Goal: Task Accomplishment & Management: Manage account settings

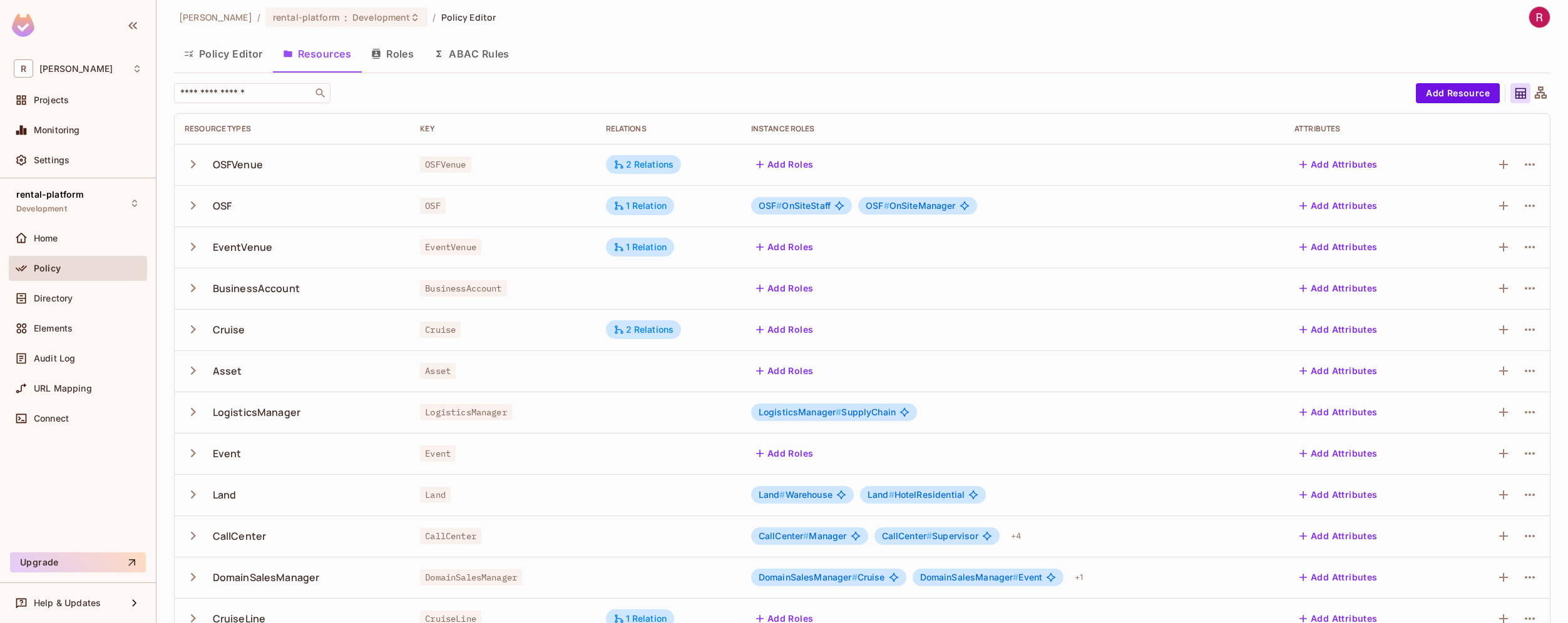
scroll to position [7, 0]
click at [74, 305] on div "Directory" at bounding box center [78, 298] width 139 height 25
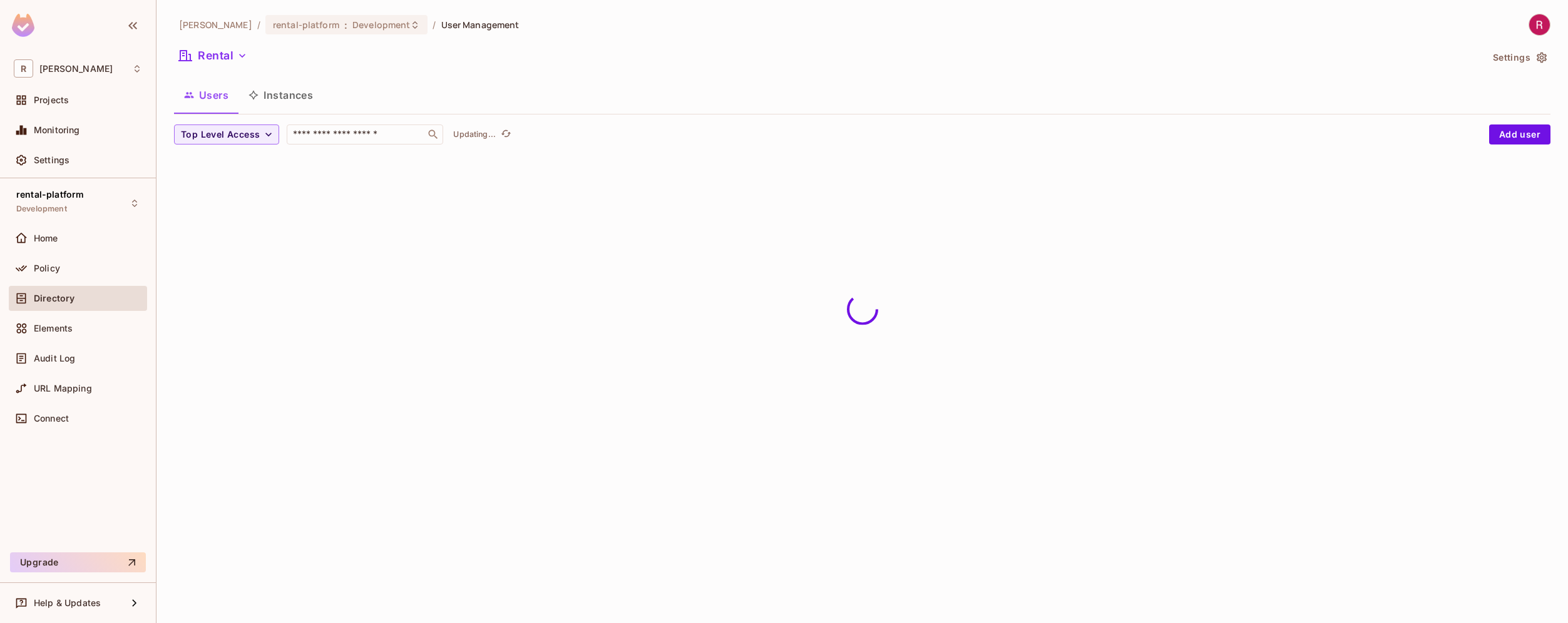
click at [285, 101] on button "Instances" at bounding box center [280, 95] width 84 height 32
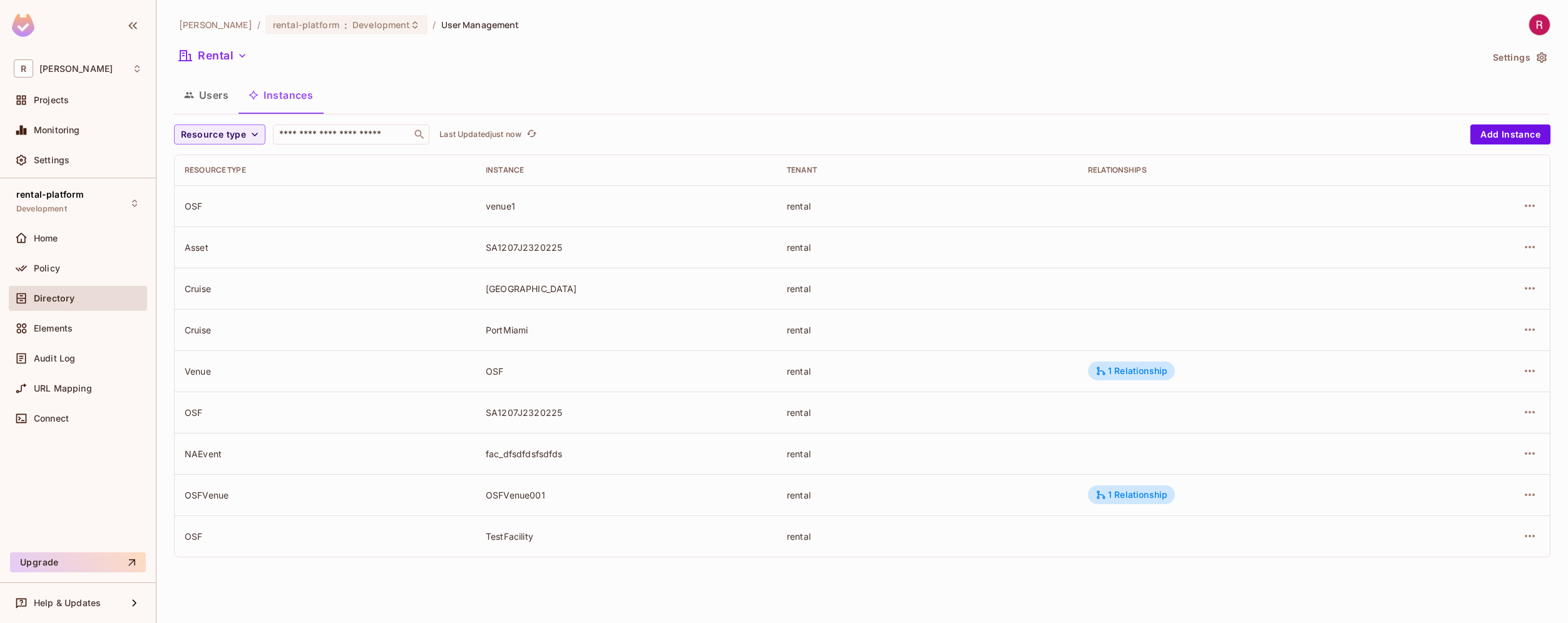
click at [413, 454] on div "NAEvent" at bounding box center [325, 454] width 281 height 12
click at [644, 458] on div "fac_dfsdfdsfsdfds" at bounding box center [626, 454] width 281 height 12
click at [1533, 454] on icon "button" at bounding box center [1529, 454] width 10 height 3
click at [1469, 481] on div "Edit Resource Instance" at bounding box center [1456, 482] width 98 height 13
click at [1540, 448] on td at bounding box center [1485, 454] width 128 height 42
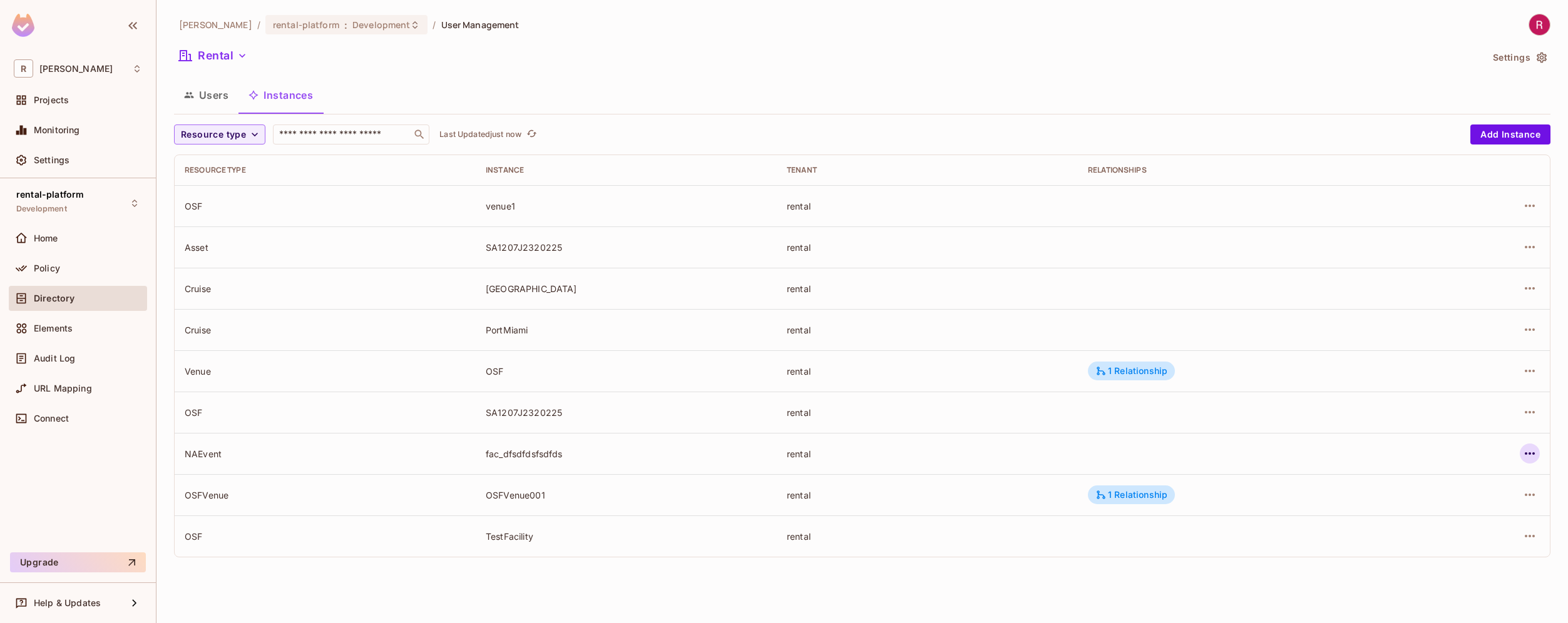
click at [1531, 452] on icon "button" at bounding box center [1529, 453] width 15 height 15
click at [1481, 537] on div "Delete Resource Instance" at bounding box center [1461, 537] width 108 height 13
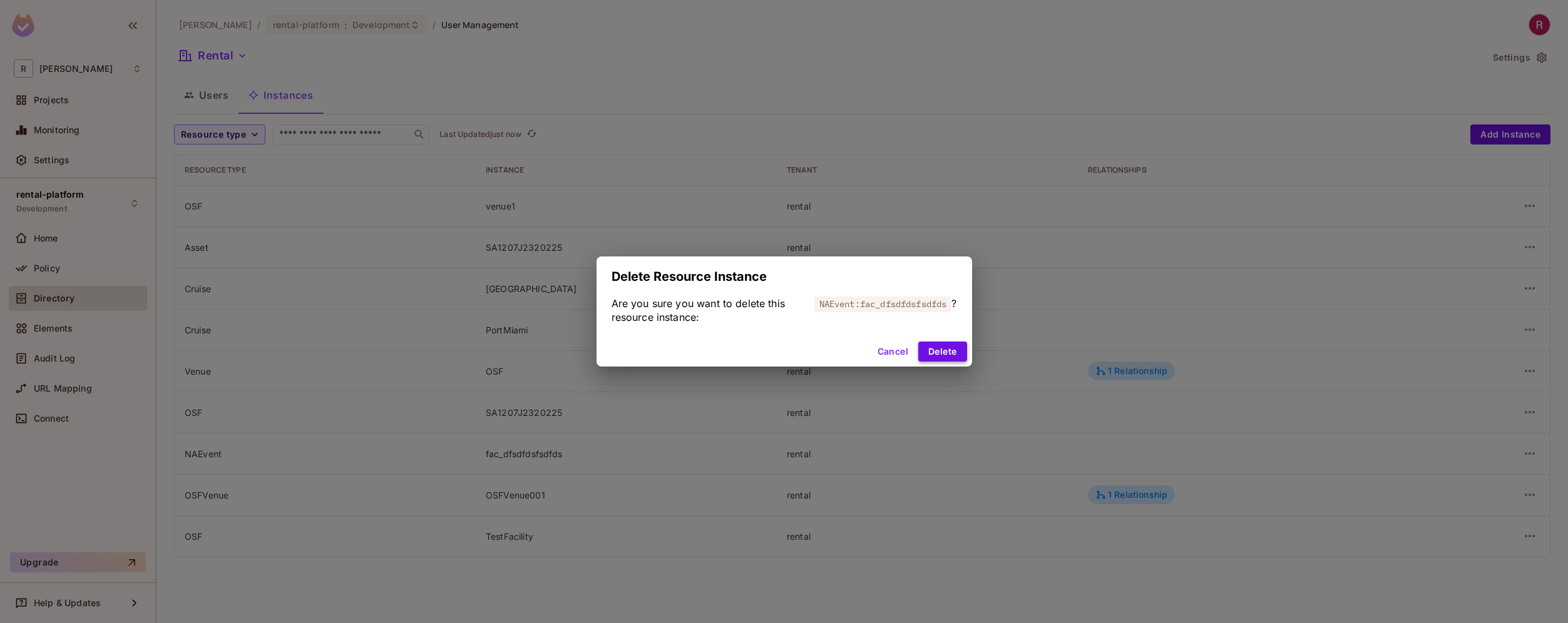
click at [947, 346] on button "Delete" at bounding box center [942, 352] width 49 height 20
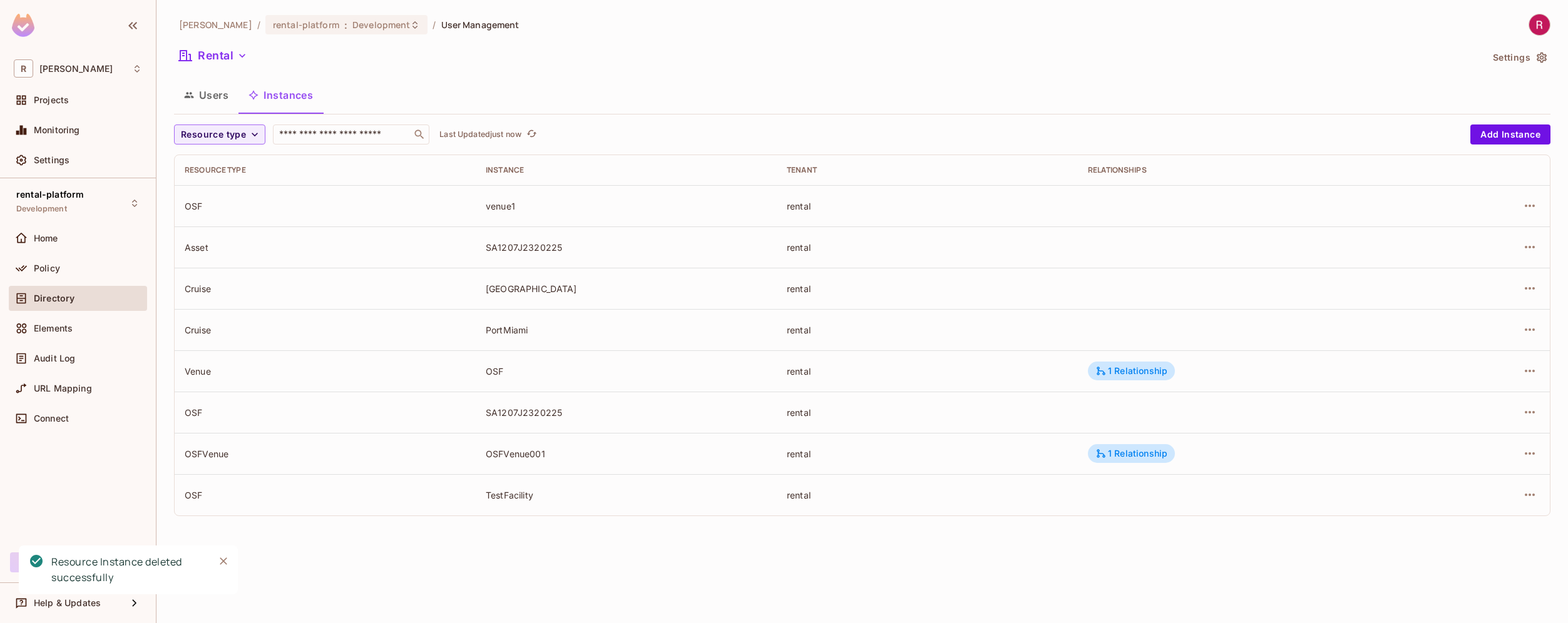
click at [959, 558] on div "[PERSON_NAME]-poc / rental-platform : Development / User Management Rental Sett…" at bounding box center [862, 311] width 1411 height 623
click at [855, 456] on div "rental" at bounding box center [928, 454] width 281 height 12
click at [1153, 448] on div "1 Relationship" at bounding box center [1131, 453] width 72 height 11
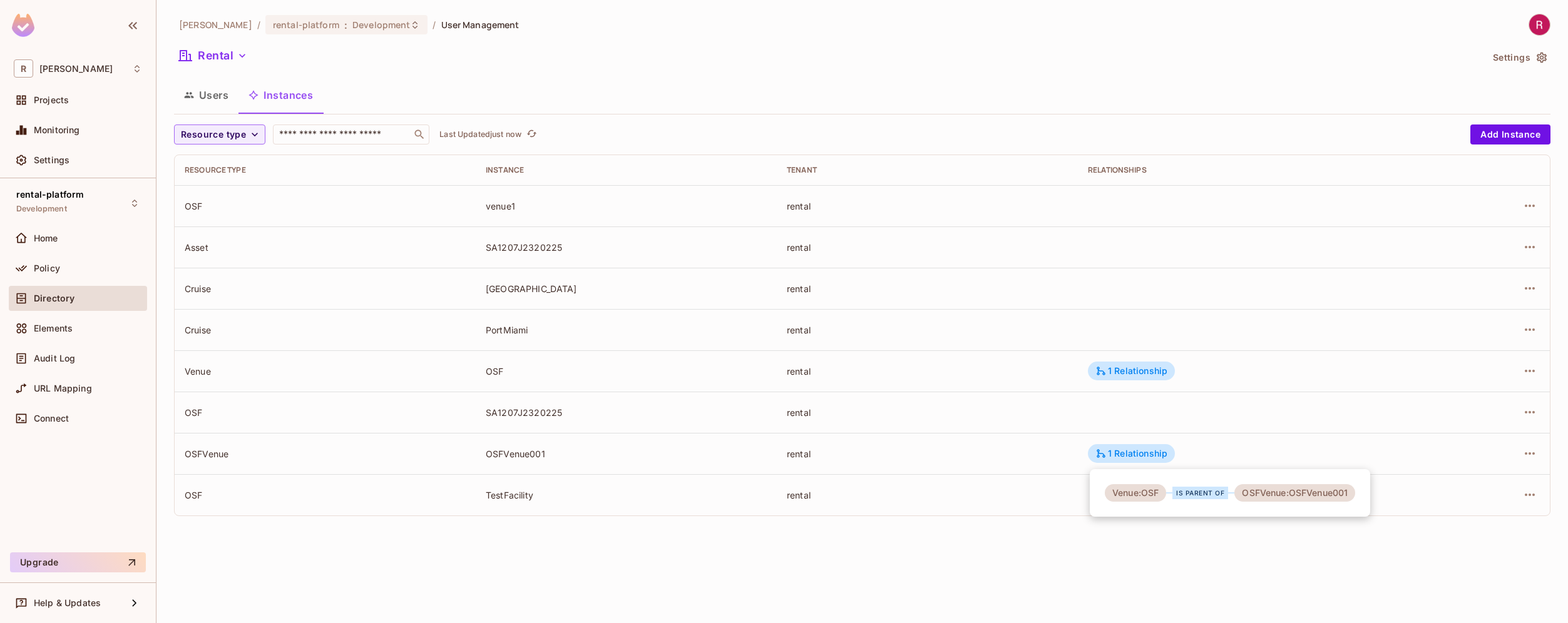
click at [1002, 458] on div at bounding box center [784, 311] width 1568 height 623
click at [1529, 453] on icon "button" at bounding box center [1529, 454] width 10 height 3
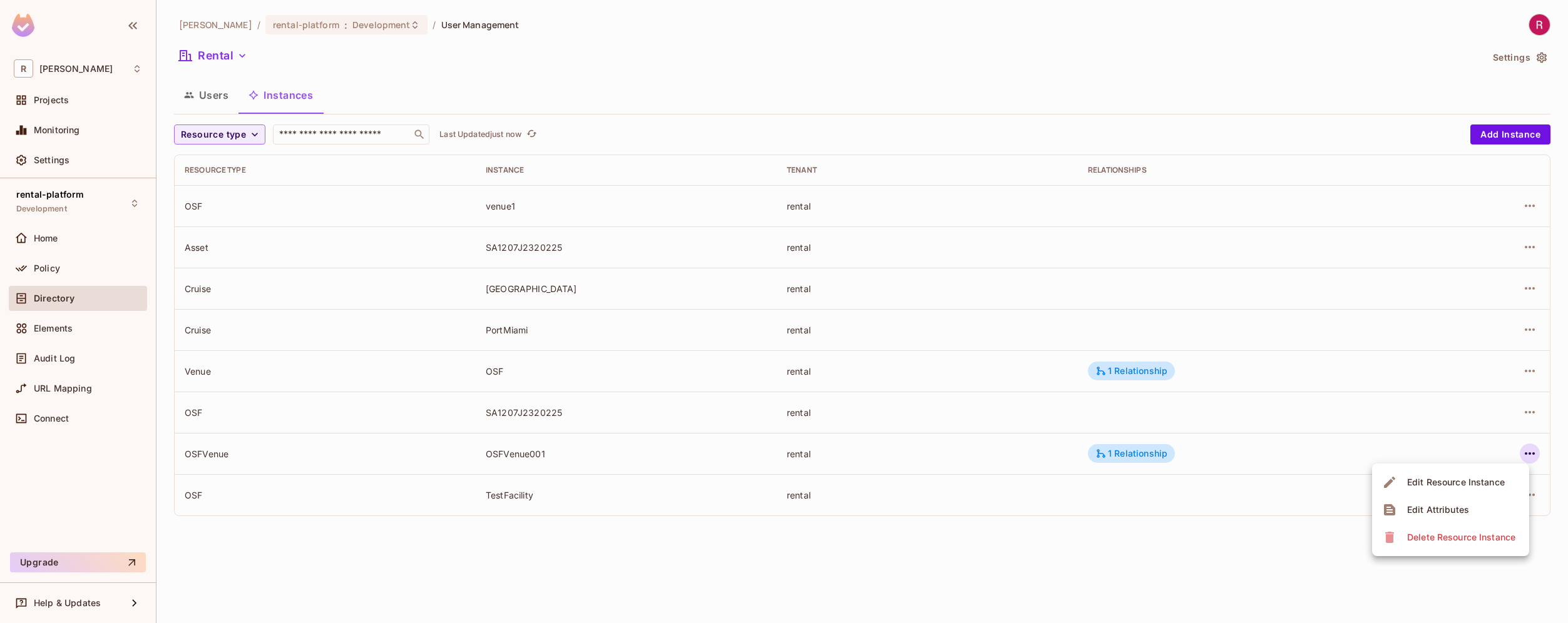
click at [1465, 536] on div "Delete Resource Instance" at bounding box center [1461, 537] width 108 height 13
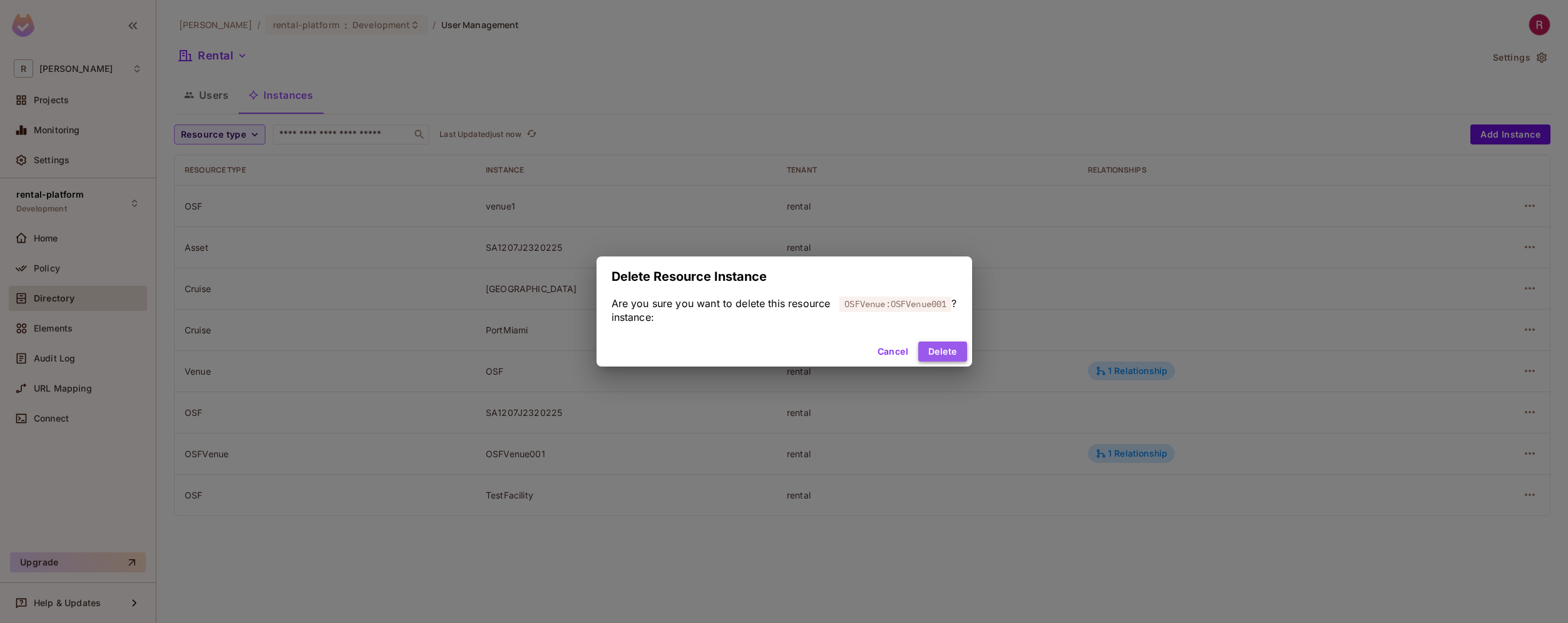
click at [940, 351] on button "Delete" at bounding box center [942, 352] width 49 height 20
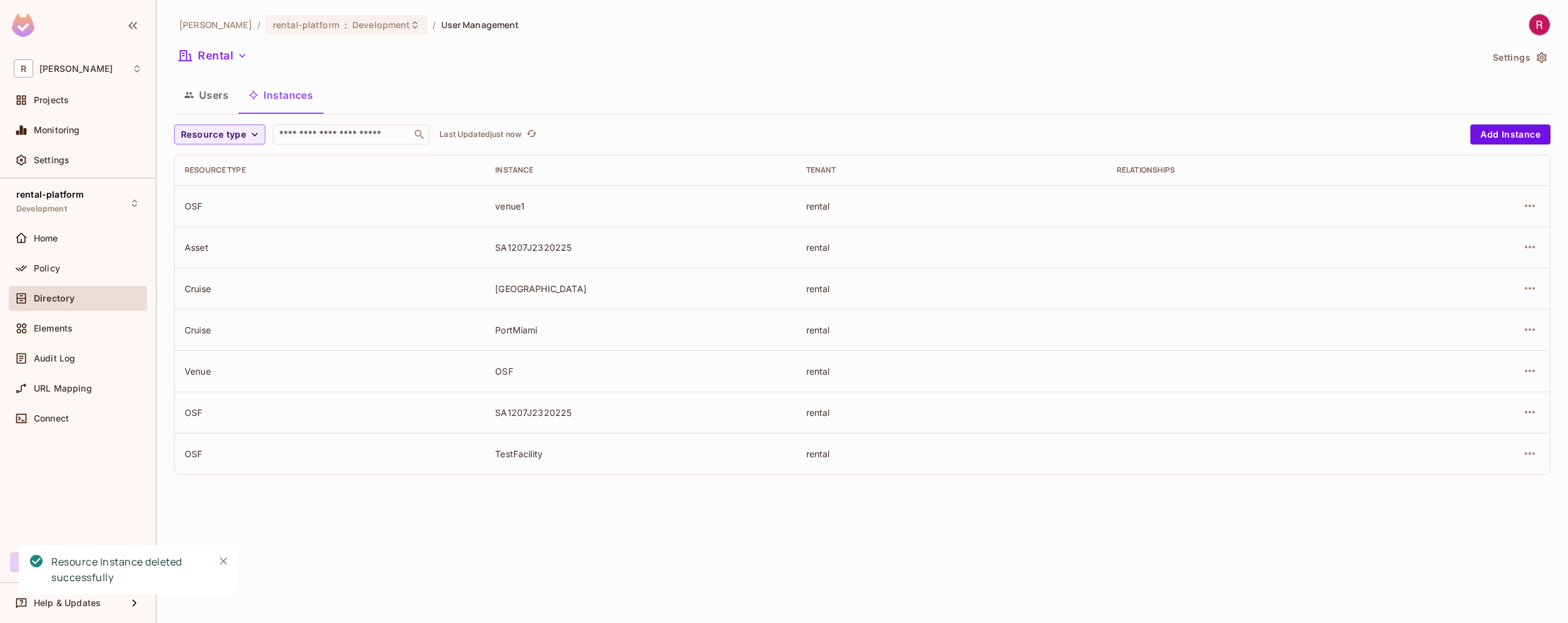
click at [977, 509] on div "[PERSON_NAME]-poc / rental-platform : Development / User Management Rental Sett…" at bounding box center [862, 311] width 1411 height 623
click at [785, 326] on div "PortMiami" at bounding box center [640, 330] width 290 height 12
click at [565, 295] on td "[GEOGRAPHIC_DATA]" at bounding box center [639, 288] width 310 height 42
click at [525, 330] on div "PortMiami" at bounding box center [640, 330] width 290 height 12
click at [1528, 290] on icon "button" at bounding box center [1529, 288] width 15 height 15
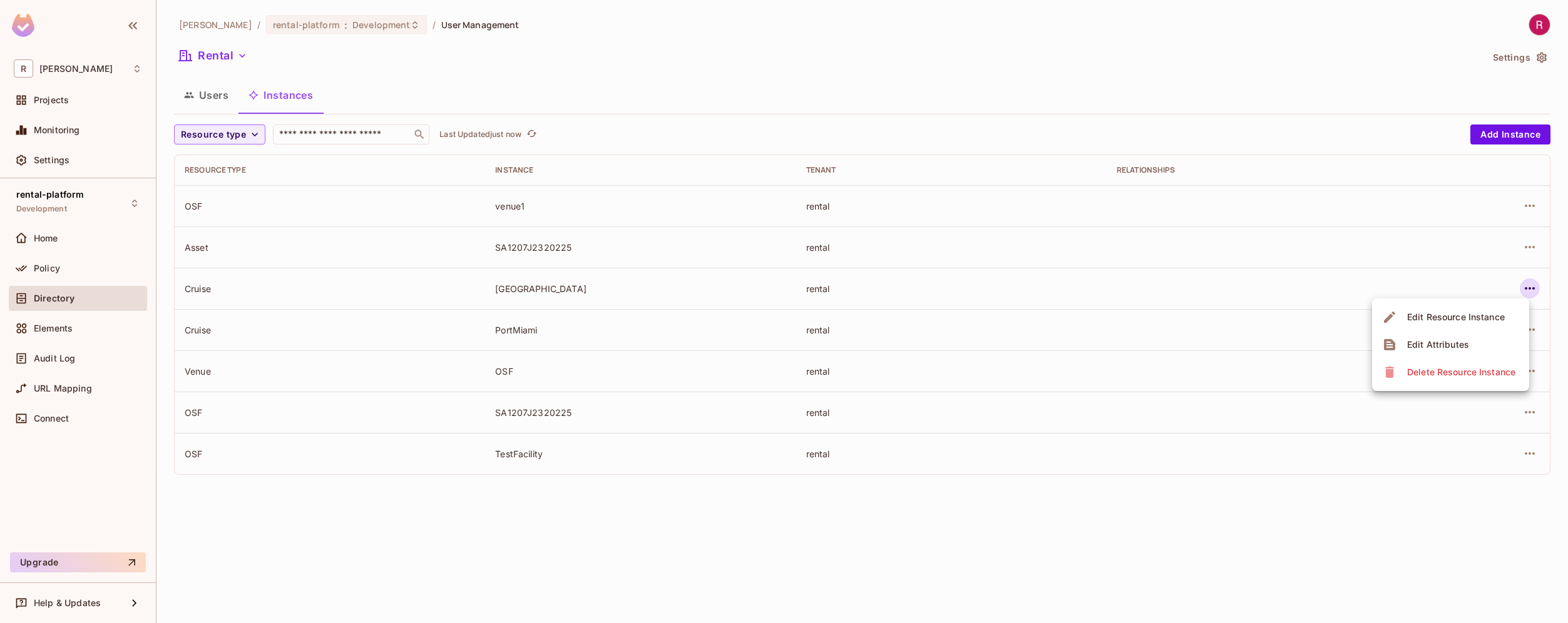
click at [1448, 371] on div "Delete Resource Instance" at bounding box center [1461, 371] width 108 height 13
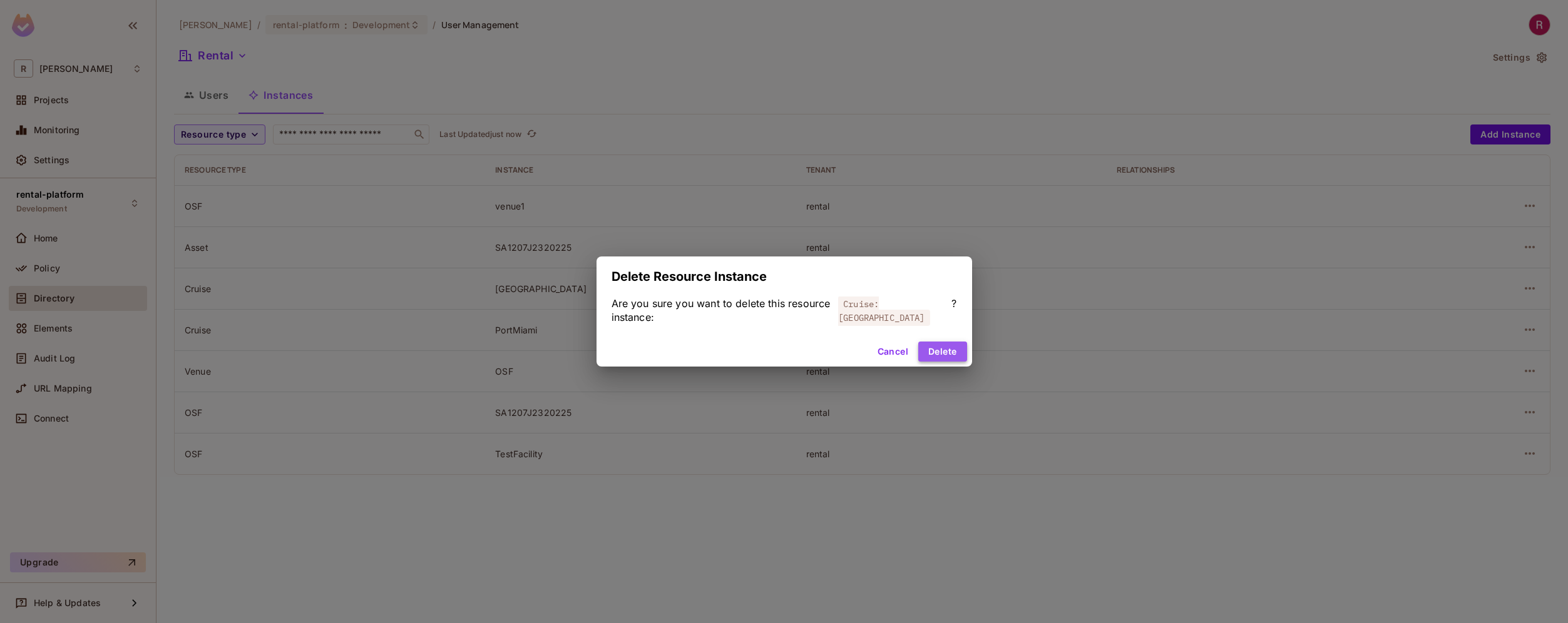
click at [957, 351] on button "Delete" at bounding box center [942, 352] width 49 height 20
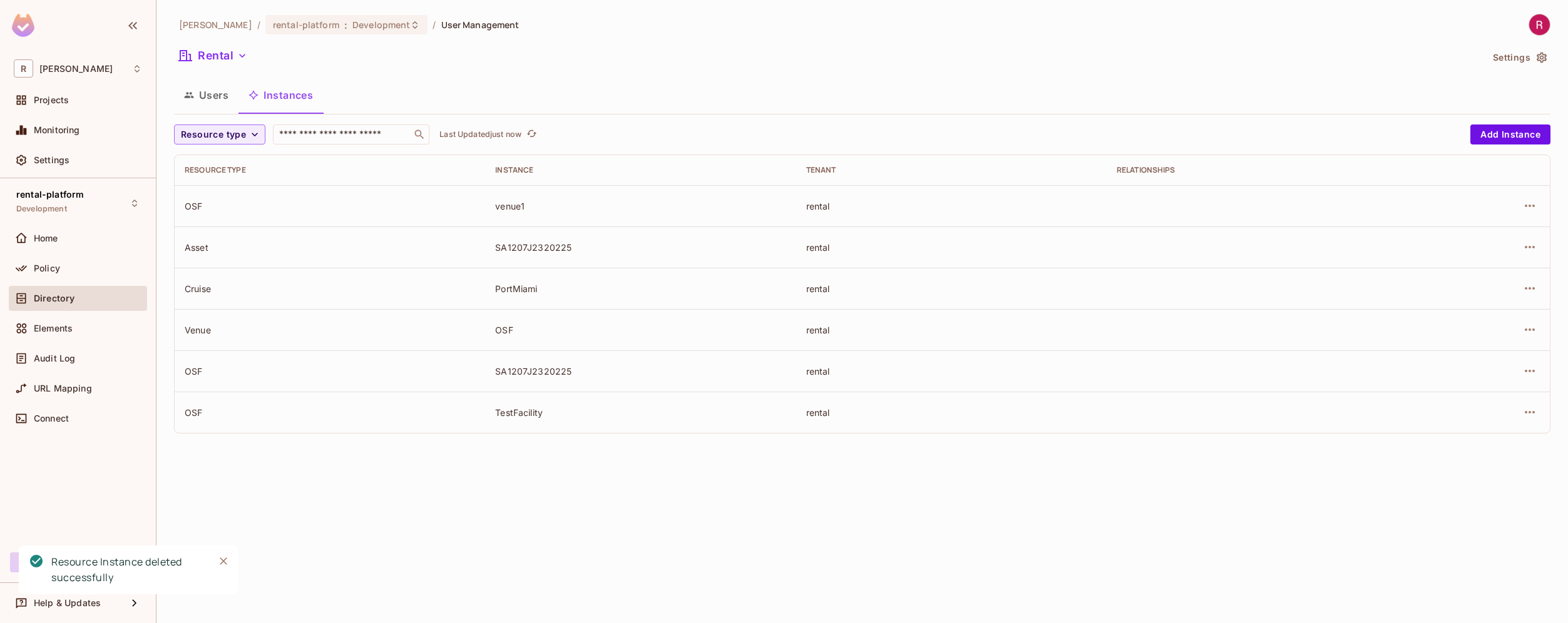
click at [506, 333] on div "OSF" at bounding box center [640, 330] width 290 height 12
click at [639, 503] on div "[PERSON_NAME]-poc / rental-platform : Development / User Management Rental Sett…" at bounding box center [862, 311] width 1411 height 623
click at [620, 324] on div "OSF" at bounding box center [640, 330] width 290 height 12
click at [1529, 332] on icon "button" at bounding box center [1529, 329] width 15 height 15
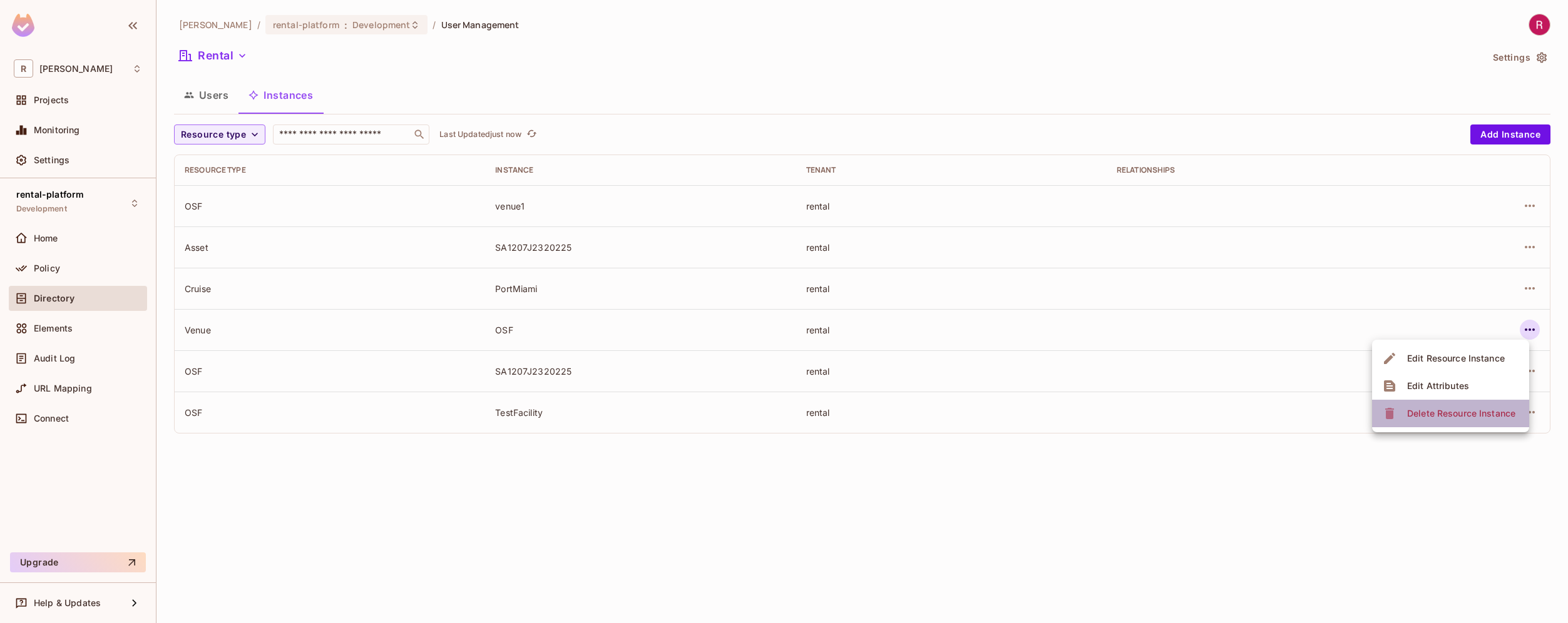
click at [1440, 411] on div "Delete Resource Instance" at bounding box center [1461, 413] width 108 height 13
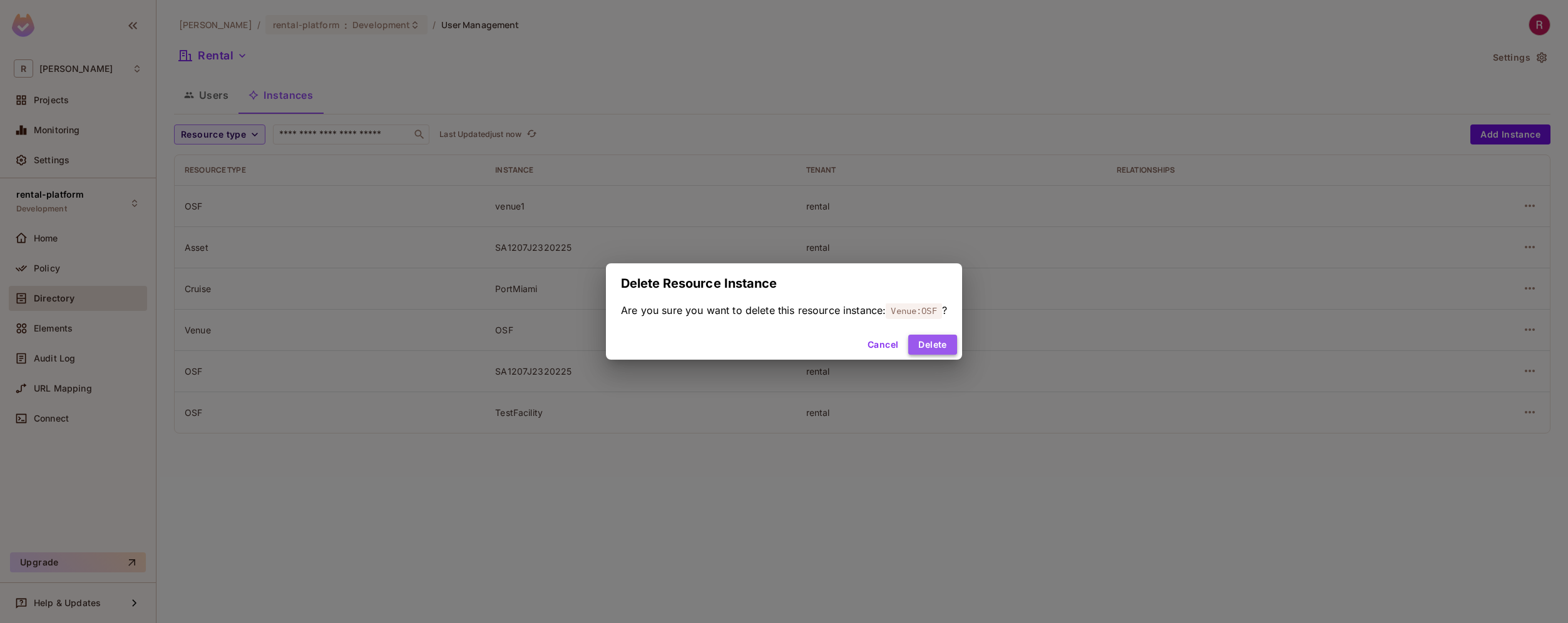
click at [942, 347] on button "Delete" at bounding box center [932, 345] width 49 height 20
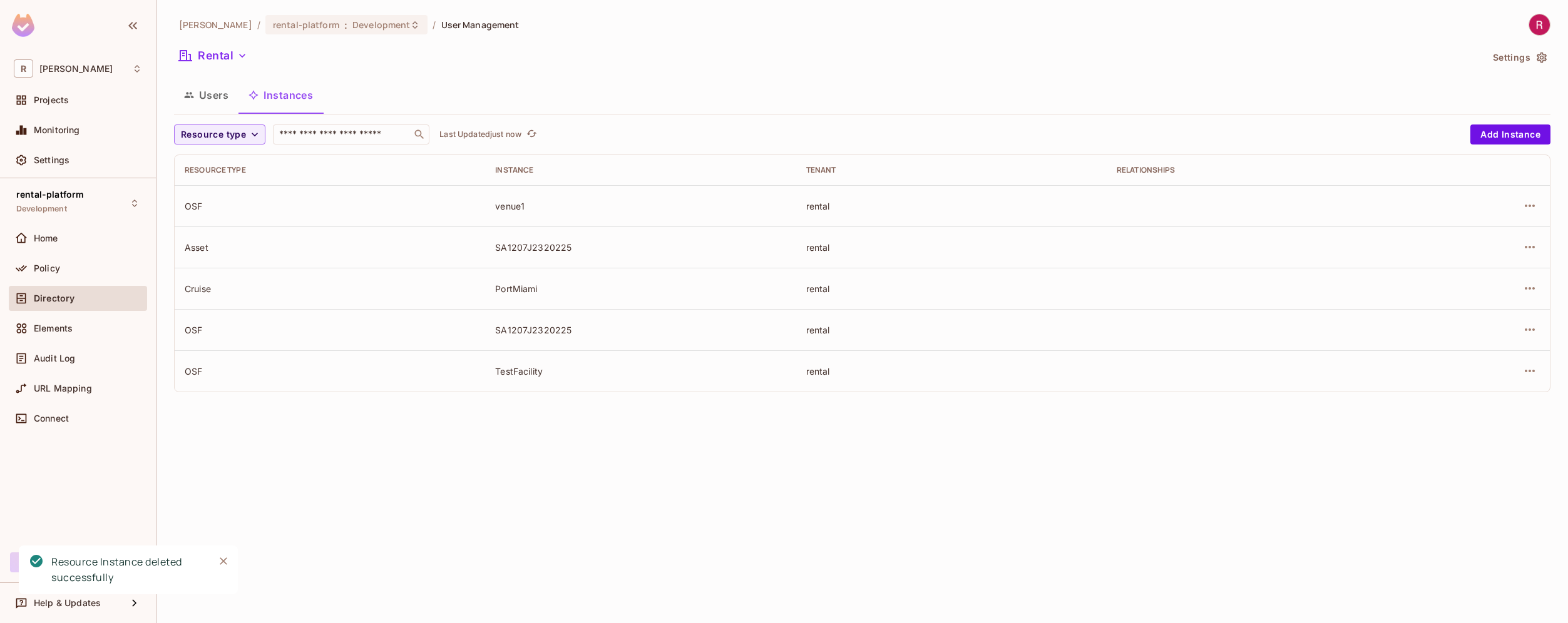
click at [203, 291] on div "Cruise" at bounding box center [329, 288] width 290 height 12
click at [271, 329] on div "OSF" at bounding box center [329, 330] width 290 height 12
click at [206, 291] on div "Cruise" at bounding box center [329, 288] width 290 height 12
click at [194, 329] on div "OSF" at bounding box center [329, 330] width 290 height 12
click at [198, 374] on div "OSF" at bounding box center [329, 371] width 290 height 12
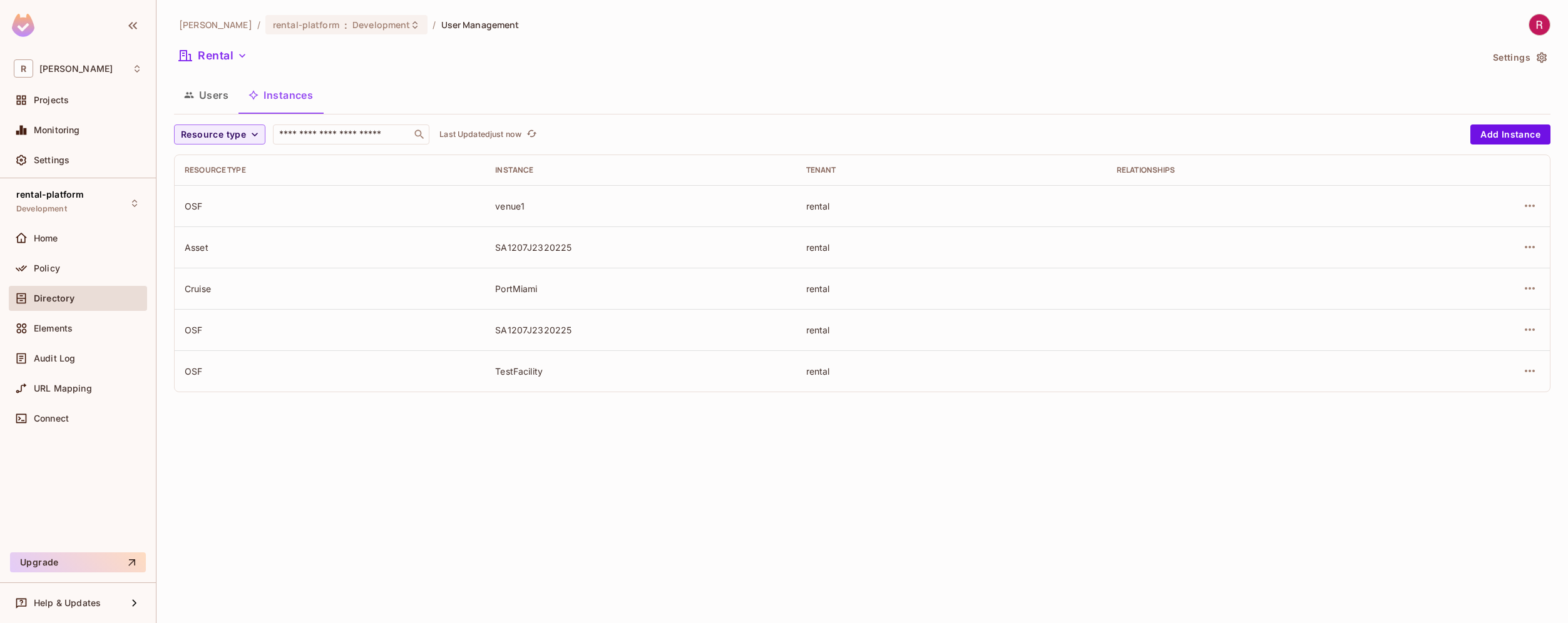
click at [190, 206] on div "OSF" at bounding box center [329, 206] width 290 height 12
click at [187, 354] on td "OSF" at bounding box center [329, 371] width 310 height 42
click at [524, 251] on div "SA1207J2320225" at bounding box center [640, 248] width 290 height 12
click at [210, 98] on button "Users" at bounding box center [206, 95] width 64 height 32
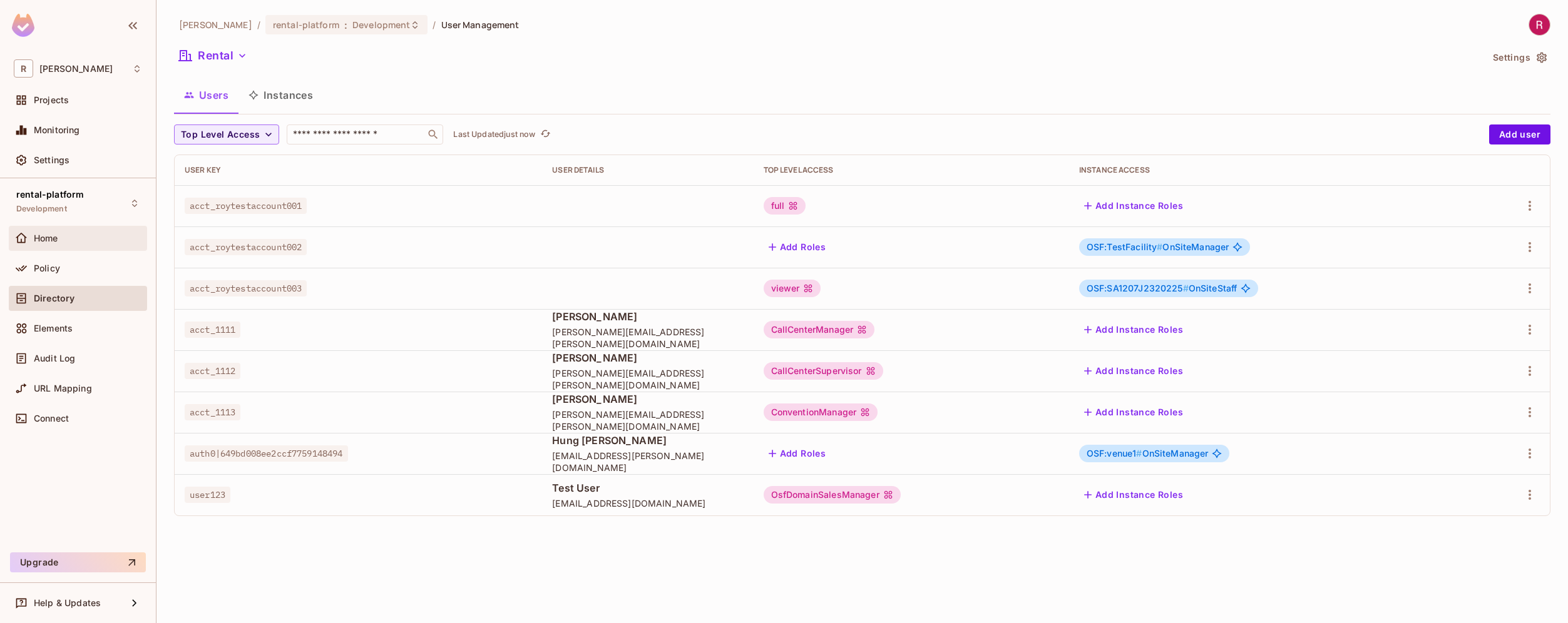
click at [55, 244] on div "Home" at bounding box center [77, 238] width 128 height 15
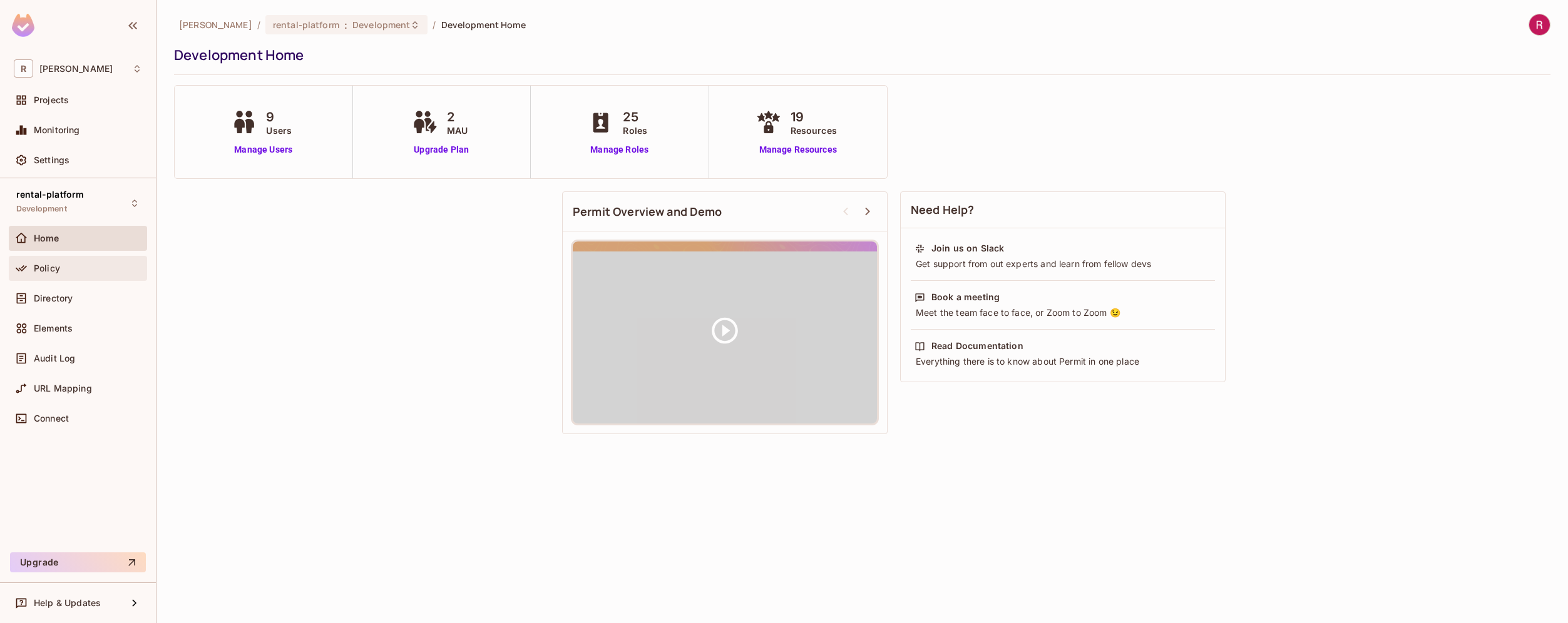
click at [59, 267] on span "Policy" at bounding box center [47, 268] width 27 height 10
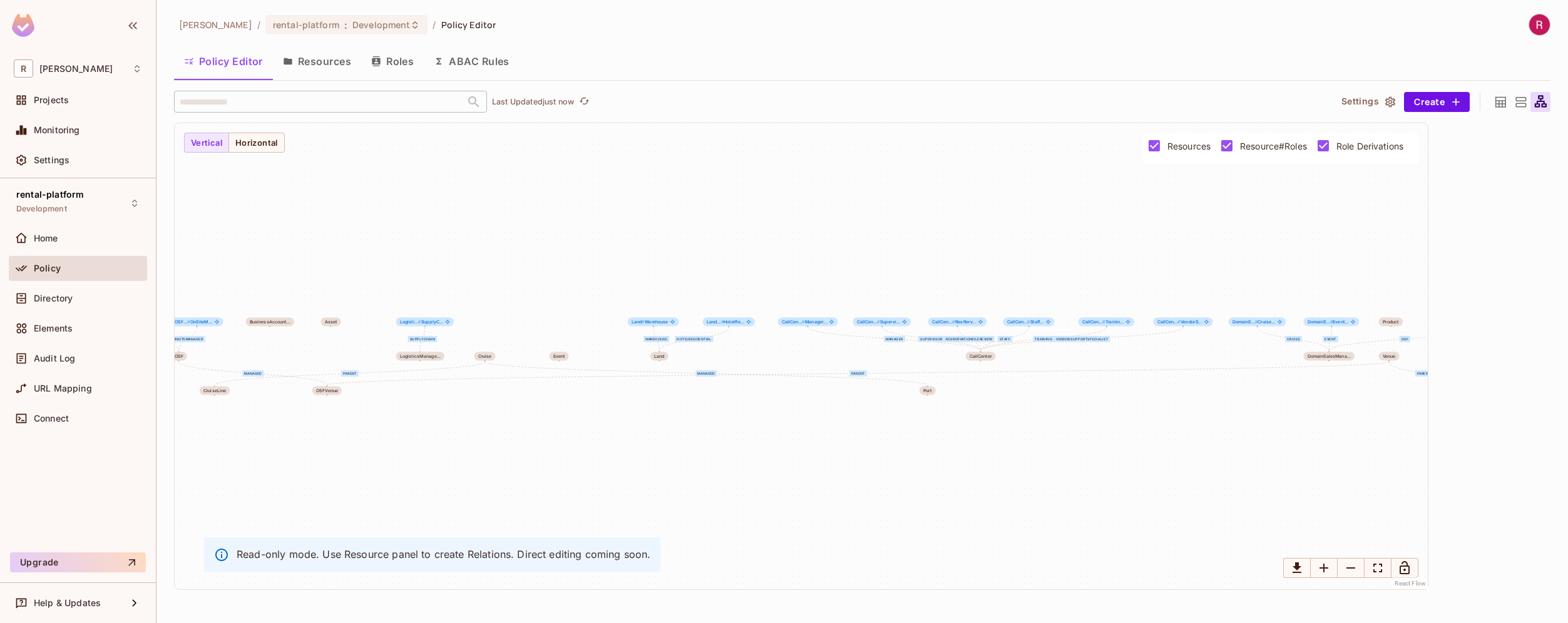
click at [387, 64] on button "Roles" at bounding box center [392, 61] width 62 height 32
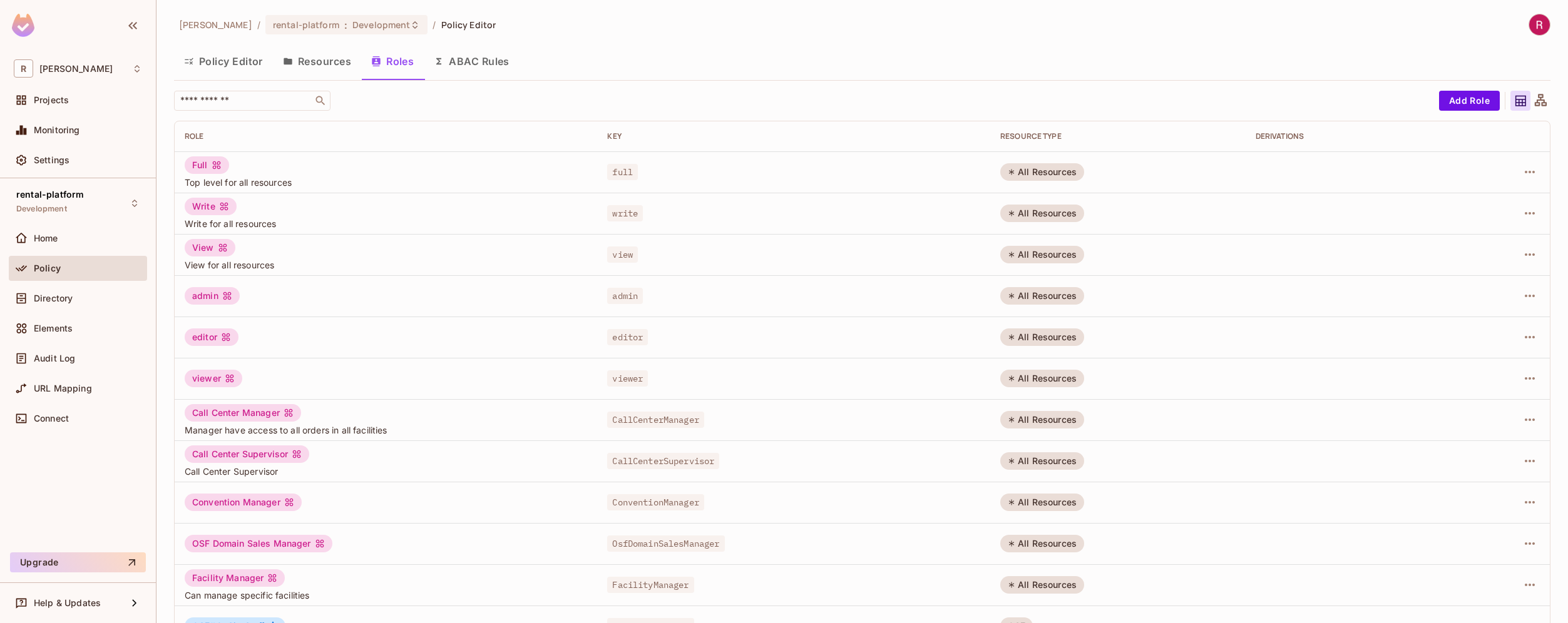
click at [331, 67] on button "Resources" at bounding box center [316, 61] width 88 height 32
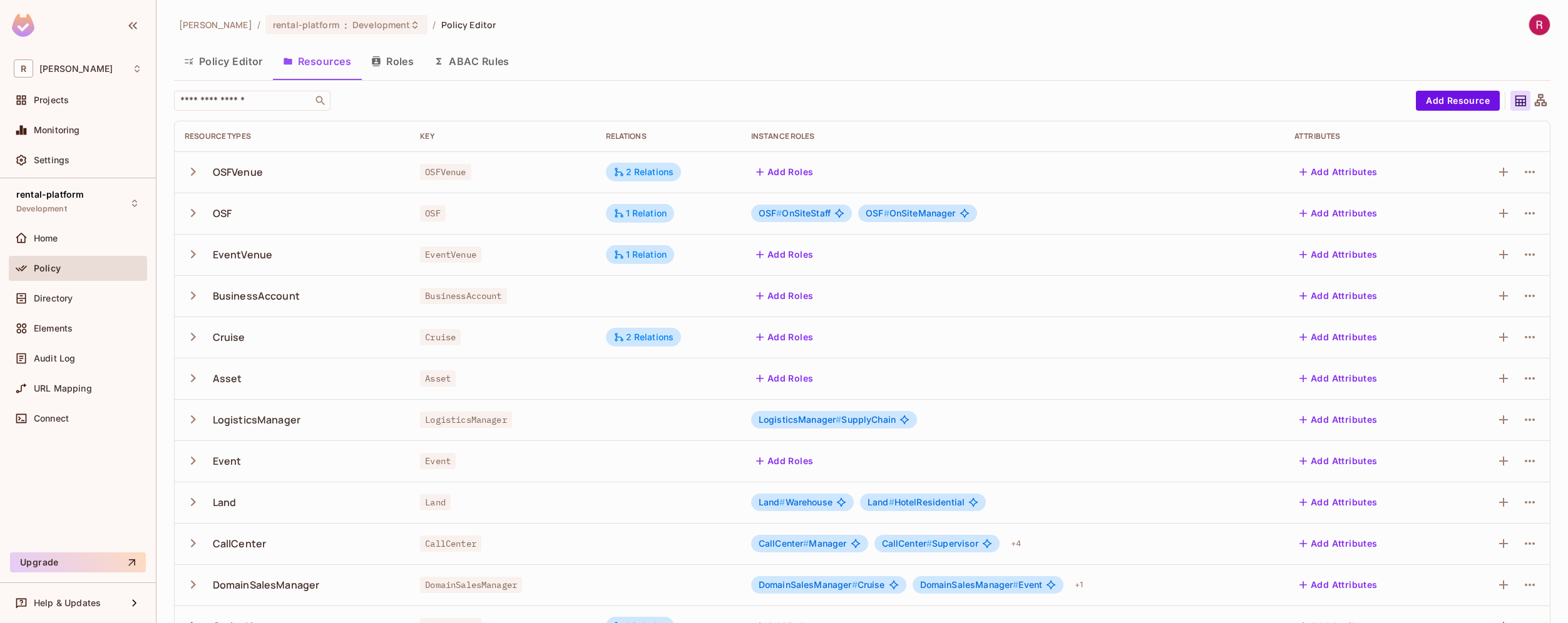
click at [190, 173] on icon "button" at bounding box center [192, 171] width 17 height 17
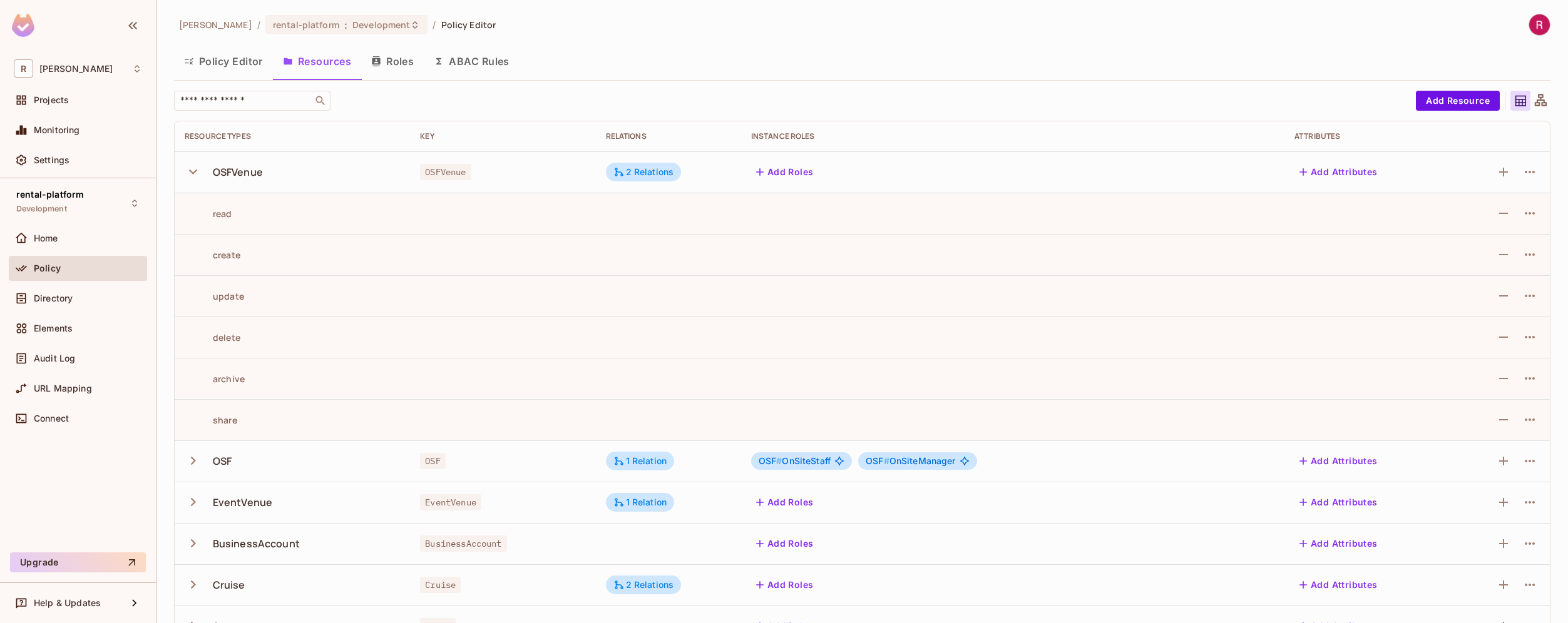
click at [197, 174] on icon "button" at bounding box center [192, 171] width 17 height 17
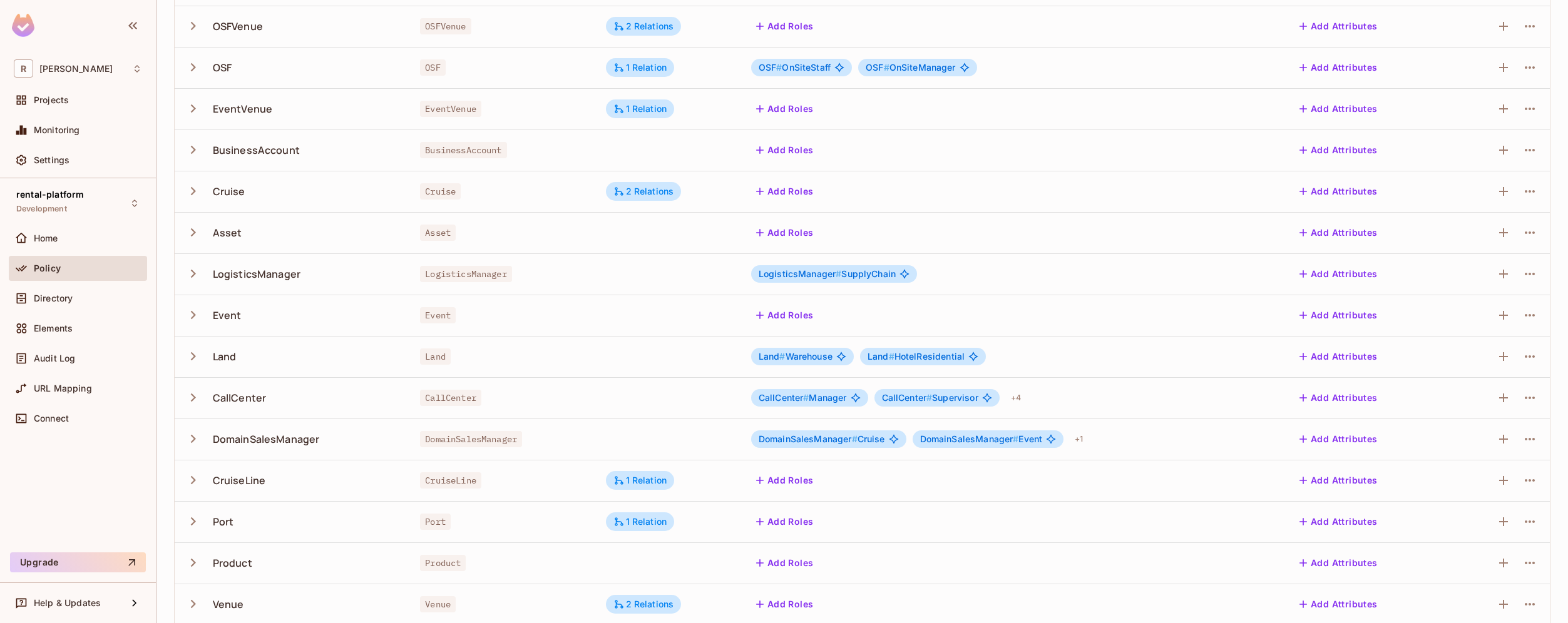
scroll to position [135, 0]
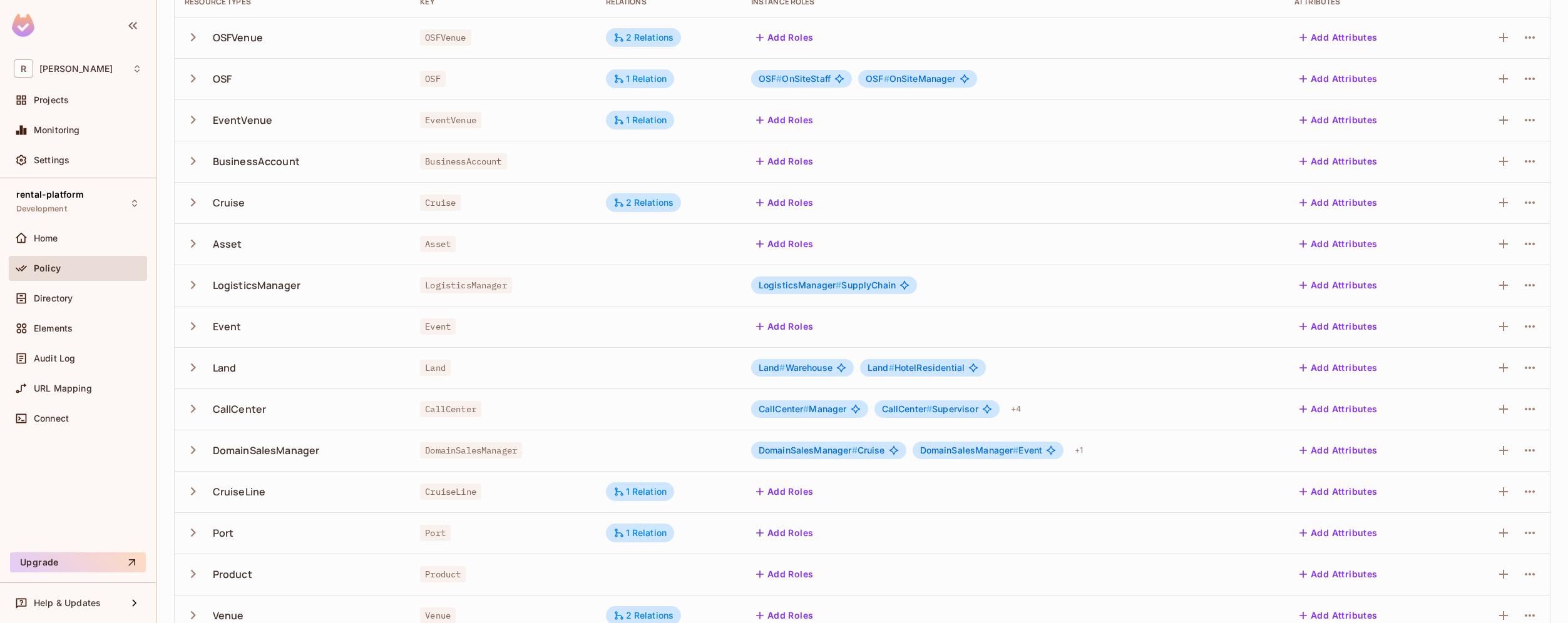
click at [186, 288] on icon "button" at bounding box center [192, 284] width 17 height 17
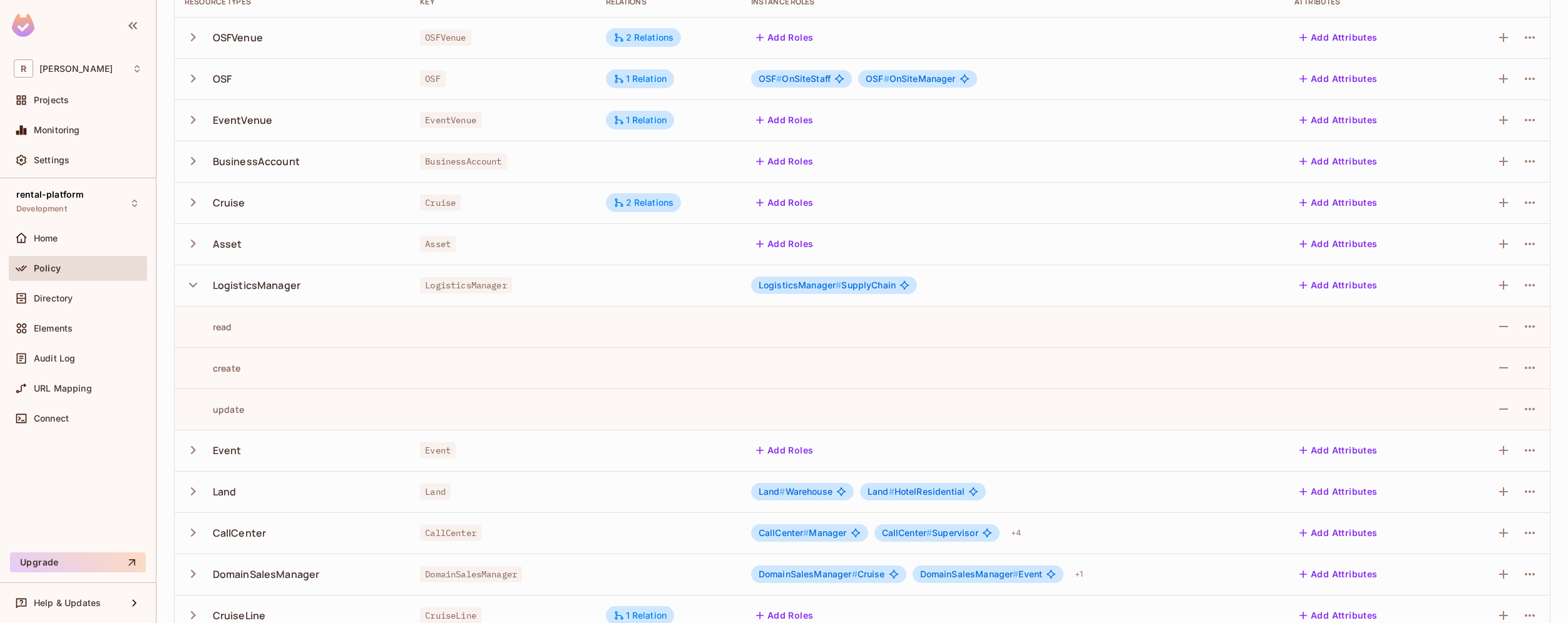
click at [275, 288] on div "LogisticsManager" at bounding box center [257, 285] width 87 height 14
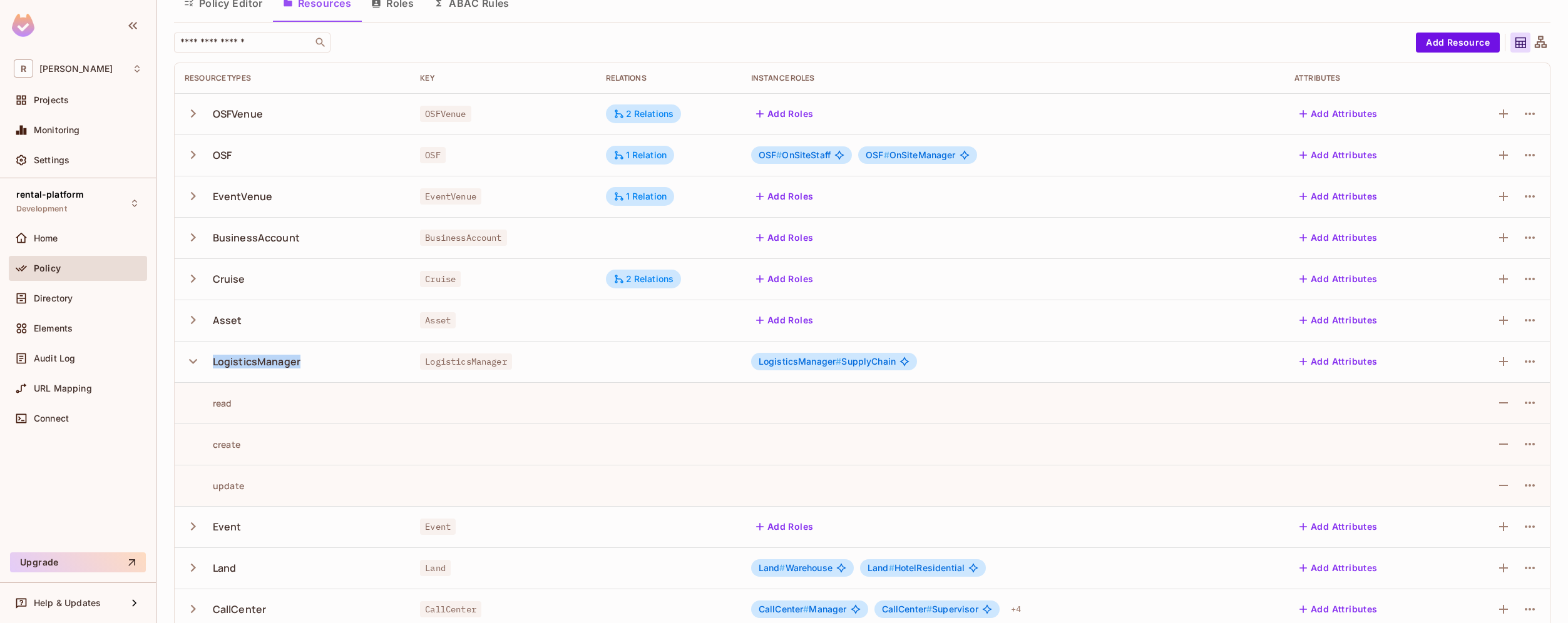
scroll to position [0, 0]
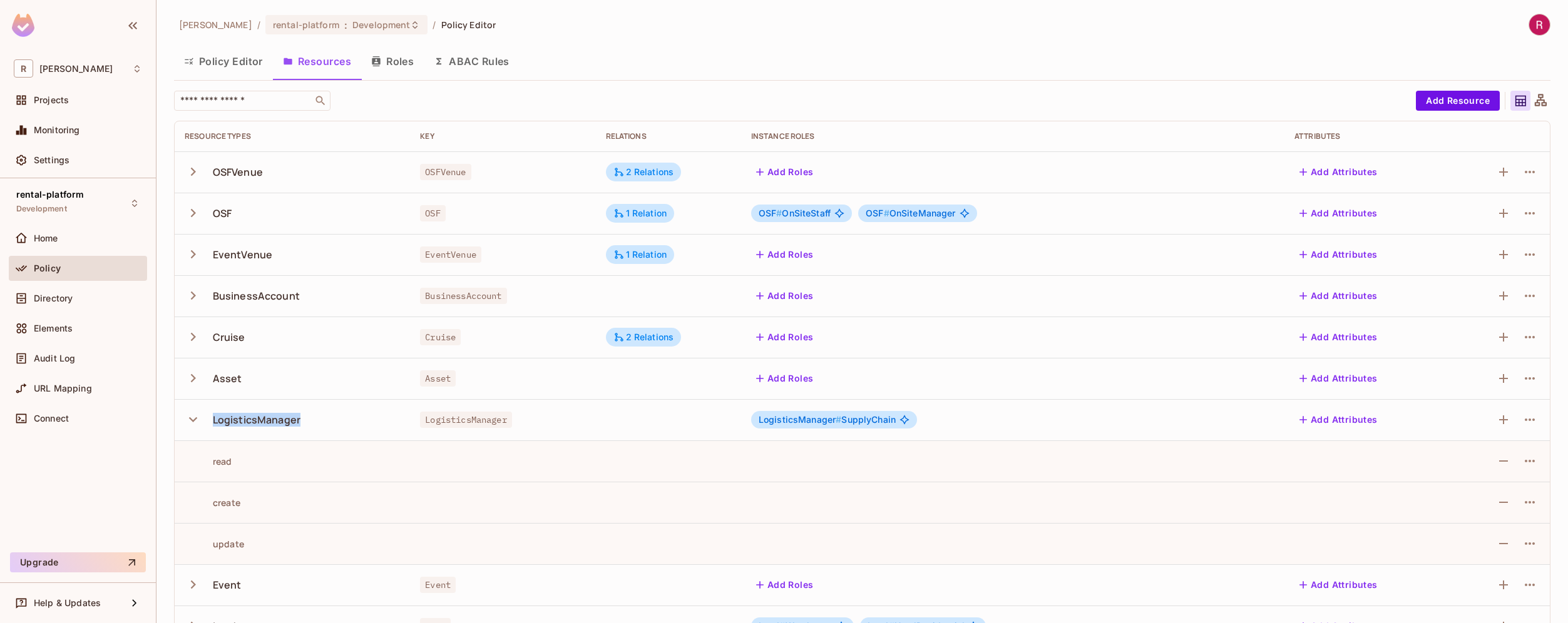
click at [191, 295] on icon "button" at bounding box center [192, 295] width 17 height 17
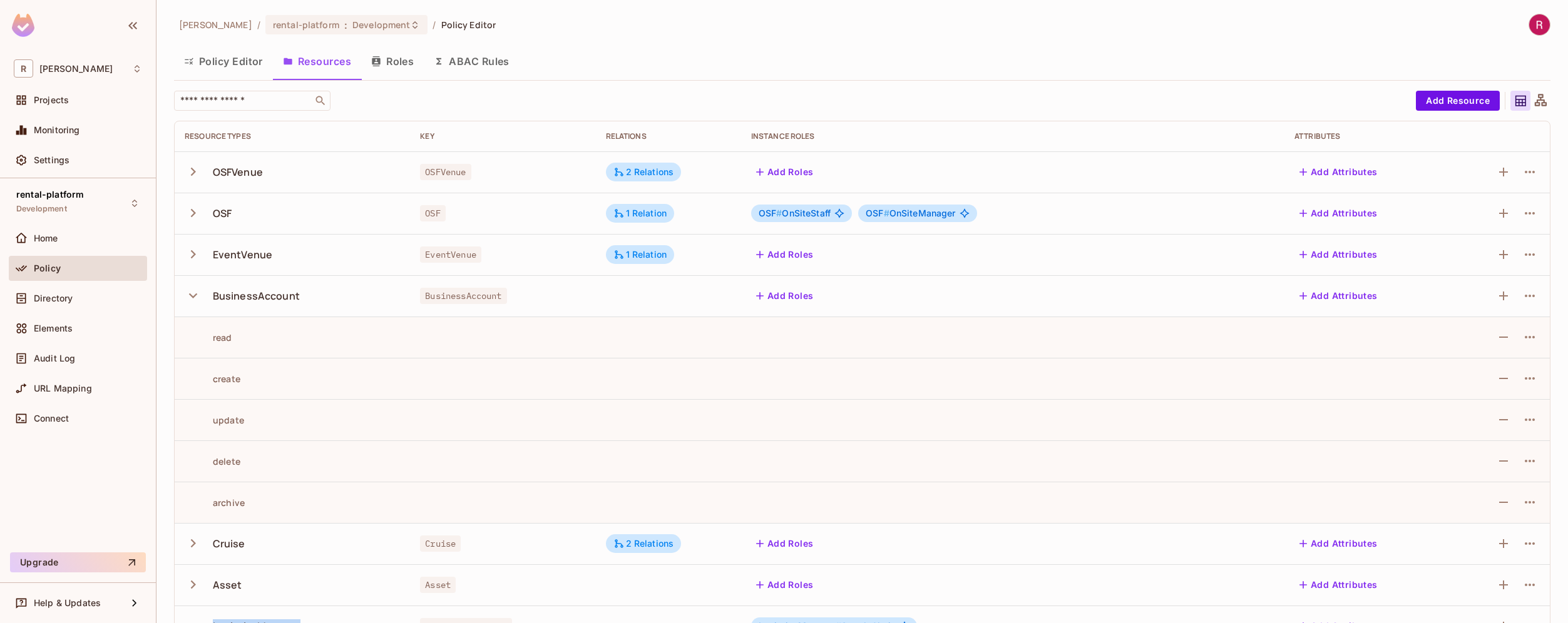
click at [191, 295] on icon "button" at bounding box center [193, 295] width 8 height 5
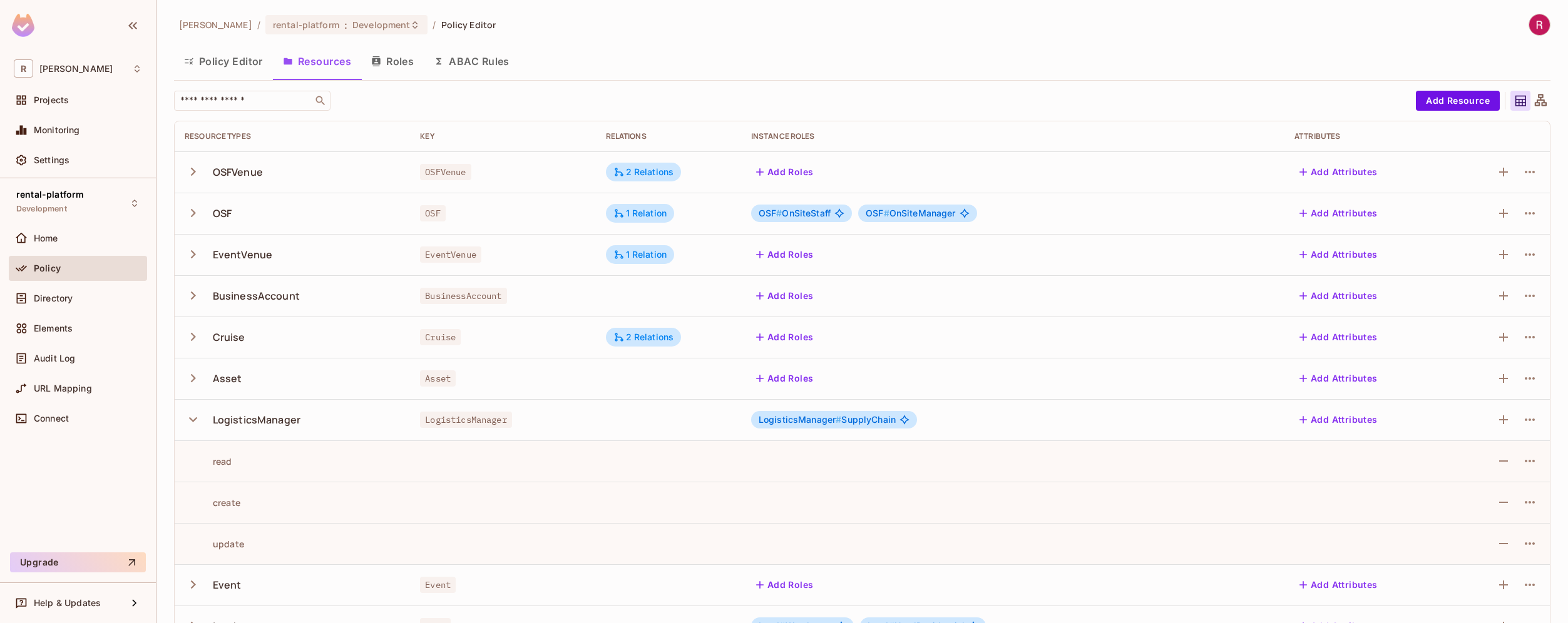
click at [298, 320] on td "Cruise" at bounding box center [291, 338] width 235 height 42
click at [946, 214] on span "OSF # OnSiteManager" at bounding box center [910, 213] width 90 height 10
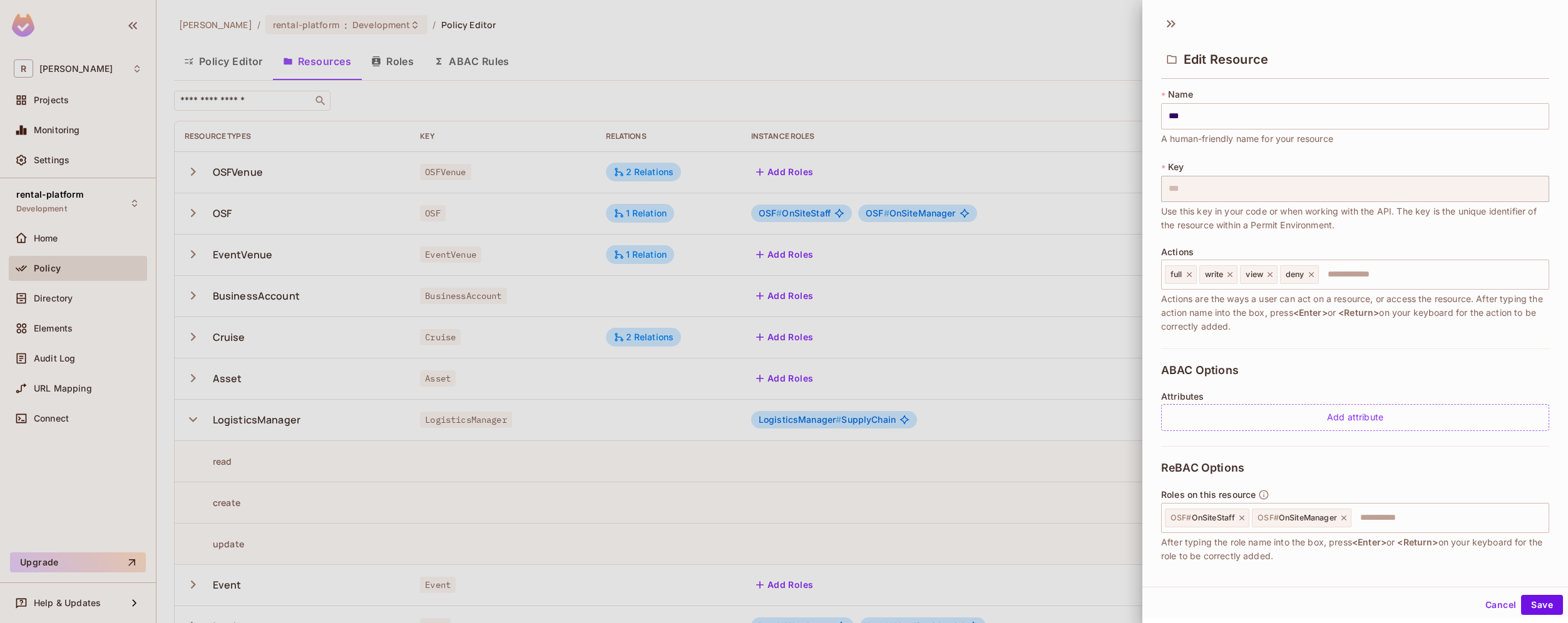
click at [1046, 370] on div at bounding box center [784, 311] width 1568 height 623
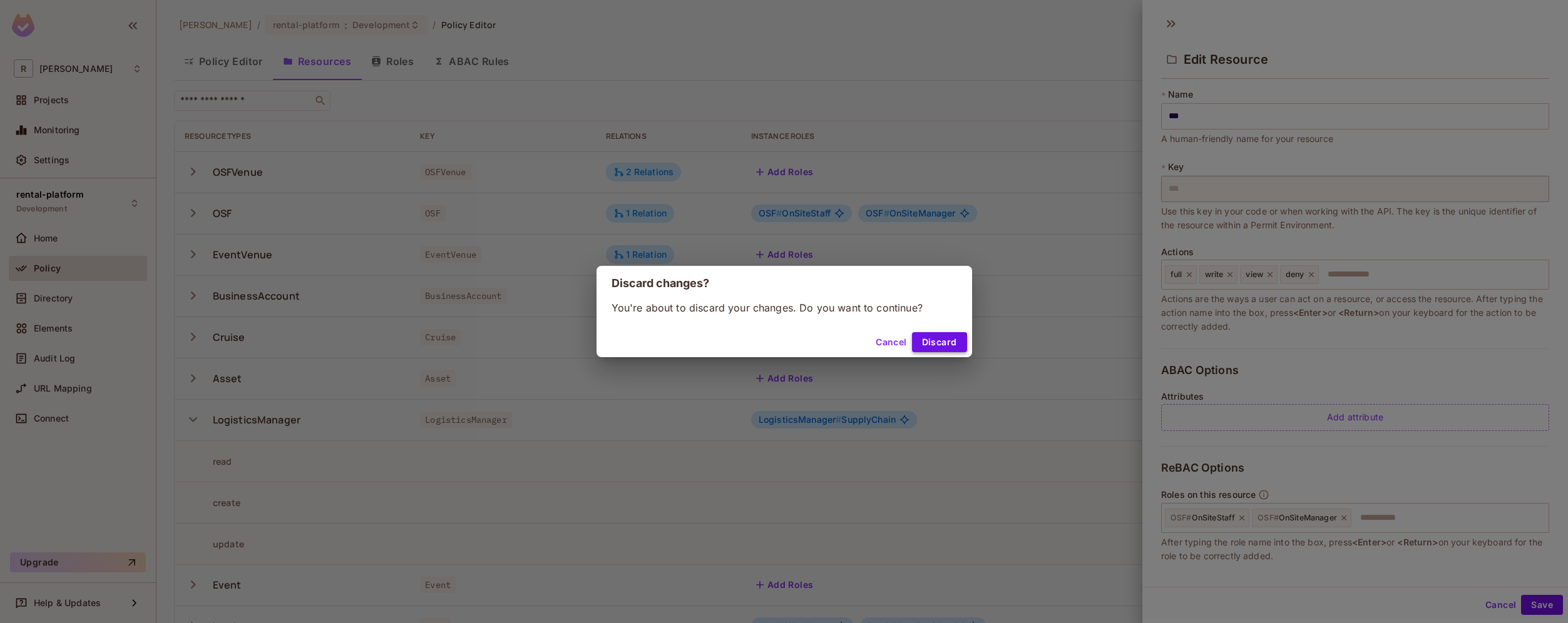
click at [931, 334] on button "Discard" at bounding box center [940, 342] width 56 height 20
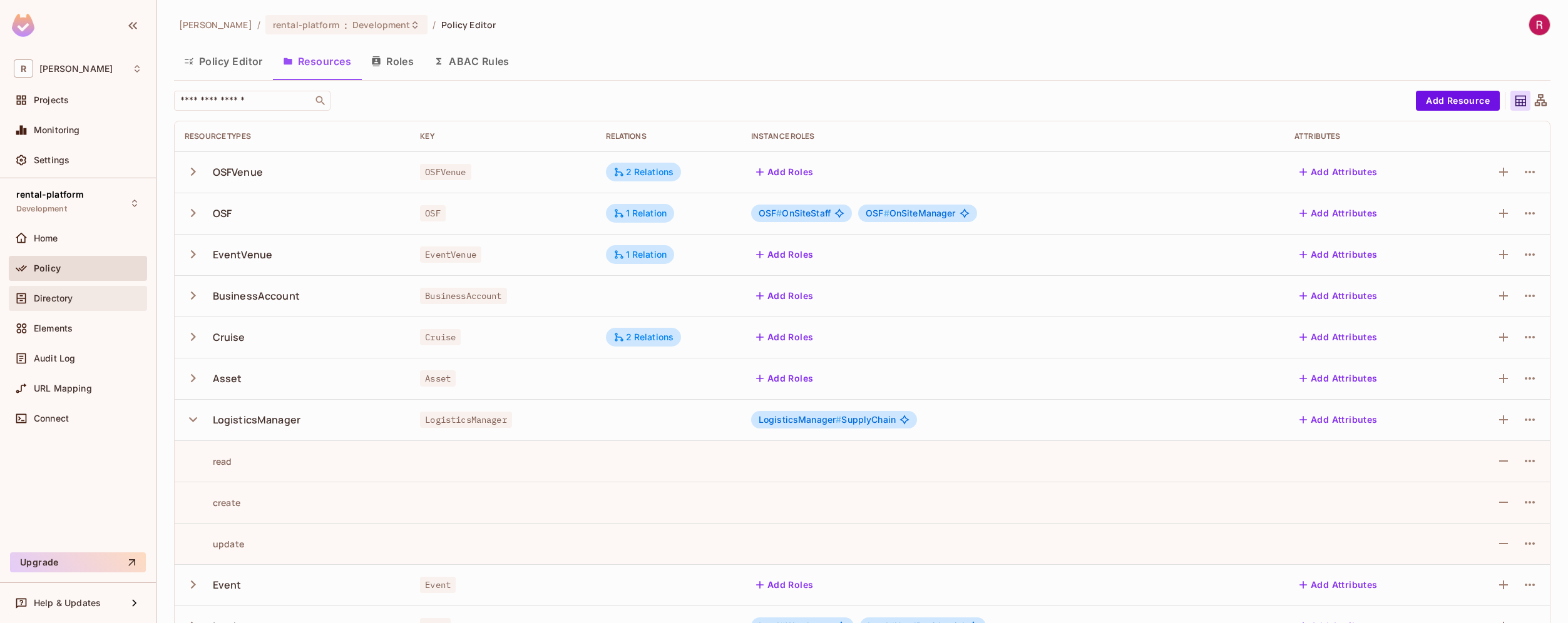
click at [69, 303] on span "Directory" at bounding box center [53, 298] width 39 height 10
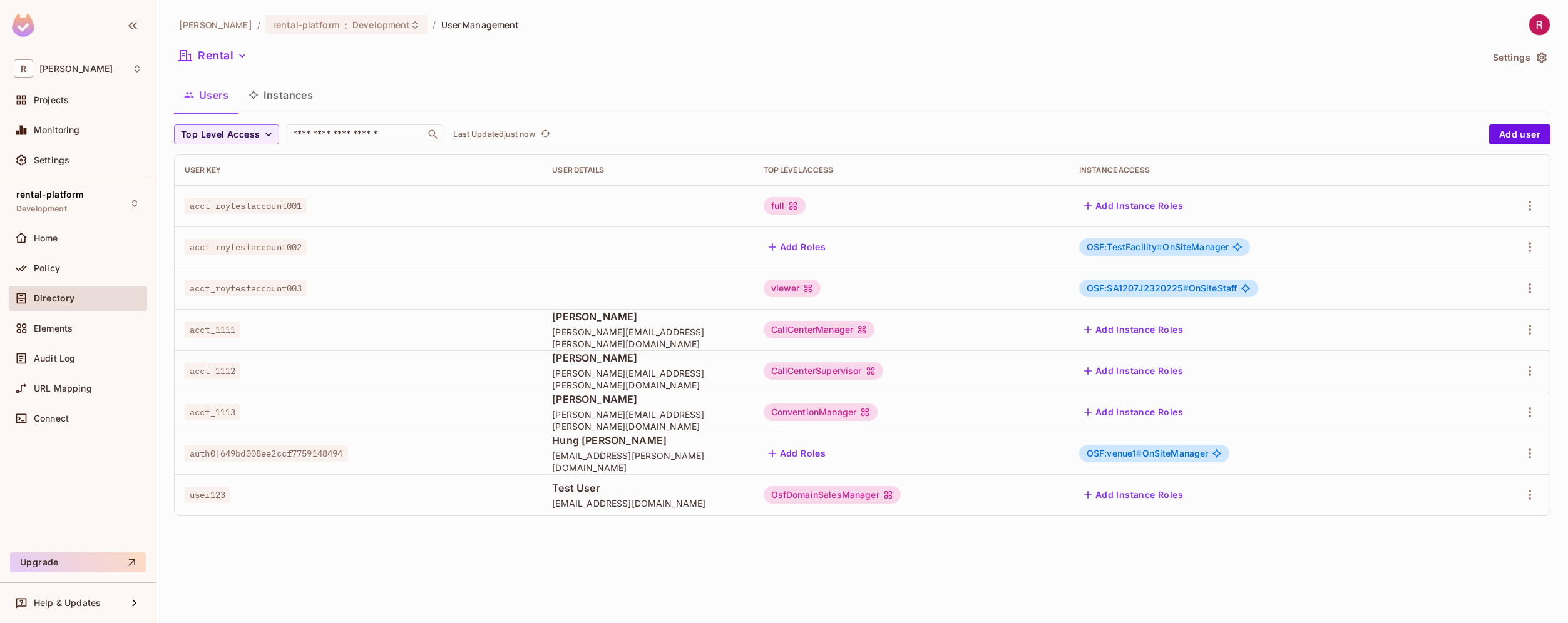
click at [1220, 239] on div "OSF:TestFacility # OnSiteManager" at bounding box center [1165, 248] width 171 height 18
click at [1535, 251] on icon "button" at bounding box center [1529, 247] width 15 height 15
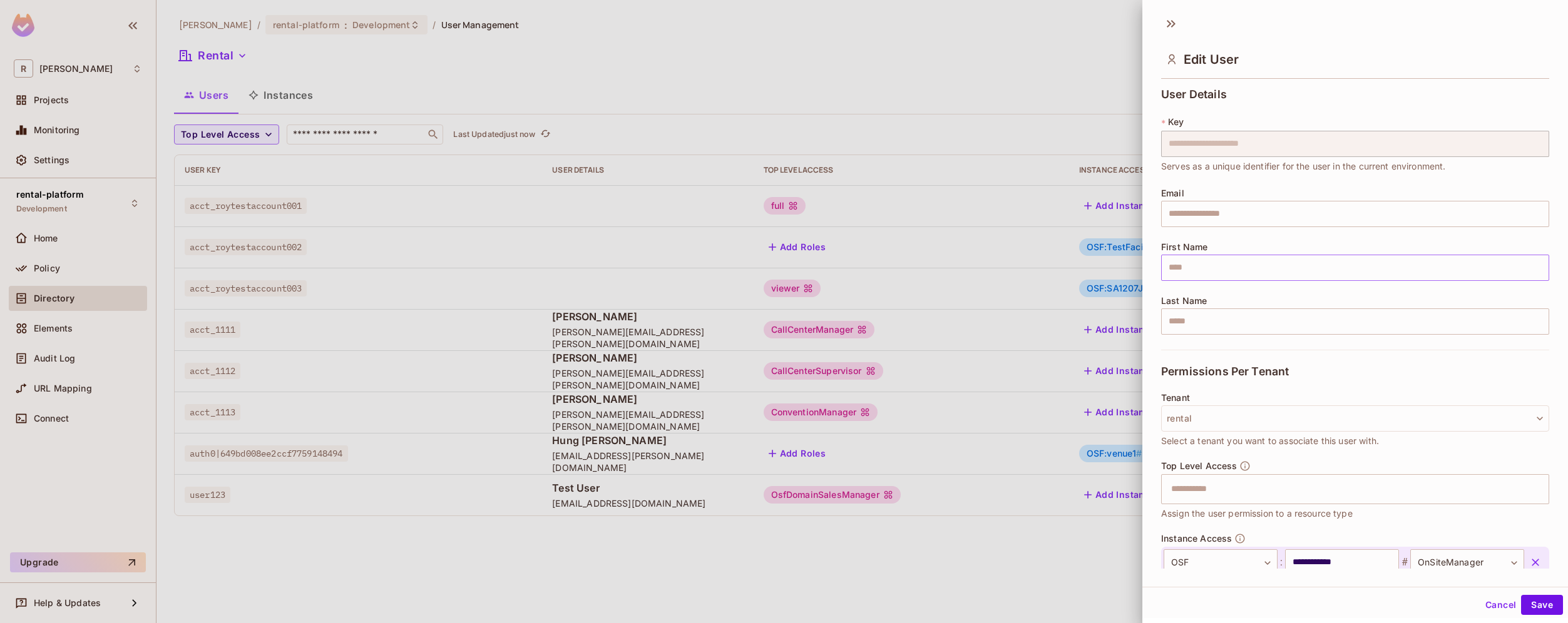
click at [1499, 272] on input "text" at bounding box center [1355, 267] width 389 height 27
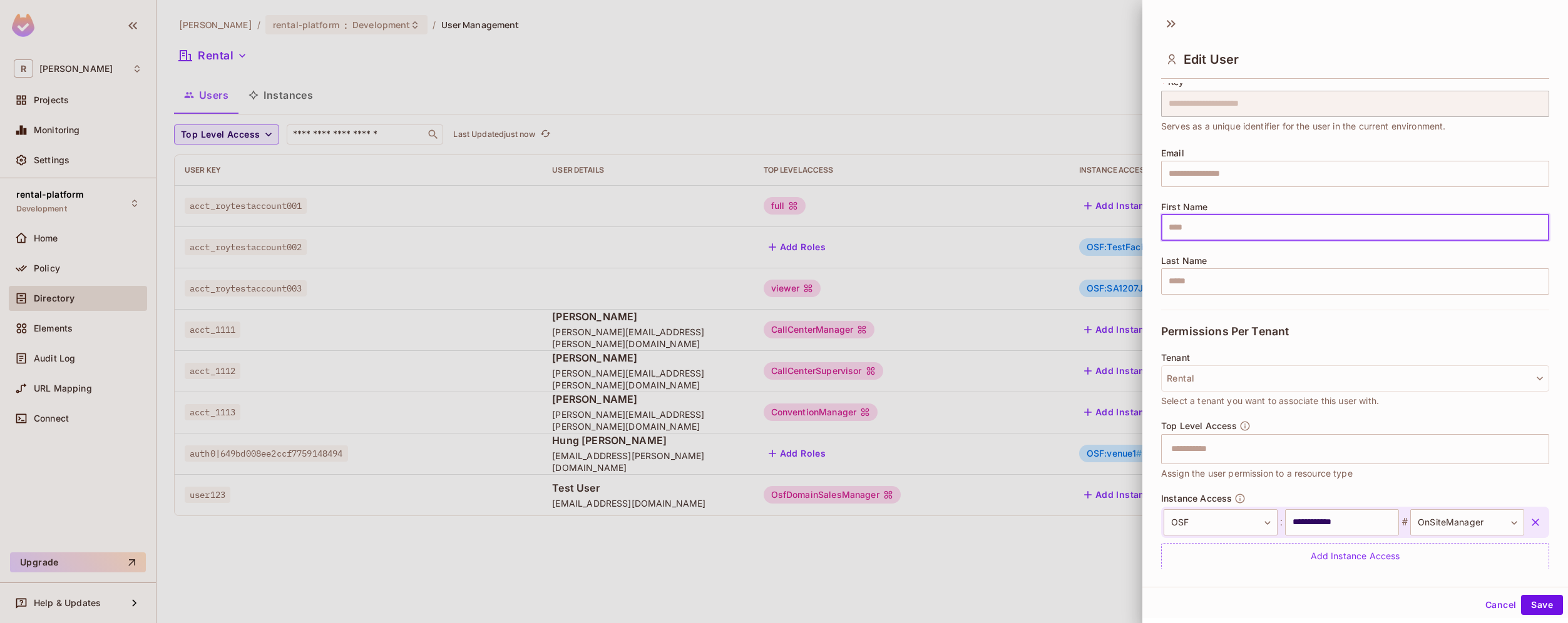
scroll to position [79, 0]
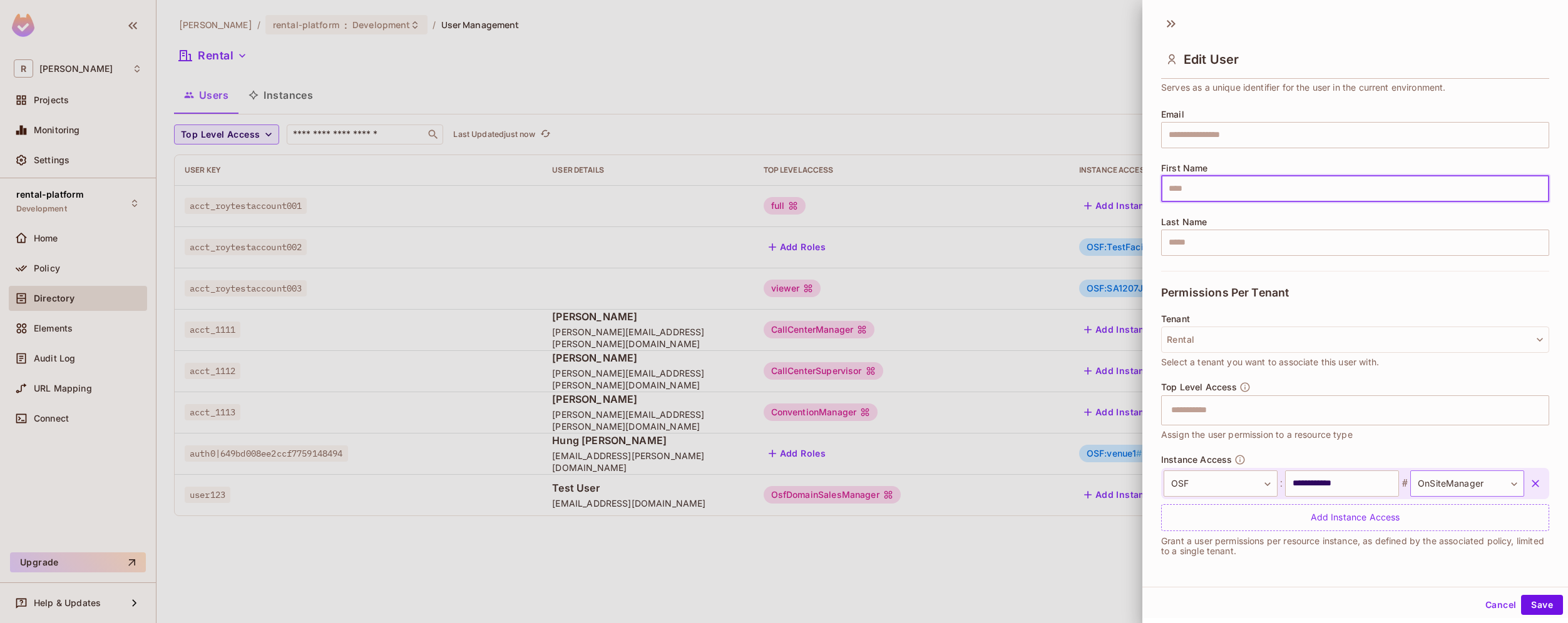
click at [1484, 483] on body "R [PERSON_NAME]-poc Projects Monitoring Settings rental-platform Development Ho…" at bounding box center [784, 311] width 1568 height 623
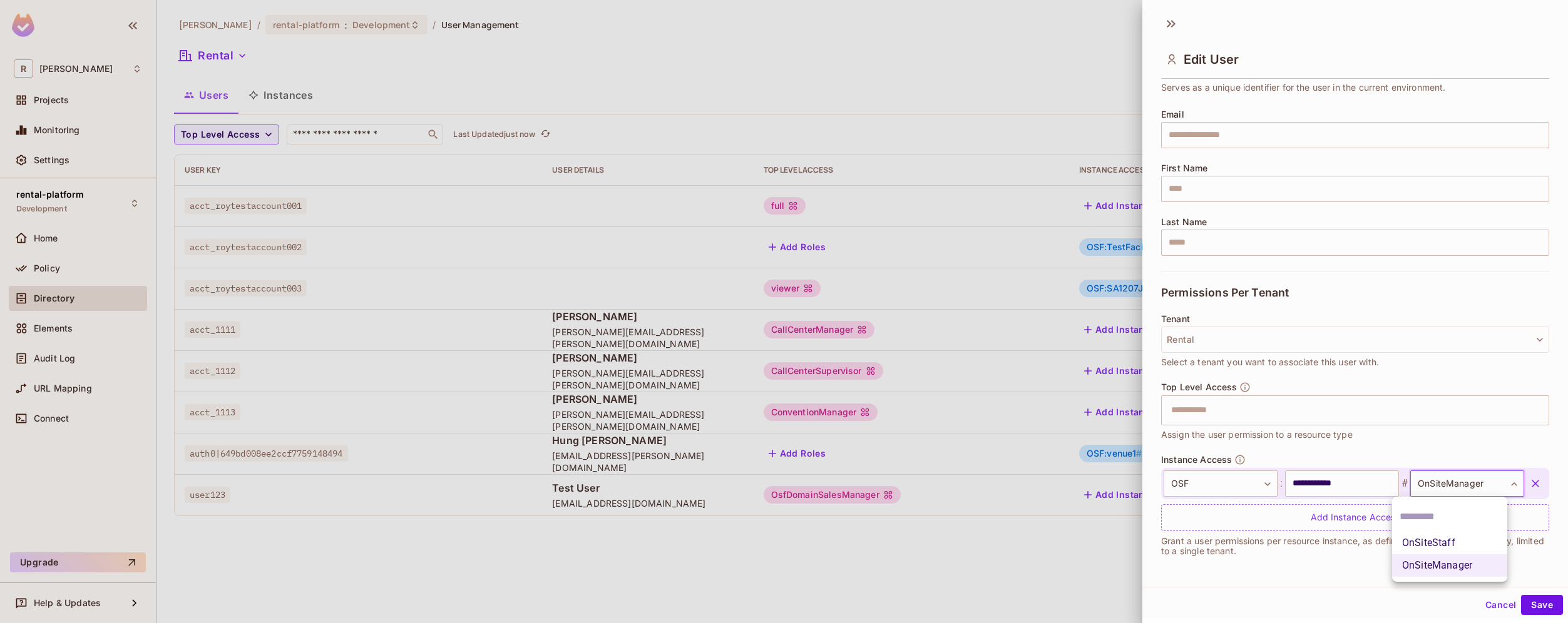
click at [1326, 591] on div at bounding box center [784, 311] width 1568 height 623
click at [1481, 600] on button "Cancel" at bounding box center [1501, 605] width 41 height 20
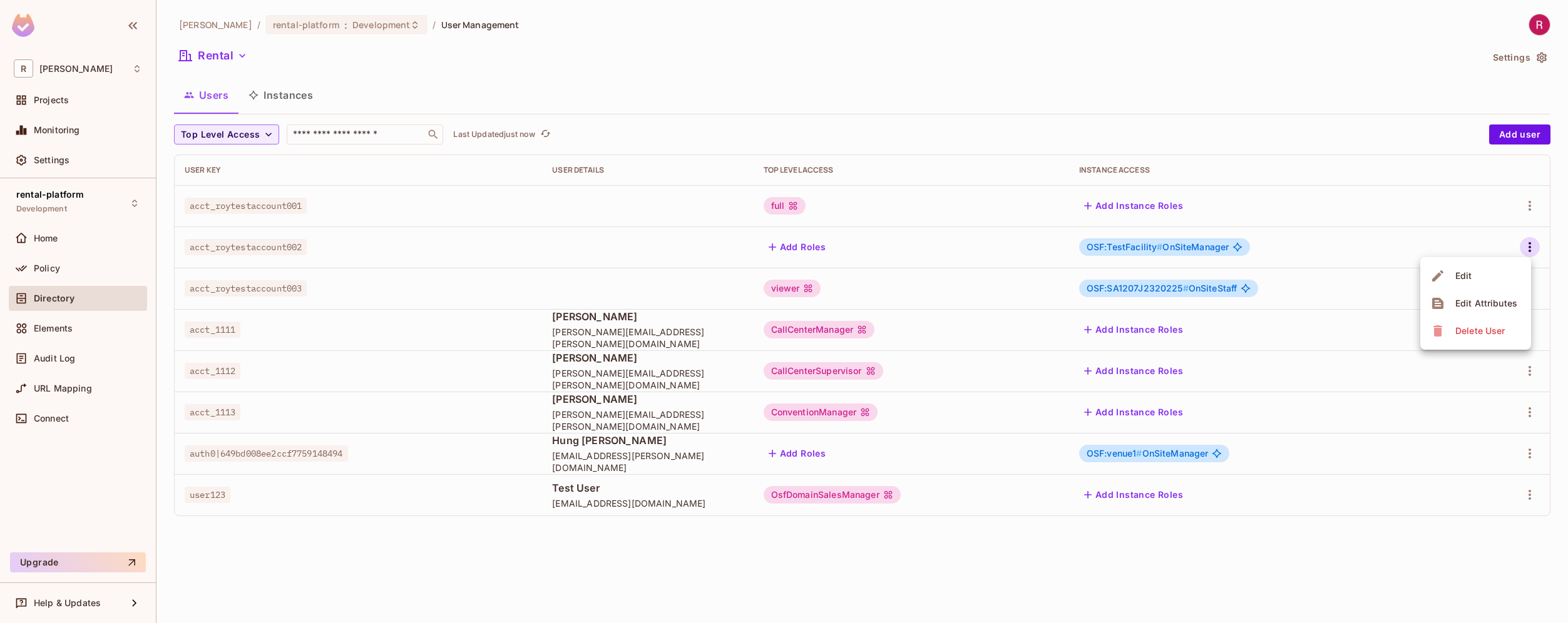
click at [48, 265] on div at bounding box center [784, 311] width 1568 height 623
click at [49, 269] on span "Policy" at bounding box center [47, 268] width 27 height 10
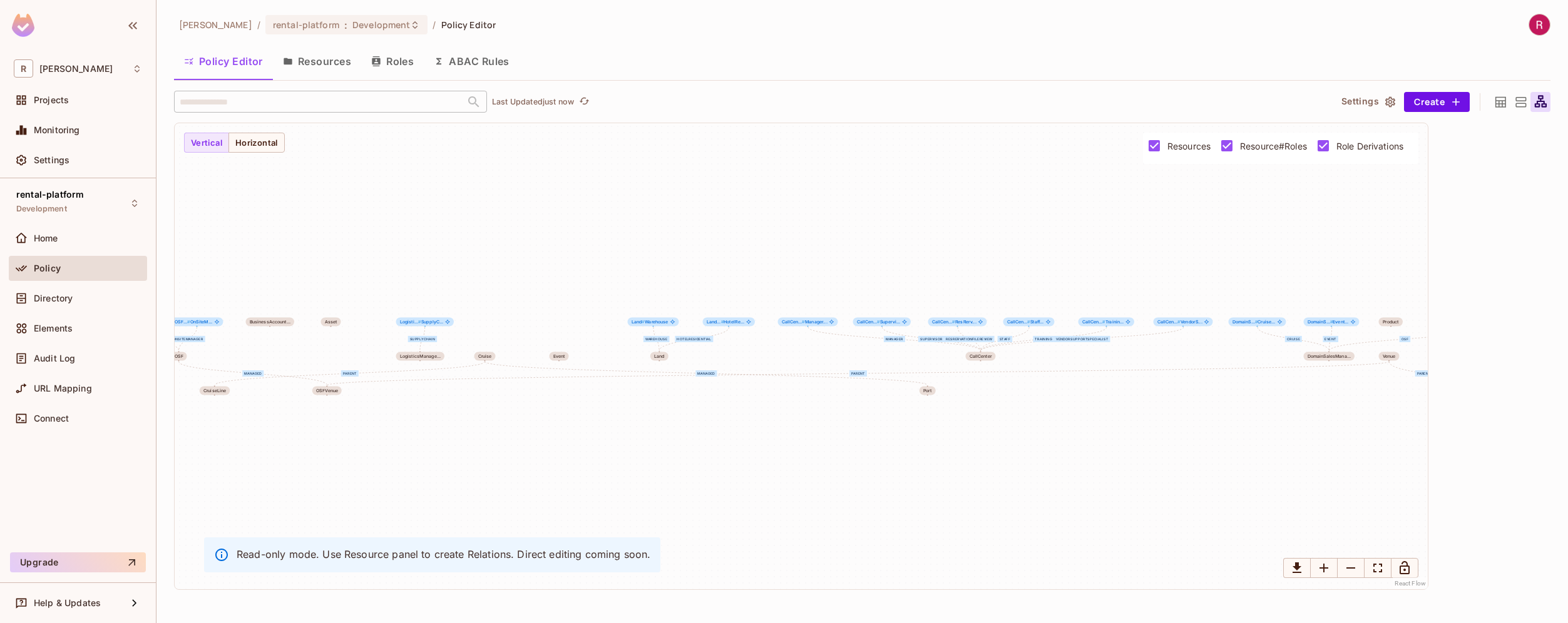
click at [339, 69] on button "Resources" at bounding box center [316, 61] width 88 height 32
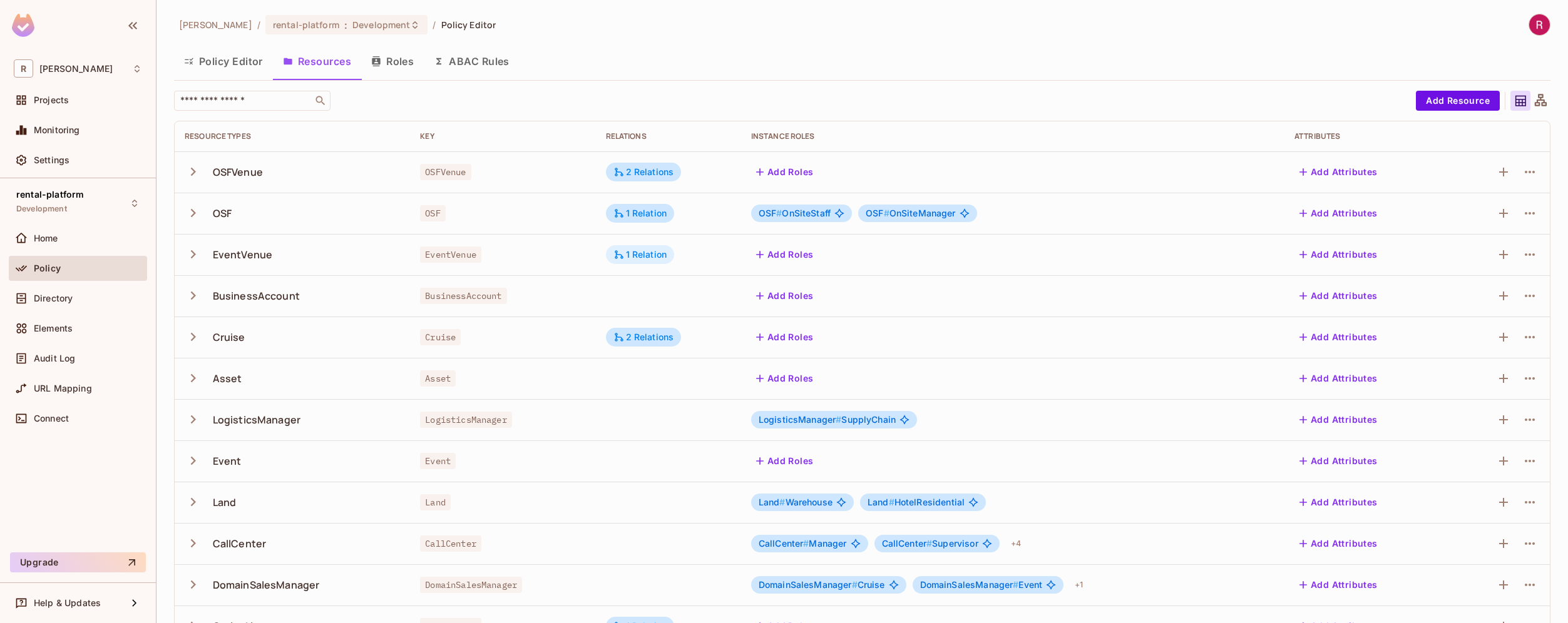
click at [640, 260] on div "1 Relation" at bounding box center [639, 255] width 68 height 19
click at [639, 259] on div at bounding box center [784, 311] width 1568 height 623
click at [660, 176] on div "2 Relations" at bounding box center [643, 171] width 60 height 11
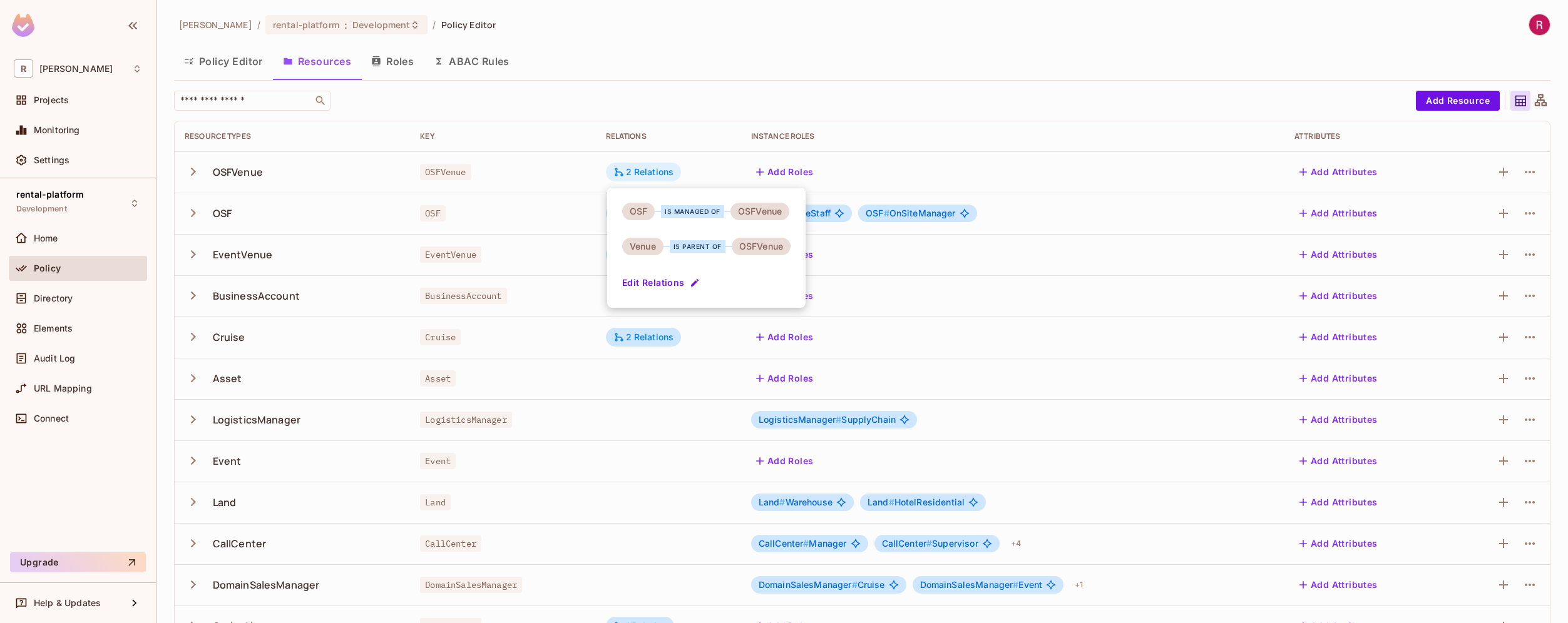
click at [660, 176] on div at bounding box center [784, 311] width 1568 height 623
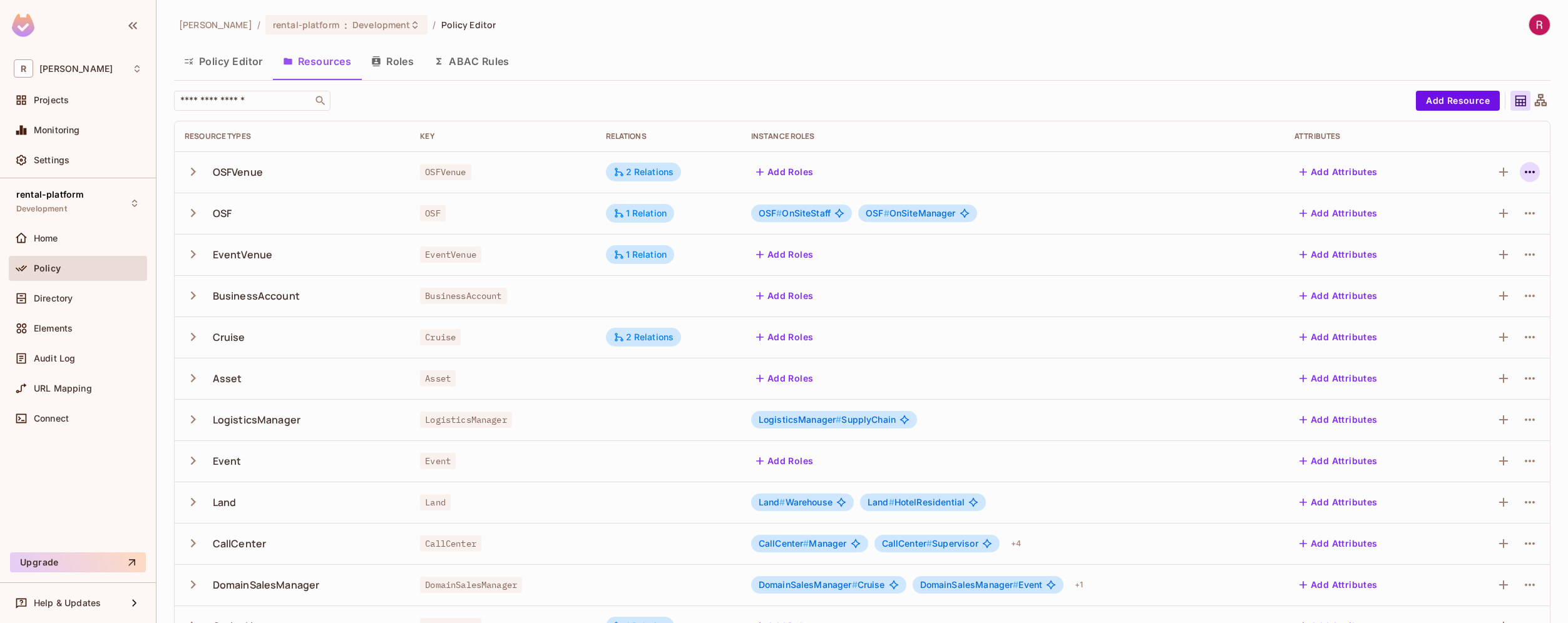
click at [1522, 175] on icon "button" at bounding box center [1529, 171] width 15 height 15
click at [1489, 249] on div "Delete Resource" at bounding box center [1471, 249] width 69 height 13
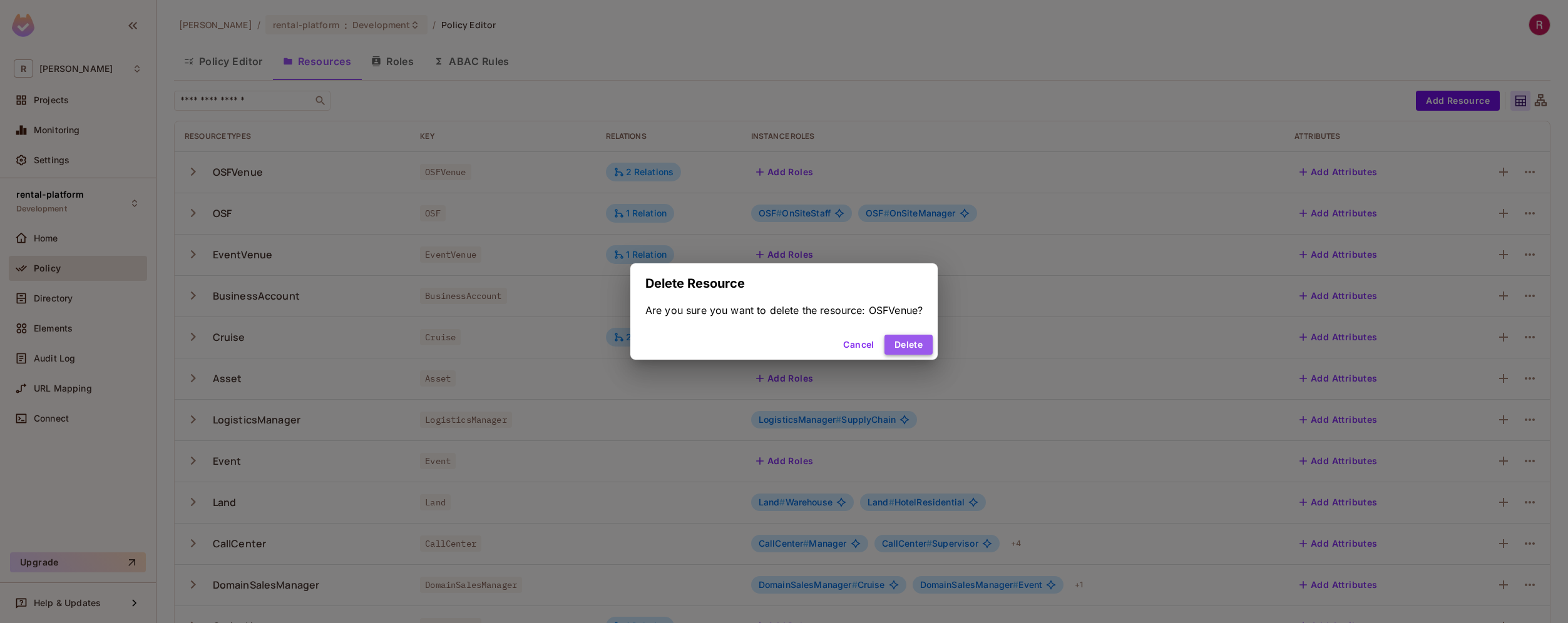
click at [910, 342] on button "Delete" at bounding box center [908, 345] width 49 height 20
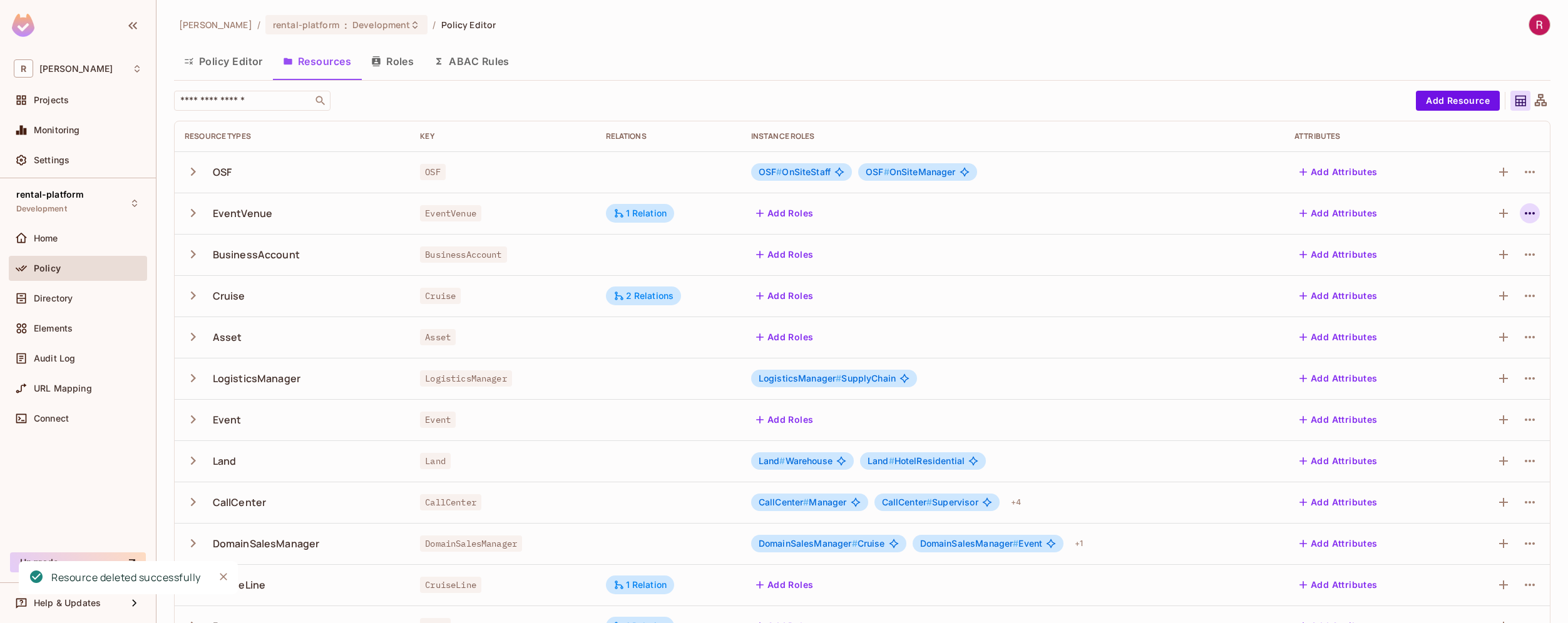
click at [1522, 215] on icon "button" at bounding box center [1529, 213] width 15 height 15
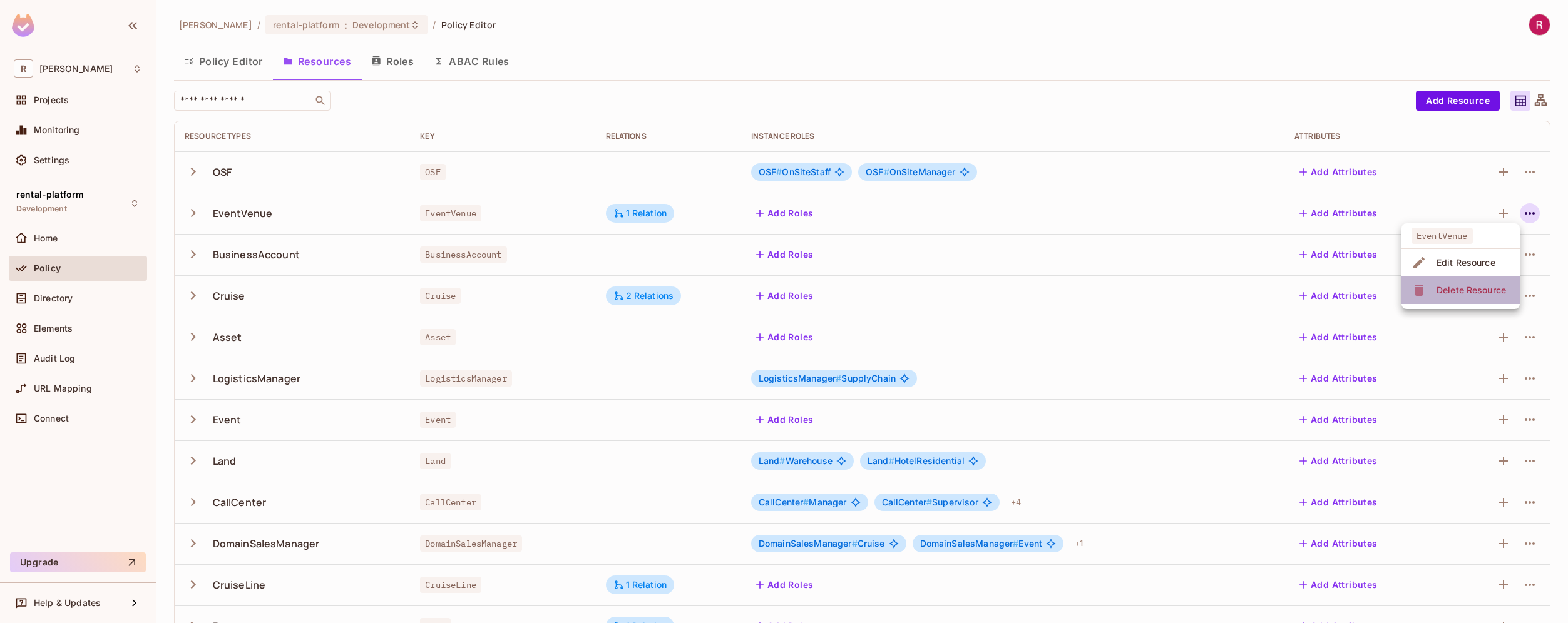
click at [1470, 287] on div "Delete Resource" at bounding box center [1471, 290] width 69 height 13
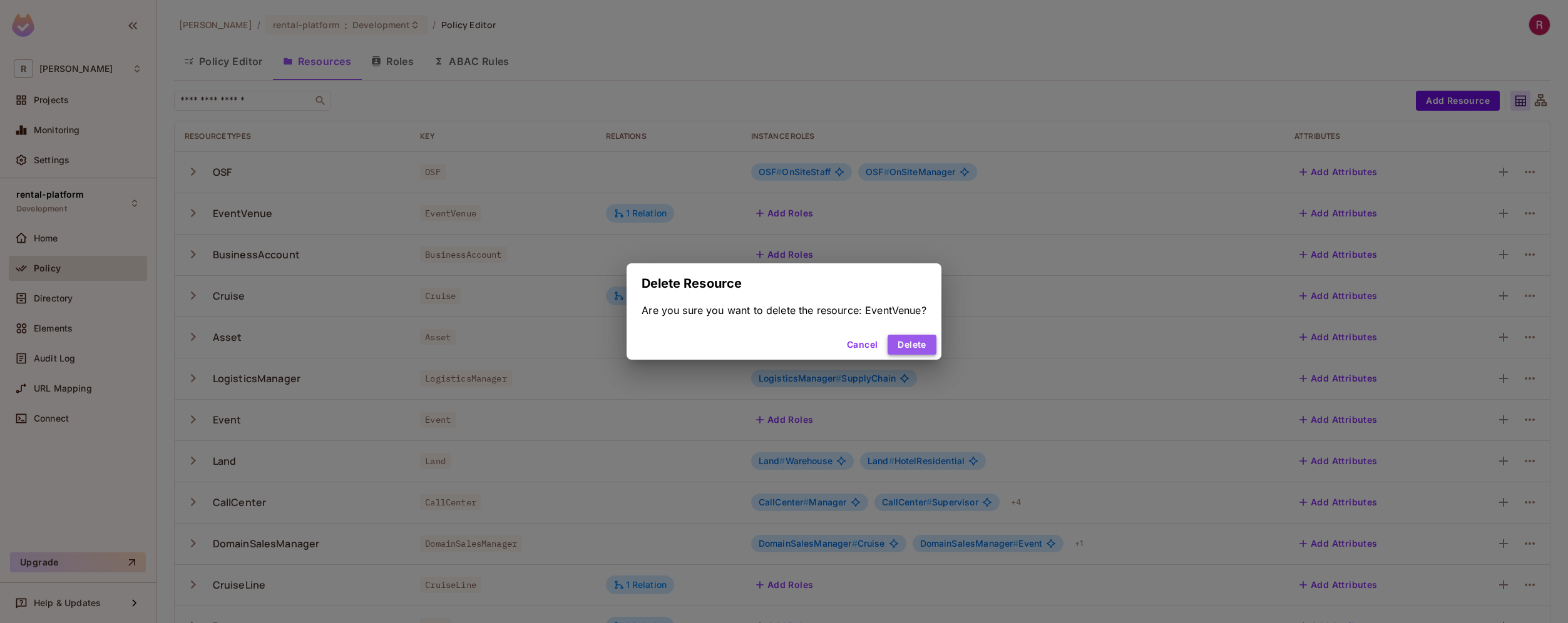
click at [922, 350] on button "Delete" at bounding box center [912, 345] width 49 height 20
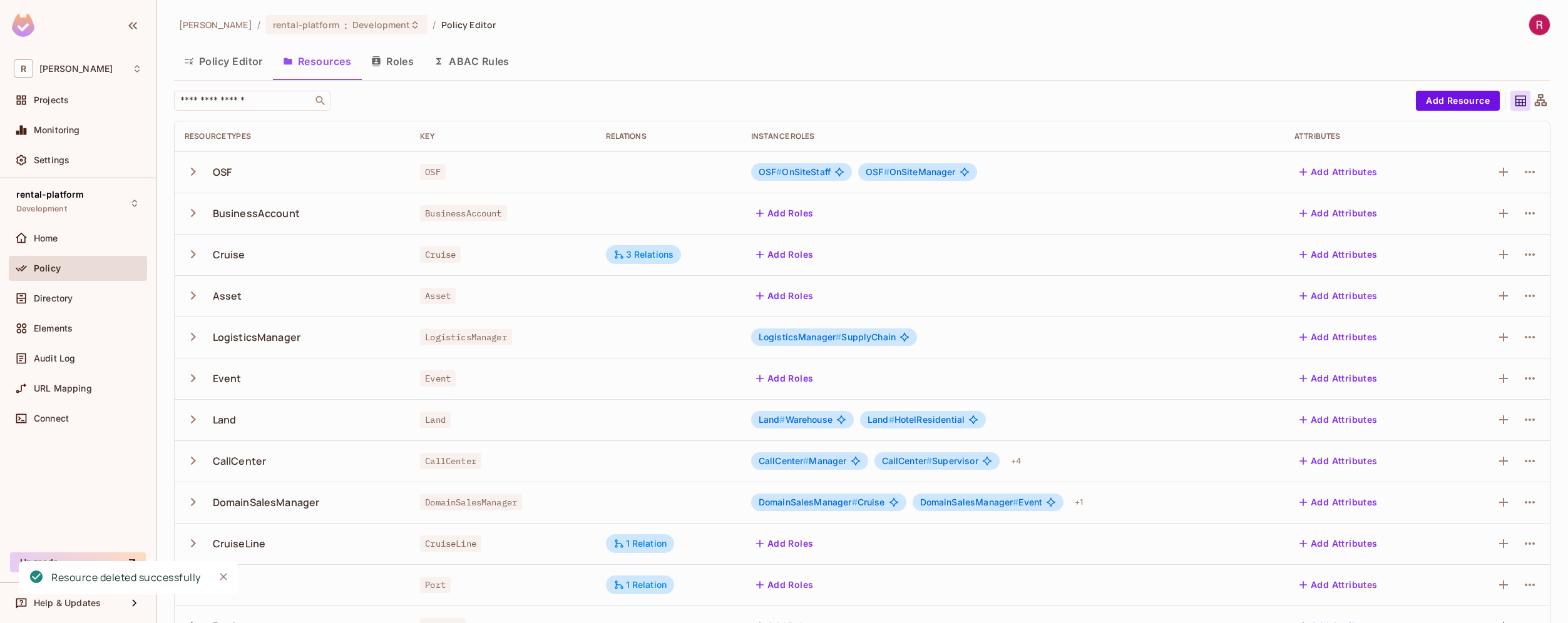
scroll to position [31, 0]
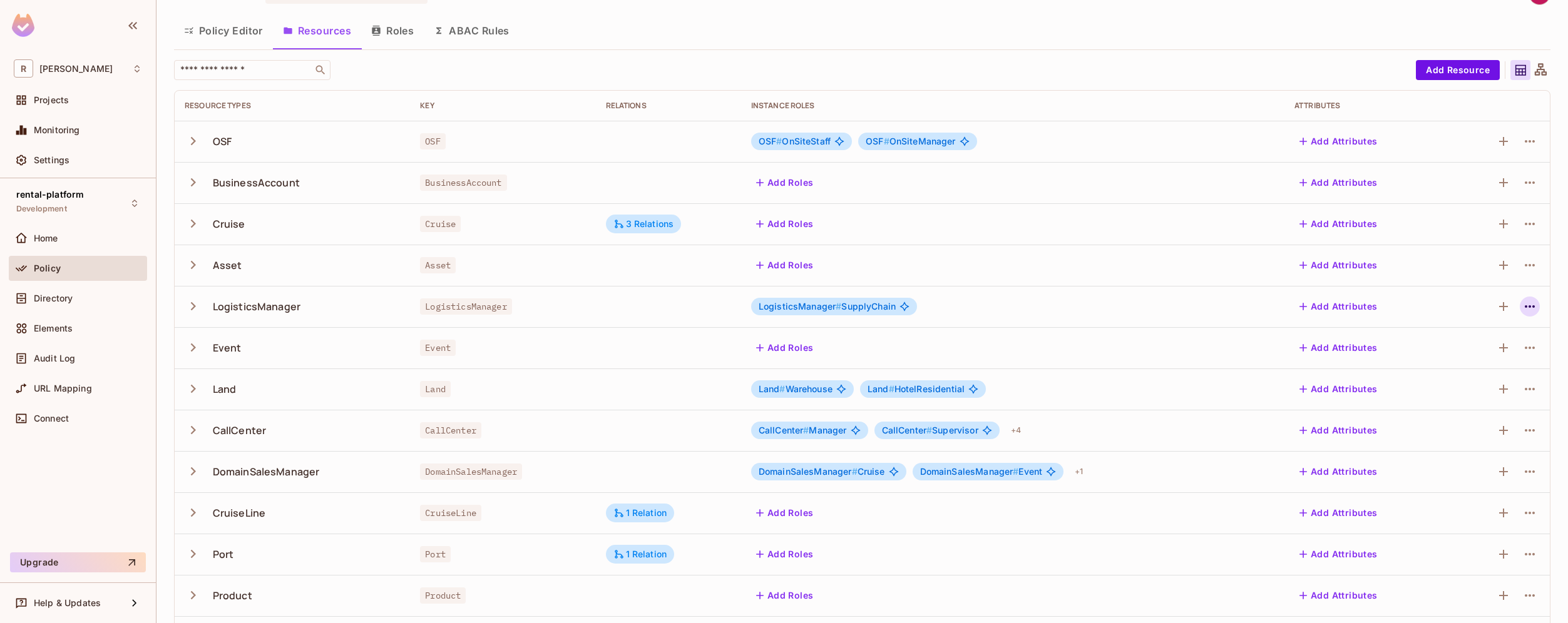
click at [1522, 306] on icon "button" at bounding box center [1529, 306] width 15 height 15
click at [1457, 387] on div "Delete Resource" at bounding box center [1471, 383] width 69 height 13
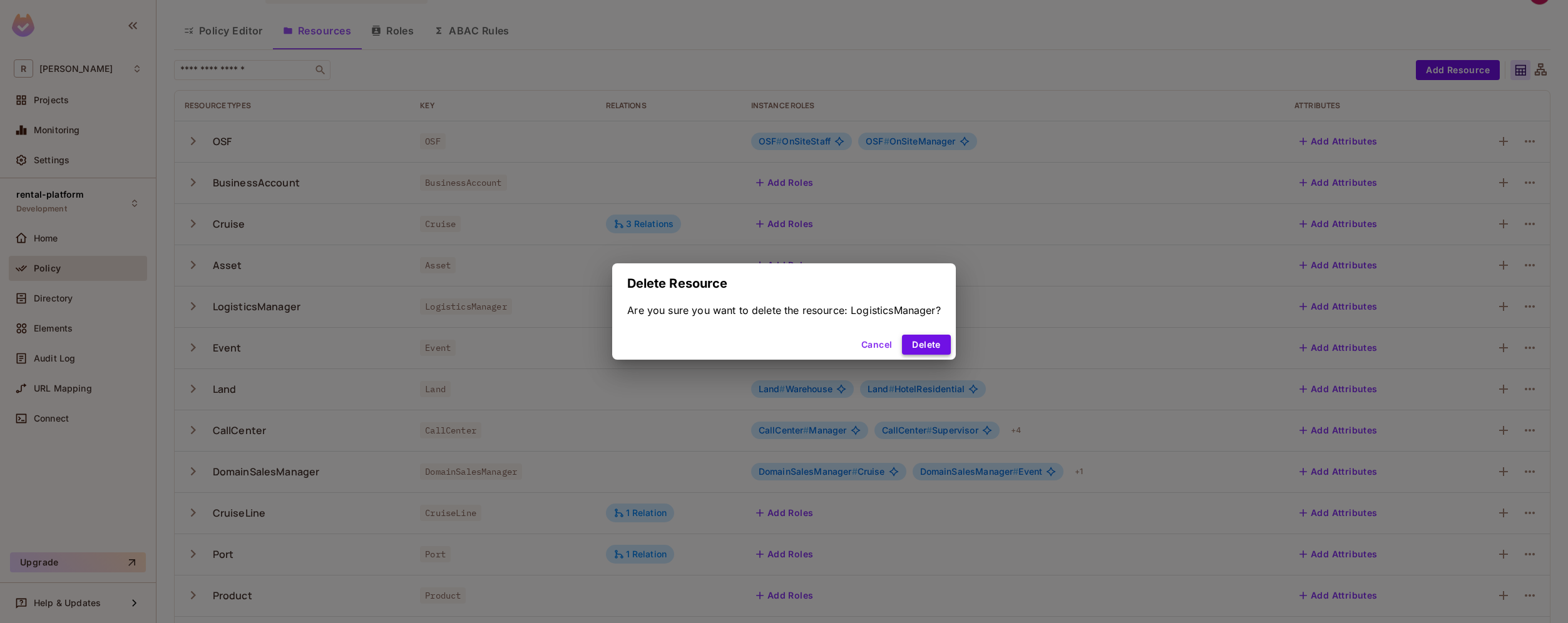
click at [932, 351] on button "Delete" at bounding box center [926, 345] width 49 height 20
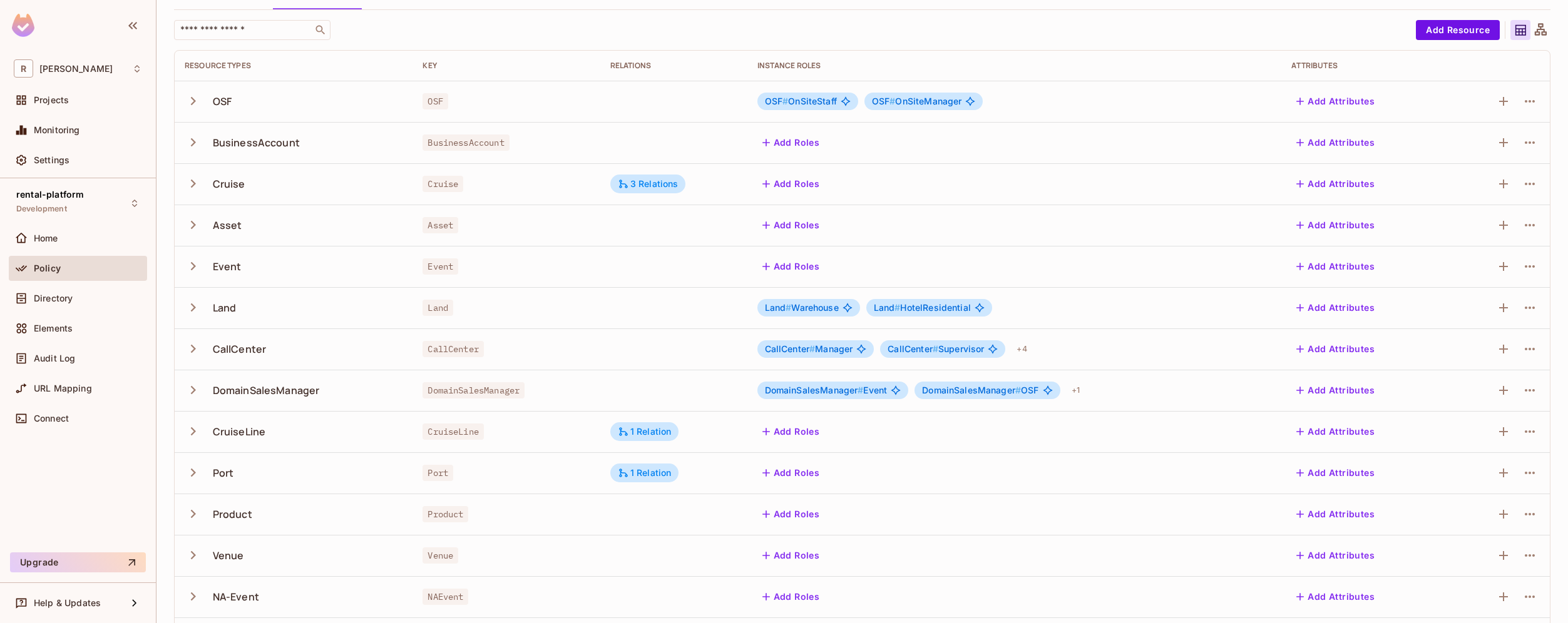
scroll to position [117, 0]
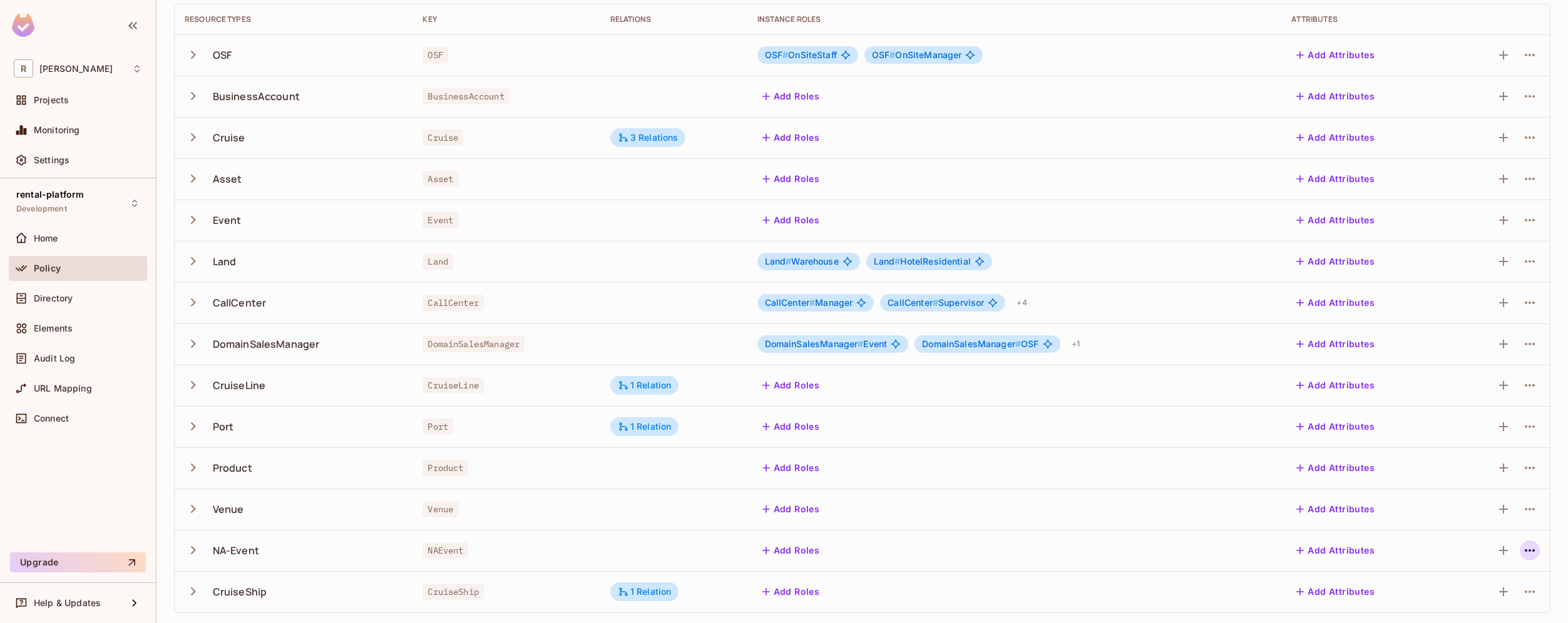
click at [1524, 551] on icon "button" at bounding box center [1529, 550] width 10 height 3
click at [1476, 596] on div "Delete Resource" at bounding box center [1471, 594] width 69 height 13
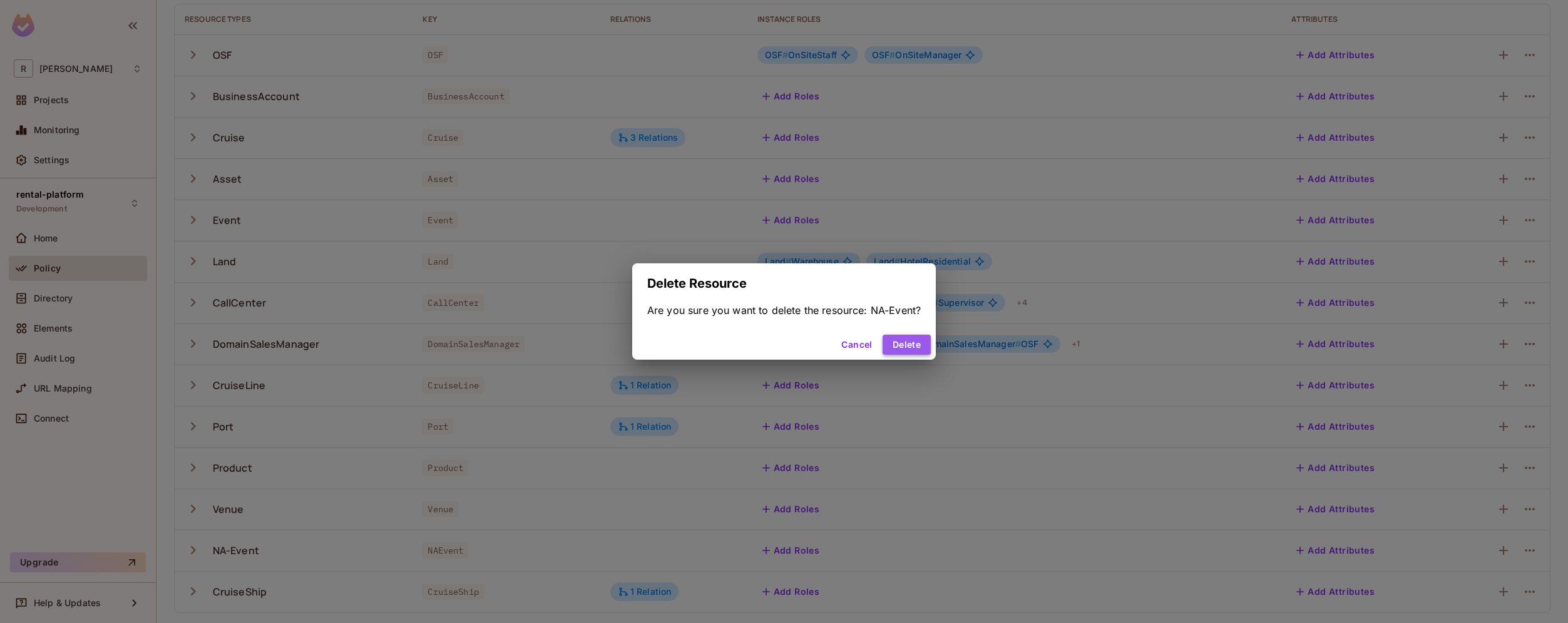
click at [904, 342] on button "Delete" at bounding box center [906, 345] width 49 height 20
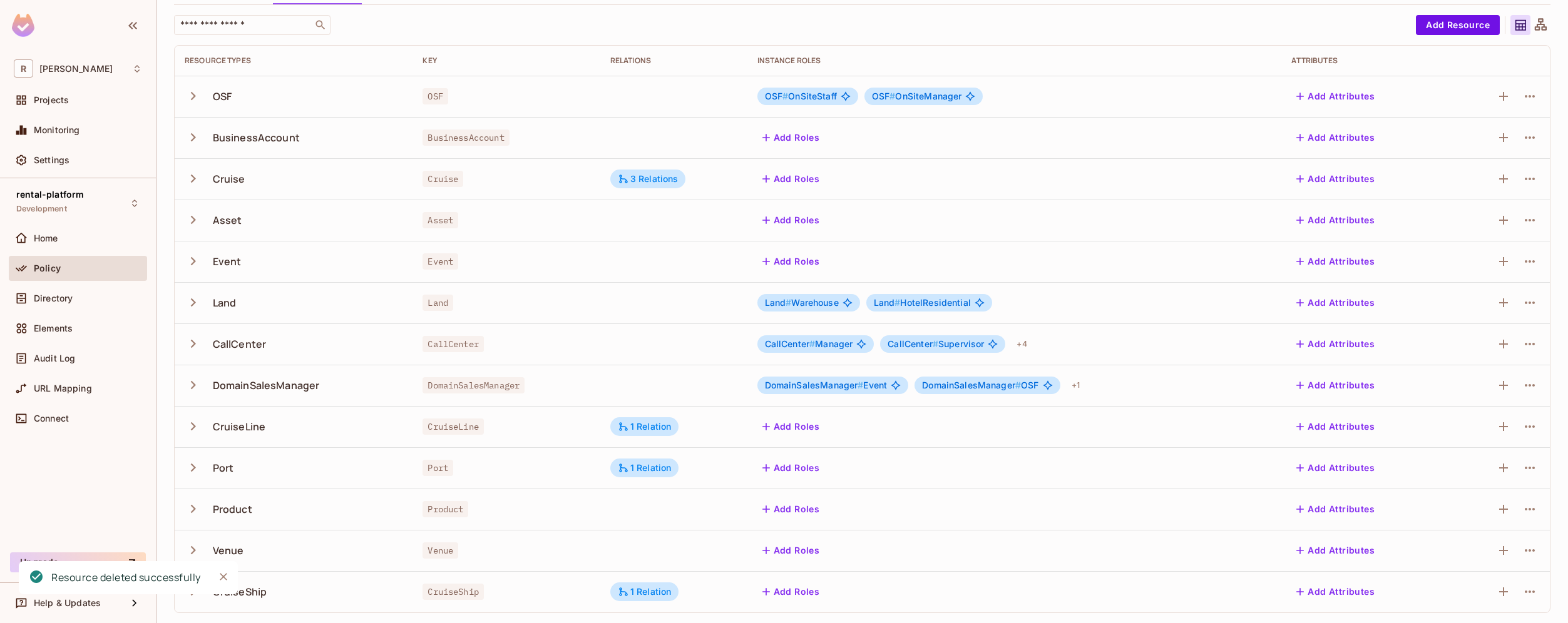
scroll to position [75, 0]
click at [934, 531] on td "Add Roles" at bounding box center [1014, 551] width 534 height 42
click at [223, 573] on icon "Close" at bounding box center [223, 576] width 13 height 13
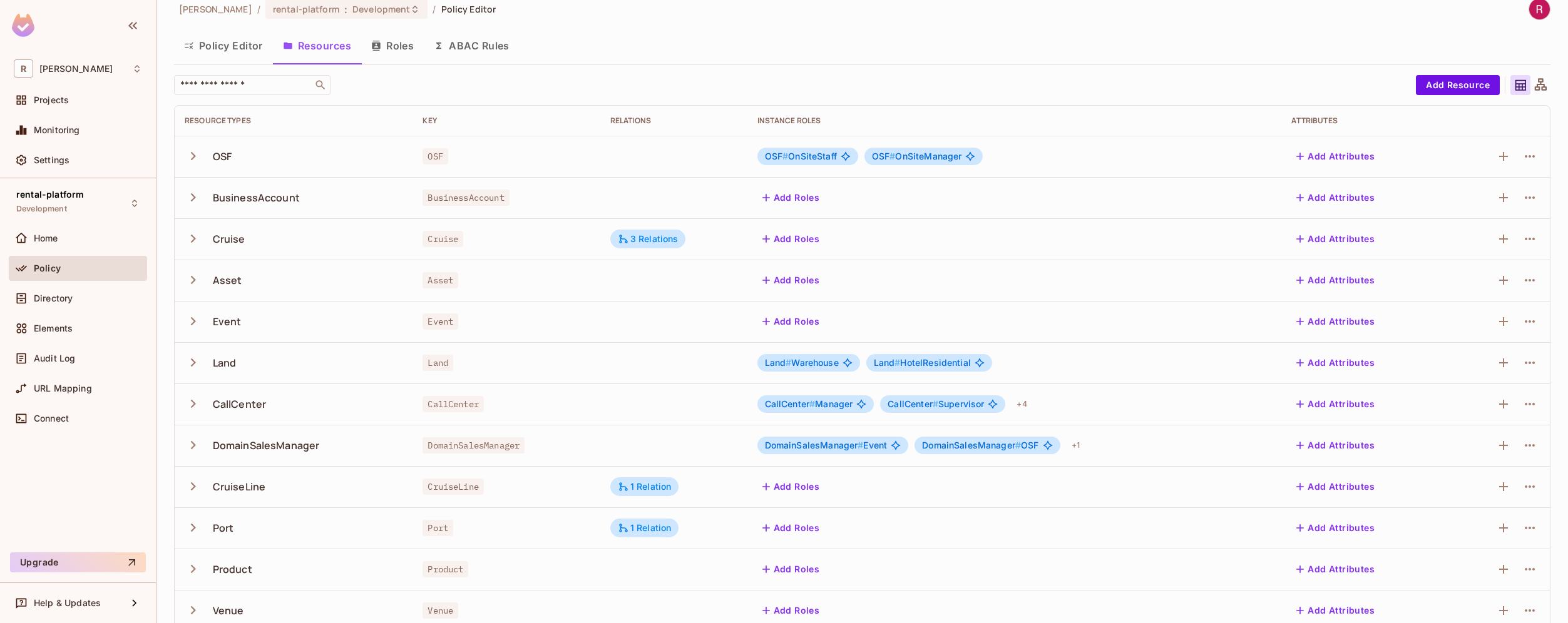
scroll to position [0, 0]
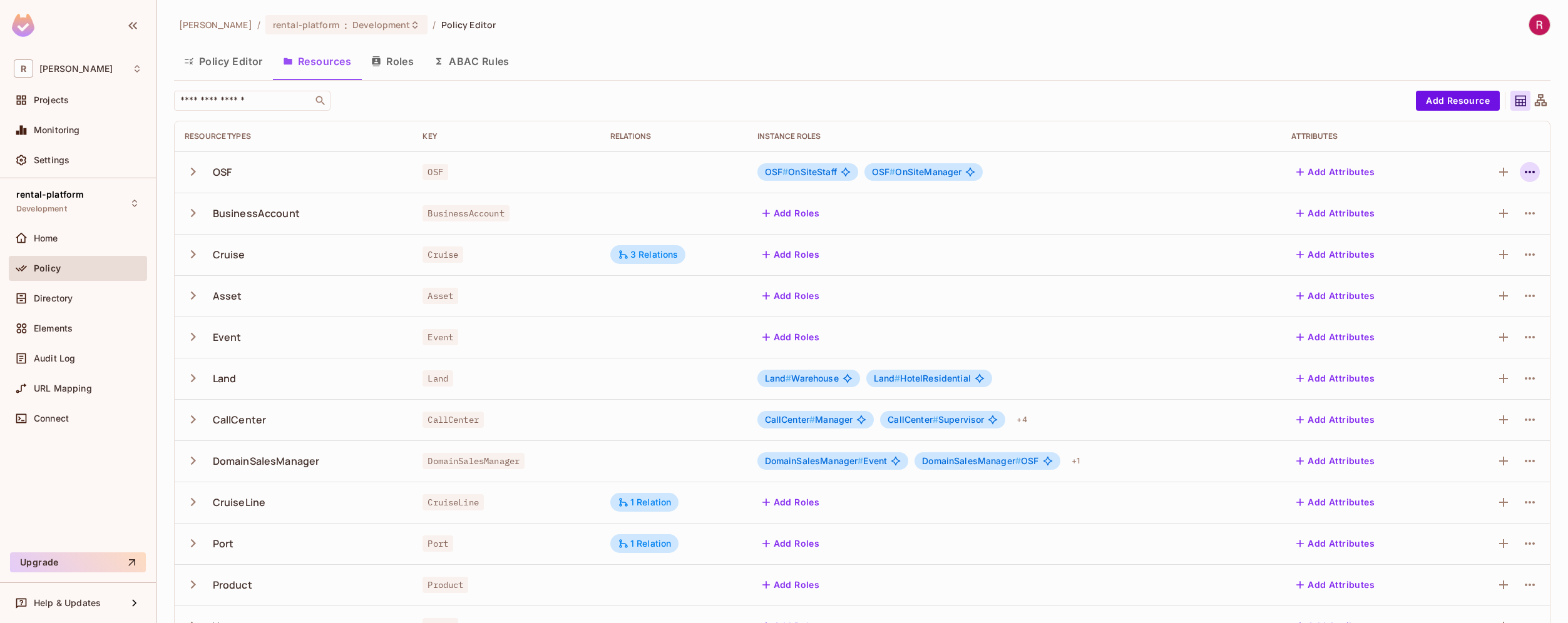
click at [1524, 176] on icon "button" at bounding box center [1529, 171] width 15 height 15
click at [1025, 223] on div at bounding box center [784, 311] width 1568 height 623
click at [1522, 167] on icon "button" at bounding box center [1529, 171] width 15 height 15
click at [1480, 217] on div "Edit Resource" at bounding box center [1465, 221] width 58 height 13
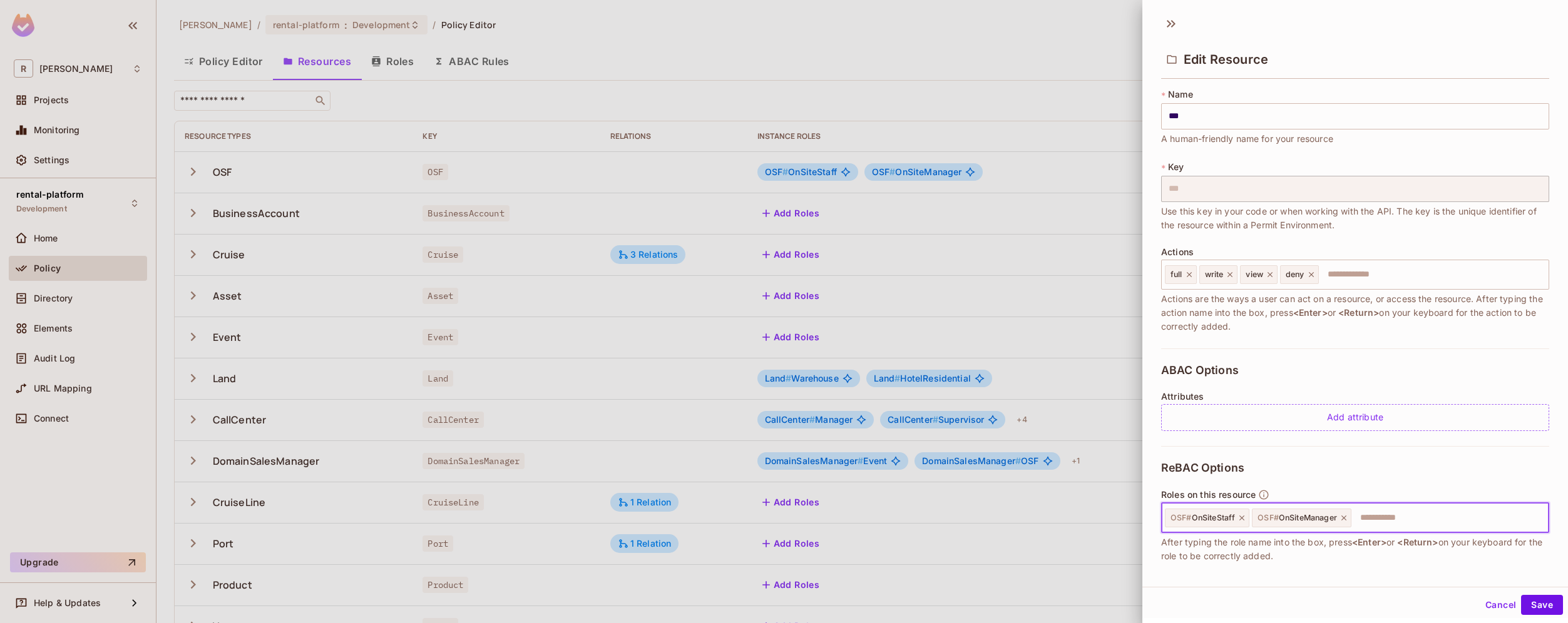
click at [1394, 516] on input "text" at bounding box center [1448, 517] width 191 height 25
type input "**********"
click at [1529, 610] on button "Save" at bounding box center [1542, 605] width 42 height 20
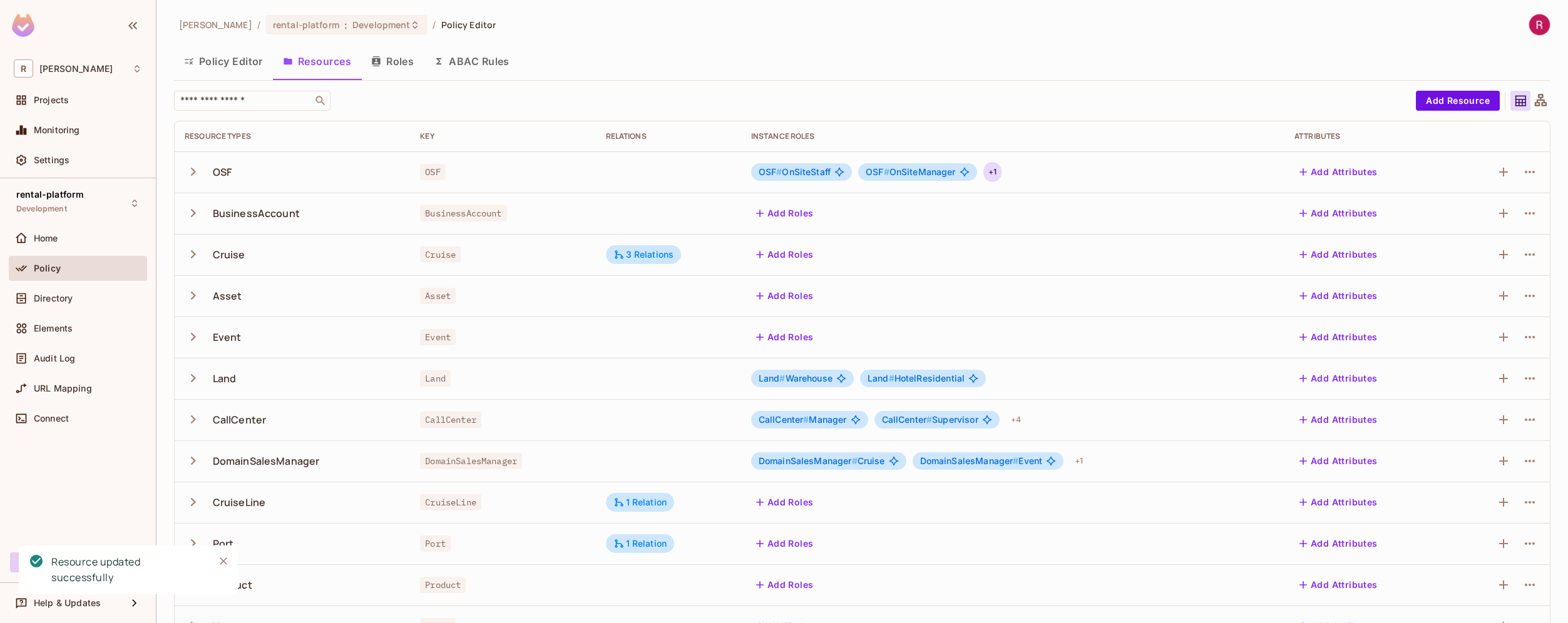
click at [991, 174] on div "+ 1" at bounding box center [992, 172] width 18 height 20
click at [1054, 120] on div at bounding box center [784, 311] width 1568 height 623
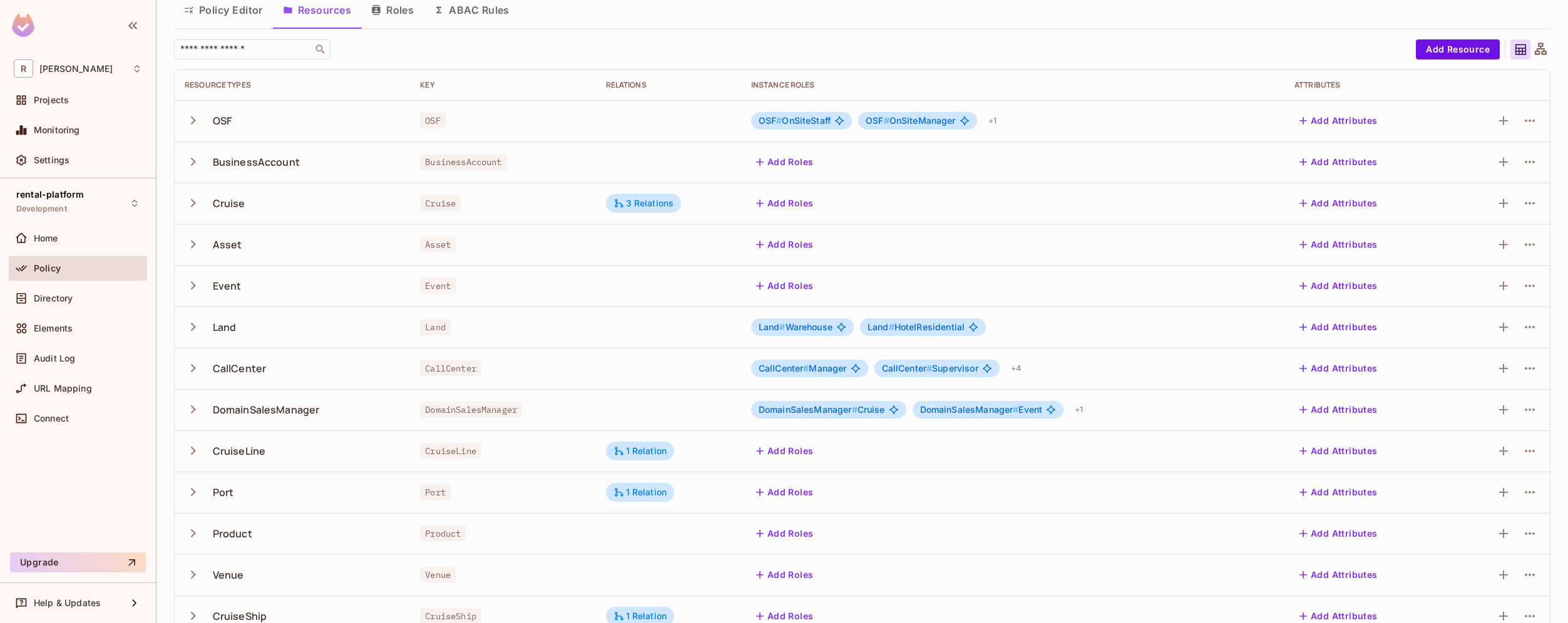
scroll to position [62, 0]
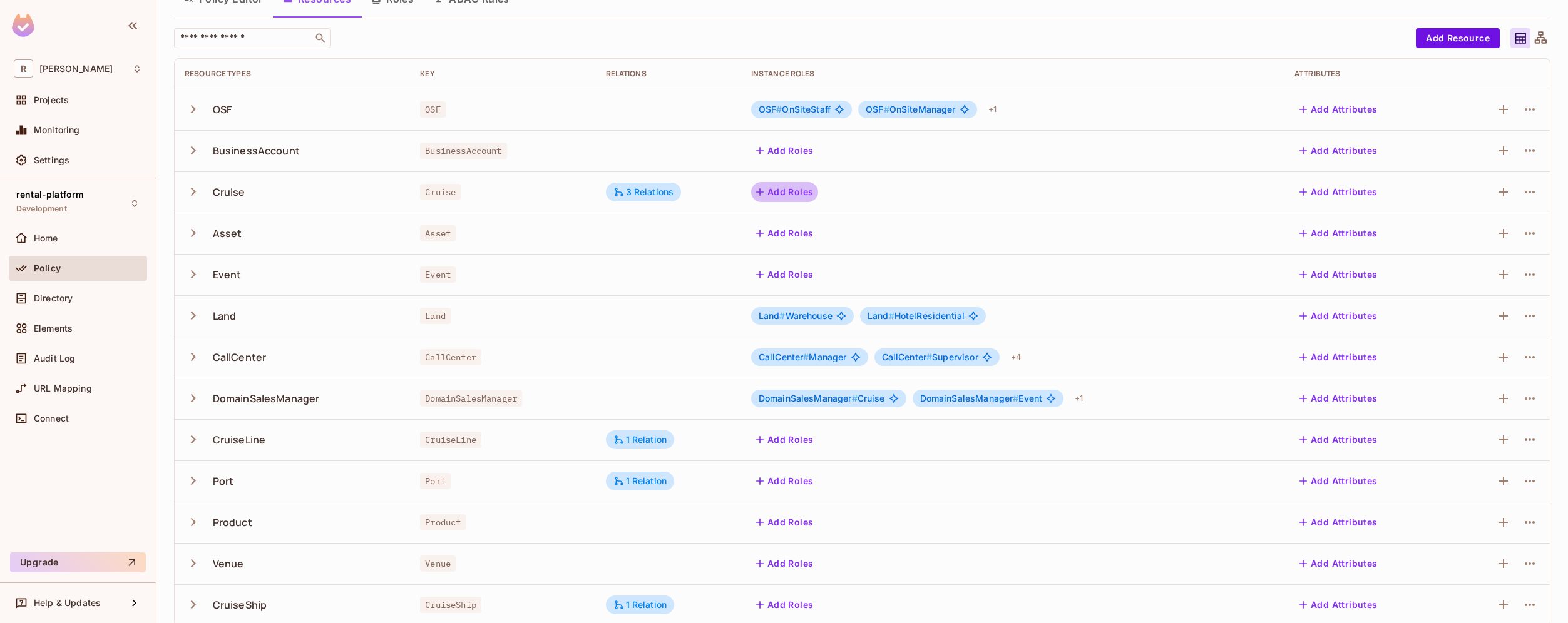
click at [796, 191] on button "Add Roles" at bounding box center [785, 192] width 67 height 20
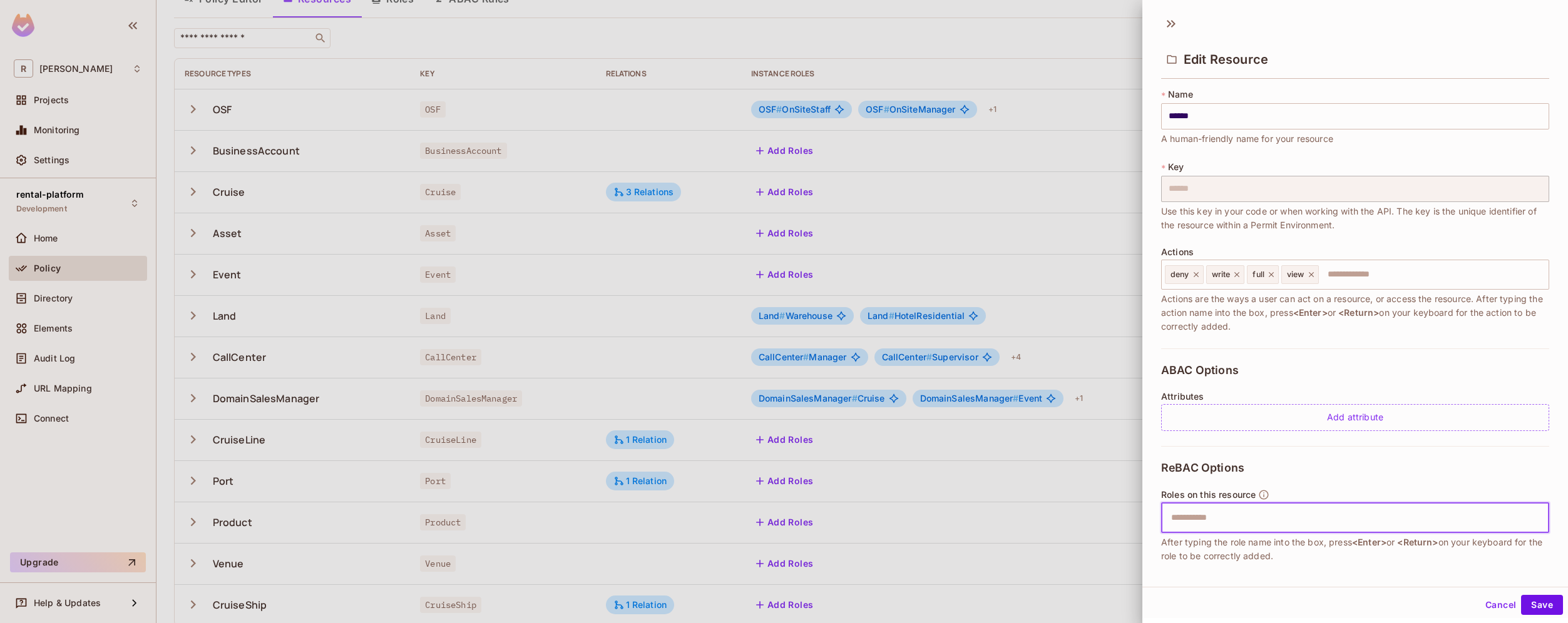
click at [1240, 515] on input "text" at bounding box center [1353, 517] width 380 height 25
click at [1205, 521] on input "**********" at bounding box center [1353, 517] width 380 height 25
type input "**********"
click at [1211, 516] on input "text" at bounding box center [1353, 517] width 380 height 25
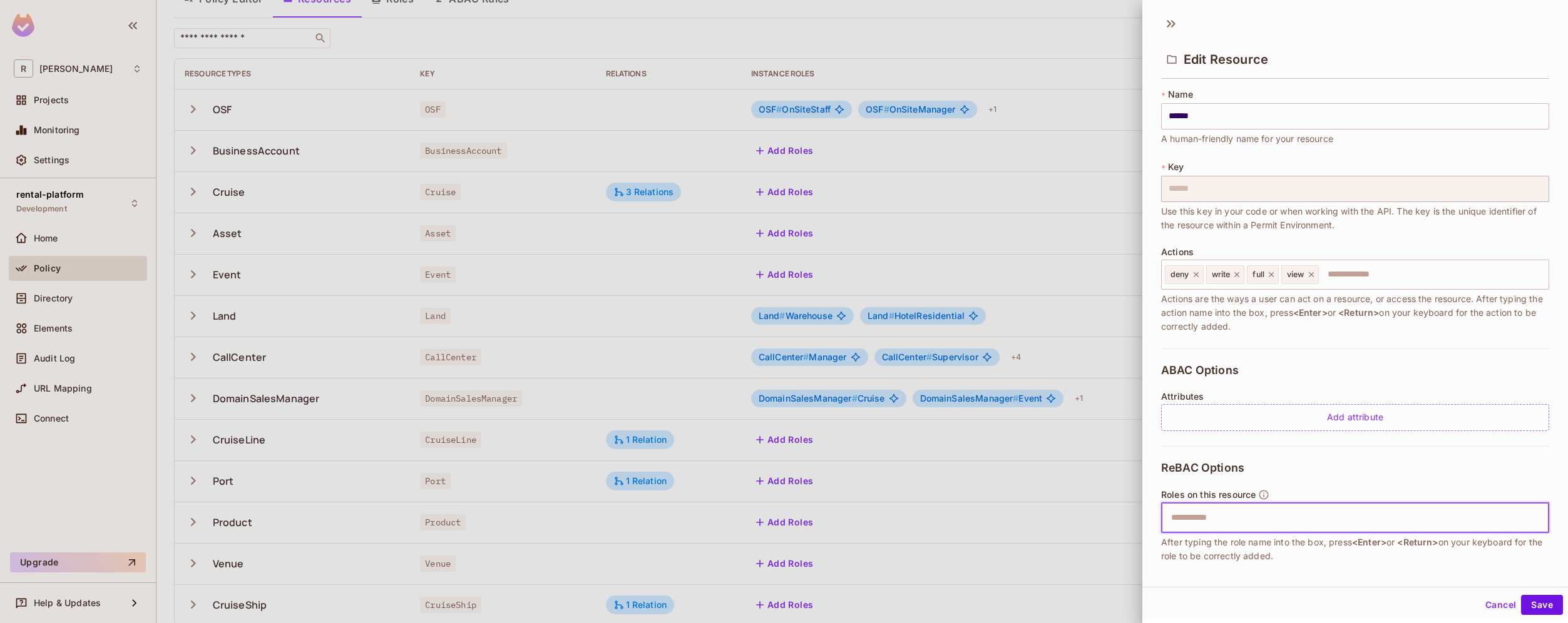
paste input "**********"
drag, startPoint x: 1213, startPoint y: 518, endPoint x: 1214, endPoint y: 525, distance: 7.1
click at [1213, 518] on input "**********" at bounding box center [1353, 517] width 380 height 25
type input "**********"
click at [1489, 600] on button "Cancel" at bounding box center [1501, 605] width 41 height 20
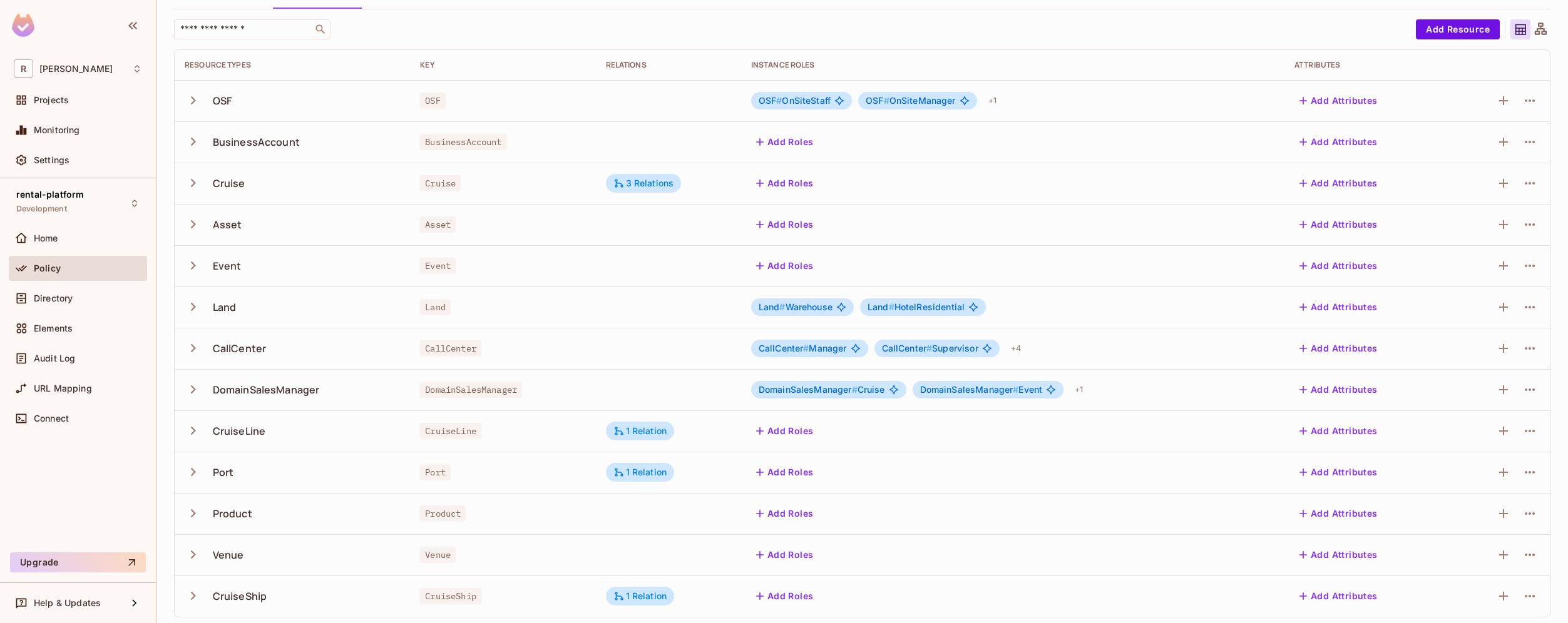
scroll to position [75, 0]
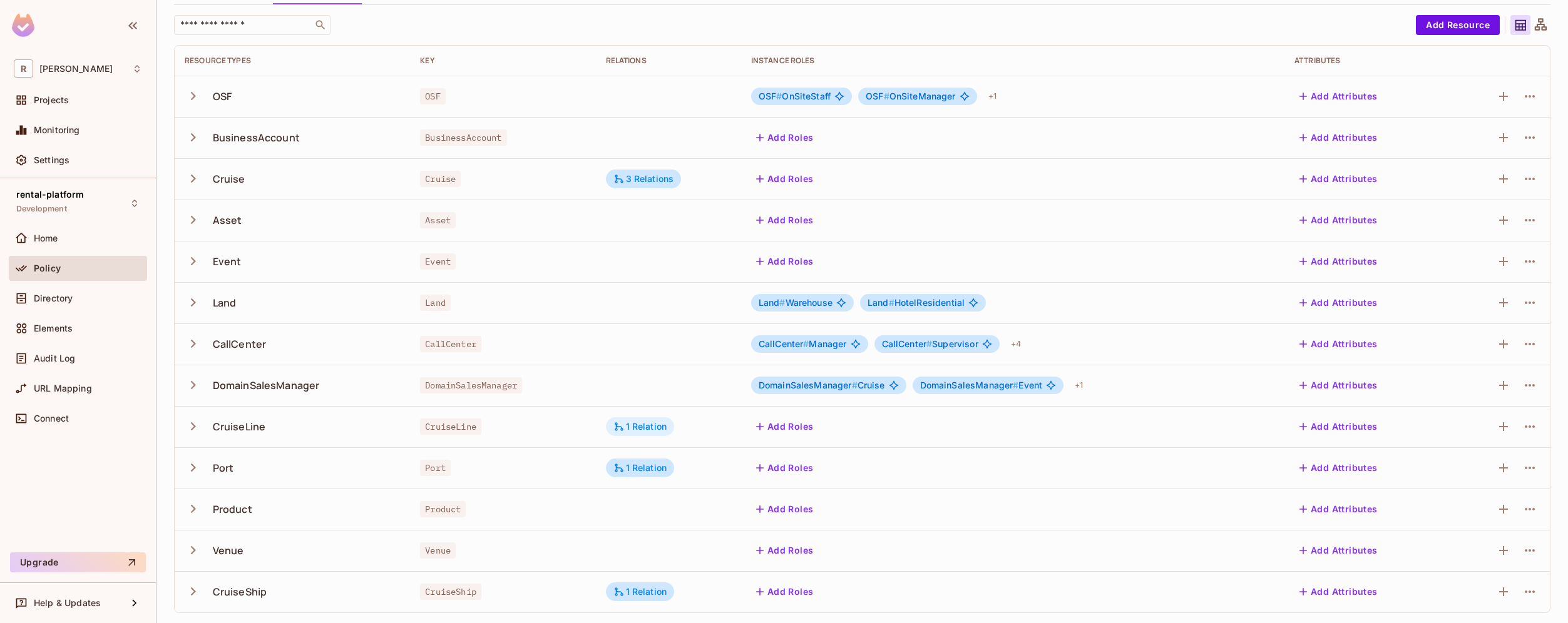
click at [655, 427] on div "1 Relation" at bounding box center [640, 426] width 54 height 11
click at [655, 427] on div at bounding box center [784, 311] width 1568 height 623
click at [655, 427] on div "1 Relation" at bounding box center [640, 426] width 54 height 11
click at [655, 505] on button "Edit Relations" at bounding box center [662, 502] width 80 height 20
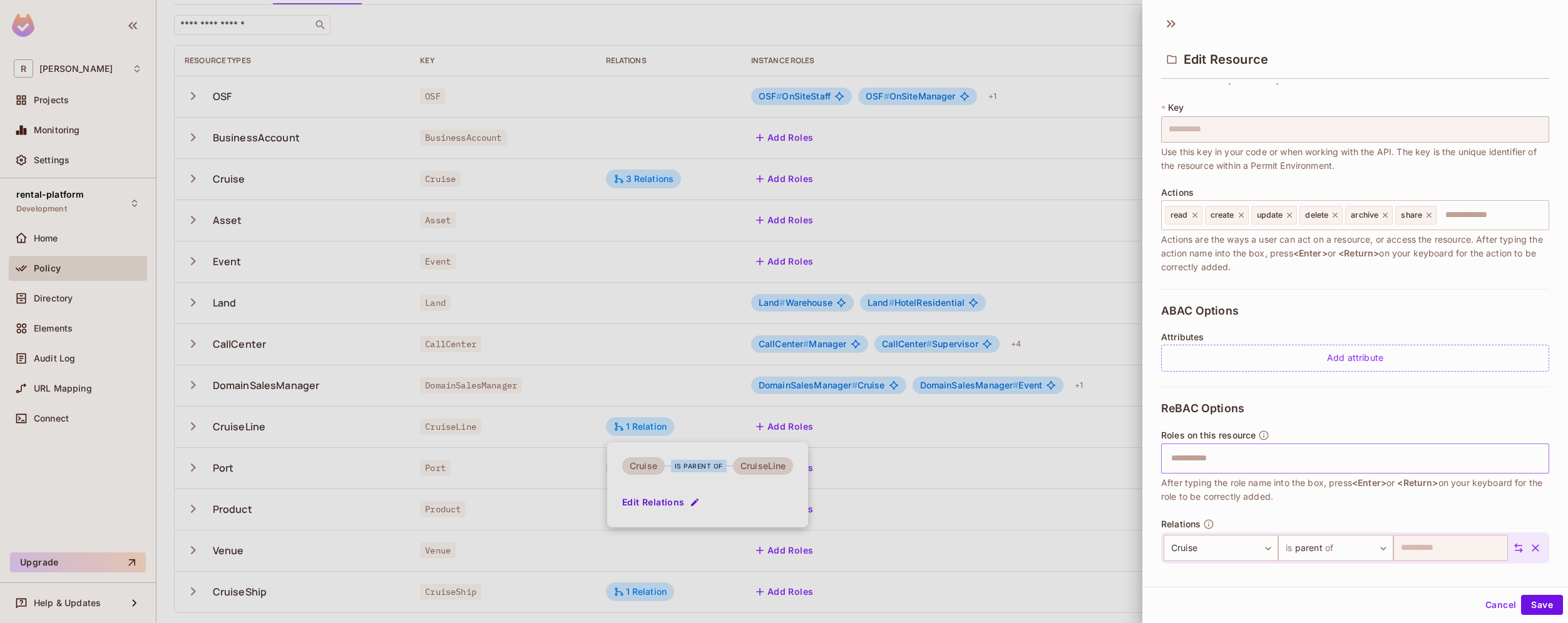
scroll to position [101, 0]
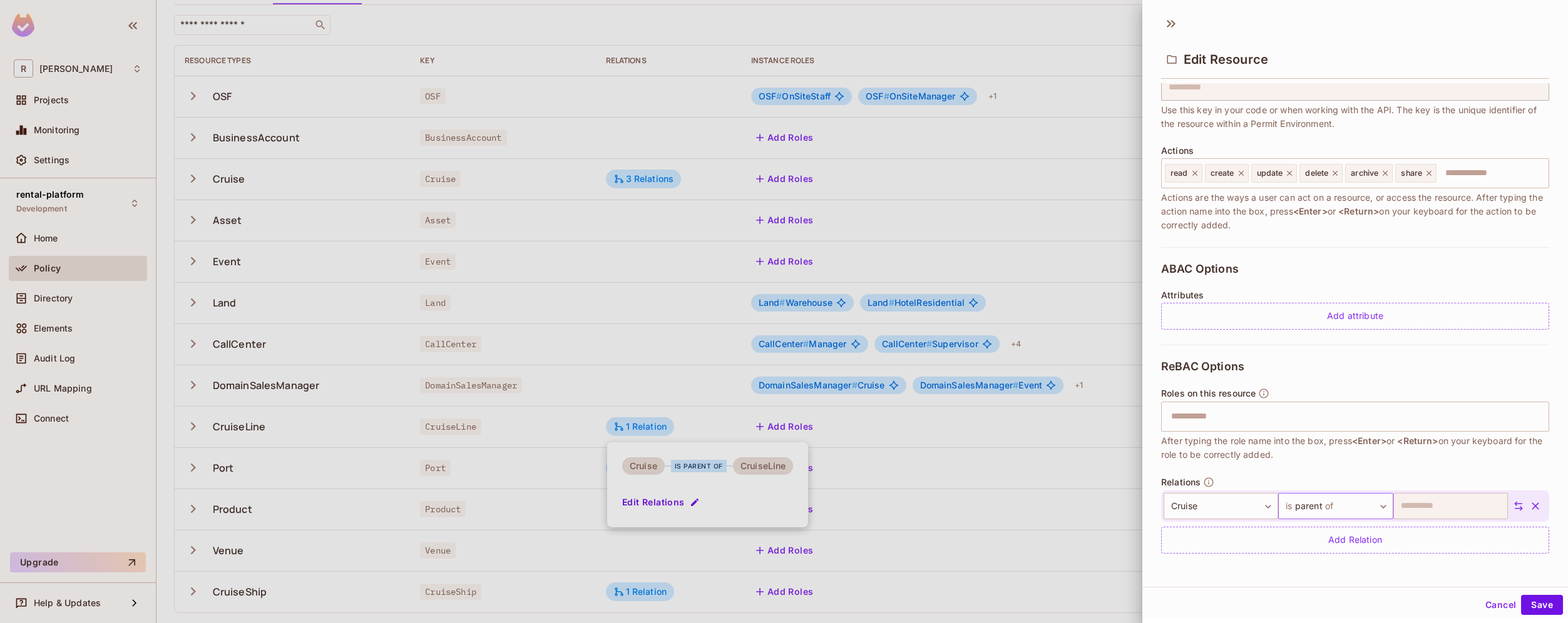
click at [1326, 505] on body "R [PERSON_NAME]-poc Projects Monitoring Settings rental-platform Development Ho…" at bounding box center [784, 311] width 1568 height 623
click at [1330, 562] on span "of" at bounding box center [1336, 563] width 12 height 15
click at [1526, 608] on button "Save" at bounding box center [1542, 605] width 42 height 20
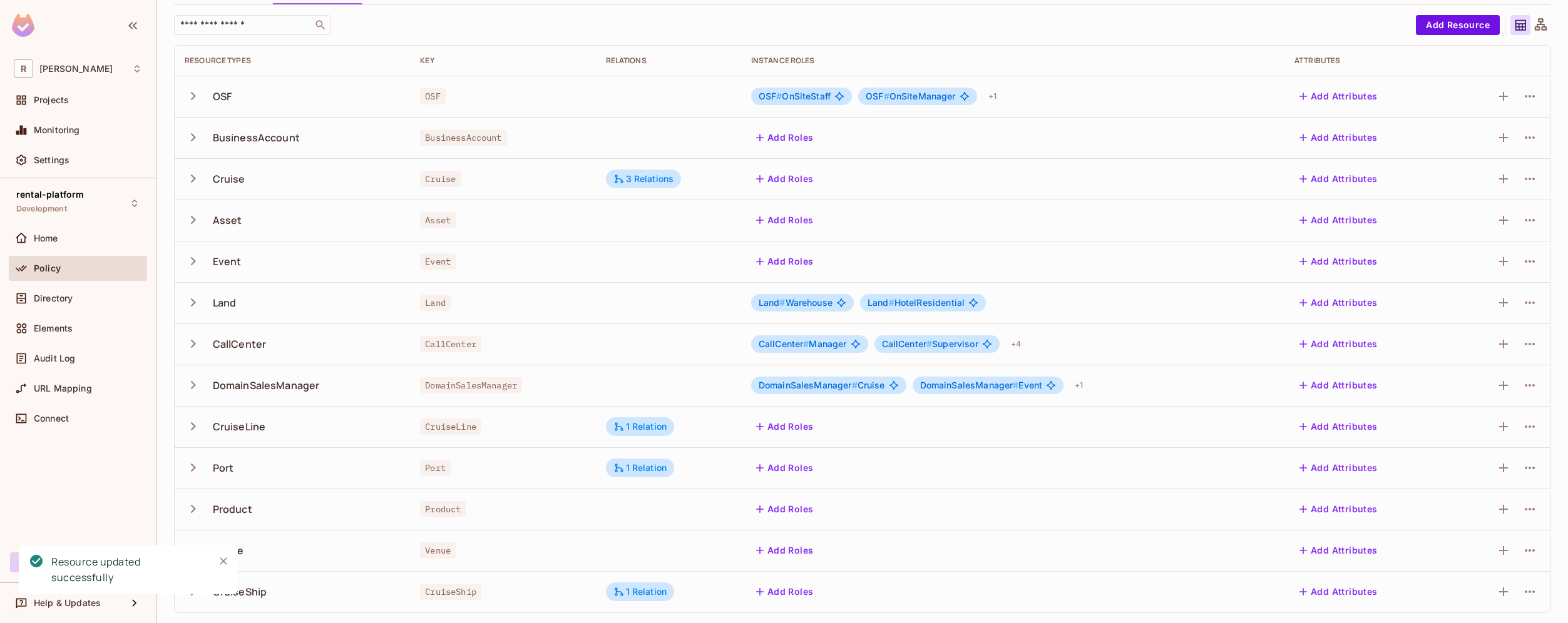
click at [573, 404] on td "DomainSalesManager" at bounding box center [503, 385] width 185 height 42
click at [651, 472] on div "1 Relation" at bounding box center [640, 467] width 54 height 11
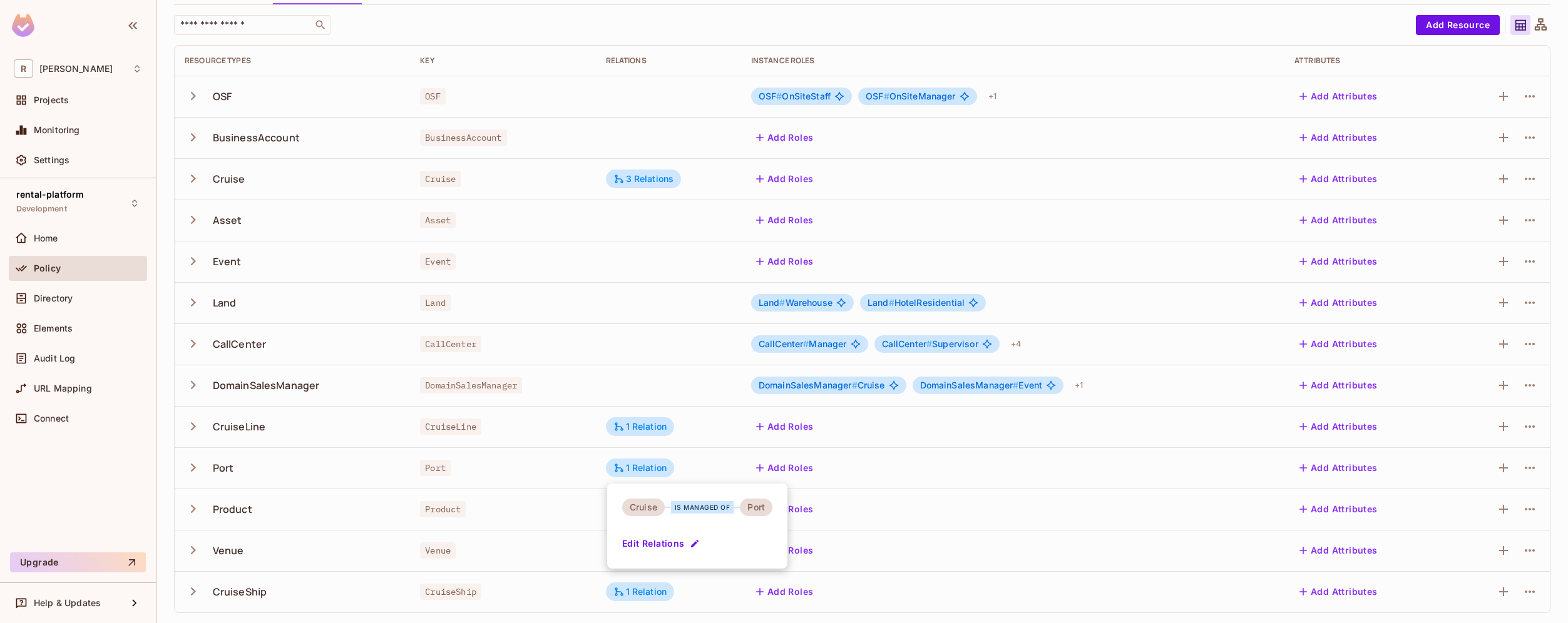
click at [643, 399] on div at bounding box center [784, 311] width 1568 height 623
click at [620, 591] on icon at bounding box center [618, 591] width 11 height 11
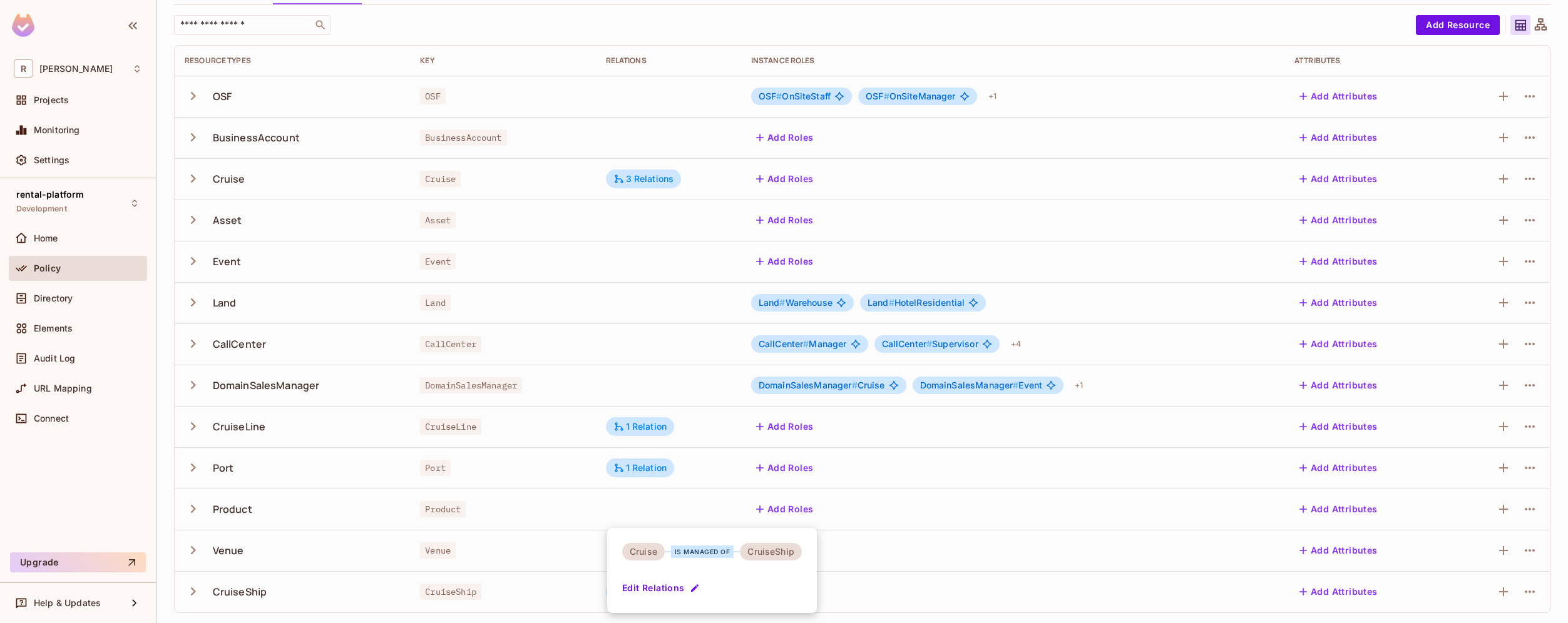
click at [589, 543] on div at bounding box center [784, 311] width 1568 height 623
click at [822, 300] on span "Land # Warehouse" at bounding box center [795, 303] width 74 height 10
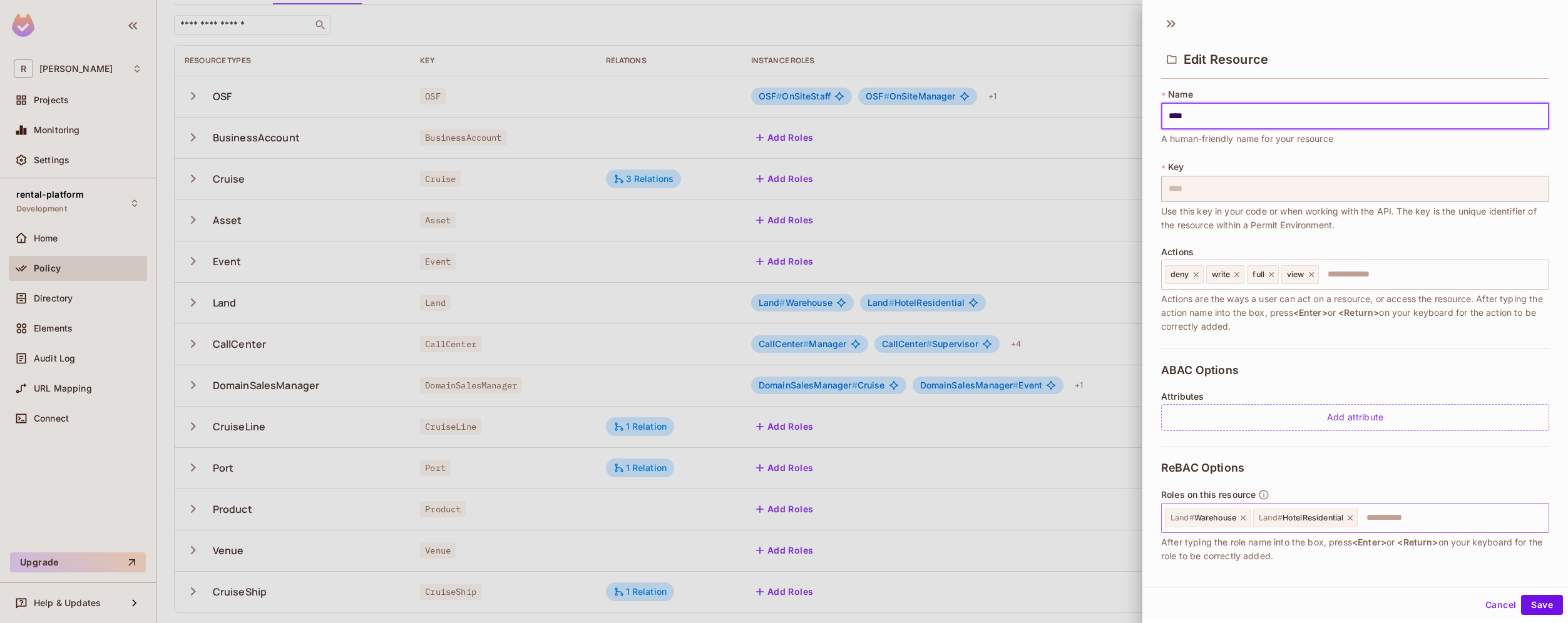
click at [1351, 517] on icon at bounding box center [1350, 517] width 9 height 9
click at [1246, 519] on icon at bounding box center [1243, 517] width 9 height 9
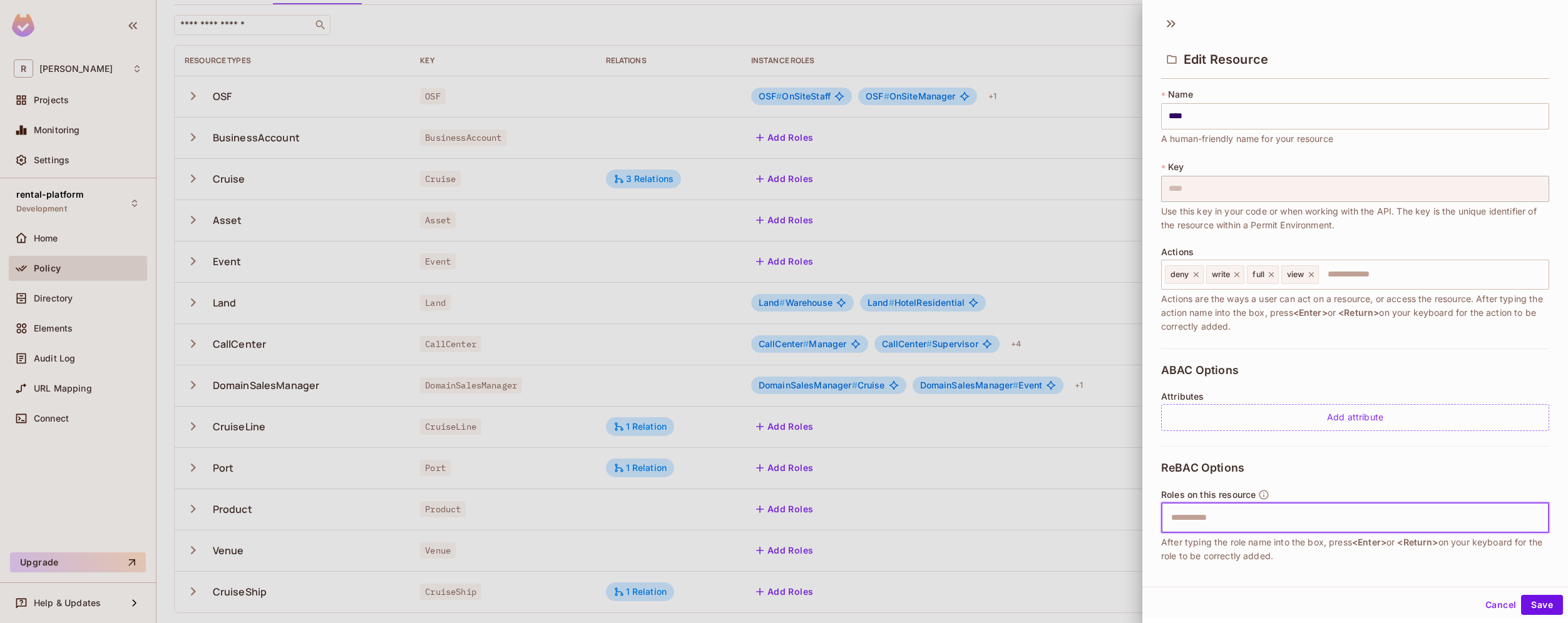
click at [1241, 519] on input "text" at bounding box center [1353, 517] width 380 height 25
click at [1233, 523] on input "text" at bounding box center [1353, 517] width 380 height 25
type input "**********"
paste input "**********"
type input "**********"
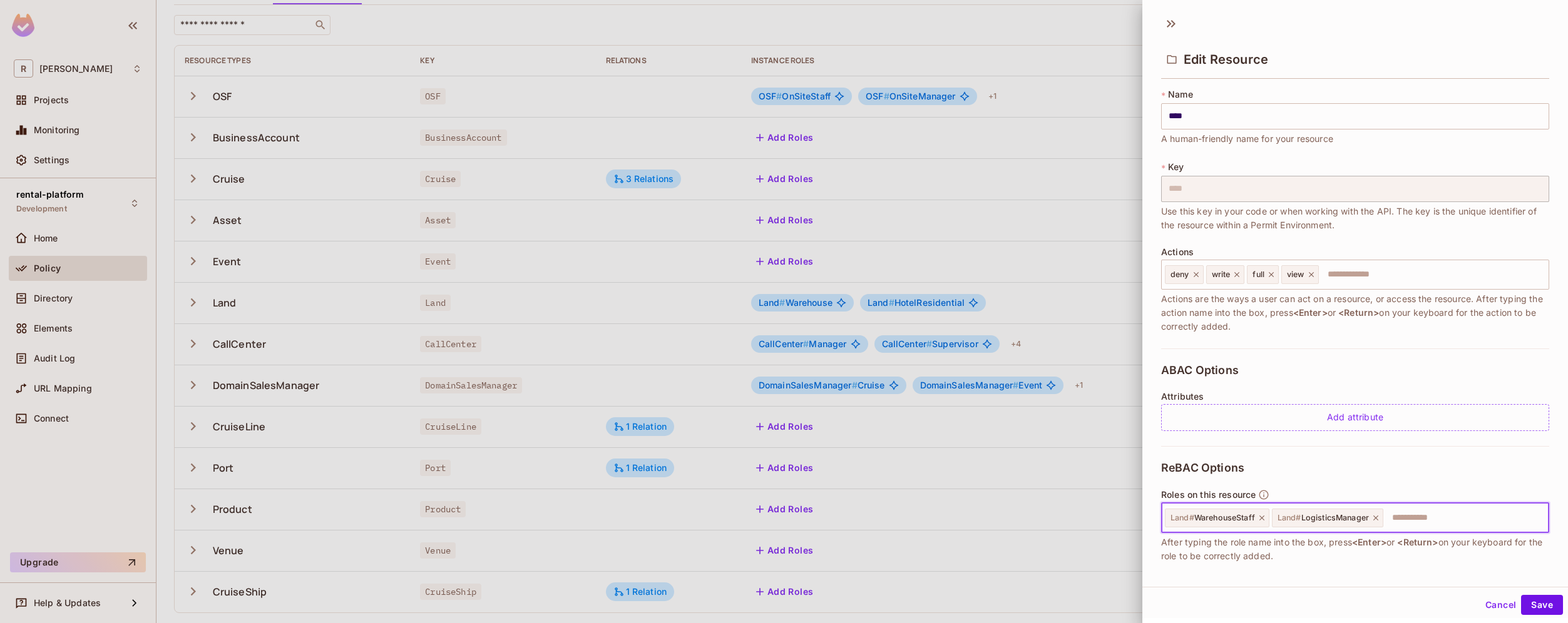
click at [1414, 520] on input "text" at bounding box center [1464, 517] width 159 height 25
paste input "**********"
click at [1445, 521] on input "**********" at bounding box center [1464, 517] width 159 height 25
type input "**********"
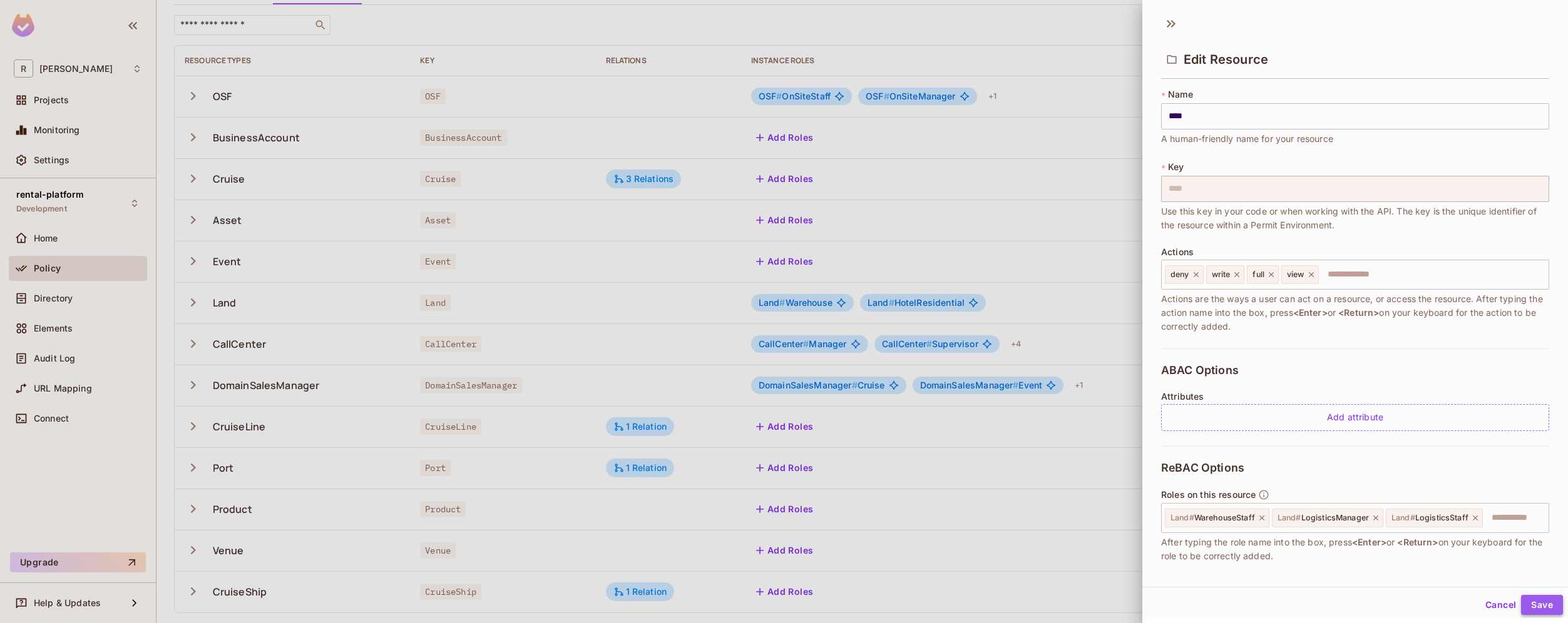
click at [1533, 605] on button "Save" at bounding box center [1542, 605] width 42 height 20
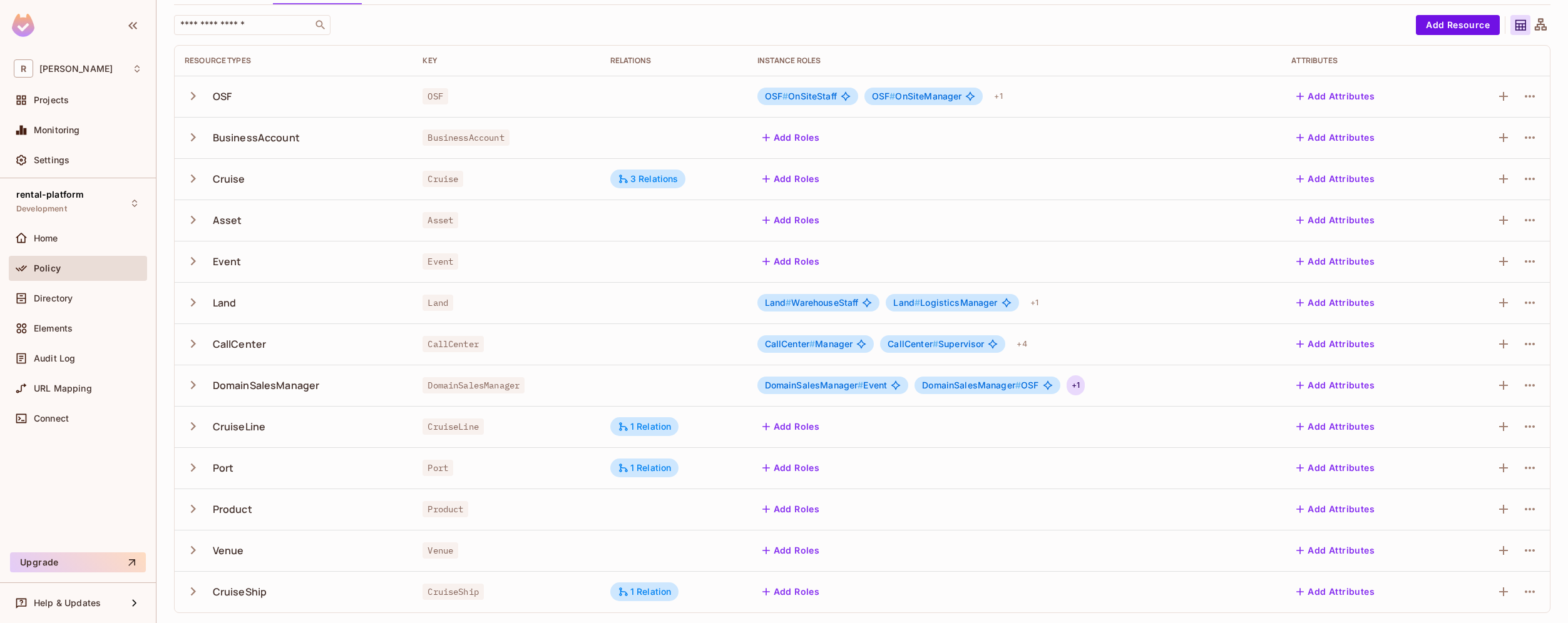
click at [1078, 381] on div "+ 1" at bounding box center [1075, 385] width 18 height 20
click at [1120, 376] on div at bounding box center [784, 311] width 1568 height 623
click at [997, 96] on div "+ 1" at bounding box center [998, 96] width 18 height 20
click at [1520, 95] on div at bounding box center [784, 311] width 1568 height 623
click at [1524, 96] on icon "button" at bounding box center [1529, 96] width 10 height 3
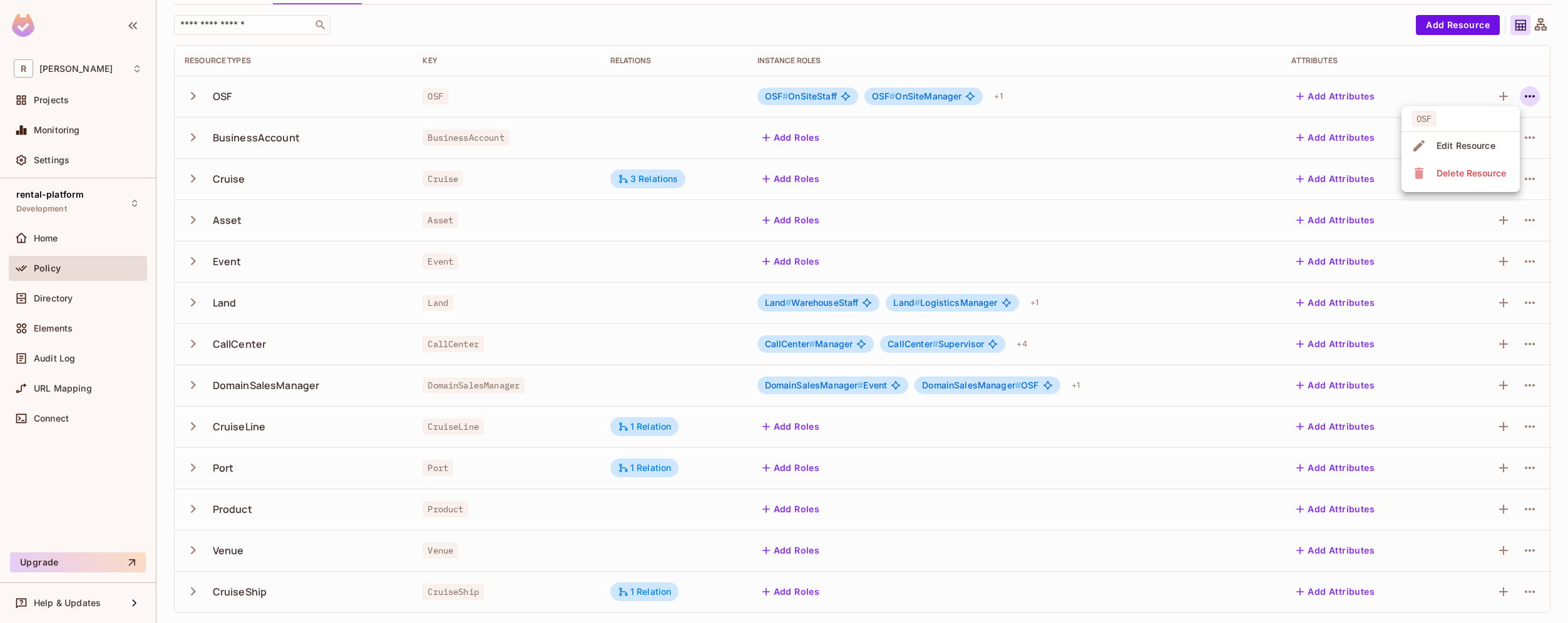
click at [829, 388] on div at bounding box center [784, 311] width 1568 height 623
click at [829, 386] on span "DomainSalesManager #" at bounding box center [815, 384] width 99 height 11
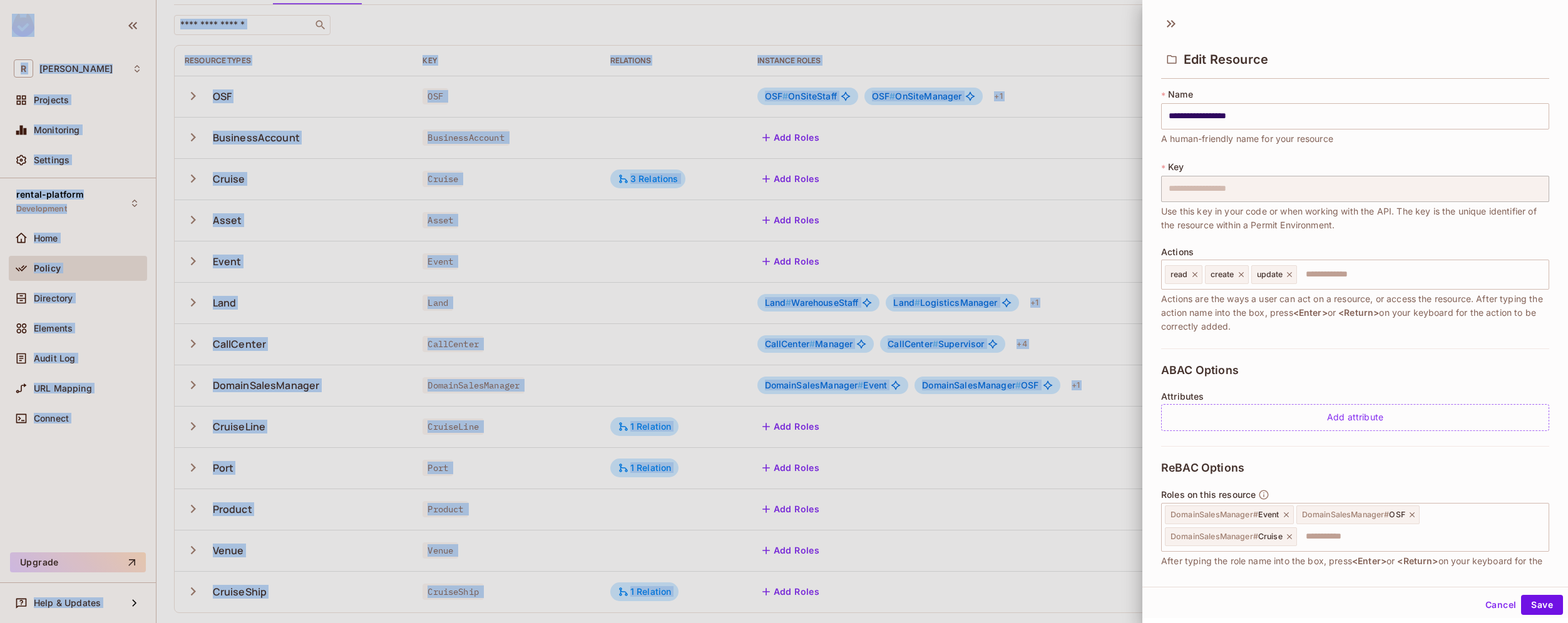
click at [829, 386] on div at bounding box center [784, 311] width 1568 height 623
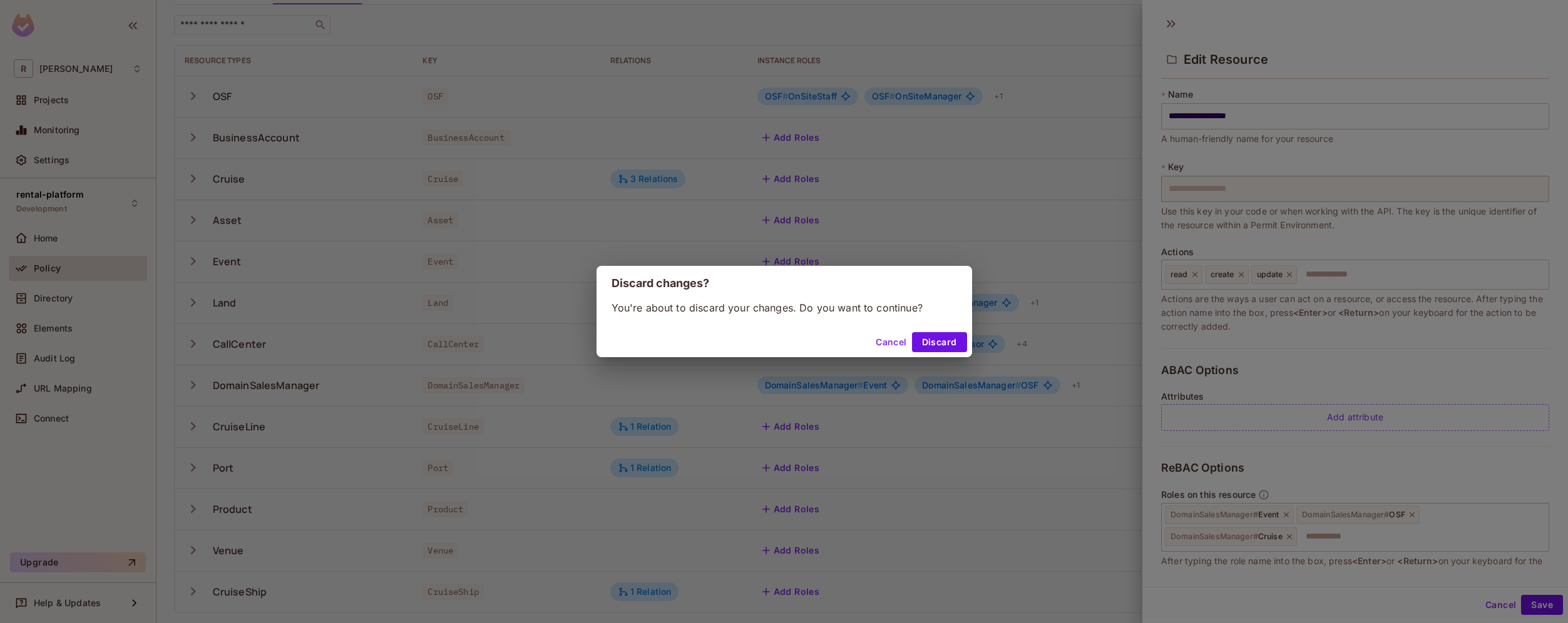
click at [1231, 105] on div "Discard changes? You're about to discard your changes. Do you want to continue?…" at bounding box center [784, 311] width 1568 height 623
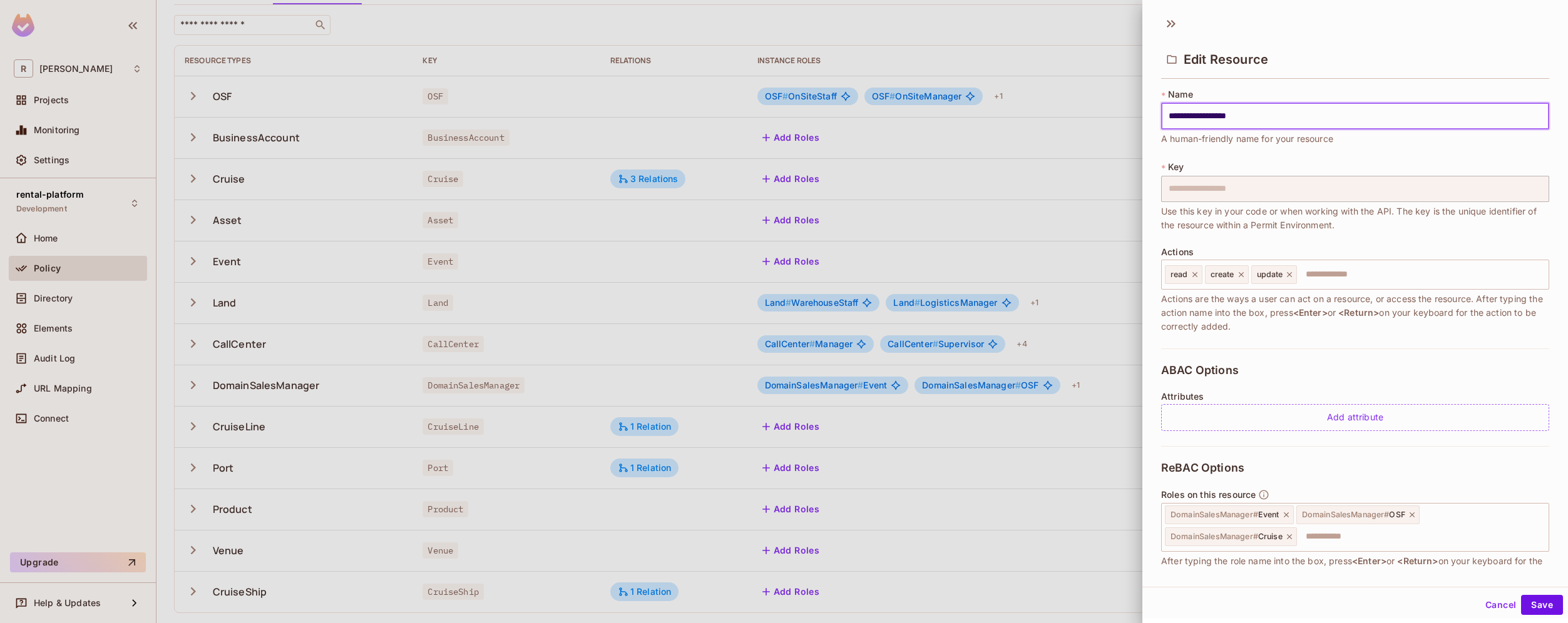
click at [1212, 118] on input "**********" at bounding box center [1355, 116] width 389 height 27
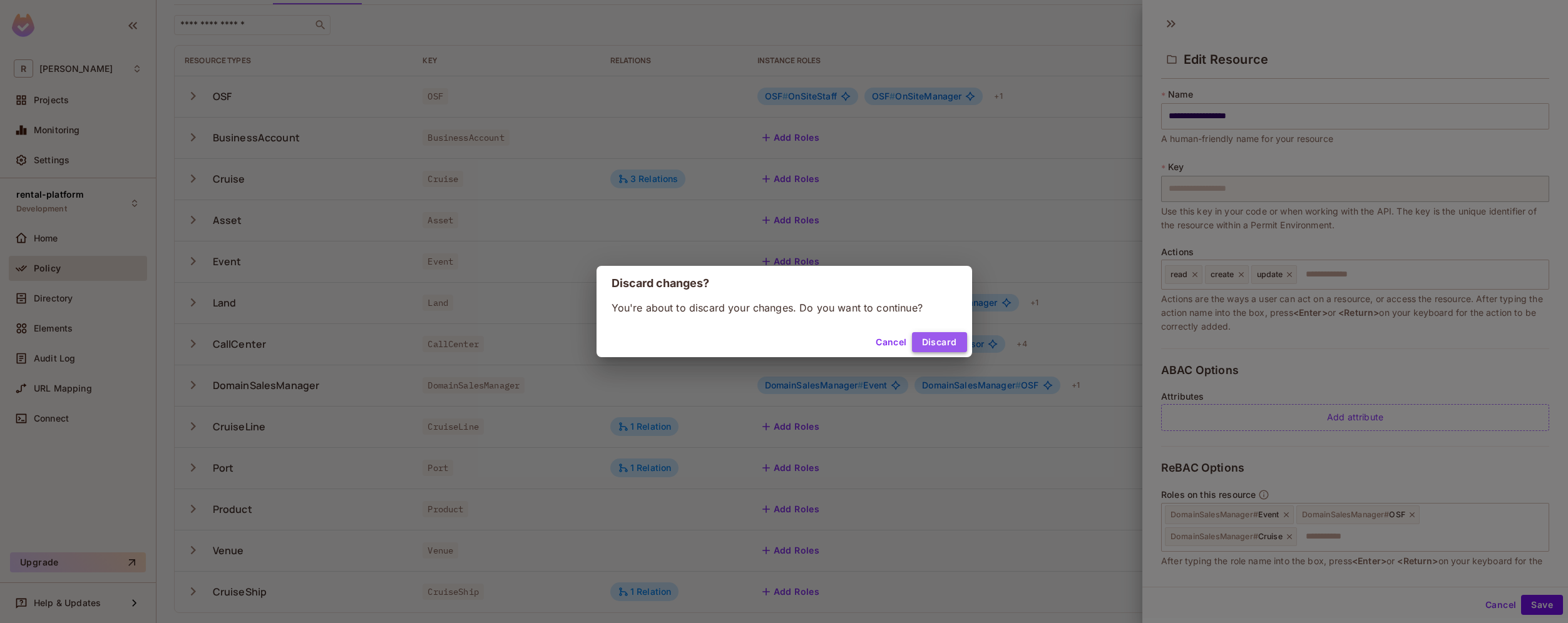
click at [929, 350] on button "Discard" at bounding box center [940, 342] width 56 height 20
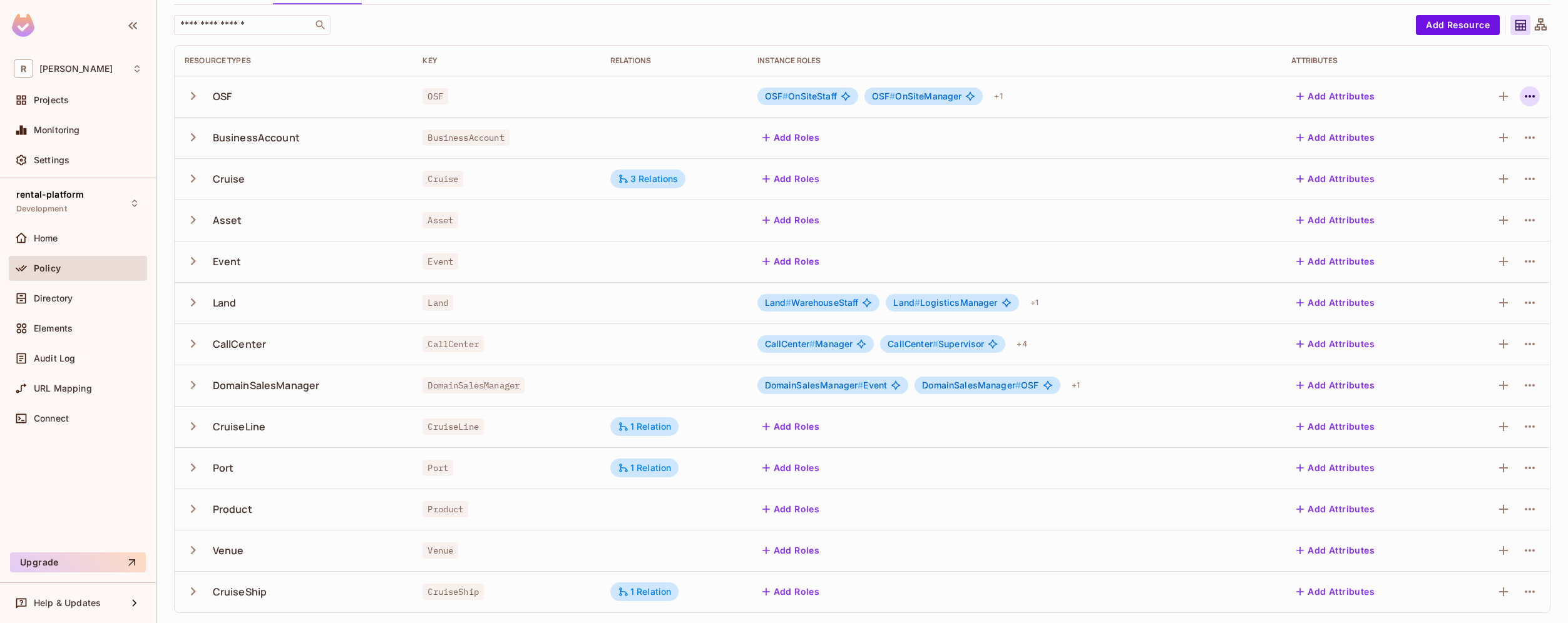
click at [1522, 94] on icon "button" at bounding box center [1529, 96] width 15 height 15
click at [1471, 144] on div "Edit Resource" at bounding box center [1465, 146] width 58 height 13
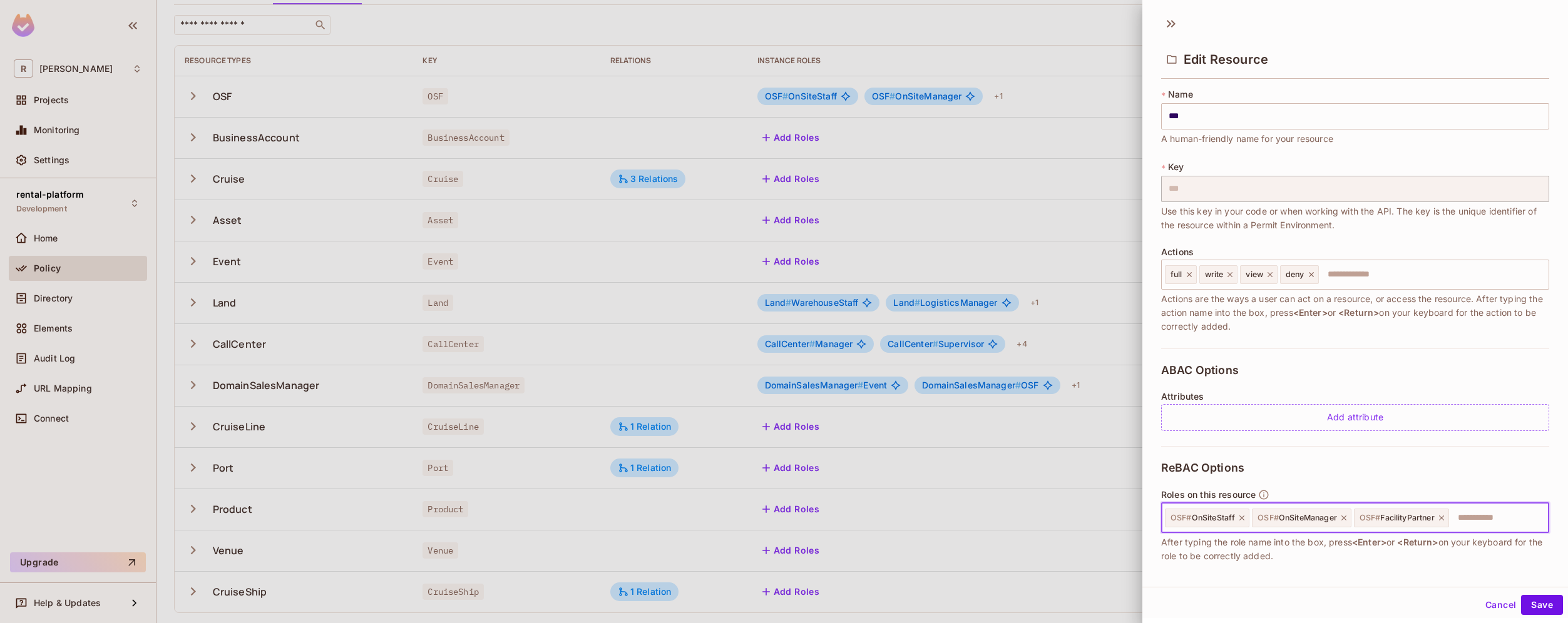
click at [1488, 517] on input "text" at bounding box center [1497, 517] width 93 height 25
paste input "**********"
type input "**********"
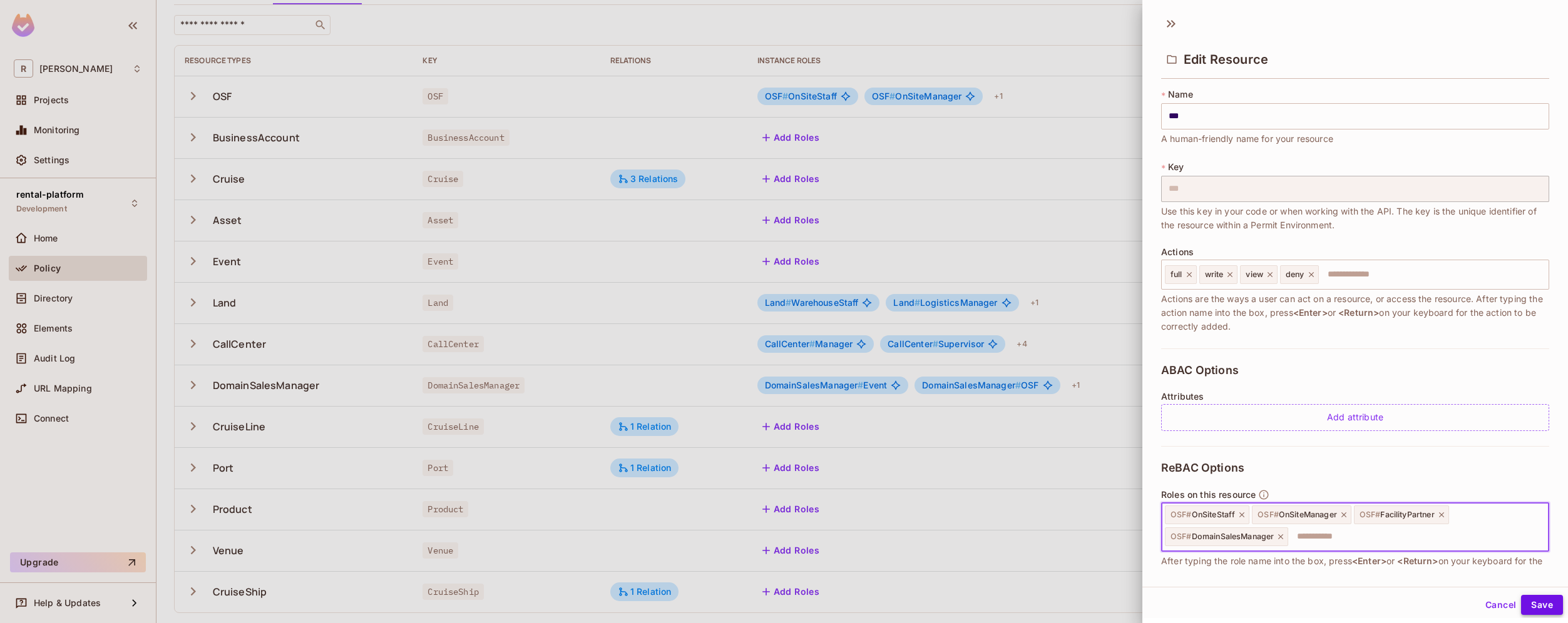
click at [1547, 600] on button "Save" at bounding box center [1542, 605] width 42 height 20
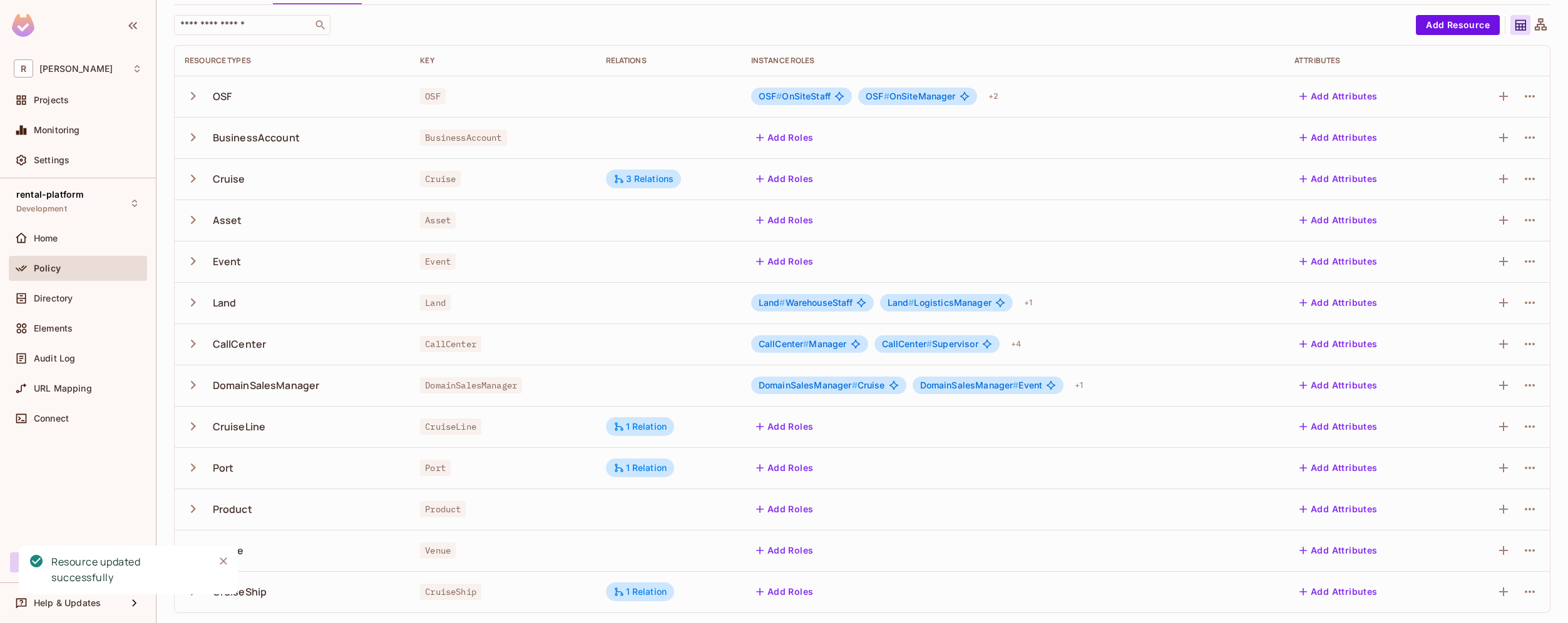
click at [1050, 255] on div "Add Roles" at bounding box center [1013, 261] width 523 height 20
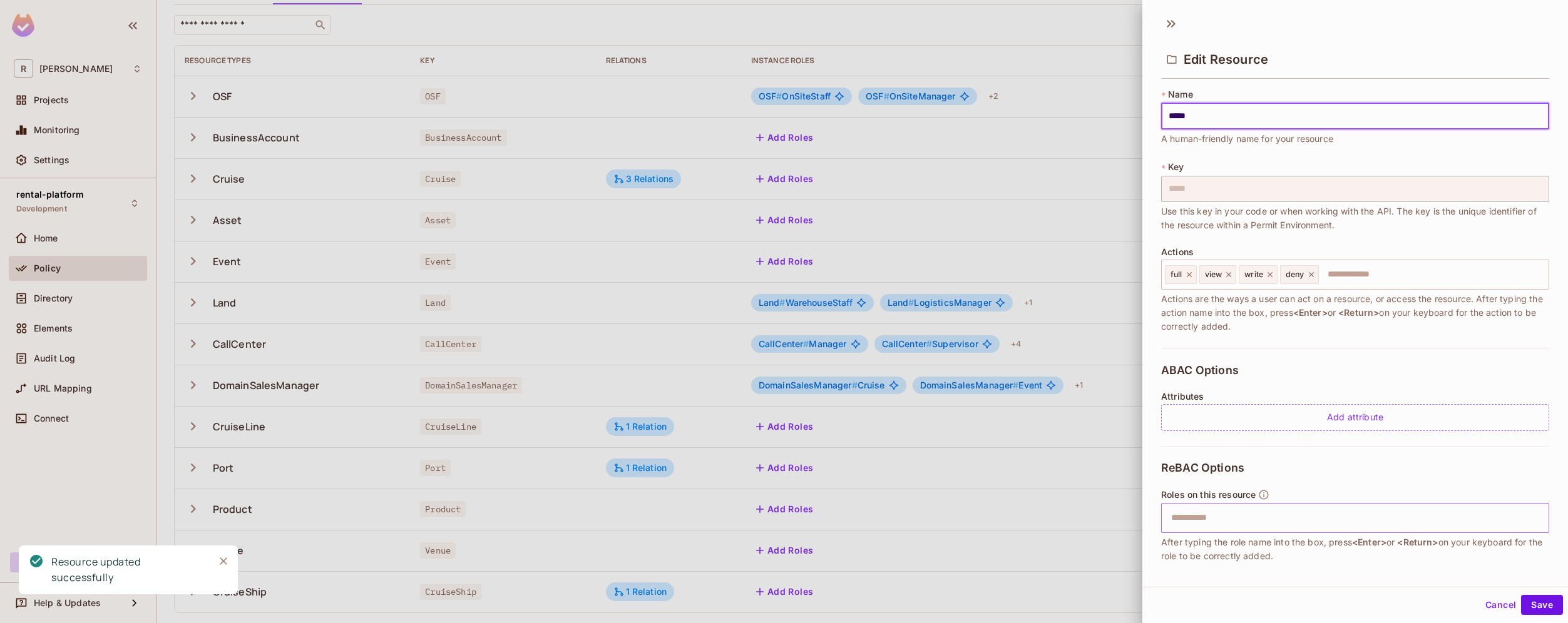
scroll to position [65, 0]
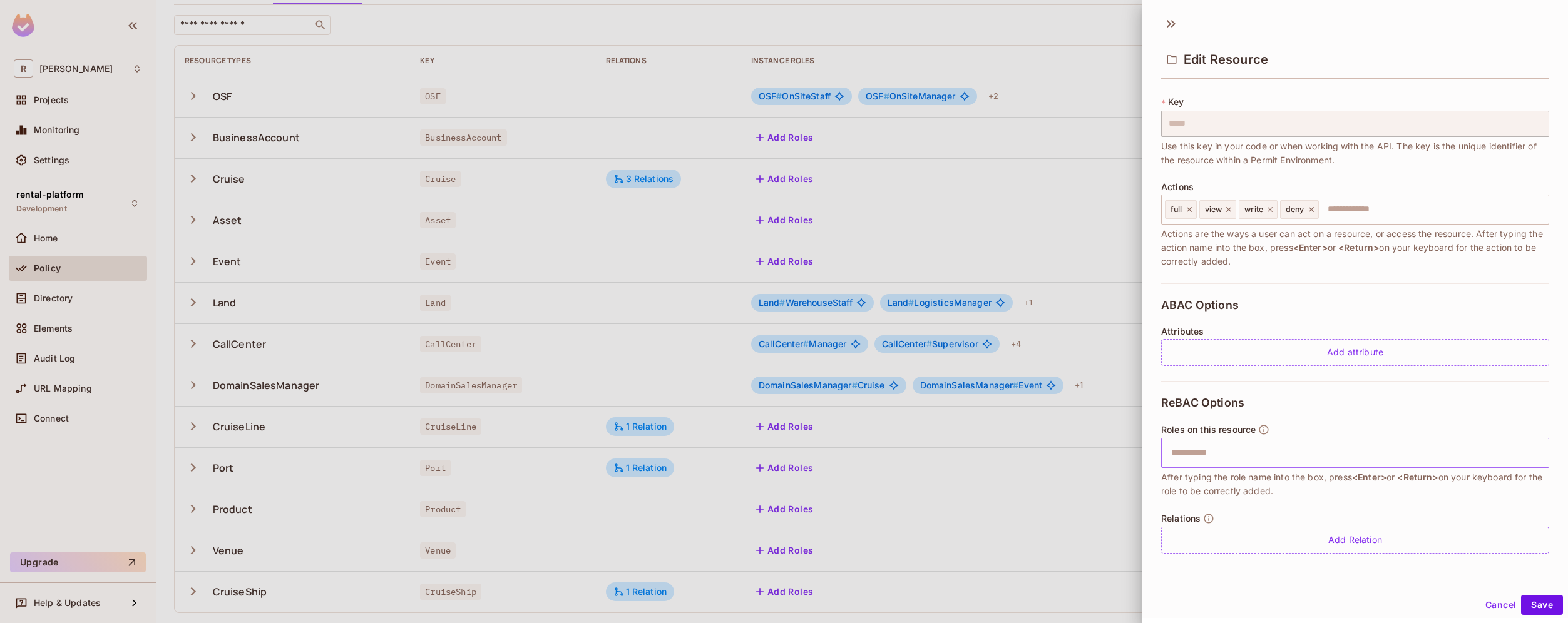
click at [1319, 457] on input "text" at bounding box center [1353, 453] width 380 height 25
paste input "**********"
type input "**********"
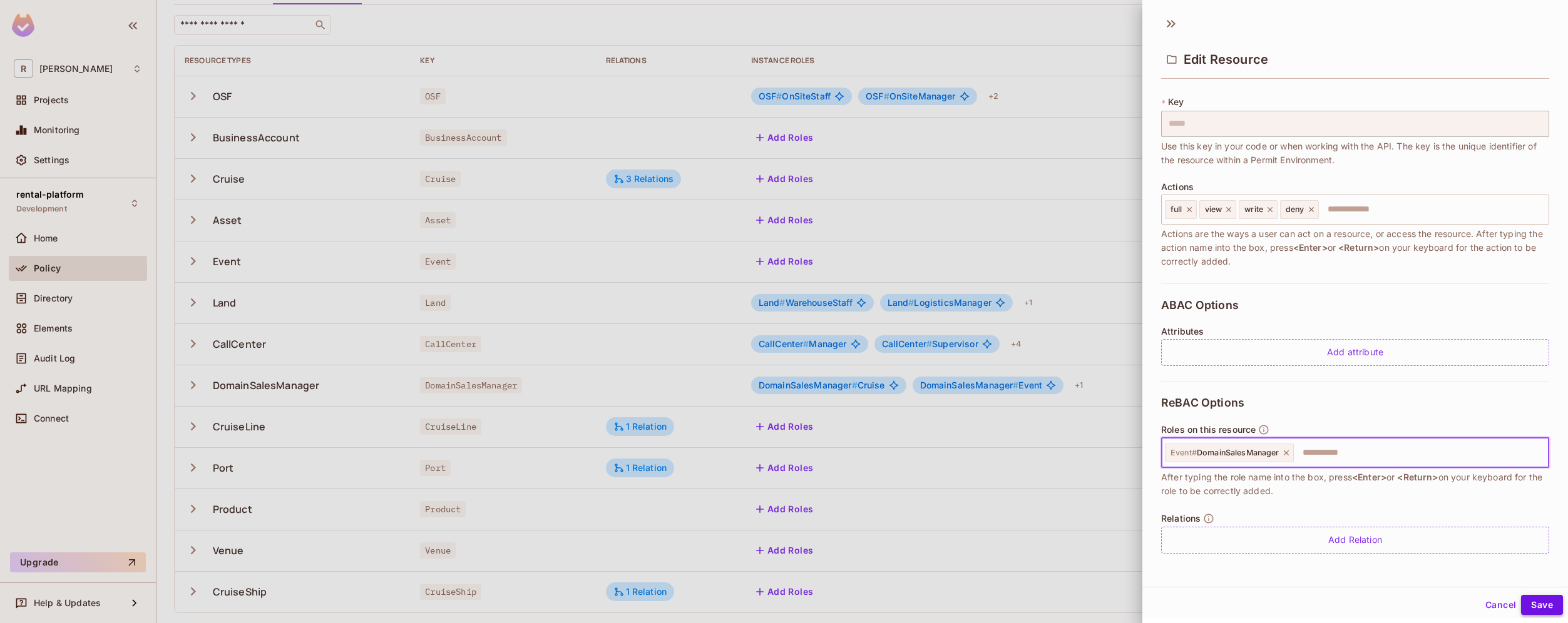
click at [1541, 606] on button "Save" at bounding box center [1542, 605] width 42 height 20
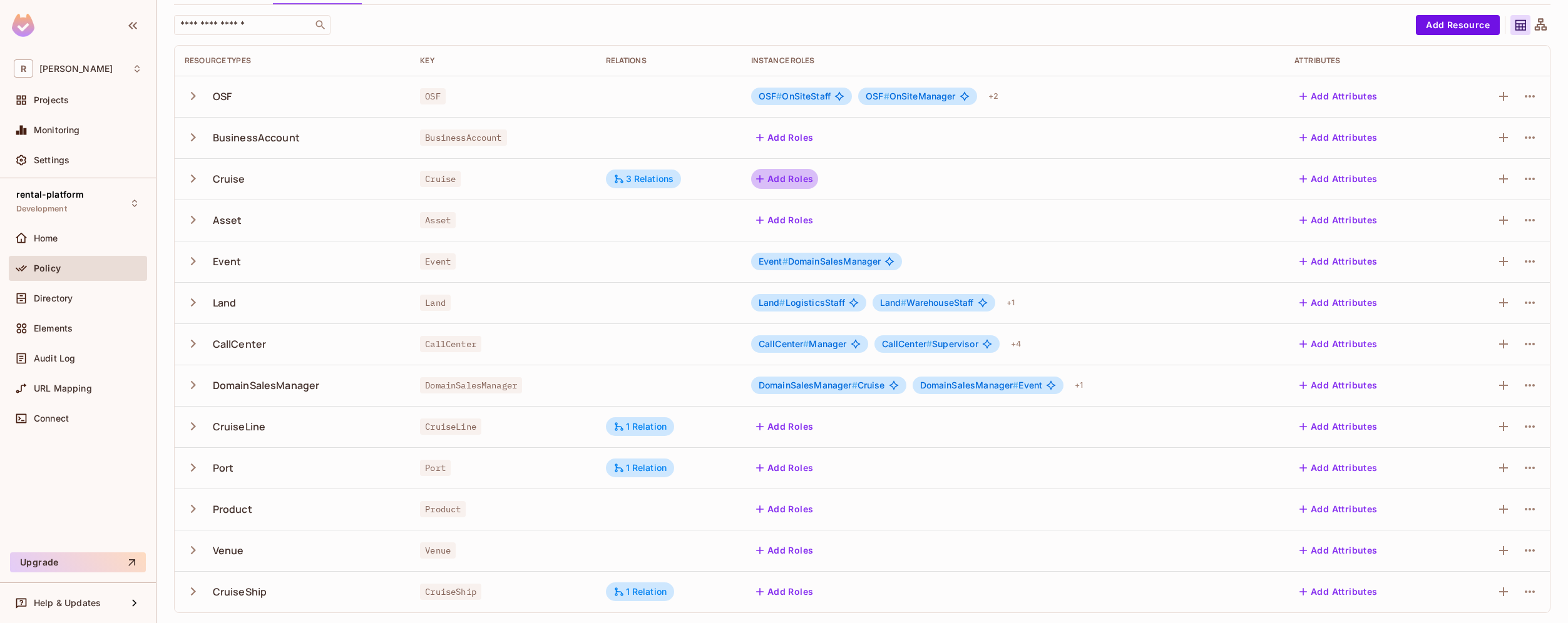
click at [791, 179] on button "Add Roles" at bounding box center [785, 179] width 67 height 20
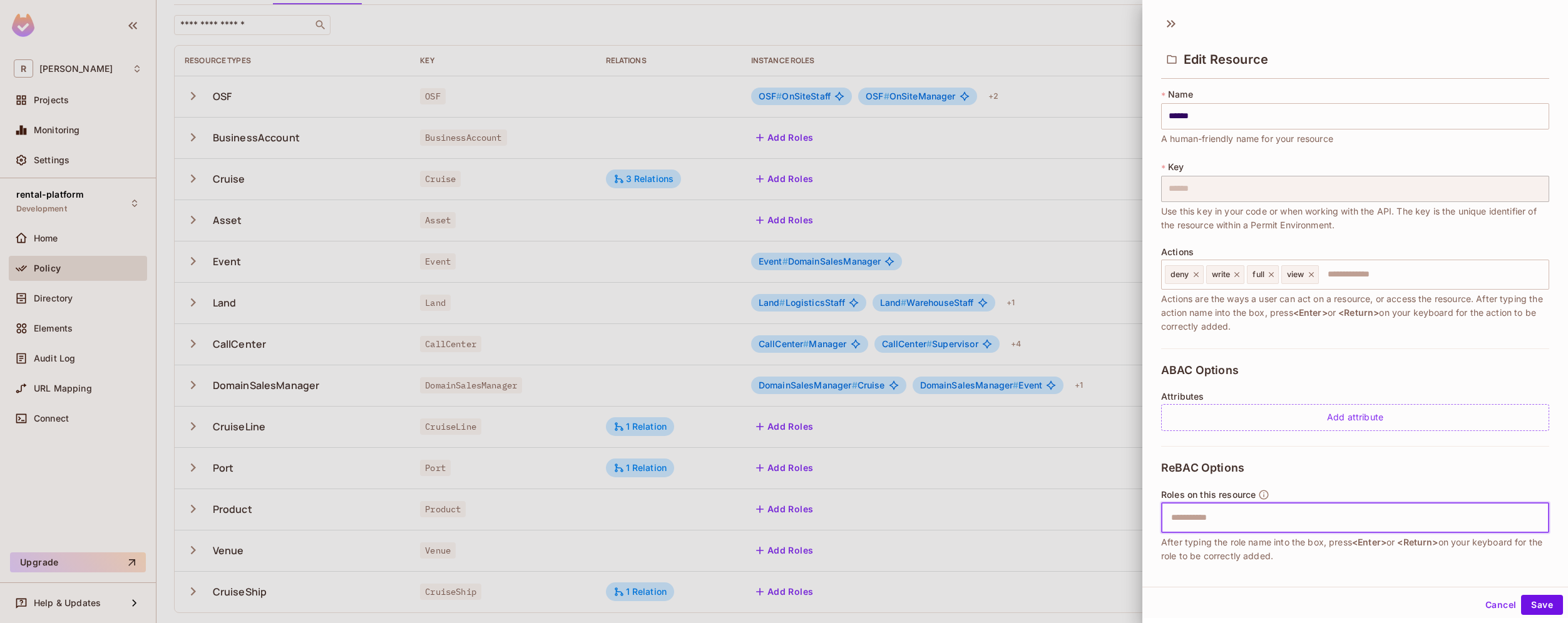
click at [1224, 515] on input "text" at bounding box center [1353, 517] width 380 height 25
paste input "**********"
type input "**********"
click at [1536, 601] on button "Save" at bounding box center [1542, 605] width 42 height 20
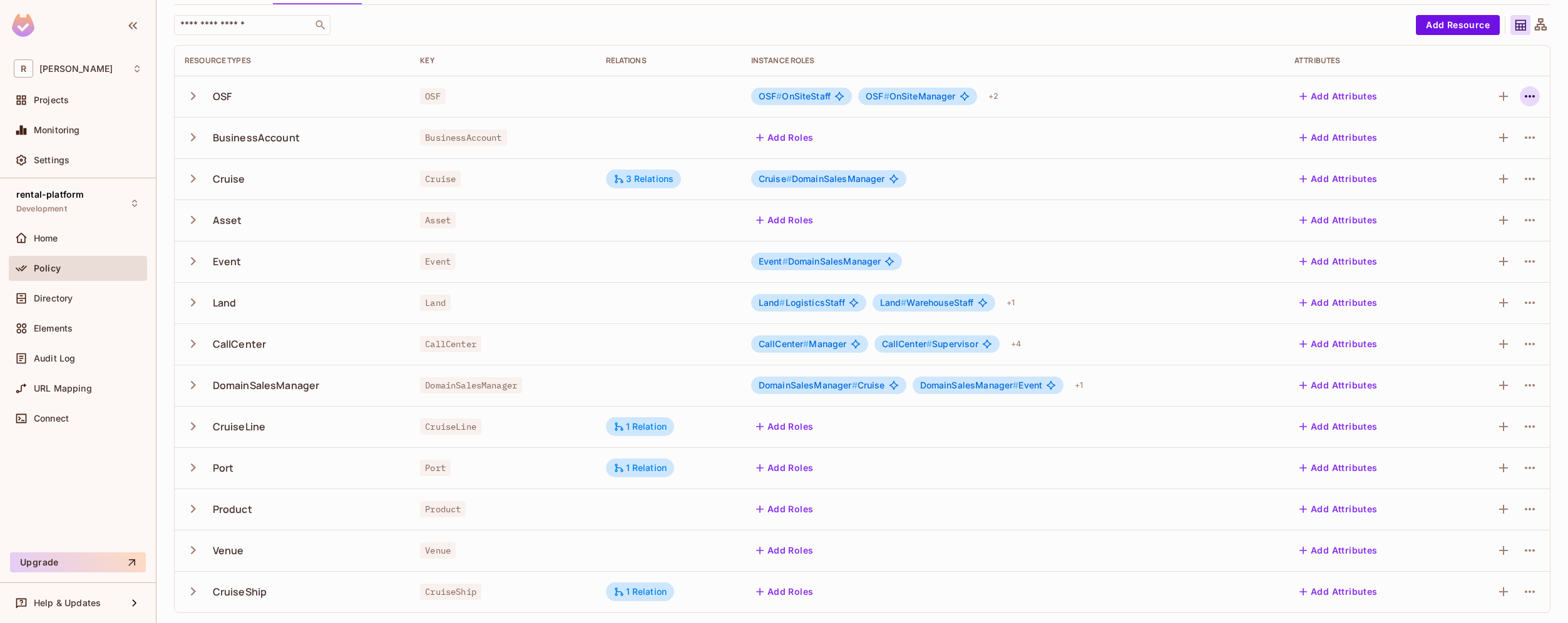
click at [1522, 99] on icon "button" at bounding box center [1529, 96] width 15 height 15
click at [1458, 149] on div "Edit Resource" at bounding box center [1465, 146] width 58 height 13
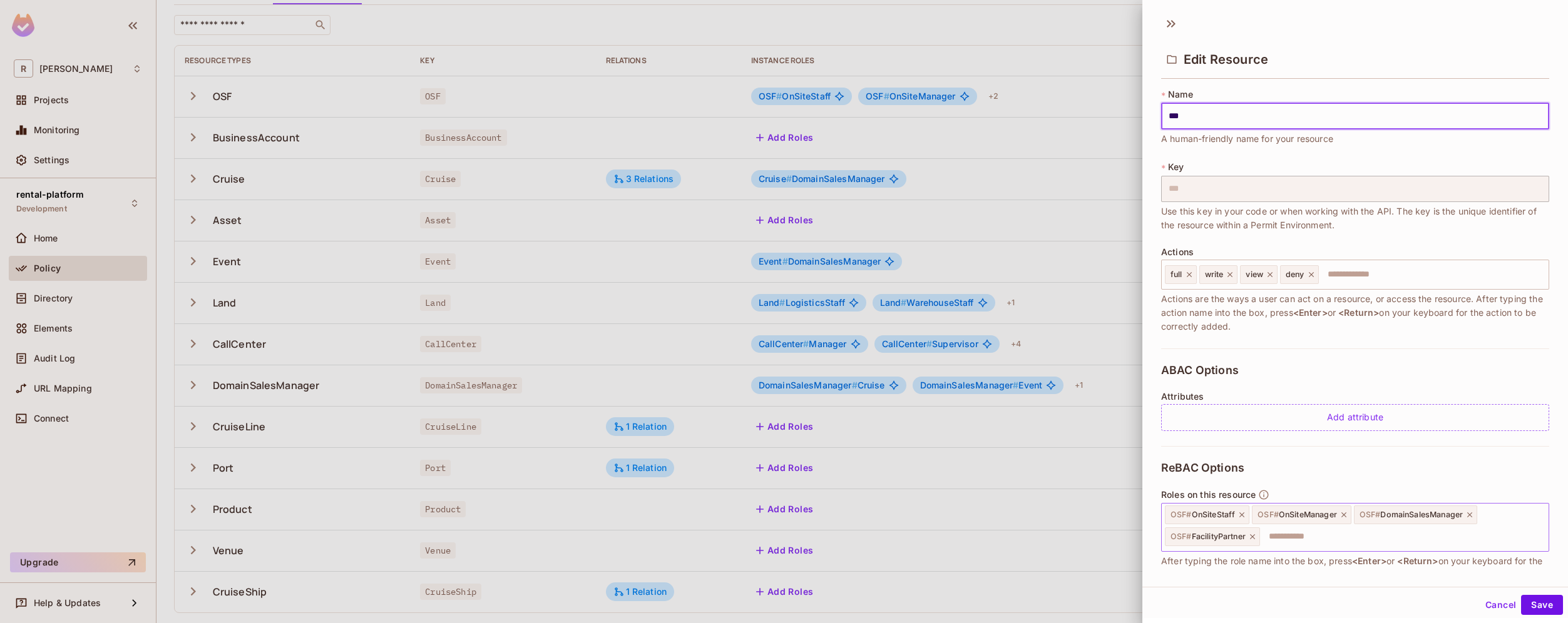
drag, startPoint x: 1384, startPoint y: 512, endPoint x: 1357, endPoint y: 512, distance: 27.0
click at [1357, 512] on div "OSF # DomainSalesManager" at bounding box center [1415, 514] width 123 height 19
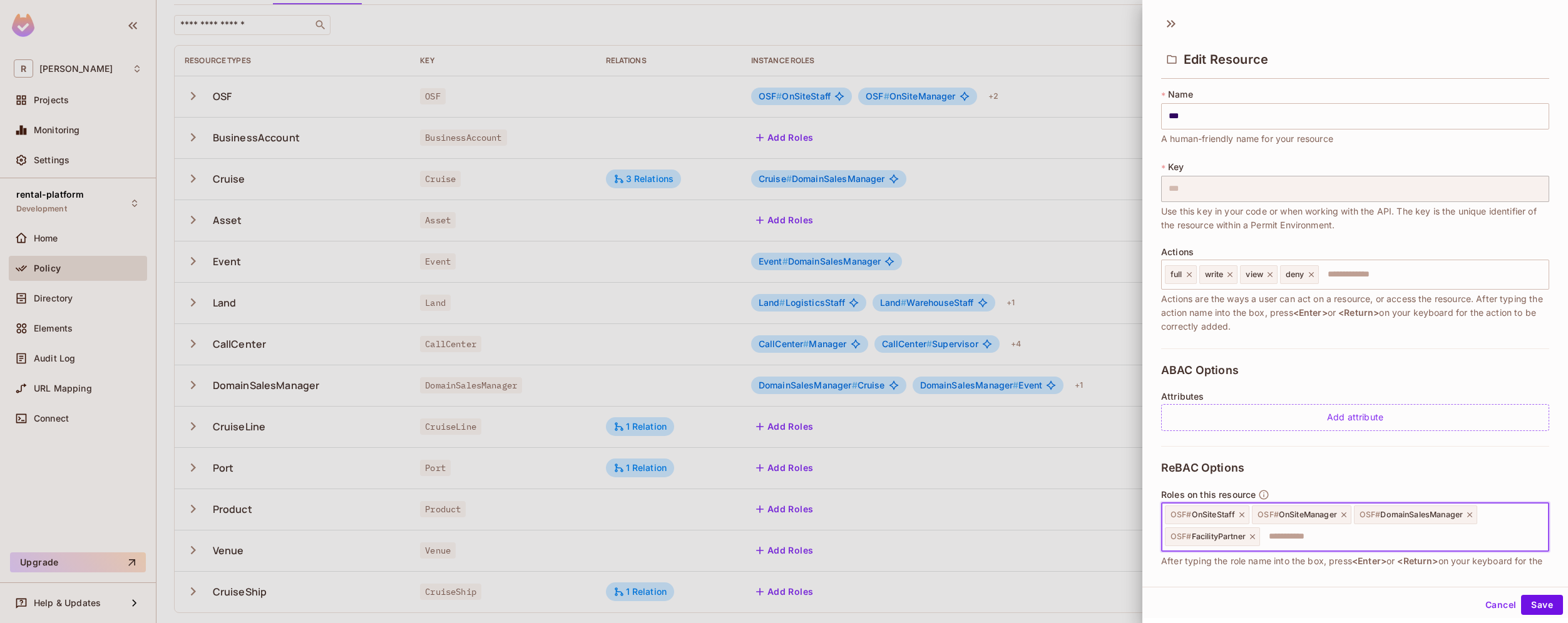
drag, startPoint x: 1208, startPoint y: 511, endPoint x: 1244, endPoint y: 515, distance: 36.2
click at [1244, 515] on div "OSF # OnSiteStaff" at bounding box center [1206, 514] width 84 height 19
click at [1173, 513] on span "OSF #" at bounding box center [1180, 514] width 21 height 9
click at [1488, 606] on button "Cancel" at bounding box center [1501, 605] width 41 height 20
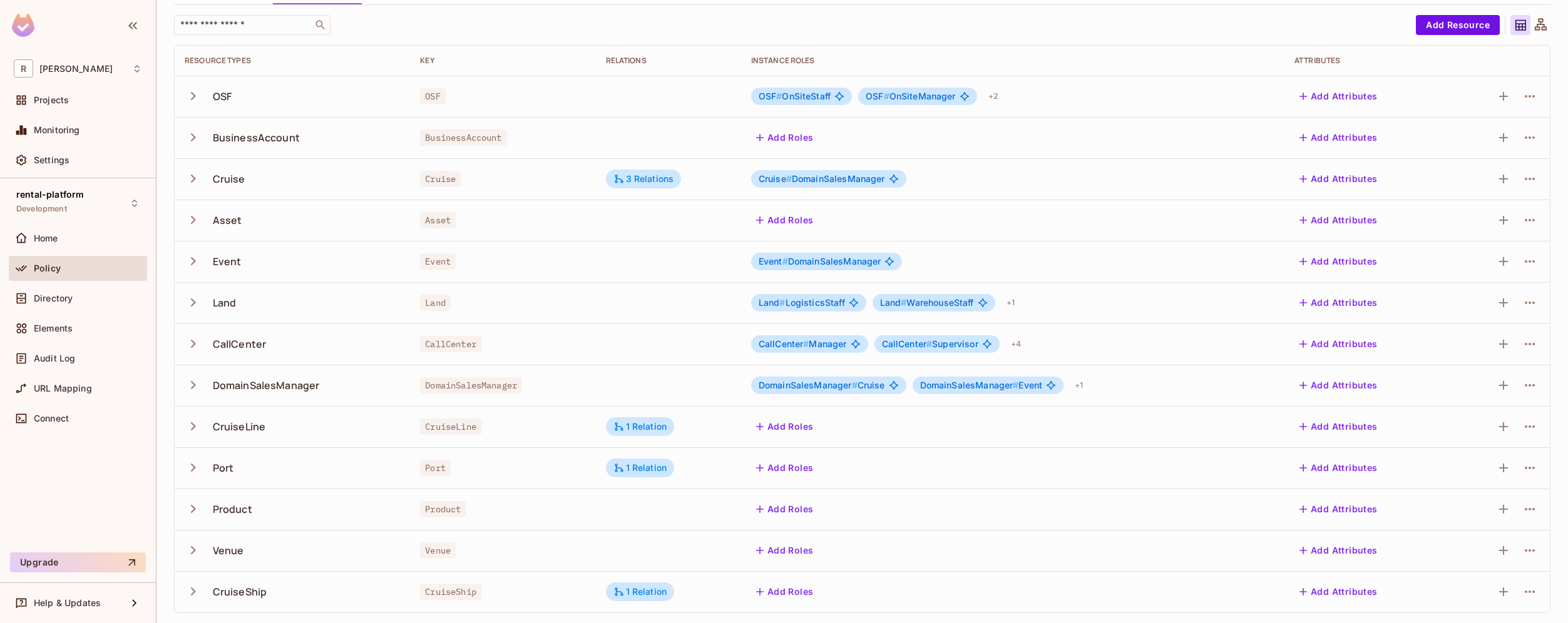
click at [720, 38] on div "​ Add Resource Resource Types Key Relations Instance roles Attributes OSF OSF O…" at bounding box center [862, 314] width 1377 height 598
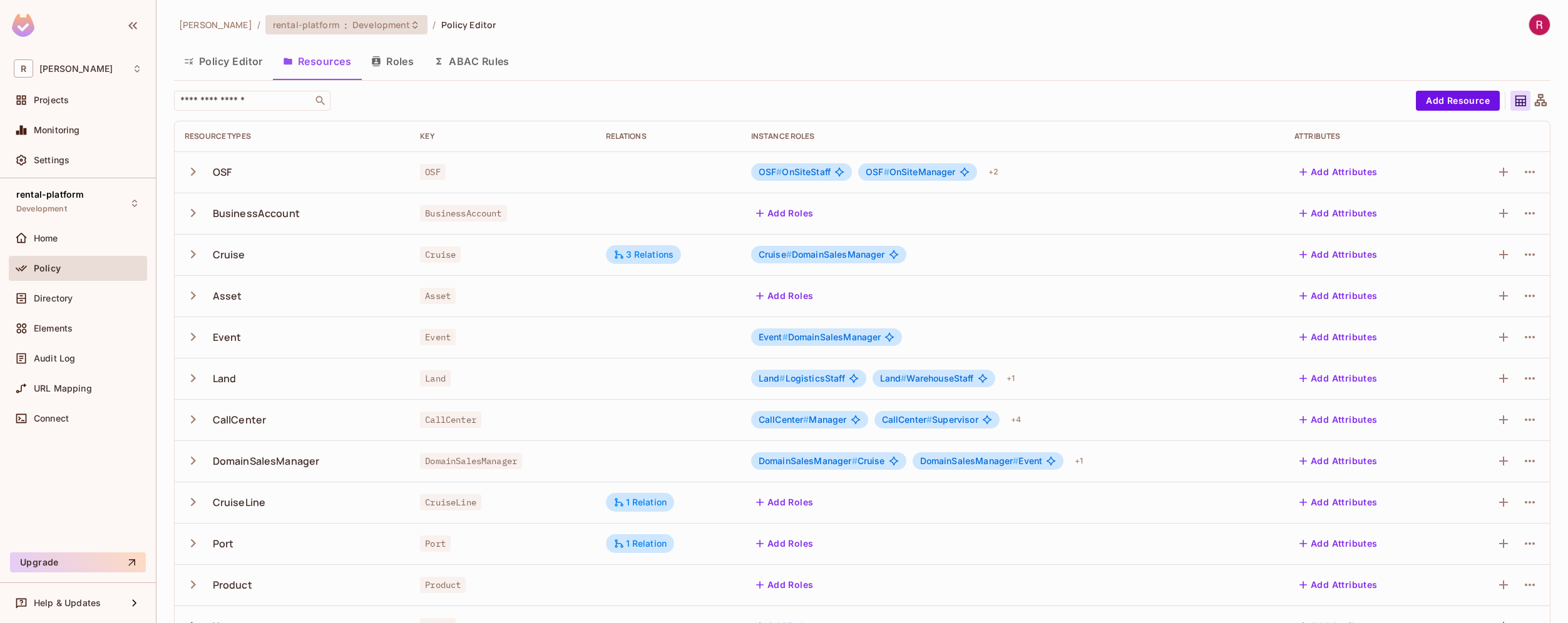
click at [353, 27] on span "Development" at bounding box center [382, 25] width 57 height 12
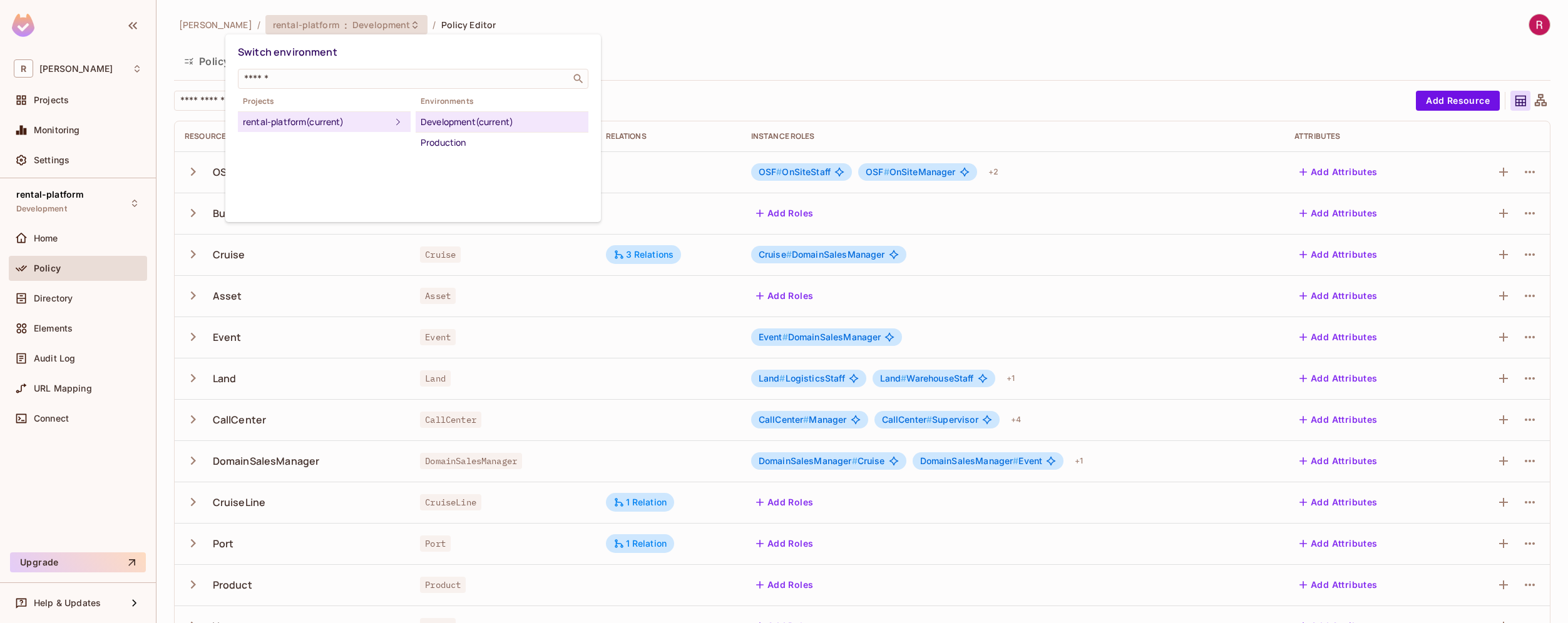
click at [318, 27] on div at bounding box center [784, 311] width 1568 height 623
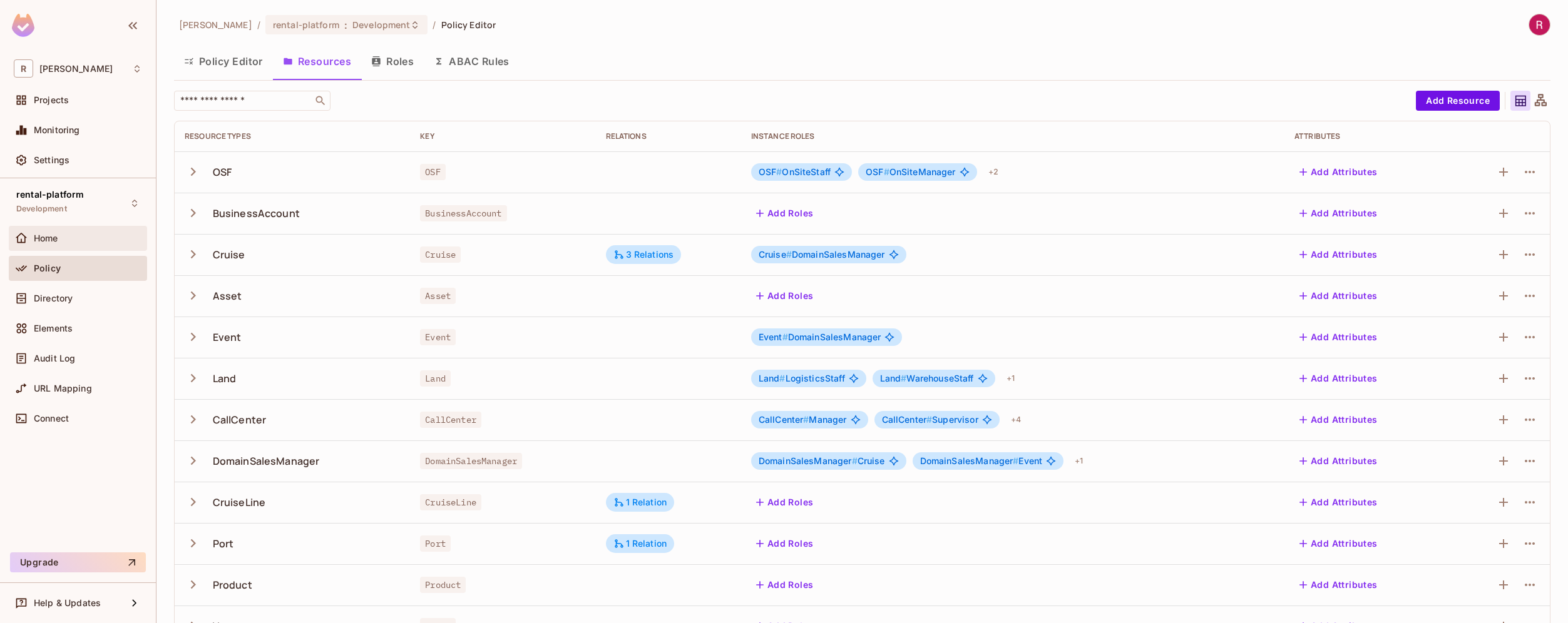
click at [76, 240] on div "Home" at bounding box center [87, 239] width 108 height 10
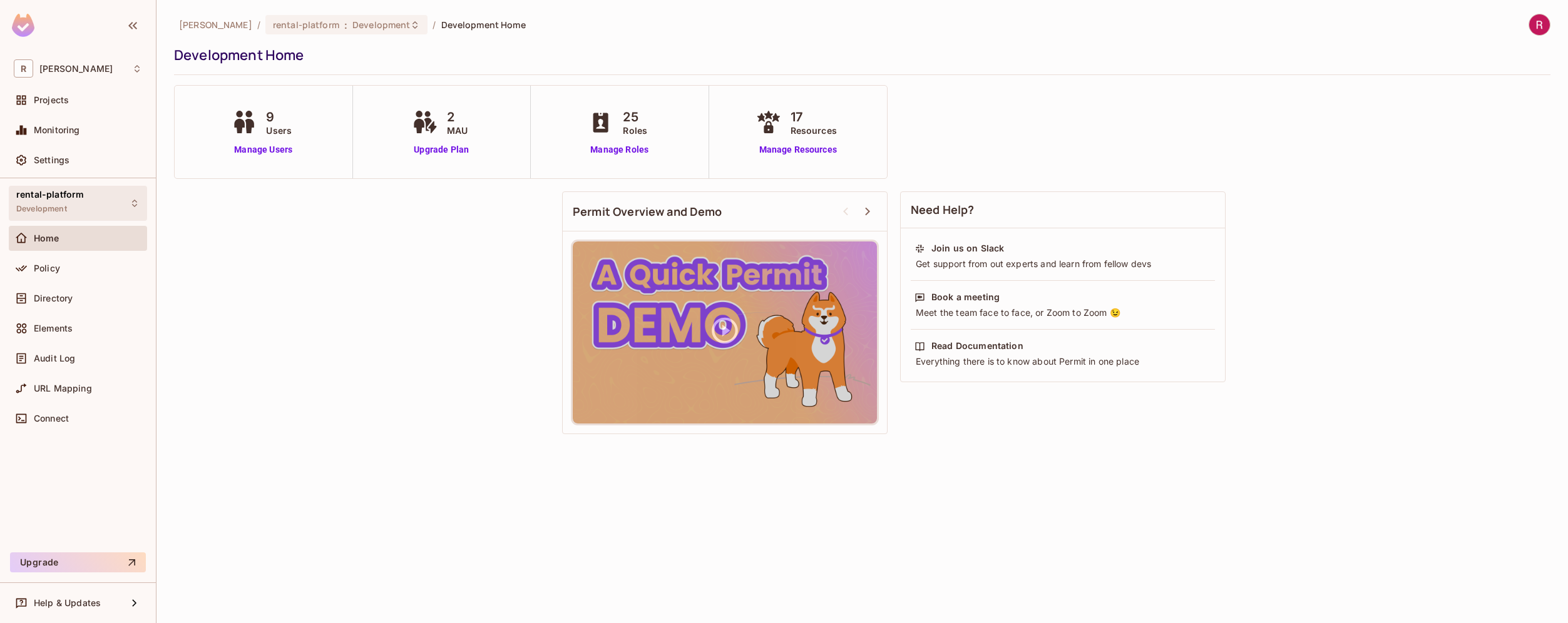
click at [75, 202] on div "rental-platform Development" at bounding box center [50, 202] width 67 height 27
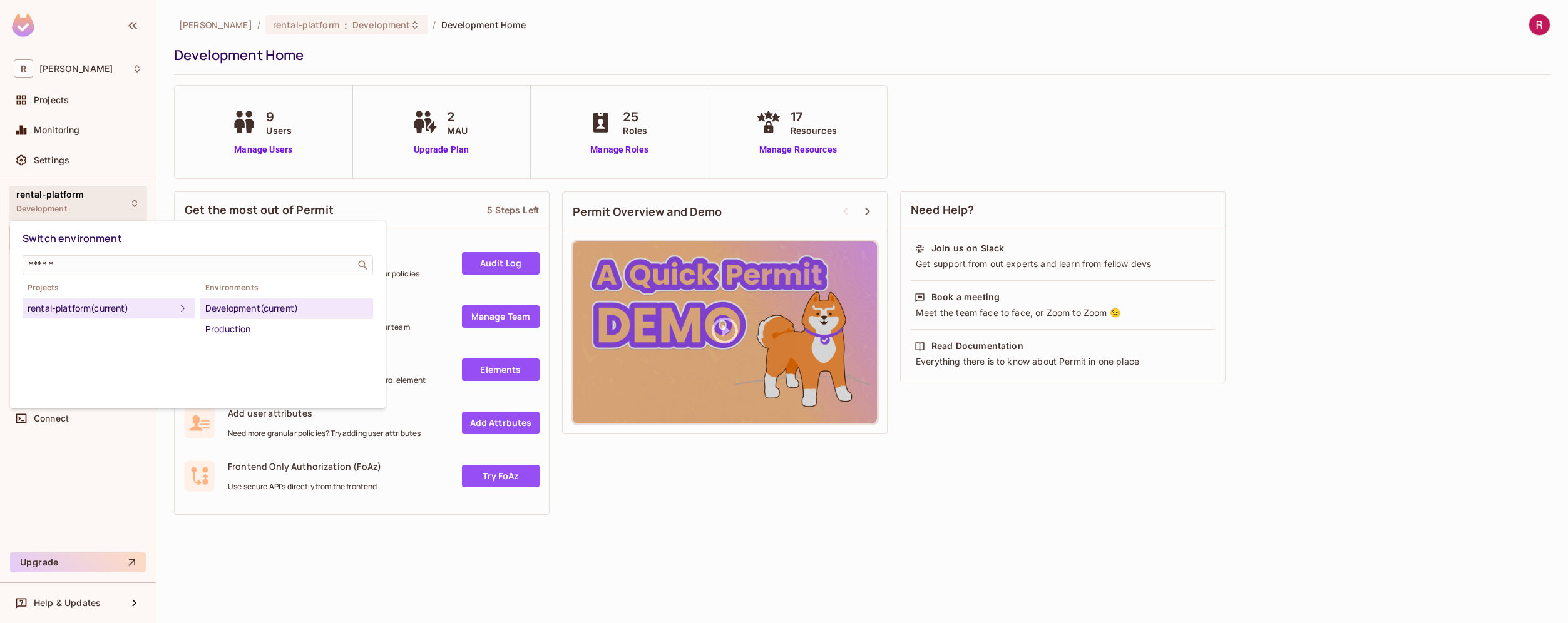
click at [80, 163] on div at bounding box center [784, 311] width 1568 height 623
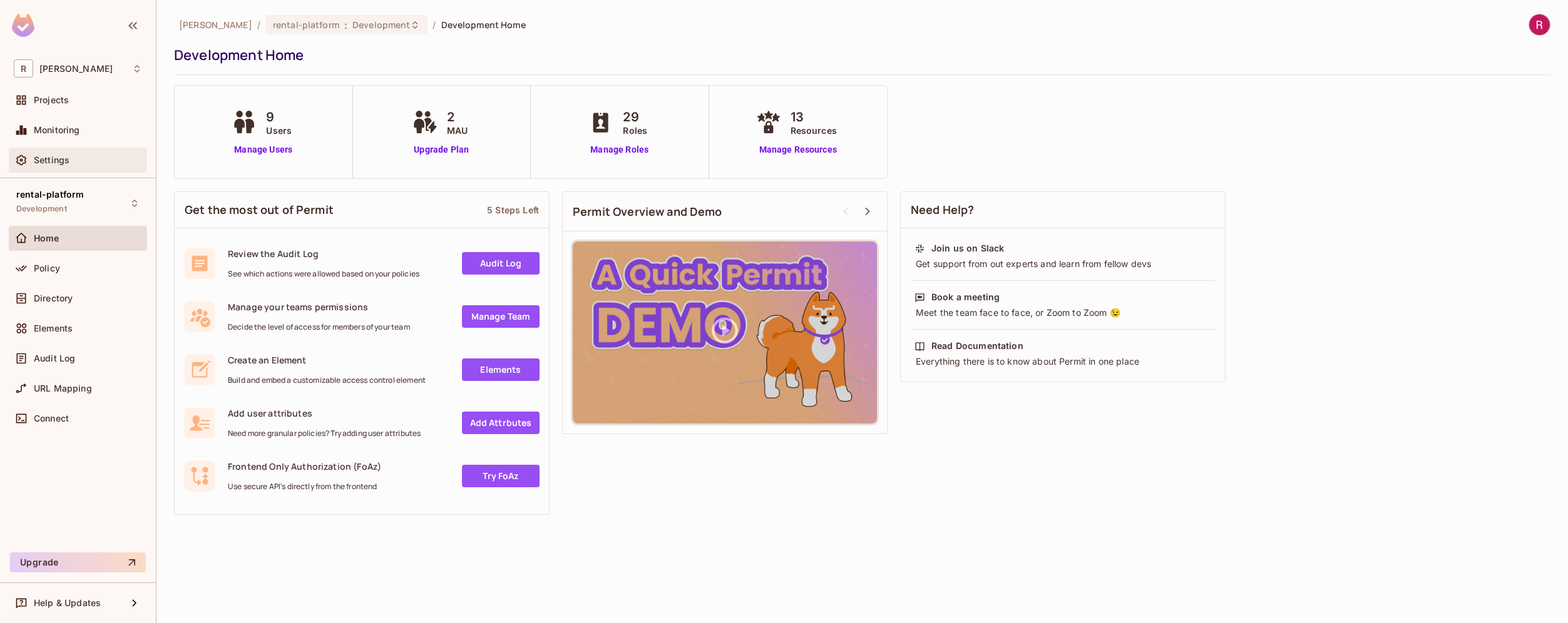
click at [51, 160] on span "Settings" at bounding box center [52, 160] width 36 height 10
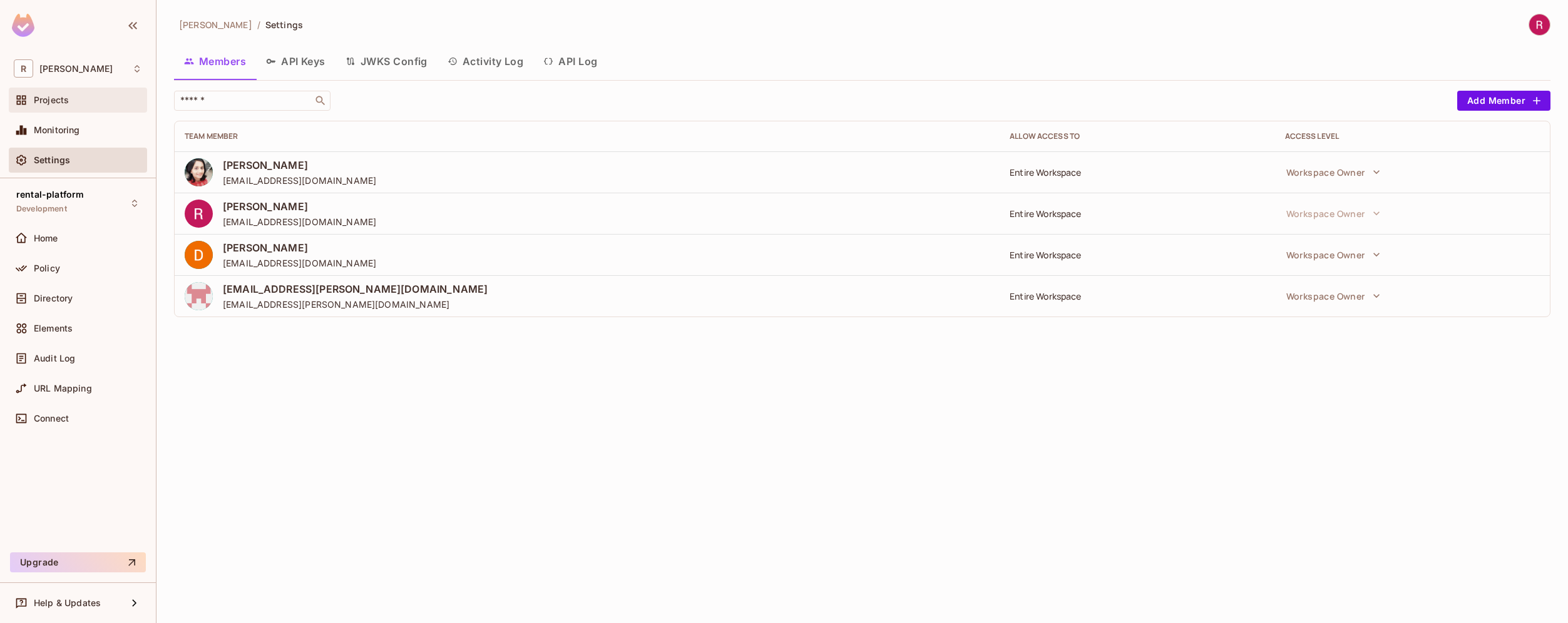
click at [69, 103] on div "Projects" at bounding box center [87, 100] width 108 height 10
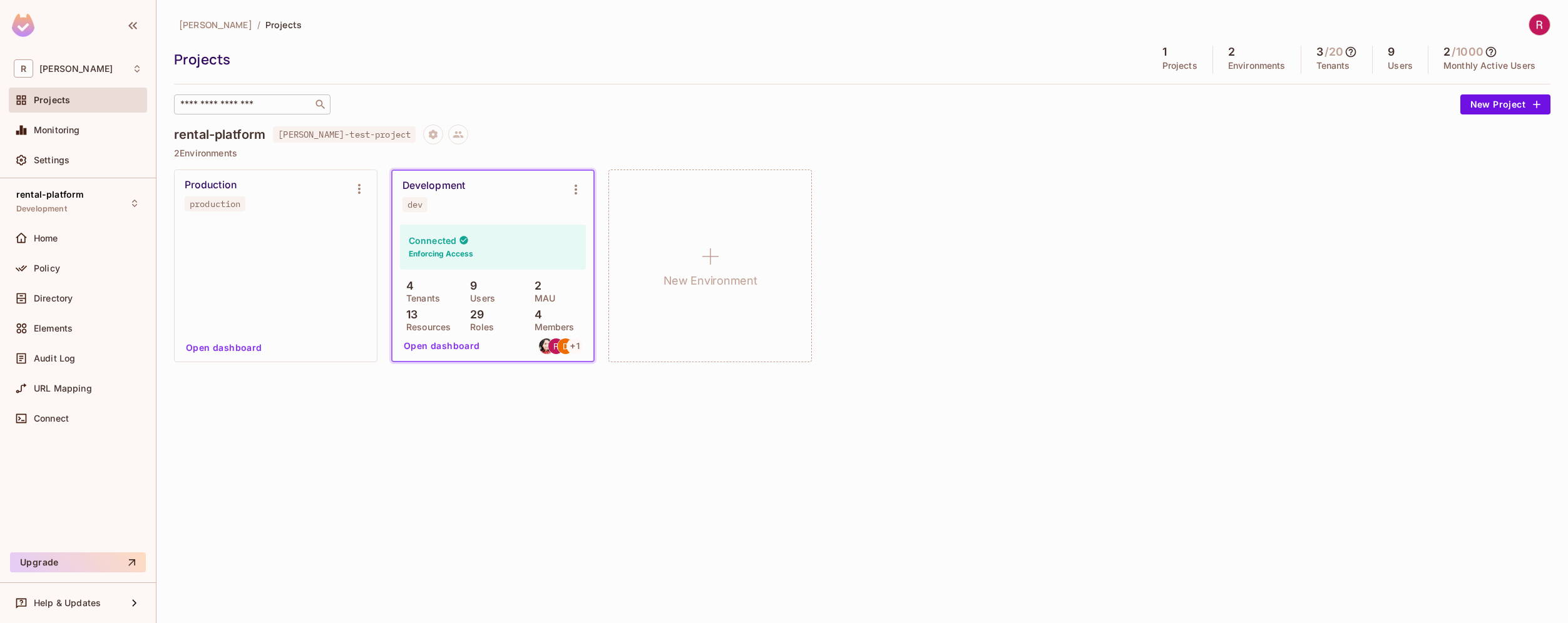
click at [273, 113] on div "​" at bounding box center [253, 104] width 157 height 20
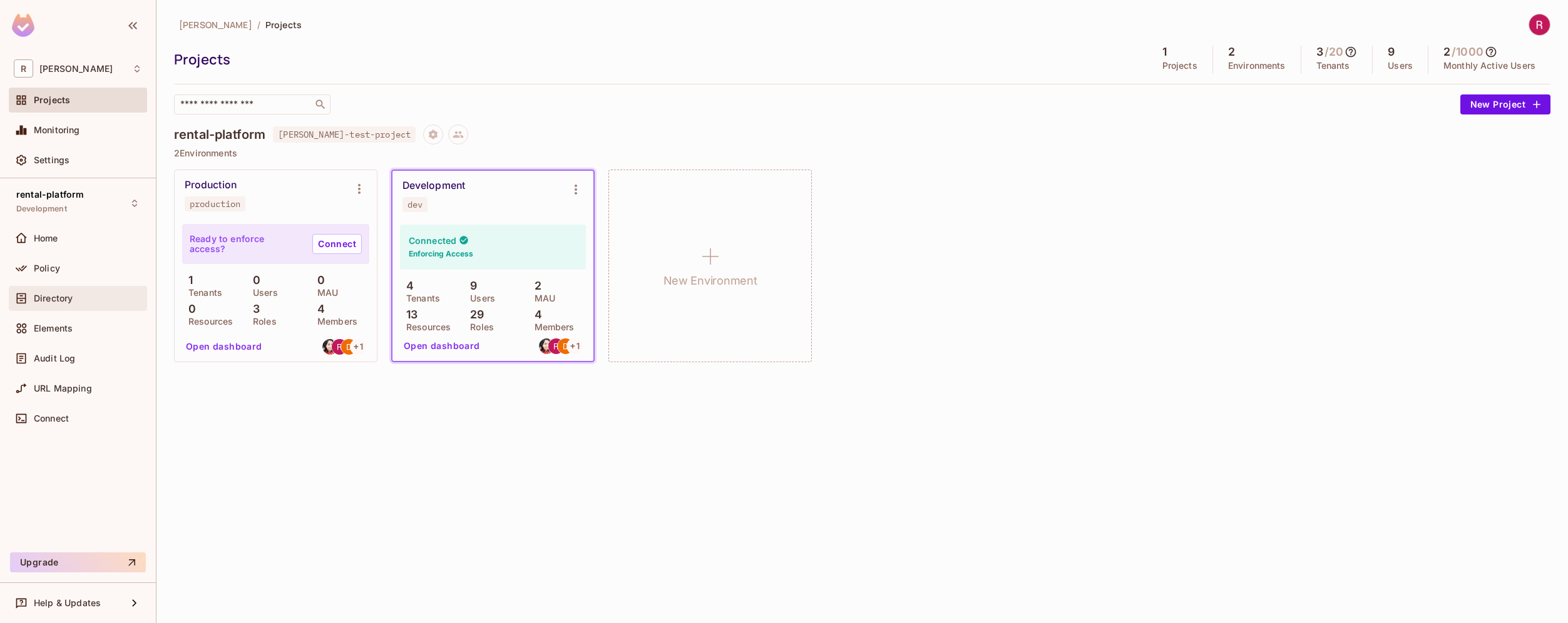
click at [92, 301] on div "Directory" at bounding box center [87, 298] width 108 height 10
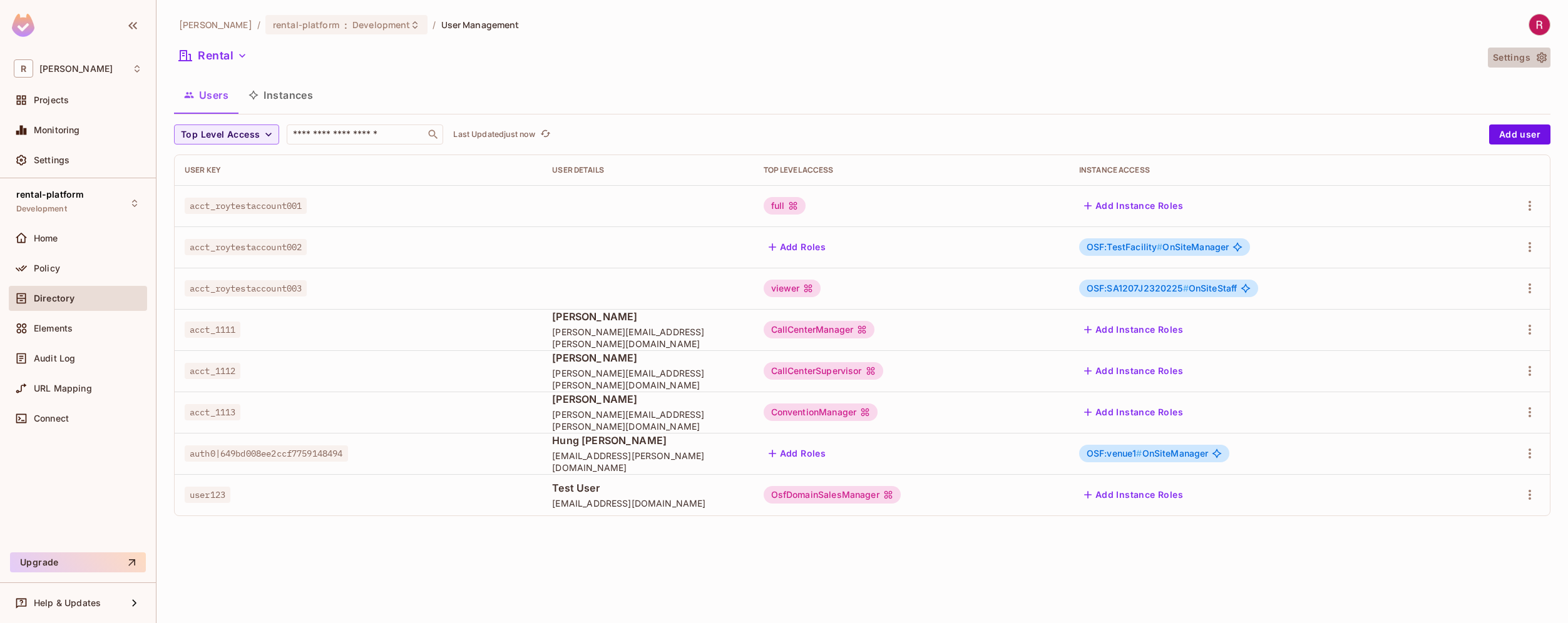
click at [1528, 56] on button "Settings" at bounding box center [1518, 57] width 62 height 20
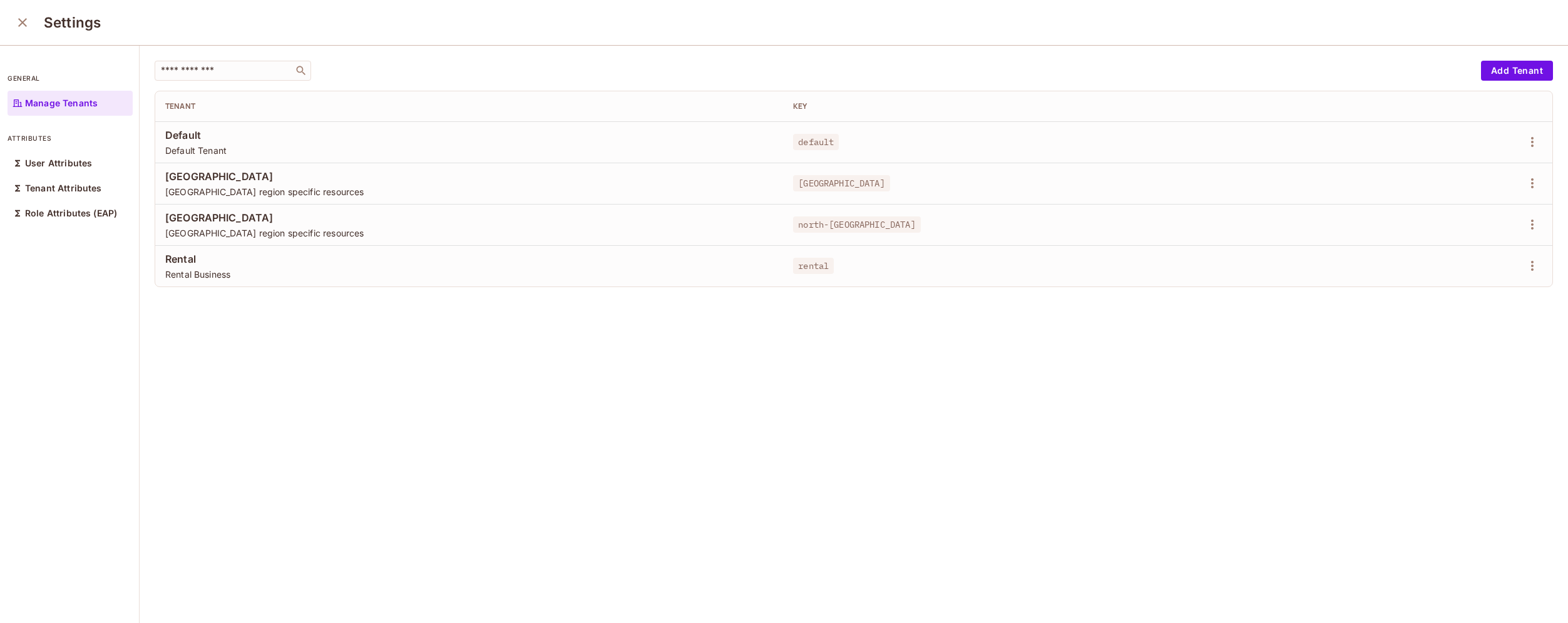
click at [420, 399] on div "​ Add Tenant Tenant Key Default Default Tenant default [GEOGRAPHIC_DATA] [GEOGR…" at bounding box center [853, 335] width 1428 height 578
click at [423, 357] on div "​ Add Tenant Tenant Key Default Default Tenant default [GEOGRAPHIC_DATA] [GEOGR…" at bounding box center [853, 335] width 1428 height 578
click at [18, 24] on icon "close" at bounding box center [22, 22] width 15 height 15
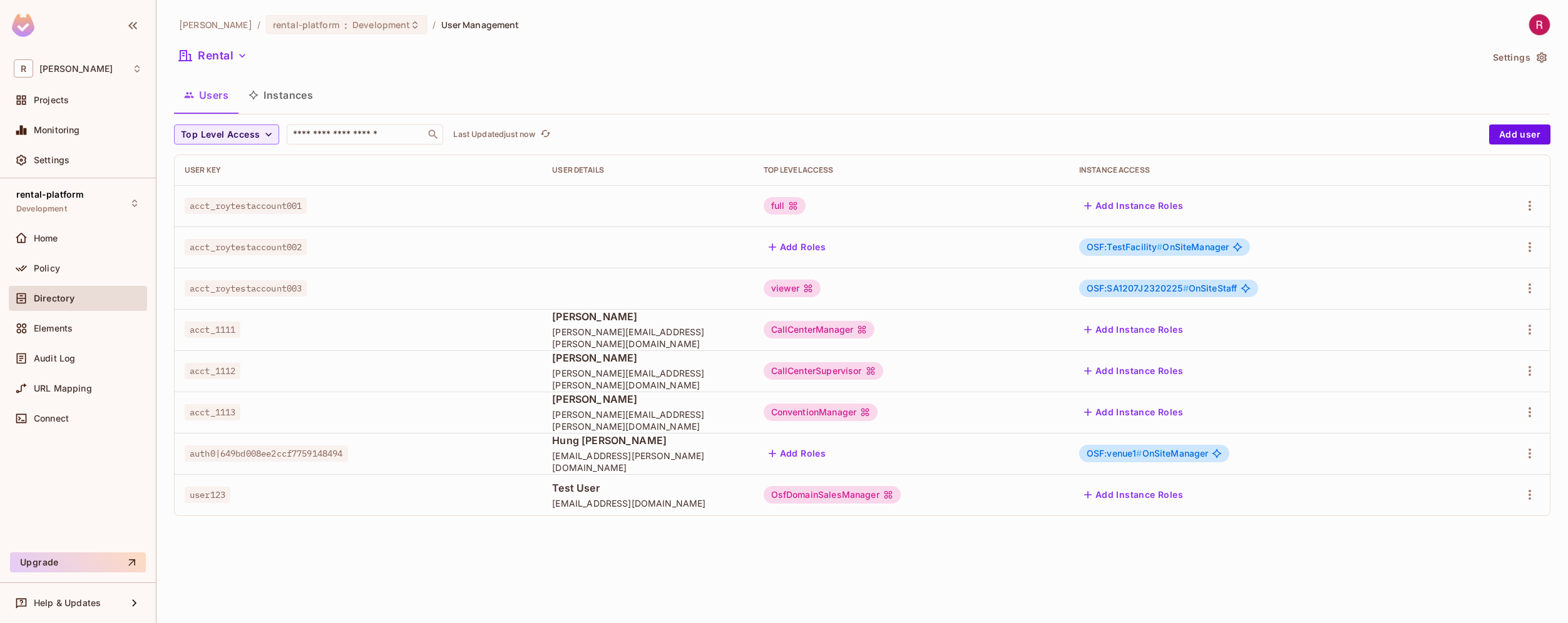
click at [82, 301] on div "Directory" at bounding box center [87, 298] width 108 height 10
click at [1538, 125] on button "Add user" at bounding box center [1519, 135] width 61 height 20
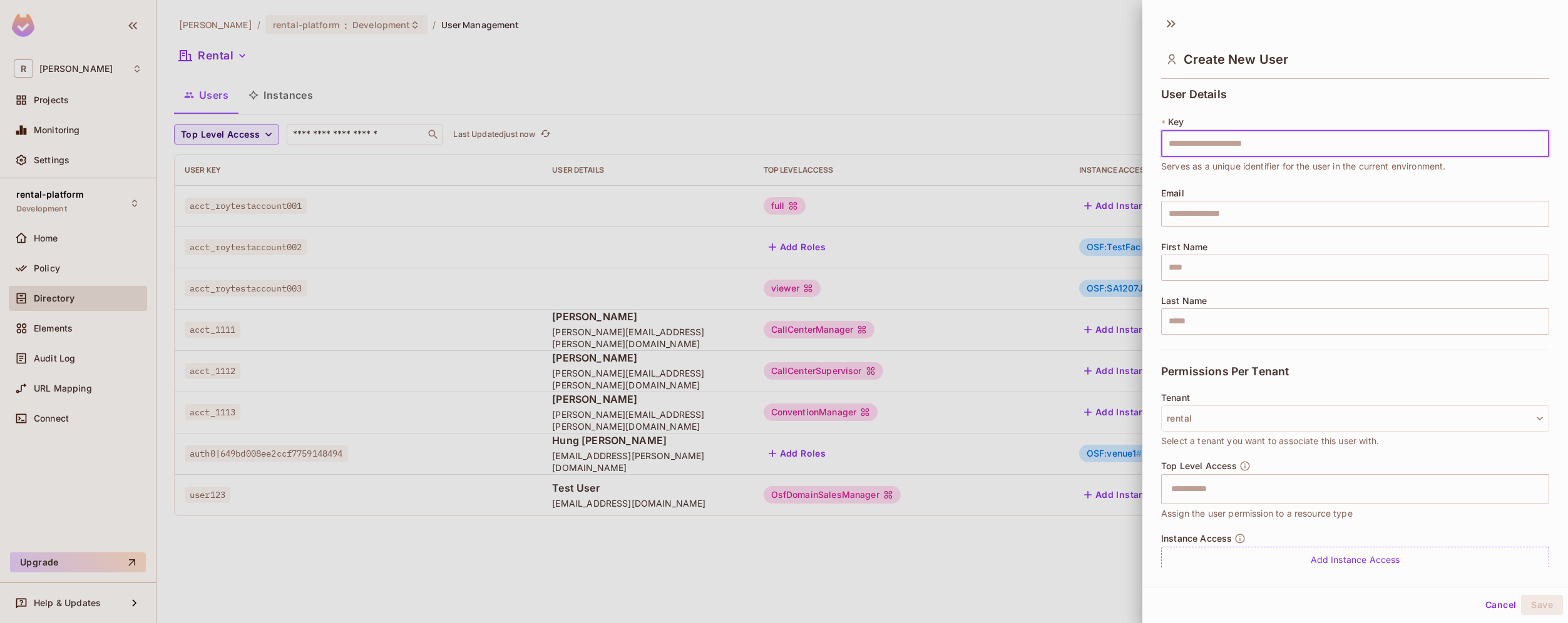
click at [1524, 139] on input "text" at bounding box center [1355, 144] width 389 height 27
drag, startPoint x: 1161, startPoint y: 369, endPoint x: 1326, endPoint y: 373, distance: 165.0
click at [1326, 373] on div "Permissions Per Tenant" at bounding box center [1355, 371] width 389 height 44
click at [448, 578] on div at bounding box center [784, 311] width 1568 height 623
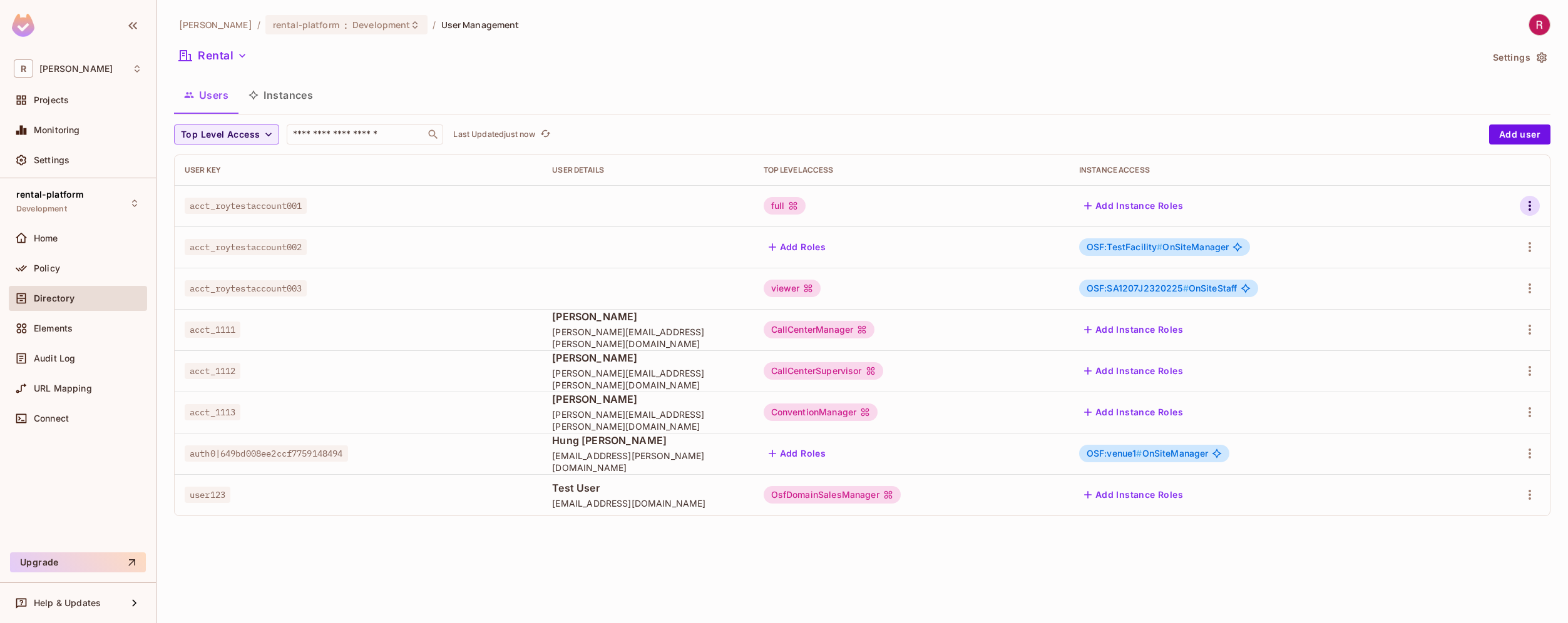
click at [1531, 208] on icon "button" at bounding box center [1529, 205] width 15 height 15
click at [1488, 229] on li "Edit" at bounding box center [1476, 235] width 111 height 28
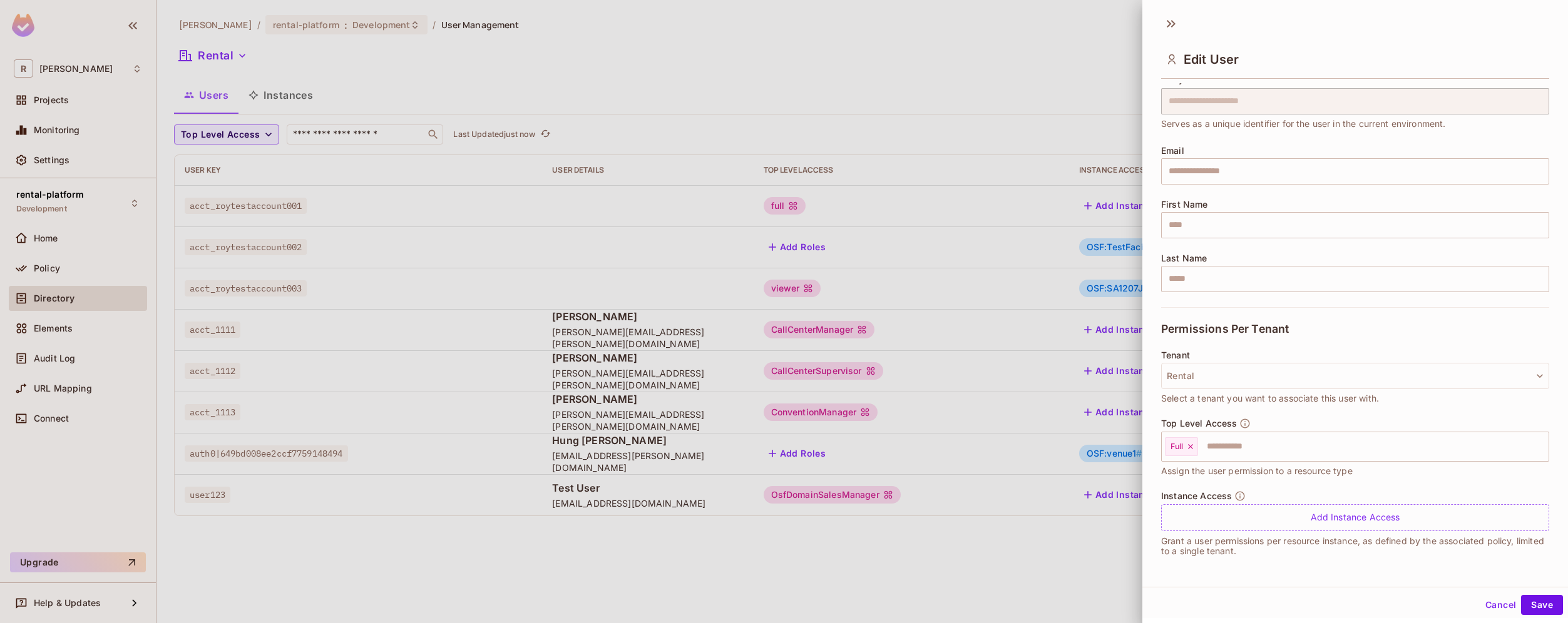
scroll to position [2, 0]
click at [1203, 364] on button "Rental" at bounding box center [1355, 373] width 389 height 27
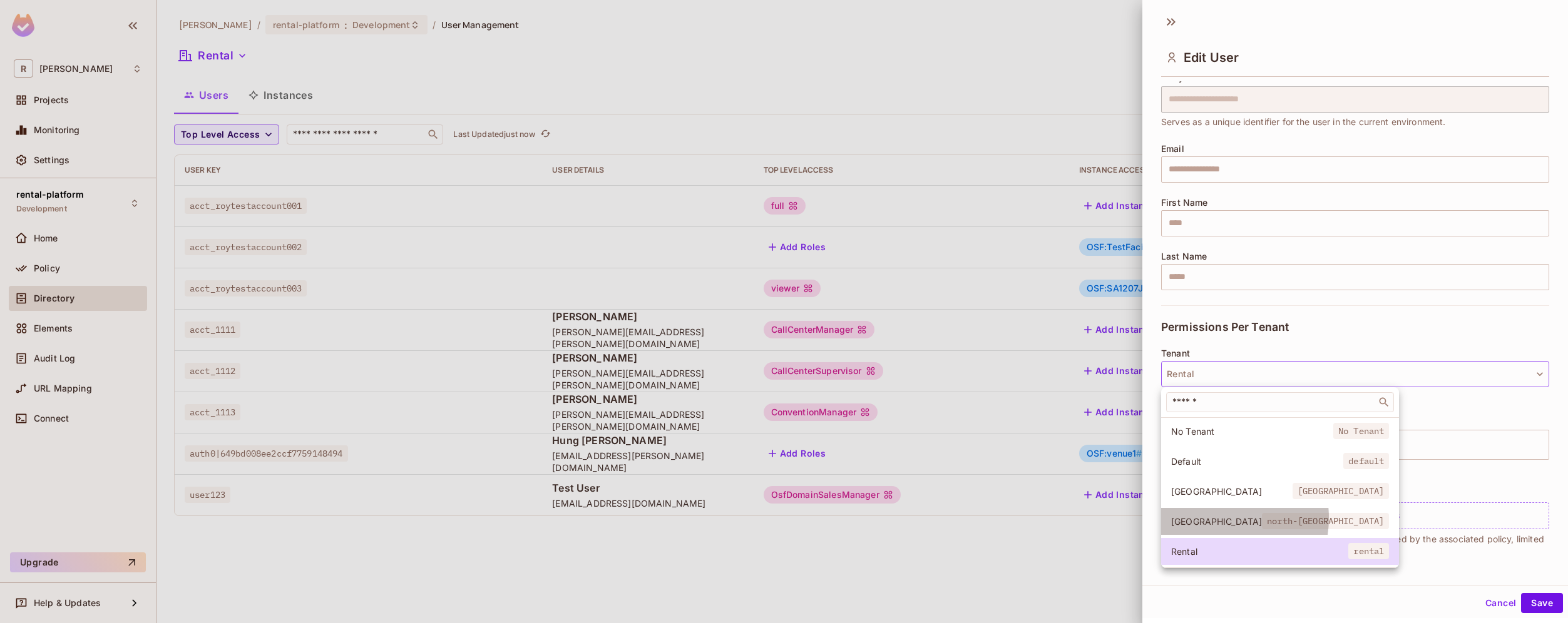
click at [1210, 518] on span "[GEOGRAPHIC_DATA]" at bounding box center [1217, 521] width 91 height 12
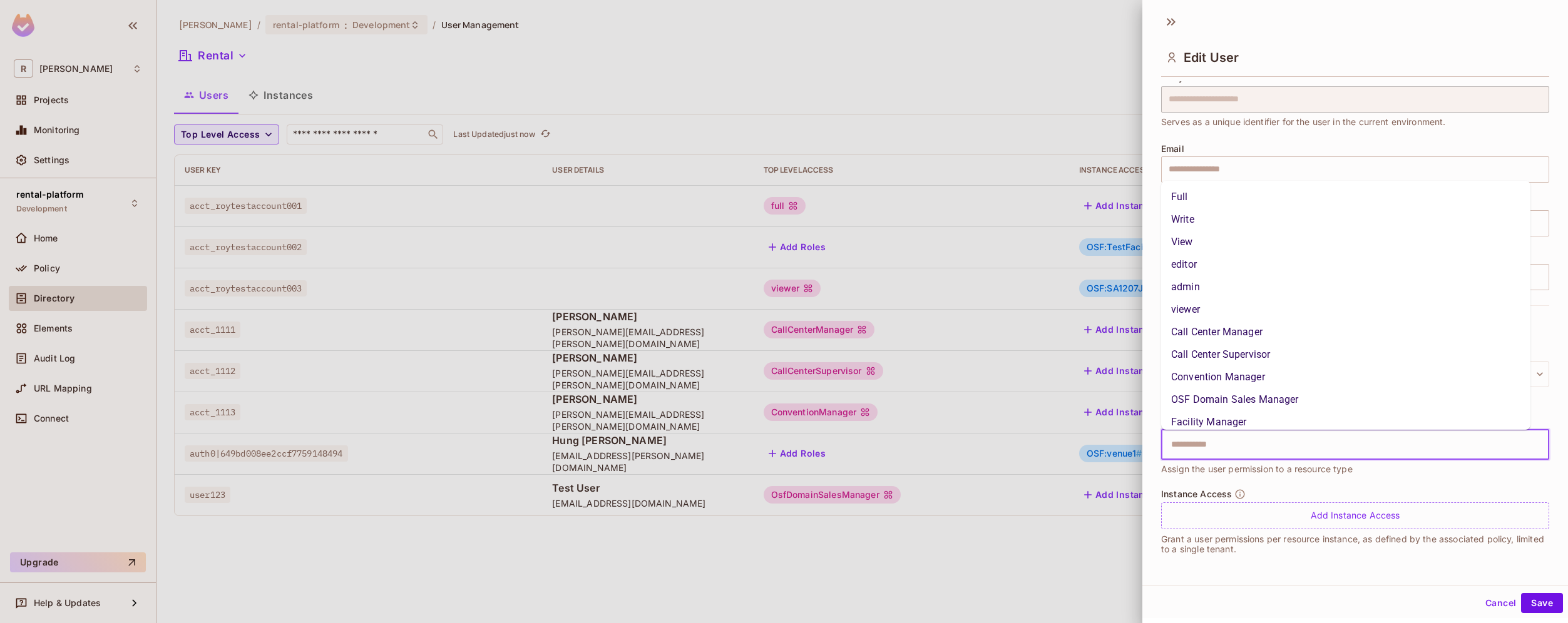
click at [1290, 441] on input "text" at bounding box center [1344, 444] width 361 height 25
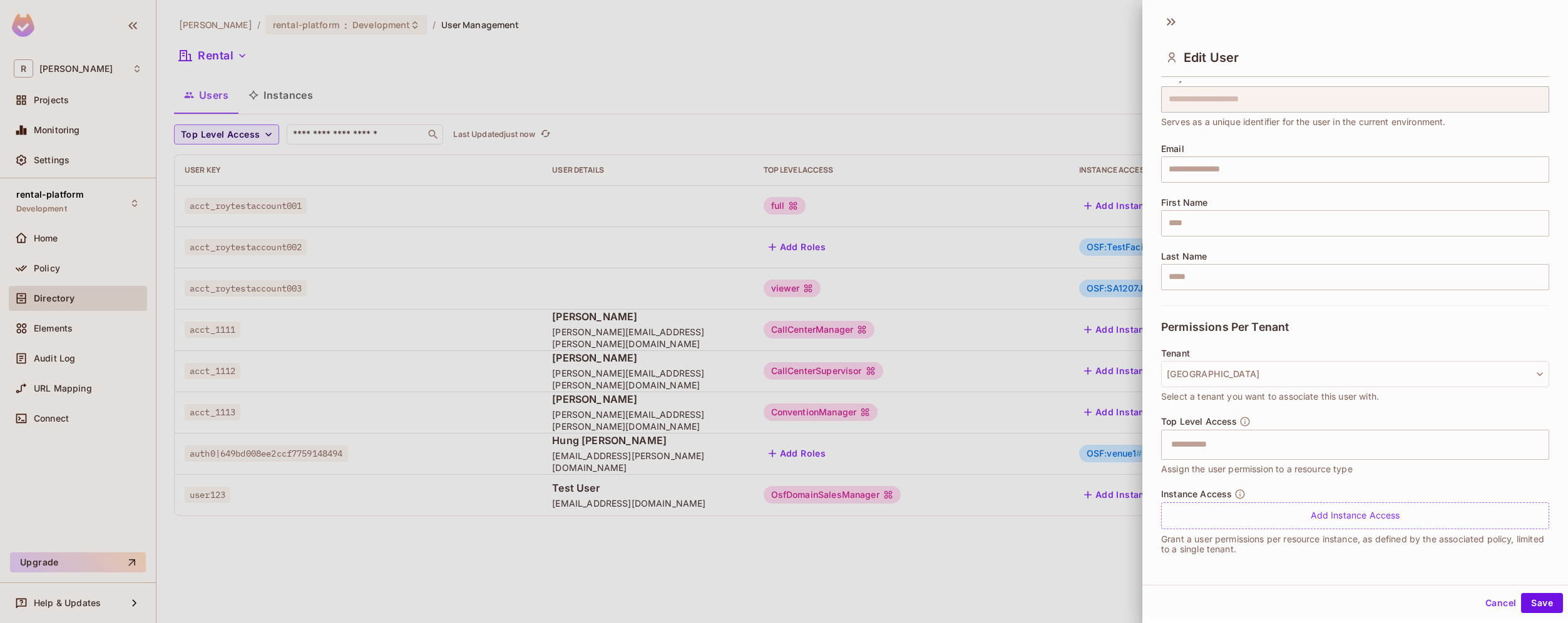
click at [1215, 562] on div "Instance Access Add Instance Access Grant a user permissions per resource insta…" at bounding box center [1355, 527] width 389 height 78
click at [1429, 520] on div "Add Instance Access" at bounding box center [1355, 515] width 389 height 27
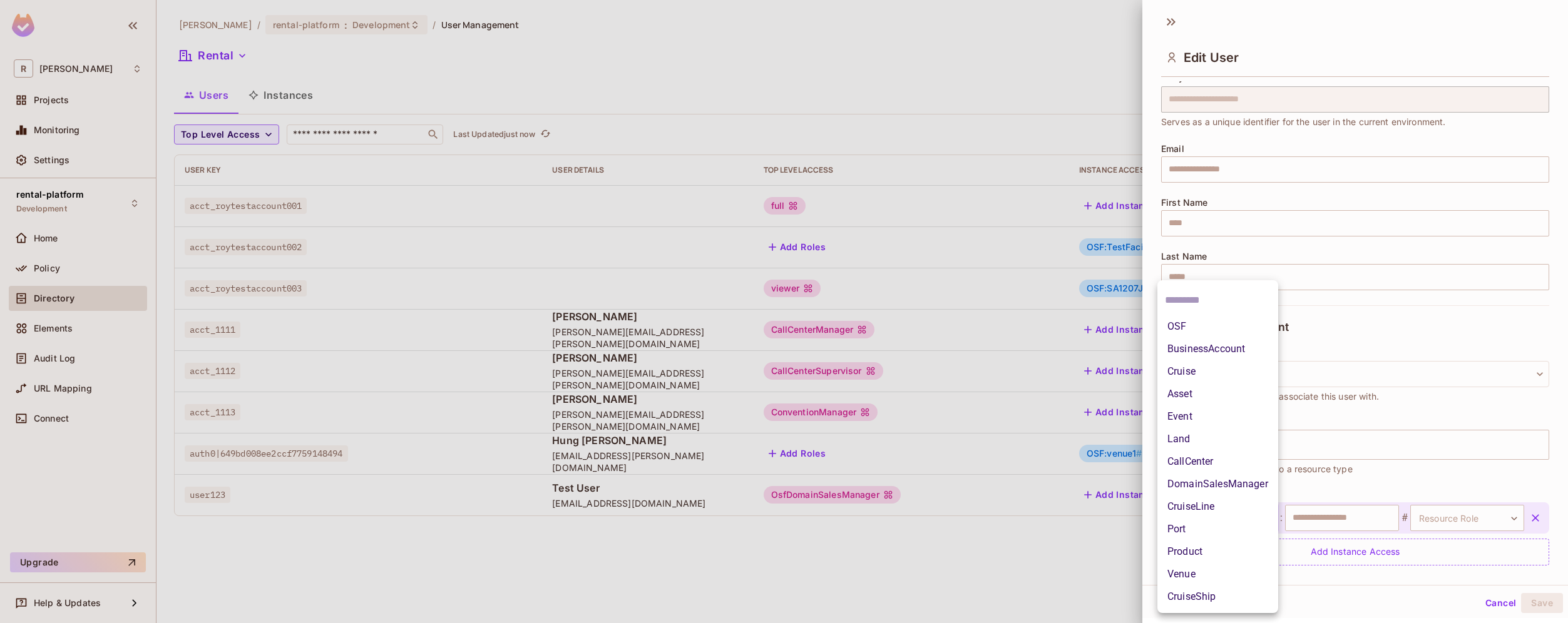
click at [1248, 520] on body "R [PERSON_NAME]-poc Projects Monitoring Settings rental-platform Development Ho…" at bounding box center [784, 311] width 1568 height 623
click at [1193, 320] on li "OSF" at bounding box center [1218, 326] width 121 height 23
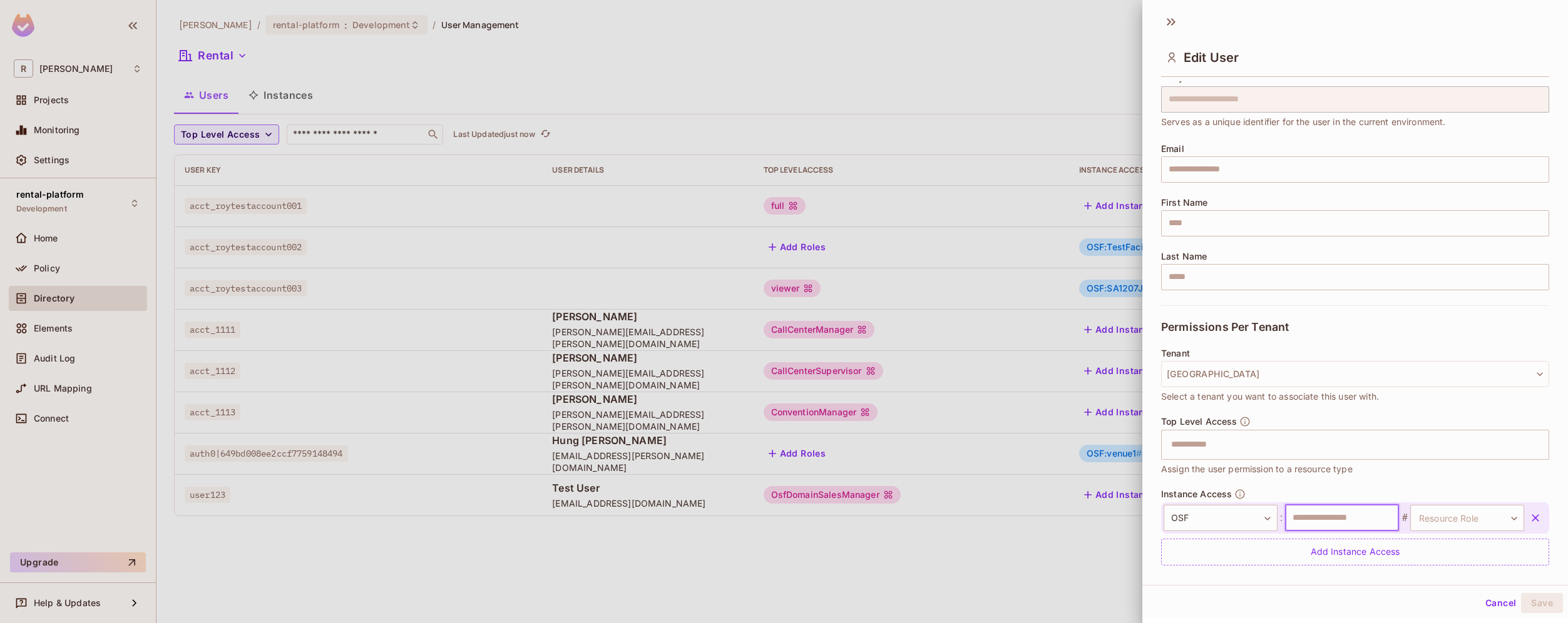
click at [1293, 519] on input "text" at bounding box center [1342, 518] width 114 height 27
type input "******"
click at [1493, 512] on body "R [PERSON_NAME]-poc Projects Monitoring Settings rental-platform Development Ho…" at bounding box center [784, 311] width 1568 height 623
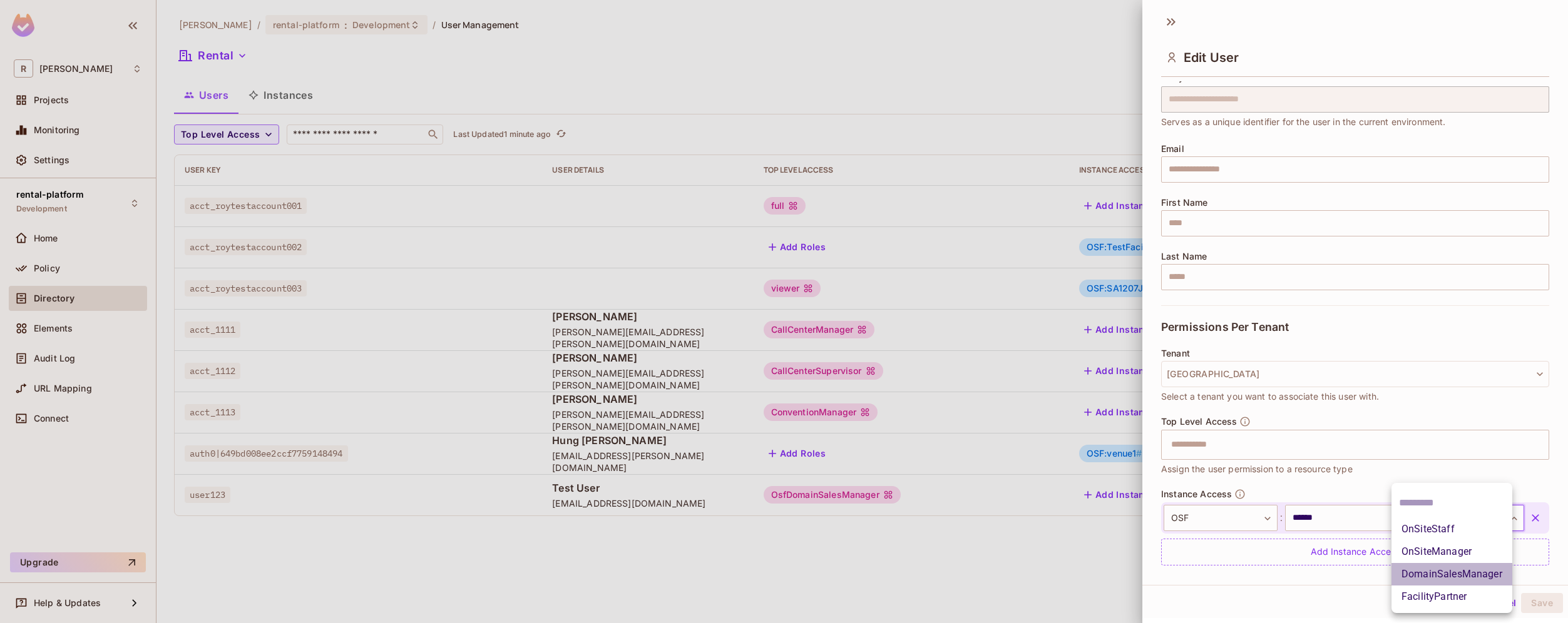
click at [1477, 566] on li "DomainSalesManager" at bounding box center [1452, 573] width 121 height 23
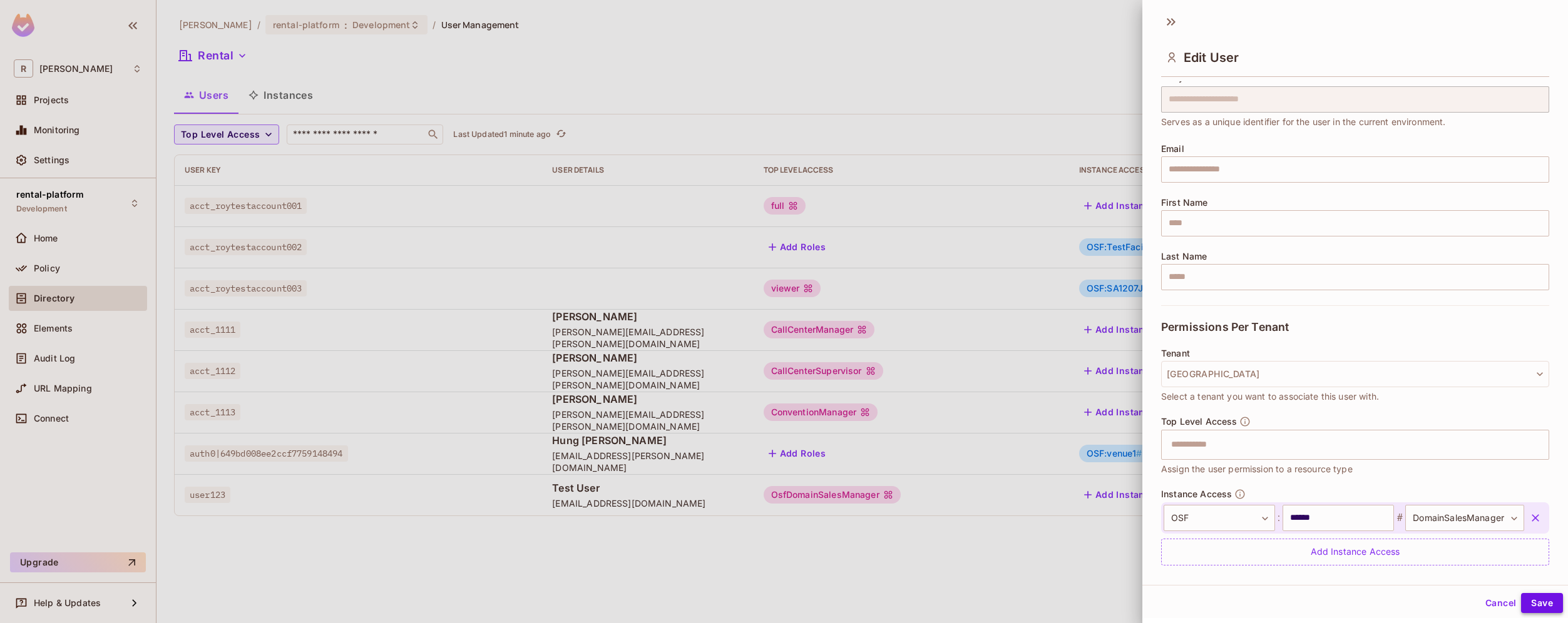
click at [1530, 603] on button "Save" at bounding box center [1542, 603] width 42 height 20
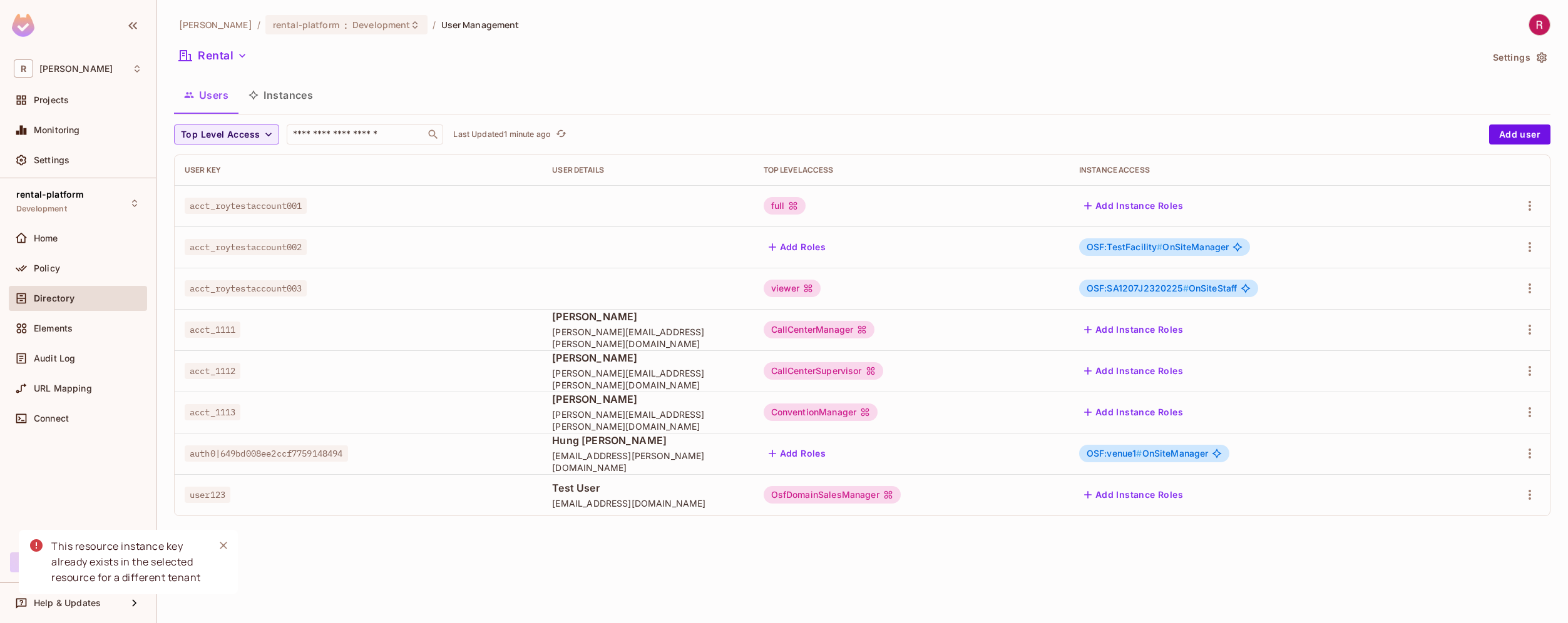
click at [303, 560] on div "[PERSON_NAME]-poc / rental-platform : Development / User Management Rental Sett…" at bounding box center [862, 311] width 1411 height 623
click at [1530, 208] on icon "button" at bounding box center [1529, 205] width 15 height 15
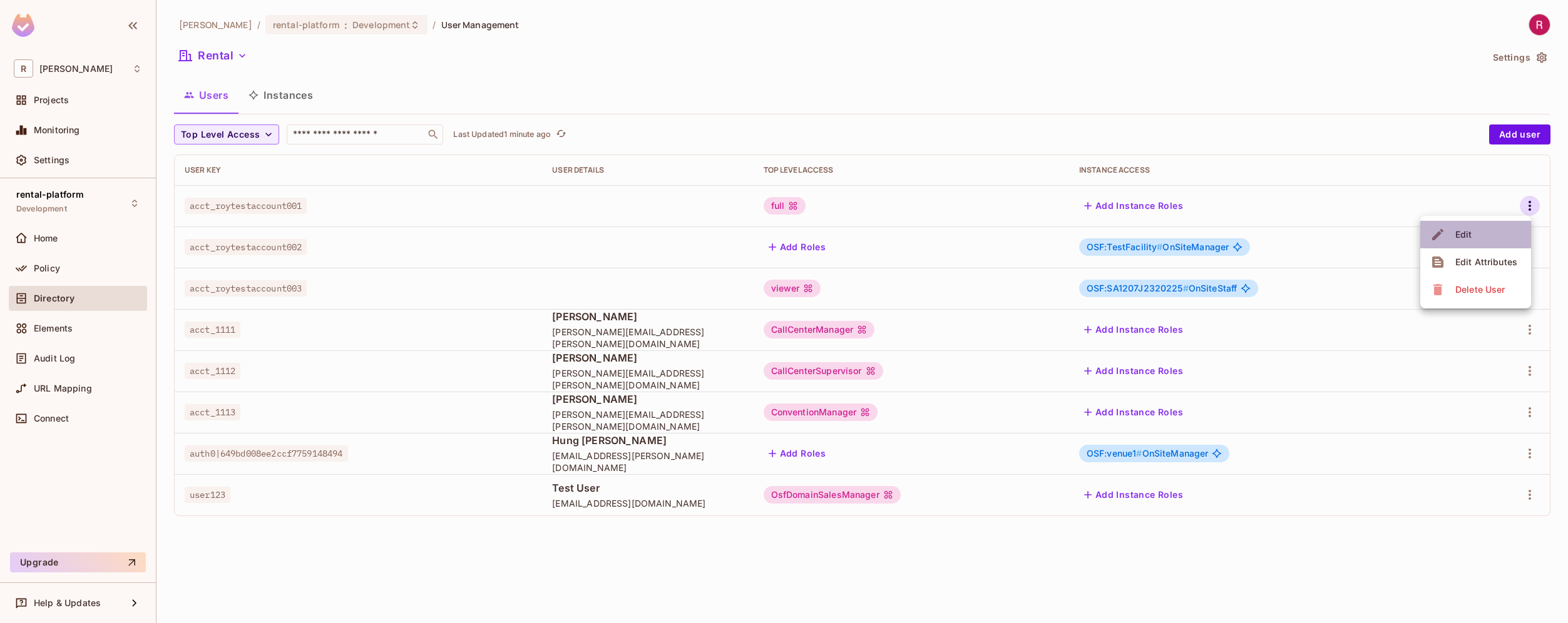
click at [1494, 232] on li "Edit" at bounding box center [1476, 235] width 111 height 28
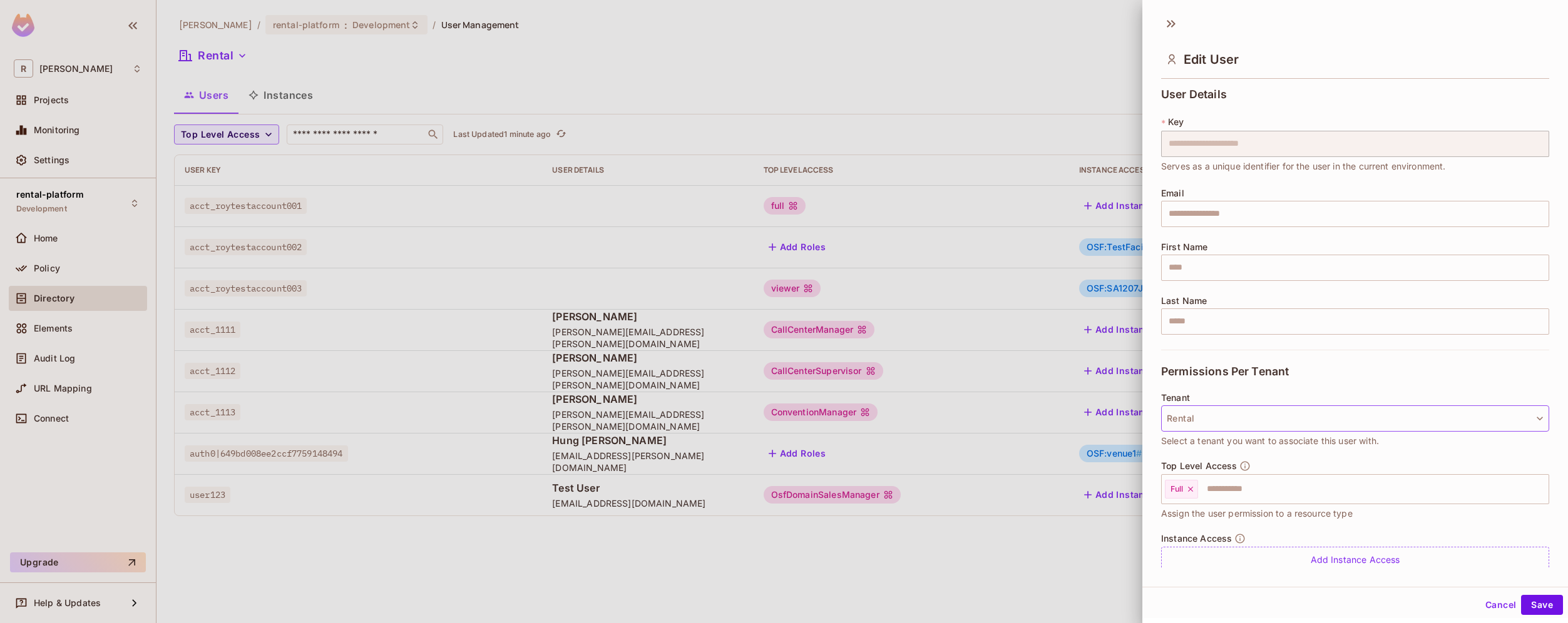
click at [1286, 413] on button "Rental" at bounding box center [1355, 418] width 389 height 27
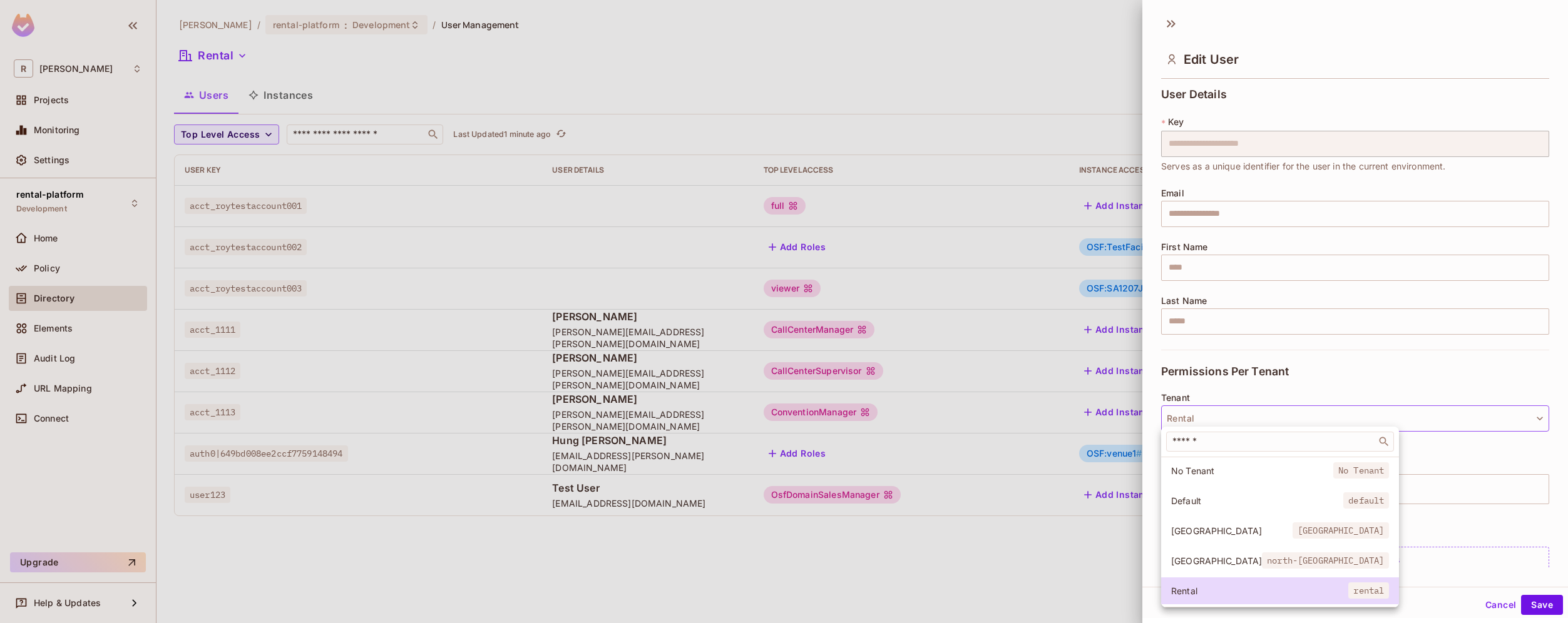
click at [1214, 558] on span "[GEOGRAPHIC_DATA]" at bounding box center [1217, 561] width 91 height 12
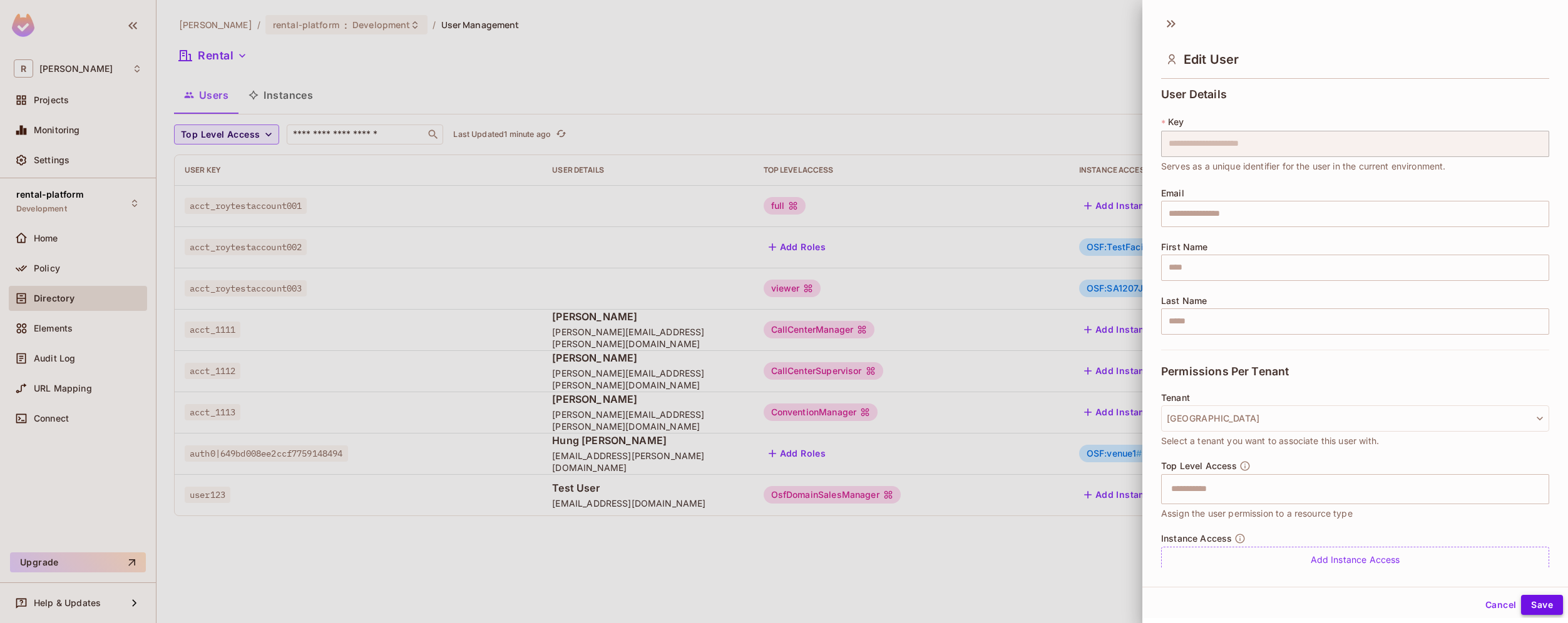
click at [1541, 605] on button "Save" at bounding box center [1542, 605] width 42 height 20
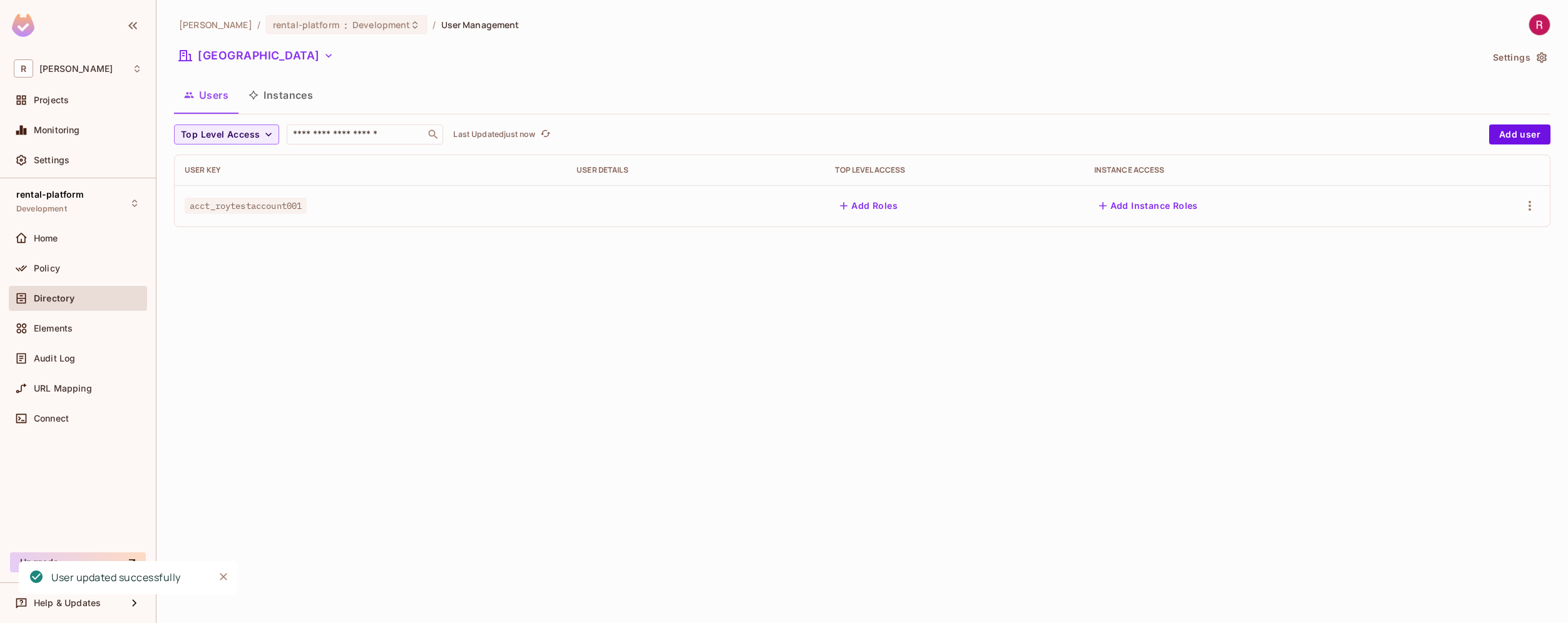
click at [451, 274] on div "[PERSON_NAME]-poc / rental-platform : Development / User Management [GEOGRAPHIC…" at bounding box center [862, 311] width 1411 height 623
click at [79, 296] on div "Directory" at bounding box center [87, 298] width 108 height 10
click at [263, 136] on icon "button" at bounding box center [269, 134] width 13 height 13
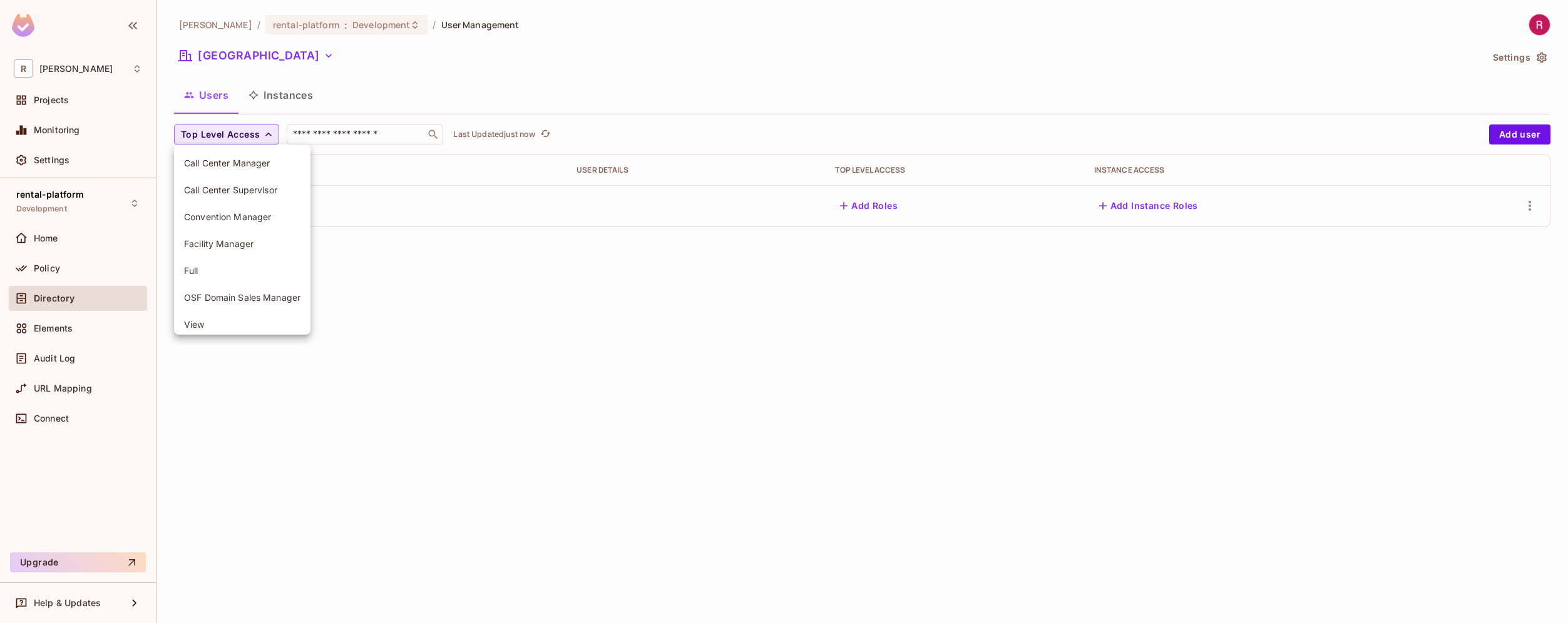
click at [347, 220] on div at bounding box center [784, 311] width 1568 height 623
click at [1535, 55] on icon "button" at bounding box center [1541, 57] width 13 height 13
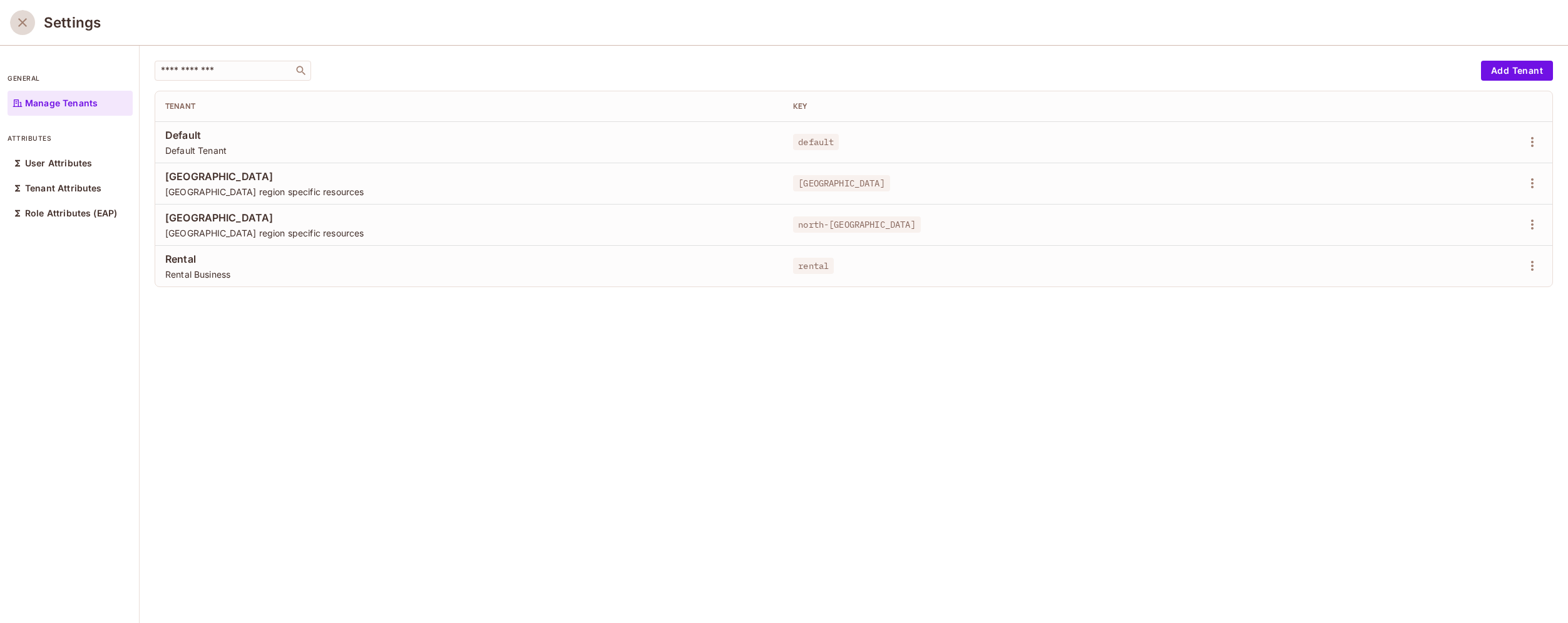
click at [31, 26] on button "close" at bounding box center [22, 22] width 25 height 25
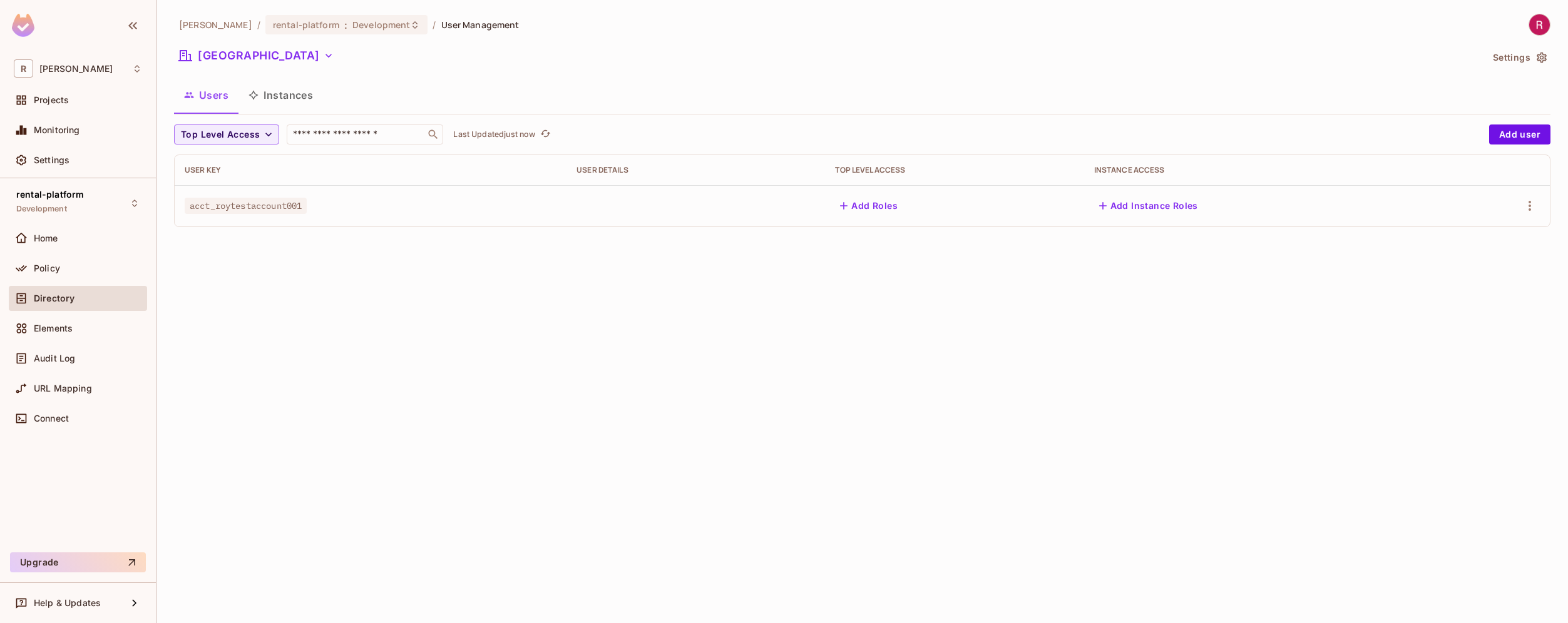
click at [72, 297] on span "Directory" at bounding box center [54, 298] width 41 height 10
click at [277, 58] on button "[GEOGRAPHIC_DATA]" at bounding box center [257, 55] width 165 height 20
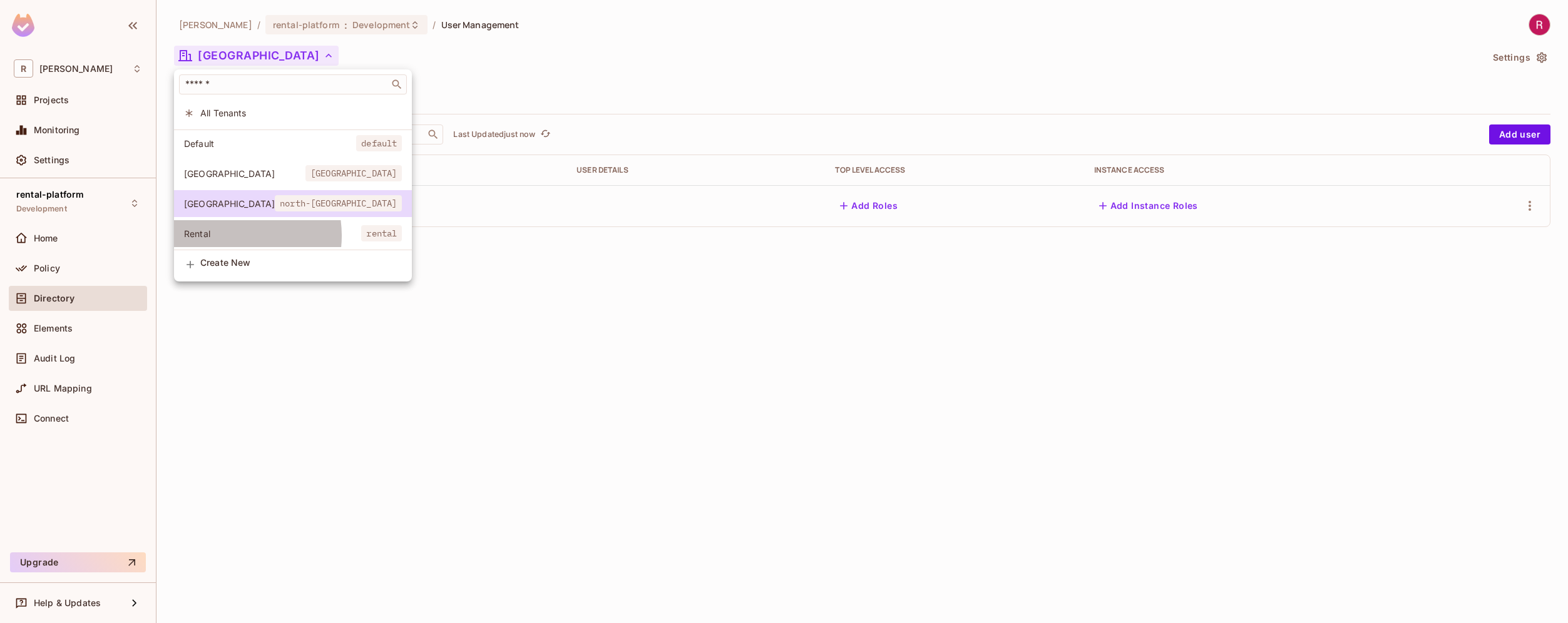
click at [225, 236] on span "Rental" at bounding box center [273, 234] width 177 height 12
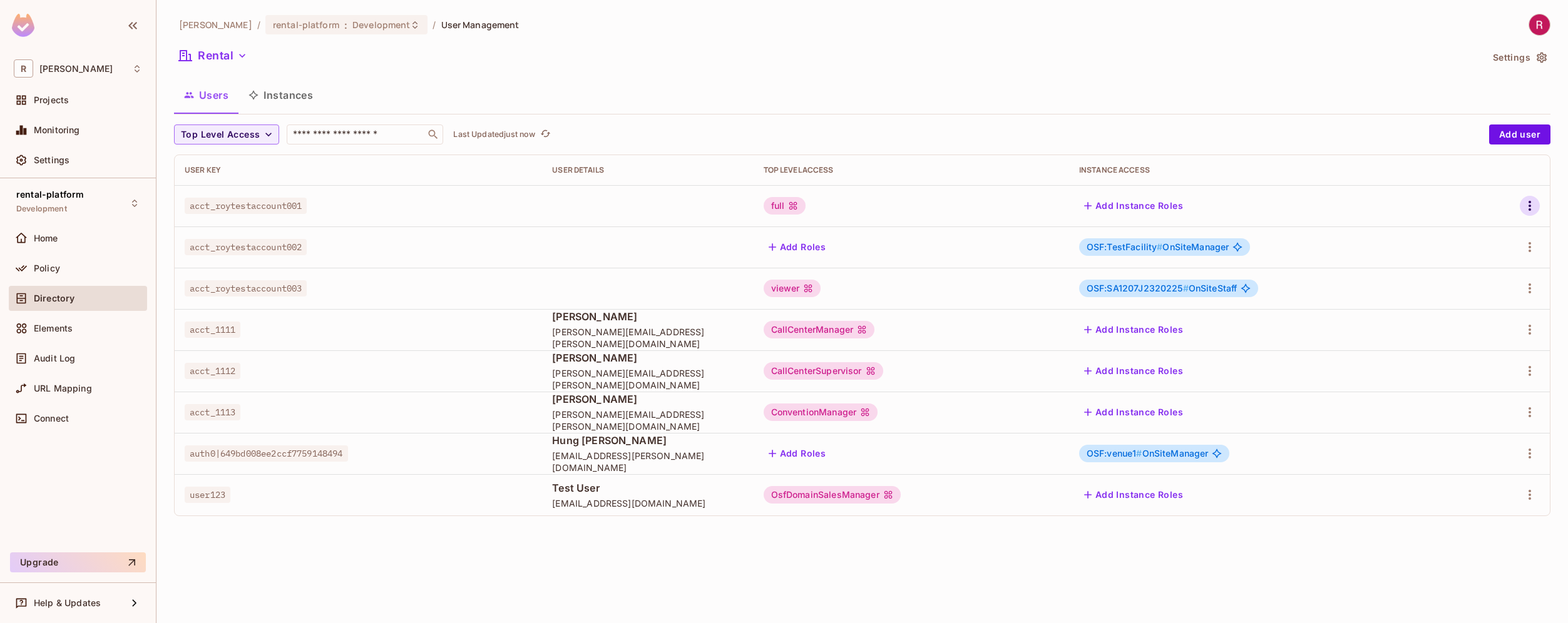
click at [1527, 202] on icon "button" at bounding box center [1529, 205] width 15 height 15
click at [1494, 232] on li "Edit" at bounding box center [1476, 235] width 111 height 28
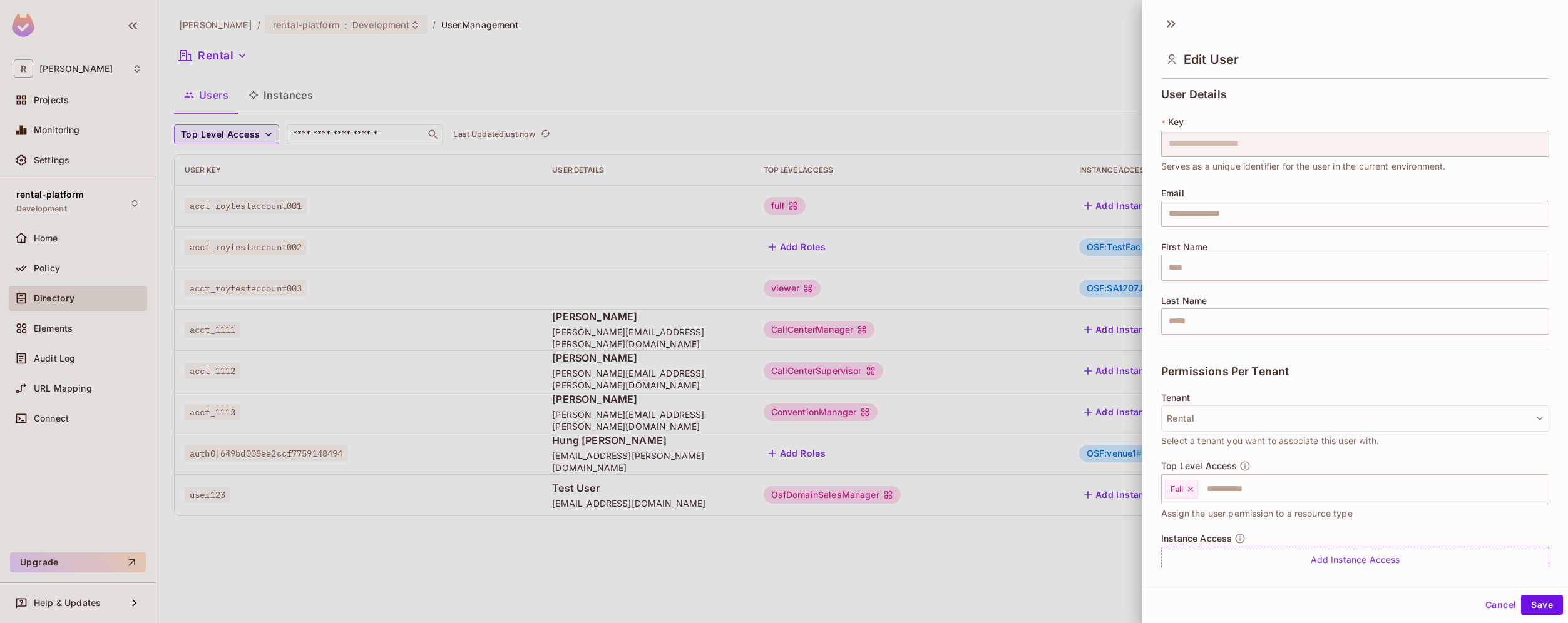
click at [1032, 582] on div at bounding box center [784, 311] width 1568 height 623
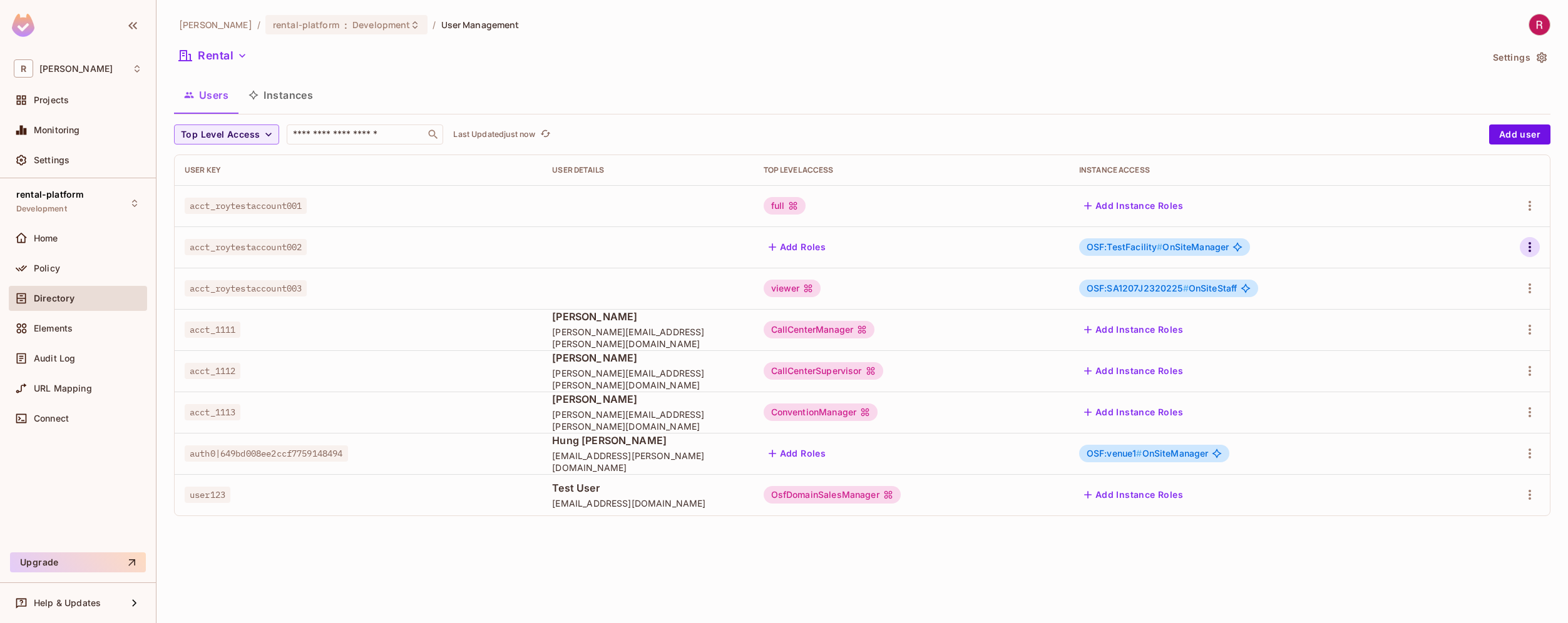
click at [1528, 244] on icon "button" at bounding box center [1529, 247] width 15 height 15
click at [1463, 275] on div "Edit" at bounding box center [1463, 275] width 17 height 13
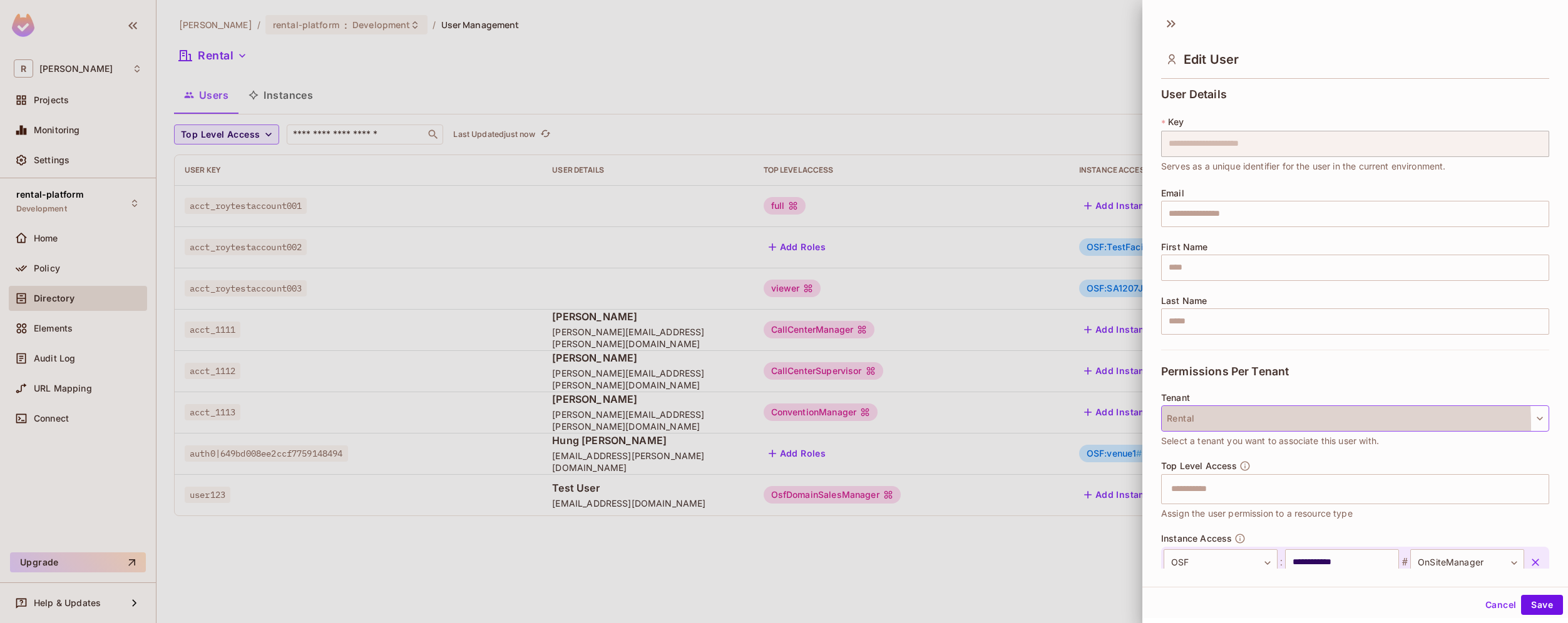
click at [1186, 426] on button "Rental" at bounding box center [1355, 418] width 389 height 27
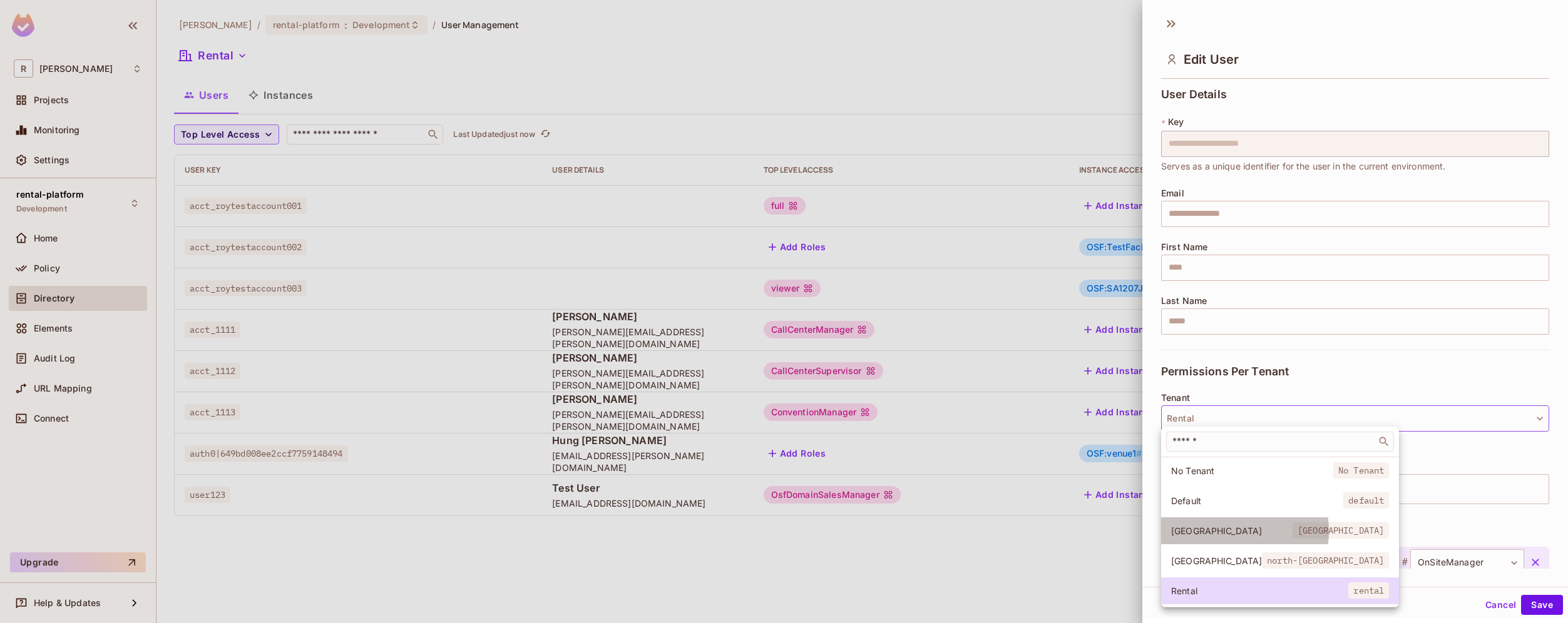
click at [1222, 532] on span "[GEOGRAPHIC_DATA]" at bounding box center [1232, 531] width 122 height 12
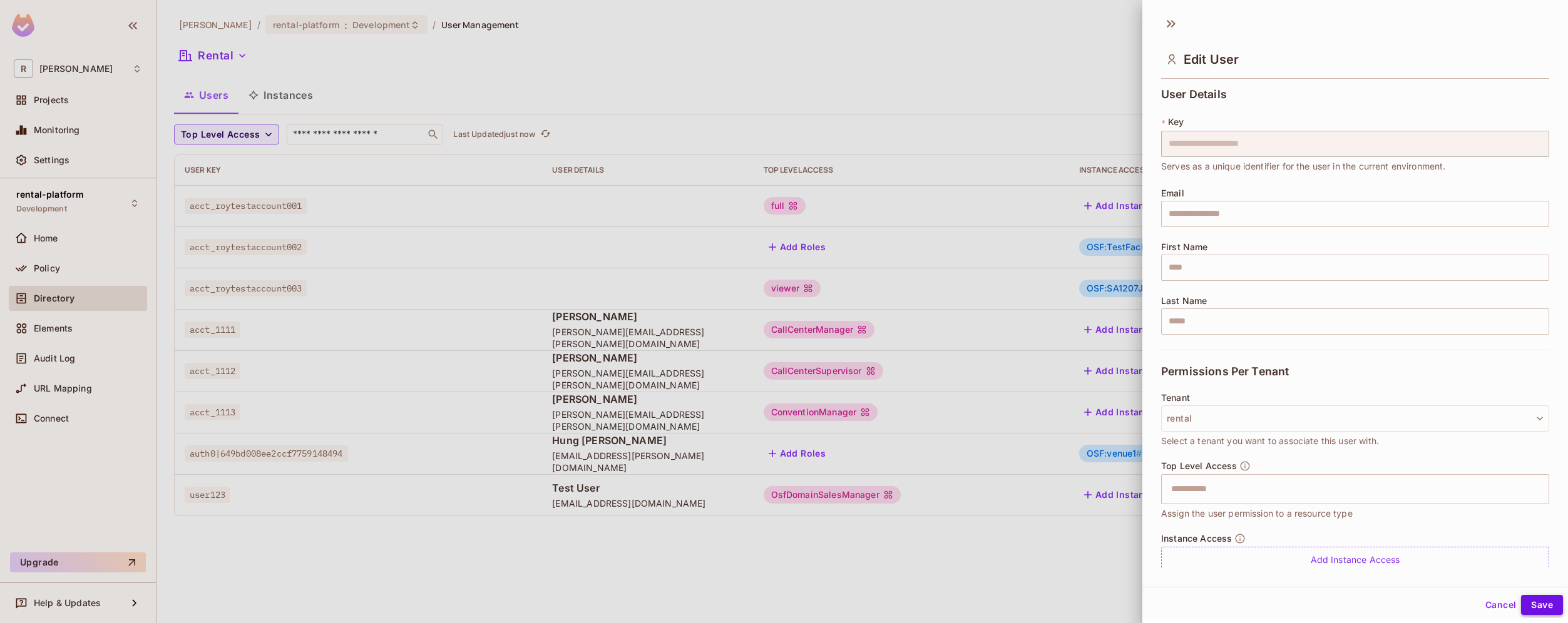
click at [1528, 605] on button "Save" at bounding box center [1542, 605] width 42 height 20
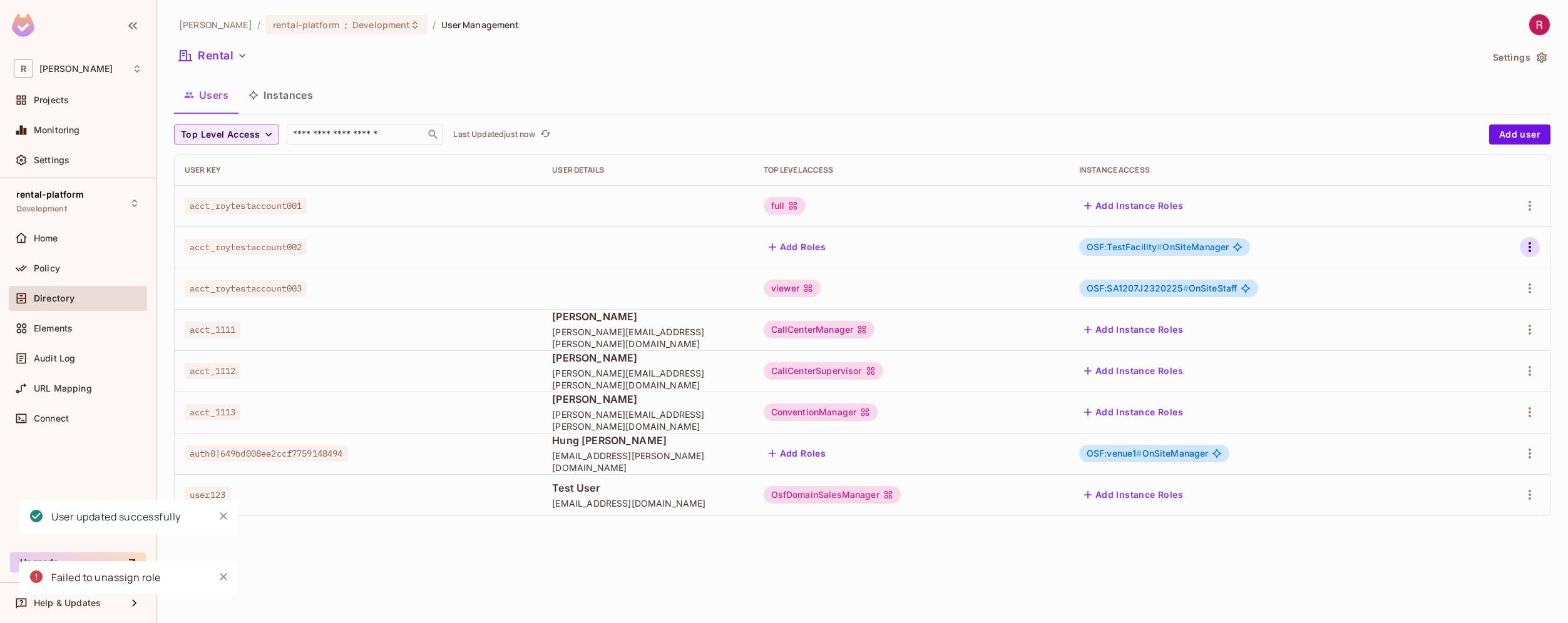
click at [1531, 247] on icon "button" at bounding box center [1529, 247] width 15 height 15
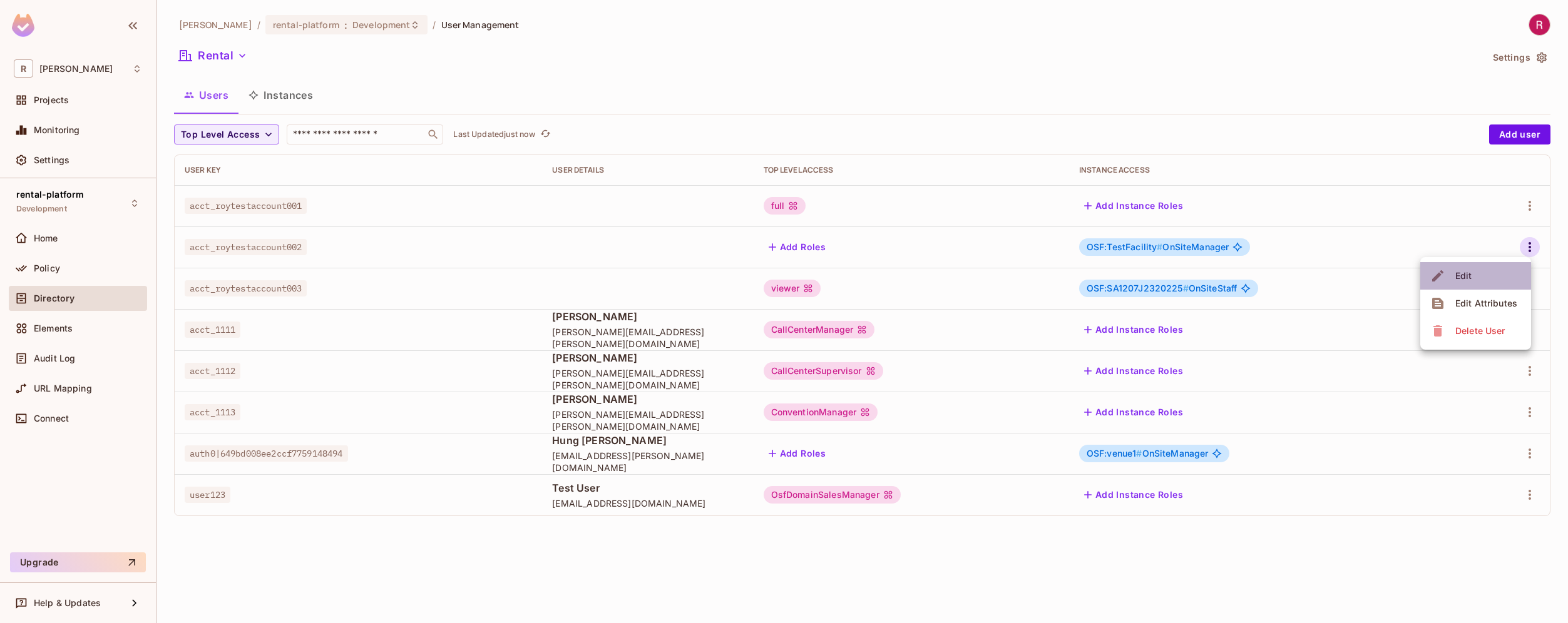
click at [1481, 281] on li "Edit" at bounding box center [1476, 276] width 111 height 28
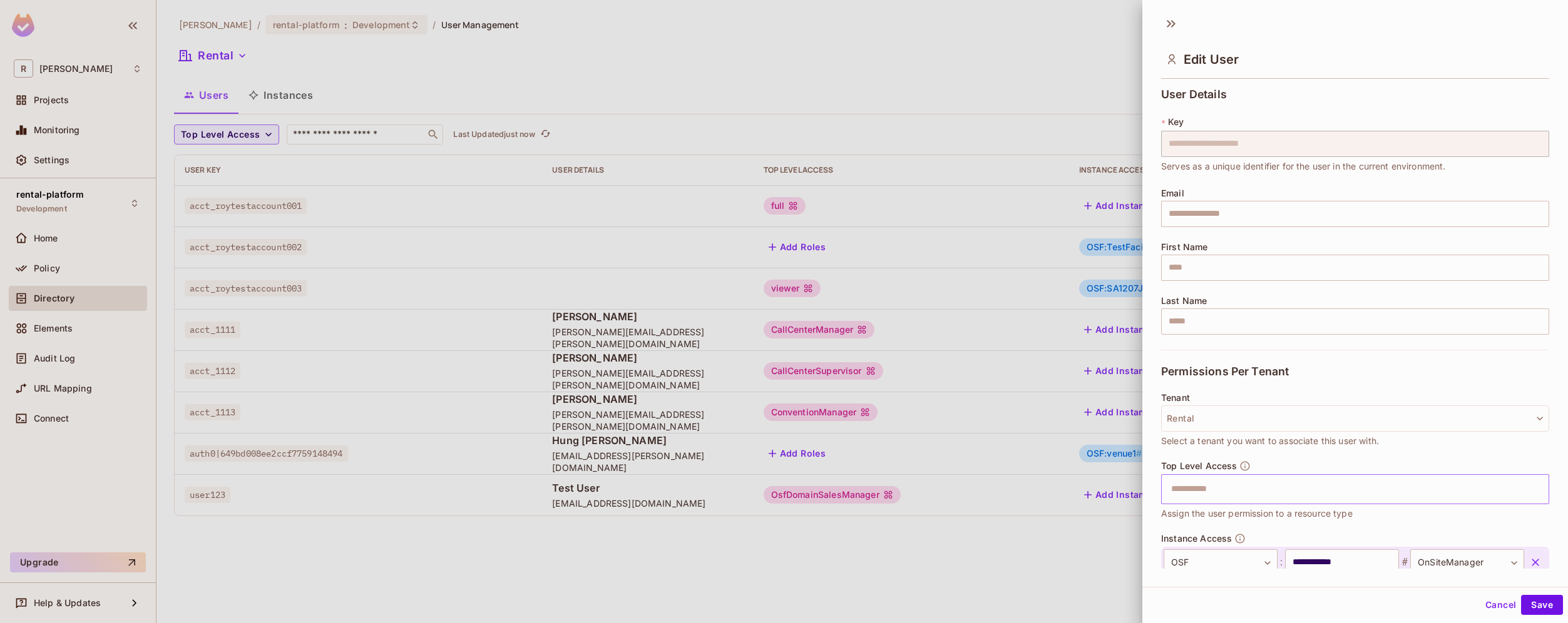
scroll to position [79, 0]
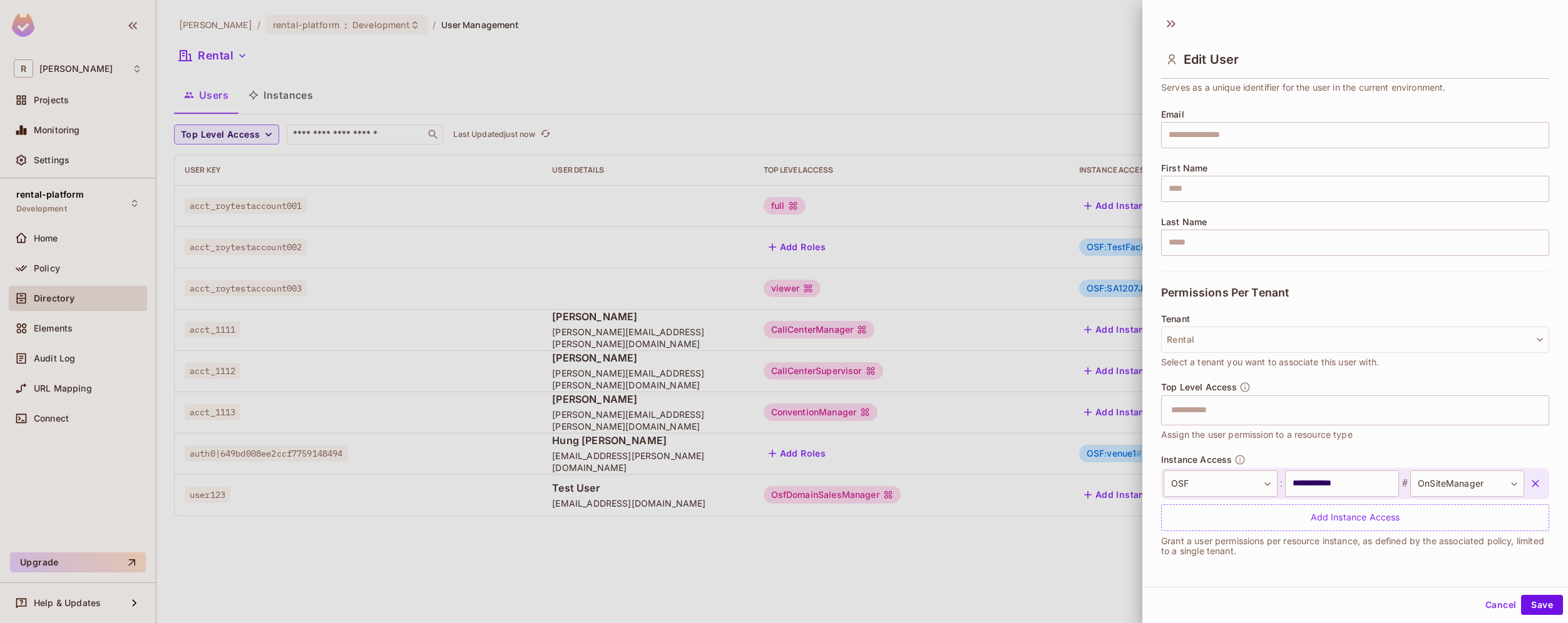
click at [1529, 479] on icon "button" at bounding box center [1535, 483] width 13 height 13
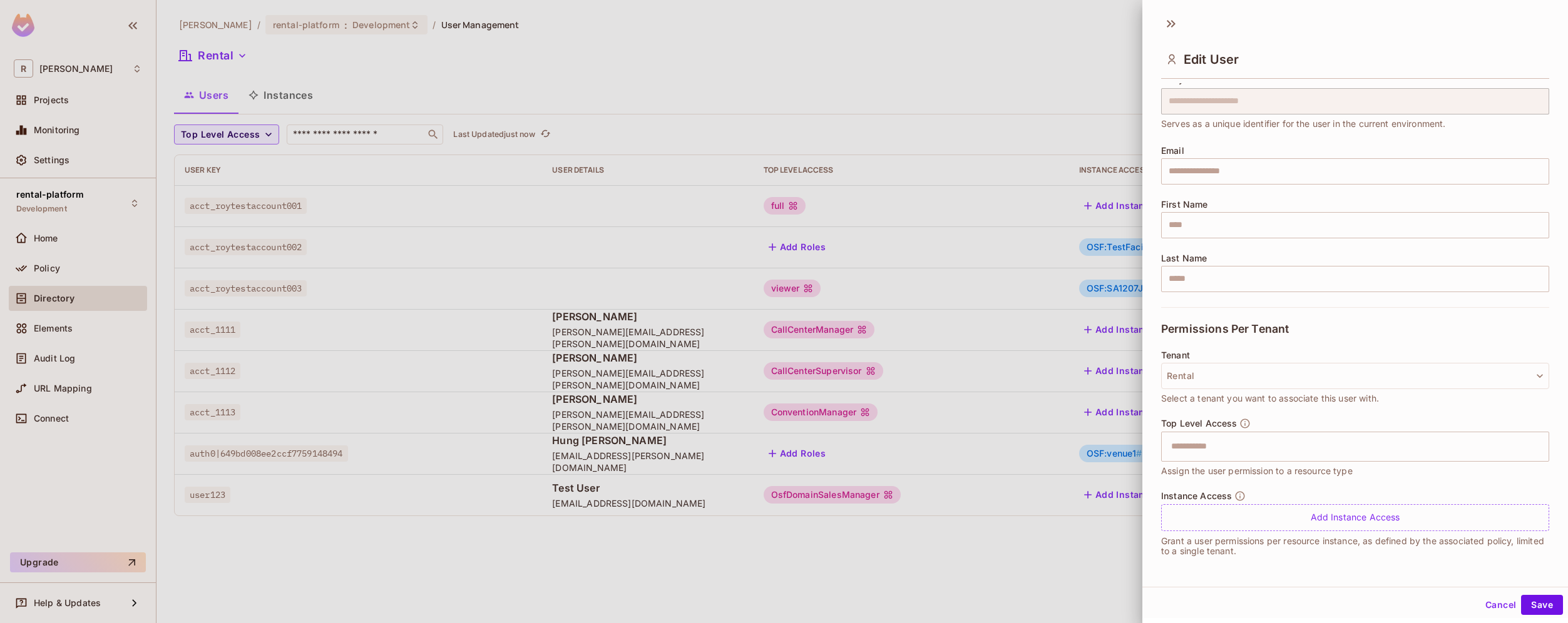
scroll to position [43, 0]
click at [1533, 376] on icon "button" at bounding box center [1539, 375] width 13 height 13
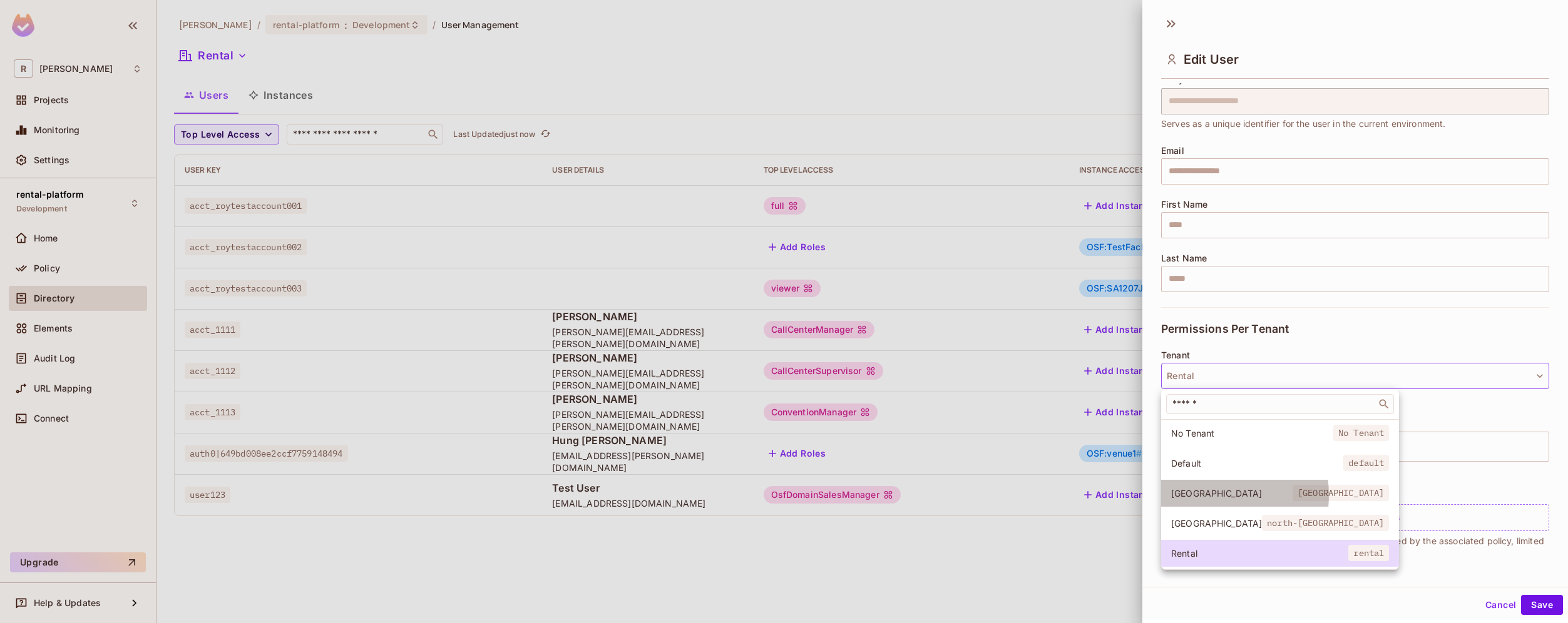
click at [1200, 495] on span "[GEOGRAPHIC_DATA]" at bounding box center [1232, 493] width 122 height 12
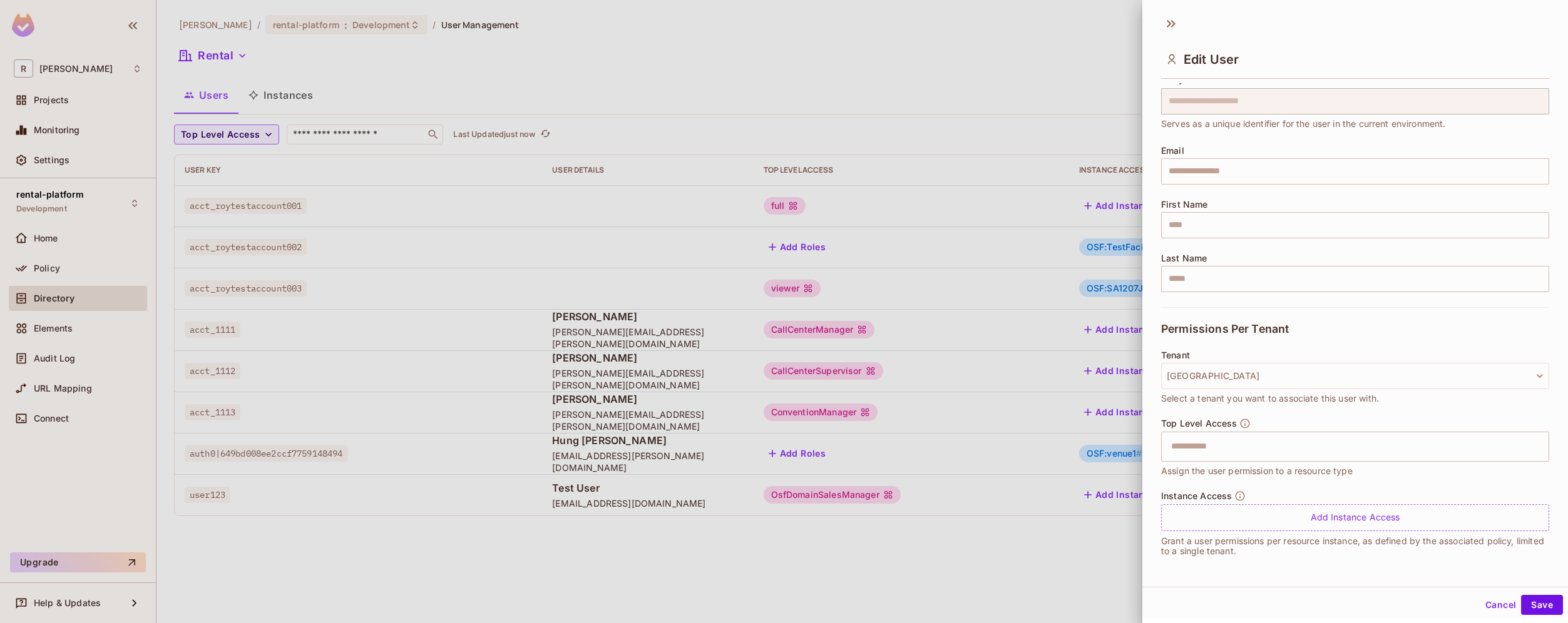
scroll to position [2, 0]
click at [1535, 609] on button "Save" at bounding box center [1542, 603] width 42 height 20
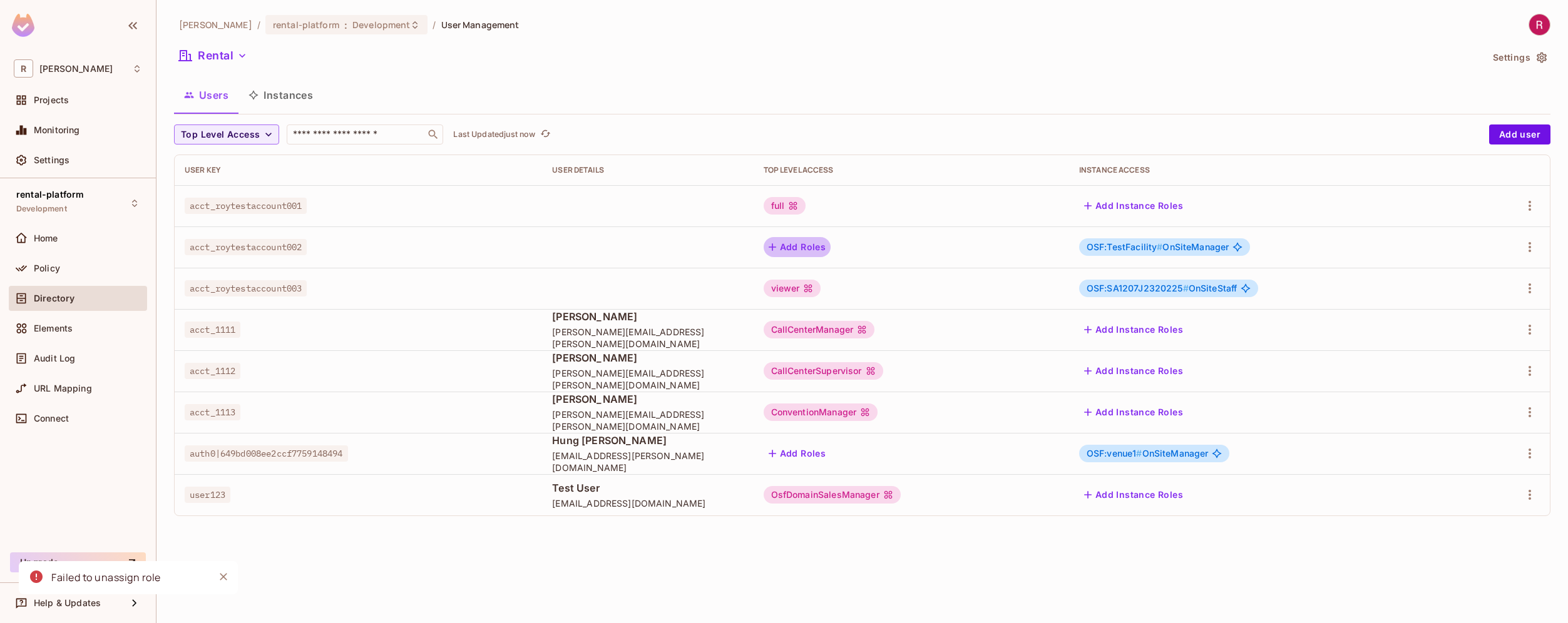
click at [832, 249] on button "Add Roles" at bounding box center [797, 247] width 67 height 20
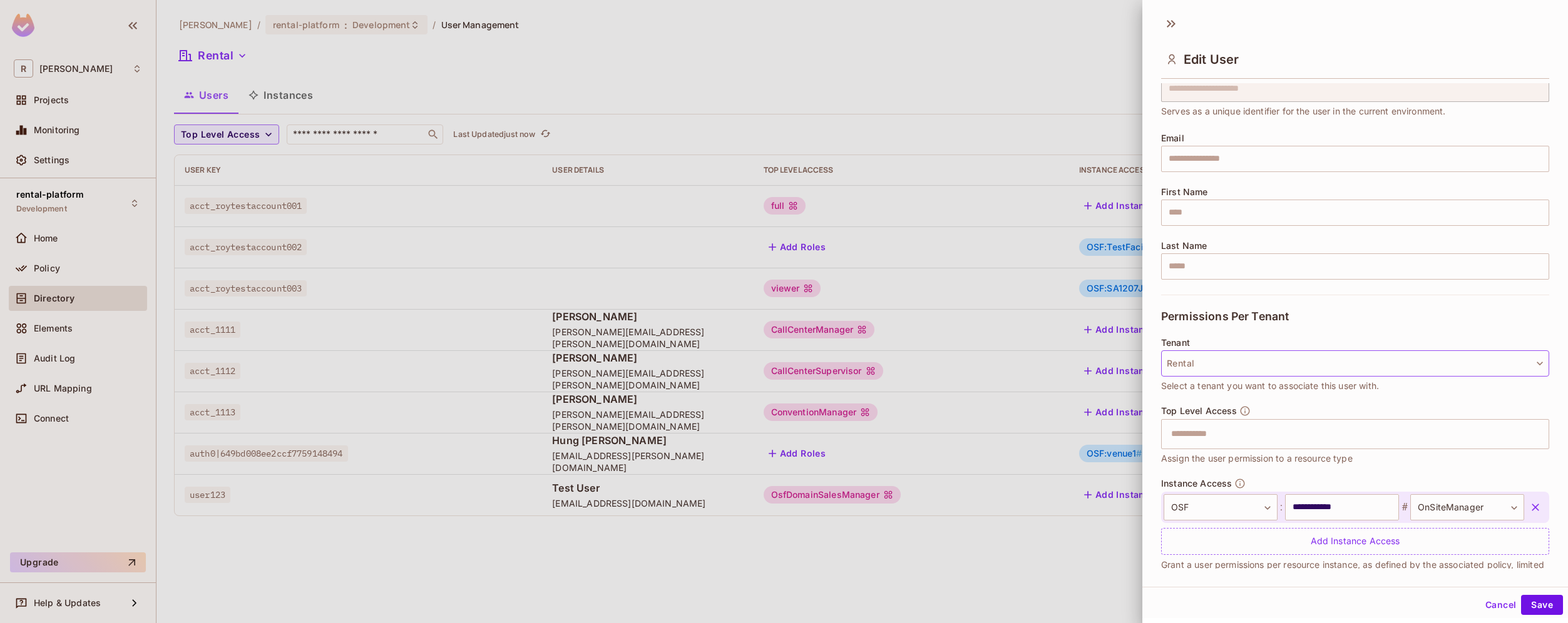
scroll to position [79, 0]
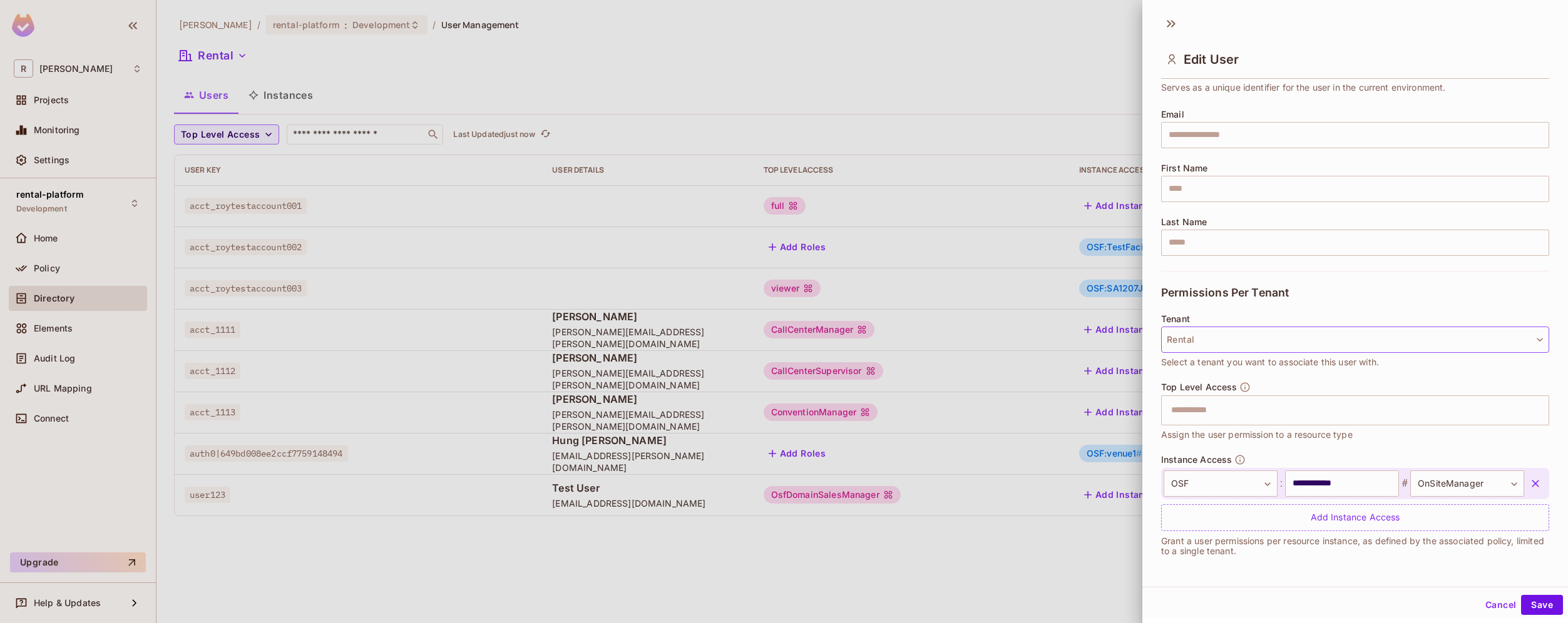
click at [1234, 339] on button "Rental" at bounding box center [1355, 340] width 389 height 27
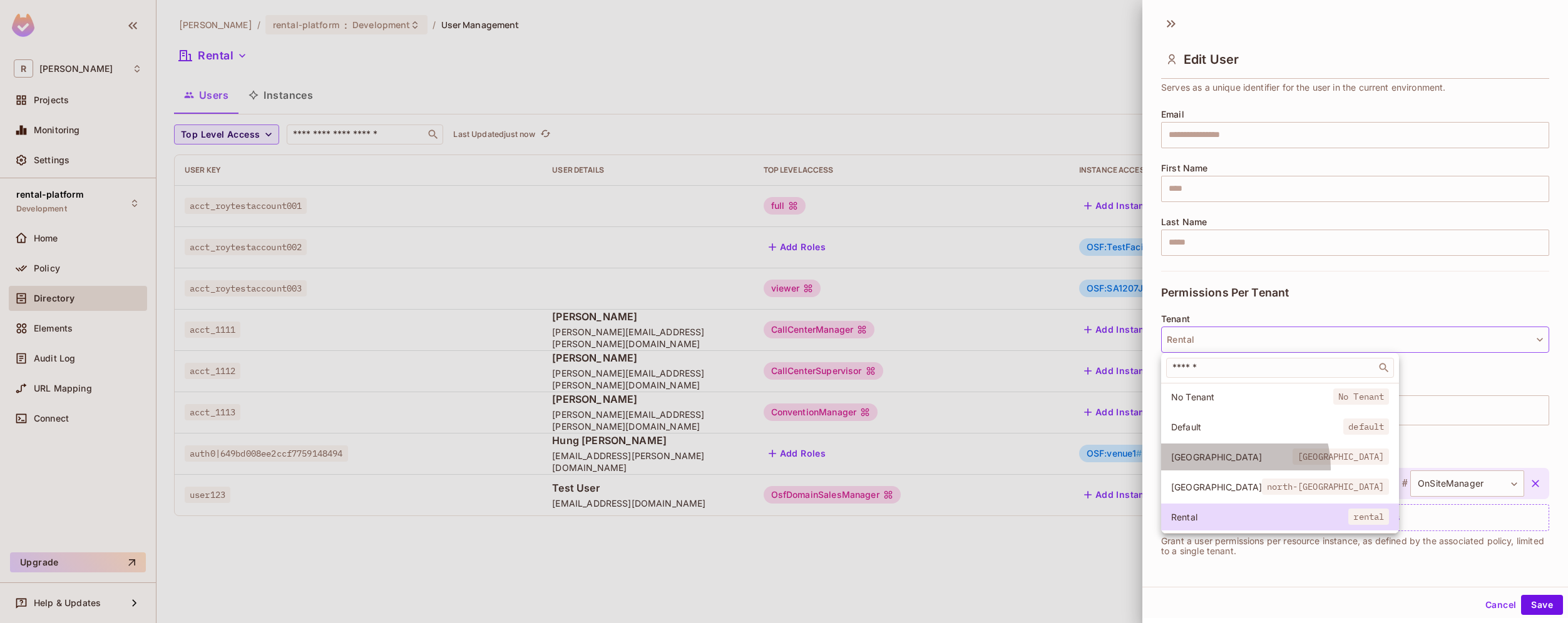
click at [1227, 467] on li "[GEOGRAPHIC_DATA] [GEOGRAPHIC_DATA]" at bounding box center [1280, 457] width 238 height 27
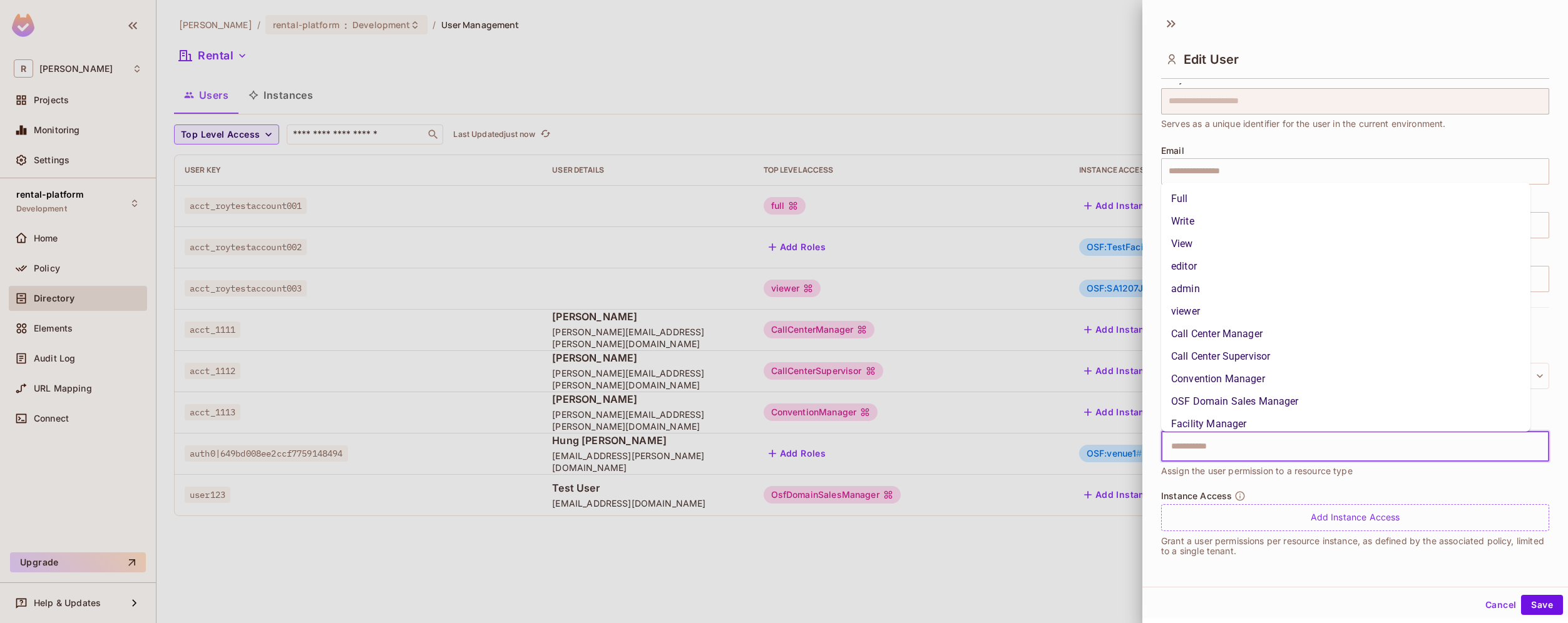
click at [1245, 441] on input "text" at bounding box center [1344, 446] width 361 height 25
click at [1210, 193] on li "Full" at bounding box center [1345, 190] width 370 height 23
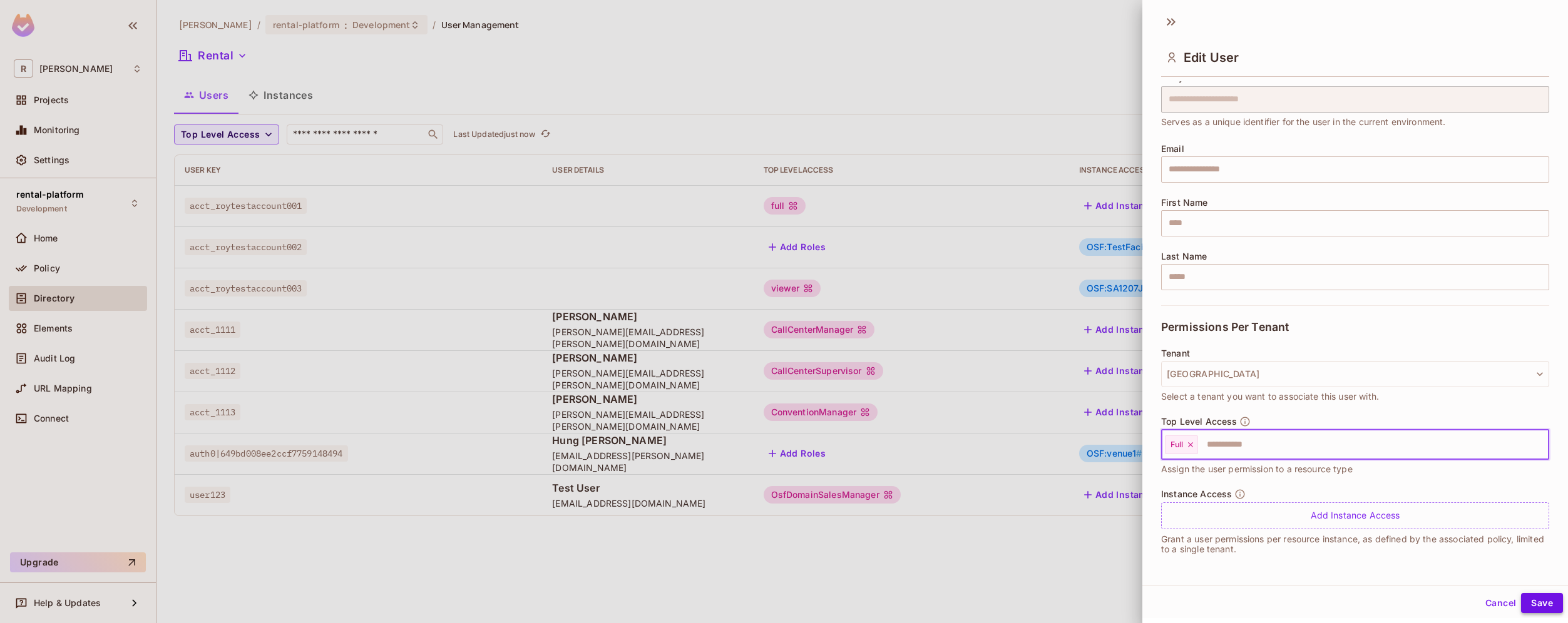
click at [1526, 603] on button "Save" at bounding box center [1542, 603] width 42 height 20
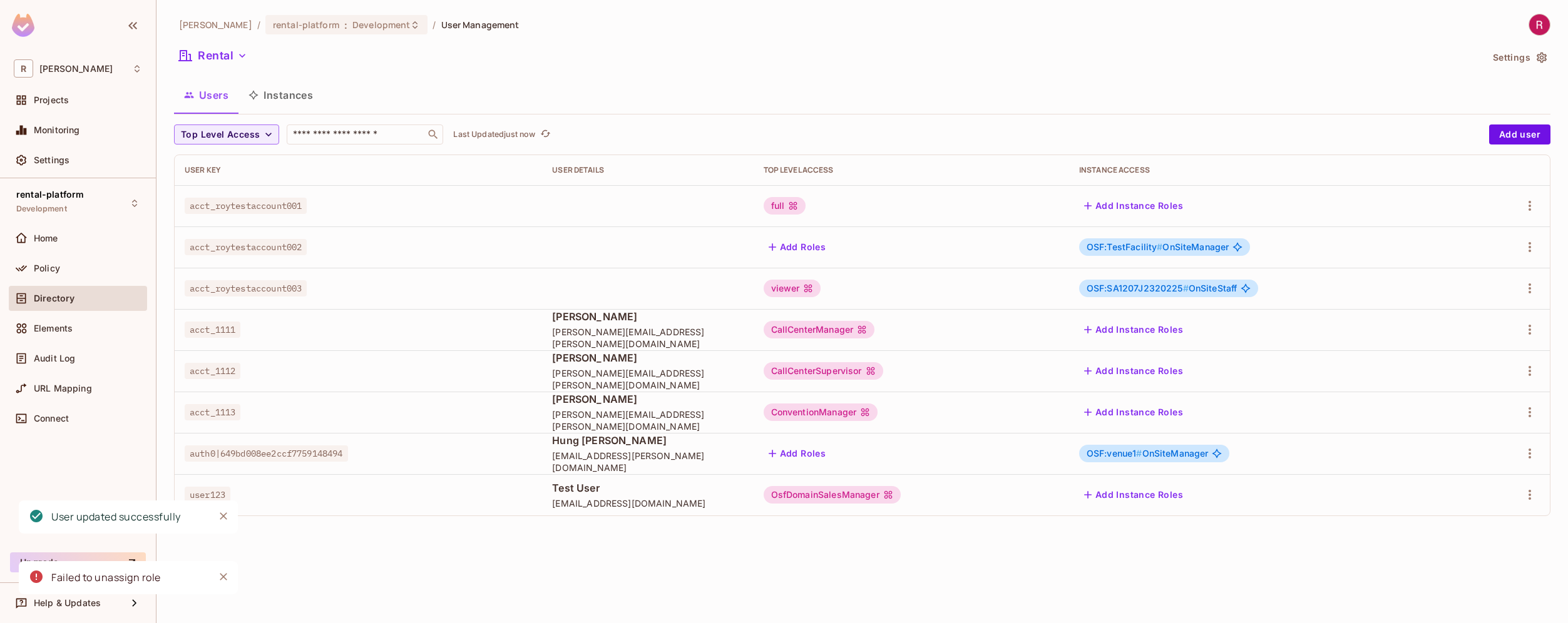
click at [1004, 289] on div "viewer" at bounding box center [911, 288] width 295 height 18
click at [1527, 291] on icon "button" at bounding box center [1529, 288] width 15 height 15
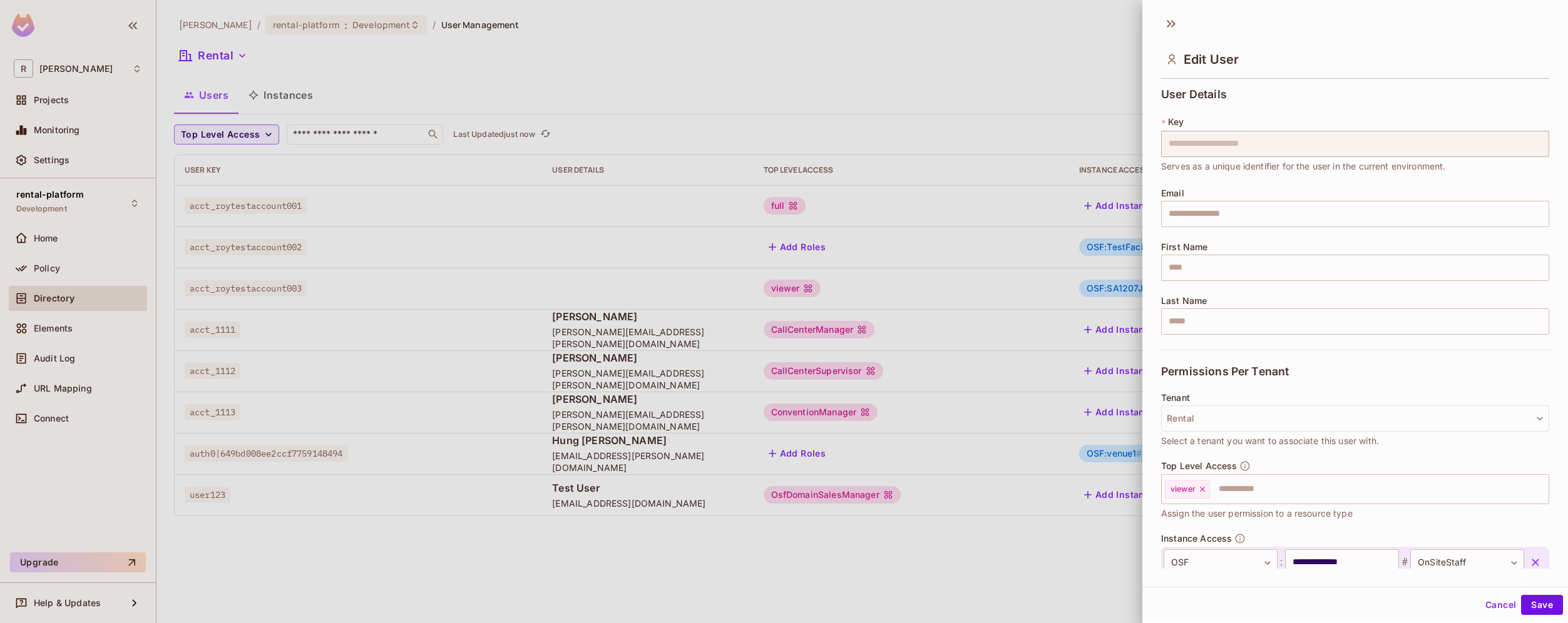
scroll to position [79, 0]
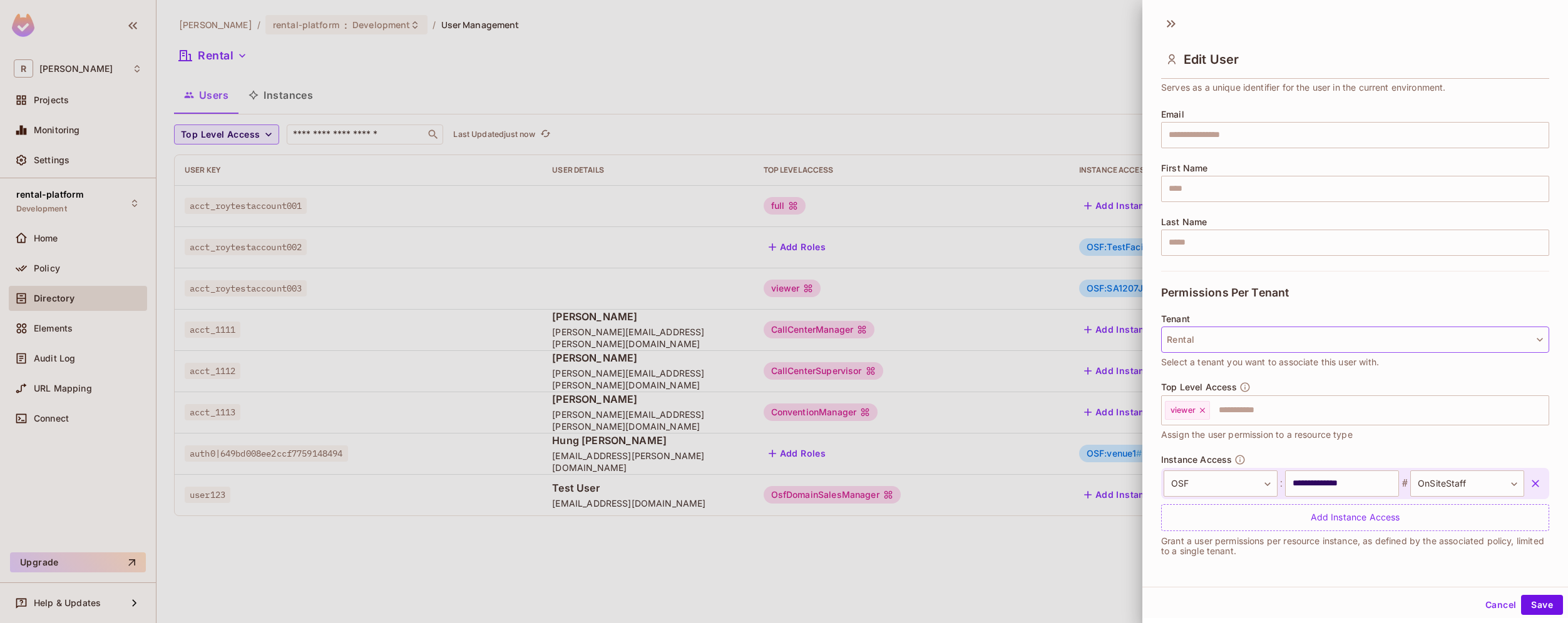
click at [1229, 347] on button "Rental" at bounding box center [1355, 340] width 389 height 27
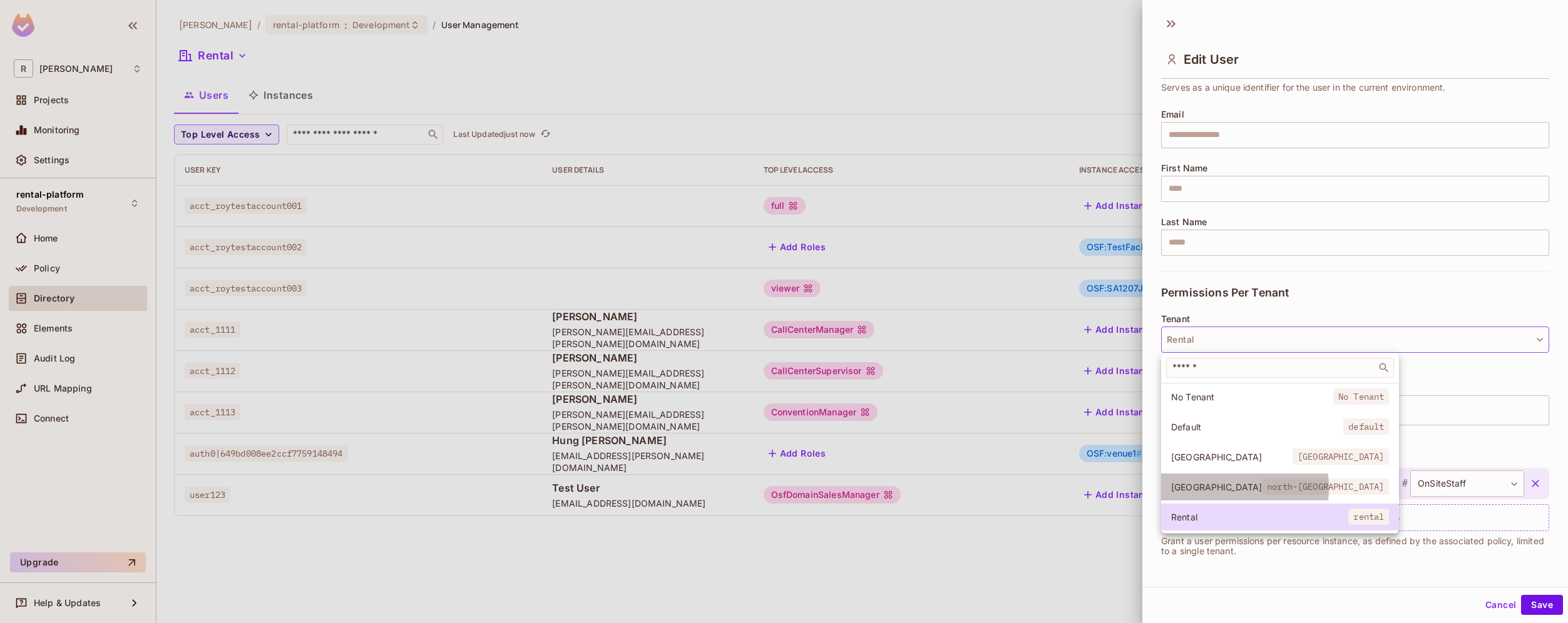
click at [1211, 488] on span "[GEOGRAPHIC_DATA]" at bounding box center [1217, 487] width 91 height 12
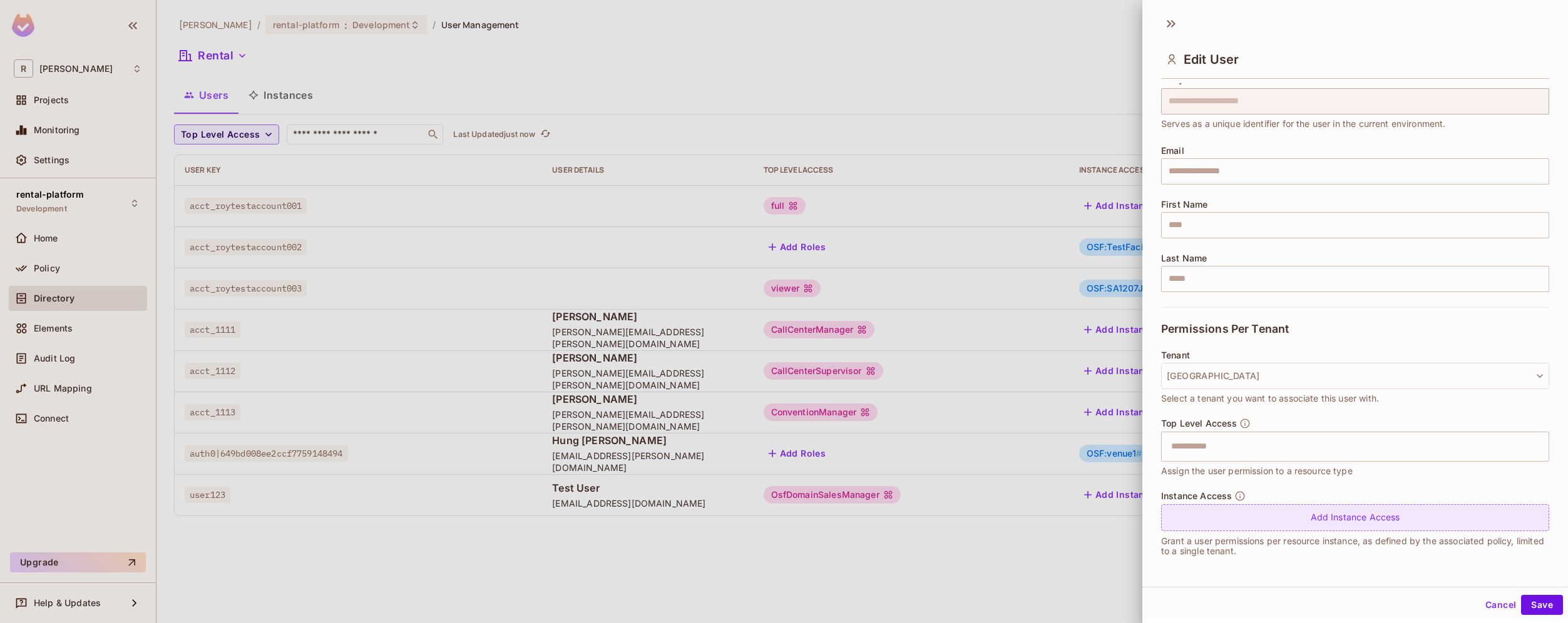
scroll to position [2, 0]
click at [1280, 452] on input "text" at bounding box center [1344, 444] width 361 height 25
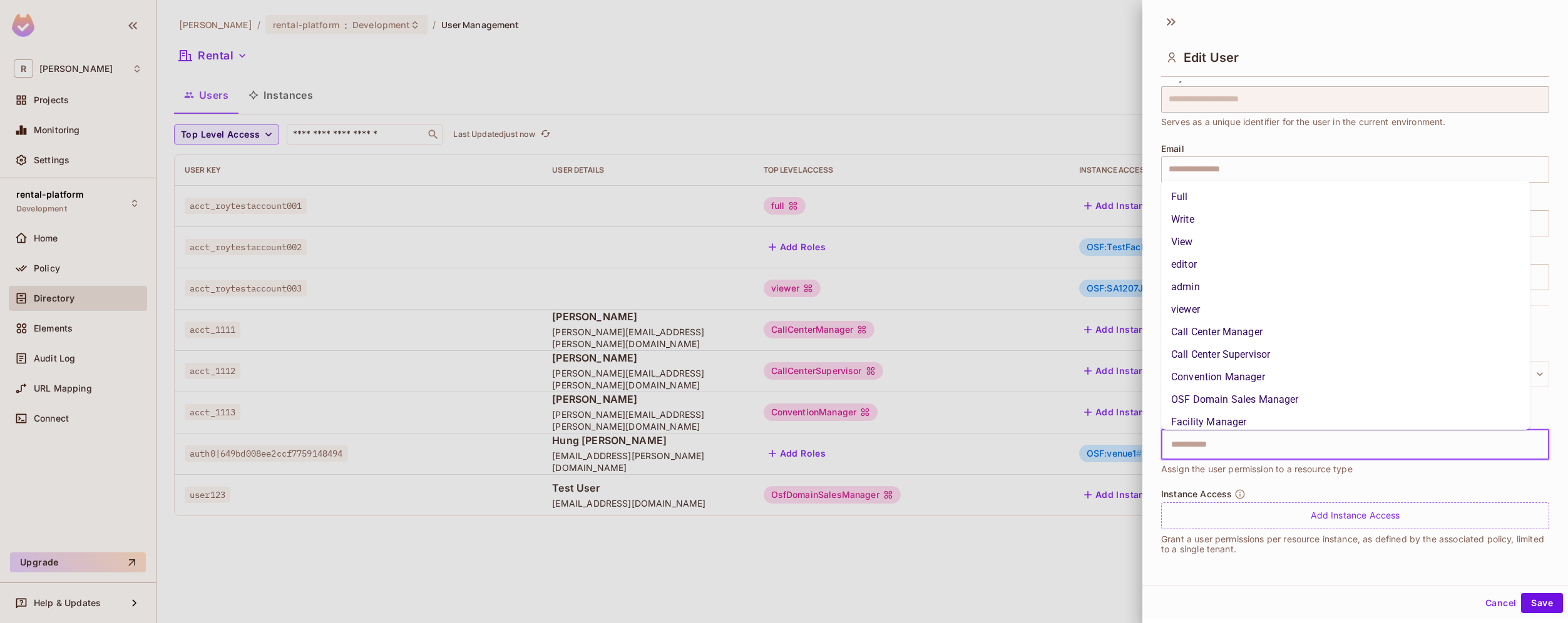
click at [1239, 301] on li "viewer" at bounding box center [1345, 309] width 370 height 23
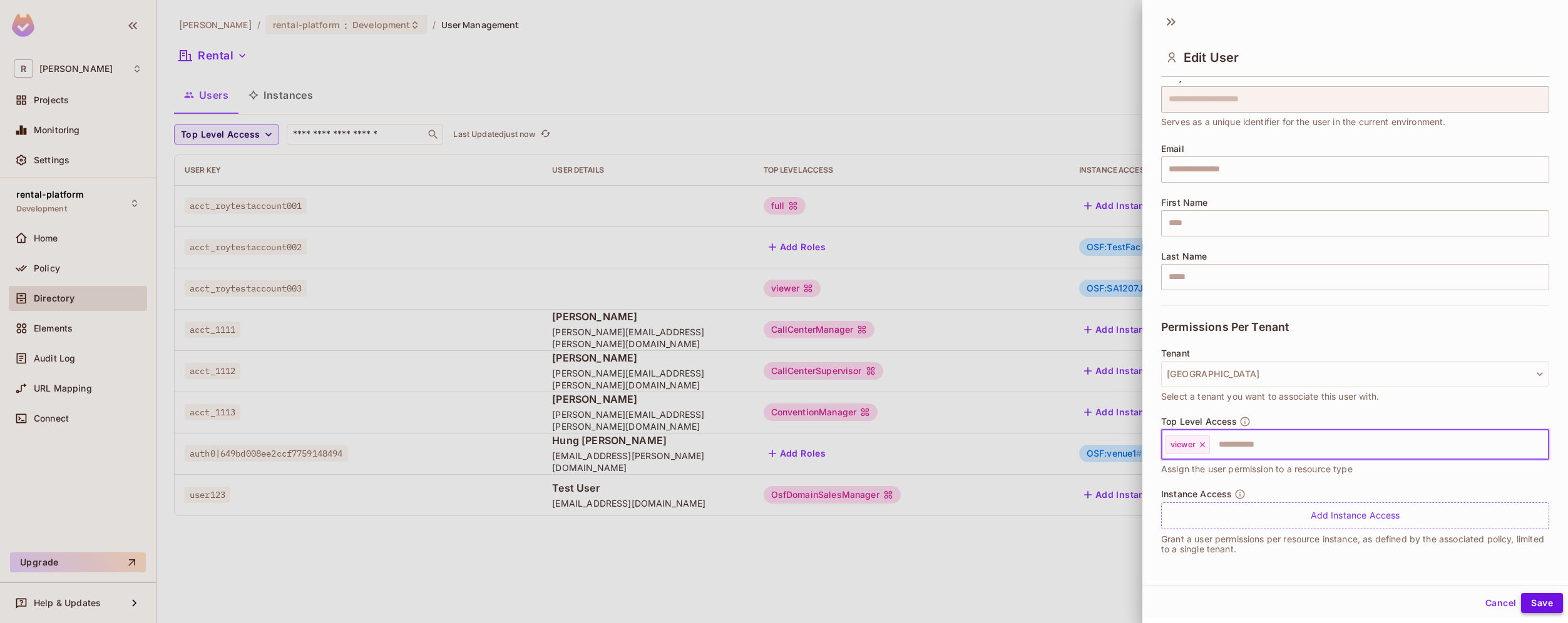
click at [1521, 602] on button "Save" at bounding box center [1542, 603] width 42 height 20
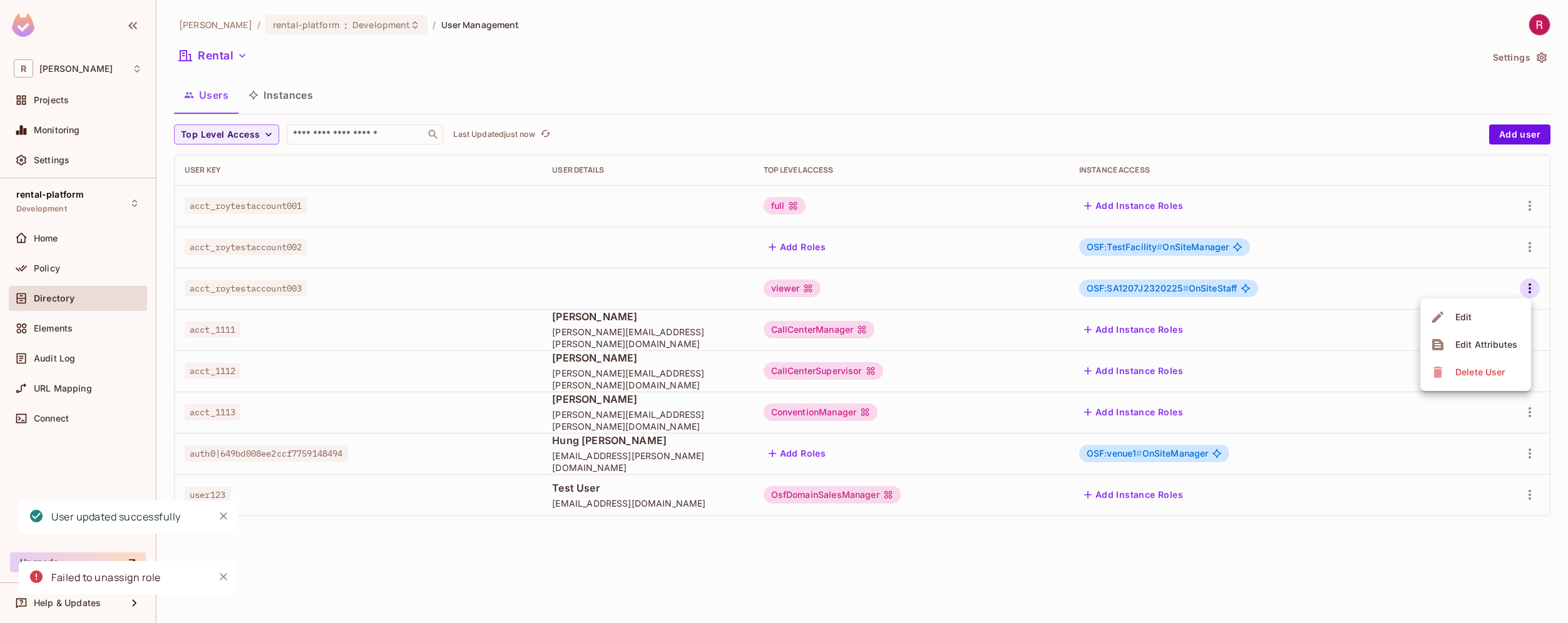
click at [448, 532] on div at bounding box center [784, 311] width 1568 height 623
click at [311, 563] on div "[PERSON_NAME]-poc / rental-platform : Development / User Management Rental Sett…" at bounding box center [862, 311] width 1411 height 623
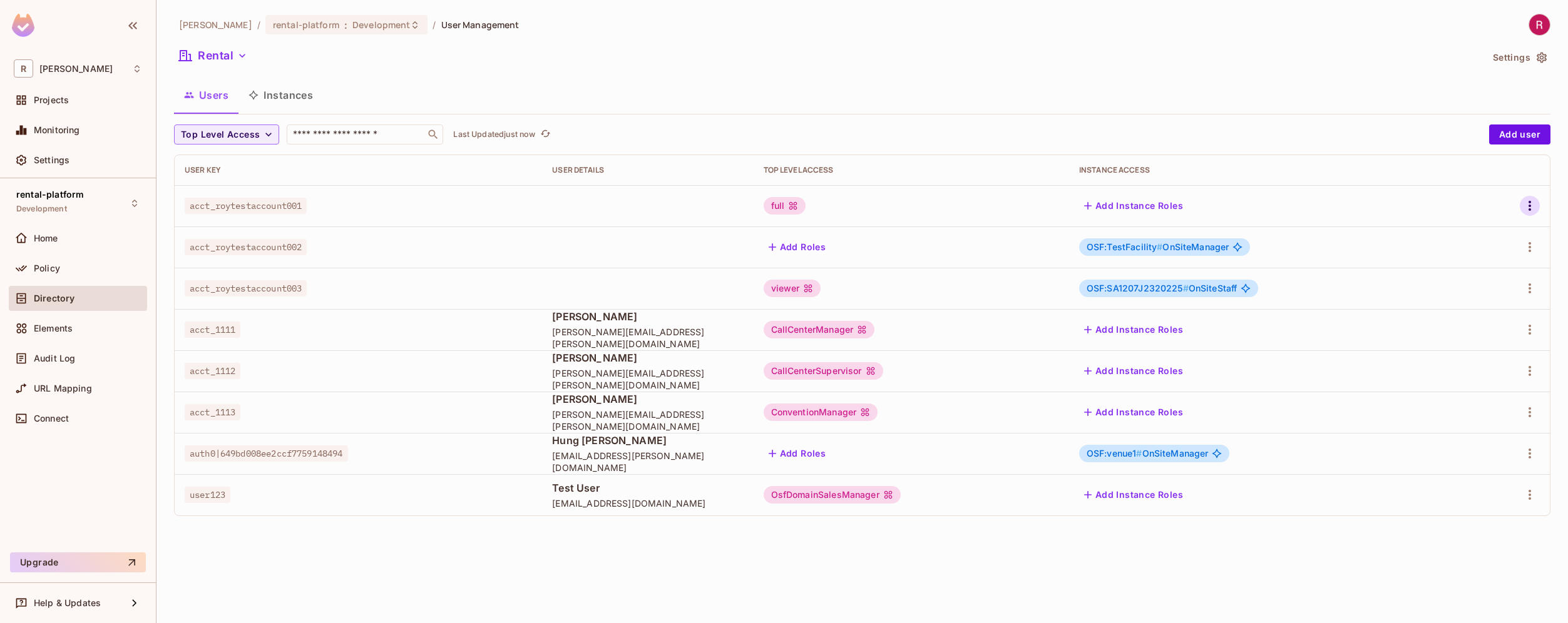
click at [1533, 208] on icon "button" at bounding box center [1529, 205] width 15 height 15
click at [403, 76] on div at bounding box center [784, 311] width 1568 height 623
click at [234, 52] on button "Rental" at bounding box center [213, 55] width 78 height 20
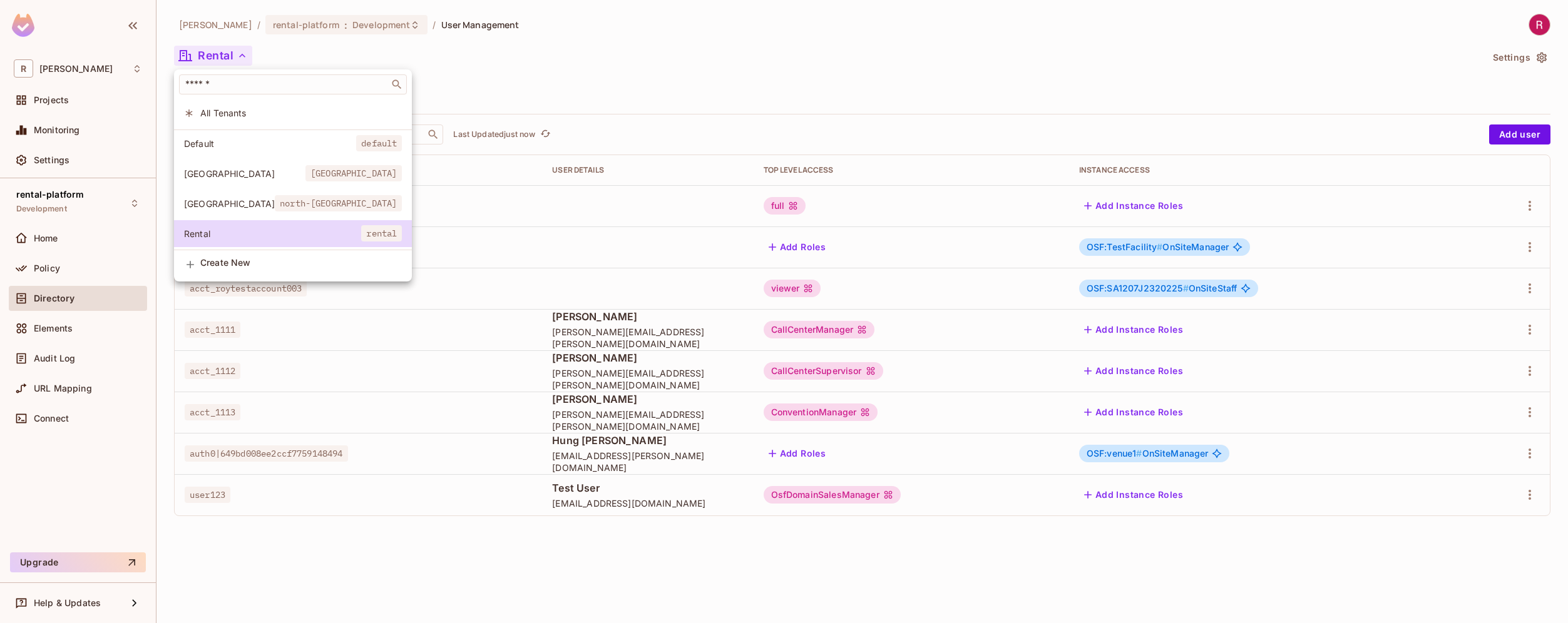
click at [212, 211] on li "[GEOGRAPHIC_DATA] north-[GEOGRAPHIC_DATA]" at bounding box center [293, 203] width 238 height 27
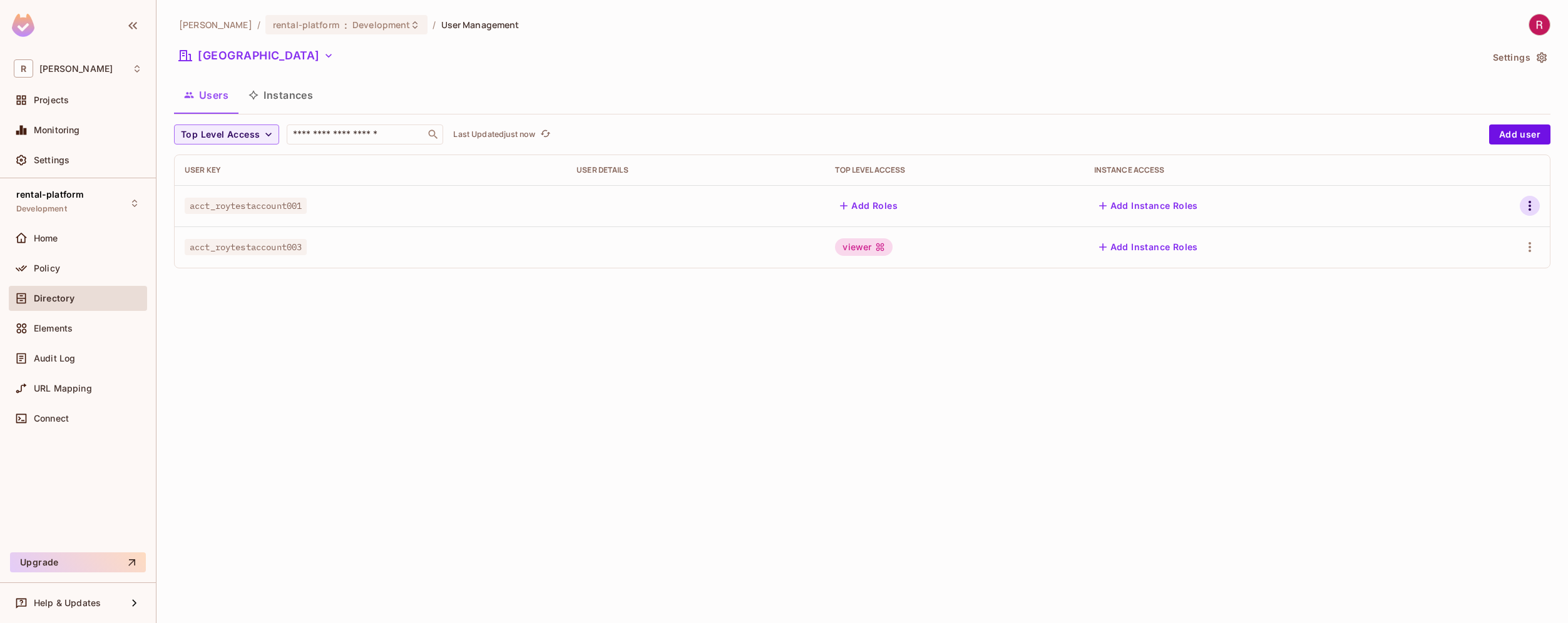
click at [1529, 208] on icon "button" at bounding box center [1529, 205] width 15 height 15
click at [1476, 237] on li "Edit" at bounding box center [1476, 235] width 111 height 28
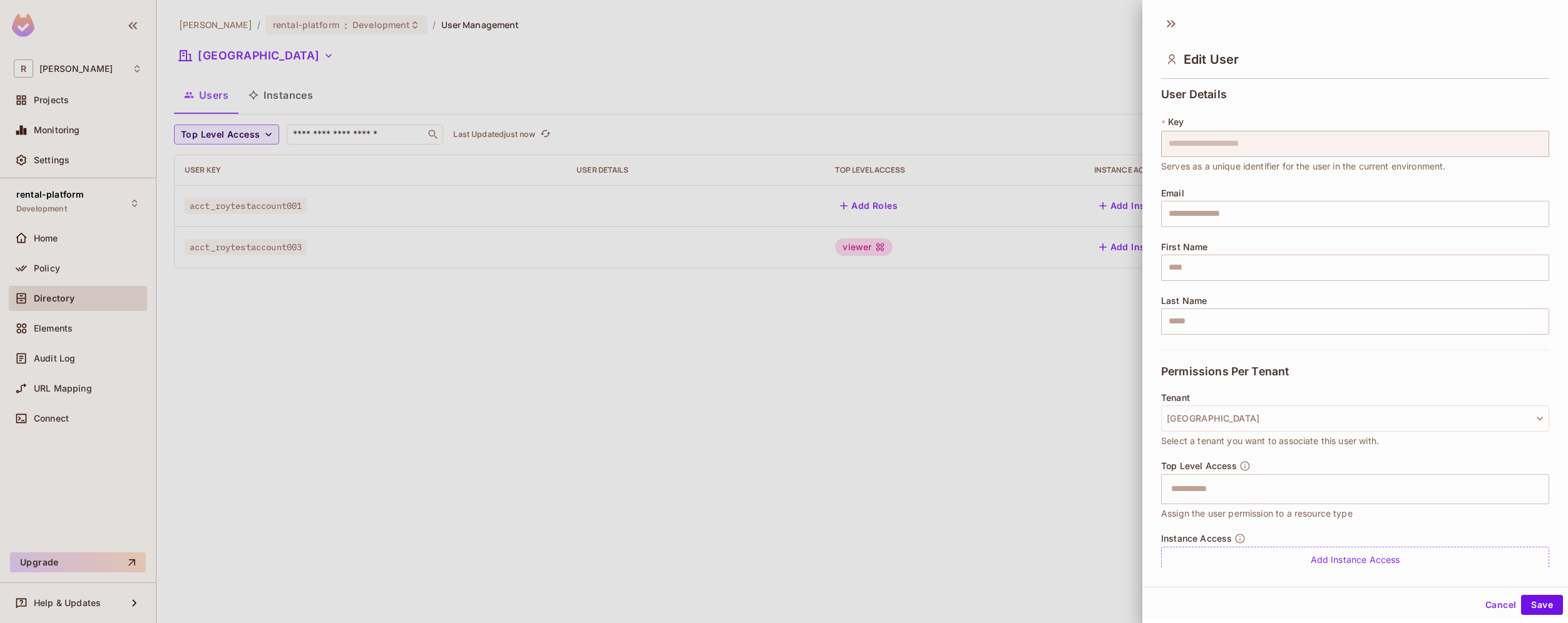
scroll to position [43, 0]
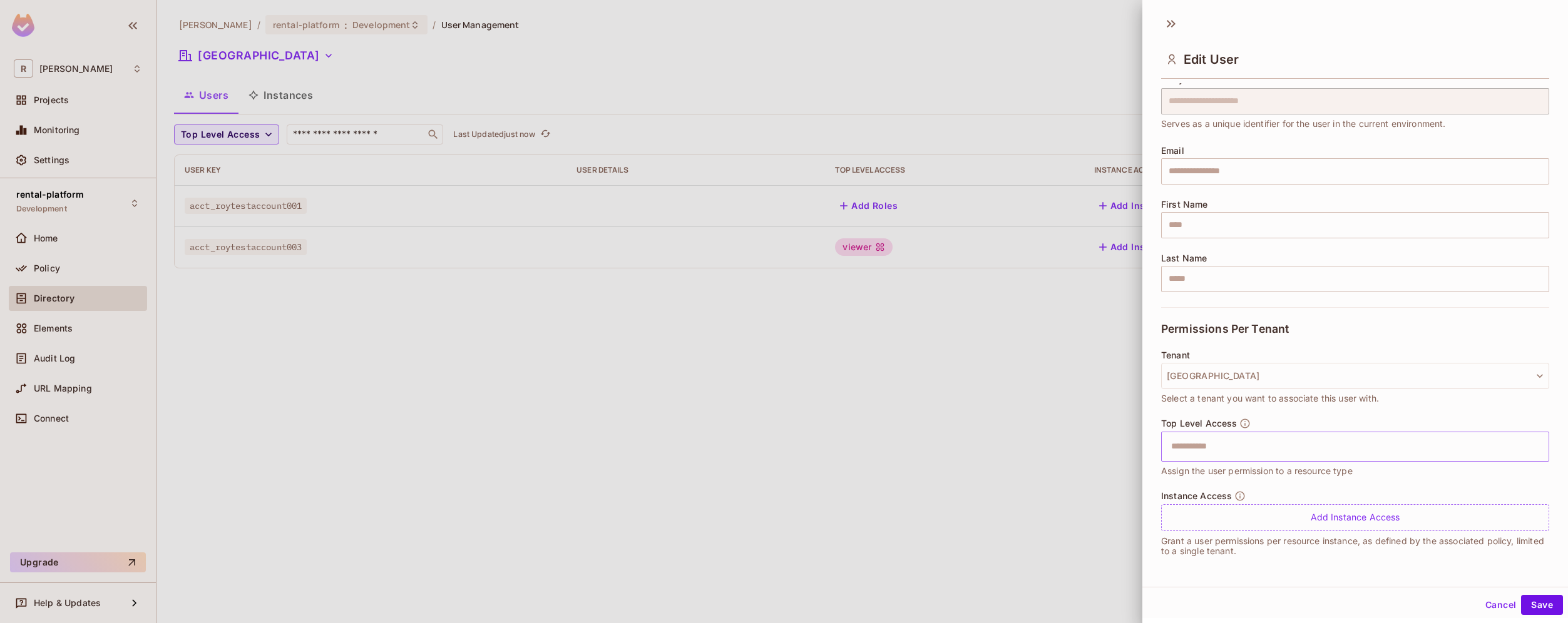
click at [1254, 442] on input "text" at bounding box center [1344, 446] width 361 height 25
click at [1210, 517] on div "Add Instance Access" at bounding box center [1355, 517] width 389 height 27
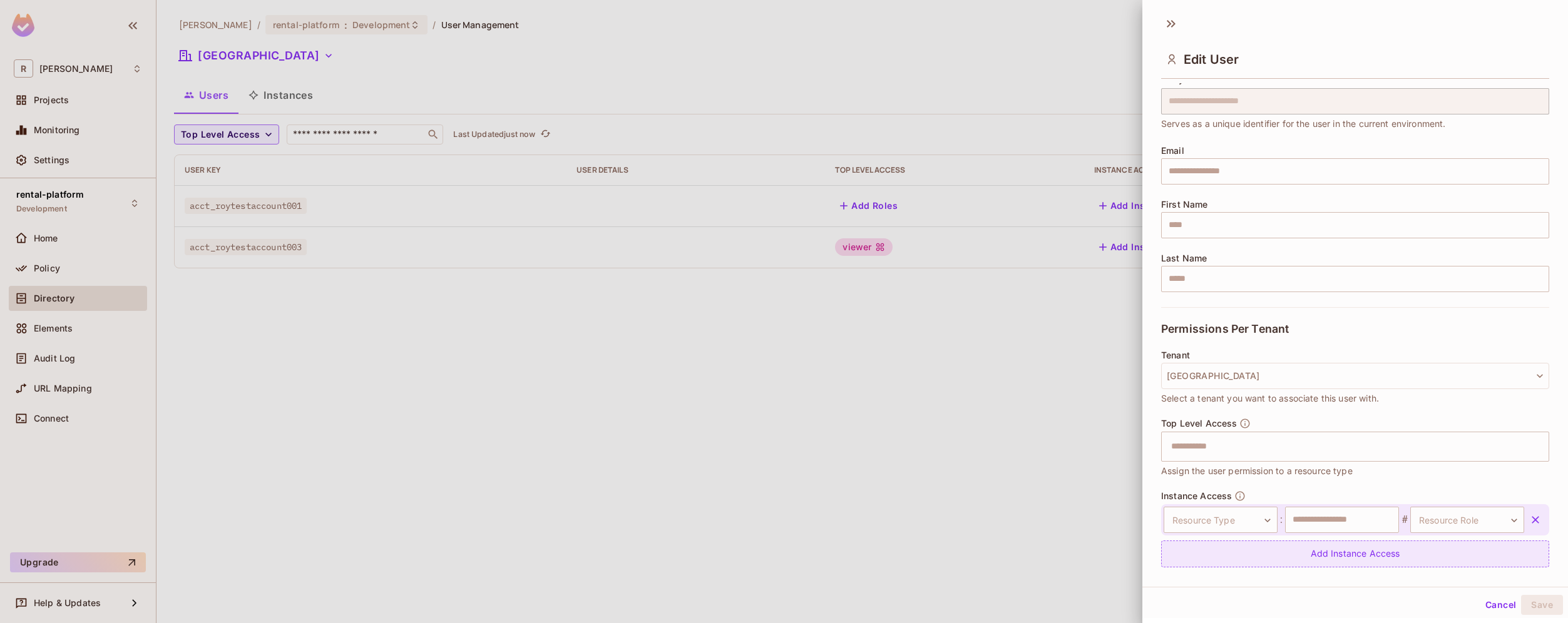
scroll to position [79, 0]
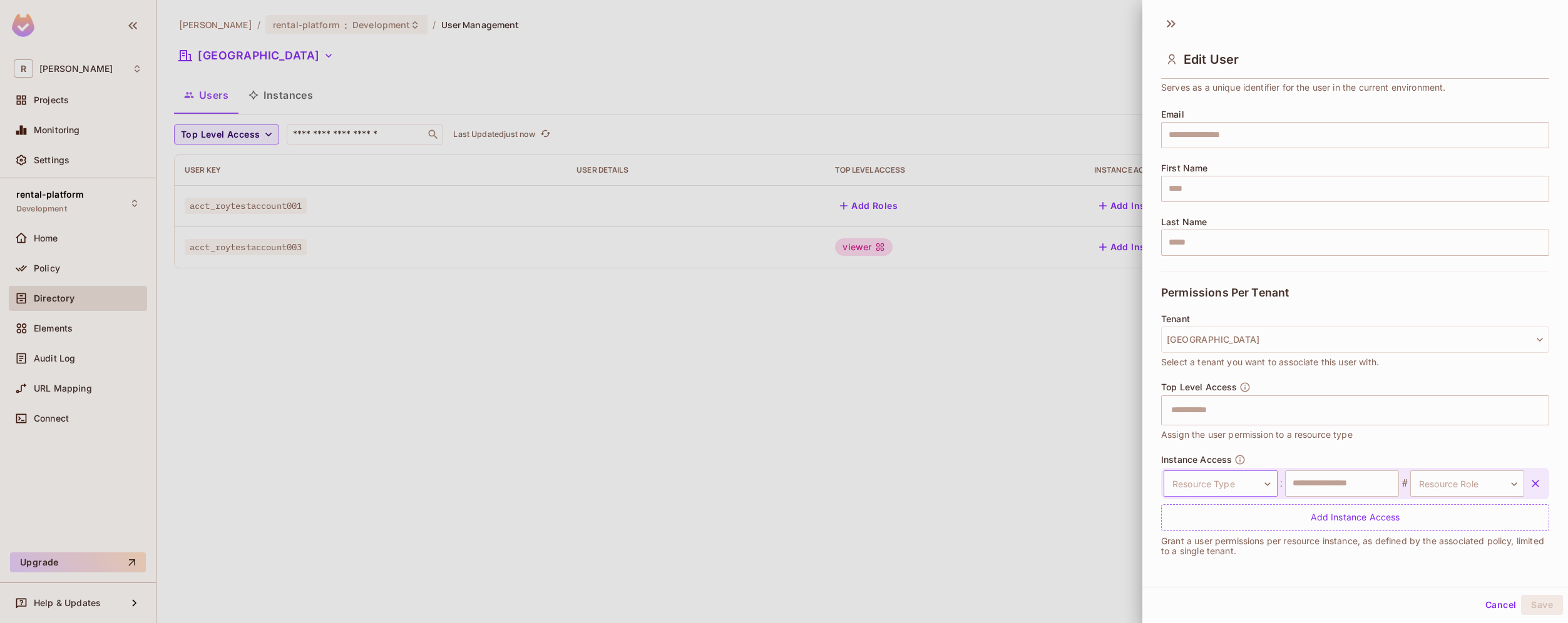
click at [1234, 489] on body "**********" at bounding box center [784, 311] width 1568 height 623
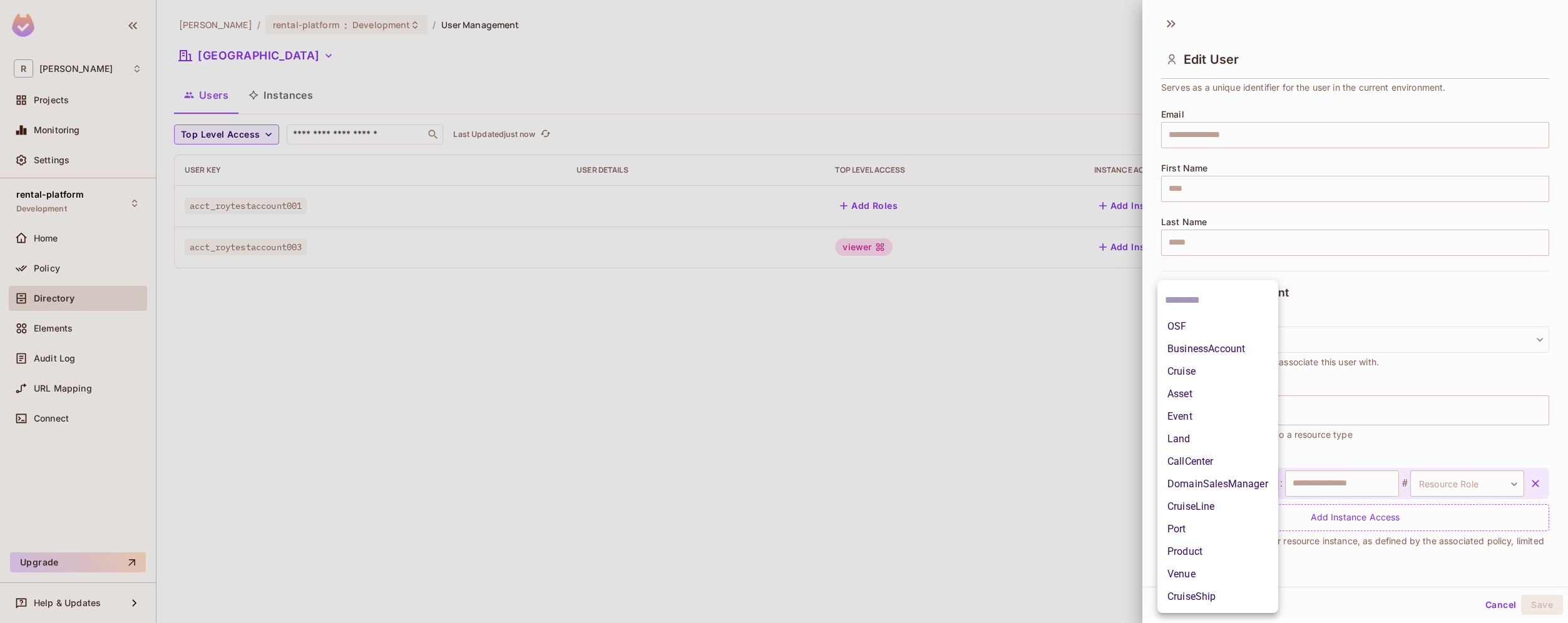
click at [1208, 326] on li "OSF" at bounding box center [1218, 326] width 121 height 23
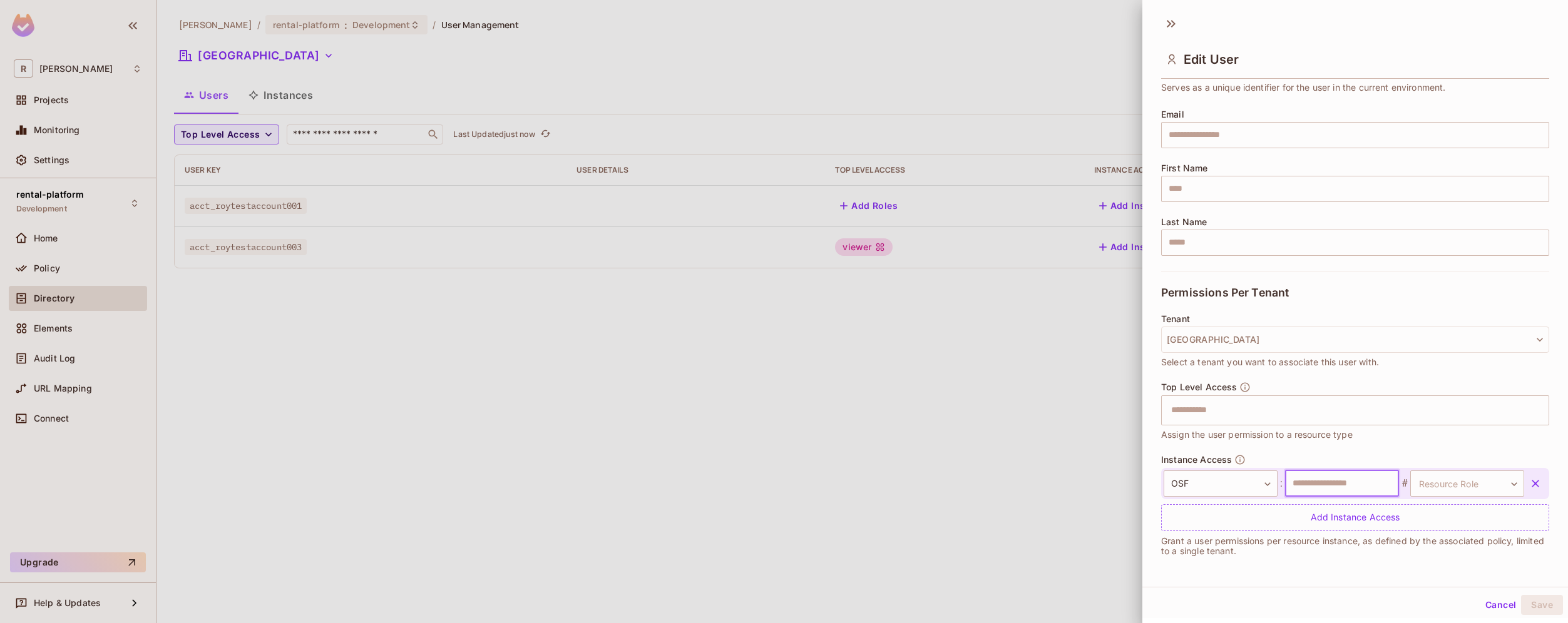
click at [1366, 494] on input "text" at bounding box center [1342, 483] width 114 height 27
click at [1357, 482] on input "text" at bounding box center [1342, 483] width 114 height 27
click at [1423, 482] on body "**********" at bounding box center [784, 311] width 1568 height 623
click at [1457, 576] on li "DomainSalesManager" at bounding box center [1452, 573] width 121 height 23
type input "**********"
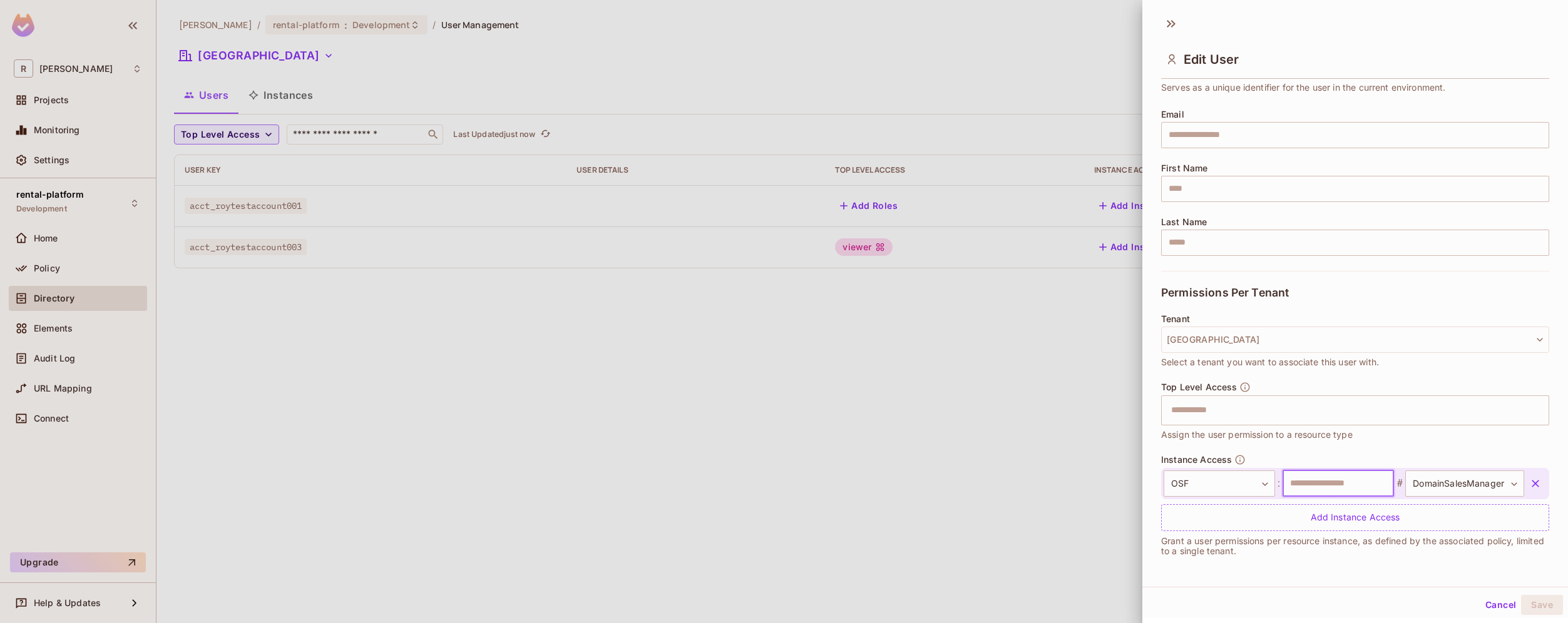
click at [1341, 481] on input "text" at bounding box center [1338, 483] width 111 height 27
click at [1326, 479] on input "text" at bounding box center [1338, 483] width 111 height 27
click at [1310, 484] on input "*" at bounding box center [1338, 483] width 111 height 27
type input "******"
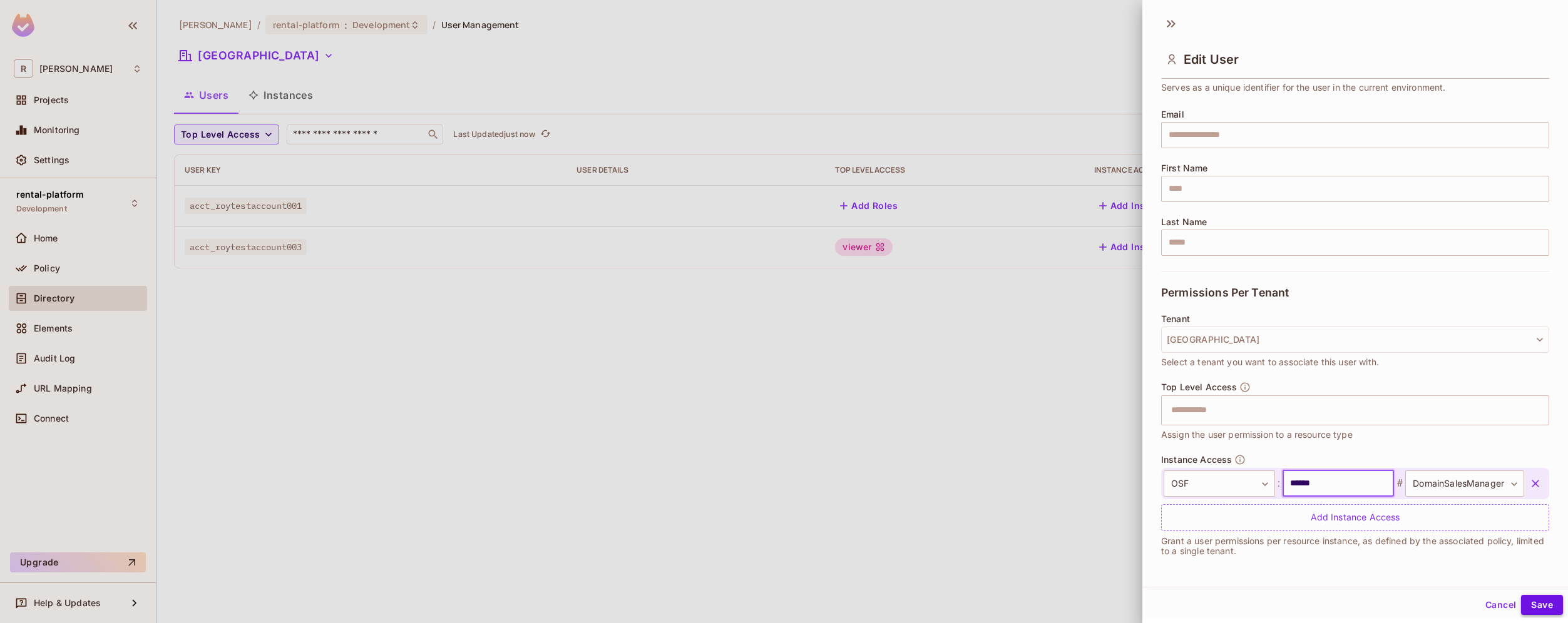
click at [1541, 604] on button "Save" at bounding box center [1542, 605] width 42 height 20
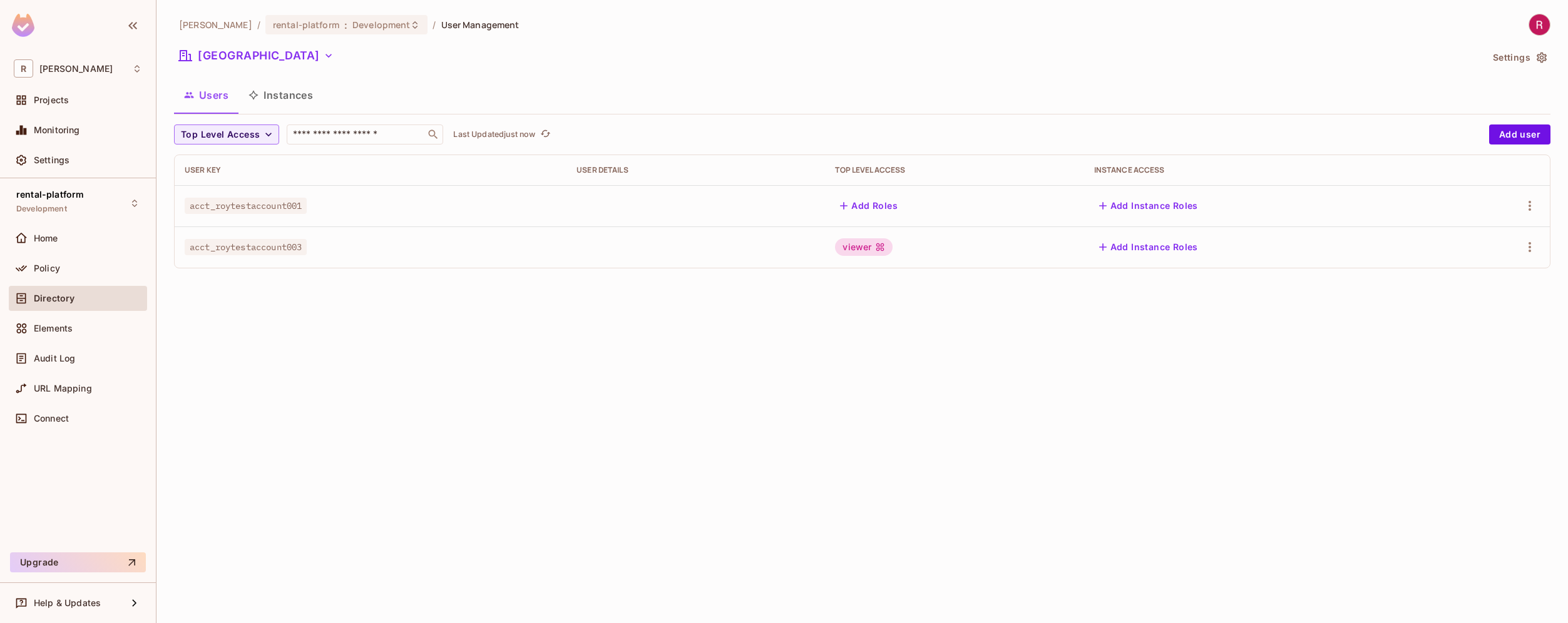
click at [1193, 367] on div "[PERSON_NAME]-poc / rental-platform : Development / User Management [GEOGRAPHIC…" at bounding box center [862, 311] width 1411 height 623
click at [286, 91] on button "Instances" at bounding box center [280, 95] width 84 height 32
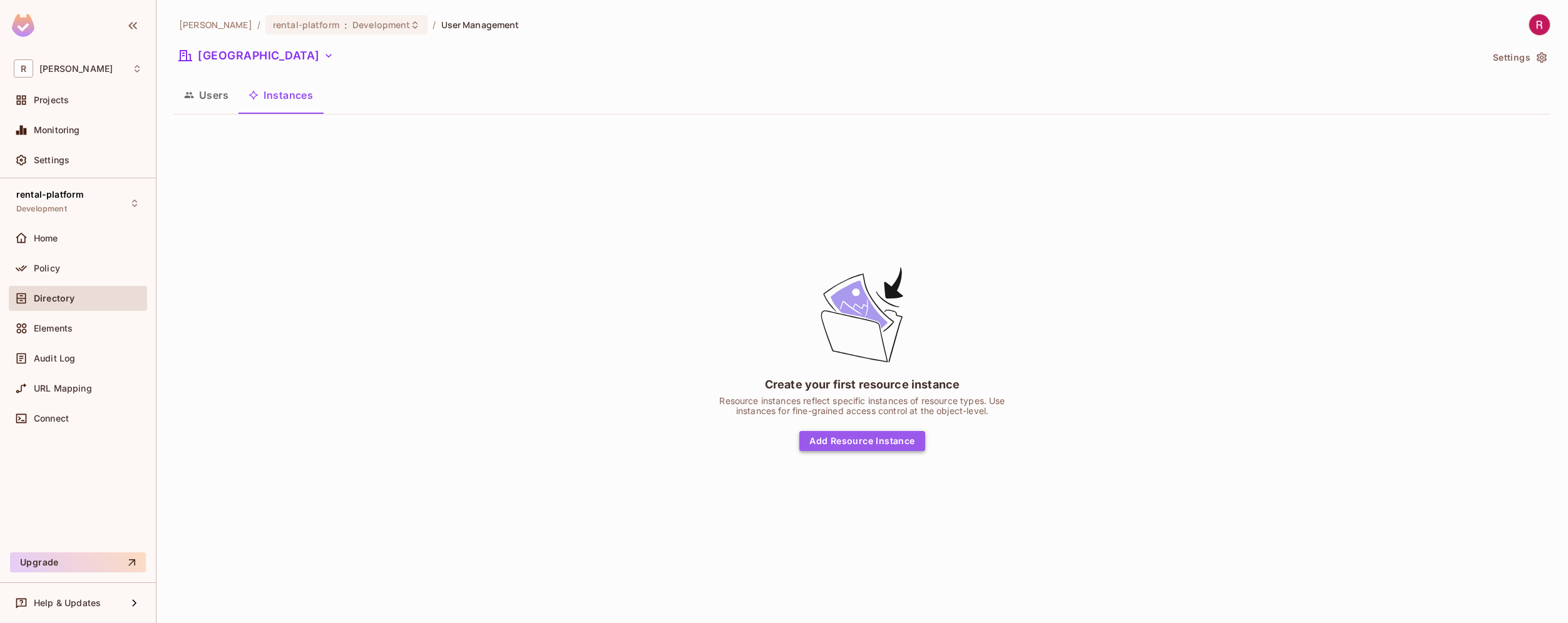
click at [874, 445] on button "Add Resource Instance" at bounding box center [861, 441] width 125 height 20
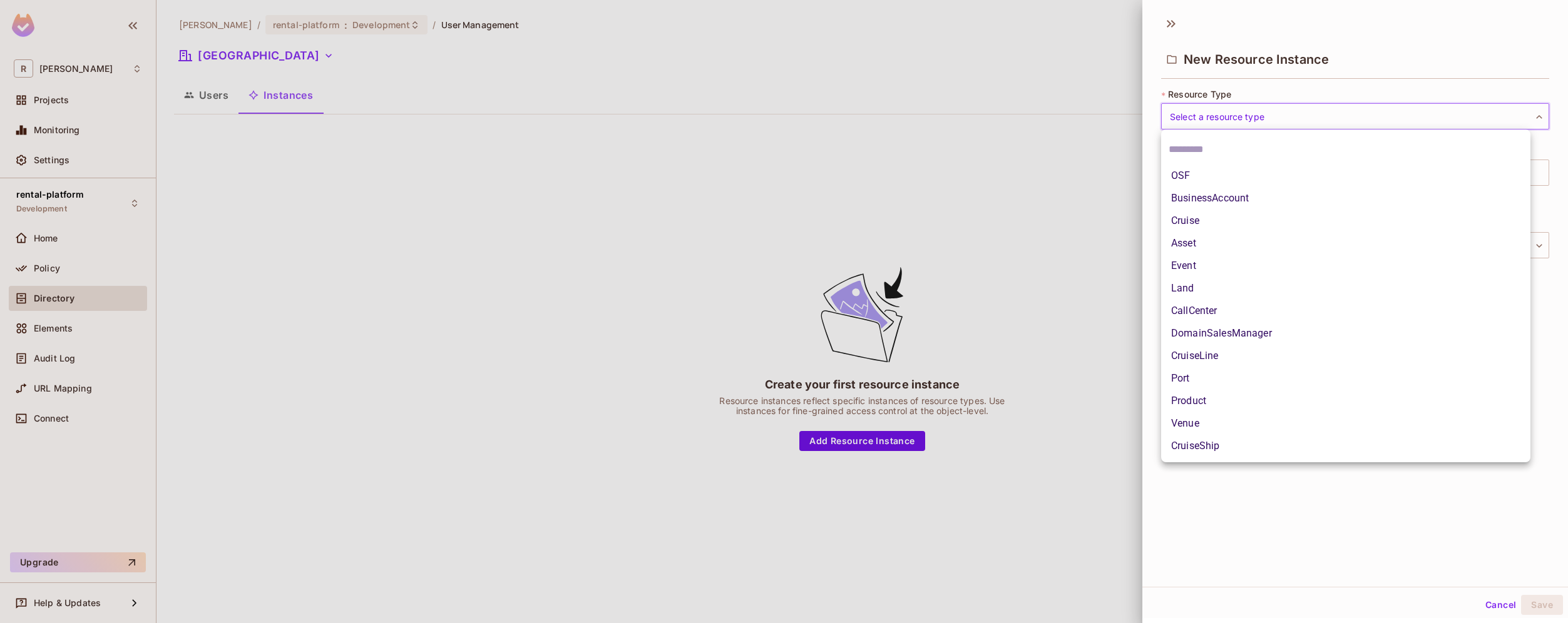
click at [1268, 112] on body "R [PERSON_NAME]-poc Projects Monitoring Settings rental-platform Development Ho…" at bounding box center [784, 311] width 1568 height 623
click at [1232, 175] on li "OSF" at bounding box center [1345, 175] width 370 height 23
type input "***"
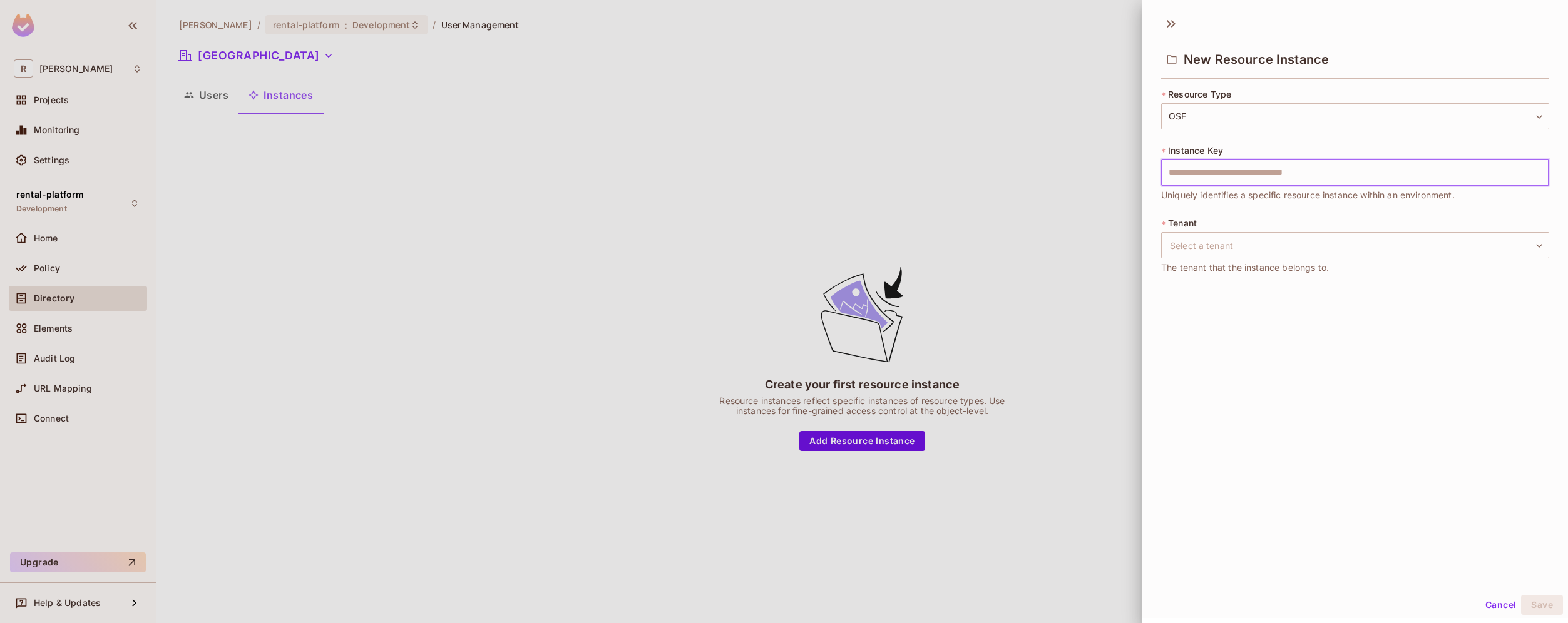
click at [1259, 175] on input "text" at bounding box center [1355, 172] width 389 height 27
type input "****"
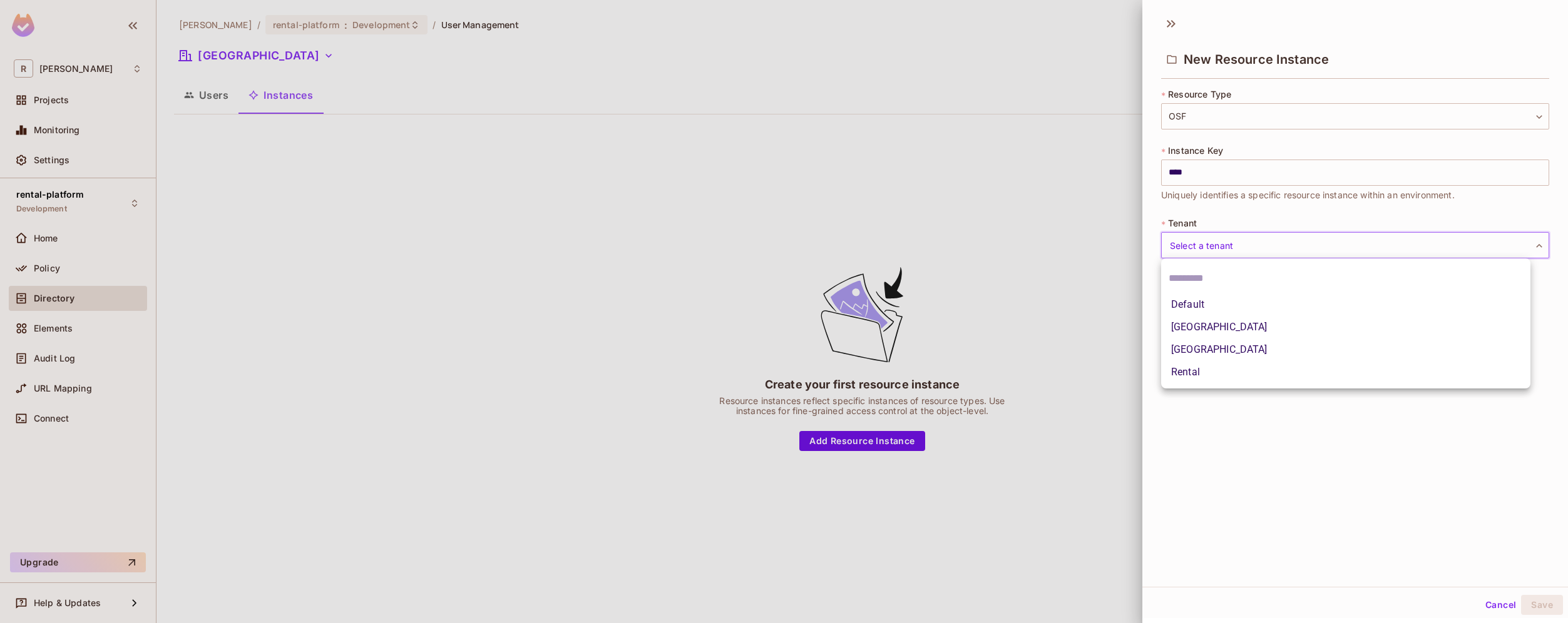
click at [1253, 242] on body "R [PERSON_NAME]-poc Projects Monitoring Settings rental-platform Development Ho…" at bounding box center [784, 311] width 1568 height 623
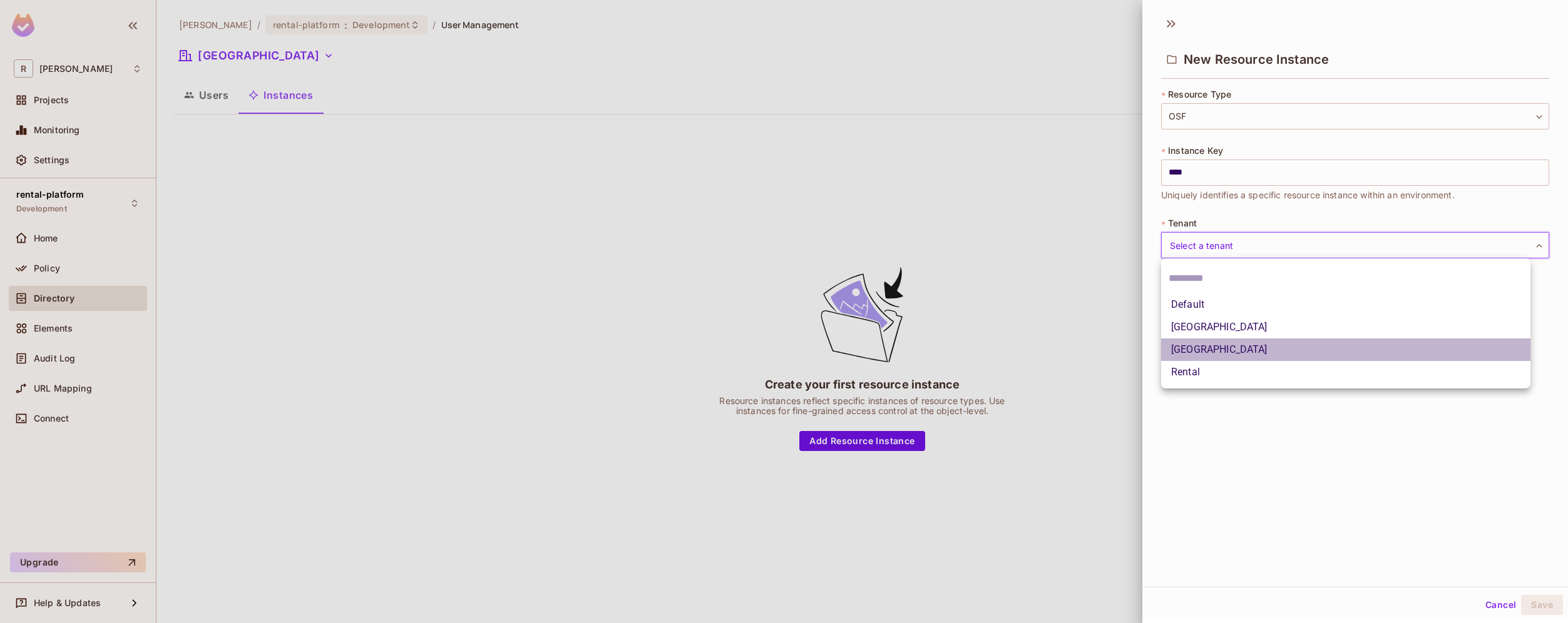
click at [1221, 347] on li "[GEOGRAPHIC_DATA]" at bounding box center [1345, 350] width 370 height 23
type input "**********"
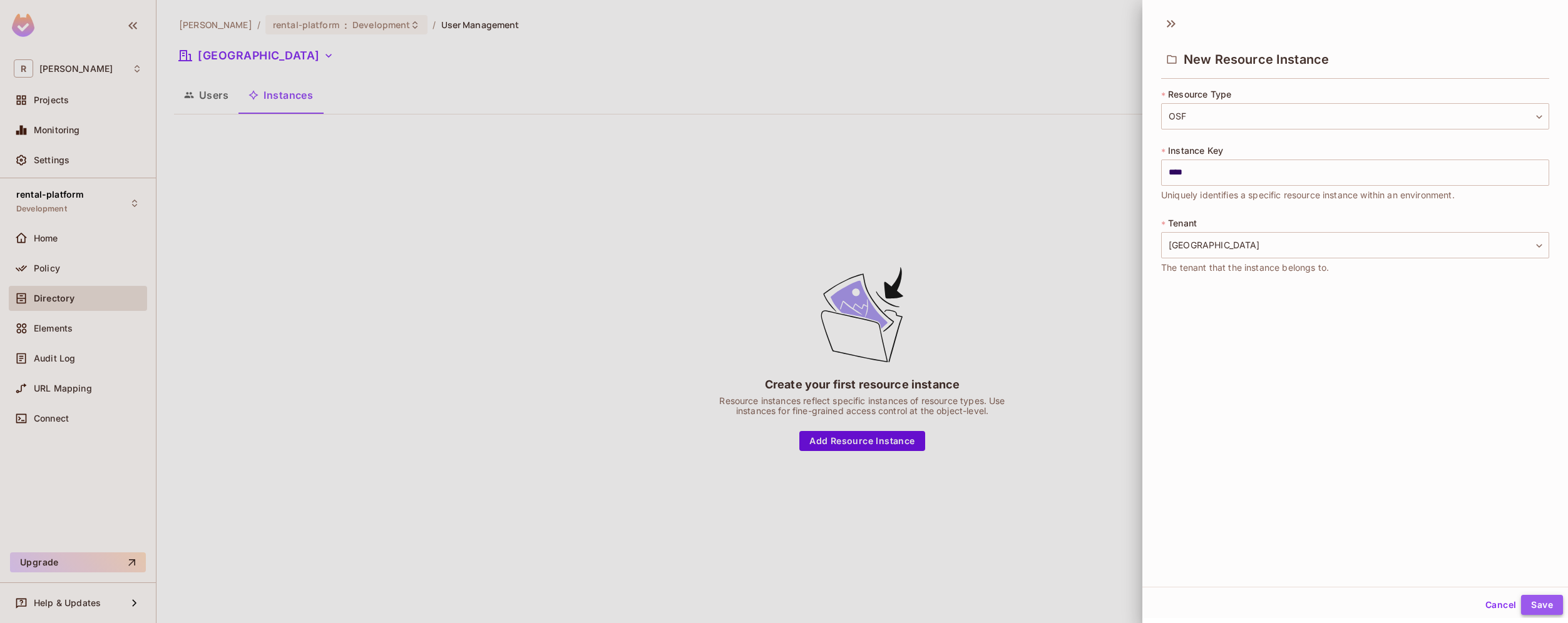
click at [1535, 614] on button "Save" at bounding box center [1542, 605] width 42 height 20
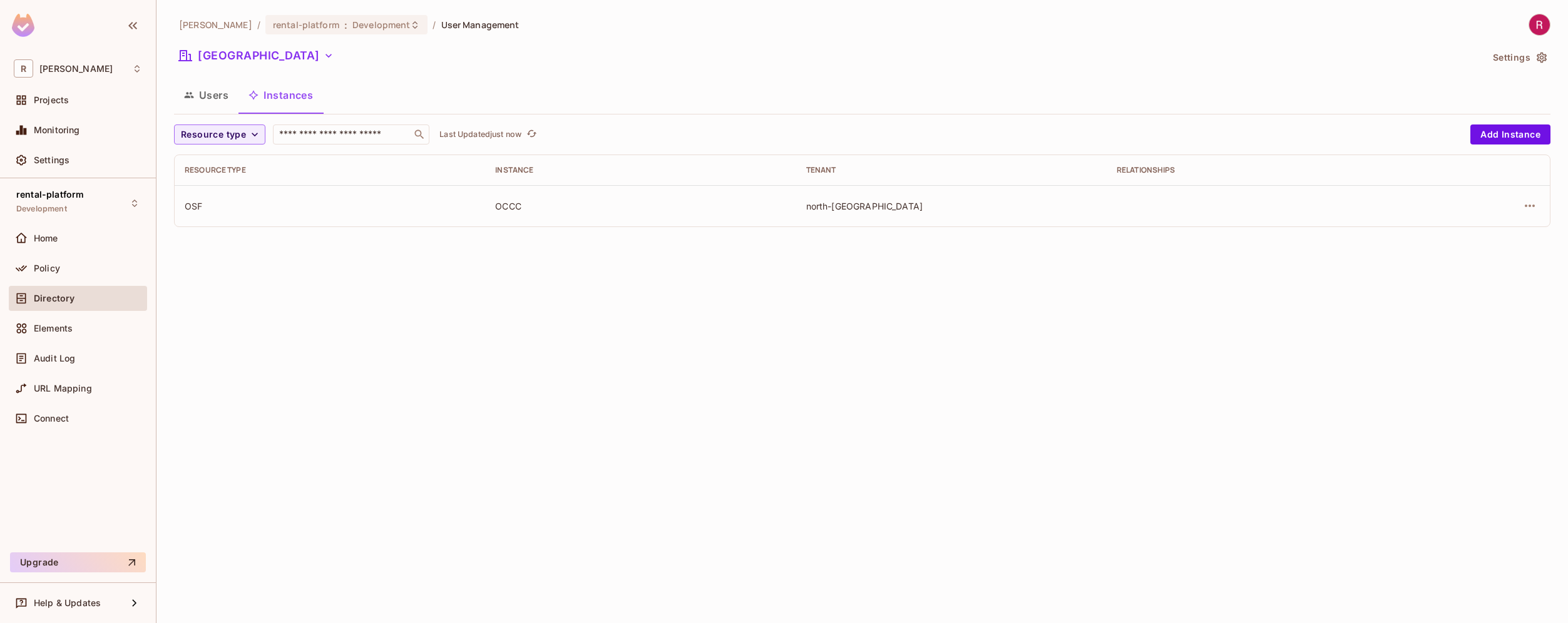
click at [213, 100] on button "Users" at bounding box center [206, 95] width 64 height 32
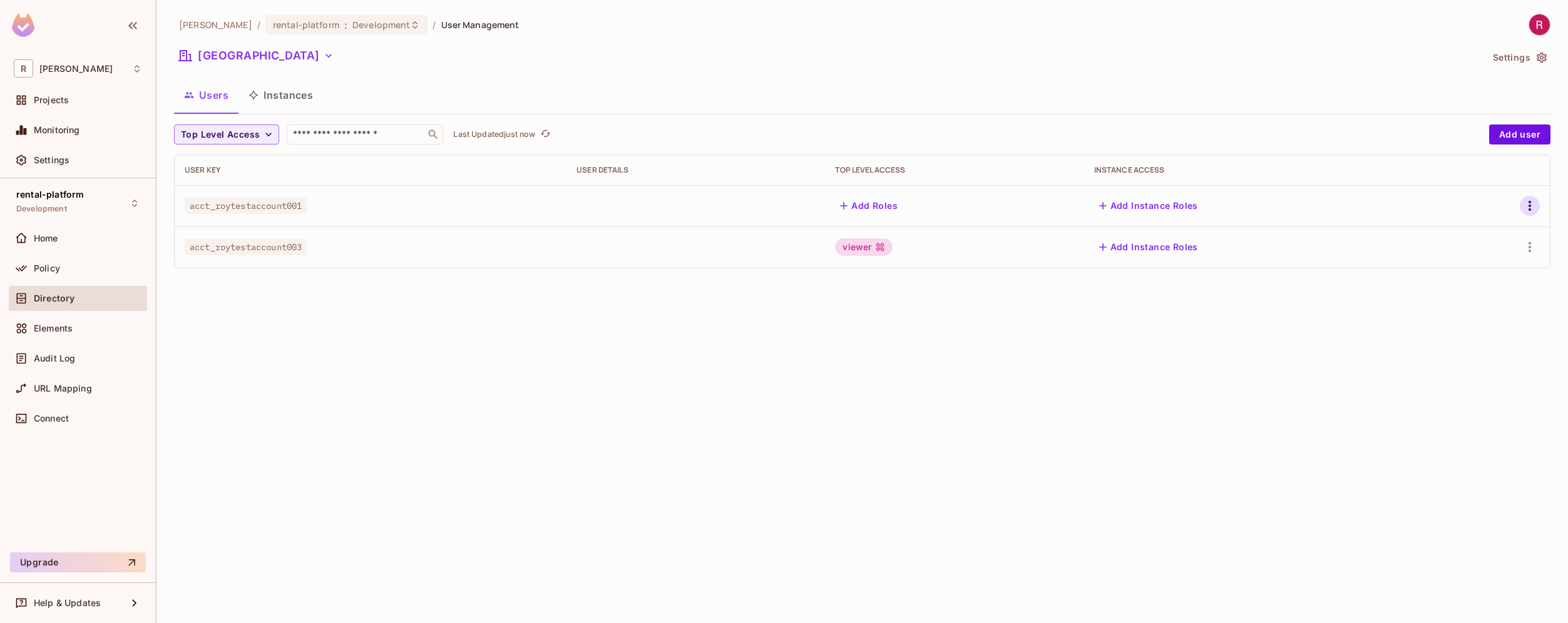
click at [1526, 210] on icon "button" at bounding box center [1529, 205] width 15 height 15
click at [1494, 236] on li "Edit" at bounding box center [1476, 235] width 111 height 28
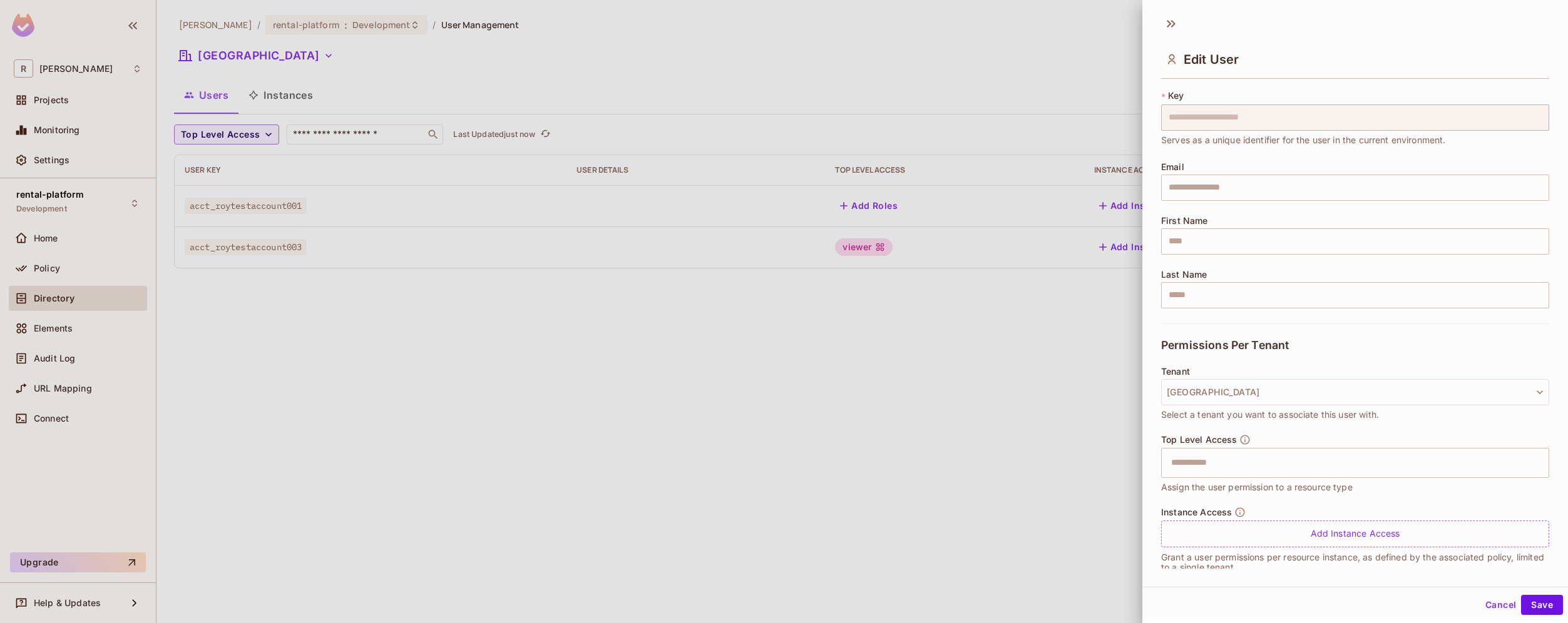
scroll to position [43, 0]
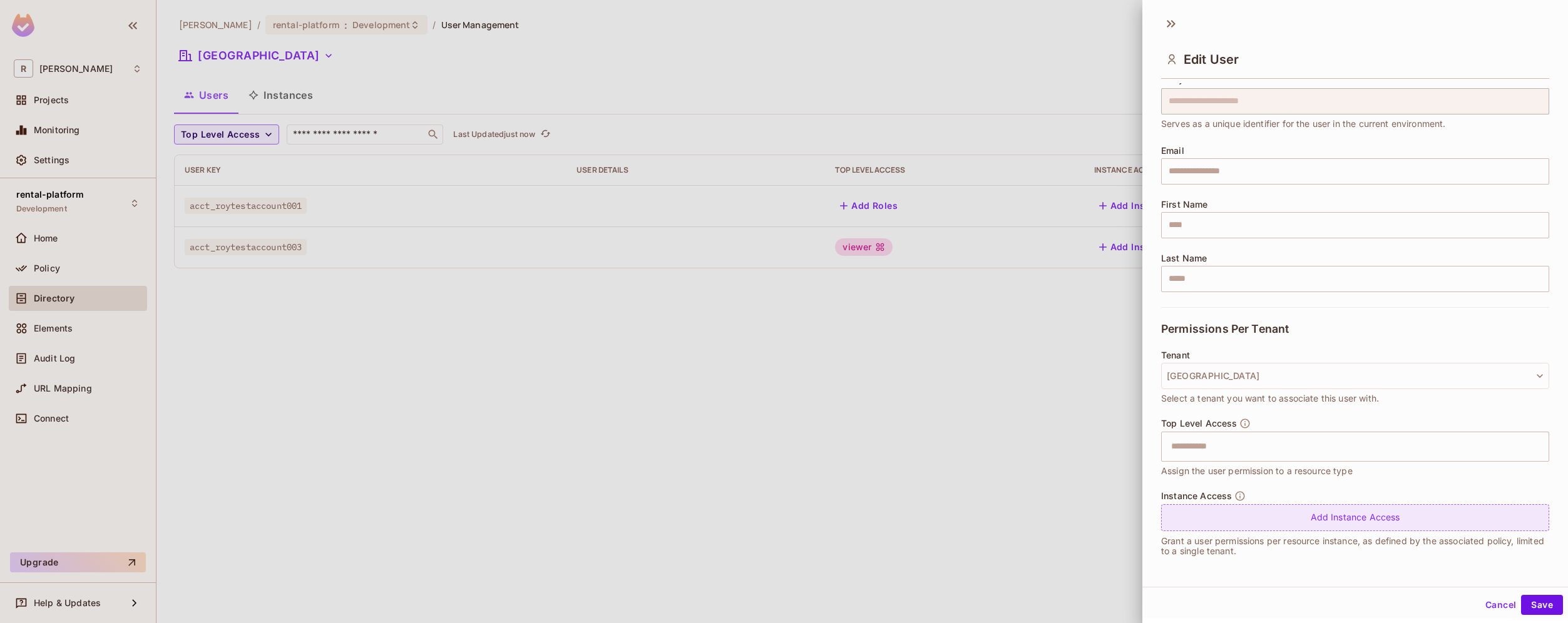
click at [1268, 522] on div "Add Instance Access" at bounding box center [1355, 517] width 389 height 27
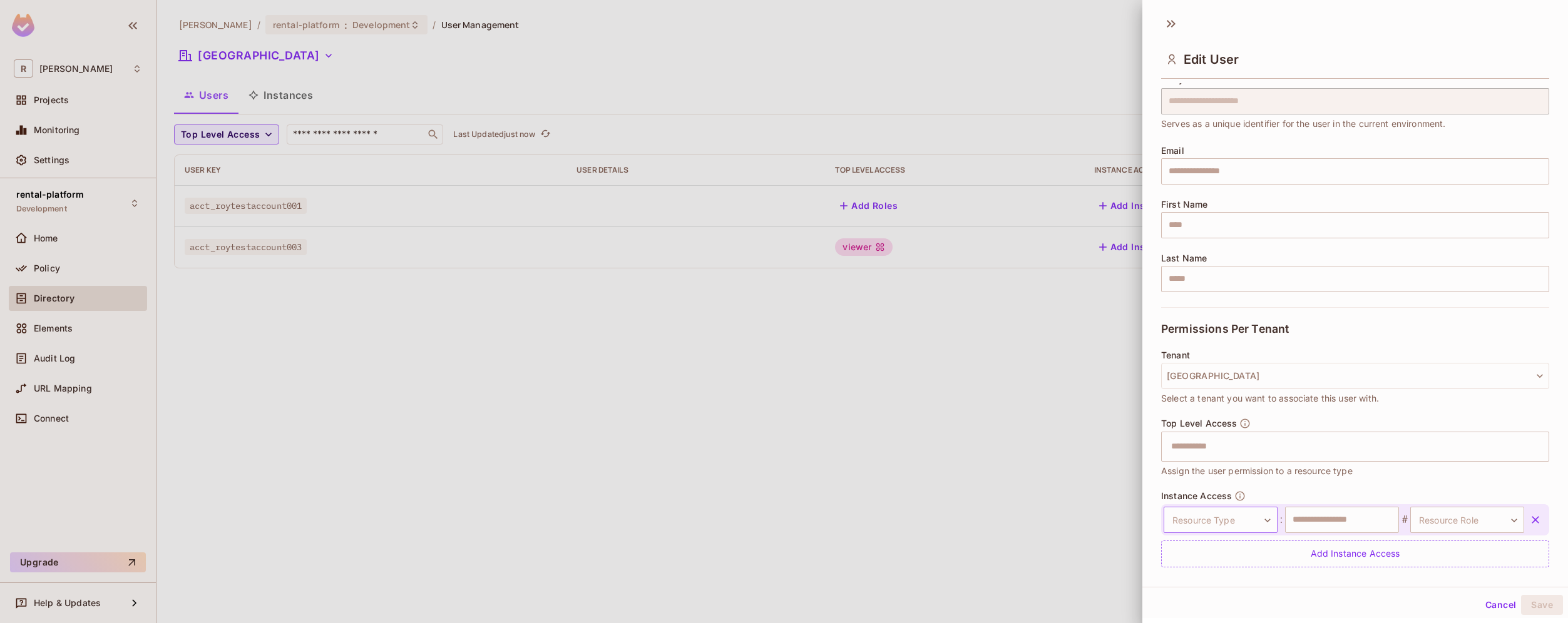
click at [1253, 519] on body "**********" at bounding box center [784, 311] width 1568 height 623
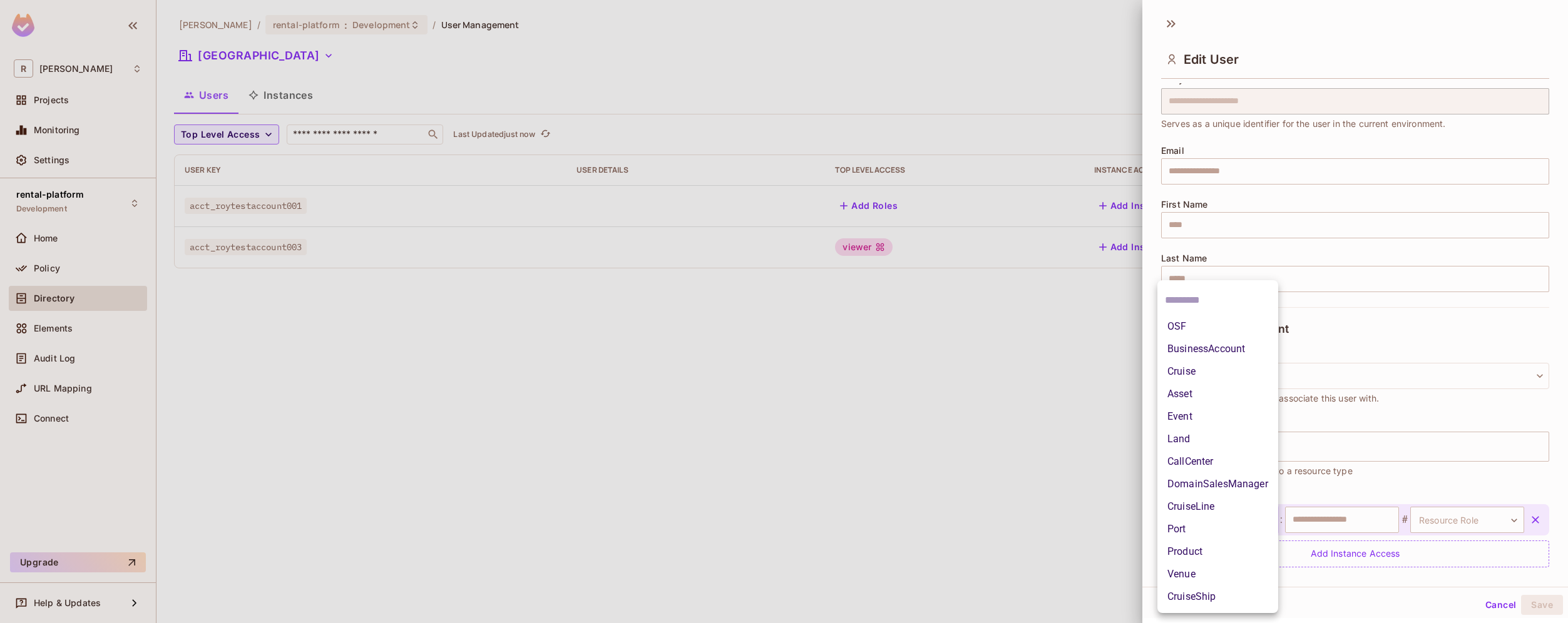
click at [1239, 332] on li "OSF" at bounding box center [1218, 326] width 121 height 23
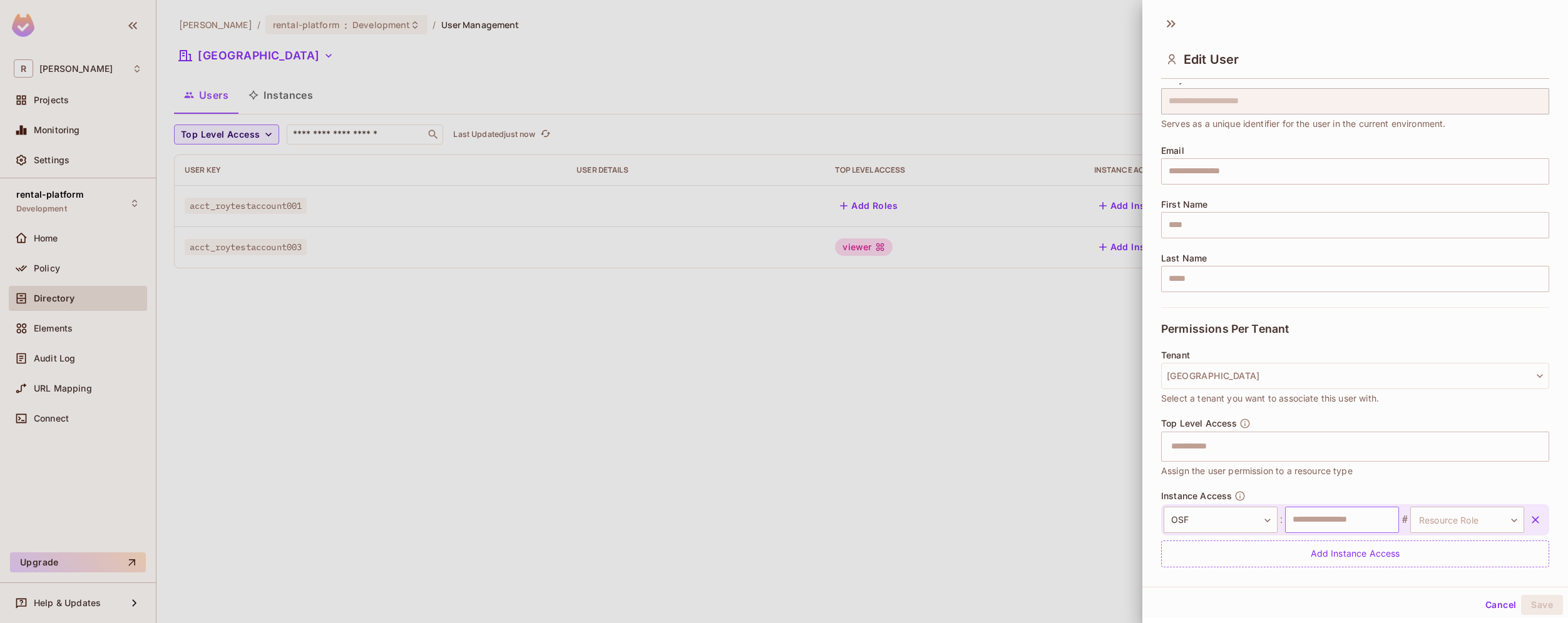
click at [1331, 513] on input "text" at bounding box center [1342, 520] width 114 height 27
click at [1433, 523] on body "**********" at bounding box center [784, 311] width 1568 height 623
click at [1481, 574] on li "DomainSalesManager" at bounding box center [1452, 573] width 121 height 23
type input "**********"
click at [1362, 523] on input "text" at bounding box center [1338, 520] width 111 height 27
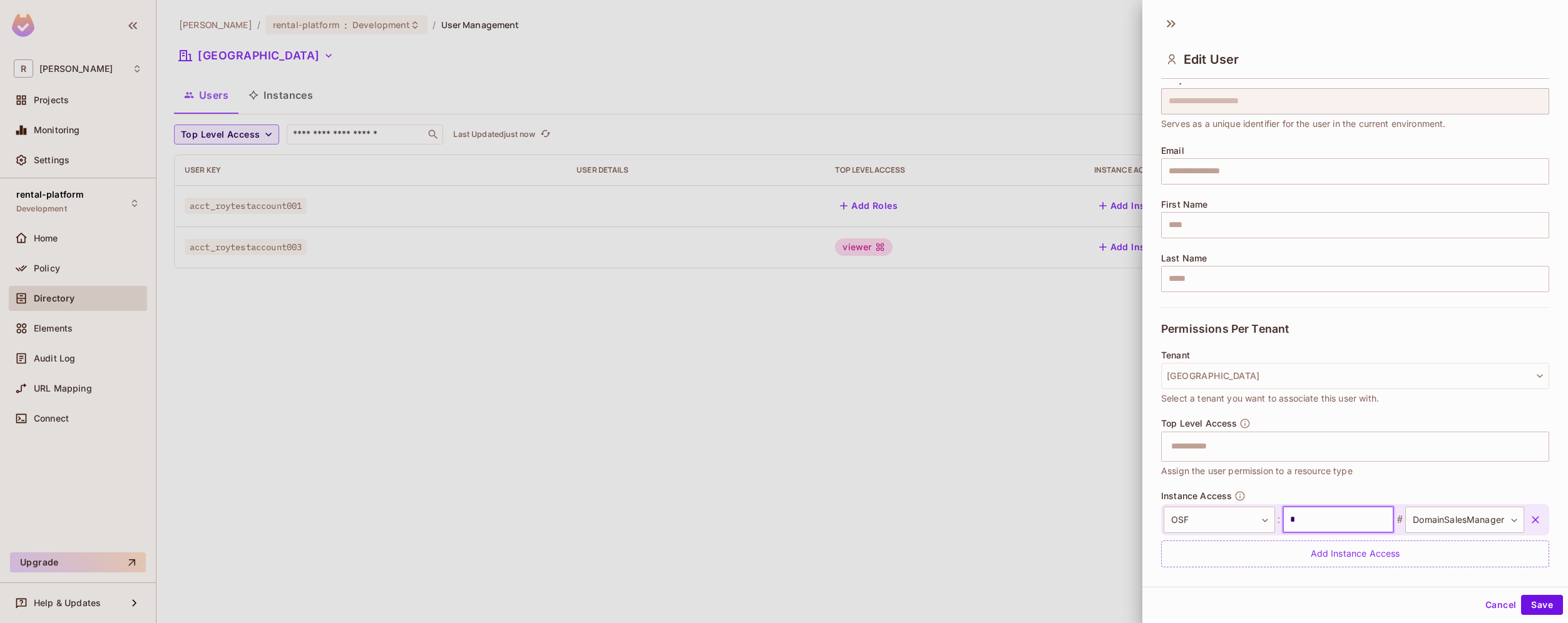
click at [1331, 523] on input "*" at bounding box center [1338, 520] width 111 height 27
type input "****"
click at [1529, 601] on button "Save" at bounding box center [1542, 605] width 42 height 20
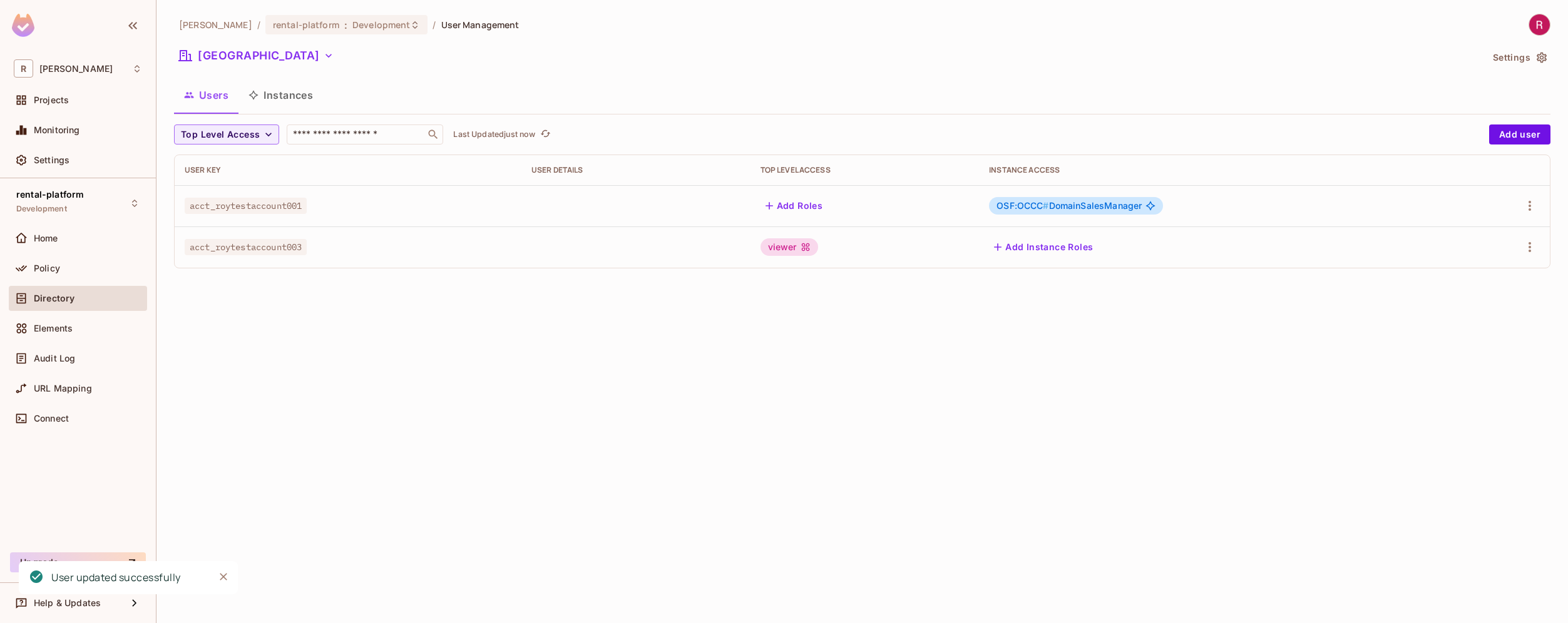
click at [913, 403] on div "[PERSON_NAME]-poc / rental-platform : Development / User Management [GEOGRAPHIC…" at bounding box center [862, 311] width 1411 height 623
click at [271, 63] on button "[GEOGRAPHIC_DATA]" at bounding box center [257, 55] width 165 height 20
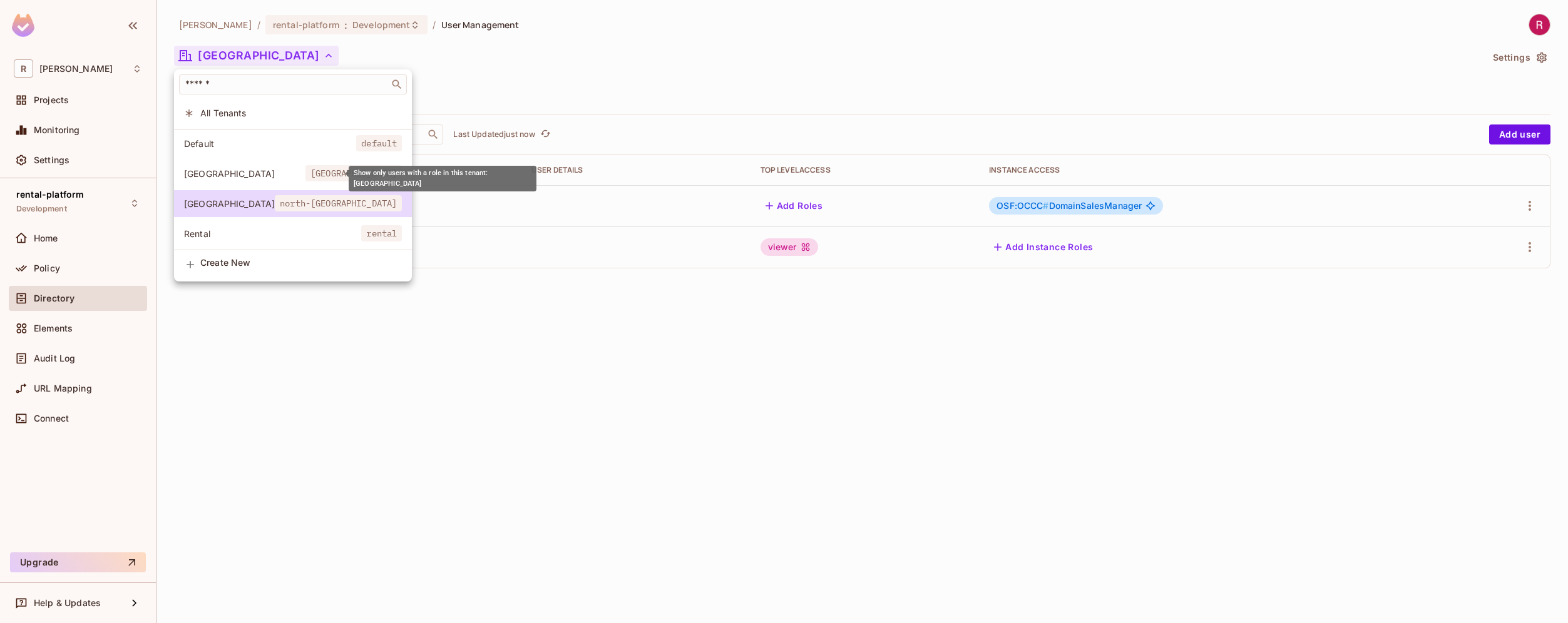
click at [229, 172] on span "[GEOGRAPHIC_DATA]" at bounding box center [245, 173] width 122 height 12
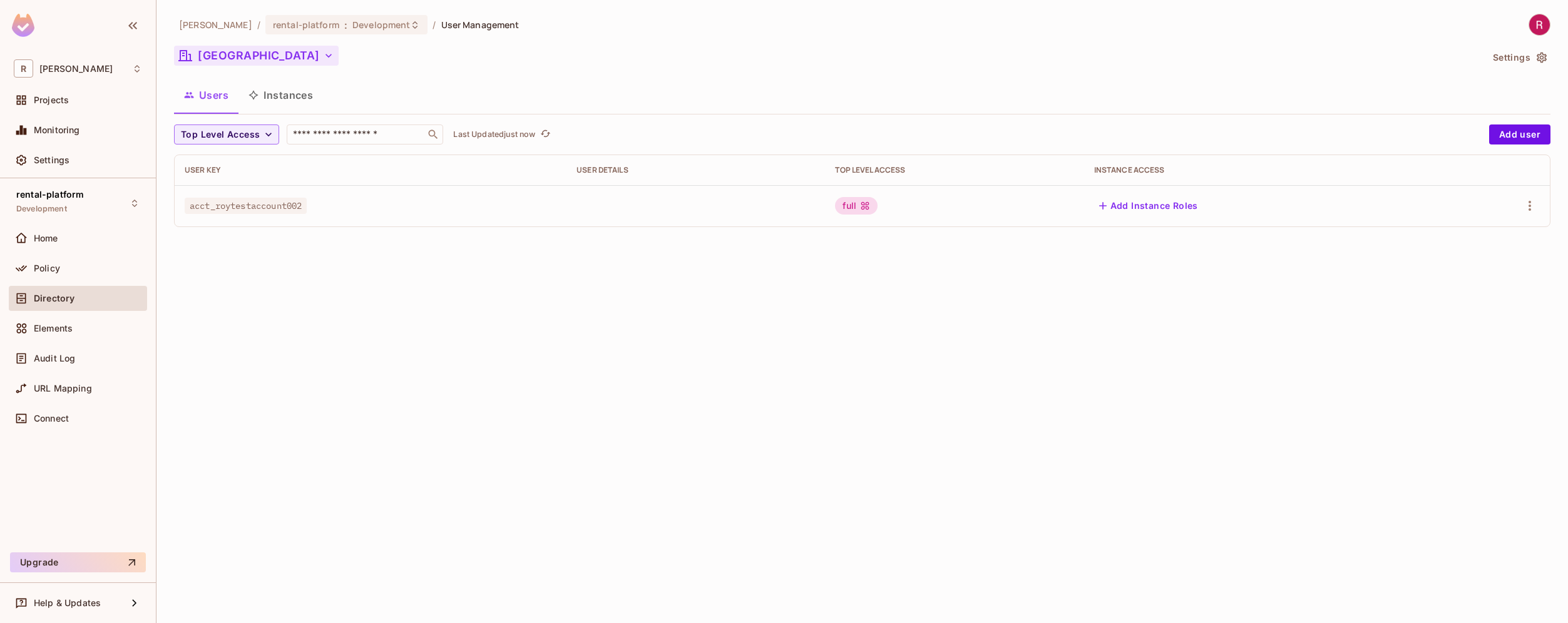
click at [225, 60] on button "[GEOGRAPHIC_DATA]" at bounding box center [257, 55] width 165 height 20
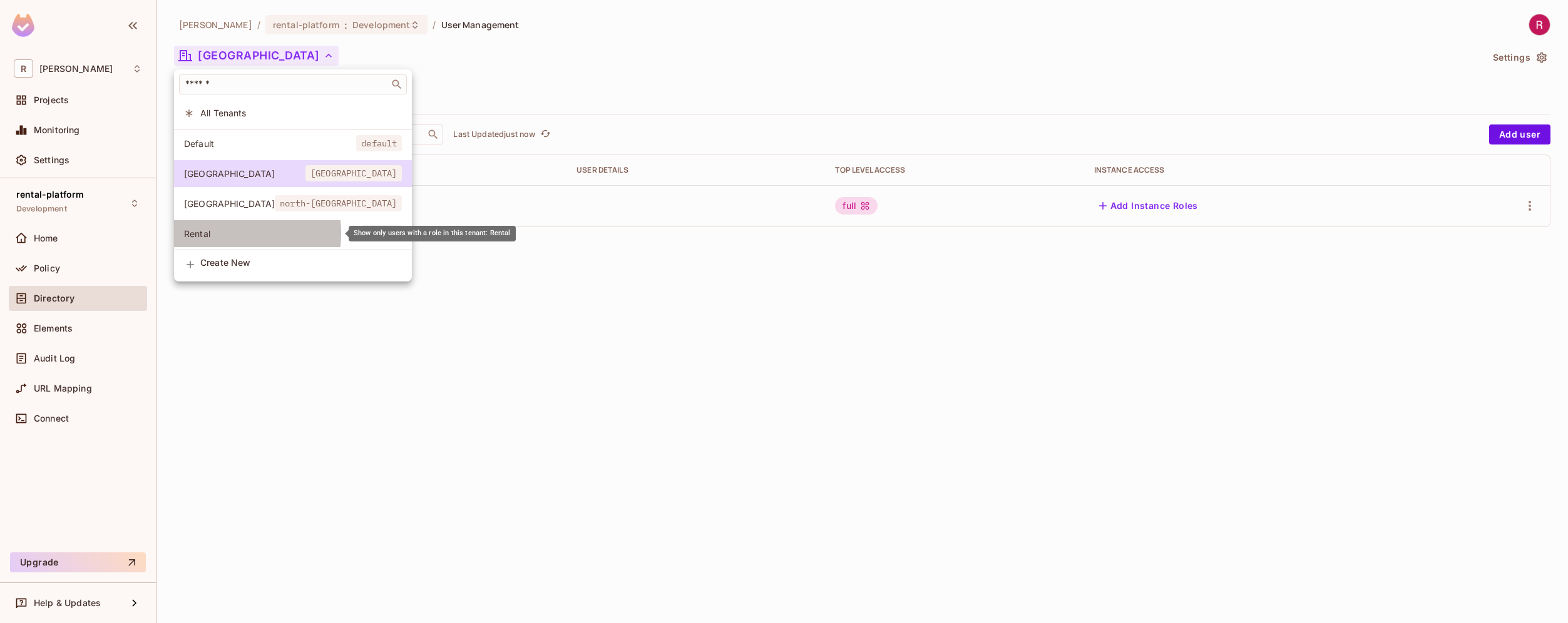
click at [218, 234] on span "Rental" at bounding box center [273, 234] width 177 height 12
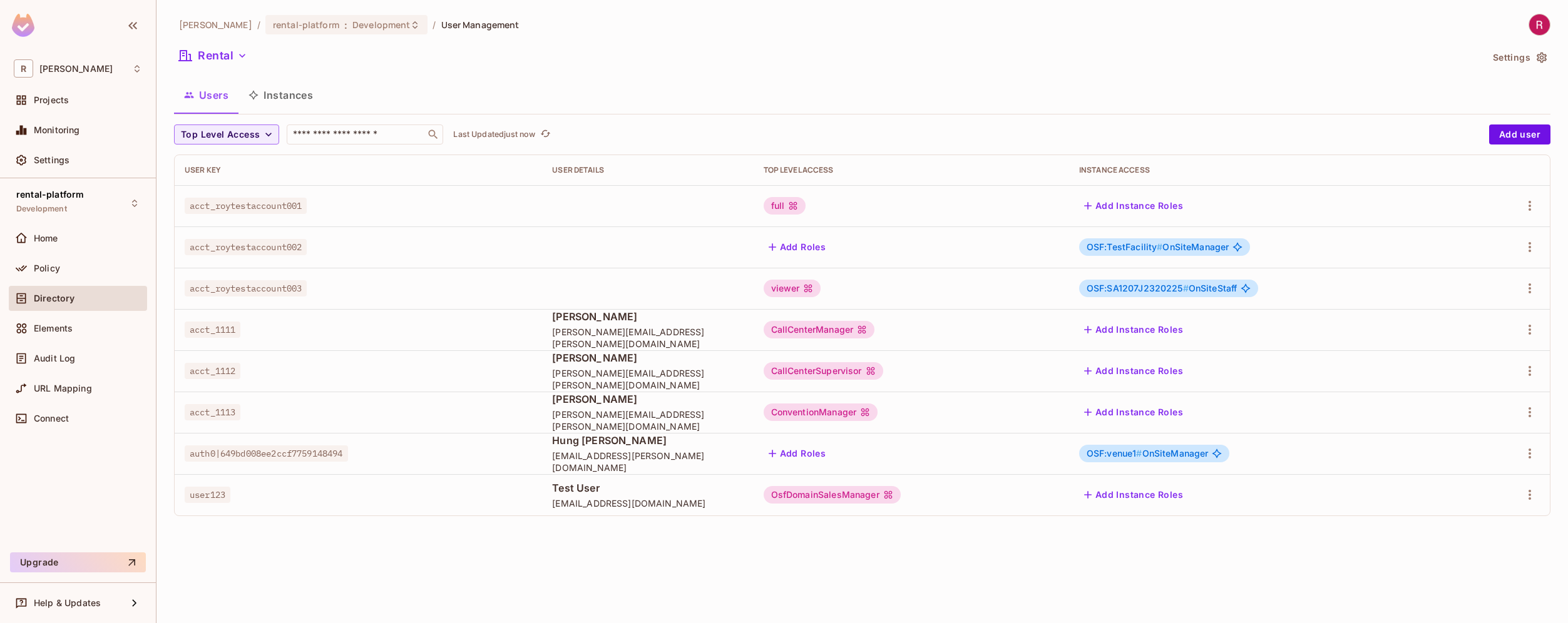
click at [272, 95] on button "Instances" at bounding box center [280, 95] width 84 height 32
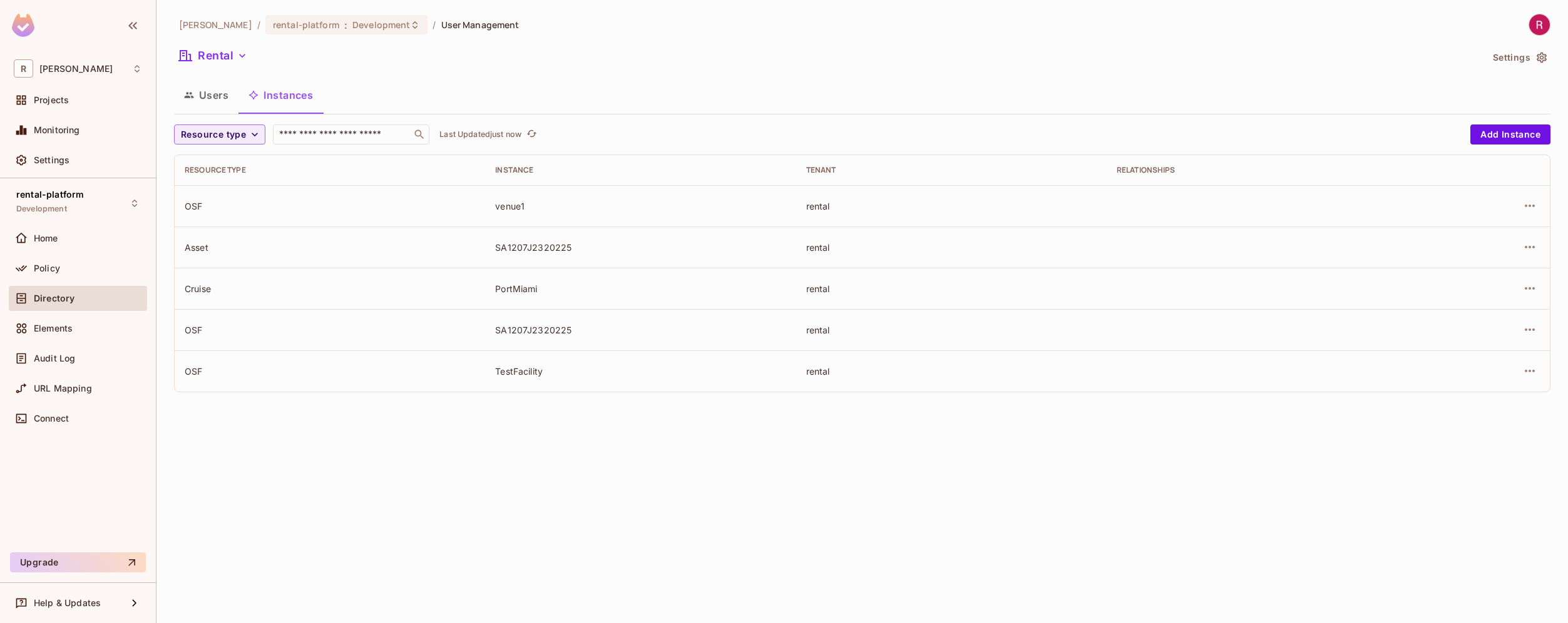
click at [519, 205] on div "venue1" at bounding box center [640, 206] width 290 height 12
click at [558, 436] on div "[PERSON_NAME]-poc / rental-platform : Development / User Management Rental Sett…" at bounding box center [862, 311] width 1411 height 623
click at [226, 59] on button "Rental" at bounding box center [213, 55] width 78 height 20
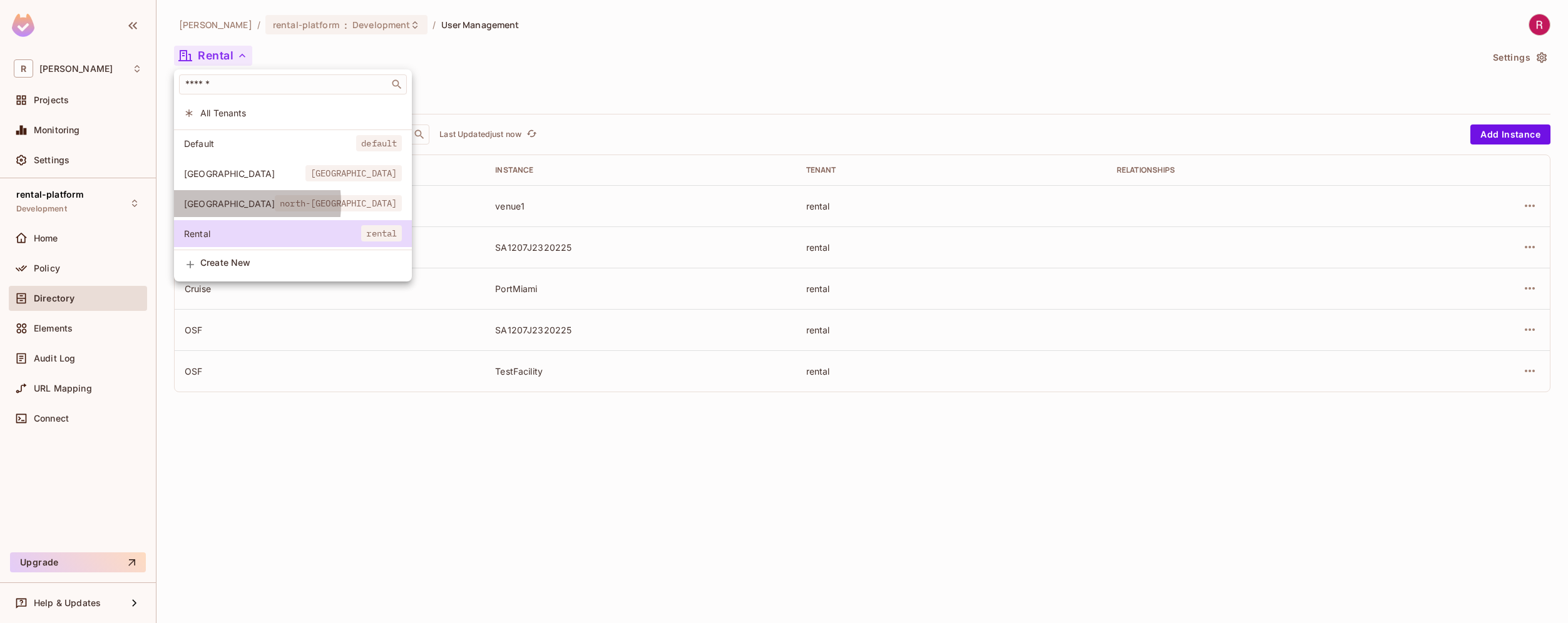
click at [222, 204] on span "[GEOGRAPHIC_DATA]" at bounding box center [230, 204] width 91 height 12
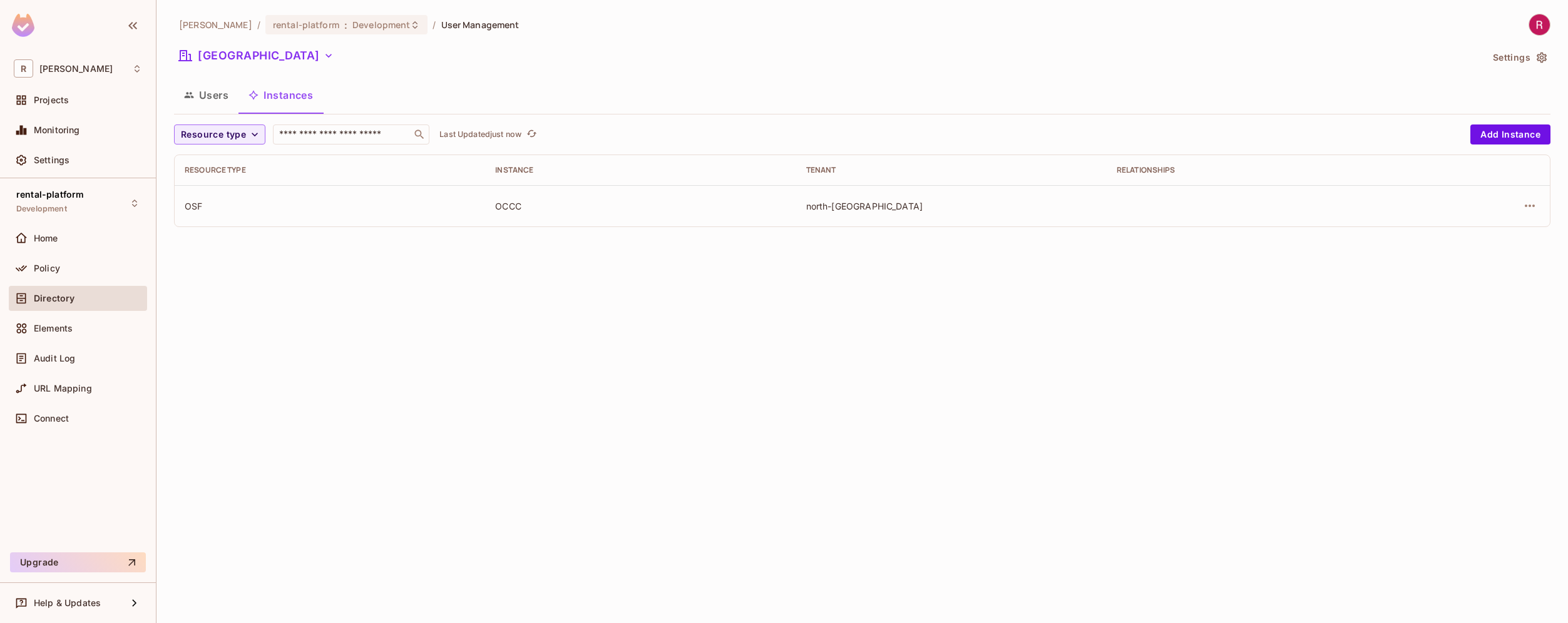
click at [339, 368] on div "[PERSON_NAME]-poc / rental-platform : Development / User Management [GEOGRAPHIC…" at bounding box center [862, 311] width 1411 height 623
click at [517, 246] on div "[PERSON_NAME]-poc / rental-platform : Development / User Management [GEOGRAPHIC…" at bounding box center [862, 311] width 1411 height 623
click at [317, 143] on div "​" at bounding box center [351, 135] width 157 height 20
click at [216, 96] on button "Users" at bounding box center [206, 95] width 64 height 32
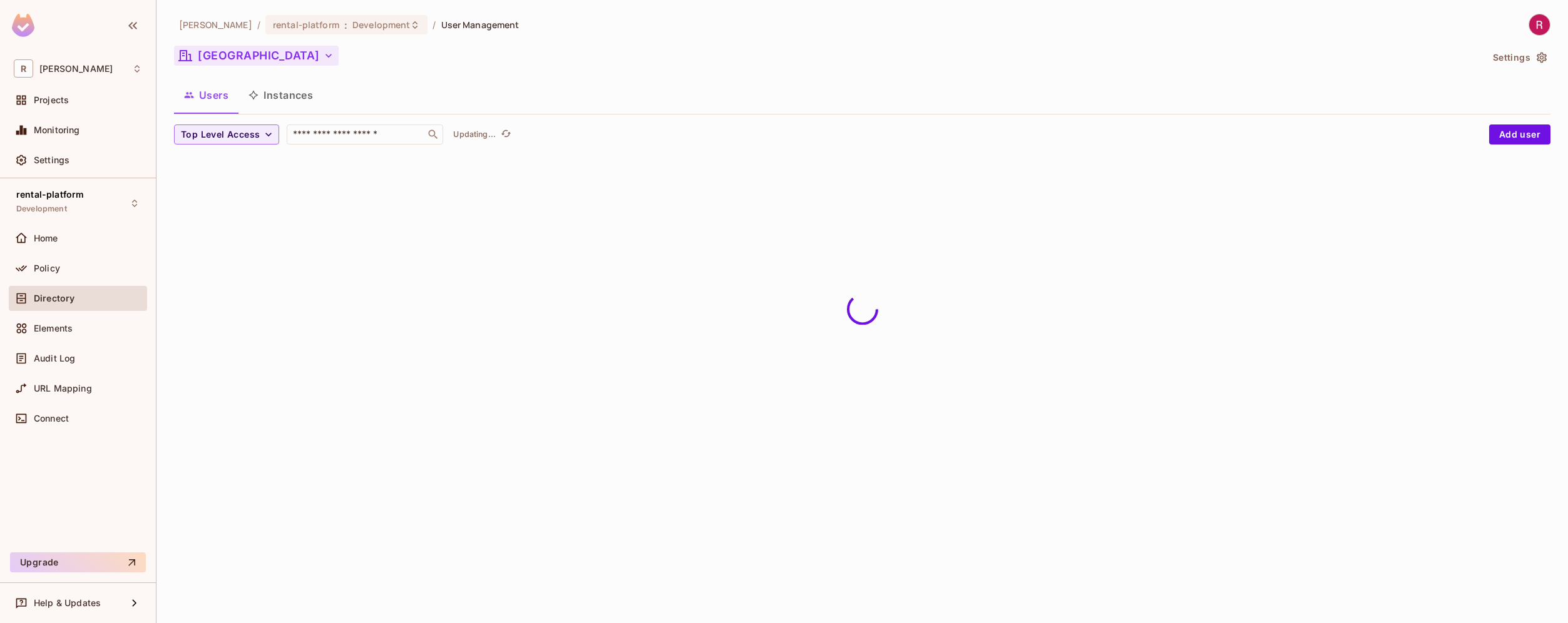
click at [254, 54] on button "[GEOGRAPHIC_DATA]" at bounding box center [257, 55] width 165 height 20
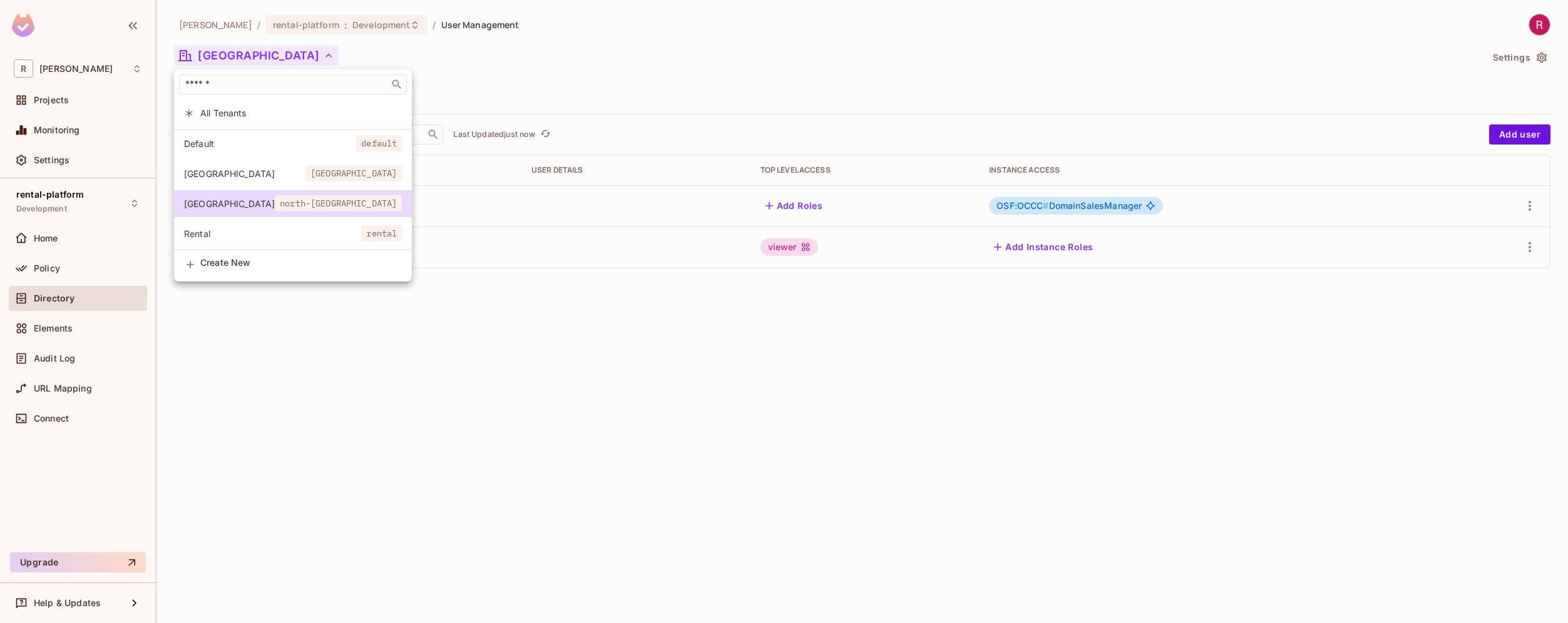
click at [206, 174] on span "[GEOGRAPHIC_DATA]" at bounding box center [245, 173] width 122 height 12
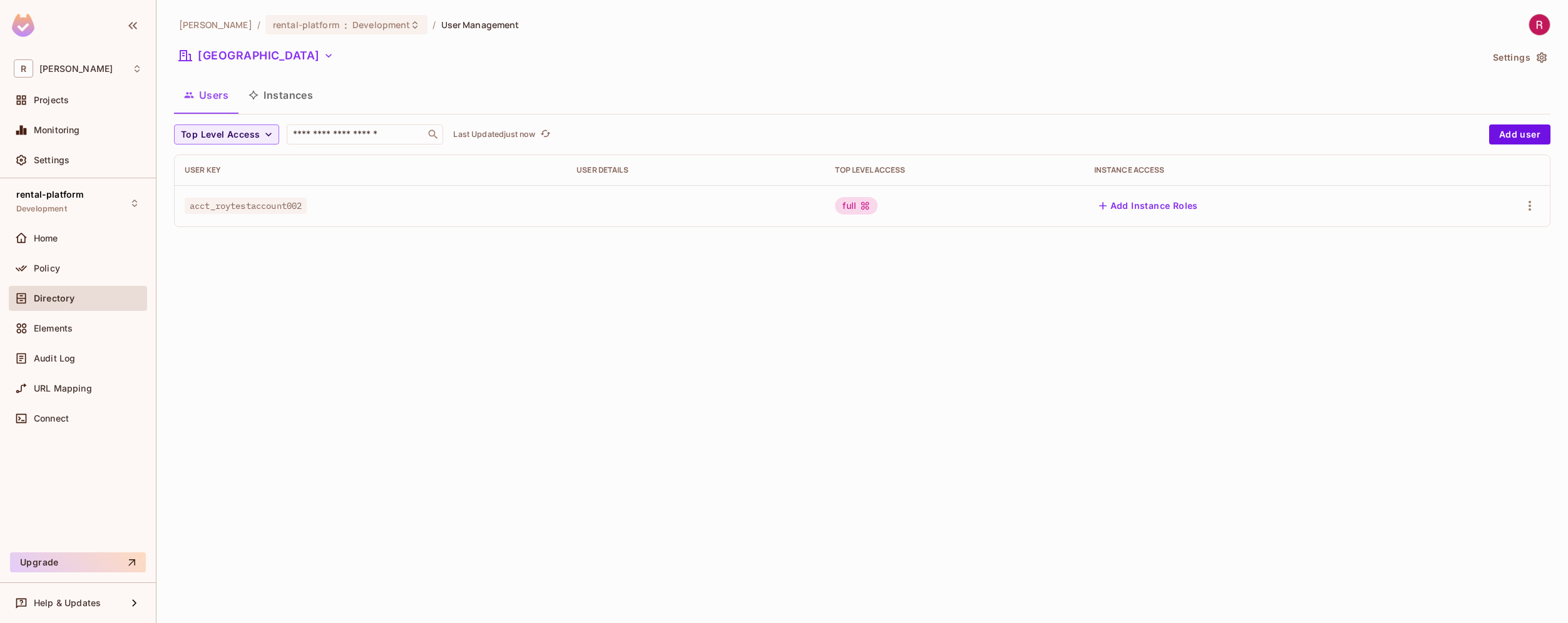
click at [420, 329] on div "[PERSON_NAME]-poc / rental-platform : Development / User Management [GEOGRAPHIC…" at bounding box center [862, 311] width 1411 height 623
click at [288, 99] on button "Instances" at bounding box center [280, 95] width 84 height 32
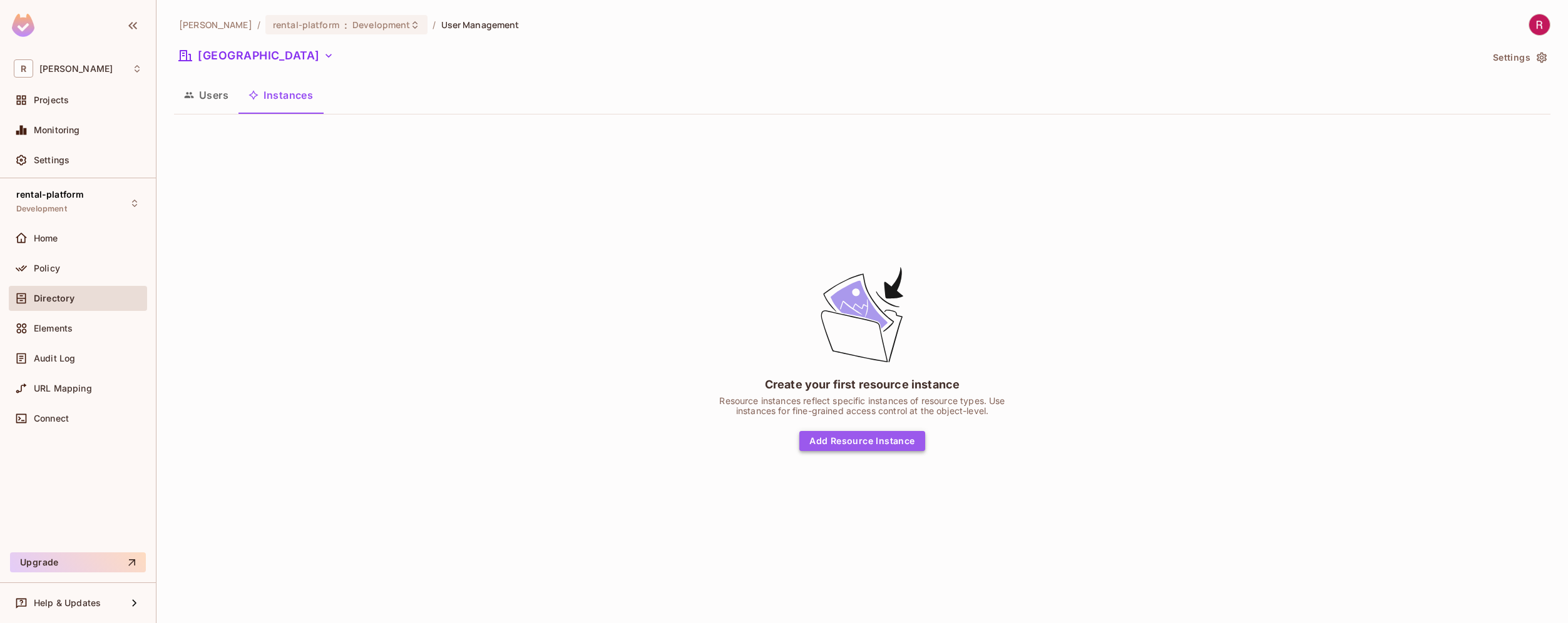
click at [874, 446] on button "Add Resource Instance" at bounding box center [861, 441] width 125 height 20
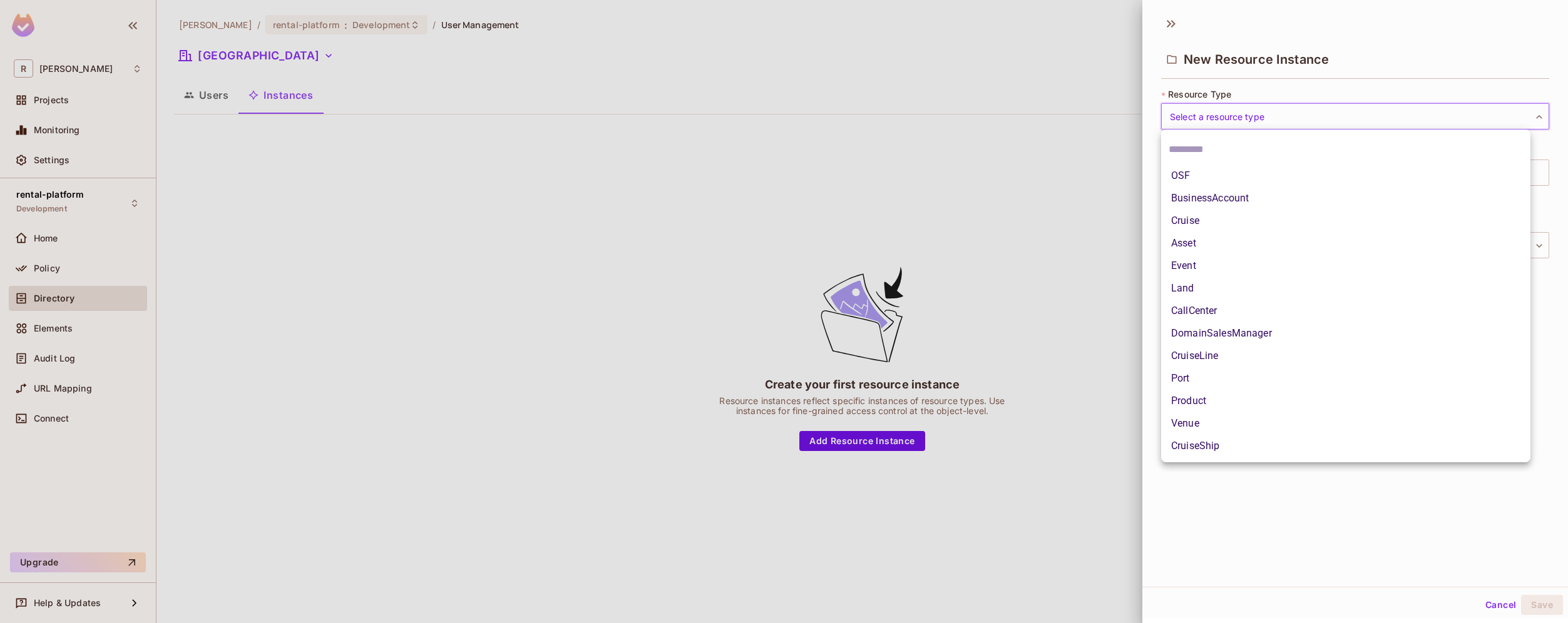
click at [1244, 113] on body "R [PERSON_NAME]-poc Projects Monitoring Settings rental-platform Development Ho…" at bounding box center [784, 311] width 1568 height 623
click at [1244, 113] on div at bounding box center [784, 311] width 1568 height 623
click at [1243, 113] on body "R [PERSON_NAME]-poc Projects Monitoring Settings rental-platform Development Ho…" at bounding box center [784, 311] width 1568 height 623
click at [1215, 244] on li "Asset" at bounding box center [1345, 243] width 370 height 23
type input "*****"
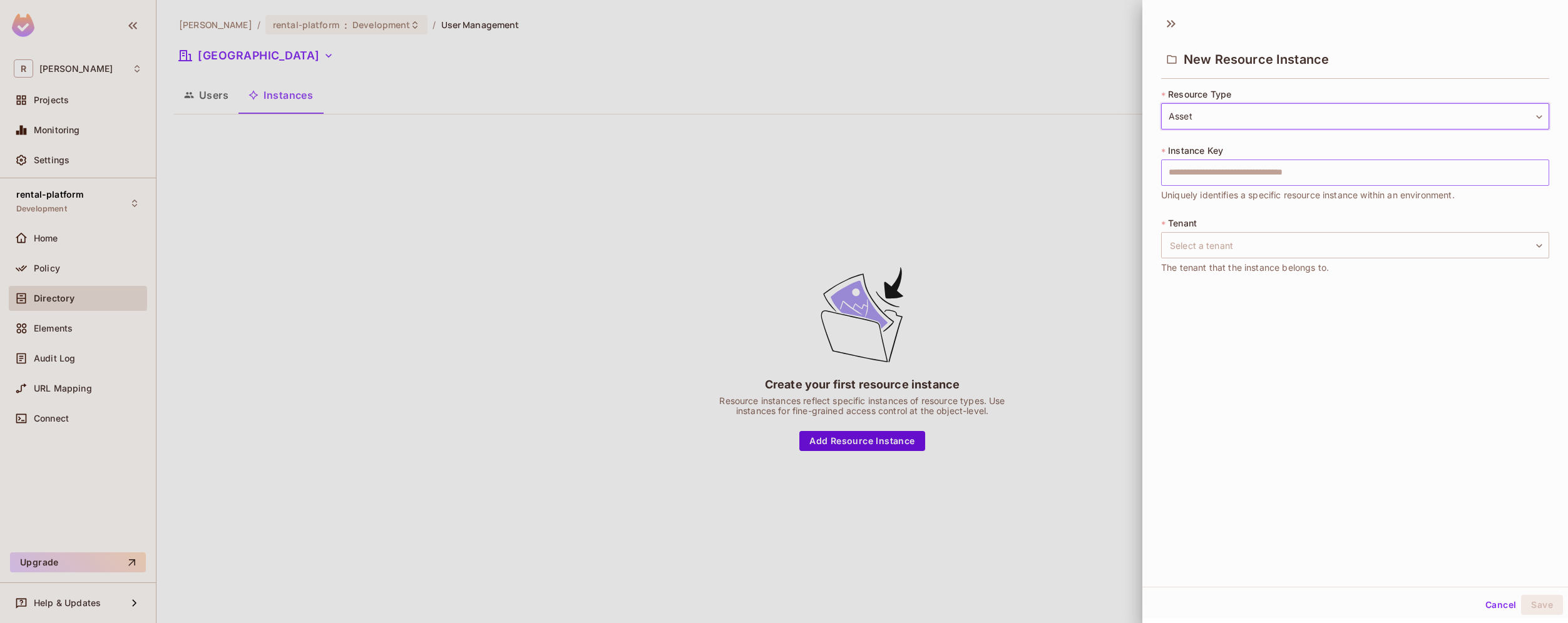
click at [1219, 170] on input "text" at bounding box center [1355, 172] width 389 height 27
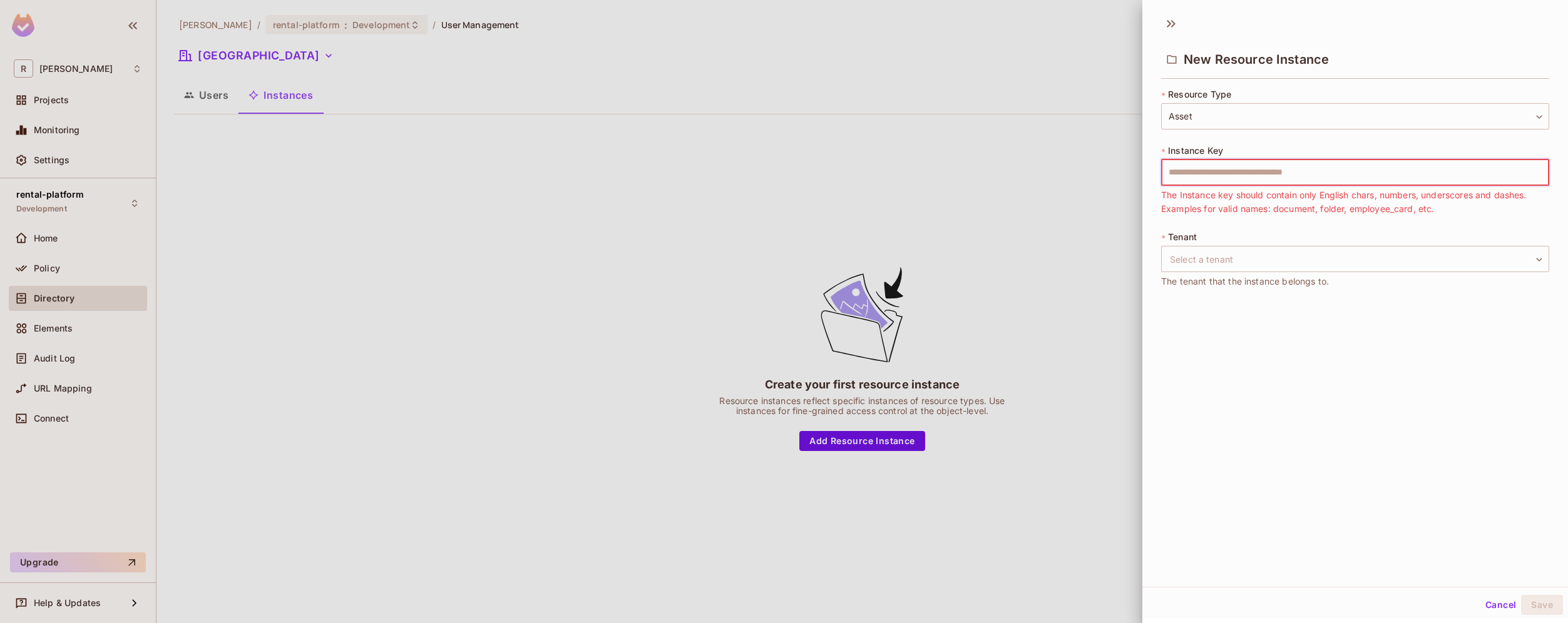
paste input "**********"
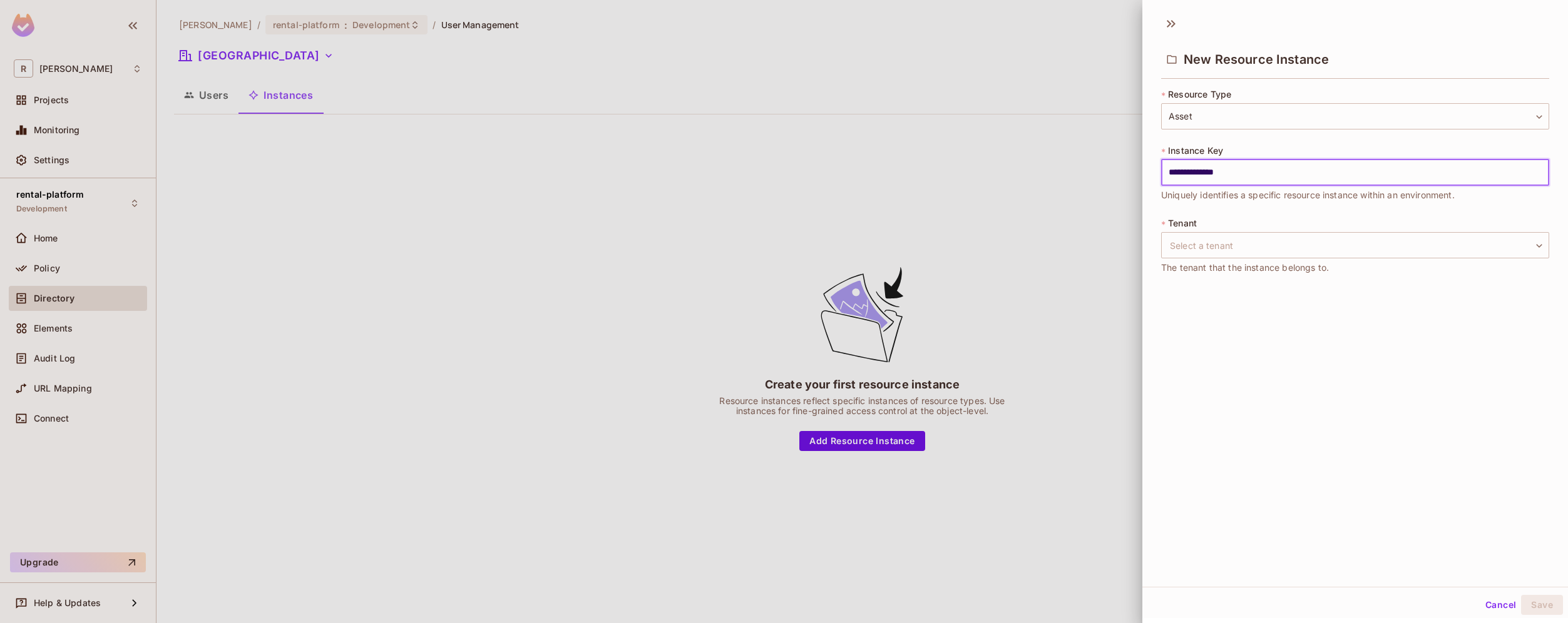
paste input "text"
type input "*******"
click at [1225, 241] on body "R [PERSON_NAME]-poc Projects Monitoring Settings rental-platform Development Ho…" at bounding box center [784, 311] width 1568 height 623
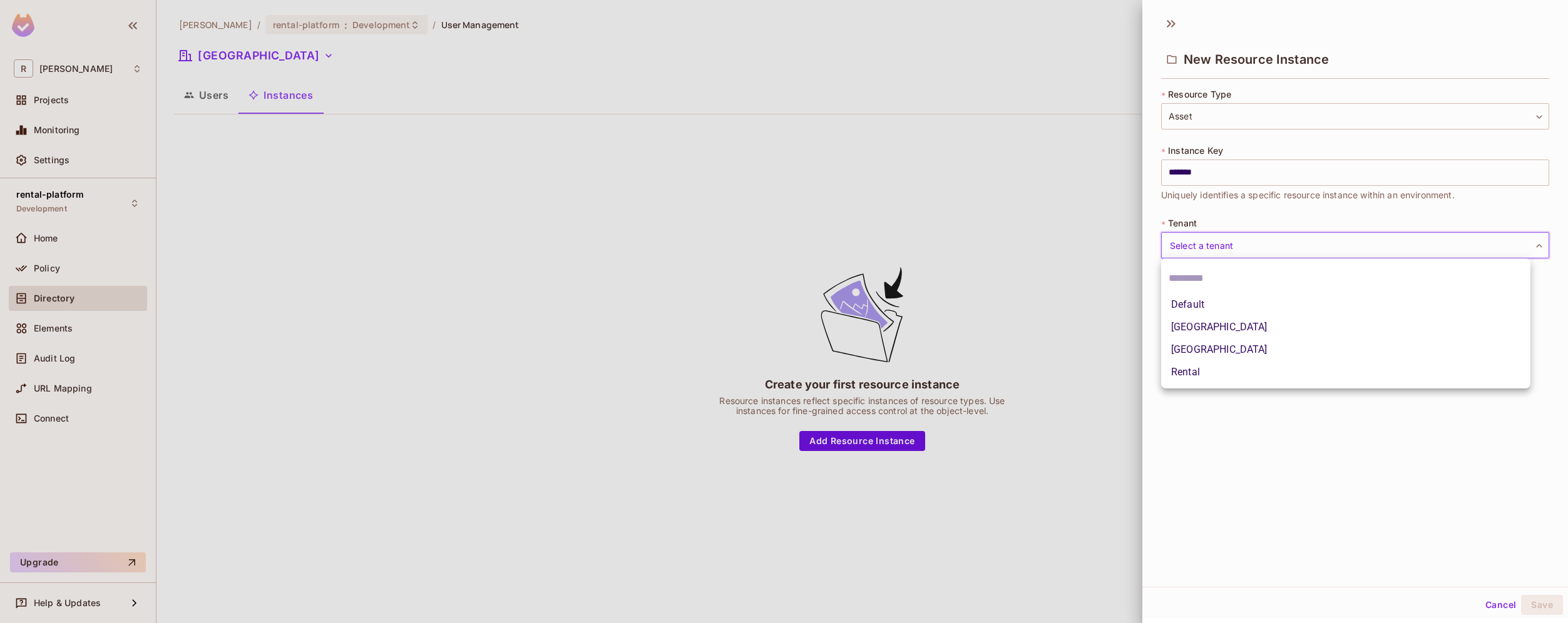
click at [1224, 330] on li "[GEOGRAPHIC_DATA]" at bounding box center [1345, 327] width 370 height 23
type input "*****"
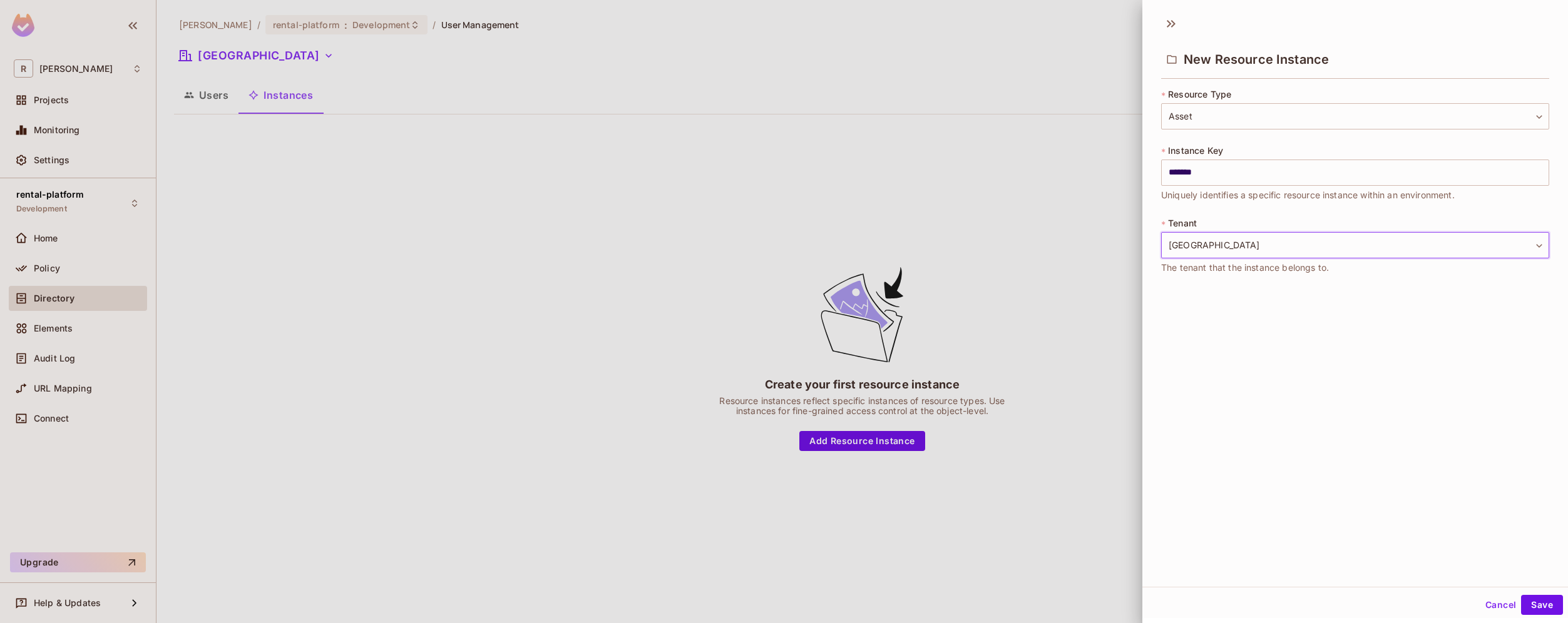
click at [1241, 363] on div "New Resource Instance * Resource Type Asset ***** ​ * Instance Key ******* ​ Un…" at bounding box center [1355, 298] width 425 height 578
click at [1541, 600] on button "Save" at bounding box center [1542, 605] width 42 height 20
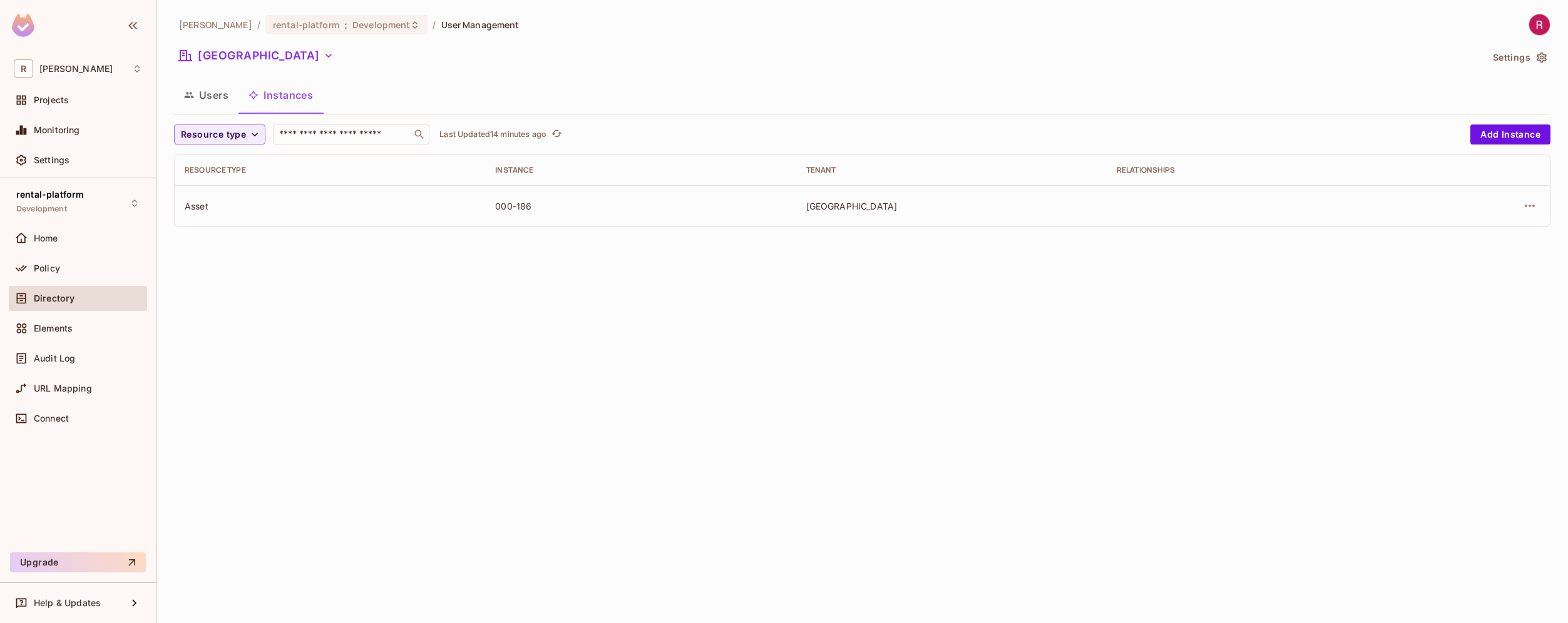
click at [381, 364] on div "[PERSON_NAME]-poc / rental-platform : Development / User Management [GEOGRAPHIC…" at bounding box center [862, 311] width 1411 height 623
click at [1528, 138] on button "Add Instance" at bounding box center [1510, 135] width 80 height 20
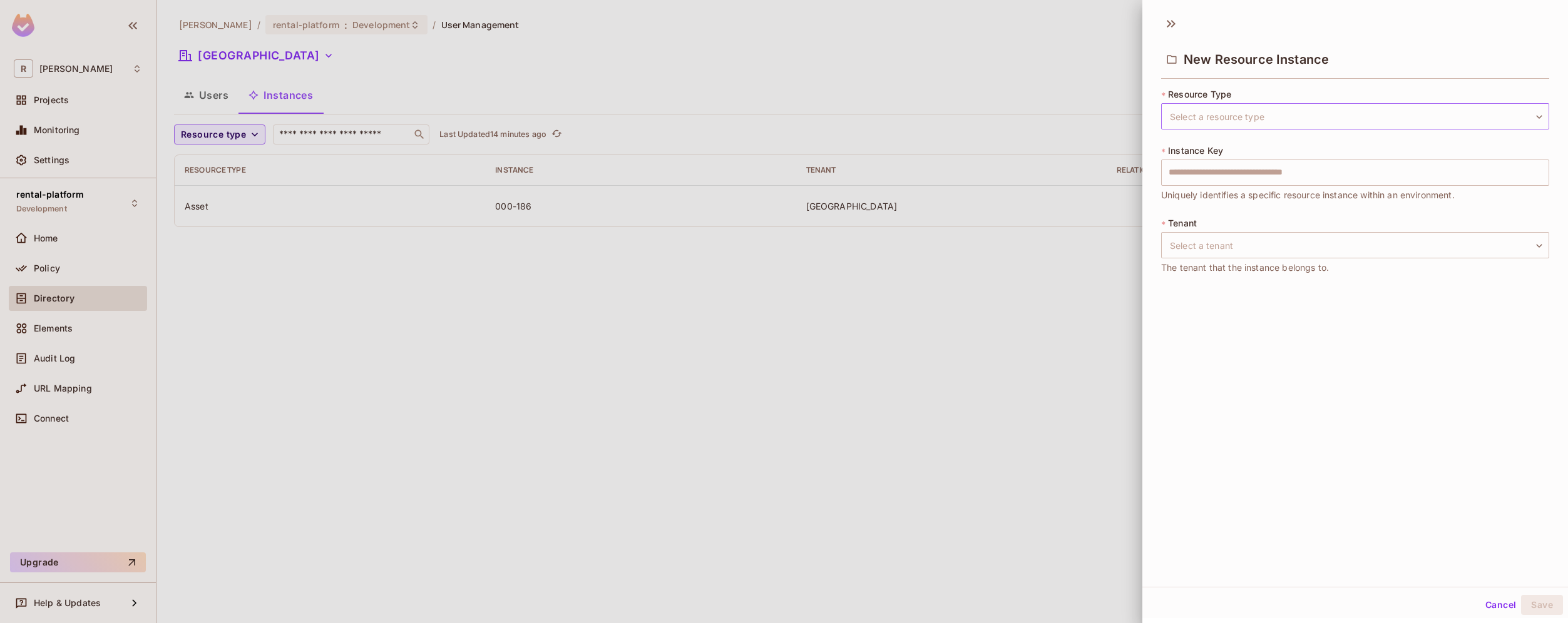
click at [1241, 116] on body "[PERSON_NAME]-poc Projects Monitoring Settings rental-platform Development Home…" at bounding box center [784, 311] width 1568 height 623
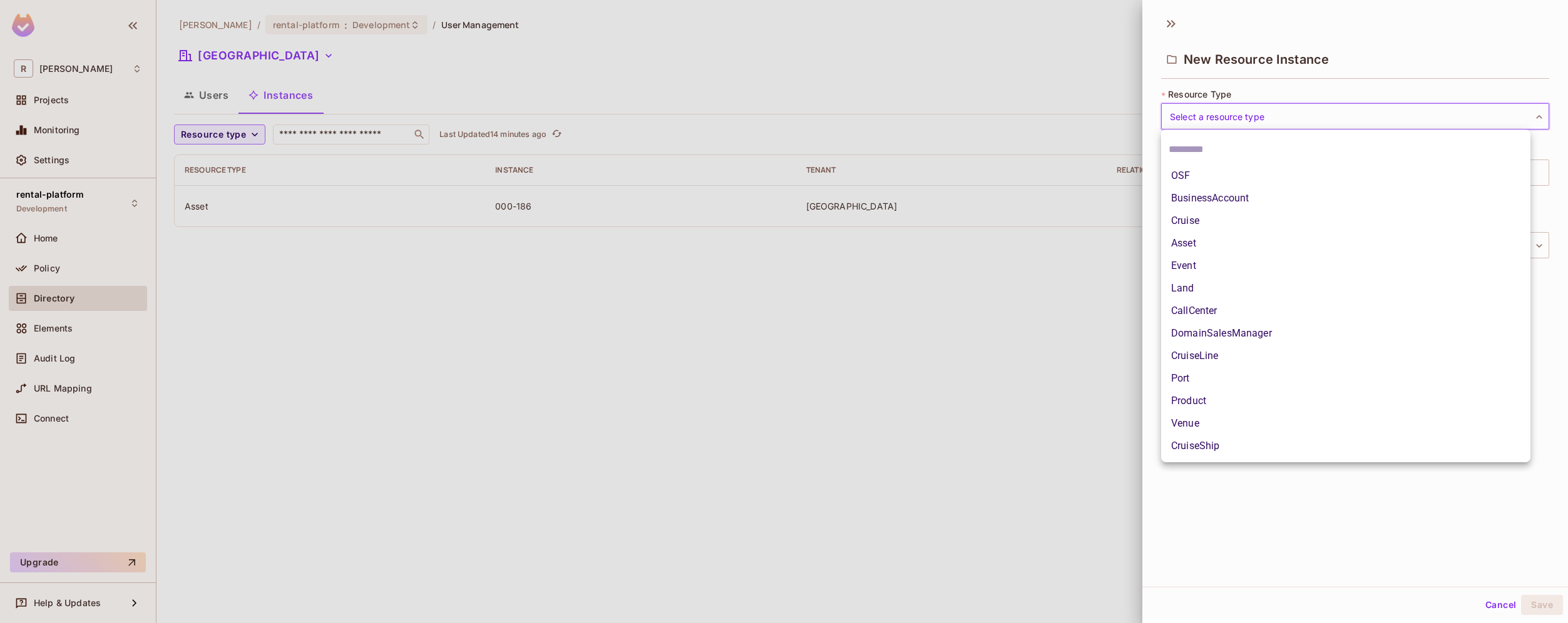
click at [1230, 199] on li "BusinessAccount" at bounding box center [1345, 198] width 370 height 23
type input "**********"
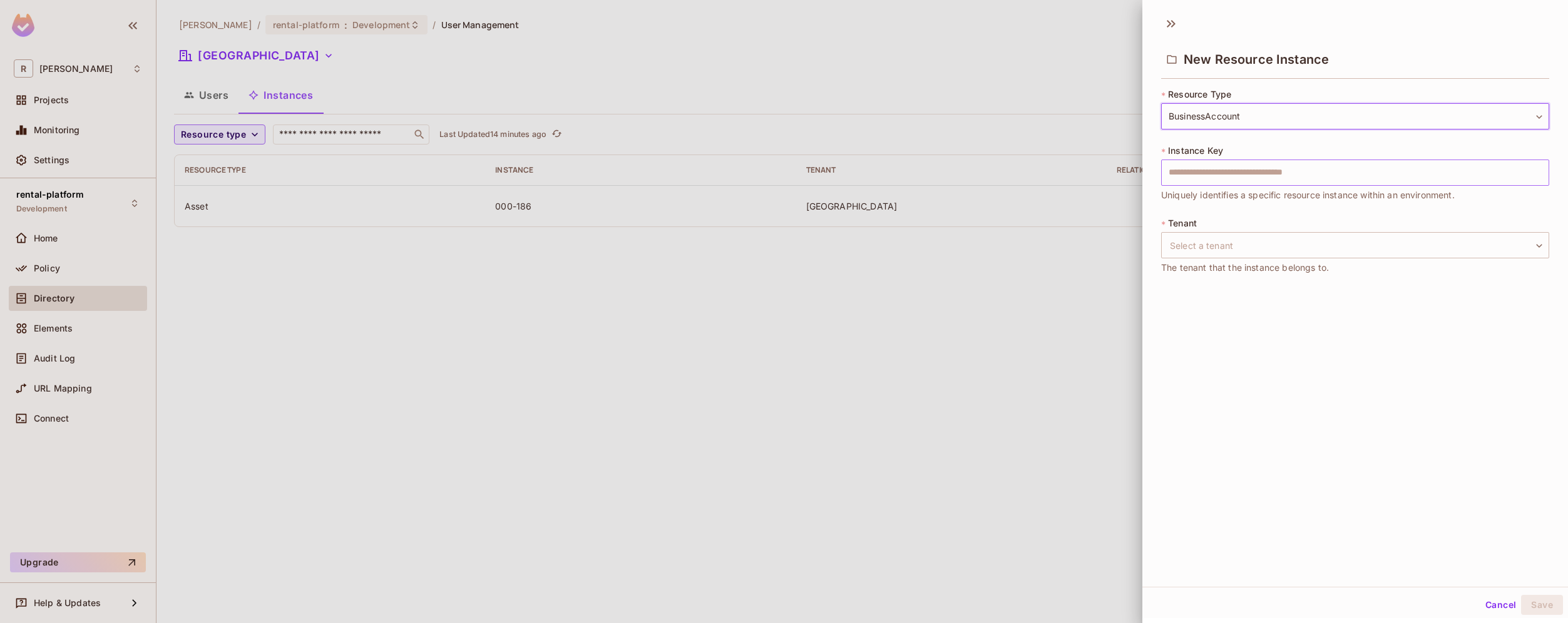
click at [1269, 171] on input "text" at bounding box center [1355, 172] width 389 height 27
click at [896, 320] on div at bounding box center [784, 311] width 1568 height 623
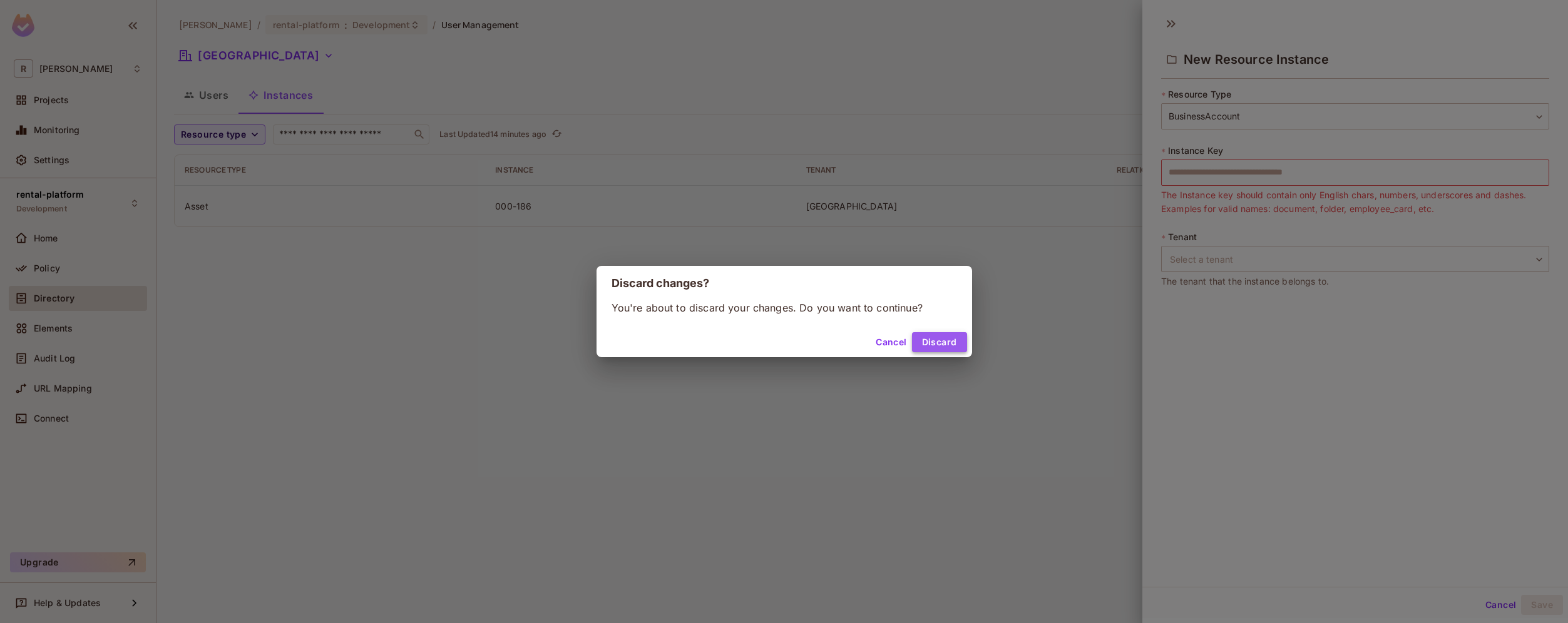
click at [929, 339] on button "Discard" at bounding box center [940, 342] width 56 height 20
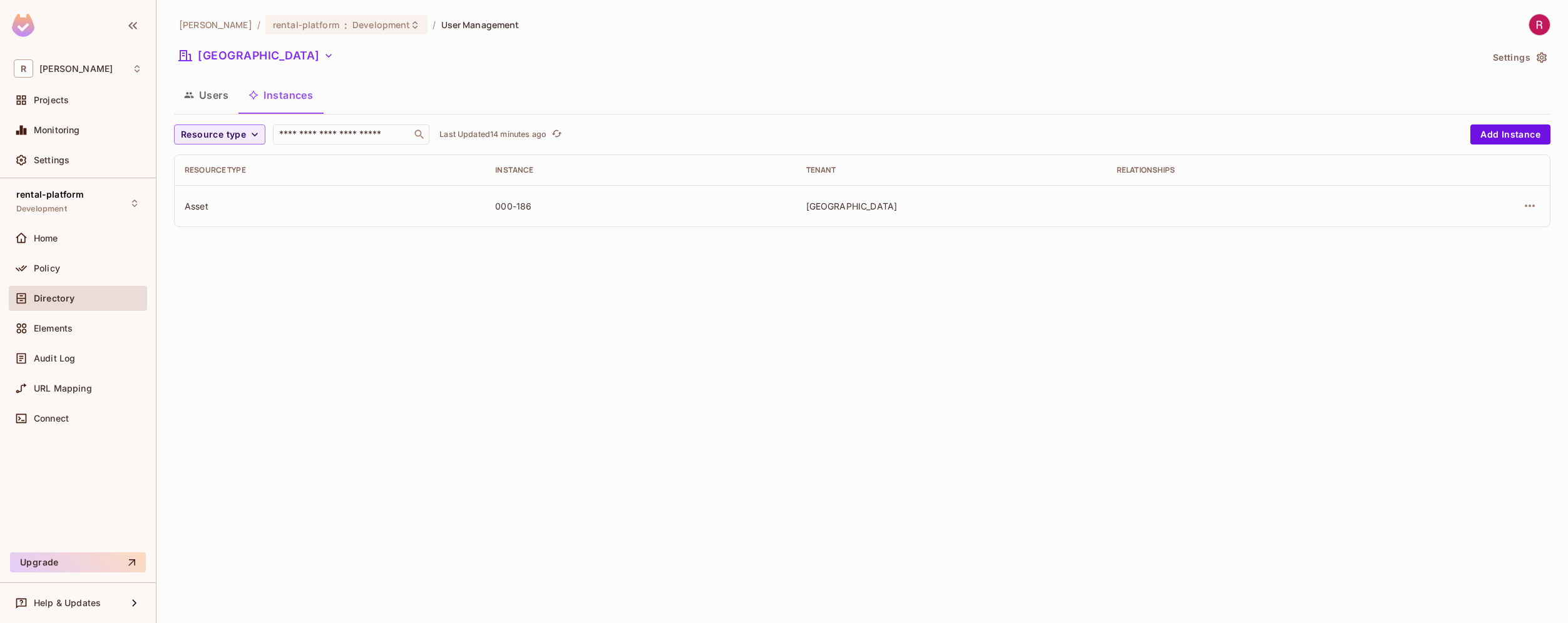
click at [223, 99] on button "Users" at bounding box center [206, 95] width 64 height 32
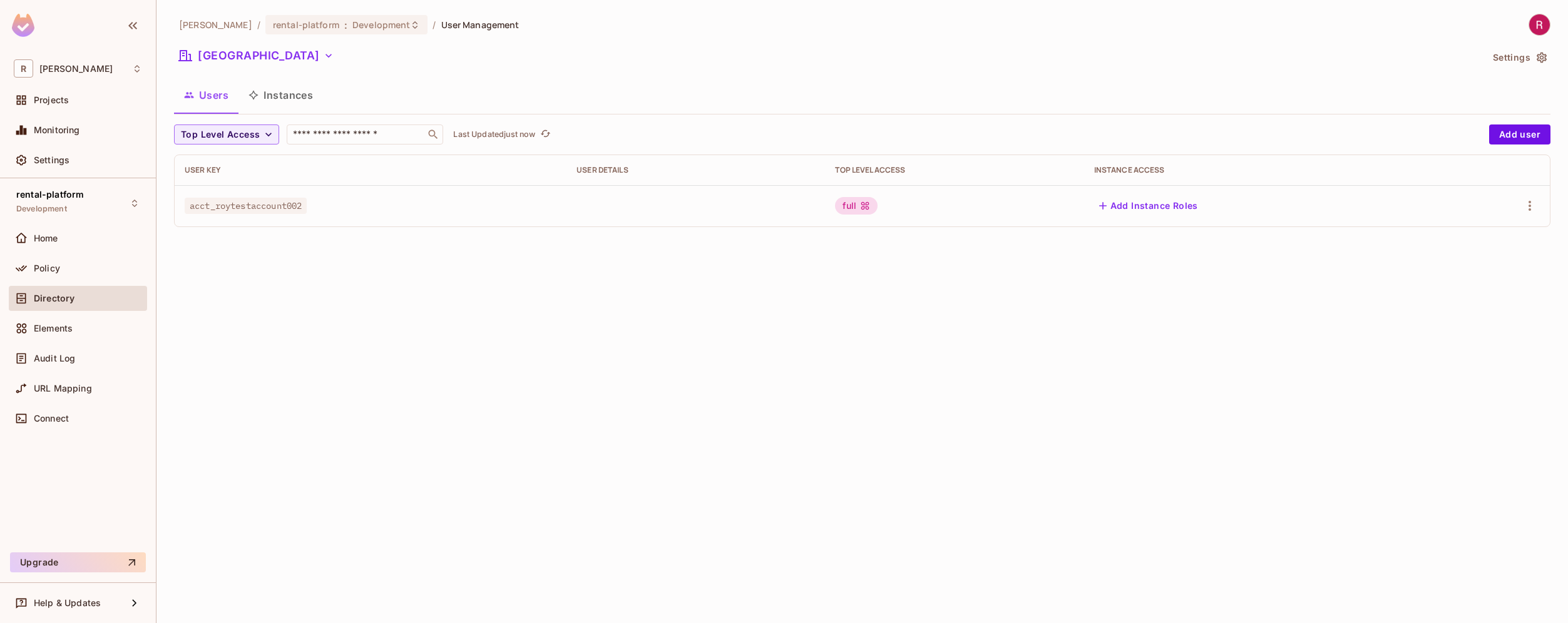
click at [87, 301] on div "Directory" at bounding box center [87, 298] width 108 height 10
click at [73, 268] on div "Policy" at bounding box center [87, 268] width 108 height 10
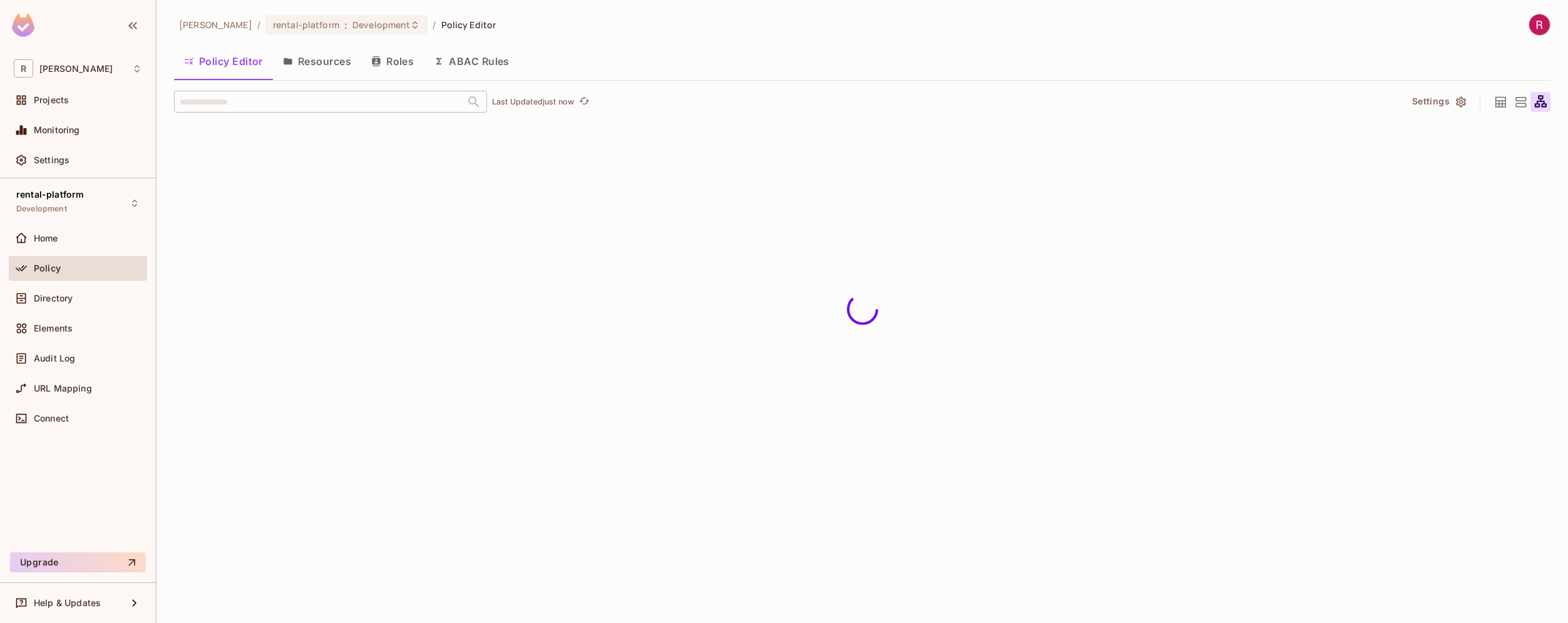
click at [336, 67] on button "Resources" at bounding box center [316, 61] width 88 height 32
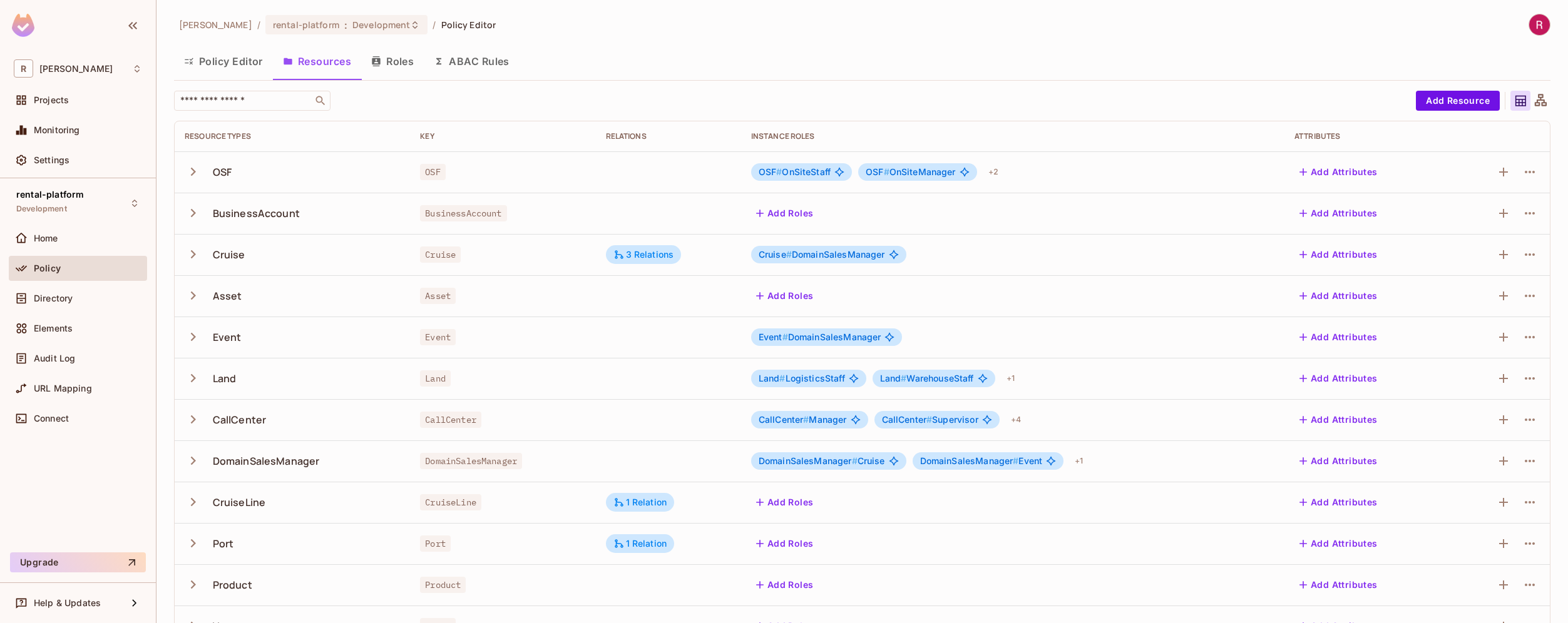
click at [242, 66] on button "Policy Editor" at bounding box center [224, 61] width 99 height 32
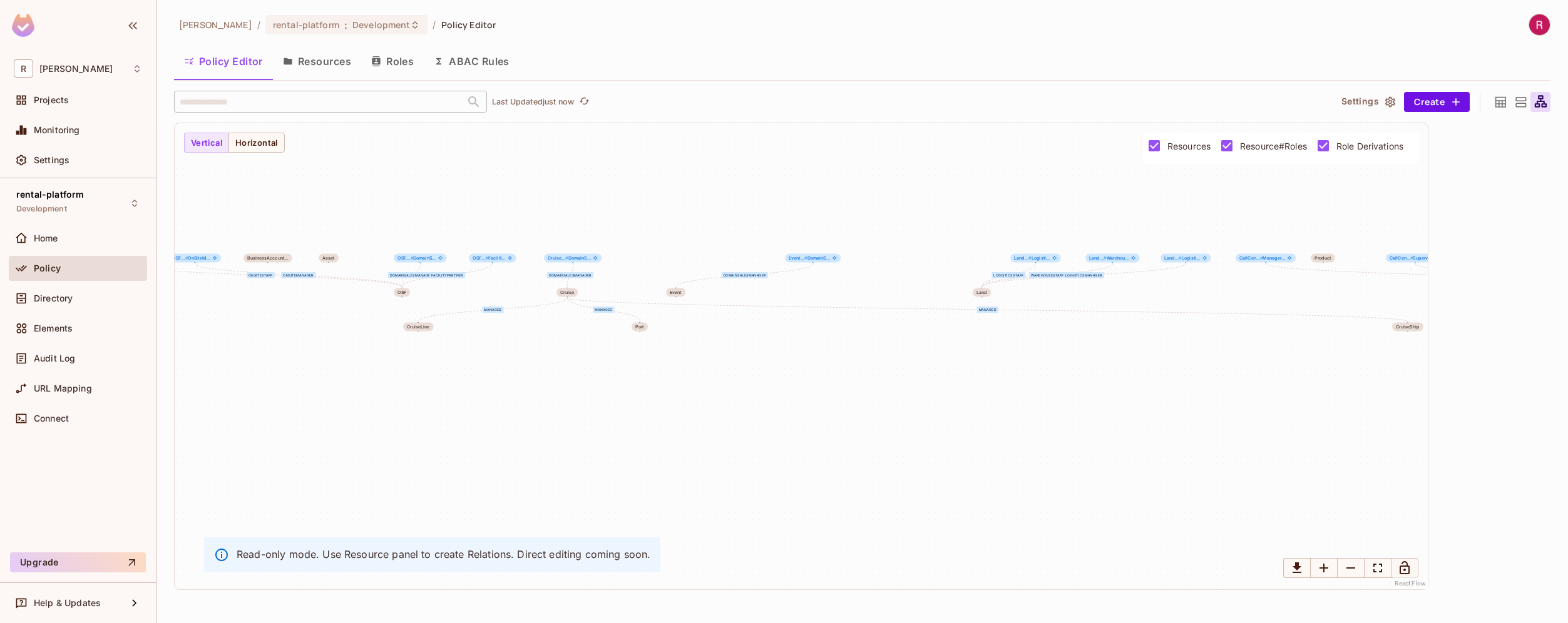
drag, startPoint x: 425, startPoint y: 480, endPoint x: 762, endPoint y: 418, distance: 342.7
click at [762, 418] on div "OnSiteStaff OnSiteManager DomainSalesManager FacilityPartner DomainSalesManager…" at bounding box center [801, 356] width 1253 height 466
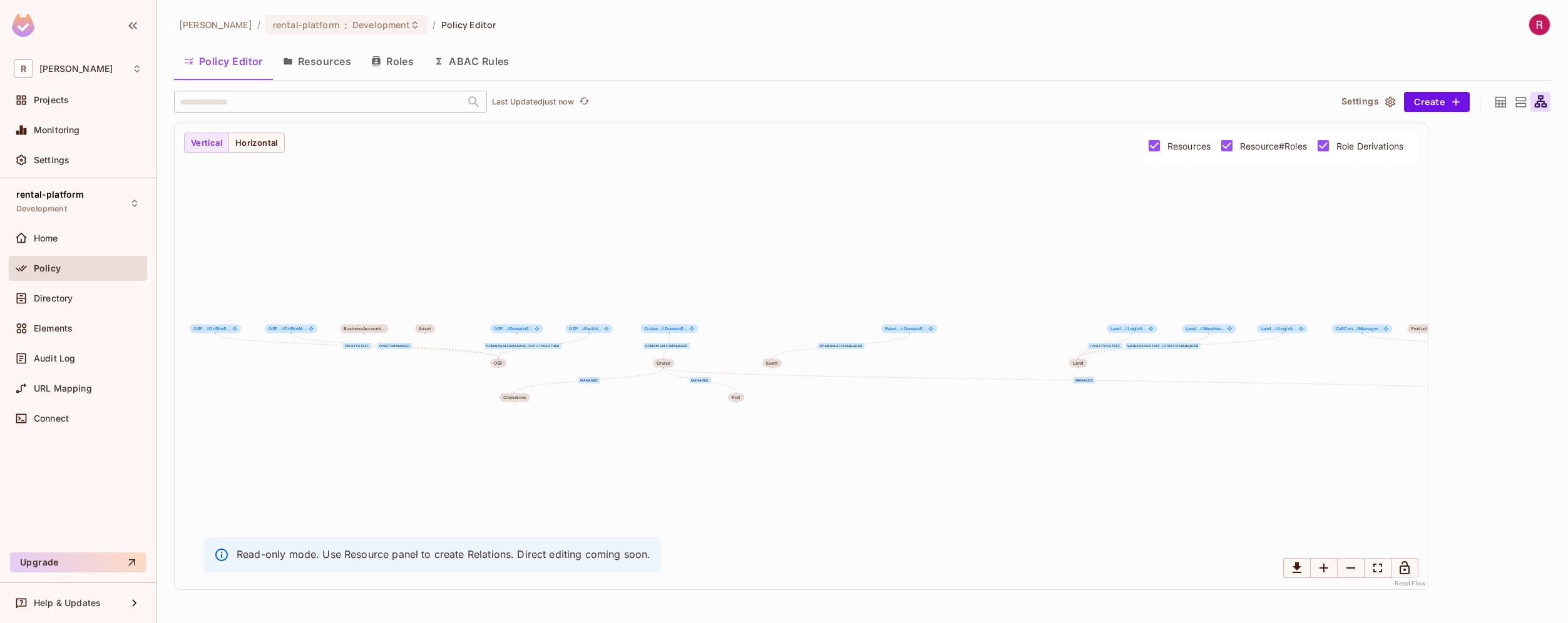
drag, startPoint x: 532, startPoint y: 356, endPoint x: 662, endPoint y: 419, distance: 144.5
click at [662, 419] on div "OnSiteStaff OnSiteManager DomainSalesManager FacilityPartner DomainSalesManager…" at bounding box center [801, 356] width 1253 height 466
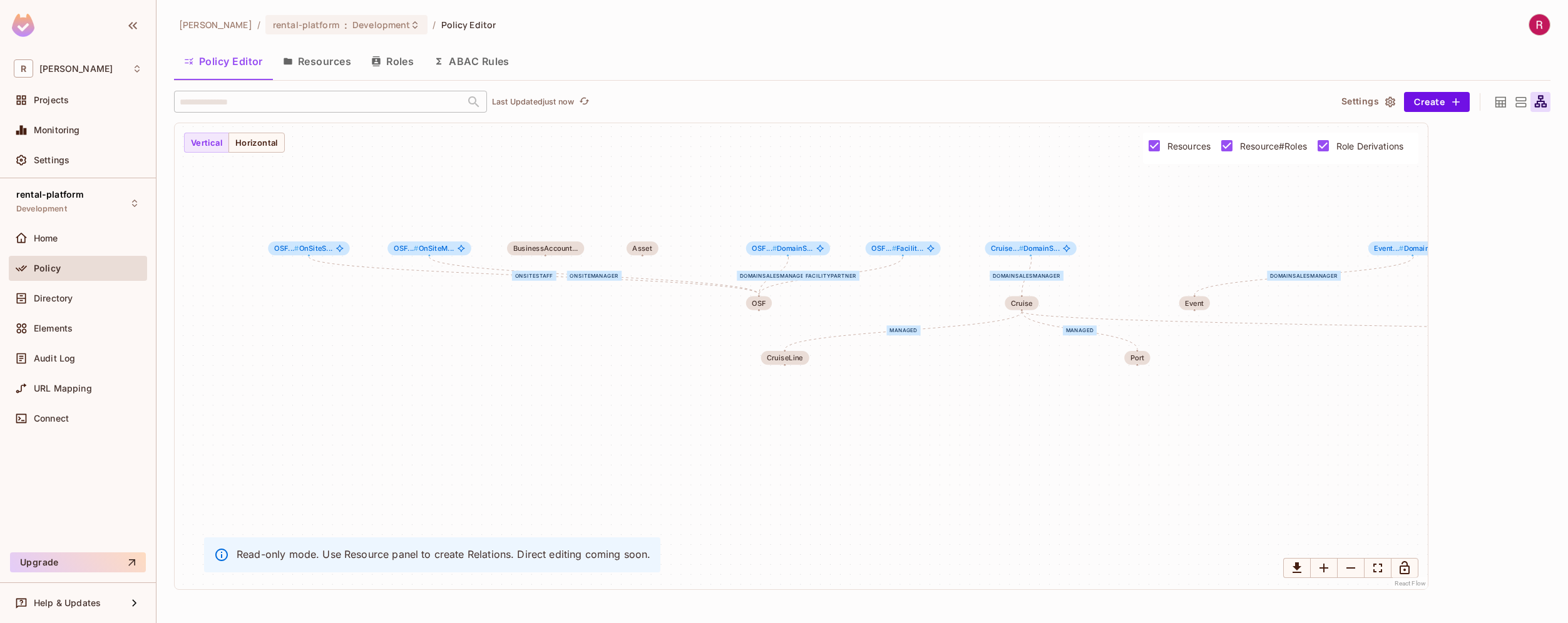
drag, startPoint x: 507, startPoint y: 376, endPoint x: 678, endPoint y: 335, distance: 175.8
click at [678, 335] on div "OnSiteStaff OnSiteManager DomainSalesManager FacilityPartner DomainSalesManager…" at bounding box center [801, 356] width 1253 height 466
click at [762, 308] on div "OSF" at bounding box center [758, 305] width 27 height 14
click at [614, 414] on div "OnSiteStaff OnSiteManager DomainSalesManager FacilityPartner DomainSalesManager…" at bounding box center [801, 356] width 1253 height 466
click at [1379, 571] on icon "Fit View" at bounding box center [1378, 568] width 9 height 9
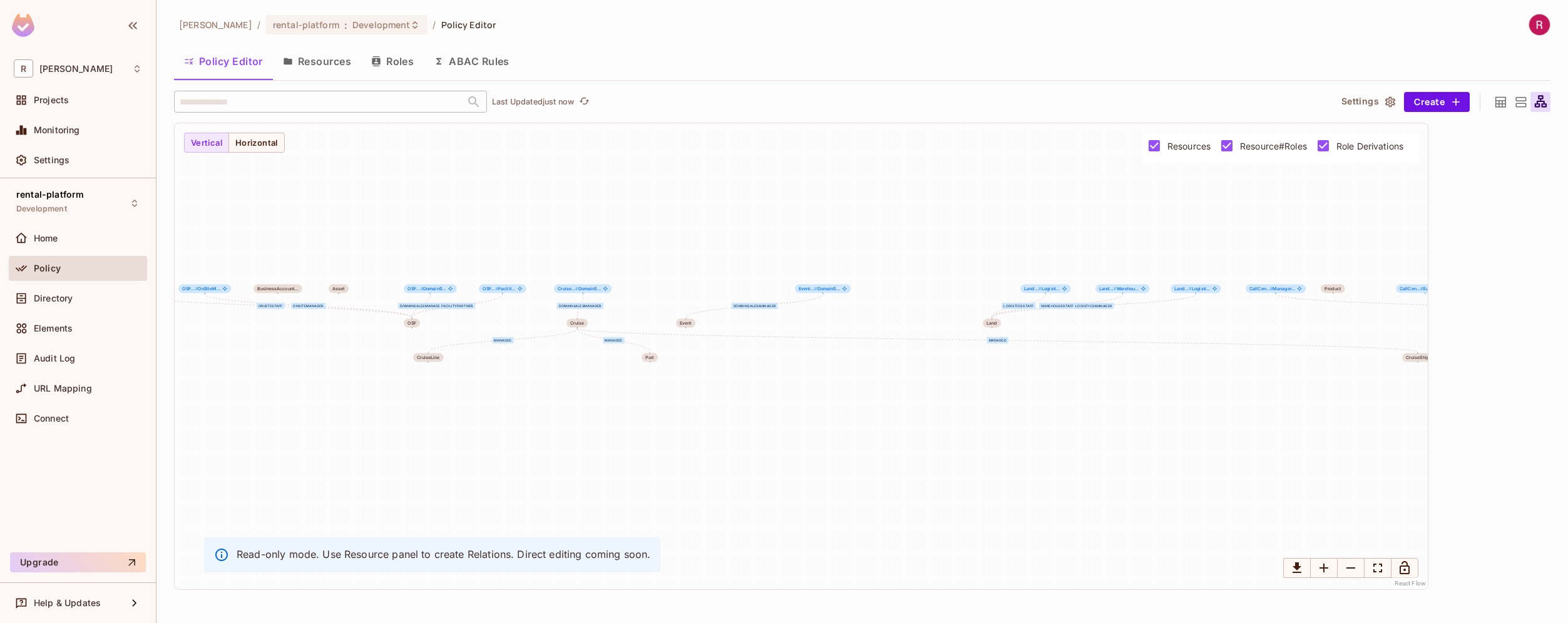
drag, startPoint x: 457, startPoint y: 471, endPoint x: 777, endPoint y: 439, distance: 321.6
click at [777, 439] on div "OnSiteStaff OnSiteManager DomainSalesManager FacilityPartner DomainSalesManager…" at bounding box center [801, 356] width 1253 height 466
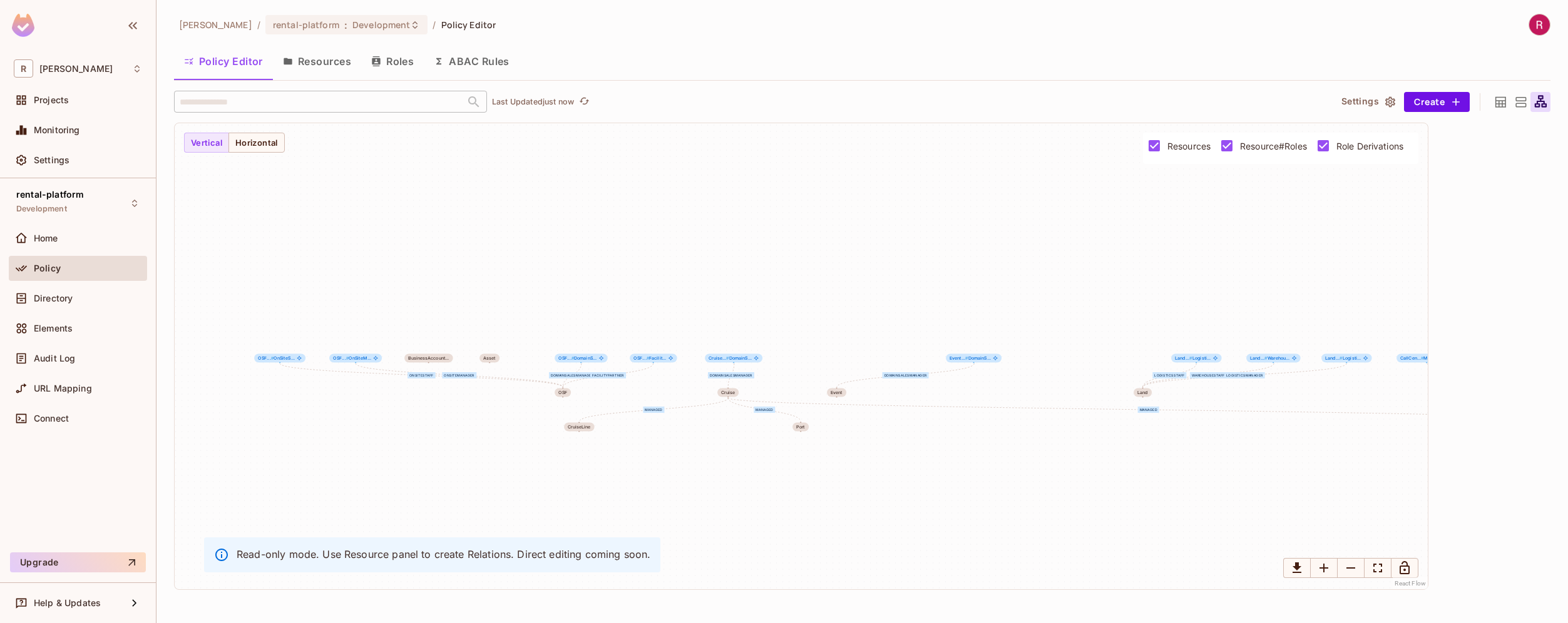
drag, startPoint x: 582, startPoint y: 386, endPoint x: 733, endPoint y: 456, distance: 166.4
click at [733, 456] on div "OnSiteStaff OnSiteManager DomainSalesManager FacilityPartner DomainSalesManager…" at bounding box center [801, 356] width 1253 height 466
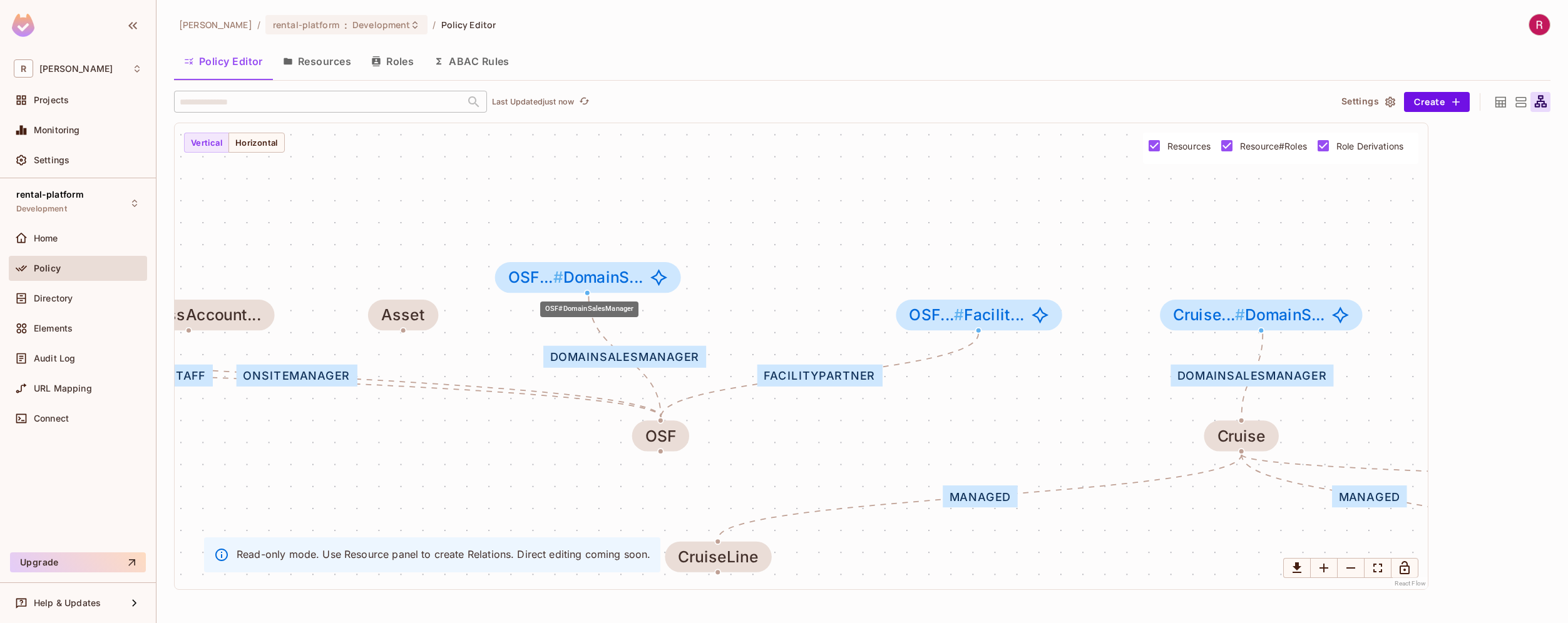
drag, startPoint x: 772, startPoint y: 318, endPoint x: 633, endPoint y: 279, distance: 144.4
click at [633, 279] on span "OSF... # DomainS..." at bounding box center [576, 278] width 135 height 18
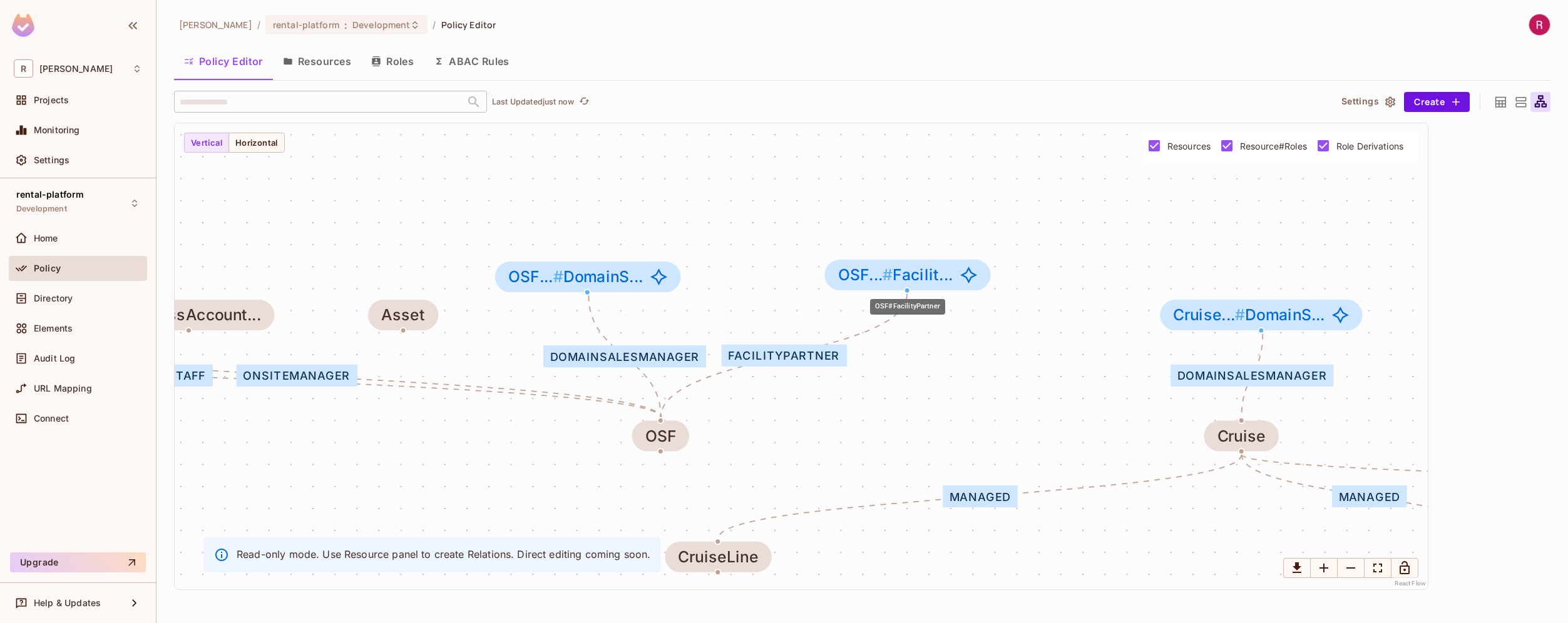
drag, startPoint x: 984, startPoint y: 314, endPoint x: 912, endPoint y: 274, distance: 82.4
click at [912, 274] on span "OSF... # Facilit..." at bounding box center [896, 275] width 115 height 18
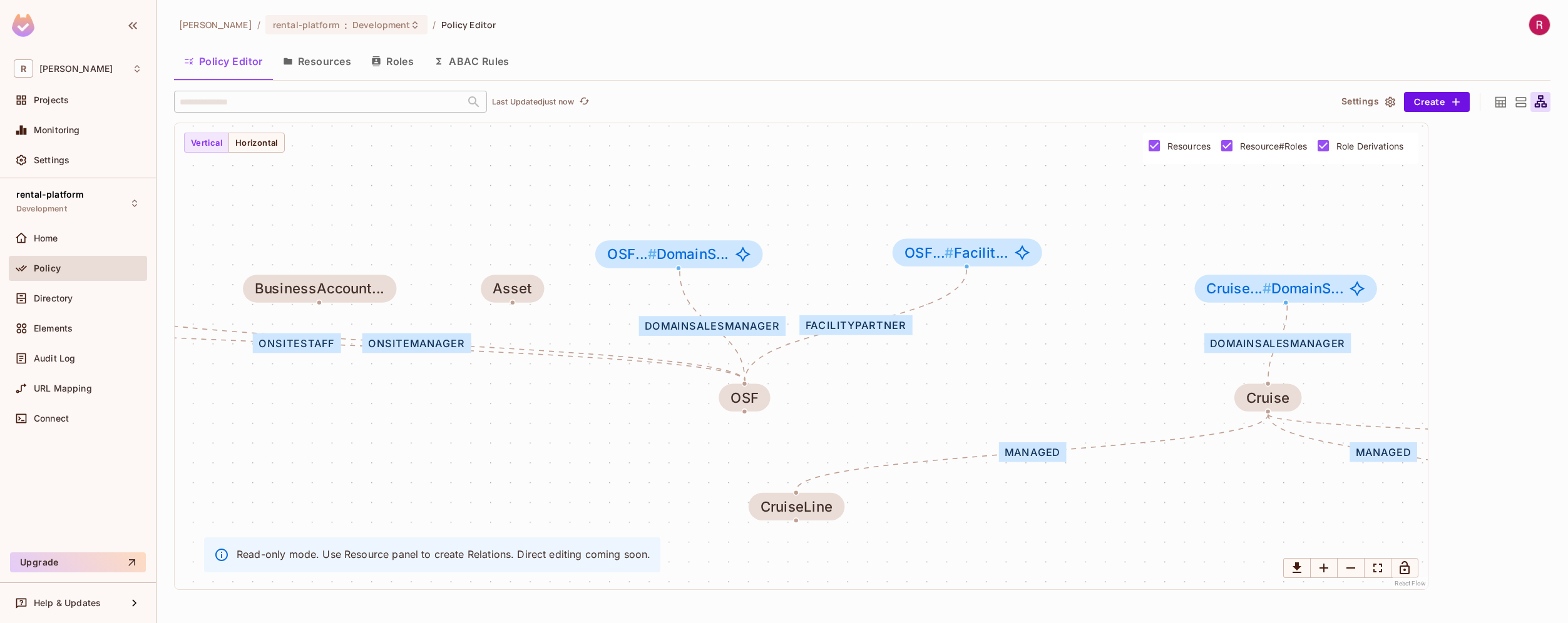
drag, startPoint x: 497, startPoint y: 457, endPoint x: 579, endPoint y: 424, distance: 88.4
click at [579, 424] on div "OnSiteStaff OnSiteManager DomainSalesManager FacilityPartner DomainSalesManager…" at bounding box center [801, 356] width 1253 height 466
drag, startPoint x: 519, startPoint y: 285, endPoint x: 537, endPoint y: 169, distance: 117.4
click at [537, 178] on div "Asset" at bounding box center [520, 186] width 40 height 16
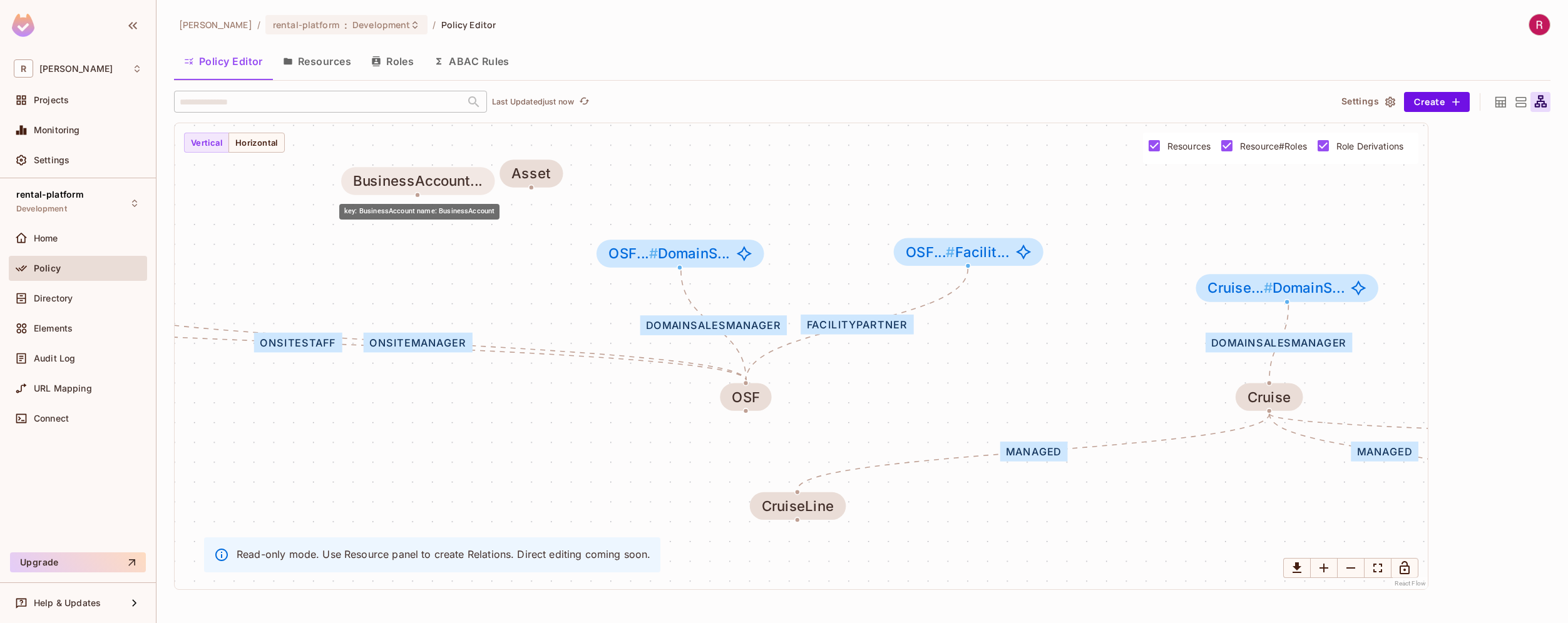
drag, startPoint x: 354, startPoint y: 283, endPoint x: 446, endPoint y: 163, distance: 151.2
click at [446, 173] on div "BusinessAccount..." at bounding box center [417, 181] width 130 height 16
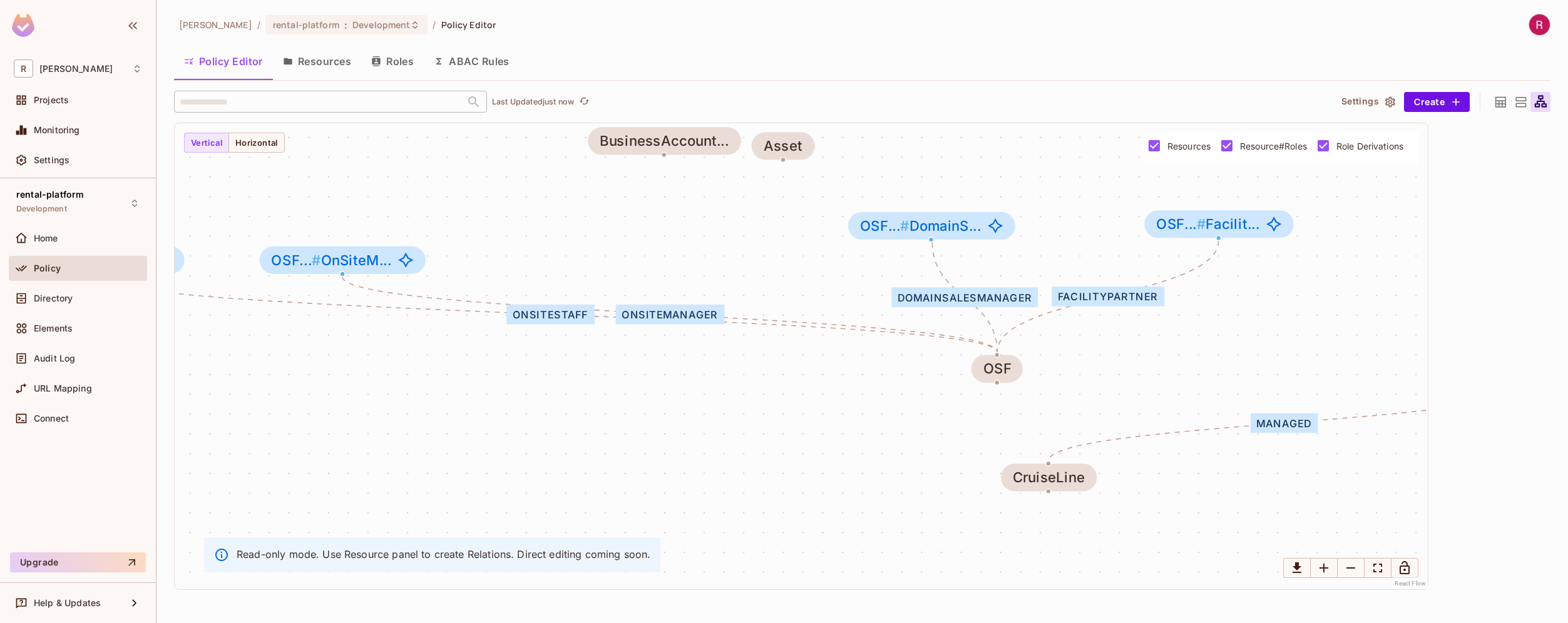
drag, startPoint x: 354, startPoint y: 284, endPoint x: 607, endPoint y: 257, distance: 254.4
click at [607, 257] on div "OnSiteStaff OnSiteManager DomainSalesManager FacilityPartner DomainSalesManager…" at bounding box center [801, 356] width 1253 height 466
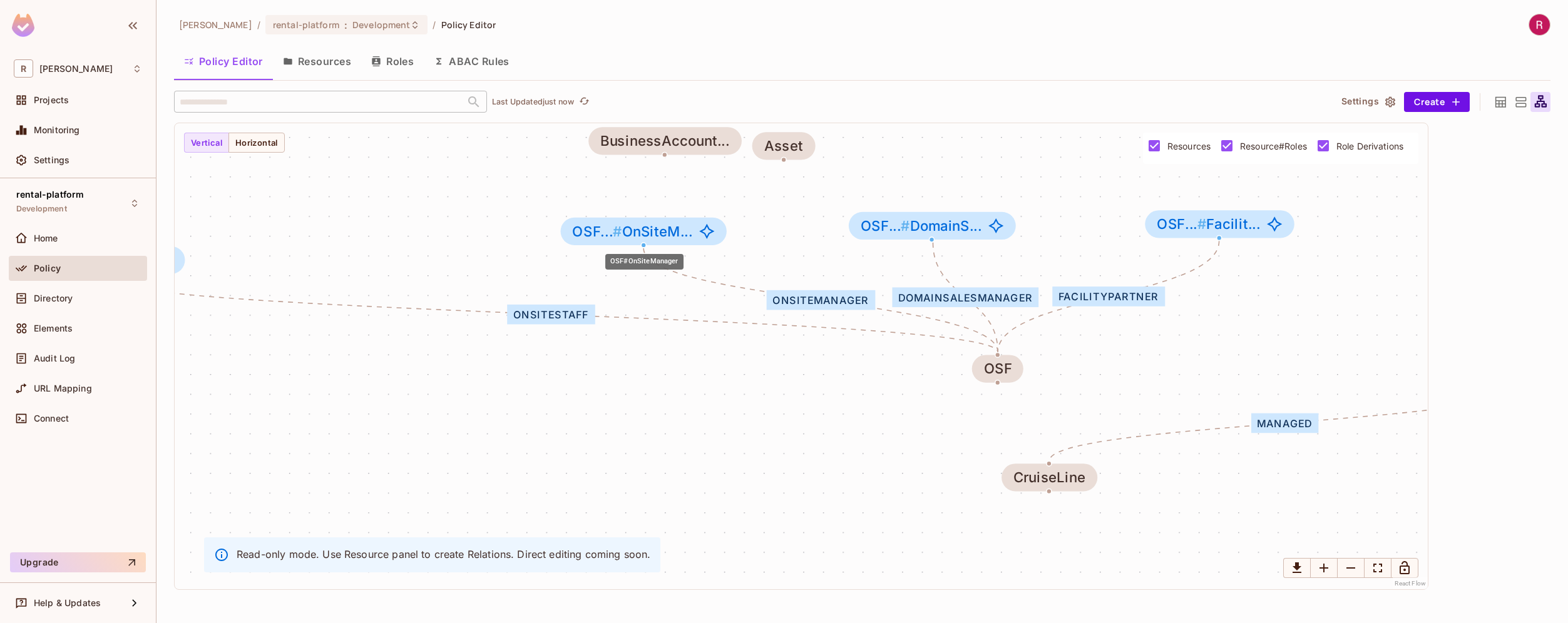
drag, startPoint x: 373, startPoint y: 266, endPoint x: 675, endPoint y: 238, distance: 303.3
click at [675, 238] on span "OSF... # OnSiteM..." at bounding box center [631, 231] width 120 height 16
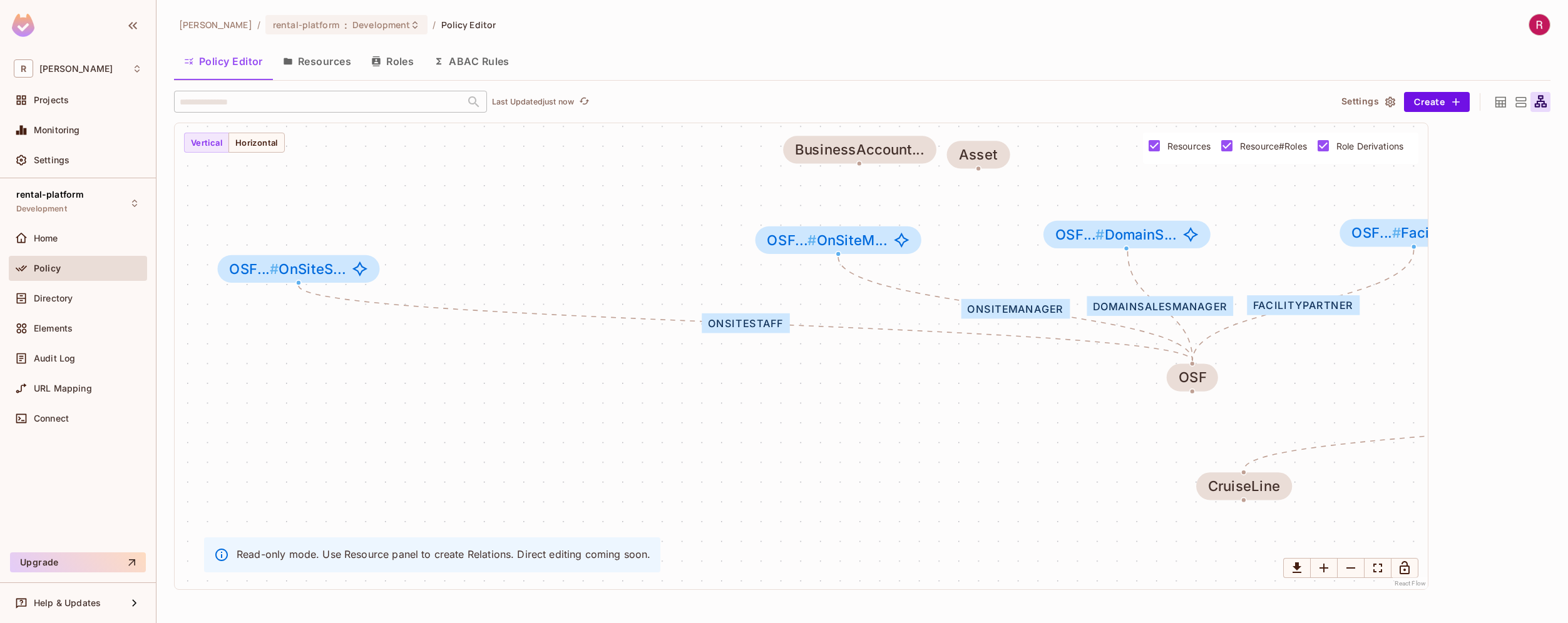
drag, startPoint x: 424, startPoint y: 256, endPoint x: 618, endPoint y: 264, distance: 194.2
click at [618, 264] on div "OnSiteStaff OnSiteManager DomainSalesManager FacilityPartner DomainSalesManager…" at bounding box center [801, 356] width 1253 height 466
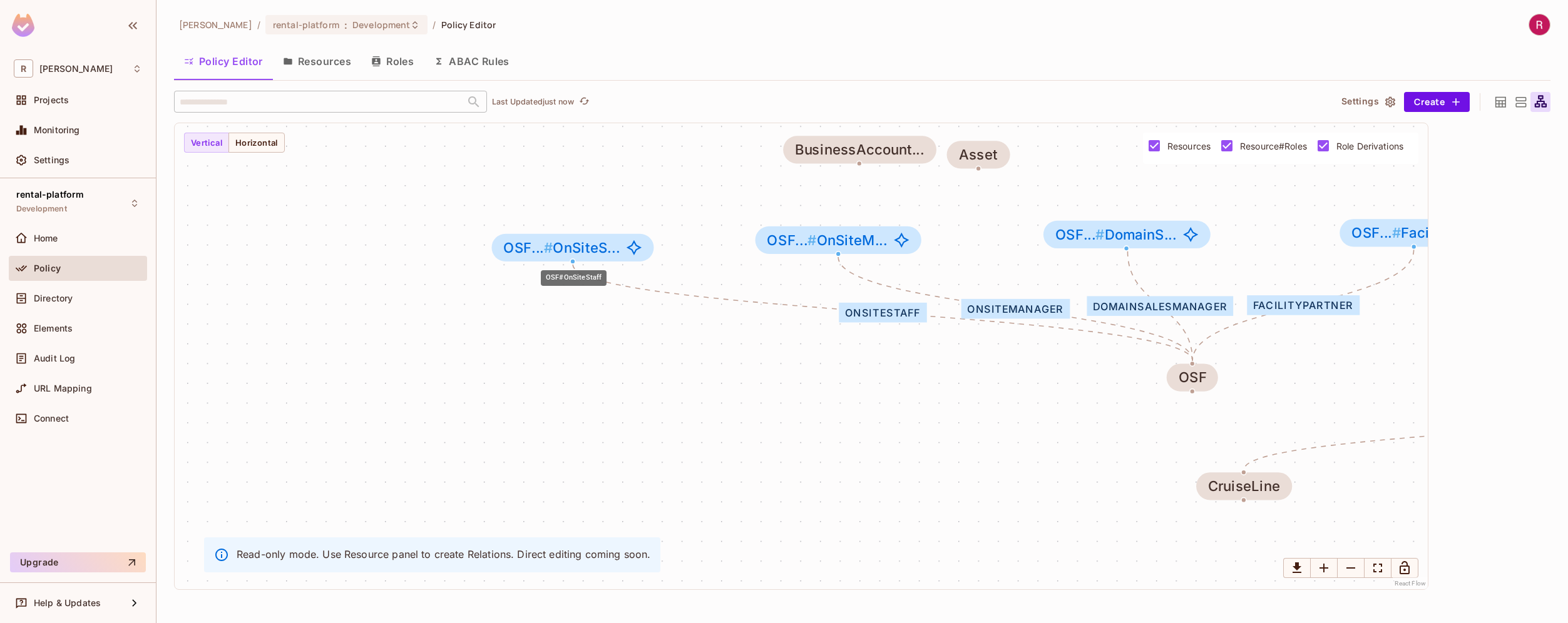
drag, startPoint x: 327, startPoint y: 270, endPoint x: 606, endPoint y: 249, distance: 279.8
click at [606, 249] on span "OSF... # OnSiteS..." at bounding box center [561, 248] width 116 height 16
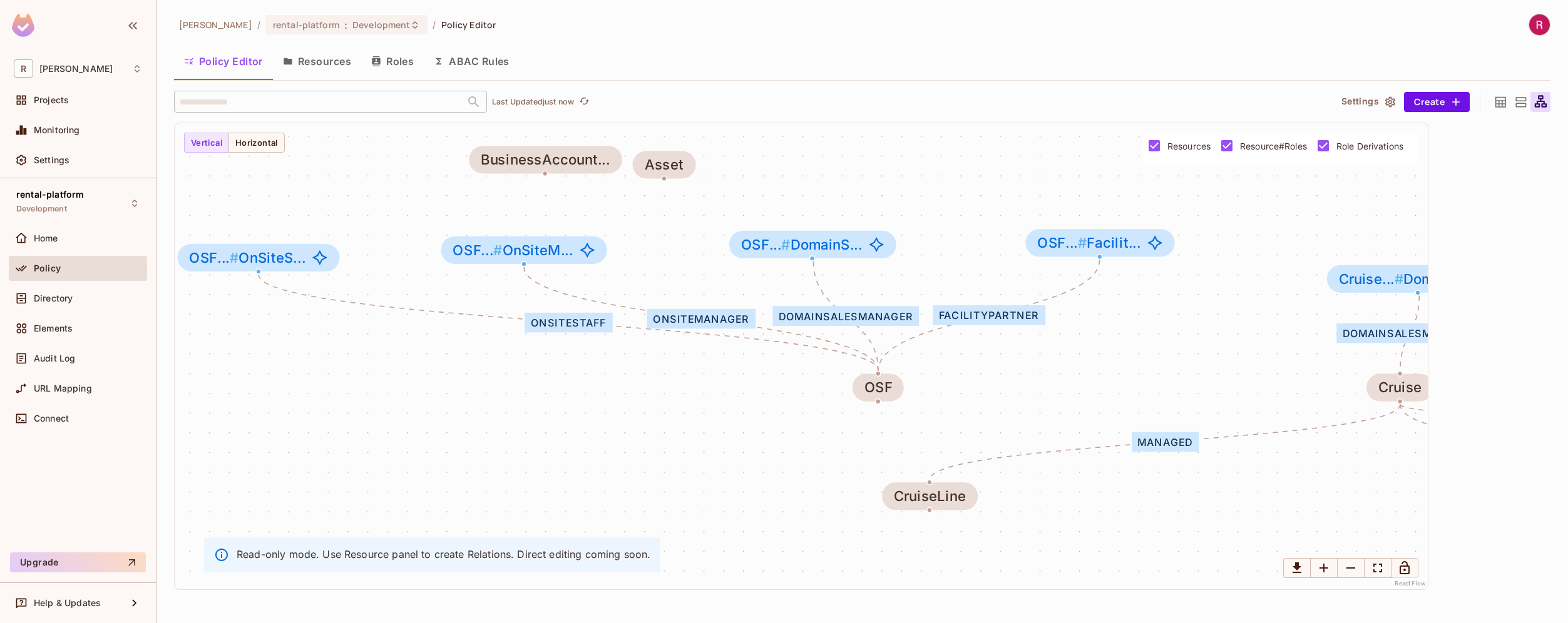
drag, startPoint x: 615, startPoint y: 383, endPoint x: 273, endPoint y: 393, distance: 342.1
click at [273, 393] on div "OnSiteStaff OnSiteManager DomainSalesManager FacilityPartner DomainSalesManager…" at bounding box center [801, 356] width 1253 height 466
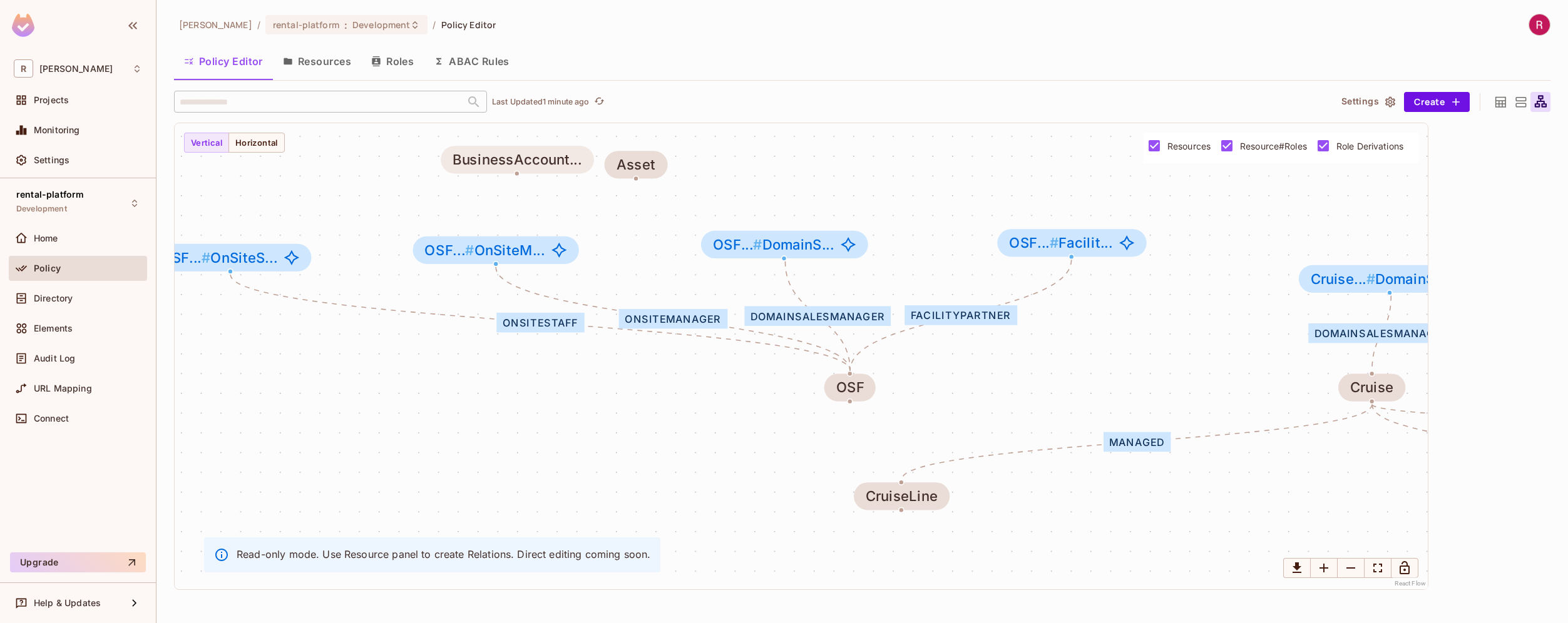
click at [555, 166] on div "BusinessAccount..." at bounding box center [517, 159] width 129 height 16
drag, startPoint x: 555, startPoint y: 156, endPoint x: 513, endPoint y: 174, distance: 45.7
click at [513, 174] on div "BusinessAccount..." at bounding box center [487, 176] width 129 height 16
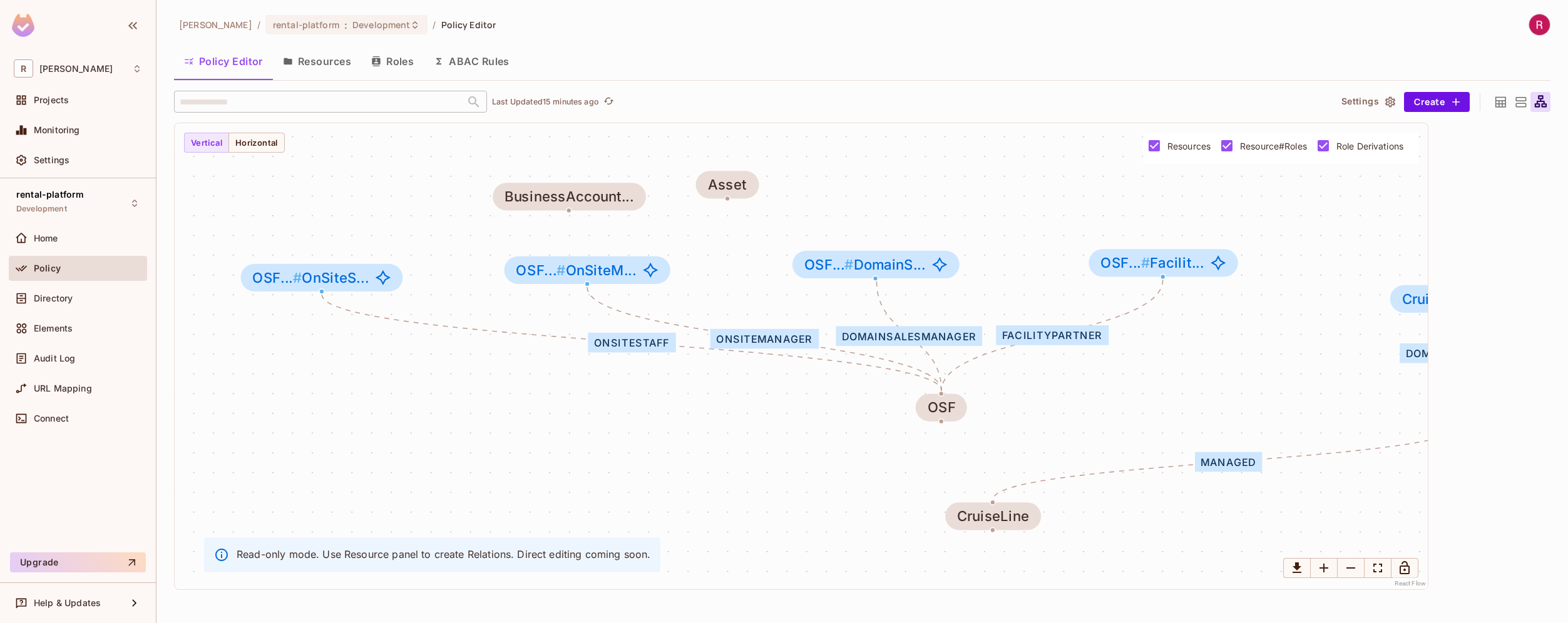
drag, startPoint x: 490, startPoint y: 426, endPoint x: 582, endPoint y: 446, distance: 94.1
click at [582, 446] on div "OnSiteStaff OnSiteManager DomainSalesManager FacilityPartner DomainSalesManager…" at bounding box center [801, 356] width 1253 height 466
drag, startPoint x: 734, startPoint y: 193, endPoint x: 1130, endPoint y: 518, distance: 512.3
click at [1130, 518] on div "Asset" at bounding box center [1123, 507] width 63 height 28
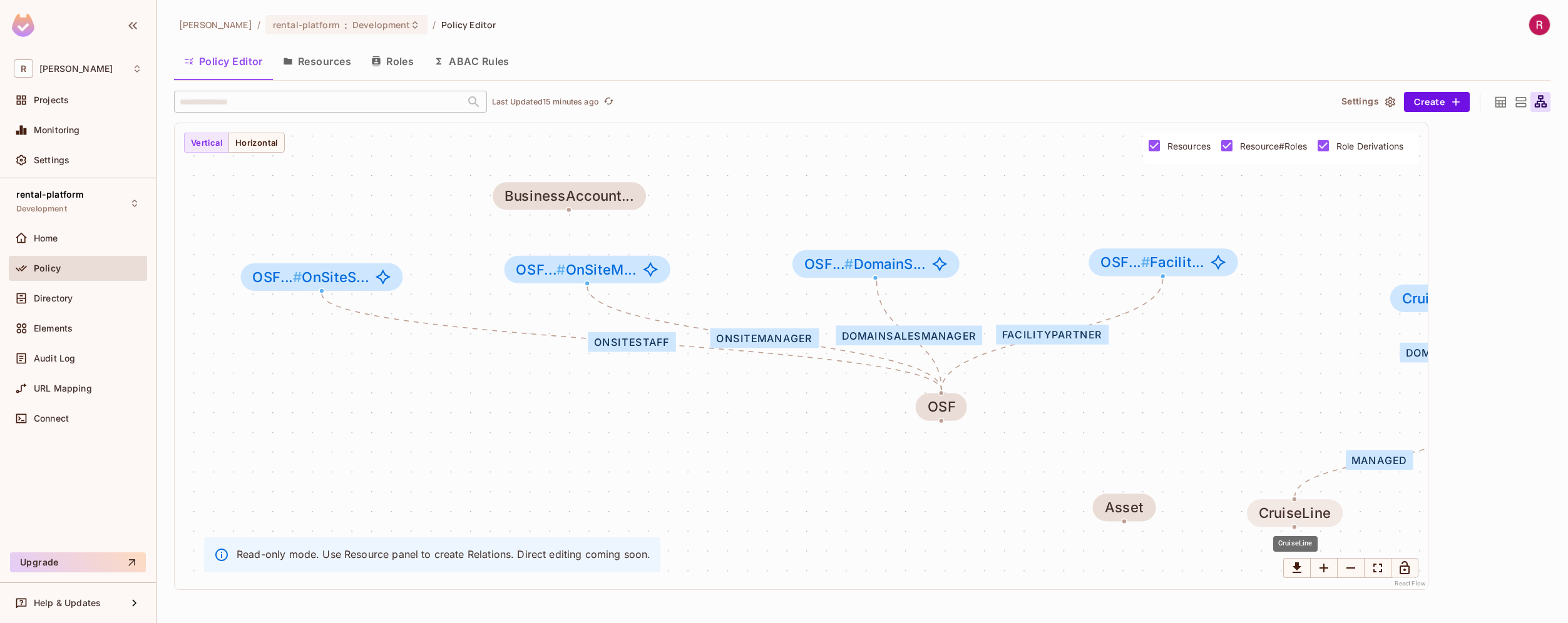
drag, startPoint x: 1001, startPoint y: 517, endPoint x: 1322, endPoint y: 510, distance: 321.1
click at [1322, 510] on div "CruiseLine" at bounding box center [1294, 513] width 72 height 16
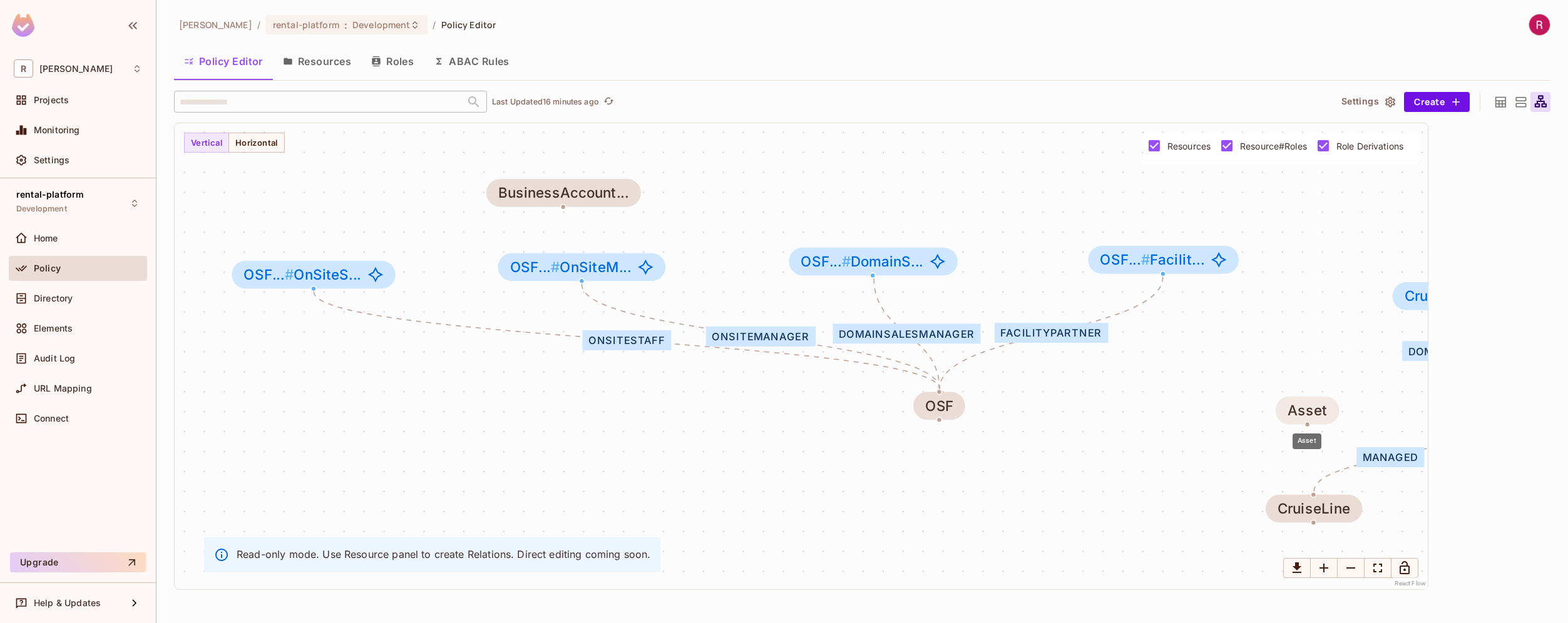
drag, startPoint x: 1131, startPoint y: 513, endPoint x: 1312, endPoint y: 404, distance: 211.3
click at [1312, 404] on div "Asset" at bounding box center [1307, 411] width 40 height 16
click at [437, 488] on div "OnSiteStaff OnSiteManager DomainSalesManager FacilityPartner DomainSalesManager…" at bounding box center [801, 356] width 1253 height 466
click at [333, 61] on button "Resources" at bounding box center [316, 61] width 88 height 32
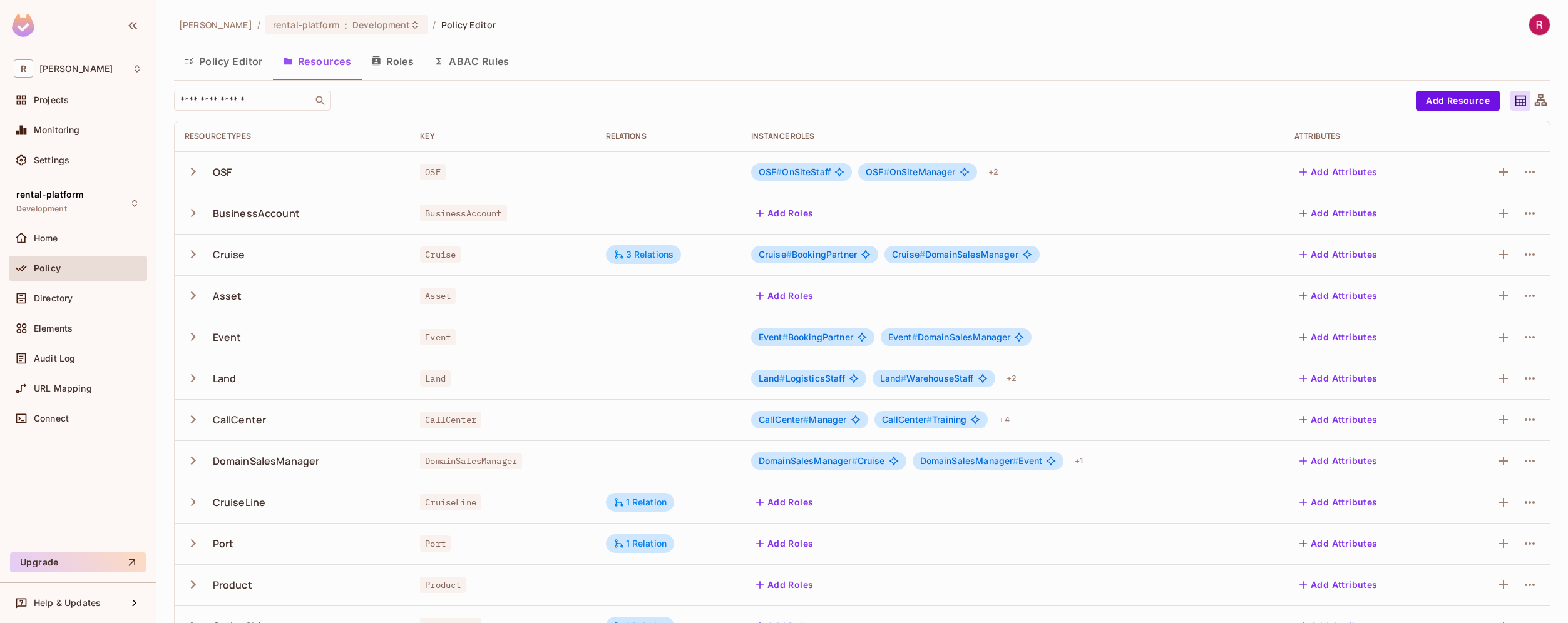
click at [818, 170] on span "OSF # OnSiteStaff" at bounding box center [794, 172] width 72 height 10
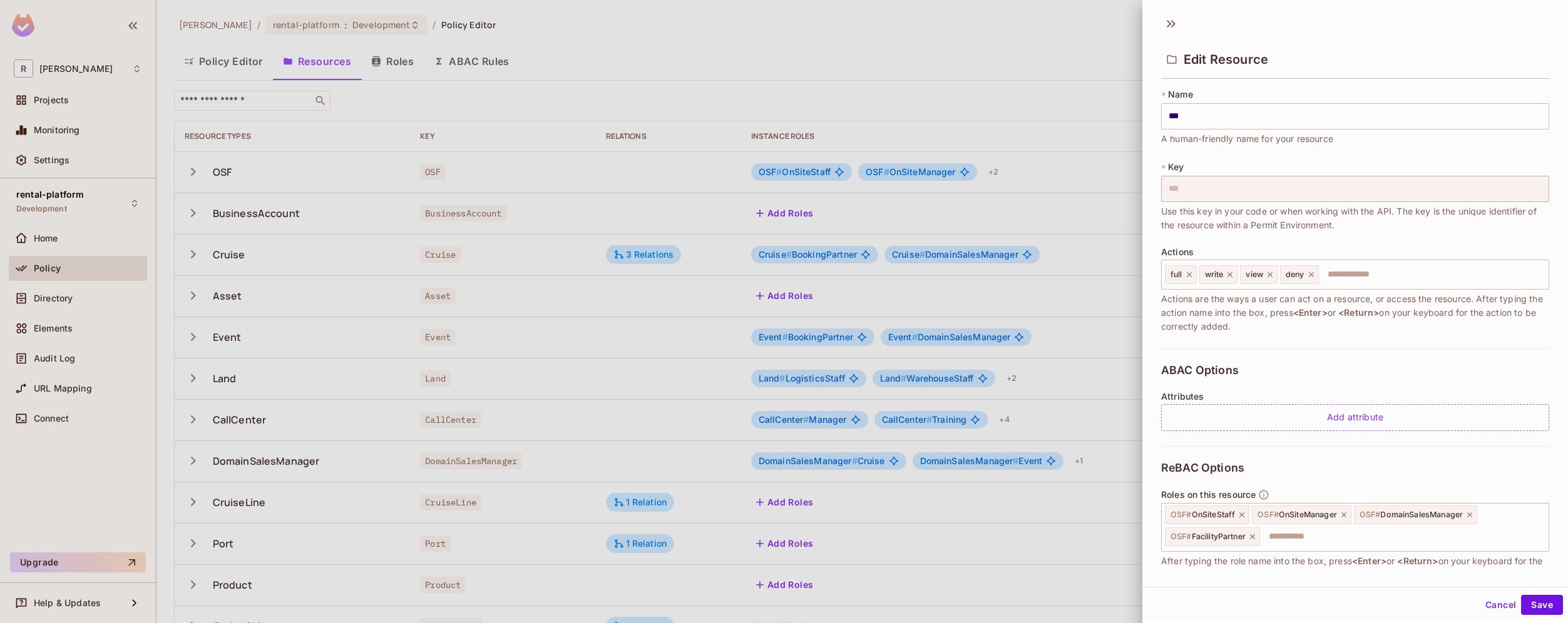
click at [1031, 47] on div at bounding box center [784, 311] width 1568 height 623
click at [1494, 605] on button "Cancel" at bounding box center [1501, 605] width 41 height 20
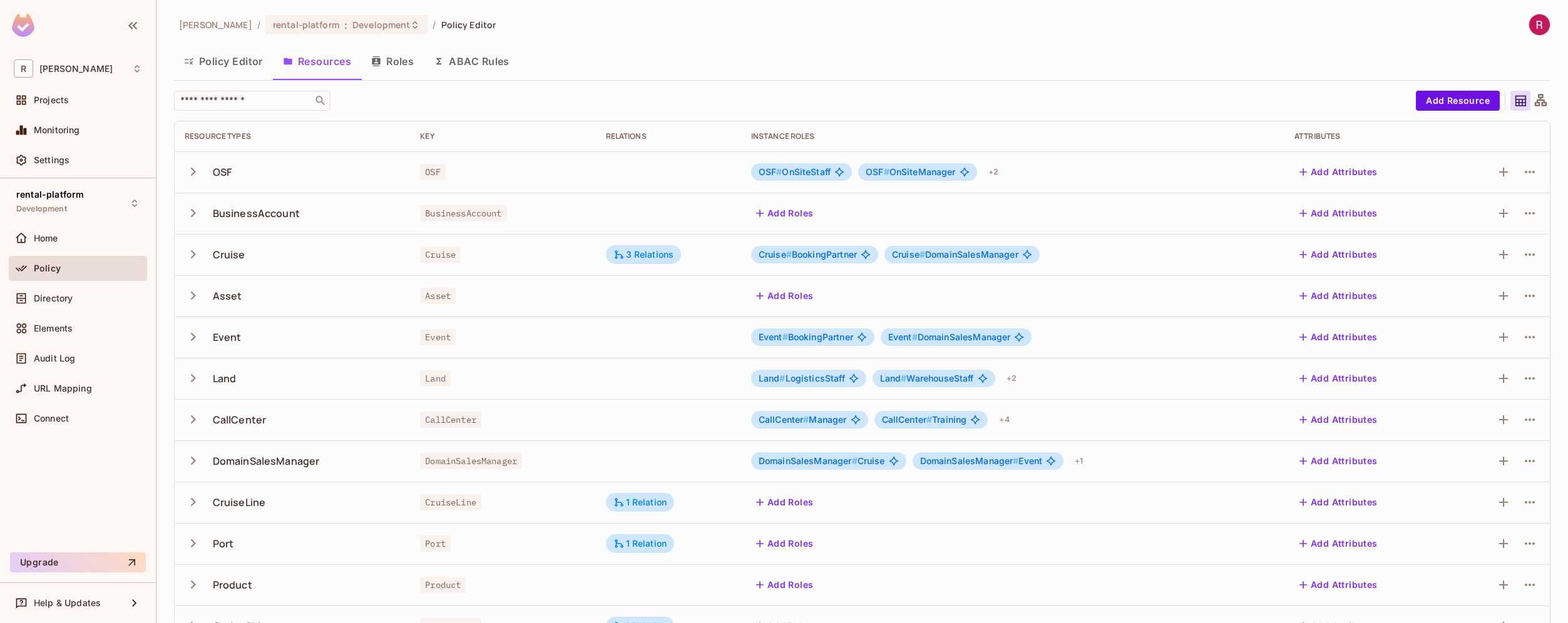
scroll to position [35, 0]
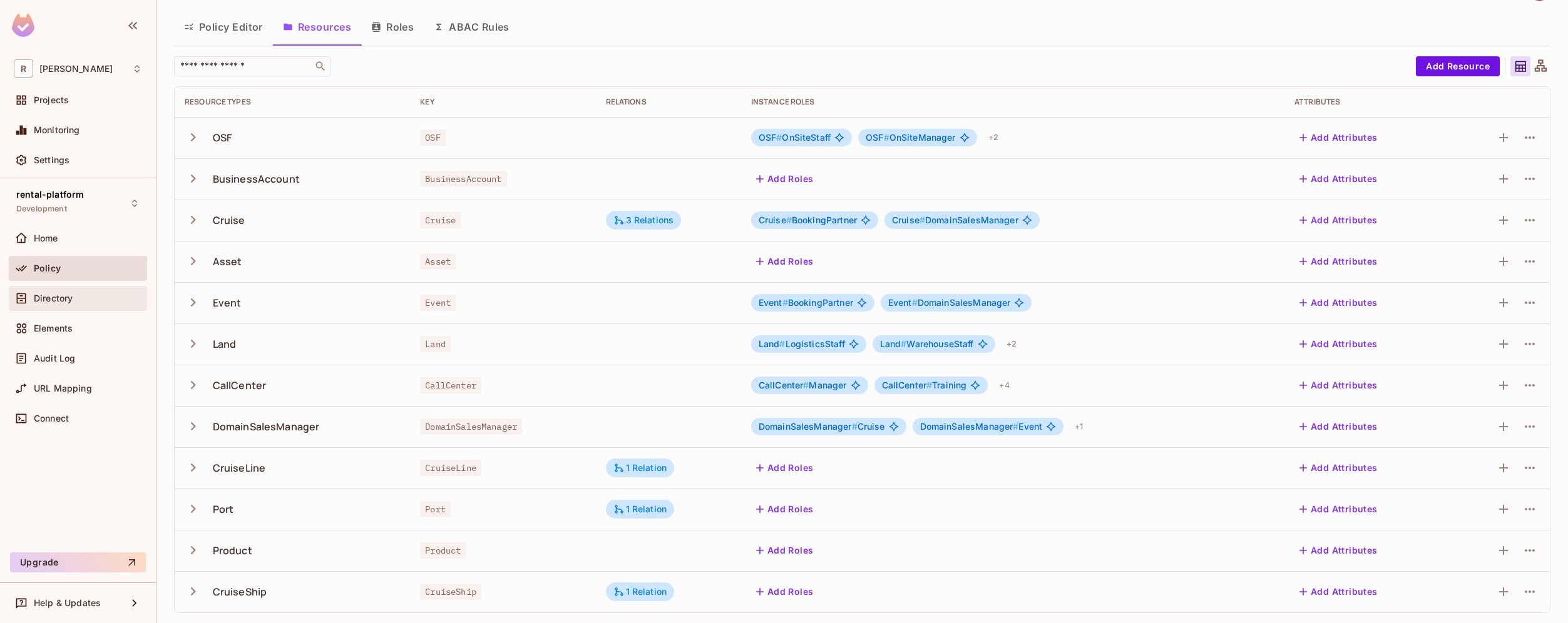
click at [98, 299] on div "Directory" at bounding box center [87, 298] width 108 height 10
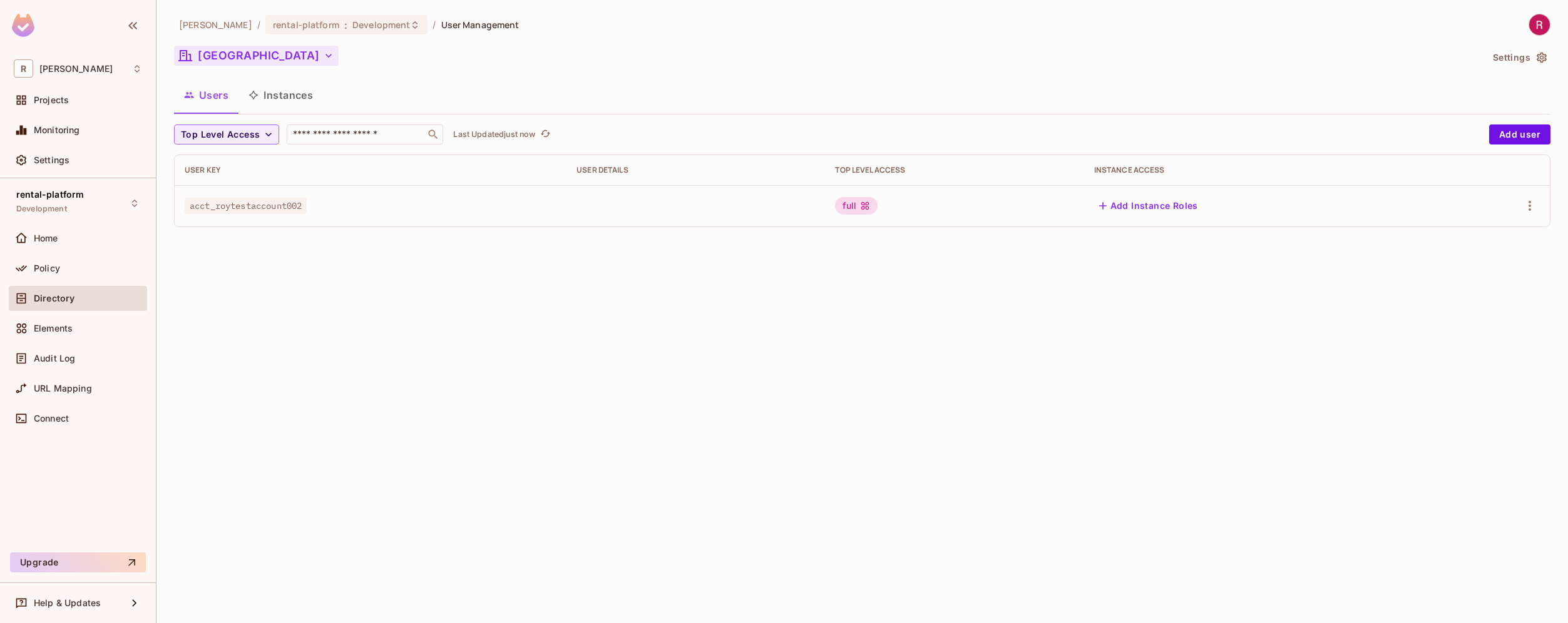
click at [322, 58] on icon "button" at bounding box center [328, 55] width 13 height 13
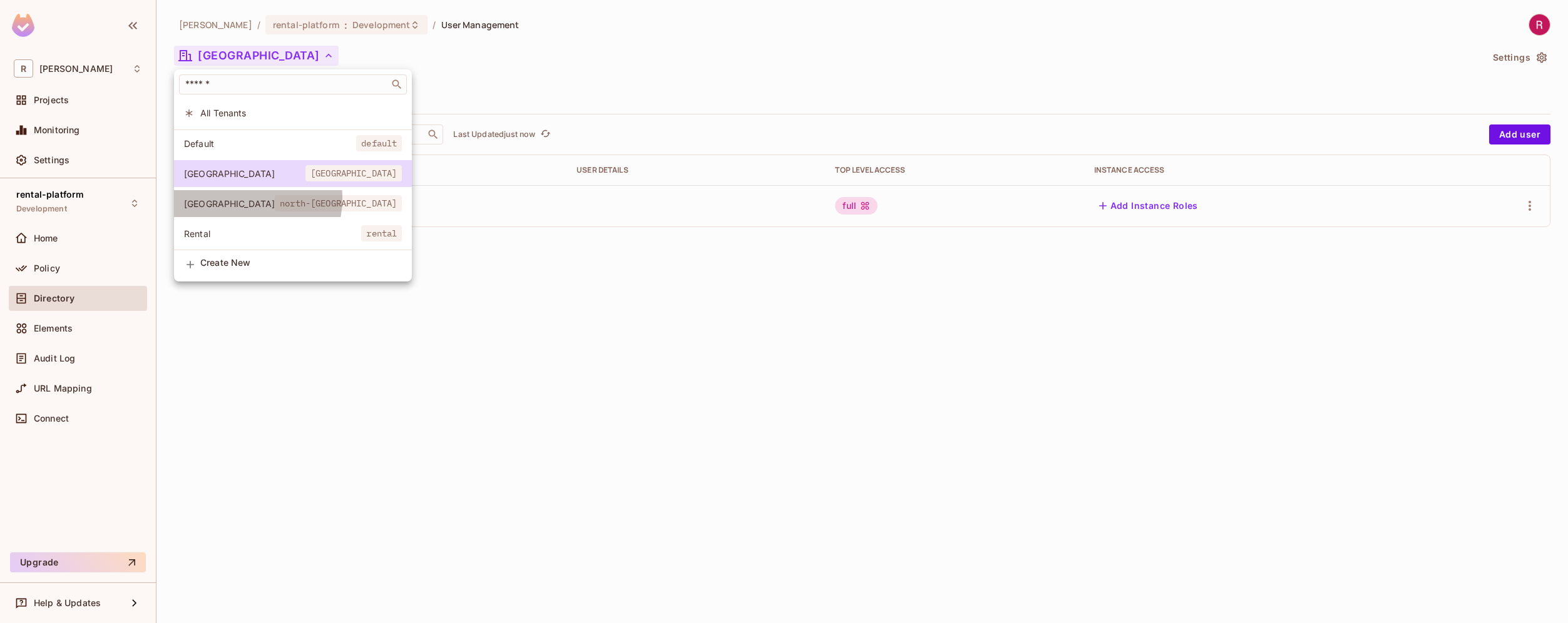
click at [237, 198] on span "[GEOGRAPHIC_DATA]" at bounding box center [230, 204] width 91 height 12
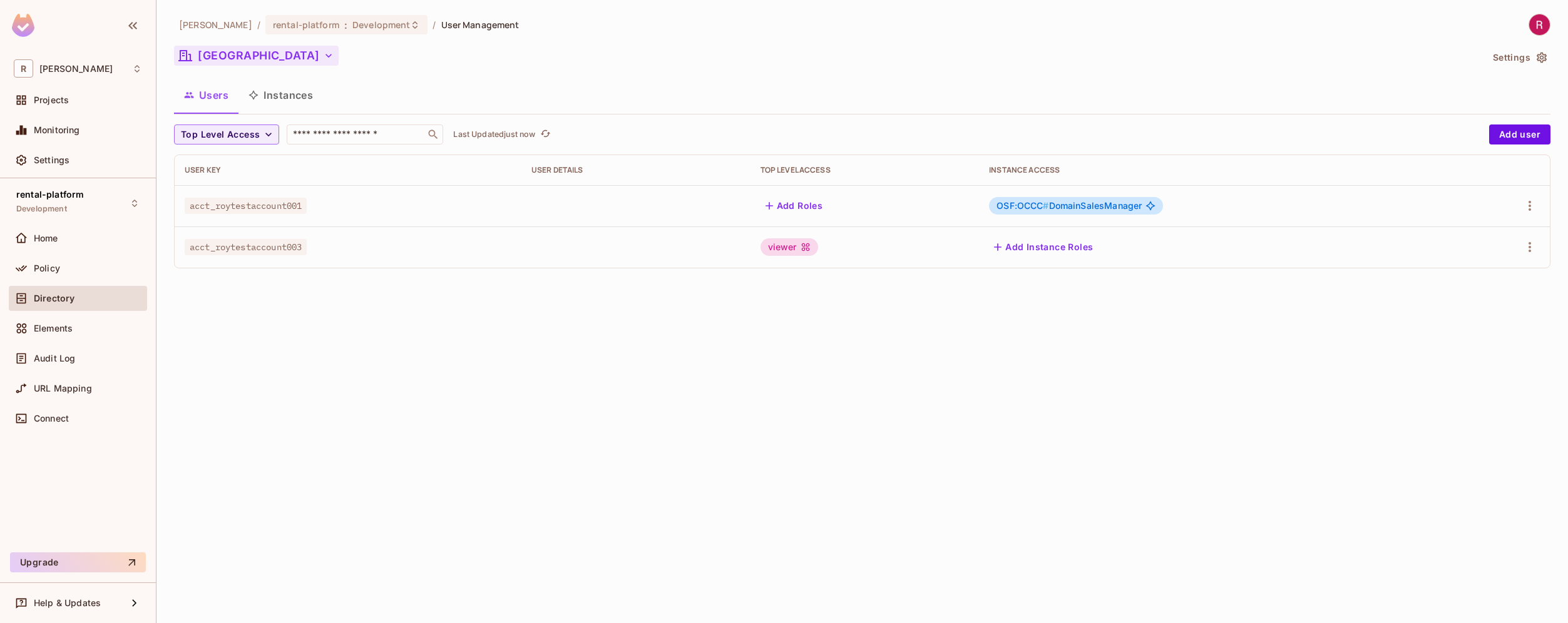
click at [449, 370] on div "[PERSON_NAME]-poc / rental-platform : Development / User Management [GEOGRAPHIC…" at bounding box center [862, 311] width 1411 height 623
click at [1142, 206] on span "OSF:OCCC # DomainSalesManager" at bounding box center [1068, 206] width 146 height 10
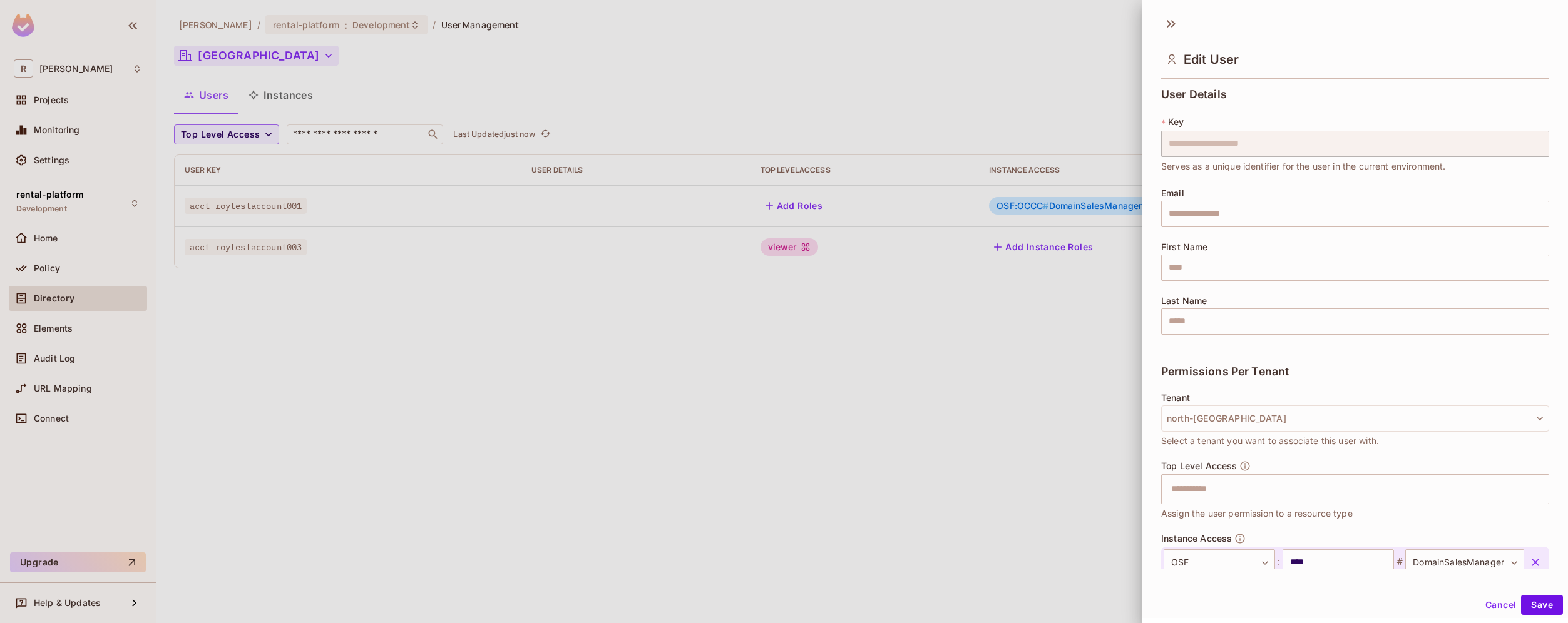
click at [1530, 208] on div "**********" at bounding box center [1355, 326] width 425 height 485
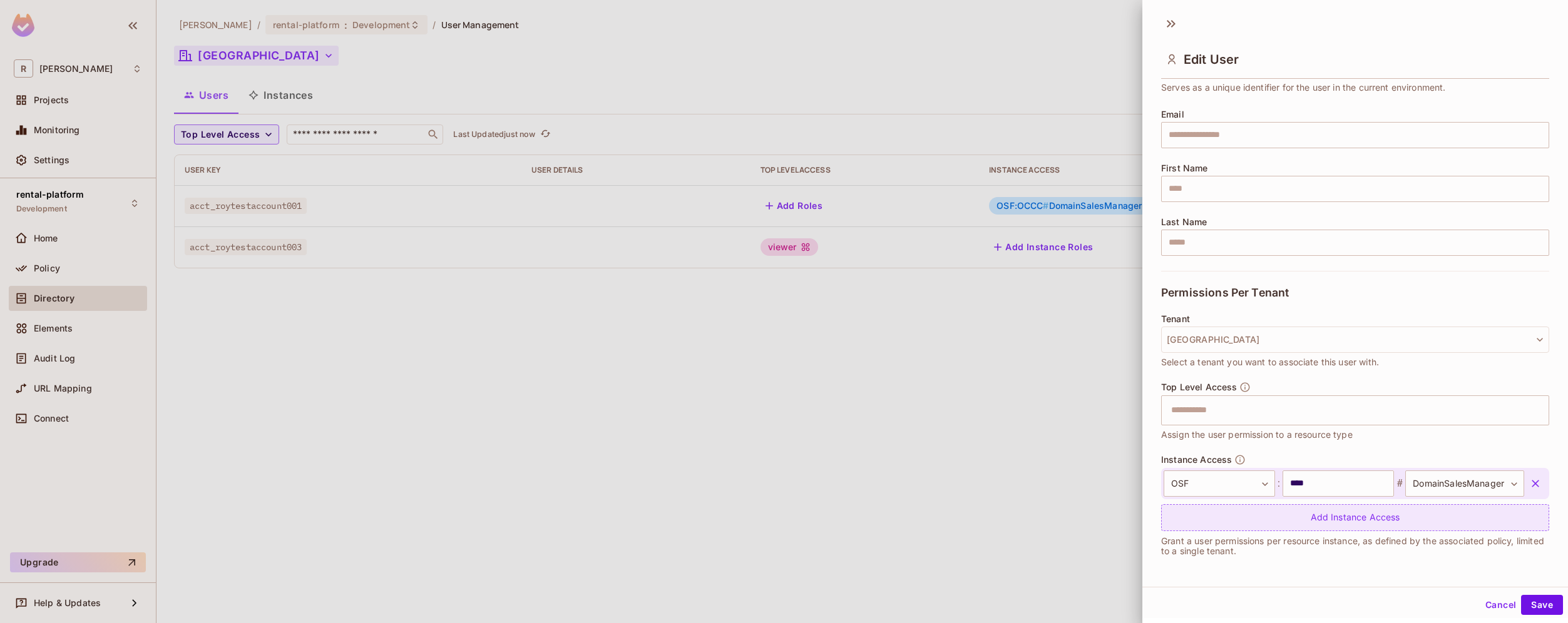
click at [1343, 520] on div "Add Instance Access" at bounding box center [1355, 517] width 389 height 27
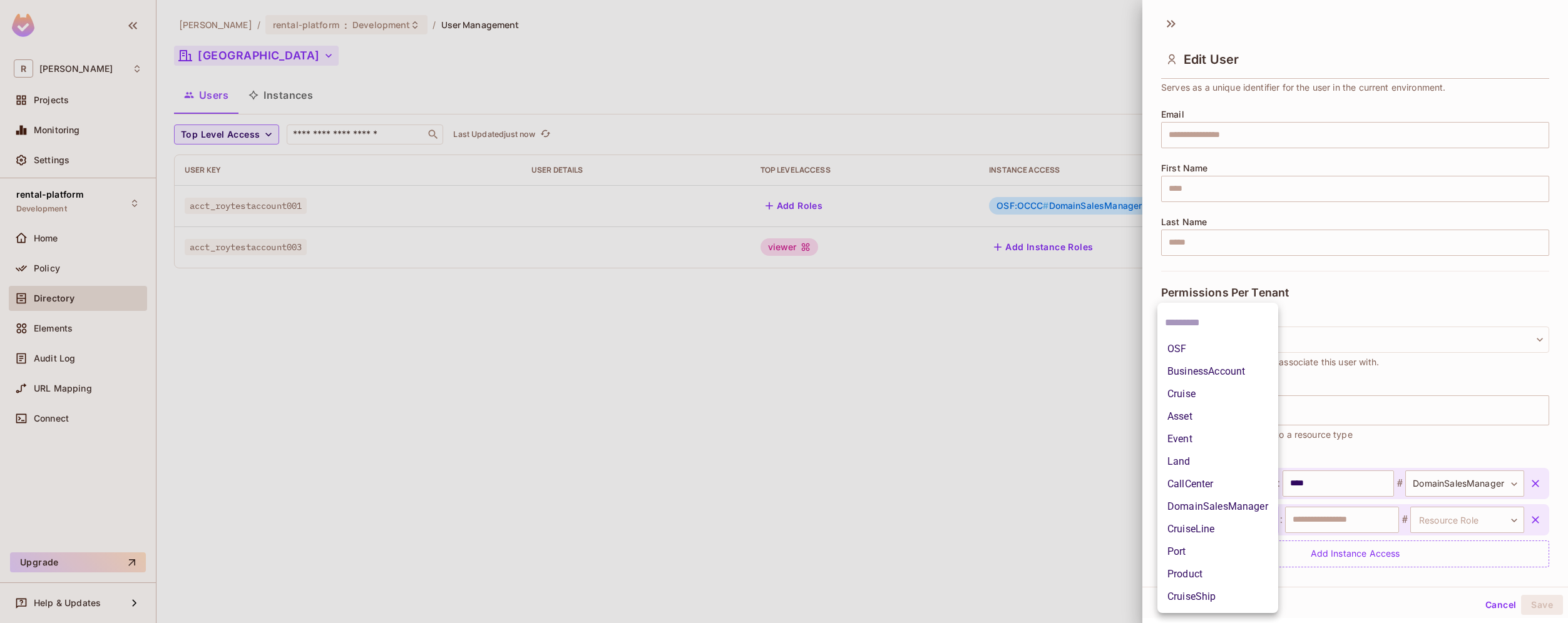
click at [1238, 520] on body "**********" at bounding box center [784, 311] width 1568 height 623
click at [1207, 441] on li "Event" at bounding box center [1218, 439] width 121 height 23
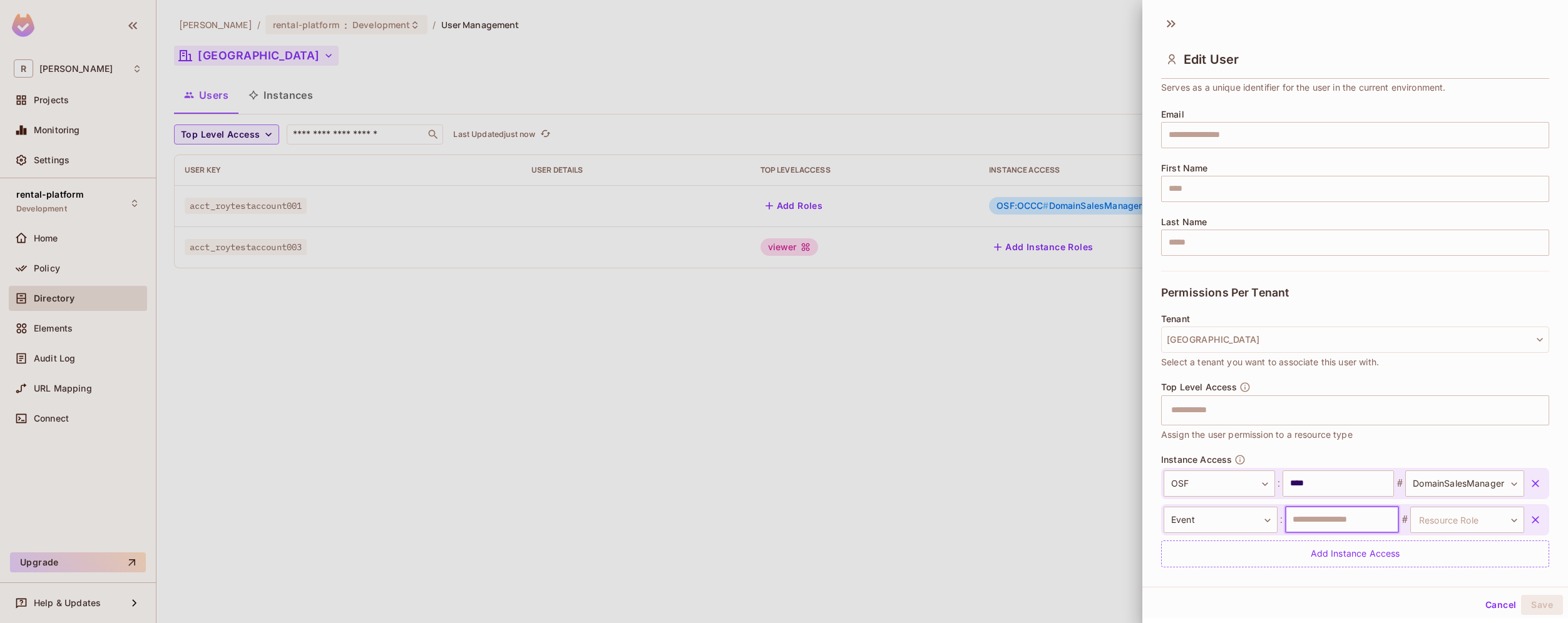
click at [1343, 524] on input "text" at bounding box center [1342, 520] width 114 height 27
click at [1317, 524] on input "text" at bounding box center [1342, 520] width 114 height 27
click at [1369, 517] on input "***" at bounding box center [1342, 520] width 114 height 27
type input "***"
click at [1428, 516] on body "**********" at bounding box center [784, 311] width 1568 height 623
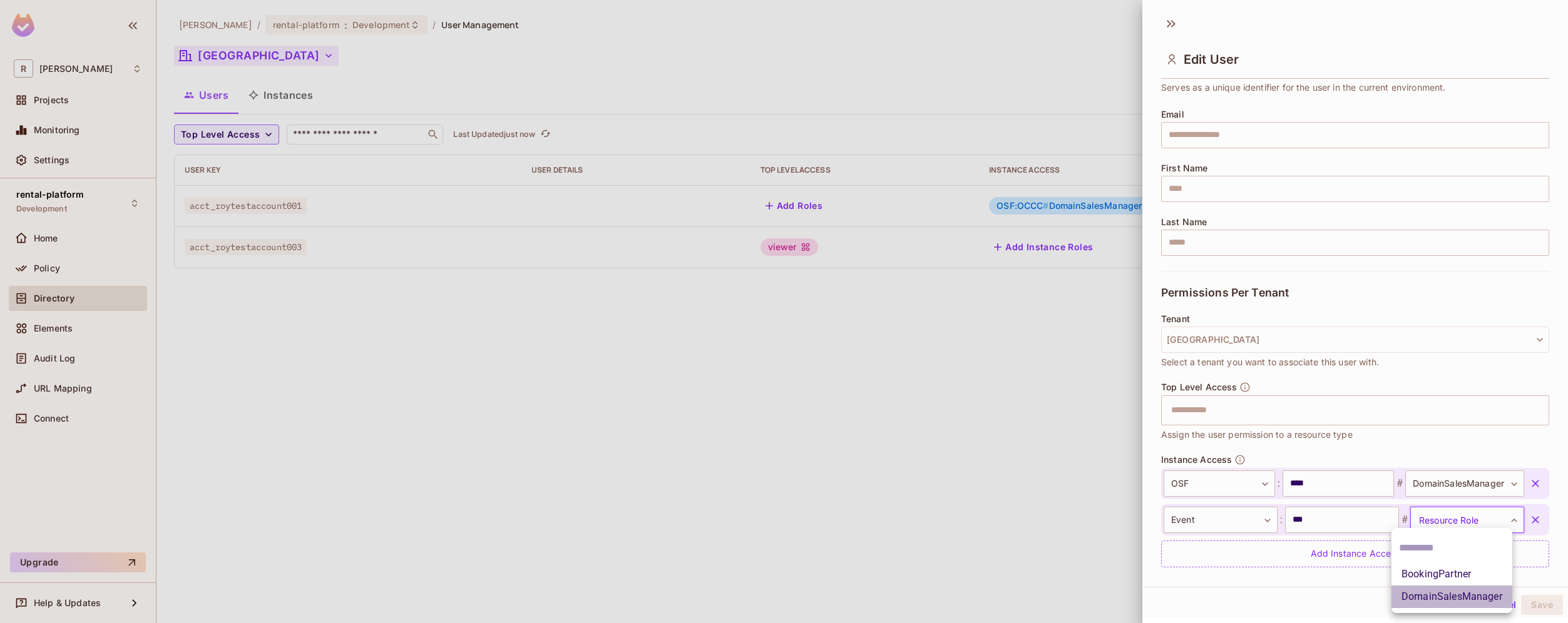
click at [1462, 595] on li "DomainSalesManager" at bounding box center [1452, 596] width 121 height 23
click at [1407, 578] on div "**********" at bounding box center [1355, 298] width 425 height 578
click at [1528, 610] on button "Save" at bounding box center [1542, 605] width 42 height 20
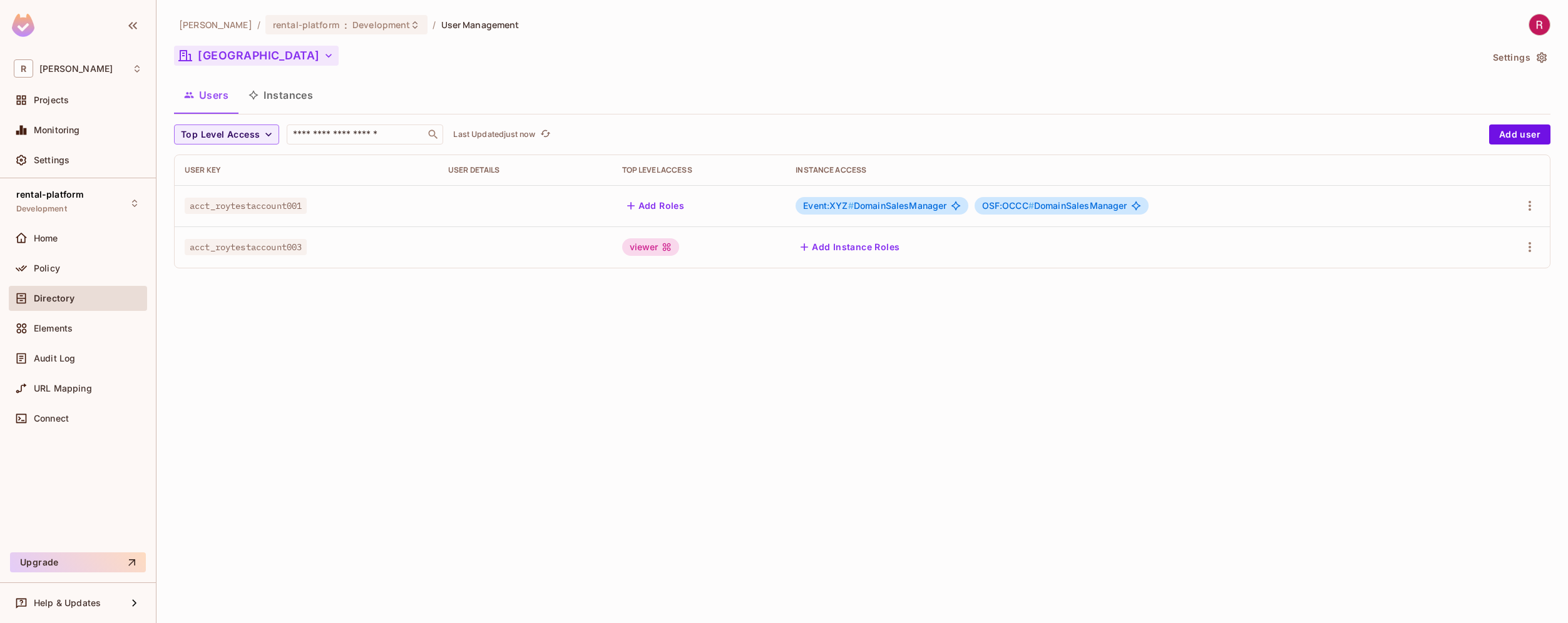
click at [673, 207] on button "Add Roles" at bounding box center [656, 206] width 67 height 20
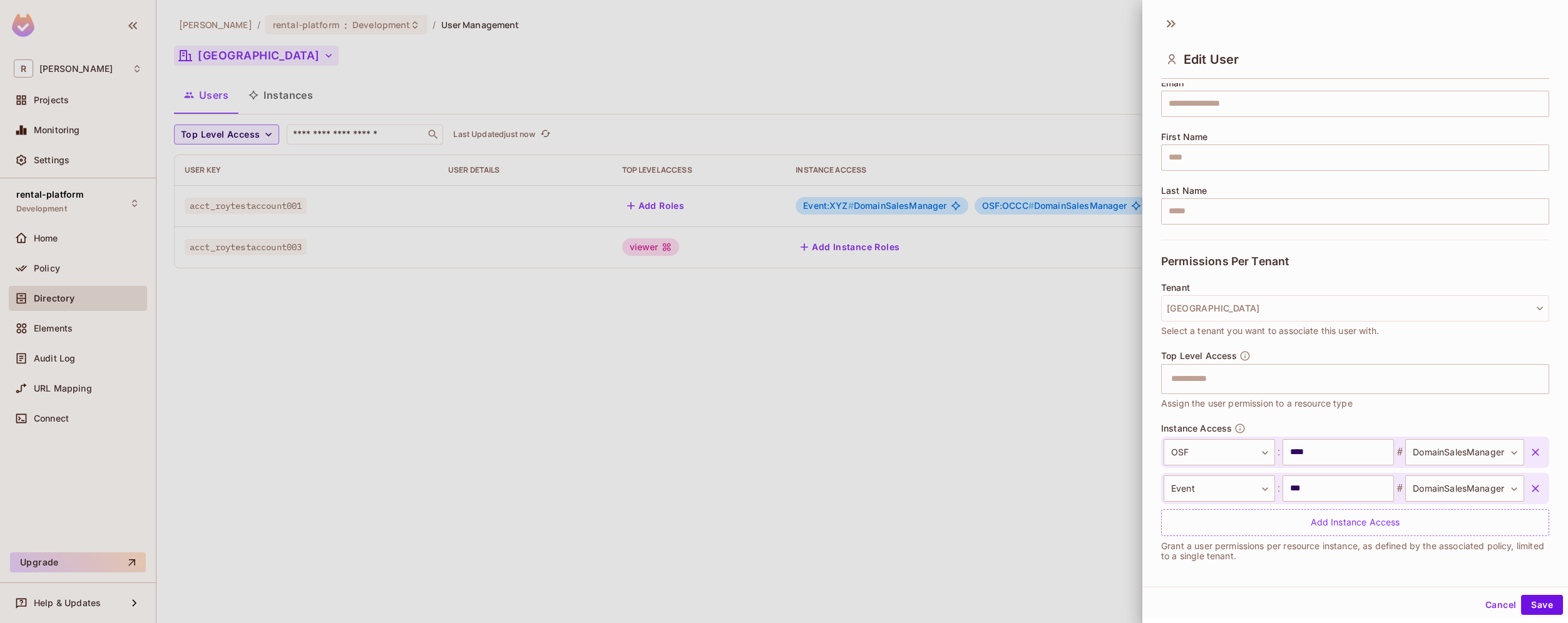
scroll to position [114, 0]
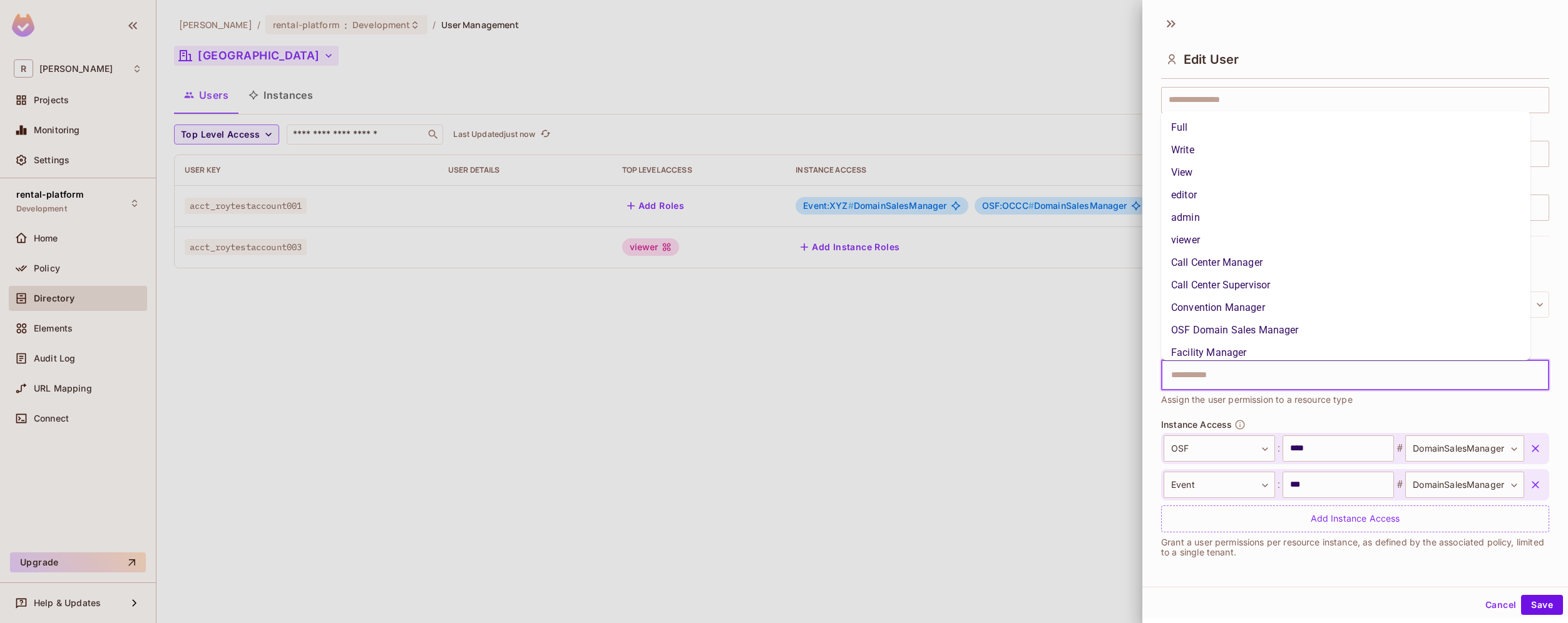
click at [1272, 374] on input "text" at bounding box center [1344, 374] width 361 height 25
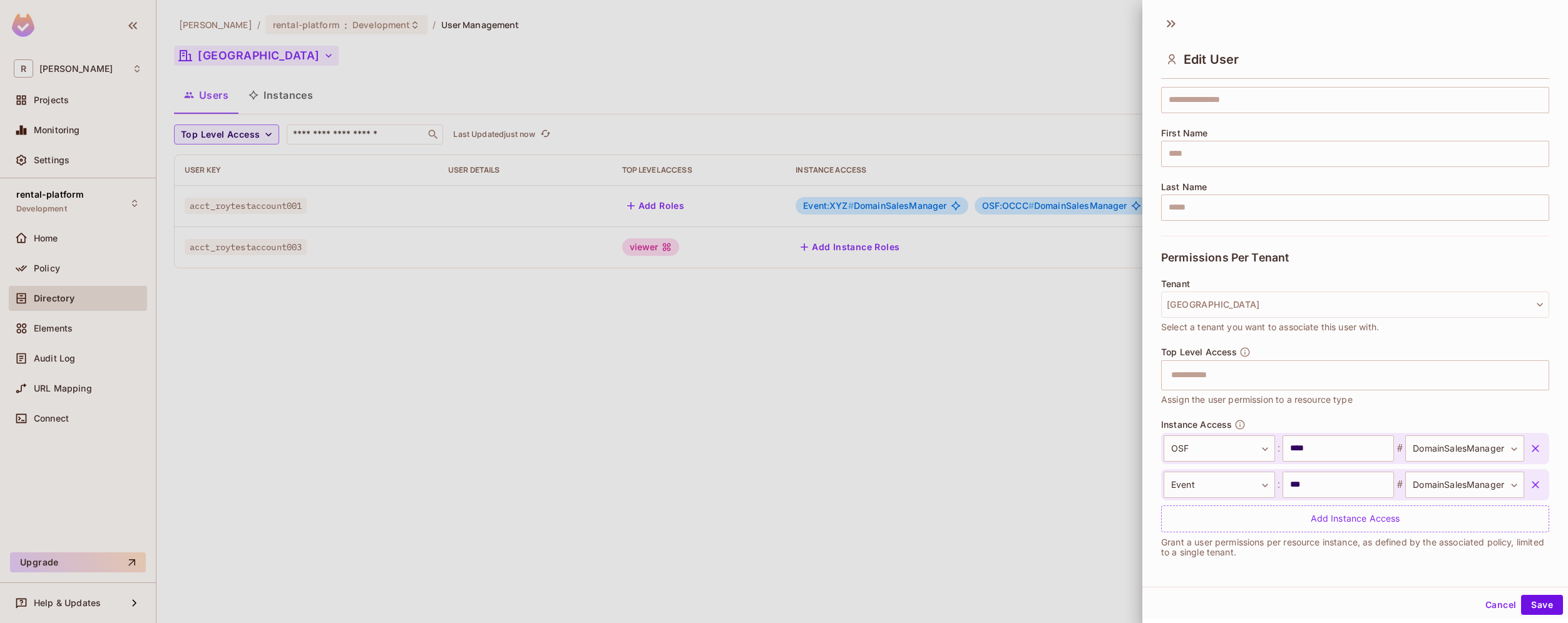
click at [921, 435] on div at bounding box center [784, 311] width 1568 height 623
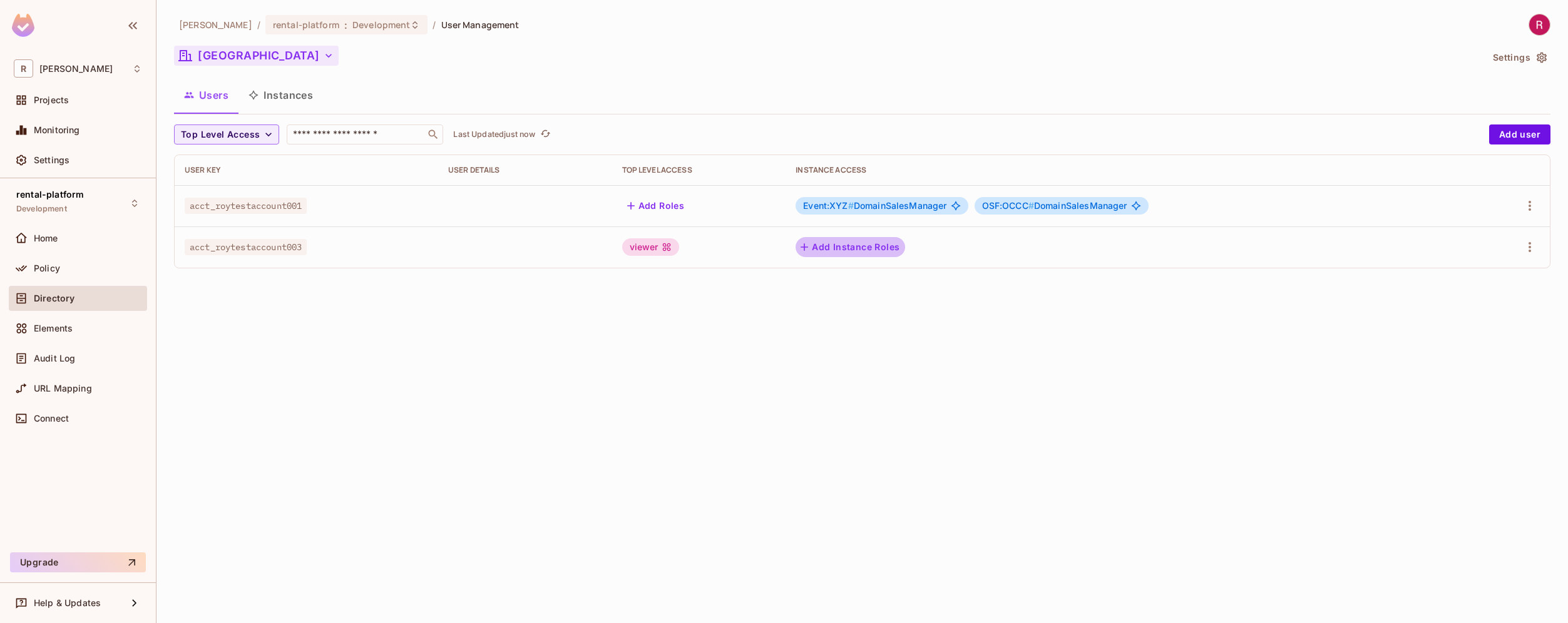
click at [884, 253] on button "Add Instance Roles" at bounding box center [850, 247] width 109 height 20
click at [876, 249] on button "Add Instance Roles" at bounding box center [850, 247] width 109 height 20
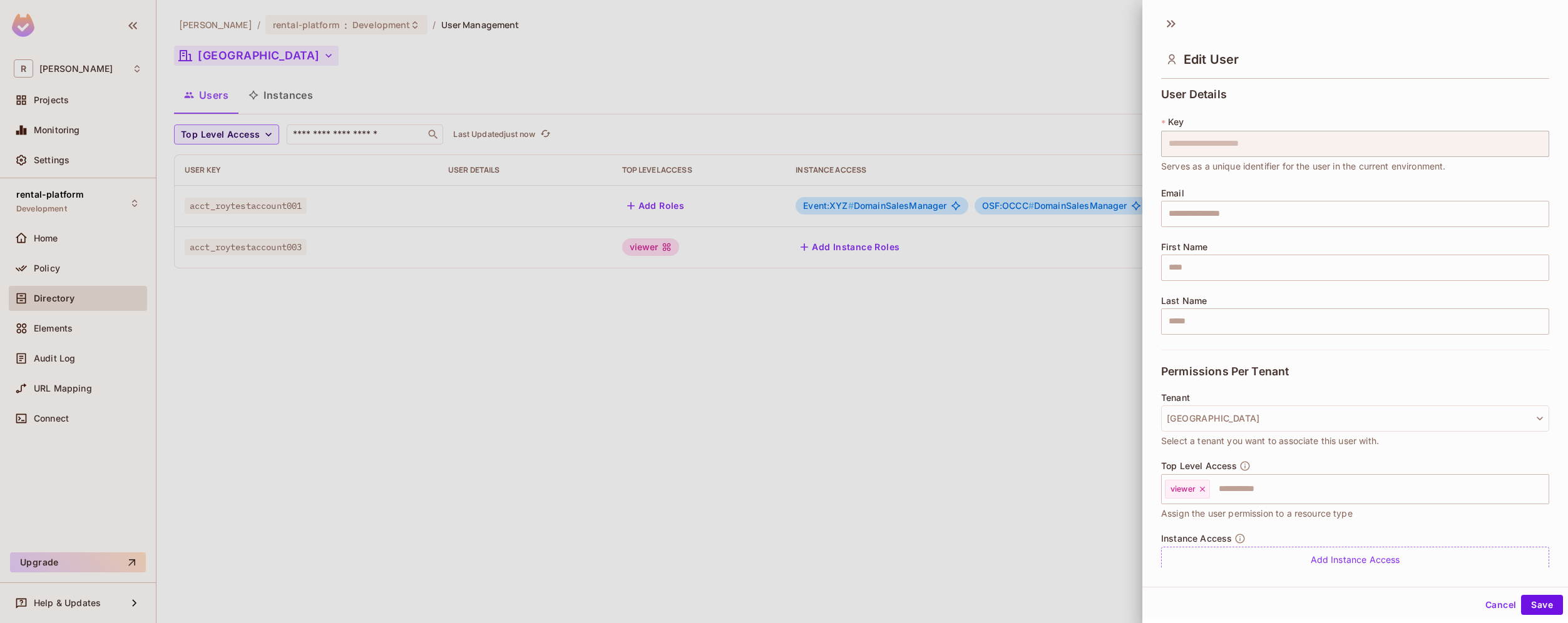
scroll to position [43, 0]
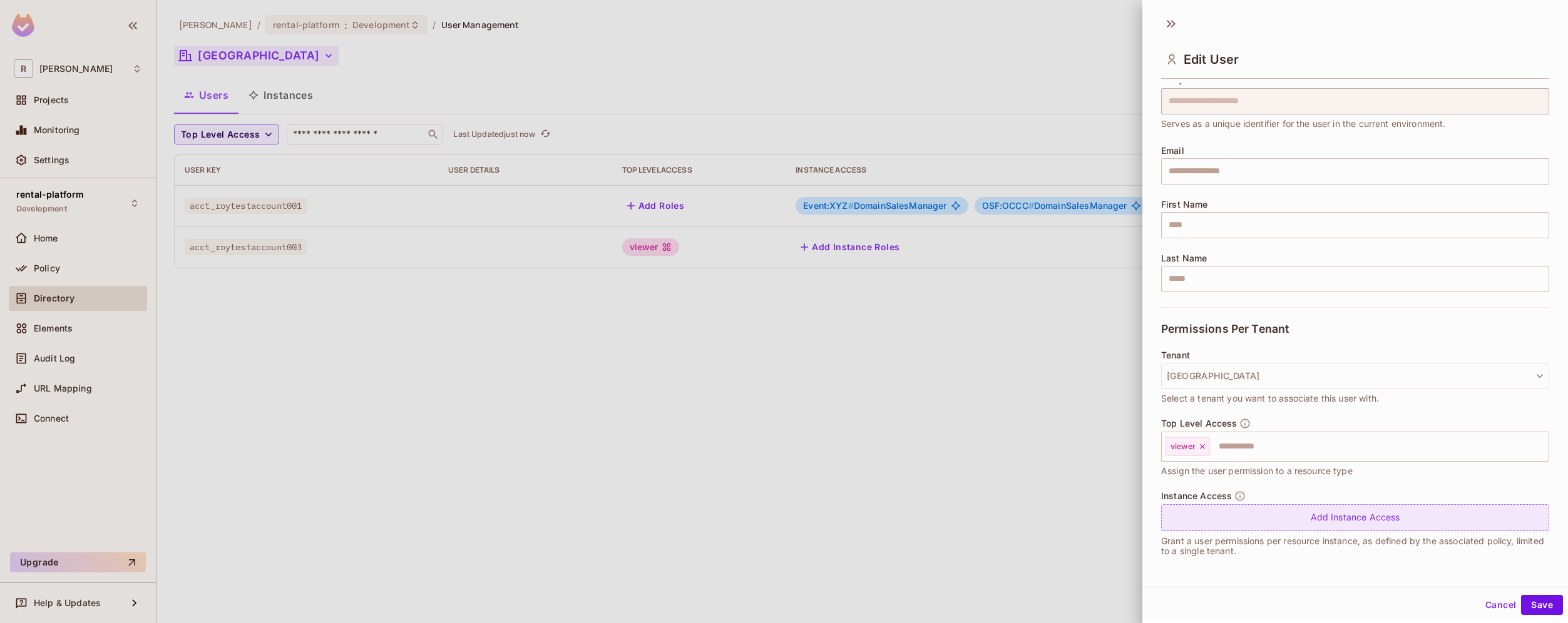
click at [1324, 515] on div "Add Instance Access" at bounding box center [1355, 517] width 389 height 27
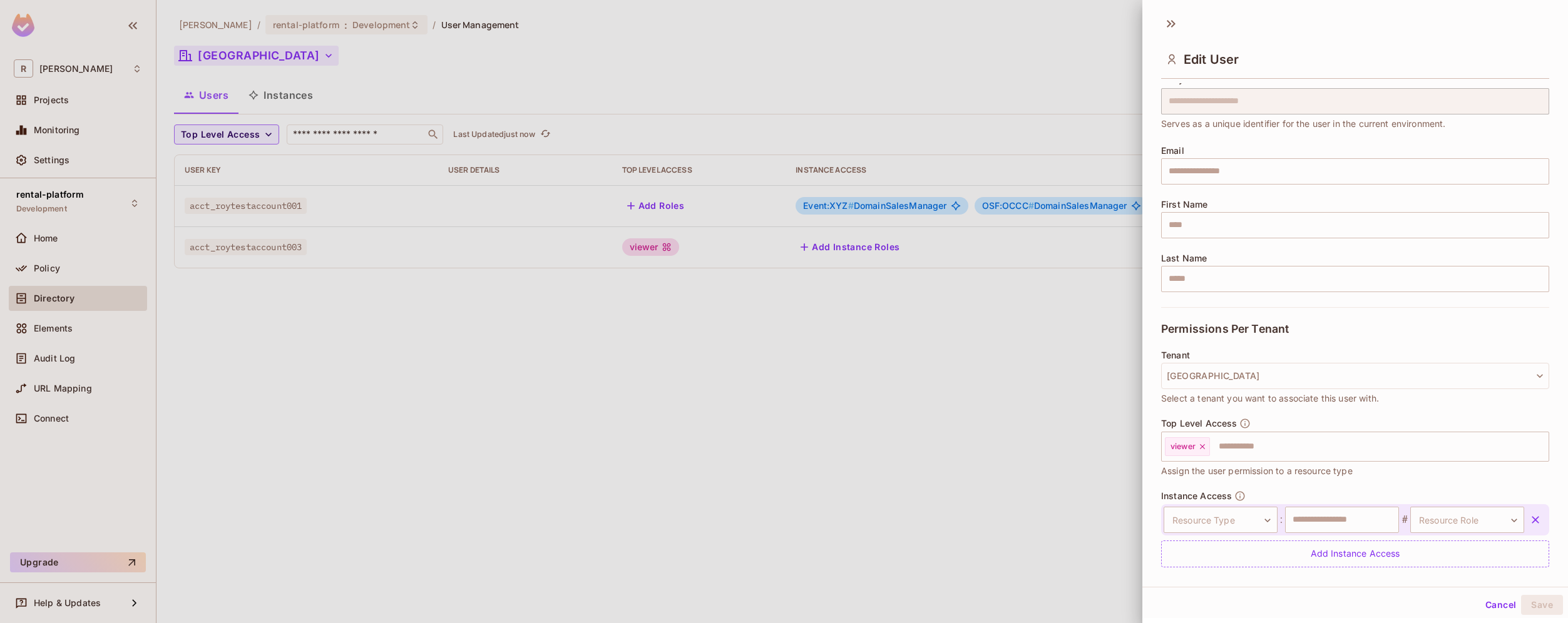
click at [1494, 603] on button "Cancel" at bounding box center [1501, 605] width 41 height 20
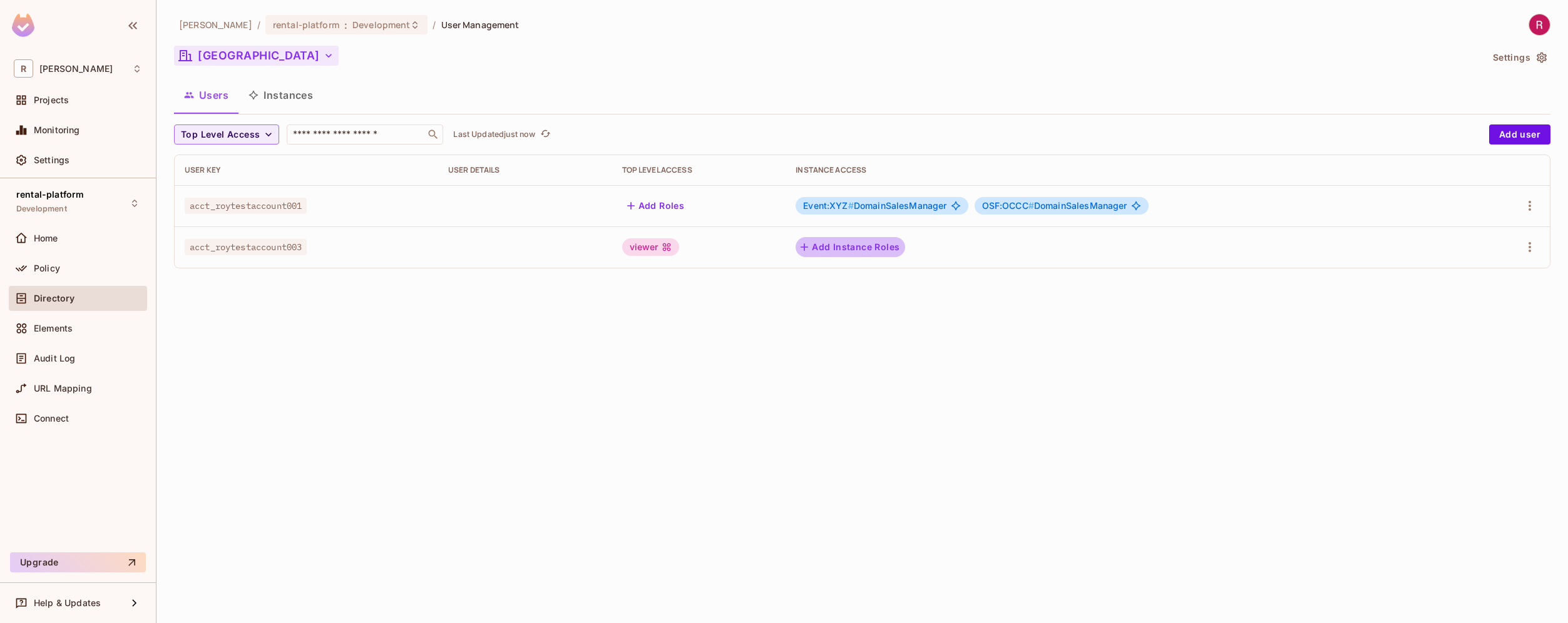
click at [888, 249] on button "Add Instance Roles" at bounding box center [850, 247] width 109 height 20
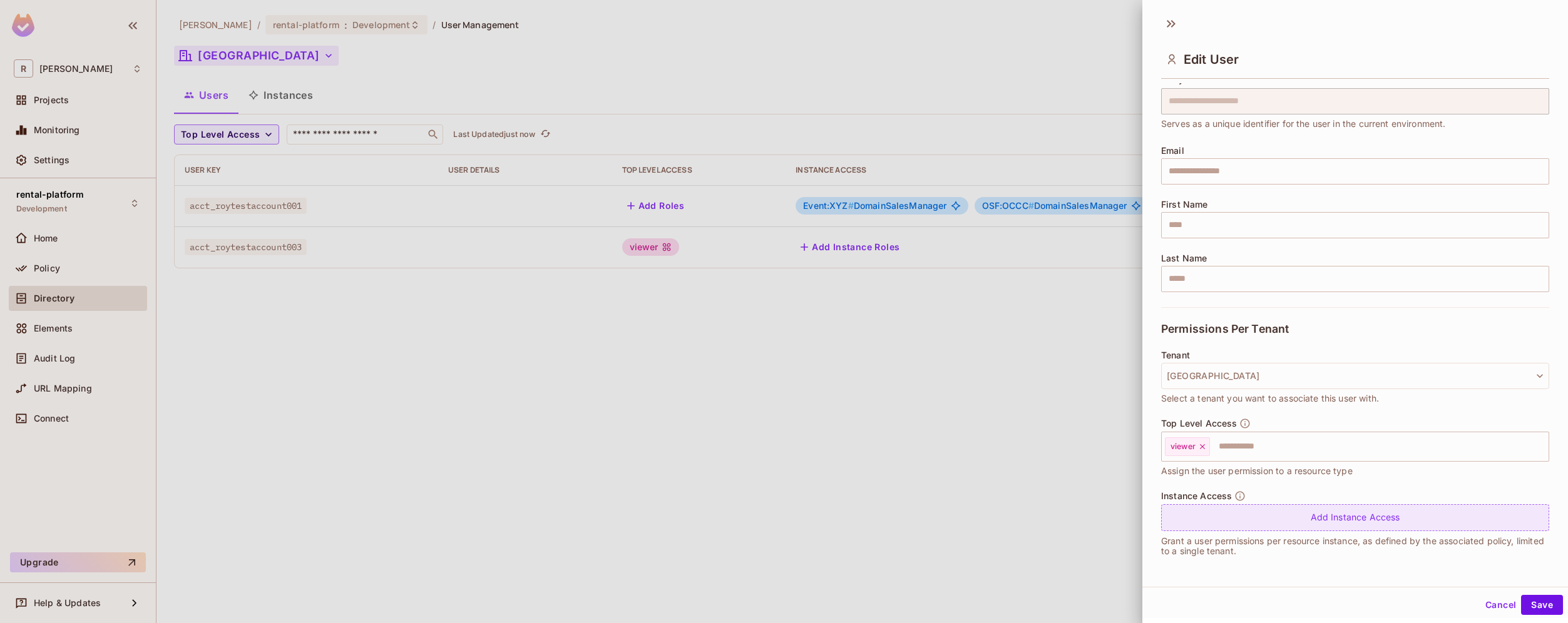
click at [1382, 525] on div "Add Instance Access" at bounding box center [1355, 517] width 389 height 27
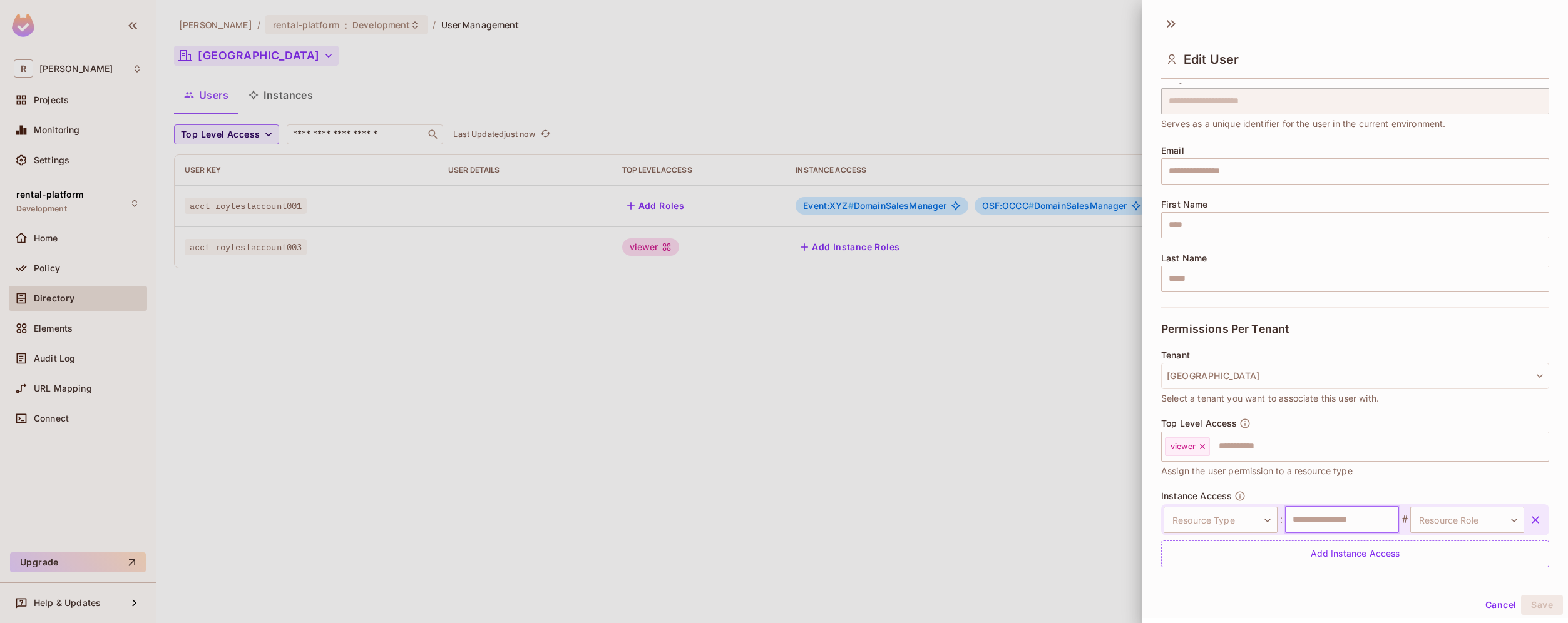
click at [1356, 517] on input "text" at bounding box center [1342, 520] width 114 height 27
click at [1440, 518] on body "**********" at bounding box center [784, 311] width 1568 height 623
click at [1440, 518] on div at bounding box center [784, 311] width 1568 height 623
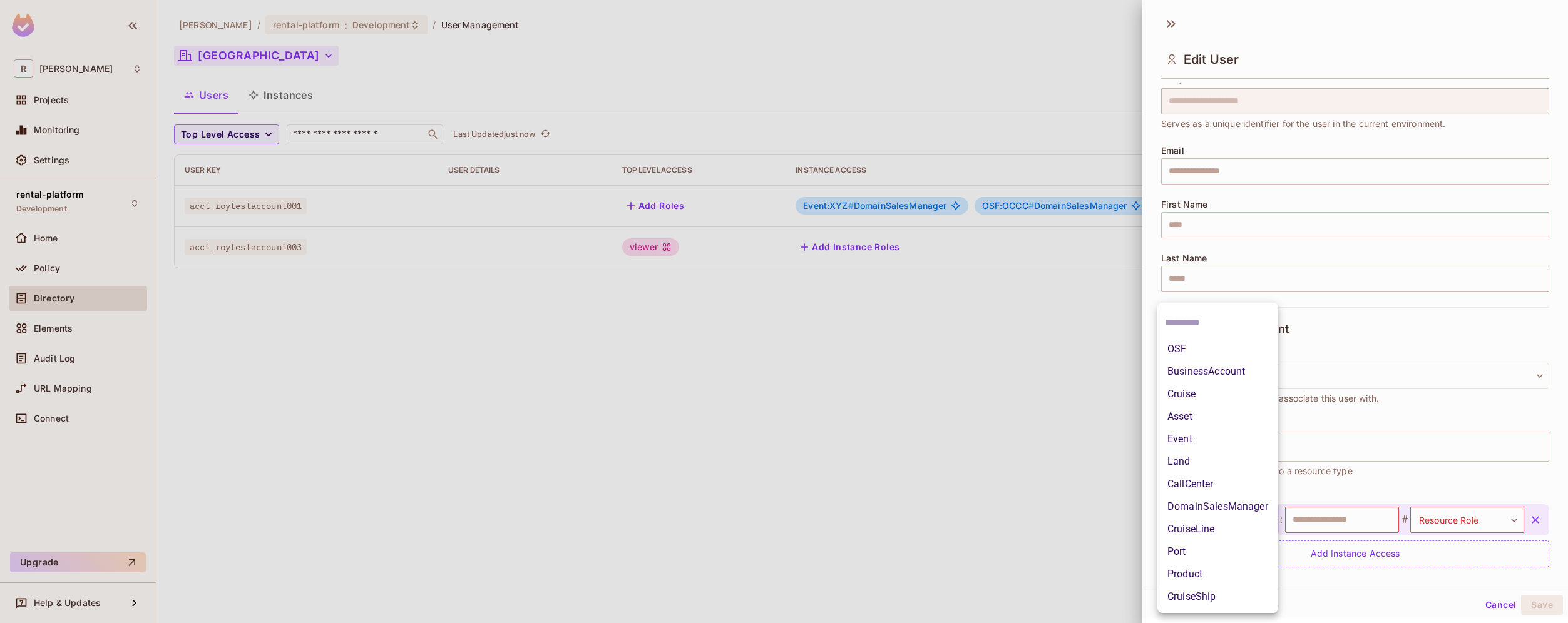
click at [1259, 517] on body "**********" at bounding box center [784, 311] width 1568 height 623
click at [1102, 486] on div at bounding box center [784, 311] width 1568 height 623
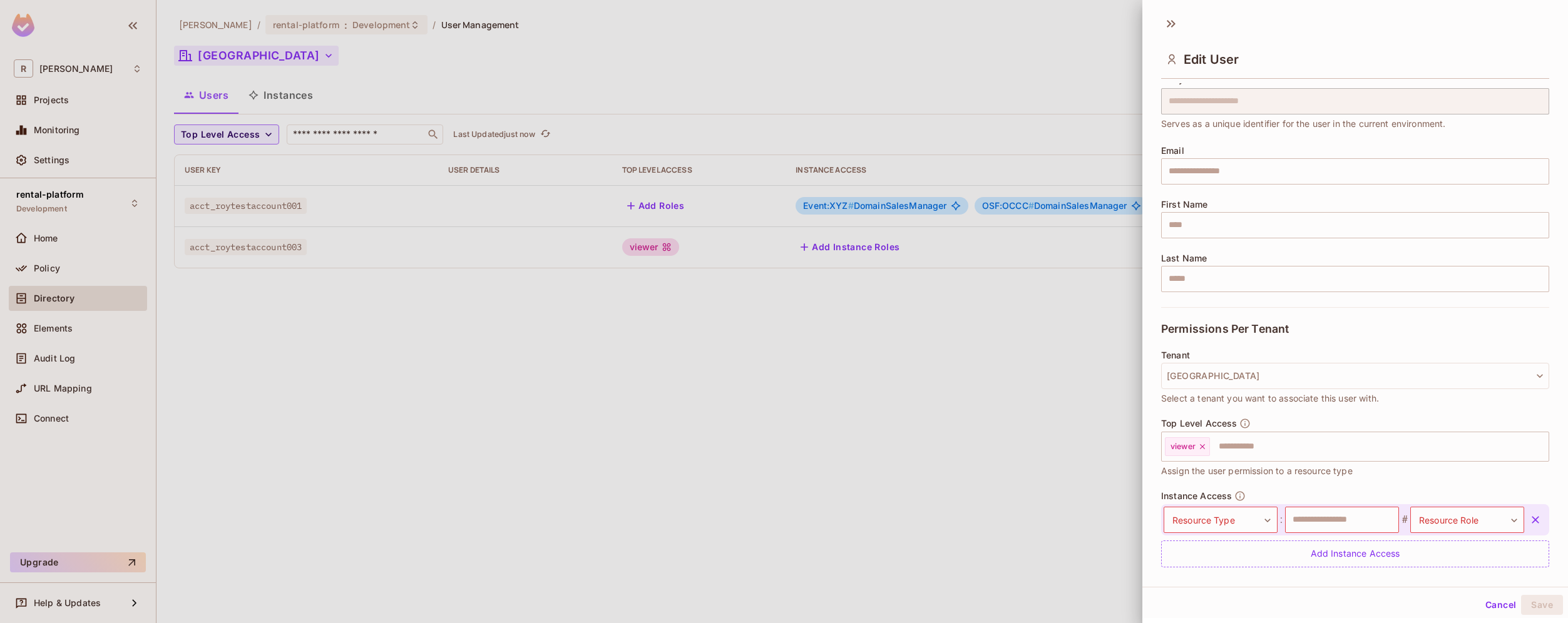
click at [1100, 482] on div at bounding box center [784, 311] width 1568 height 623
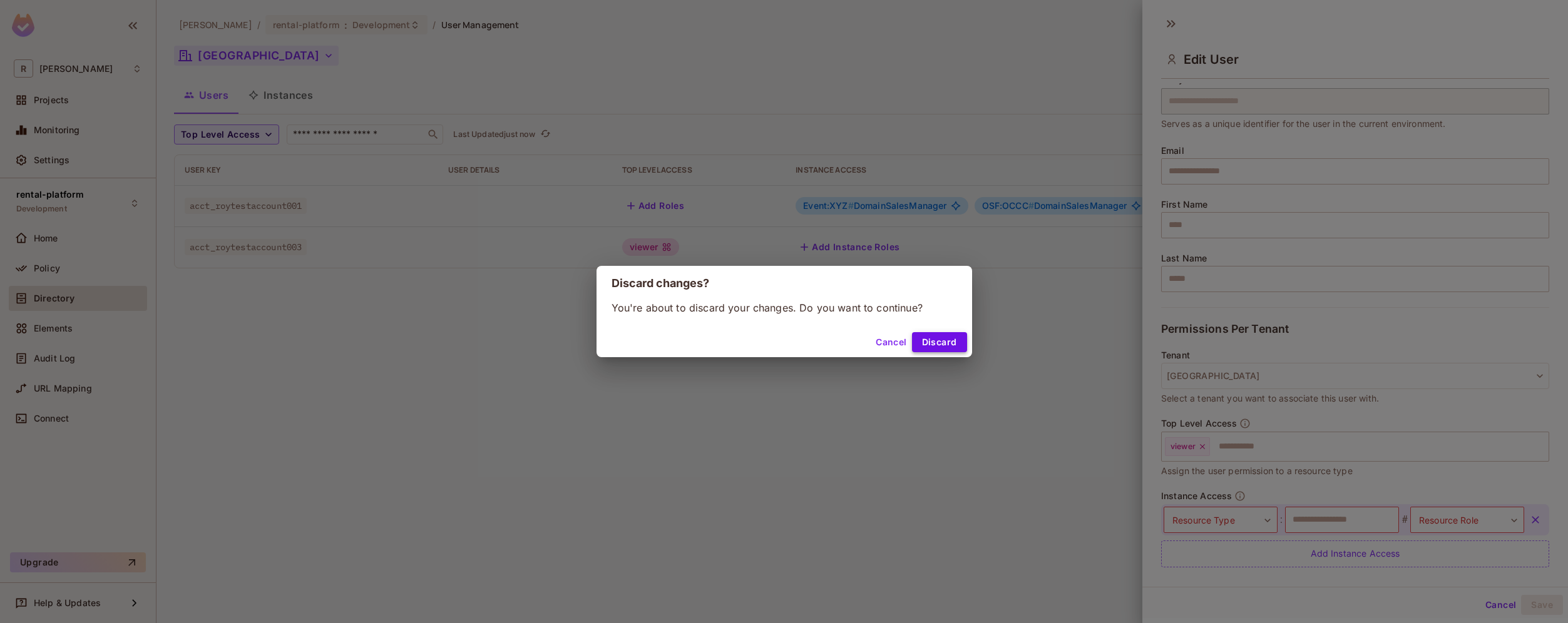
click at [935, 339] on button "Discard" at bounding box center [940, 342] width 56 height 20
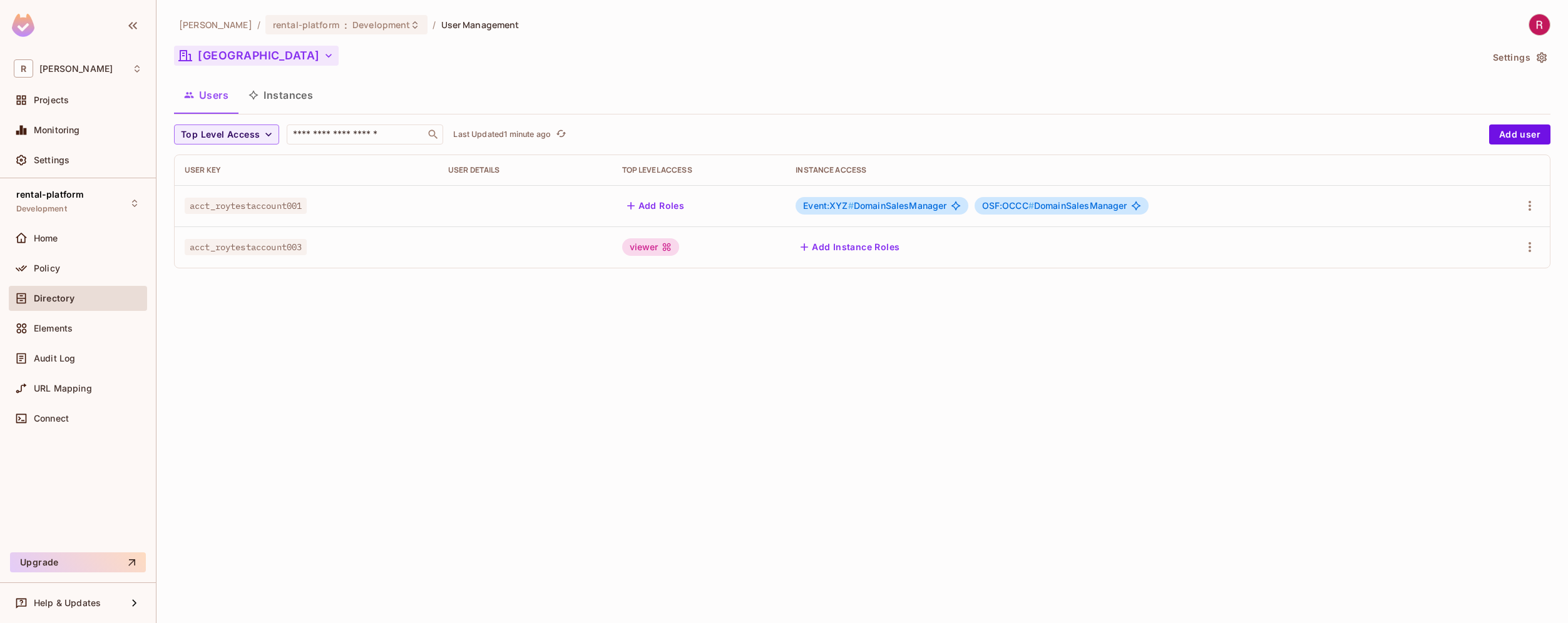
click at [278, 380] on div "[PERSON_NAME]-poc / rental-platform : Development / User Management [GEOGRAPHIC…" at bounding box center [862, 311] width 1411 height 623
click at [35, 266] on span "Policy" at bounding box center [47, 268] width 27 height 10
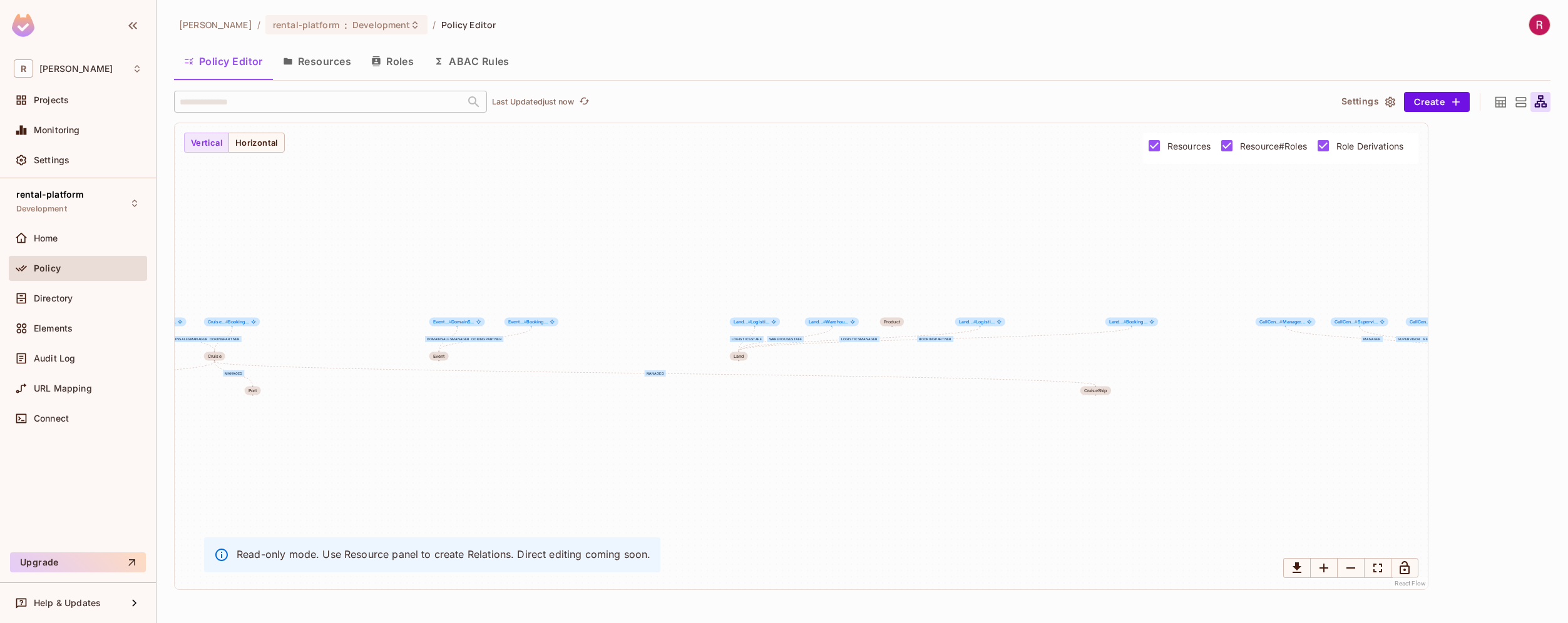
click at [337, 60] on button "Resources" at bounding box center [316, 61] width 88 height 32
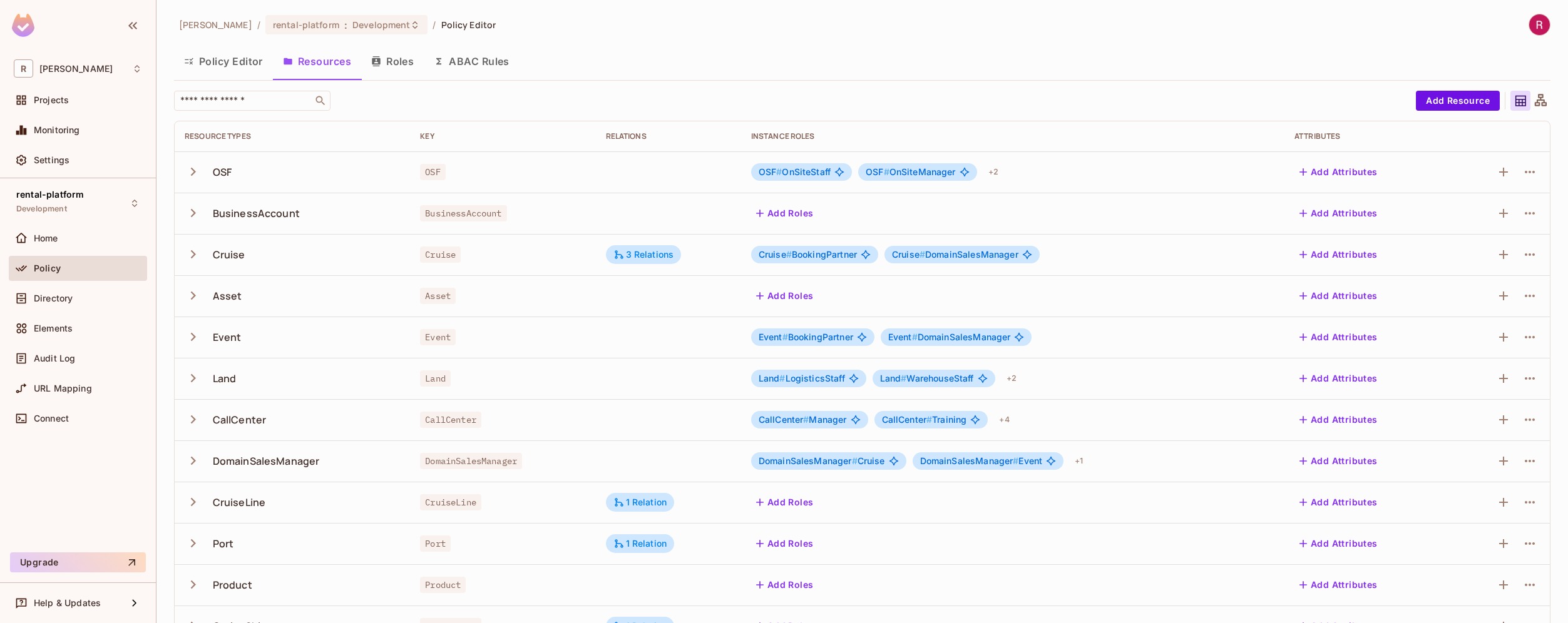
click at [401, 58] on button "Roles" at bounding box center [392, 61] width 62 height 32
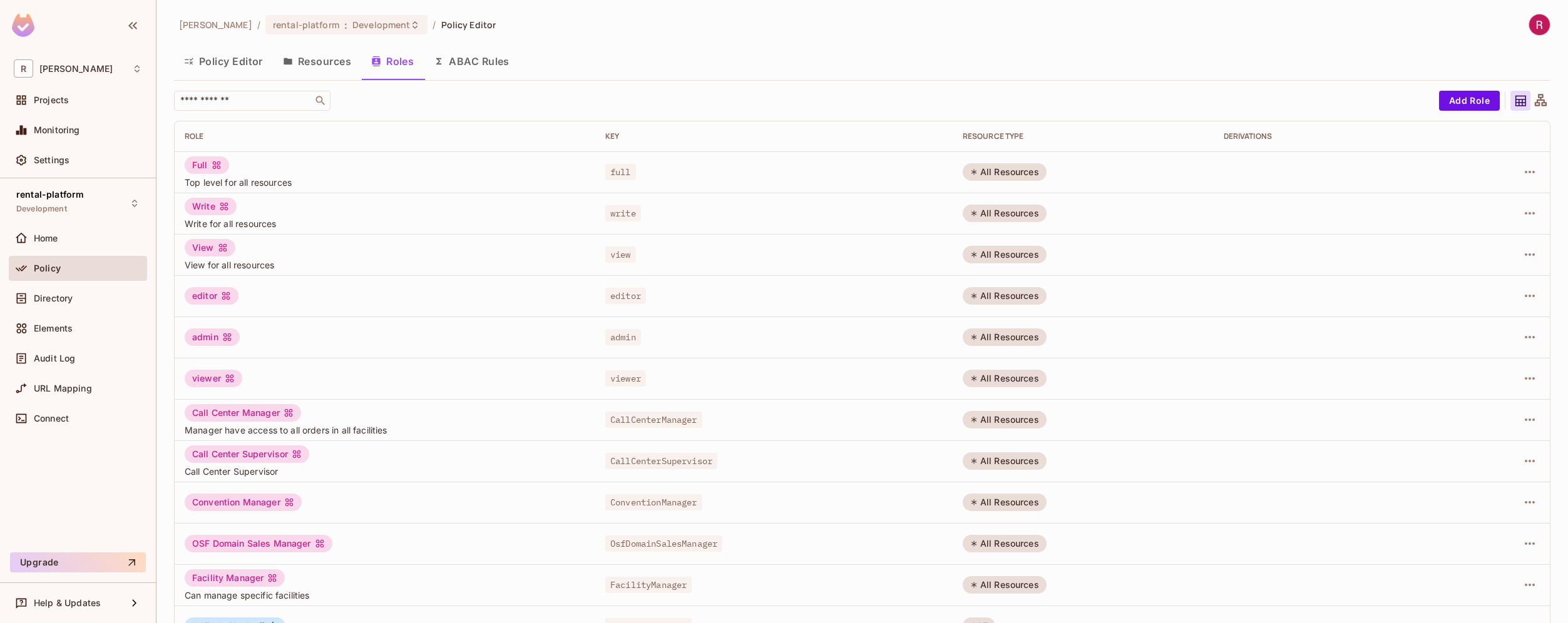
click at [343, 70] on button "Resources" at bounding box center [316, 61] width 88 height 32
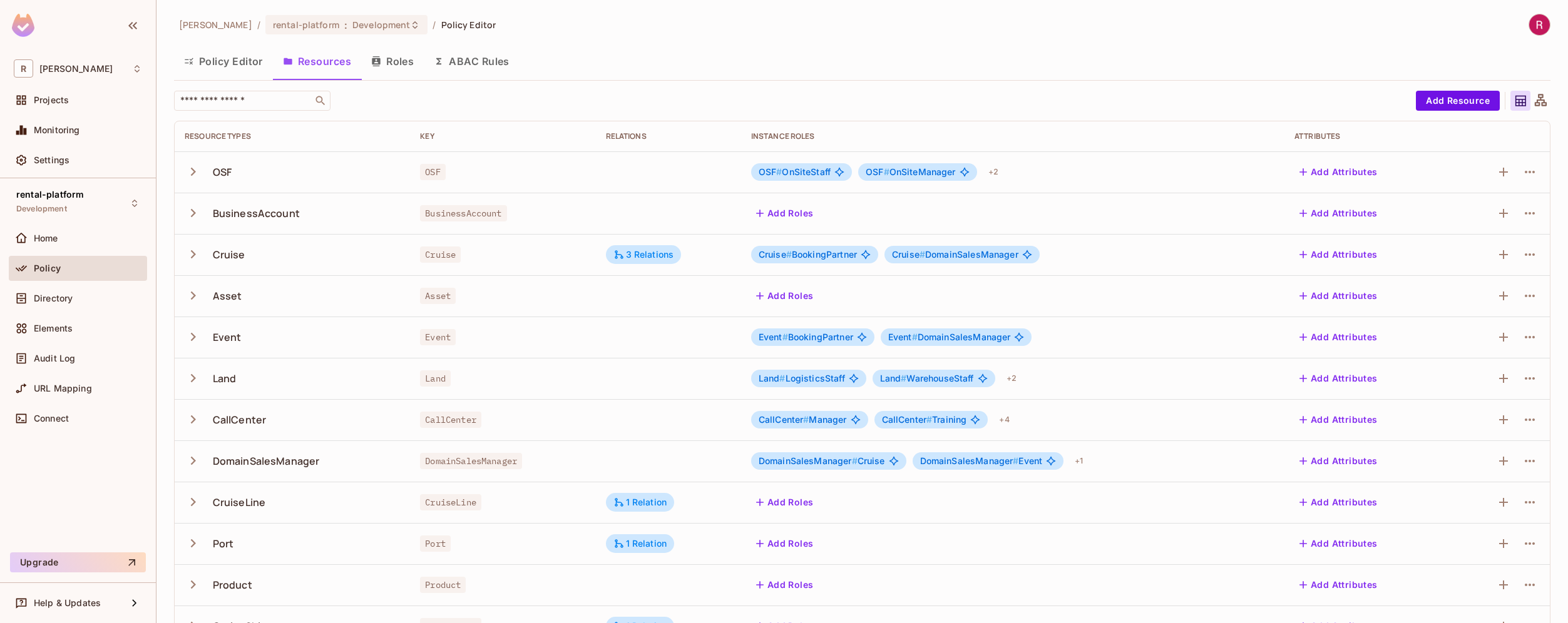
click at [392, 59] on button "Roles" at bounding box center [392, 61] width 62 height 32
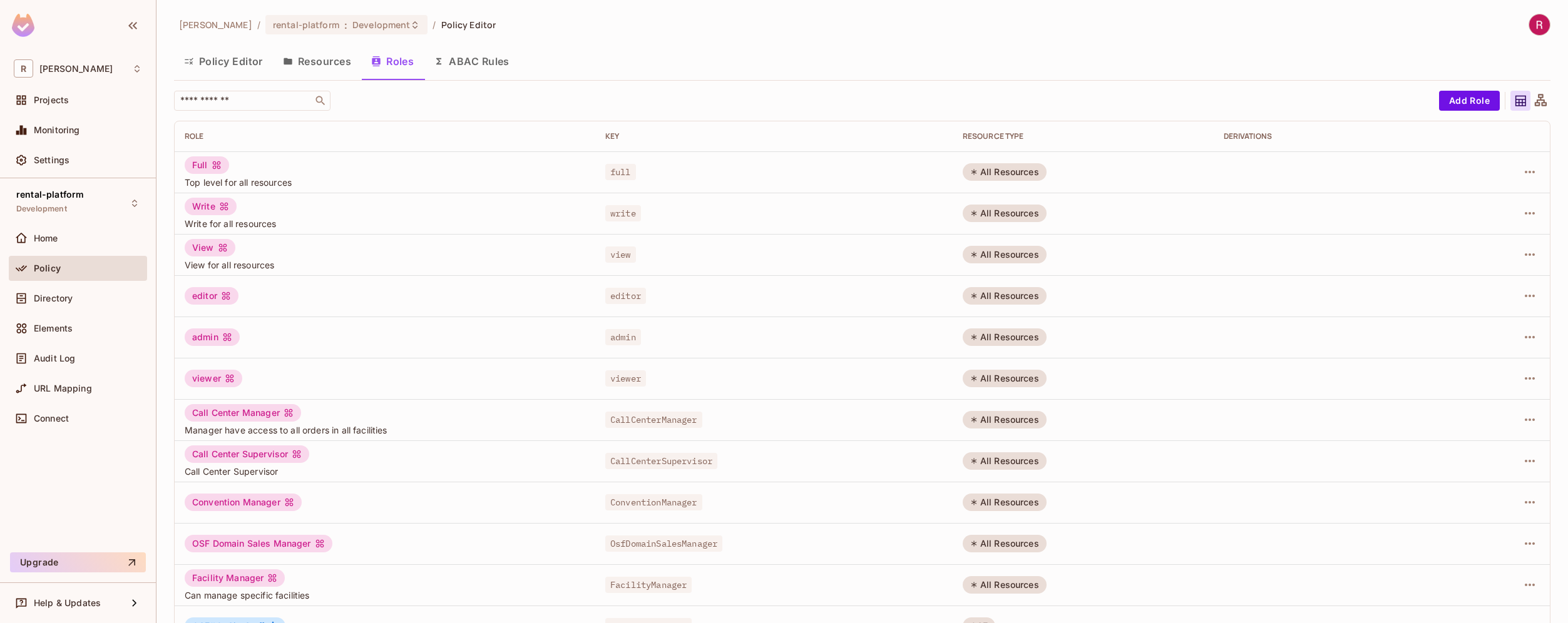
scroll to position [199, 0]
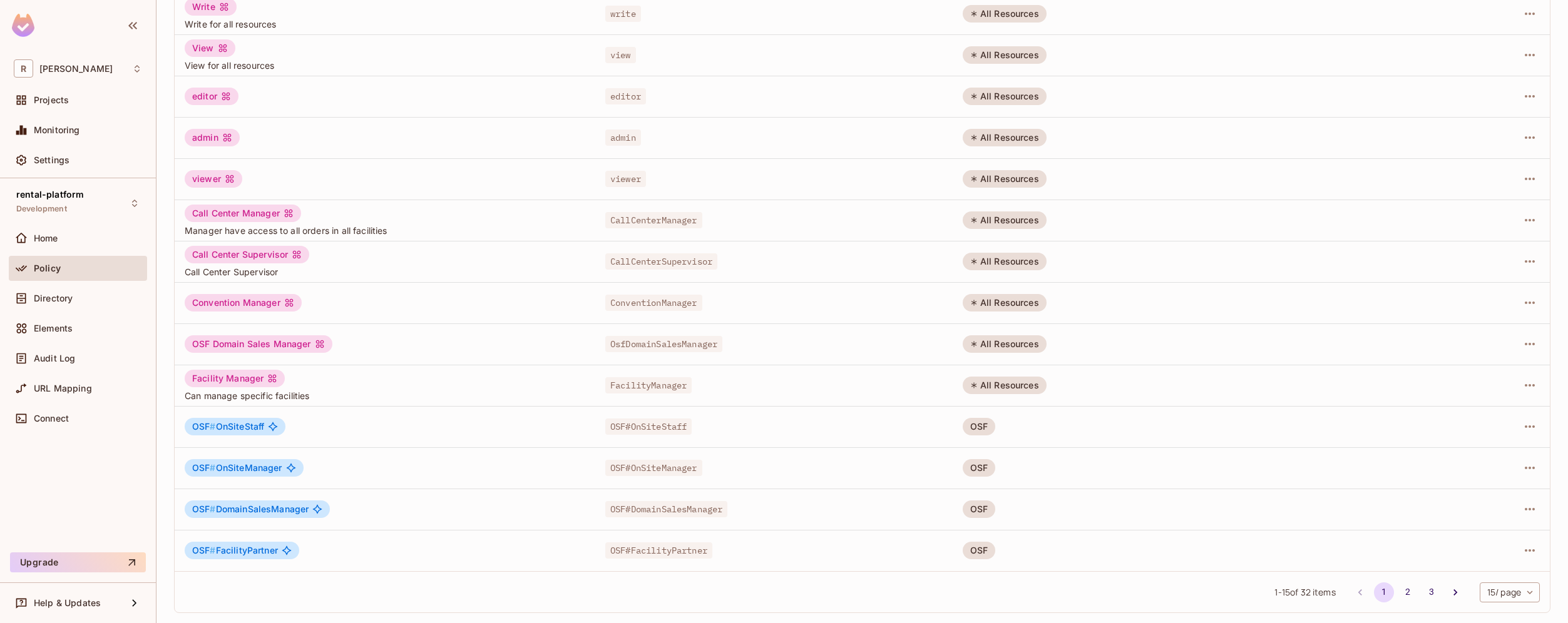
click at [318, 386] on div "Facility Manager Can manage specific facilities" at bounding box center [385, 385] width 400 height 32
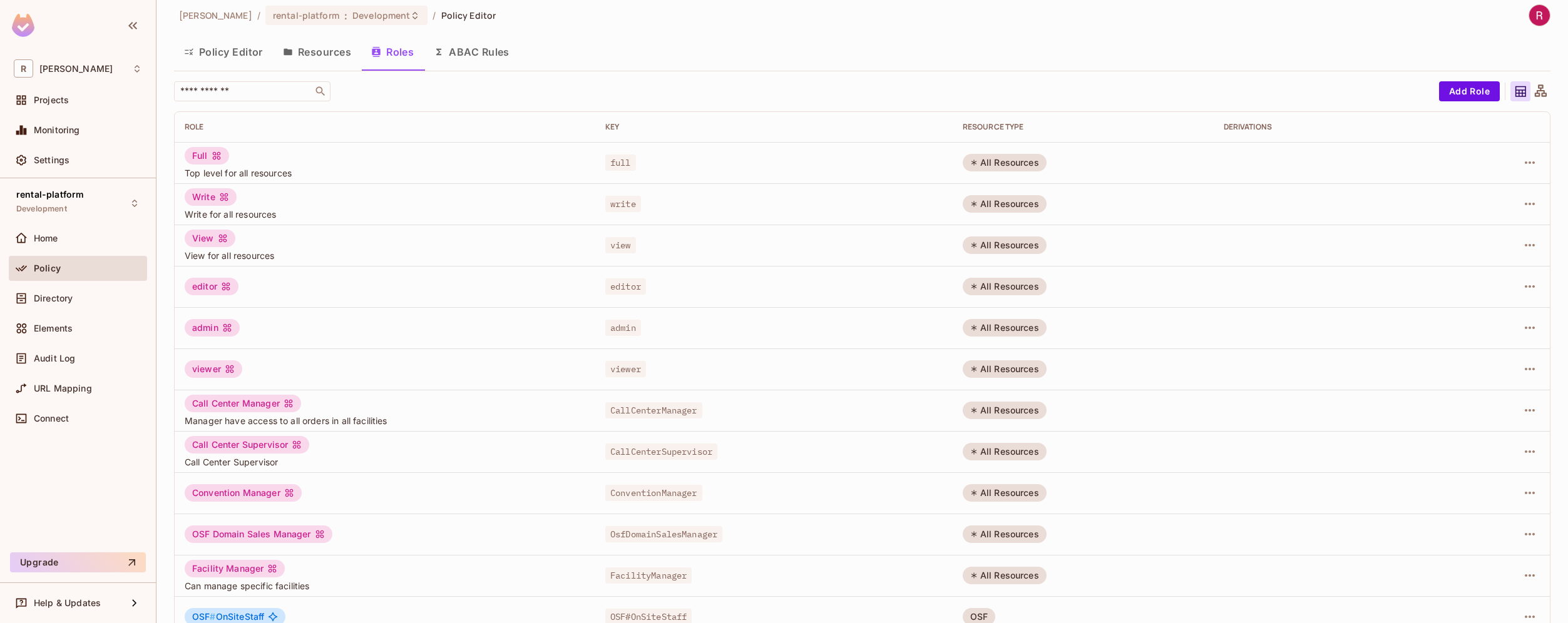
scroll to position [0, 0]
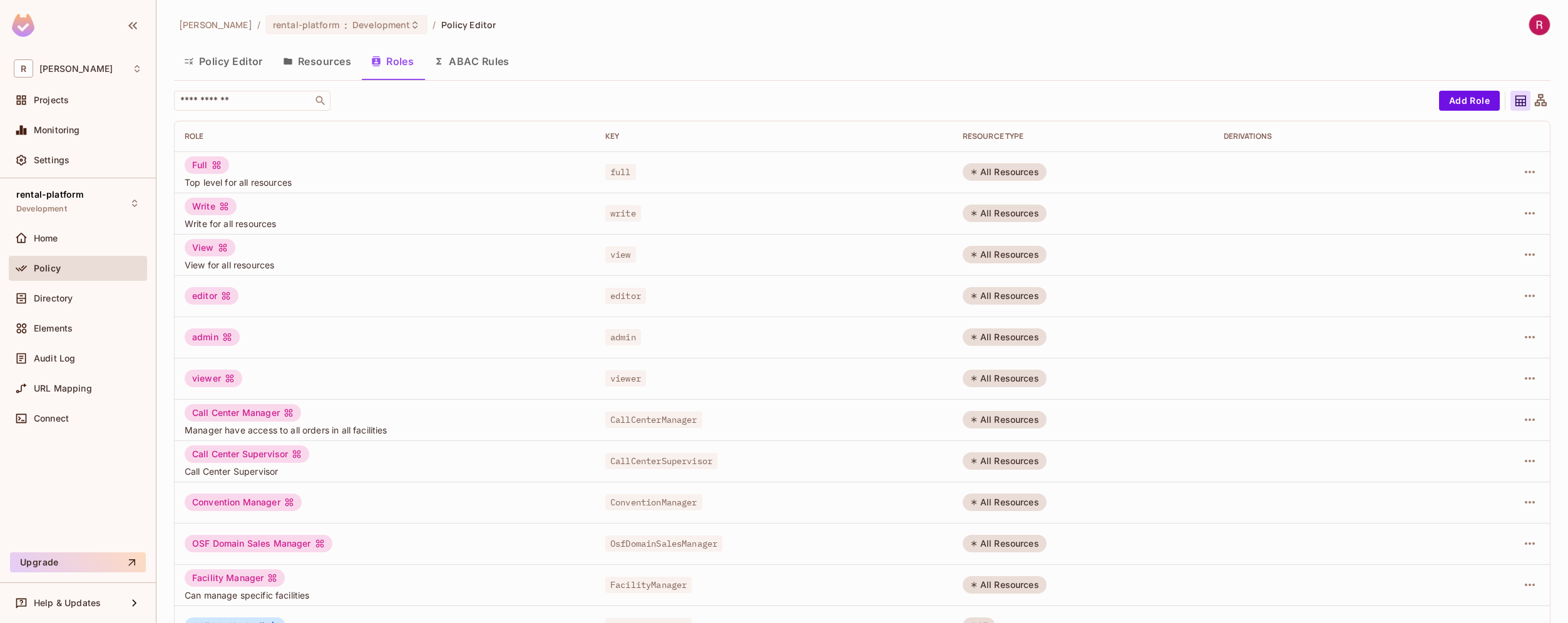
click at [998, 418] on div "All Resources" at bounding box center [1004, 420] width 84 height 18
click at [326, 57] on button "Resources" at bounding box center [316, 61] width 88 height 32
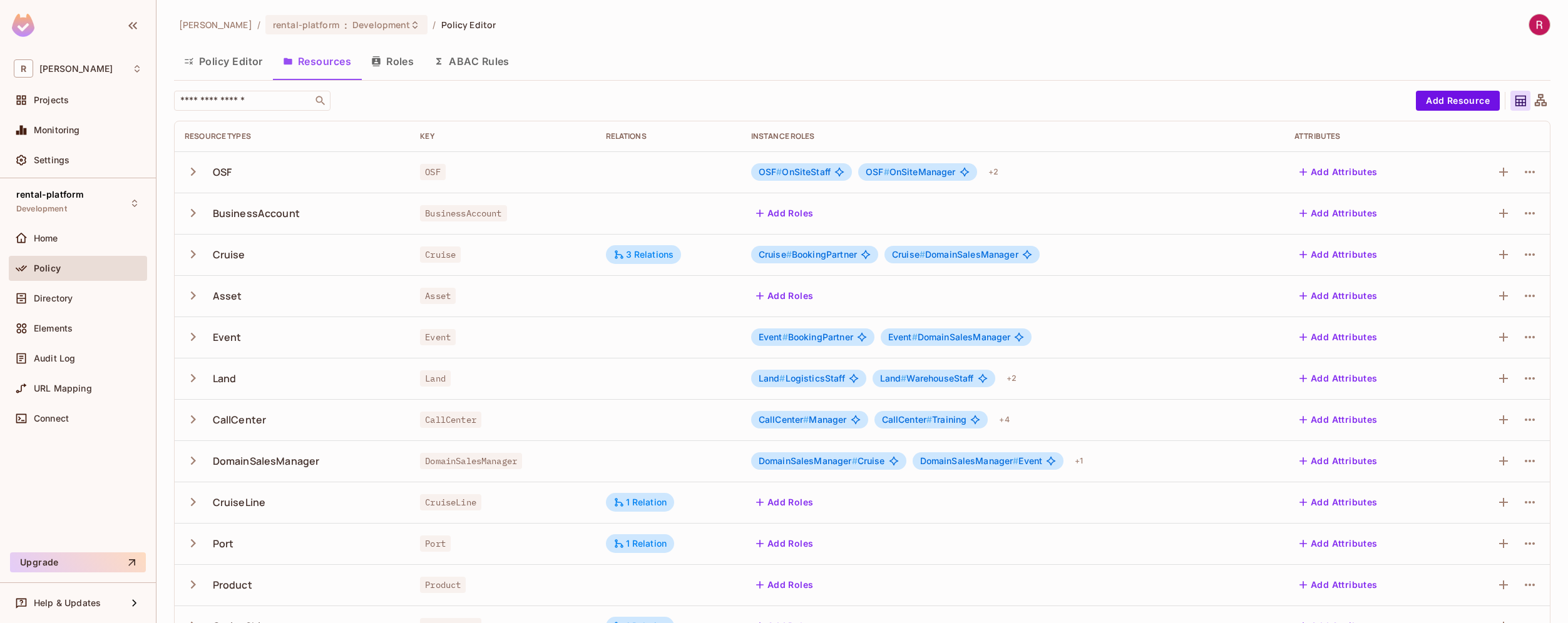
click at [229, 54] on button "Policy Editor" at bounding box center [224, 61] width 99 height 32
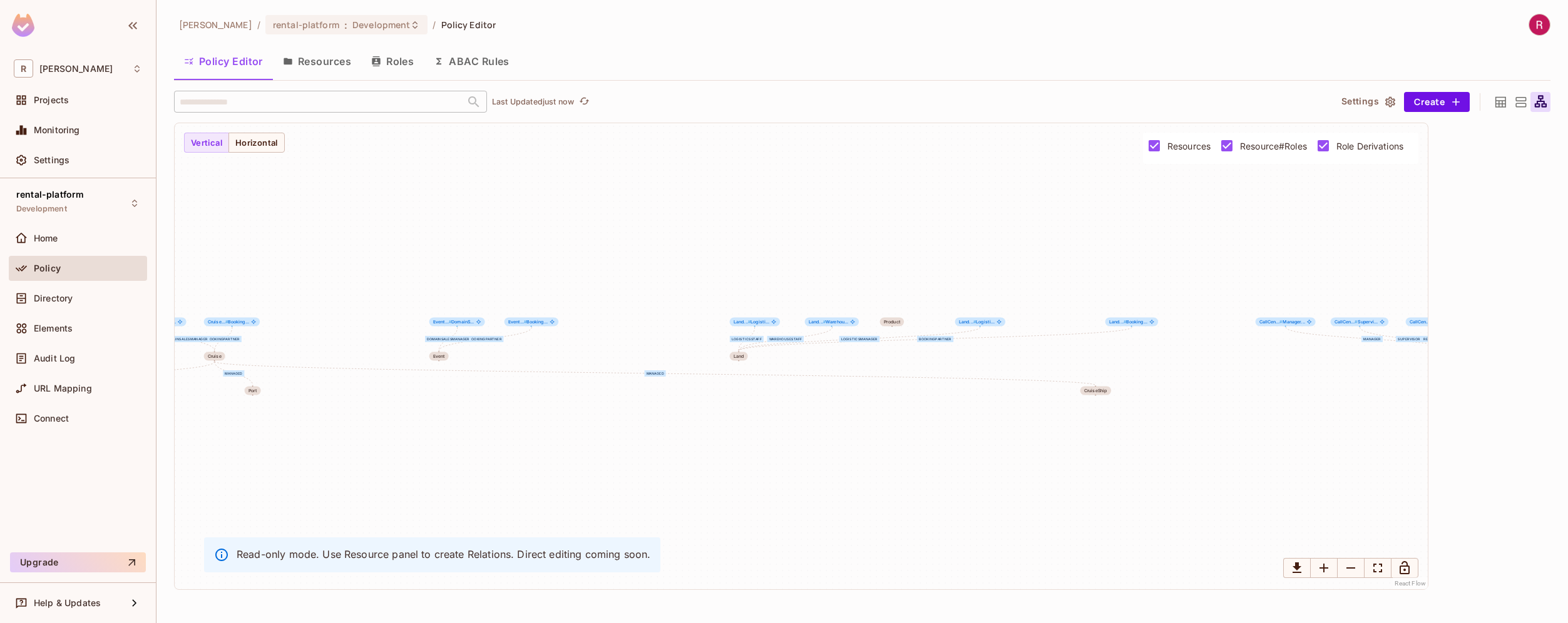
click at [1500, 108] on icon at bounding box center [1501, 102] width 16 height 16
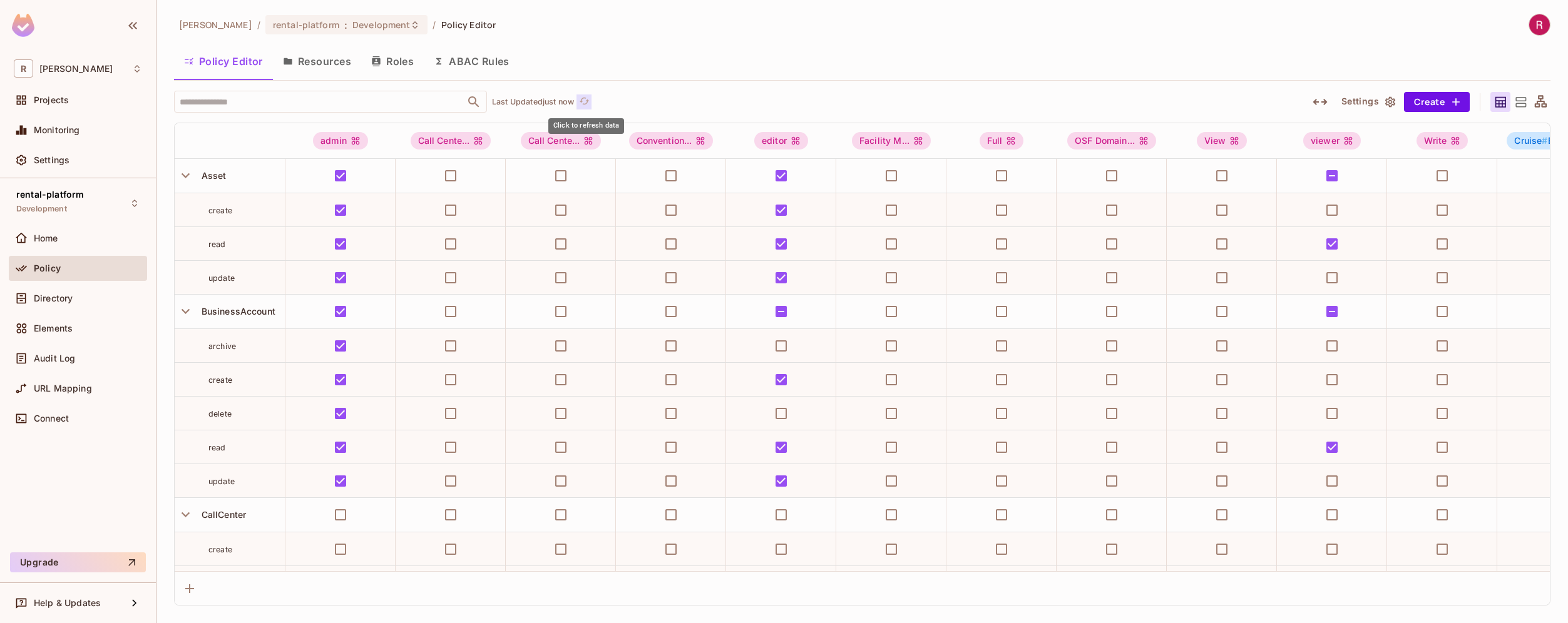
click at [584, 104] on icon "refresh" at bounding box center [584, 101] width 11 height 11
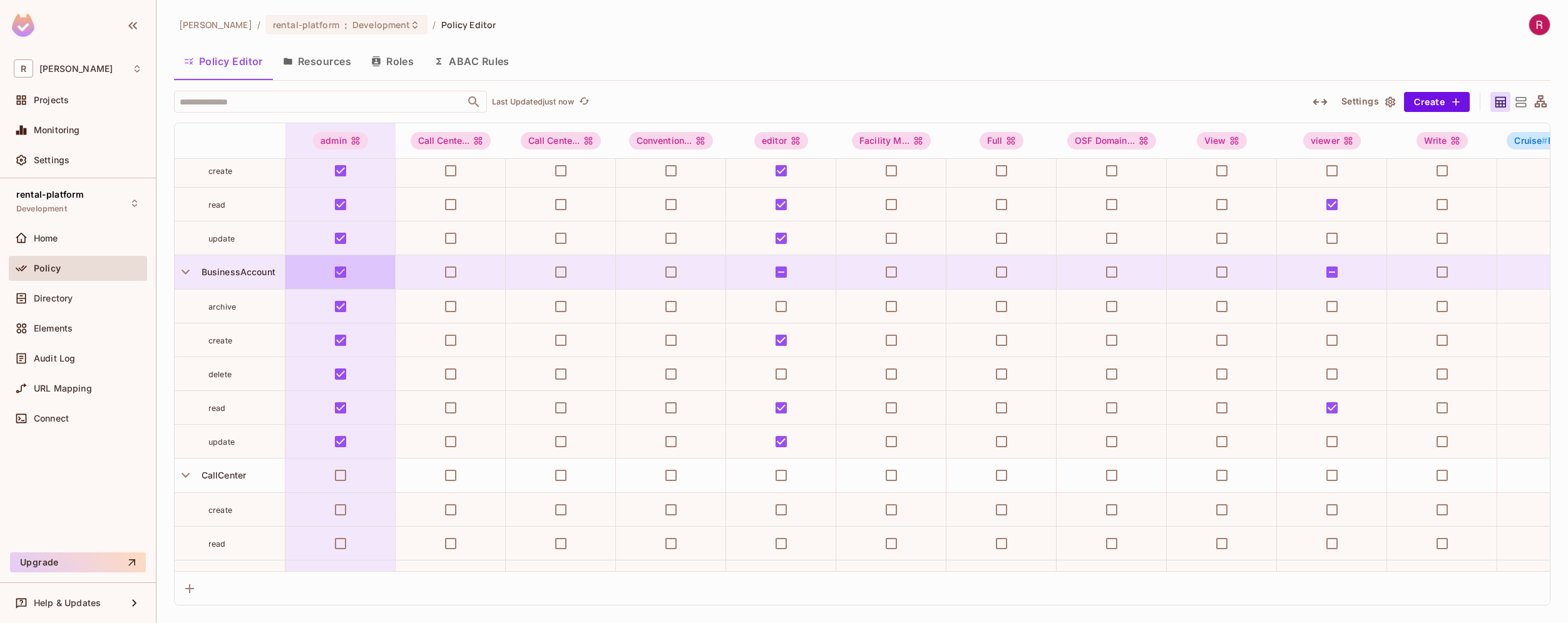
scroll to position [18, 0]
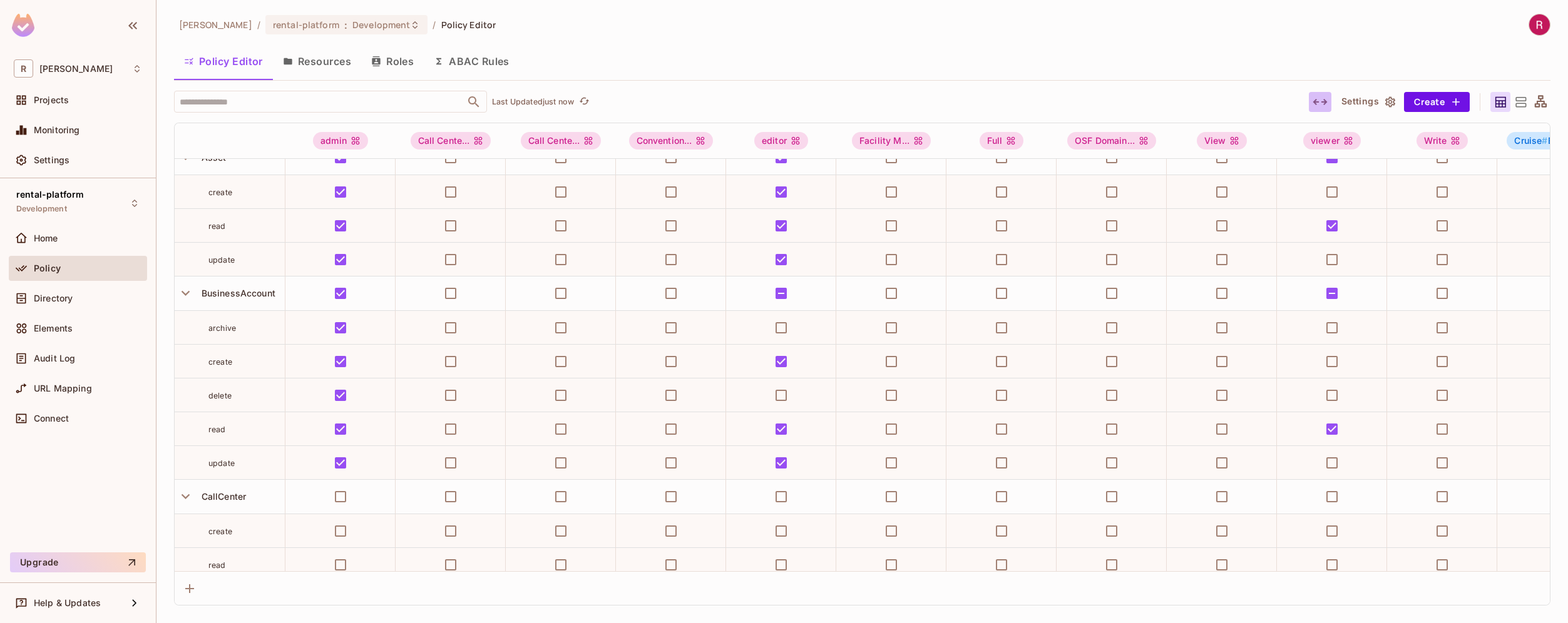
click at [1324, 106] on icon "button" at bounding box center [1319, 101] width 15 height 15
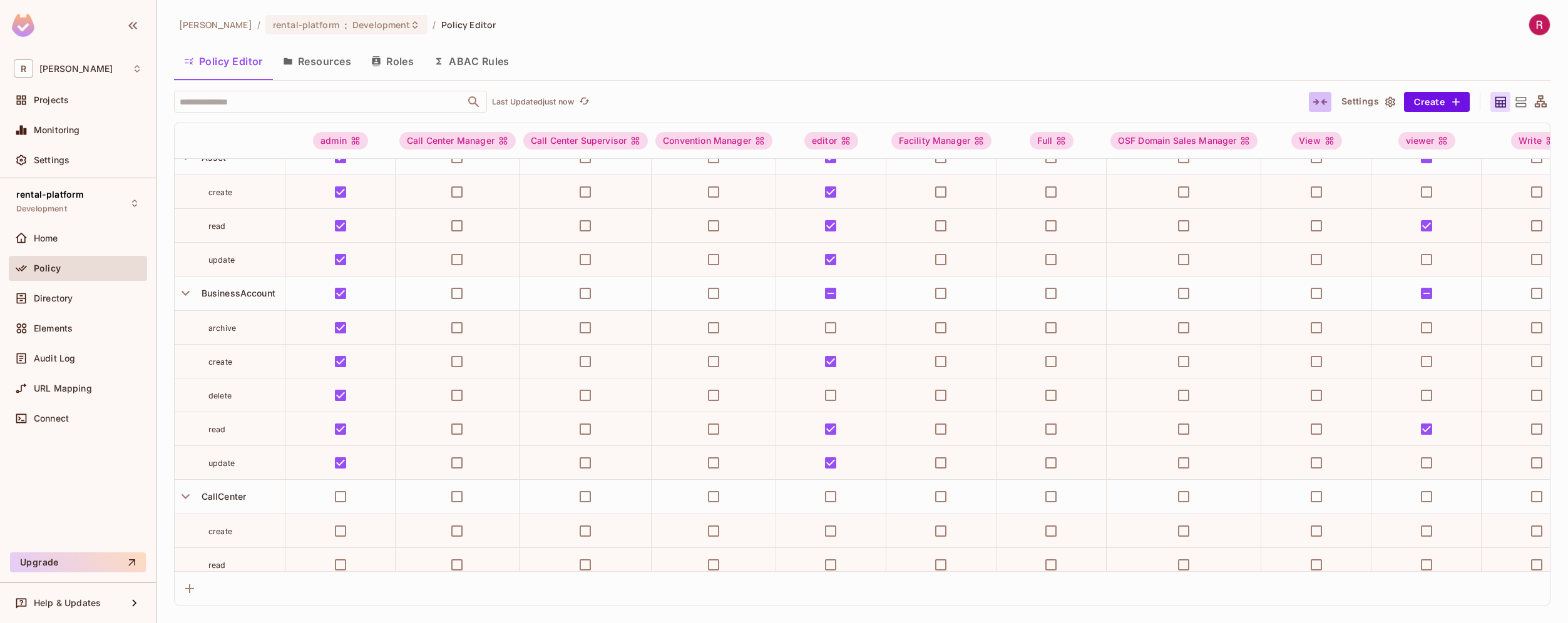
click at [1321, 104] on icon "button" at bounding box center [1319, 101] width 15 height 15
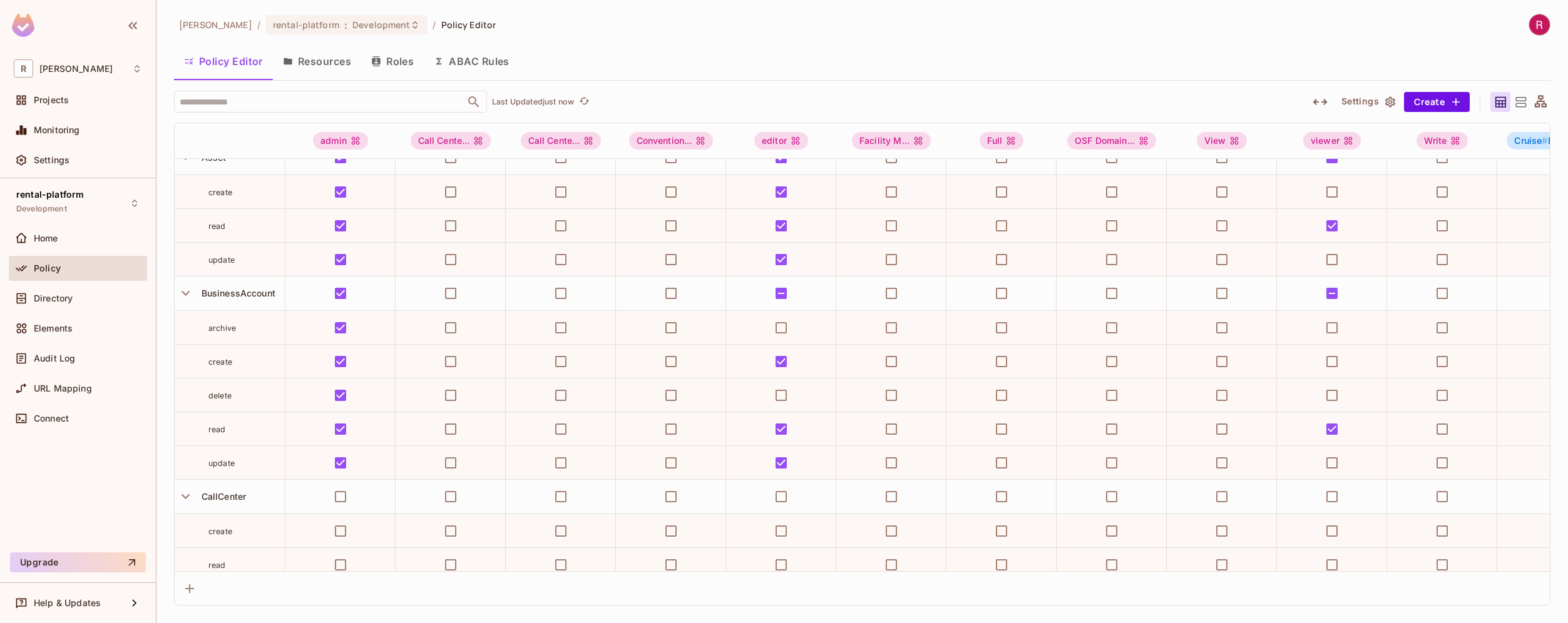
click at [1318, 100] on icon "button" at bounding box center [1319, 101] width 15 height 15
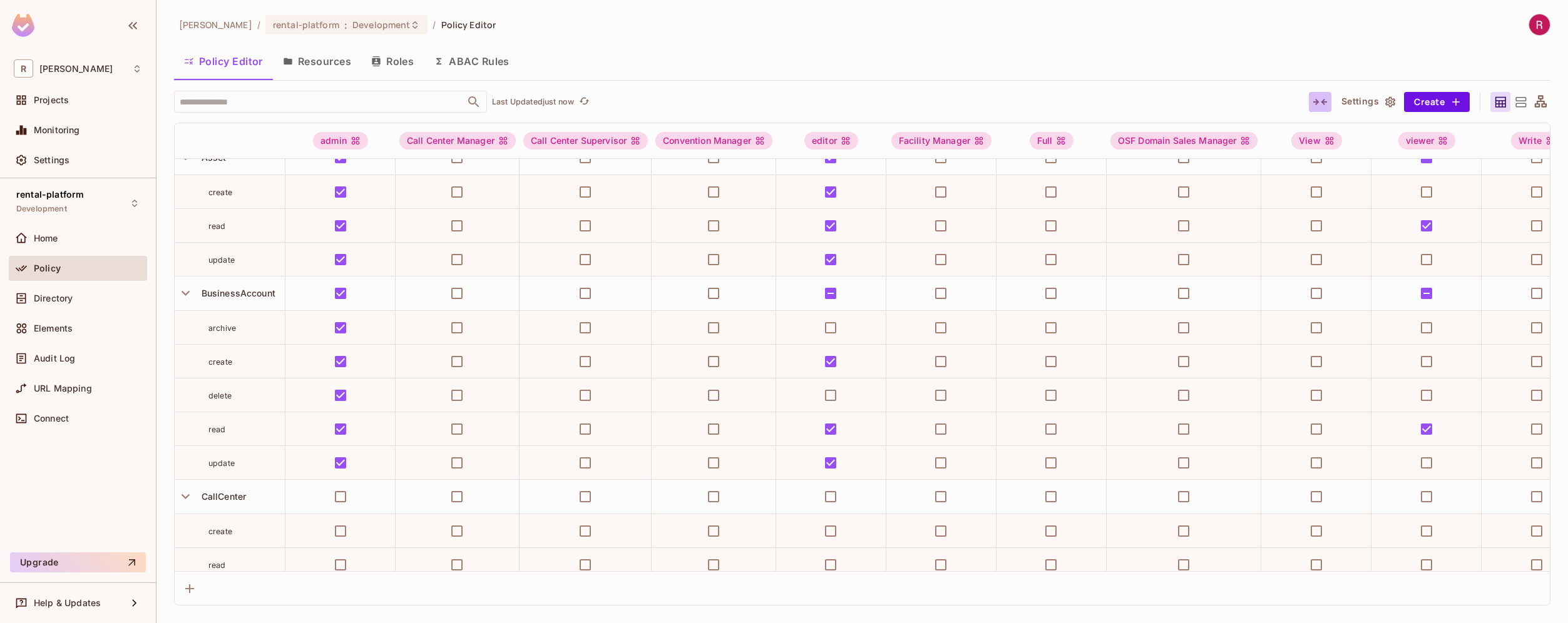
click at [1318, 100] on icon "button" at bounding box center [1319, 101] width 15 height 15
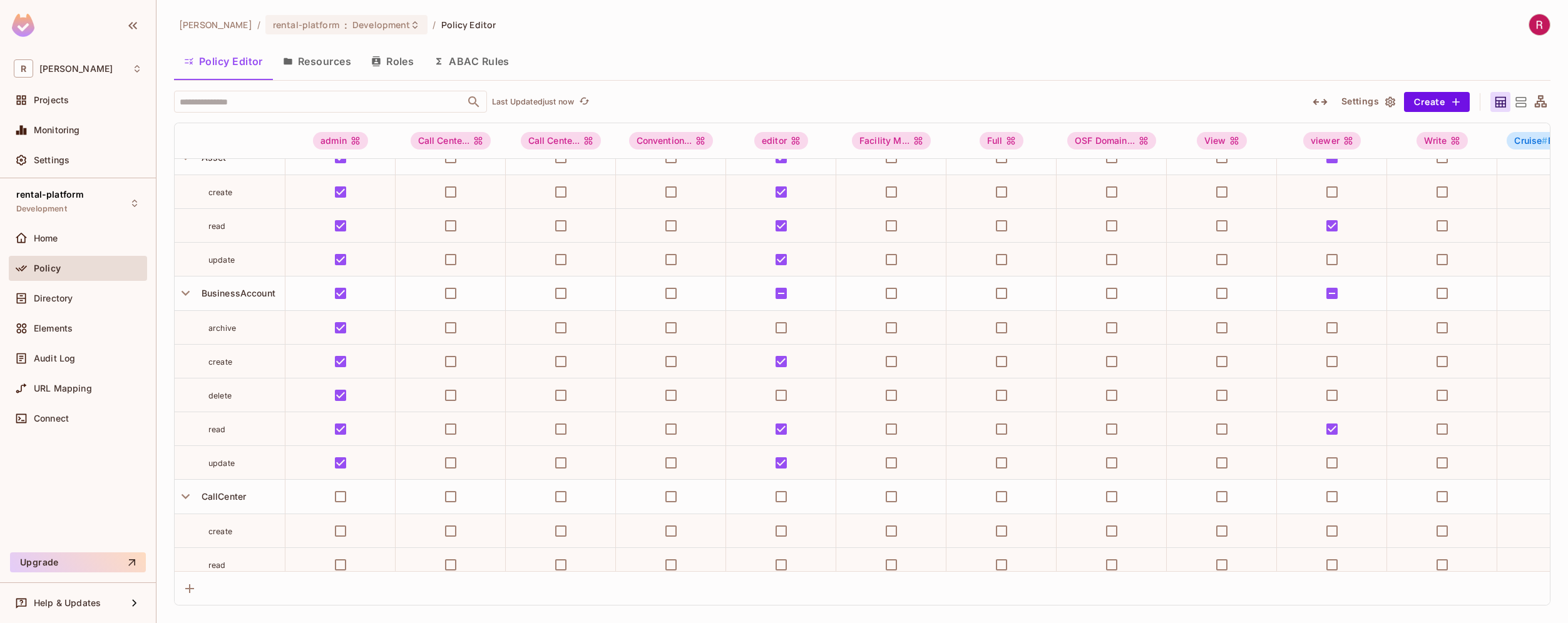
click at [1318, 100] on icon "button" at bounding box center [1319, 101] width 15 height 15
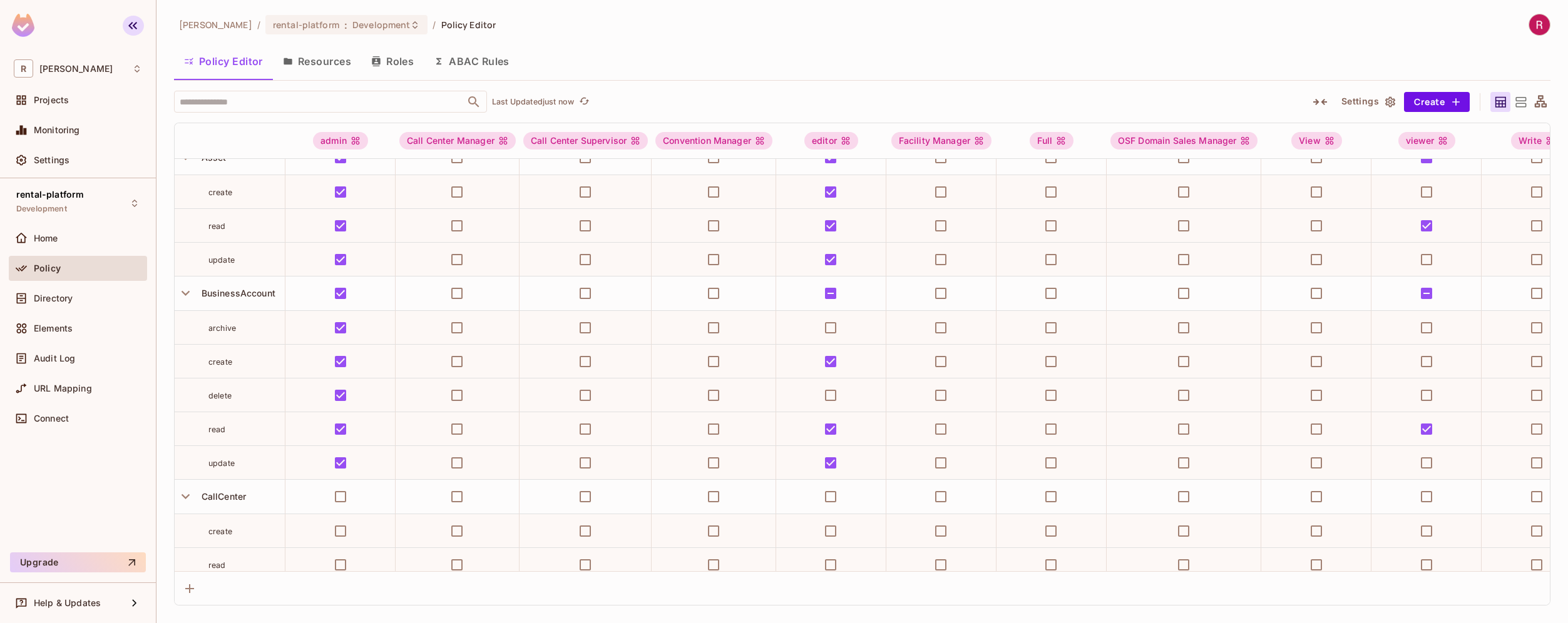
click at [134, 28] on icon "button" at bounding box center [132, 25] width 15 height 15
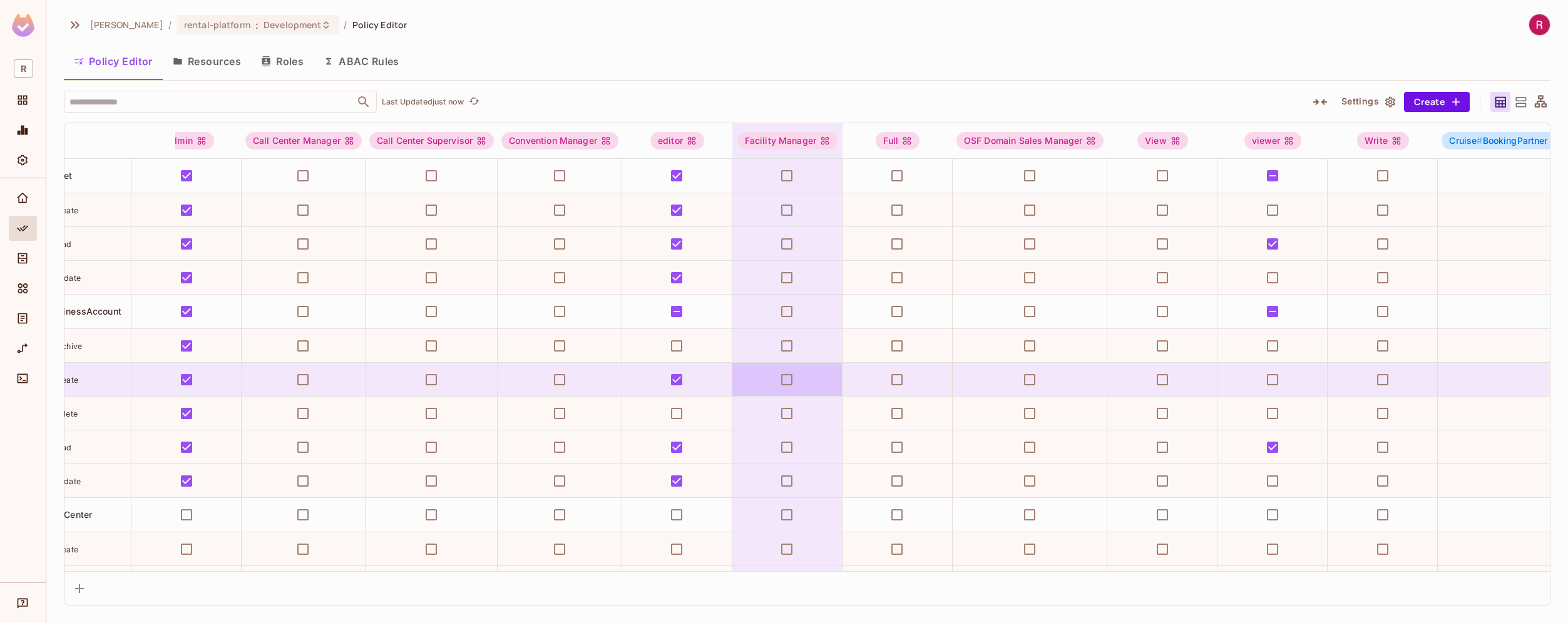
scroll to position [0, 0]
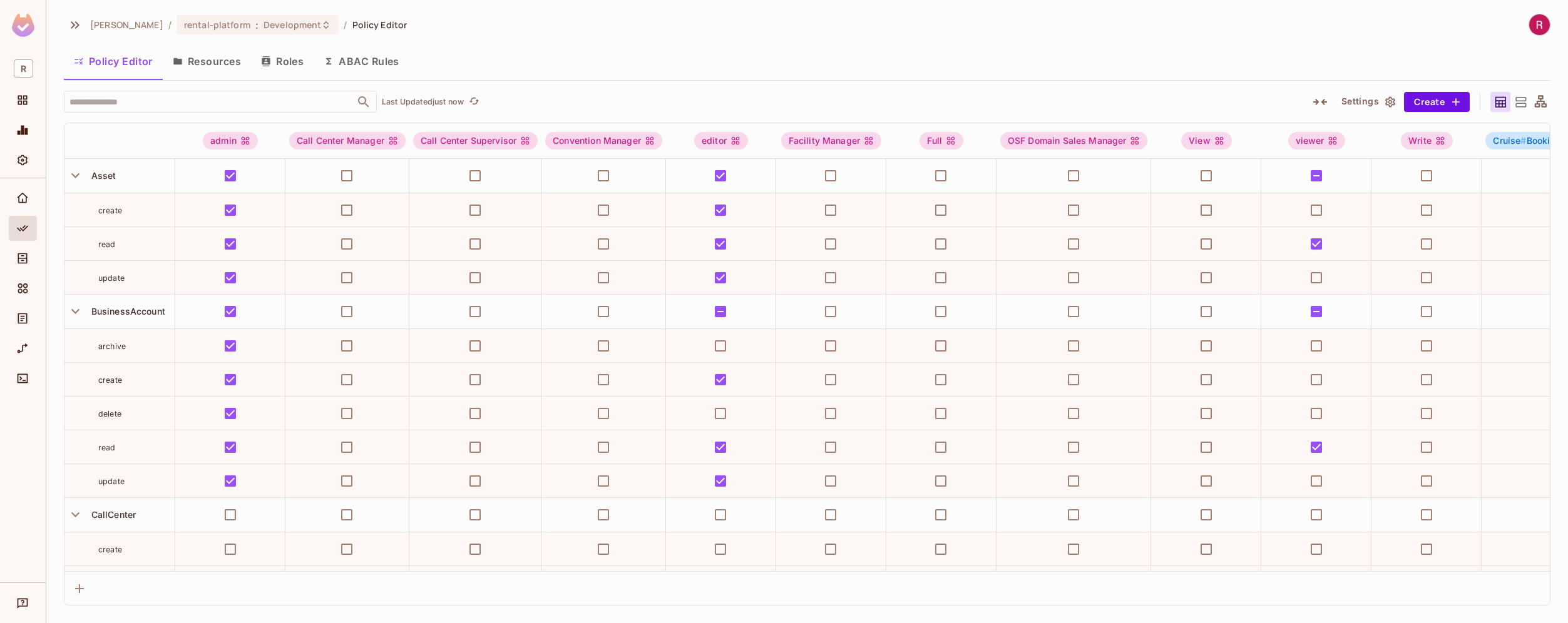
click at [277, 59] on button "Roles" at bounding box center [281, 61] width 62 height 32
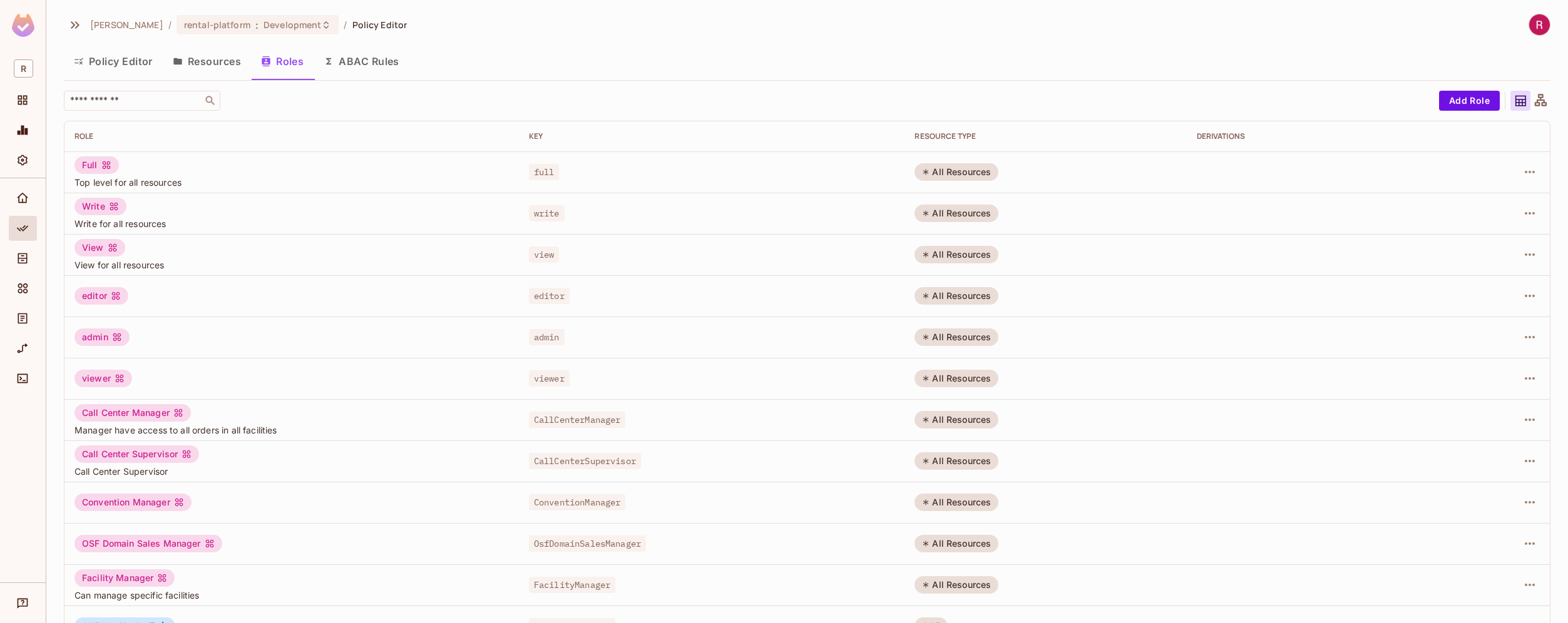
click at [1530, 110] on div at bounding box center [1540, 101] width 20 height 20
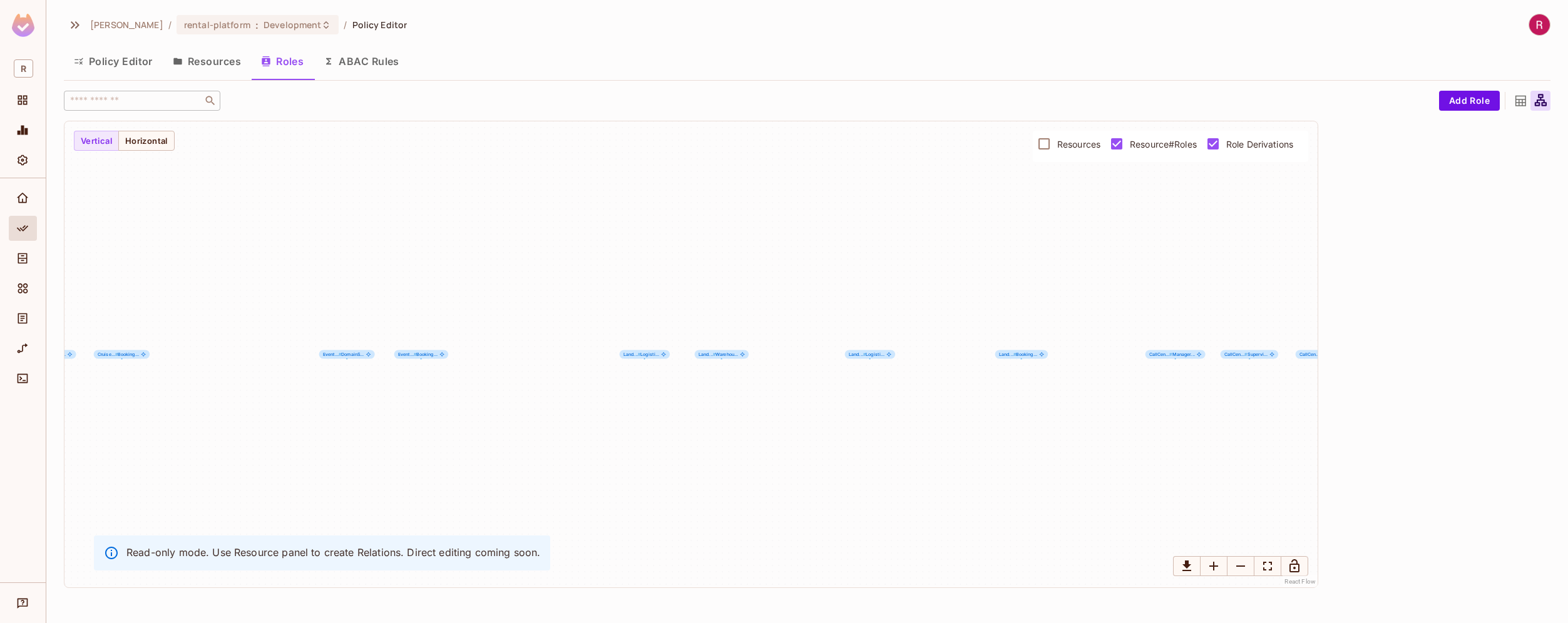
click at [1528, 108] on div at bounding box center [1520, 101] width 20 height 20
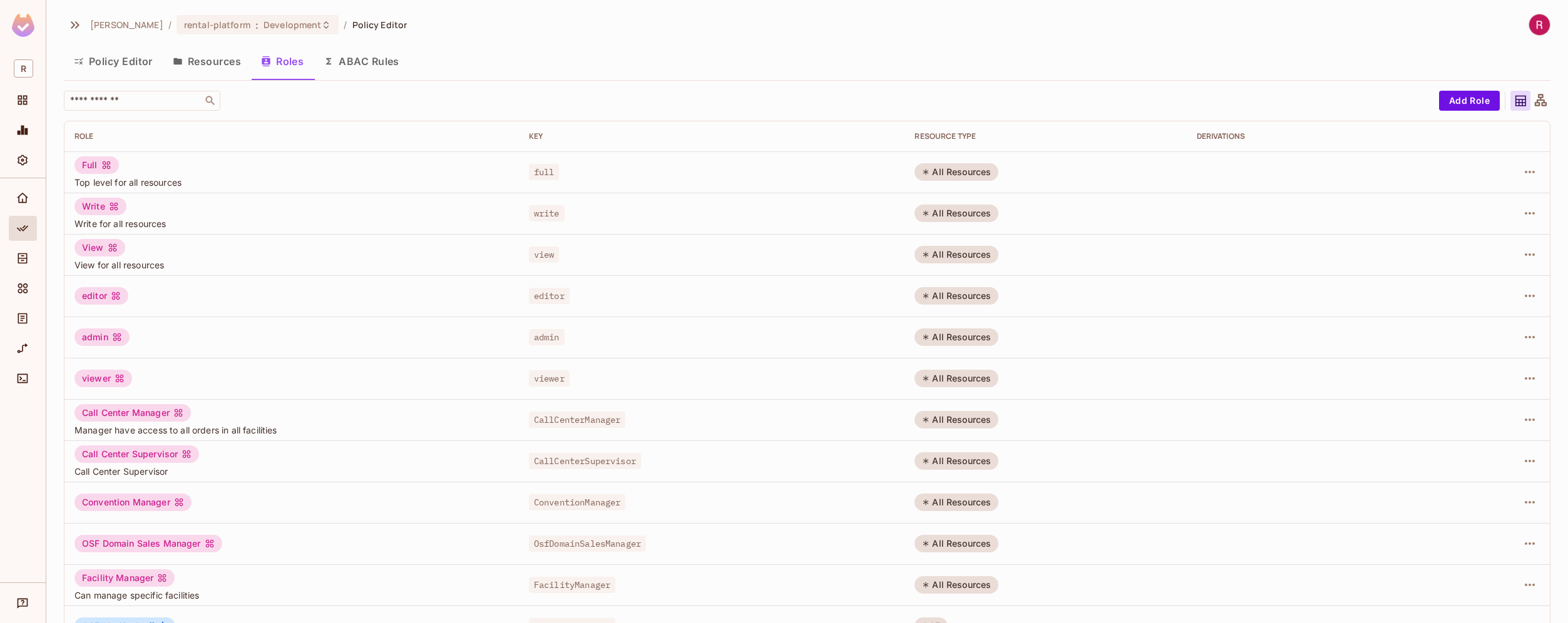
click at [1539, 103] on div at bounding box center [1540, 101] width 20 height 20
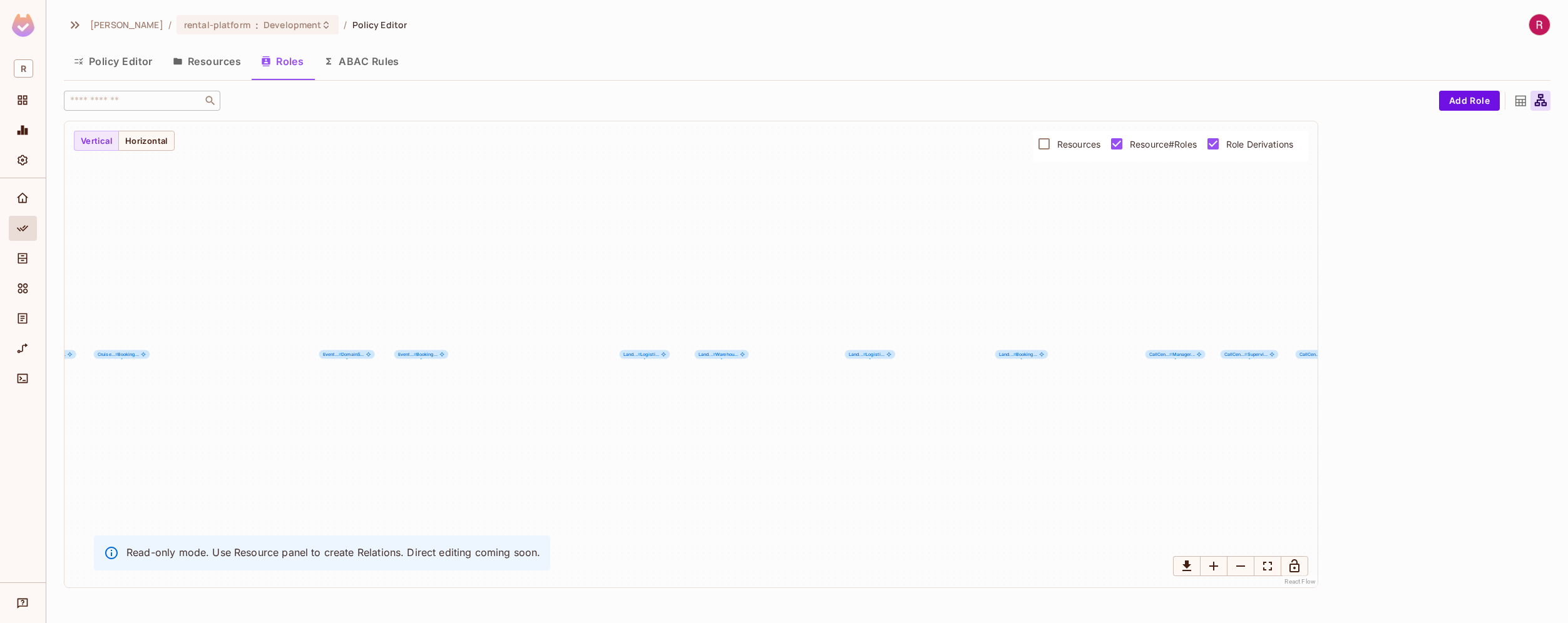
click at [1539, 103] on icon at bounding box center [1540, 100] width 12 height 12
click at [1514, 105] on icon at bounding box center [1520, 101] width 16 height 16
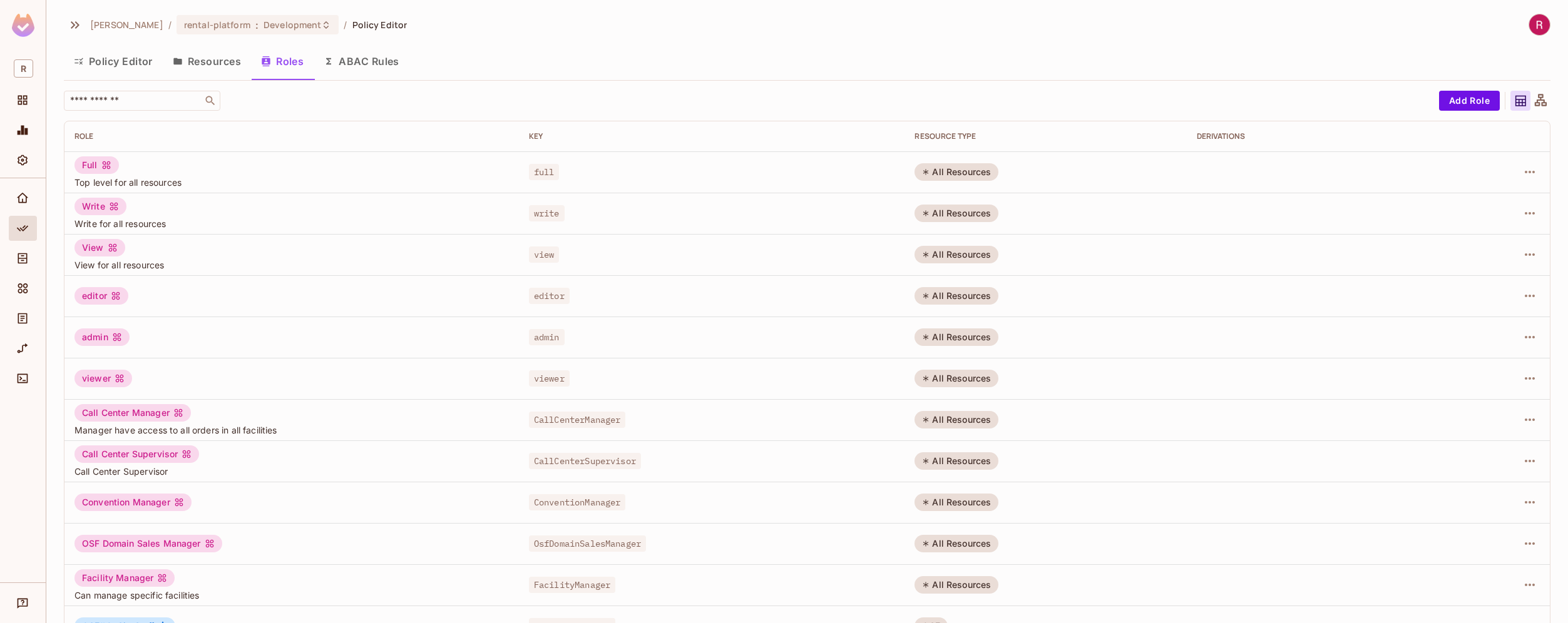
click at [220, 56] on button "Resources" at bounding box center [206, 61] width 88 height 32
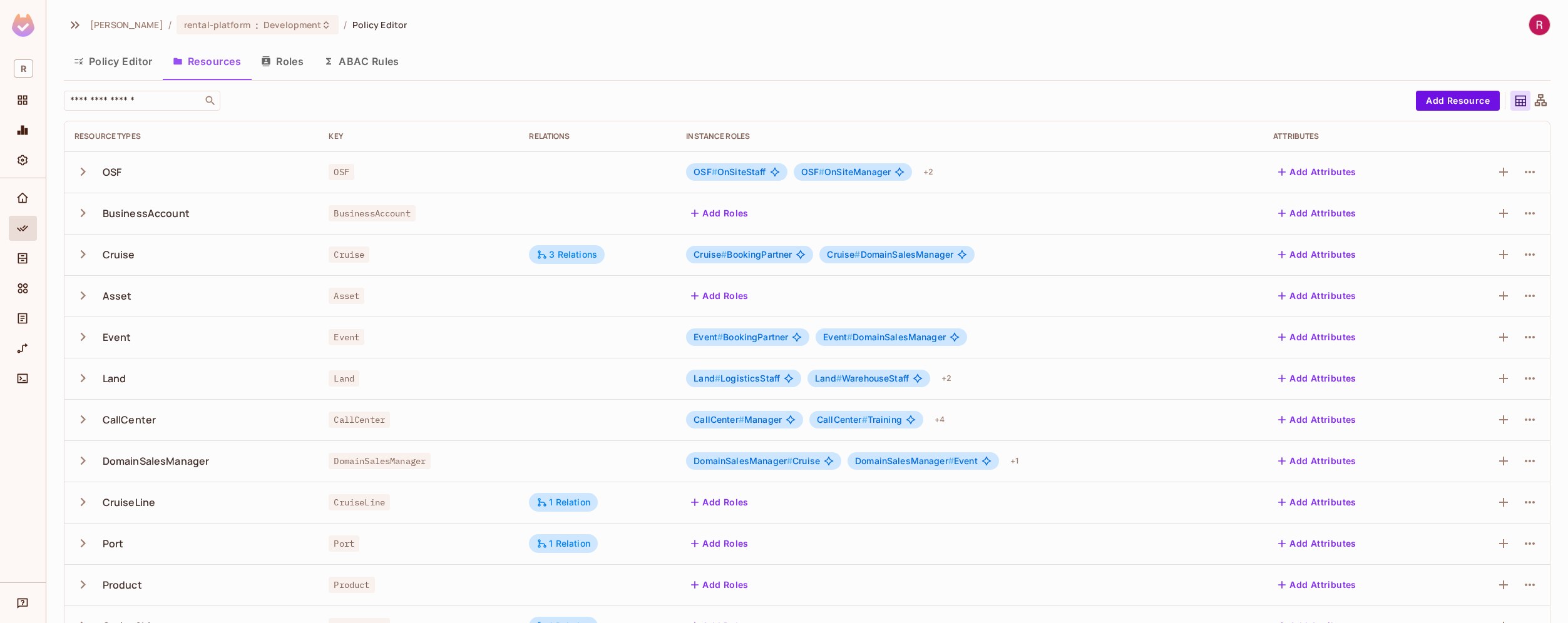
click at [292, 61] on button "Roles" at bounding box center [281, 61] width 62 height 32
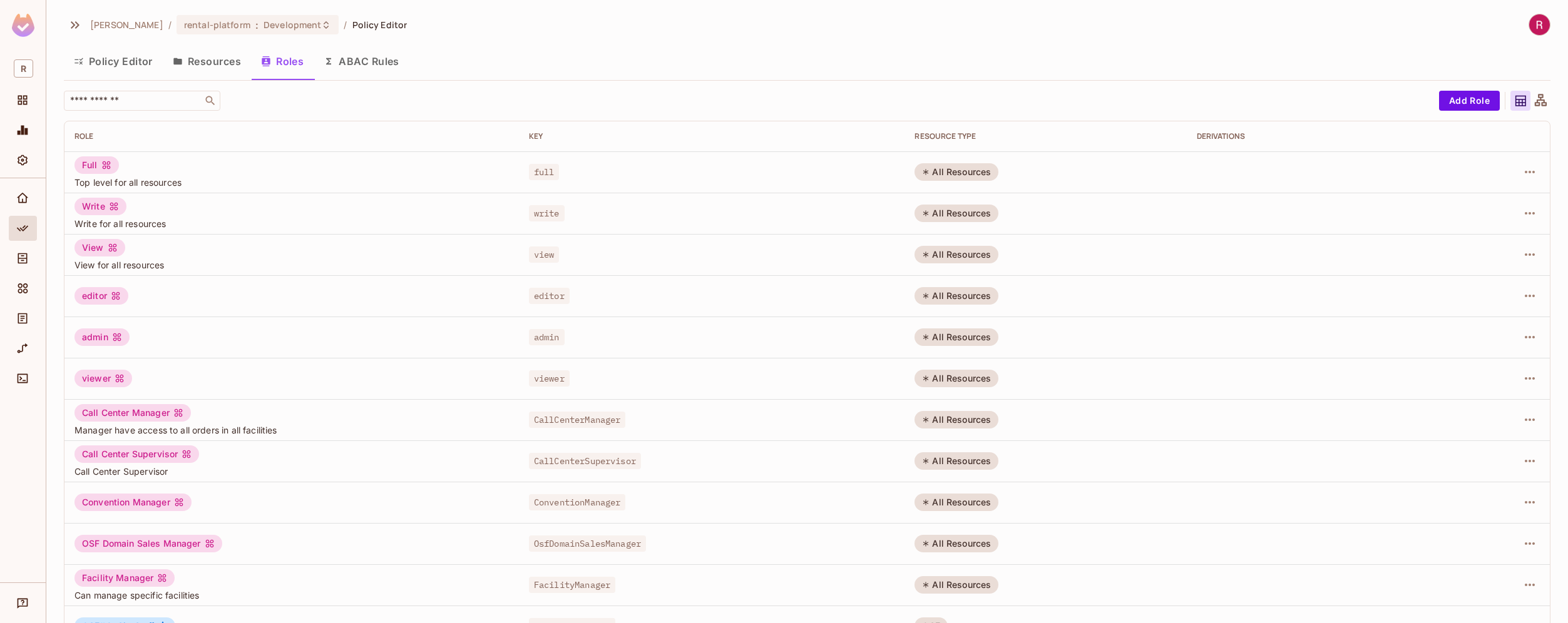
click at [134, 69] on button "Policy Editor" at bounding box center [113, 61] width 99 height 32
